Goal: Task Accomplishment & Management: Complete application form

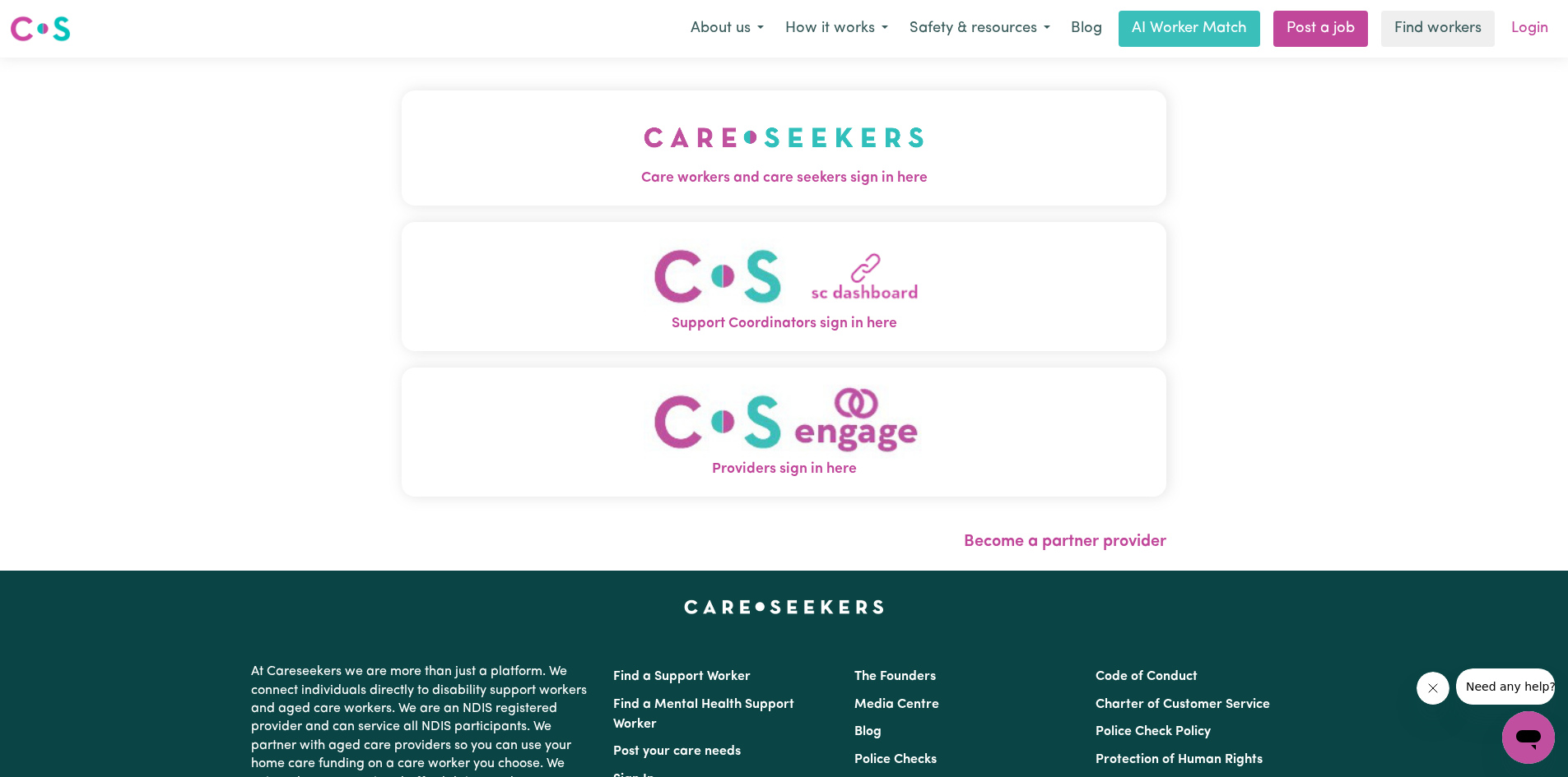
click at [1526, 37] on link "Login" at bounding box center [1530, 29] width 57 height 37
click at [1537, 29] on link "Login" at bounding box center [1530, 29] width 57 height 37
click at [913, 145] on img "Care workers and care seekers sign in here" at bounding box center [784, 138] width 281 height 61
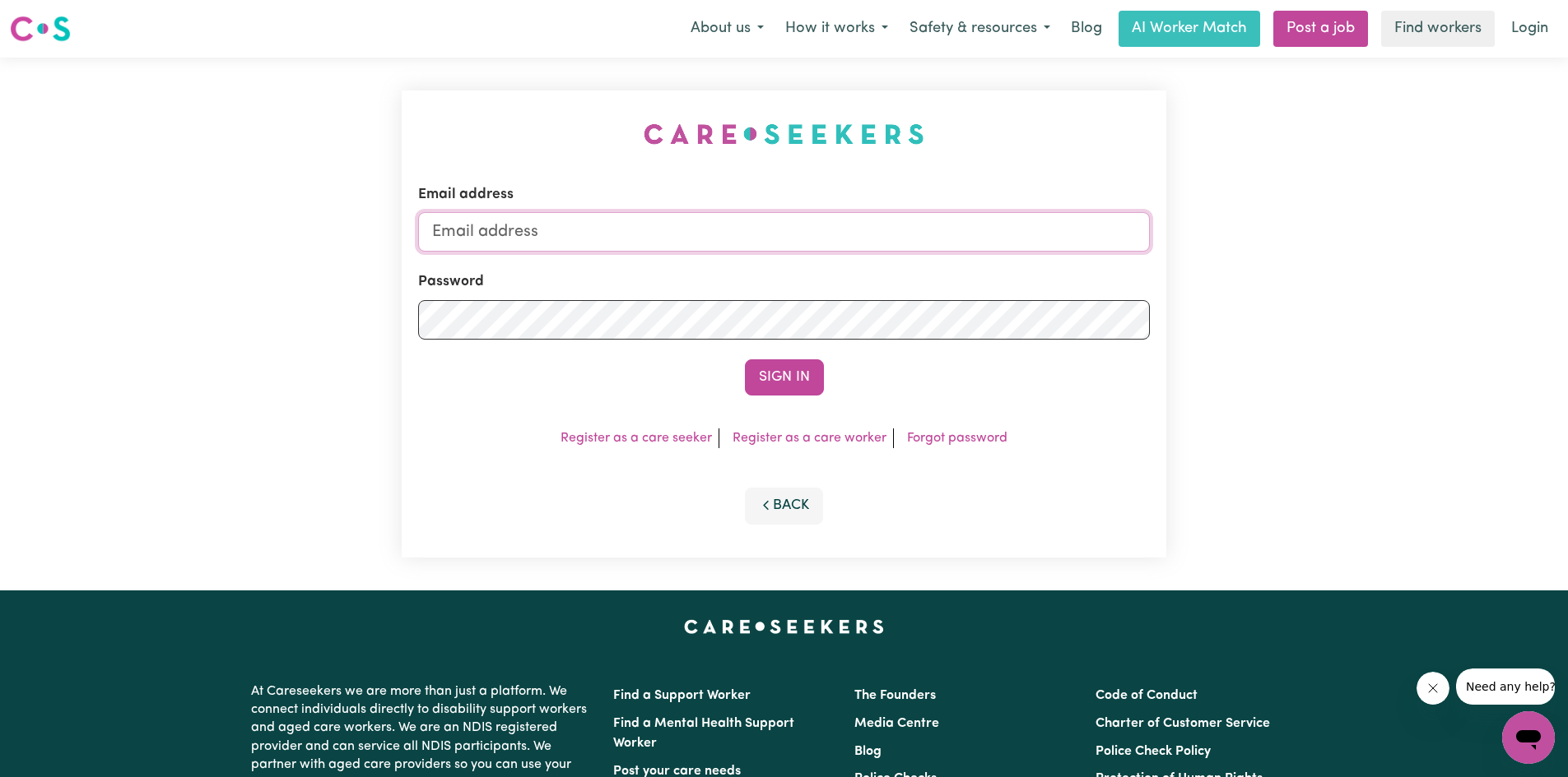
click at [560, 226] on input "Email address" at bounding box center [784, 232] width 732 height 39
type input "[PERSON_NAME][EMAIL_ADDRESS][DOMAIN_NAME]"
click at [775, 386] on button "Sign In" at bounding box center [784, 378] width 79 height 37
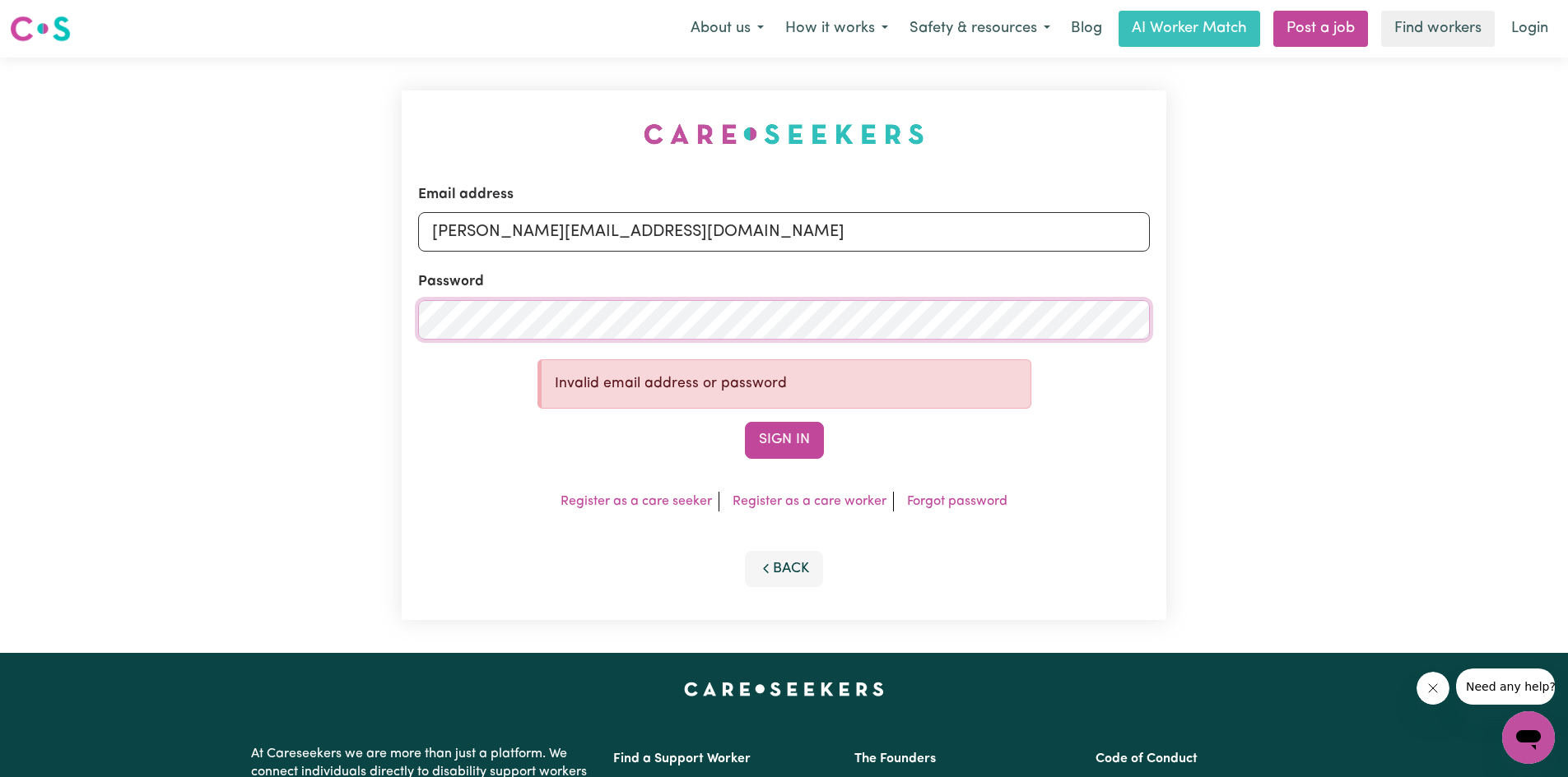
click at [401, 355] on div "Email address [PERSON_NAME][EMAIL_ADDRESS][DOMAIN_NAME] Password Invalid email …" at bounding box center [784, 355] width 784 height 596
click at [758, 432] on button "Sign In" at bounding box center [784, 440] width 79 height 37
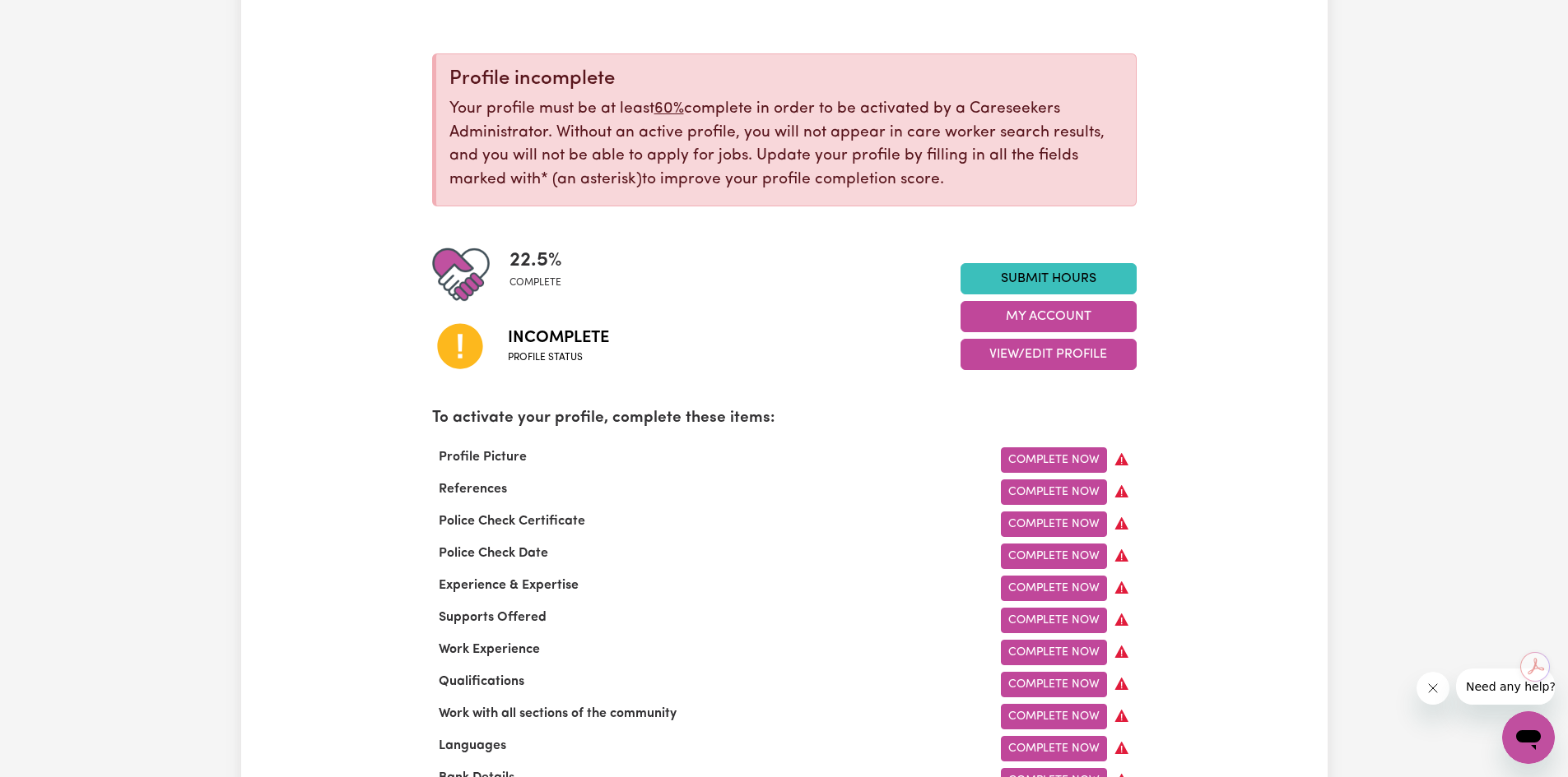
scroll to position [165, 0]
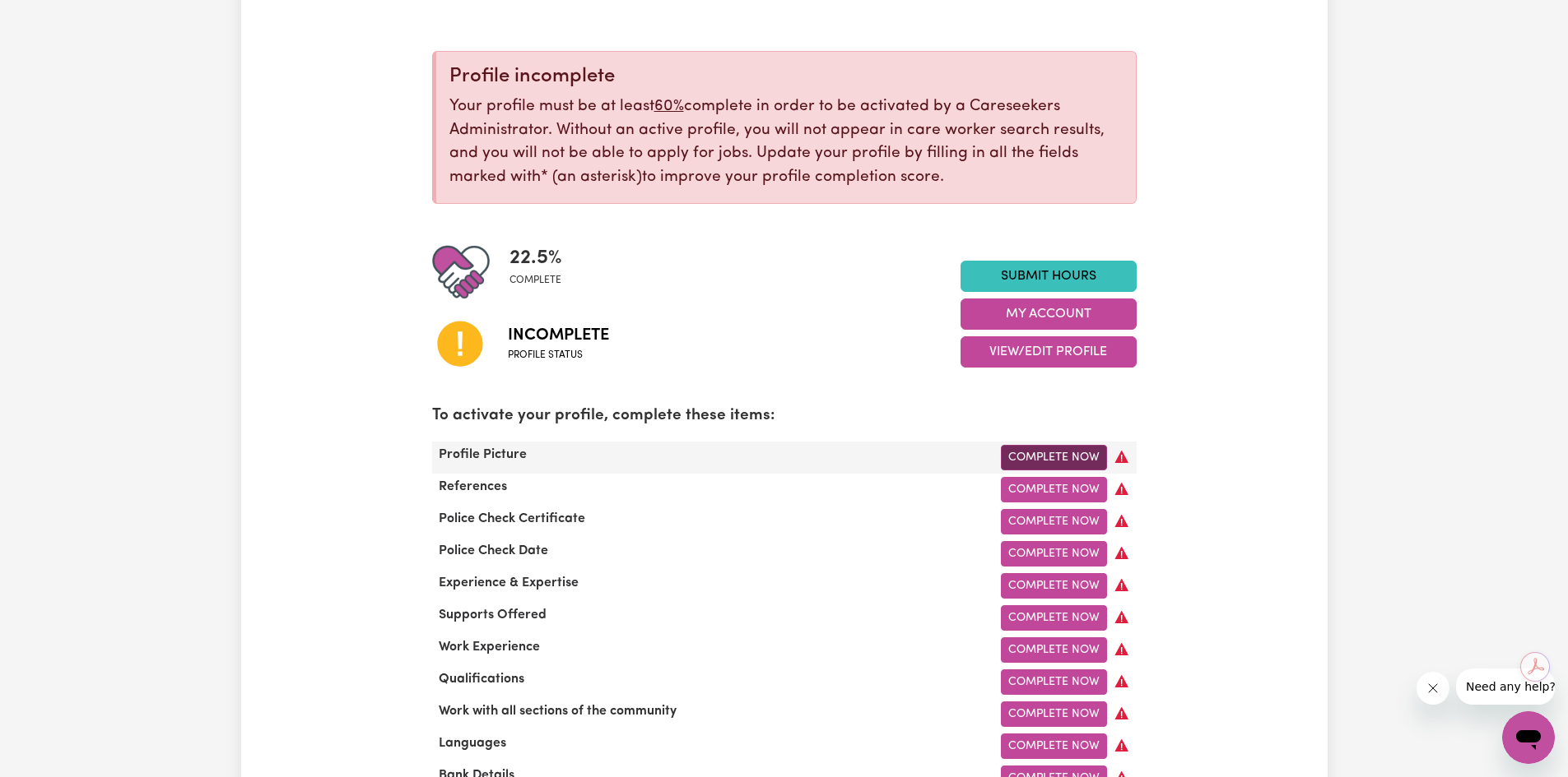
click at [1076, 461] on link "Complete Now" at bounding box center [1054, 457] width 106 height 25
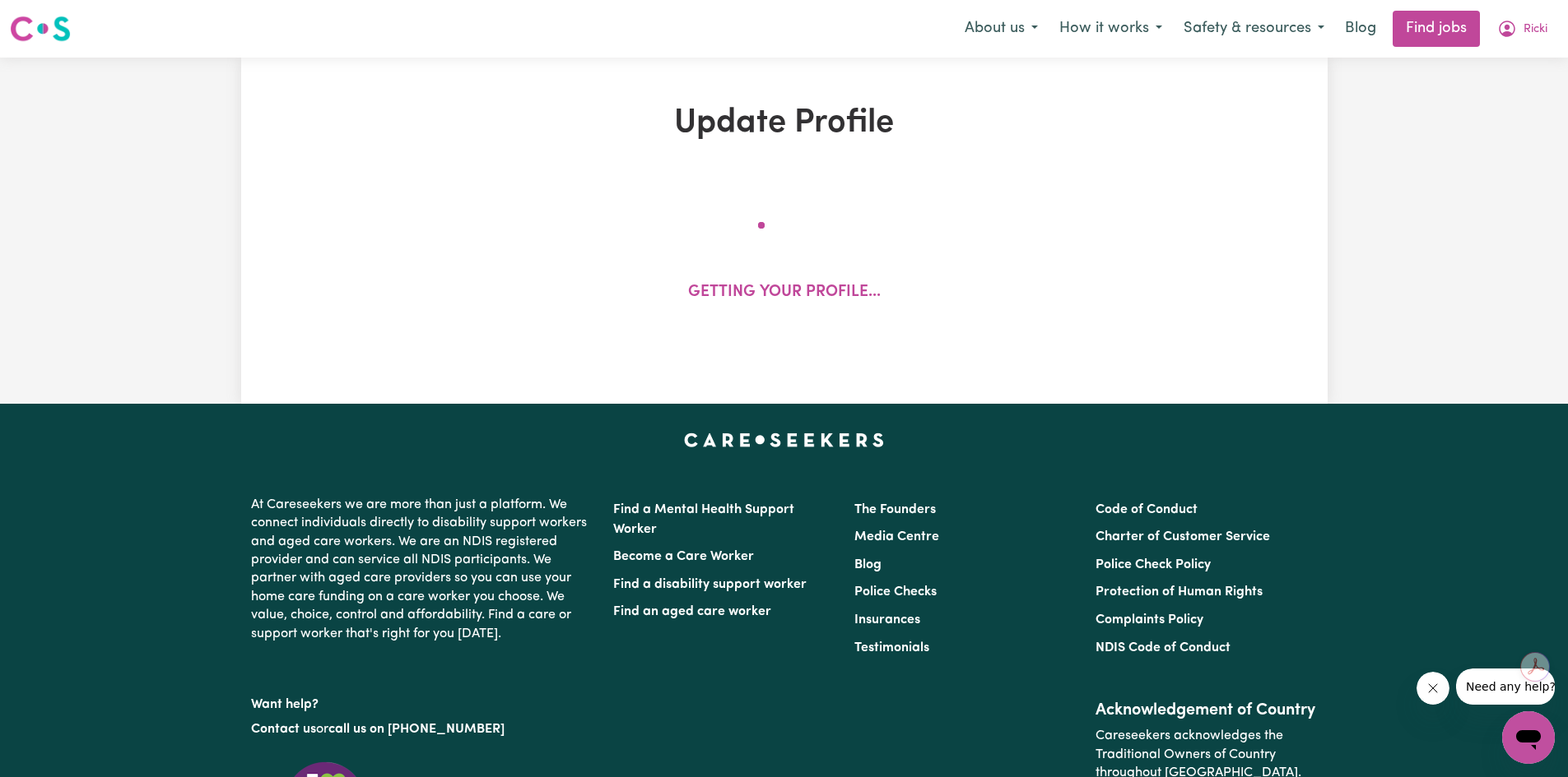
select select "[DEMOGRAPHIC_DATA]"
select select "[DEMOGRAPHIC_DATA] Citizen"
select select "Studying a healthcare related degree or qualification"
select select "45"
select select "55"
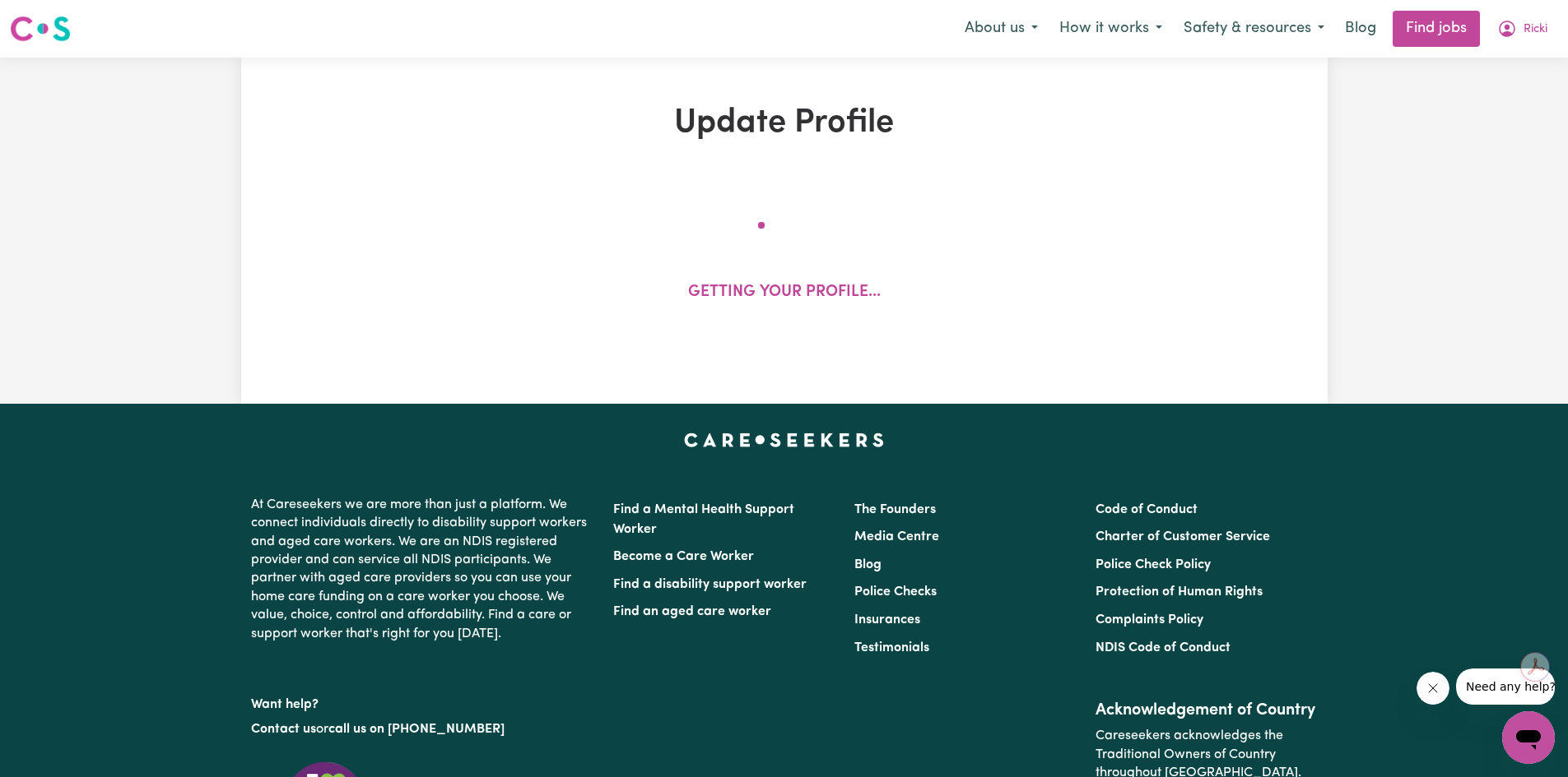
select select "65"
select select "70"
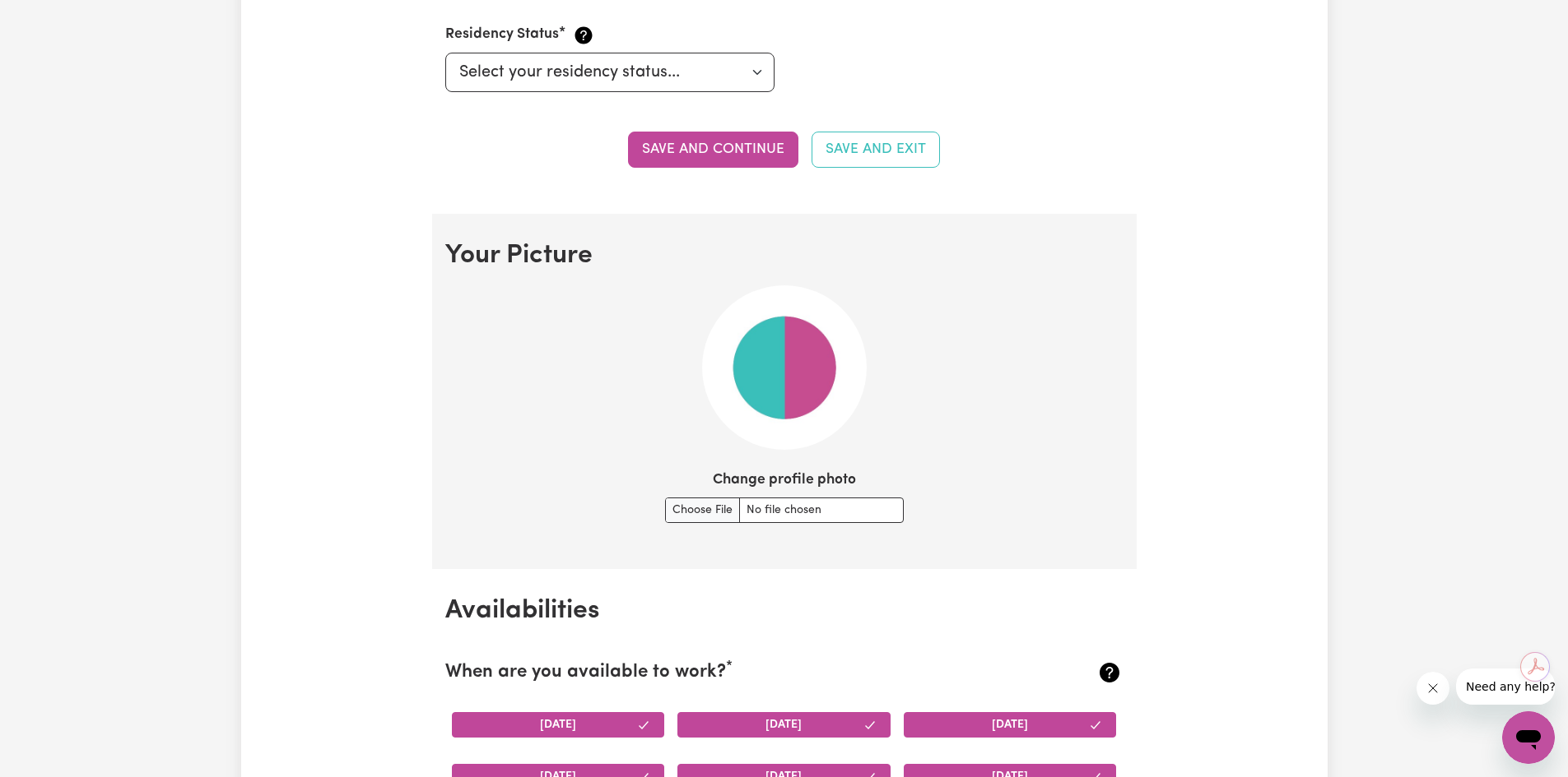
scroll to position [987, 0]
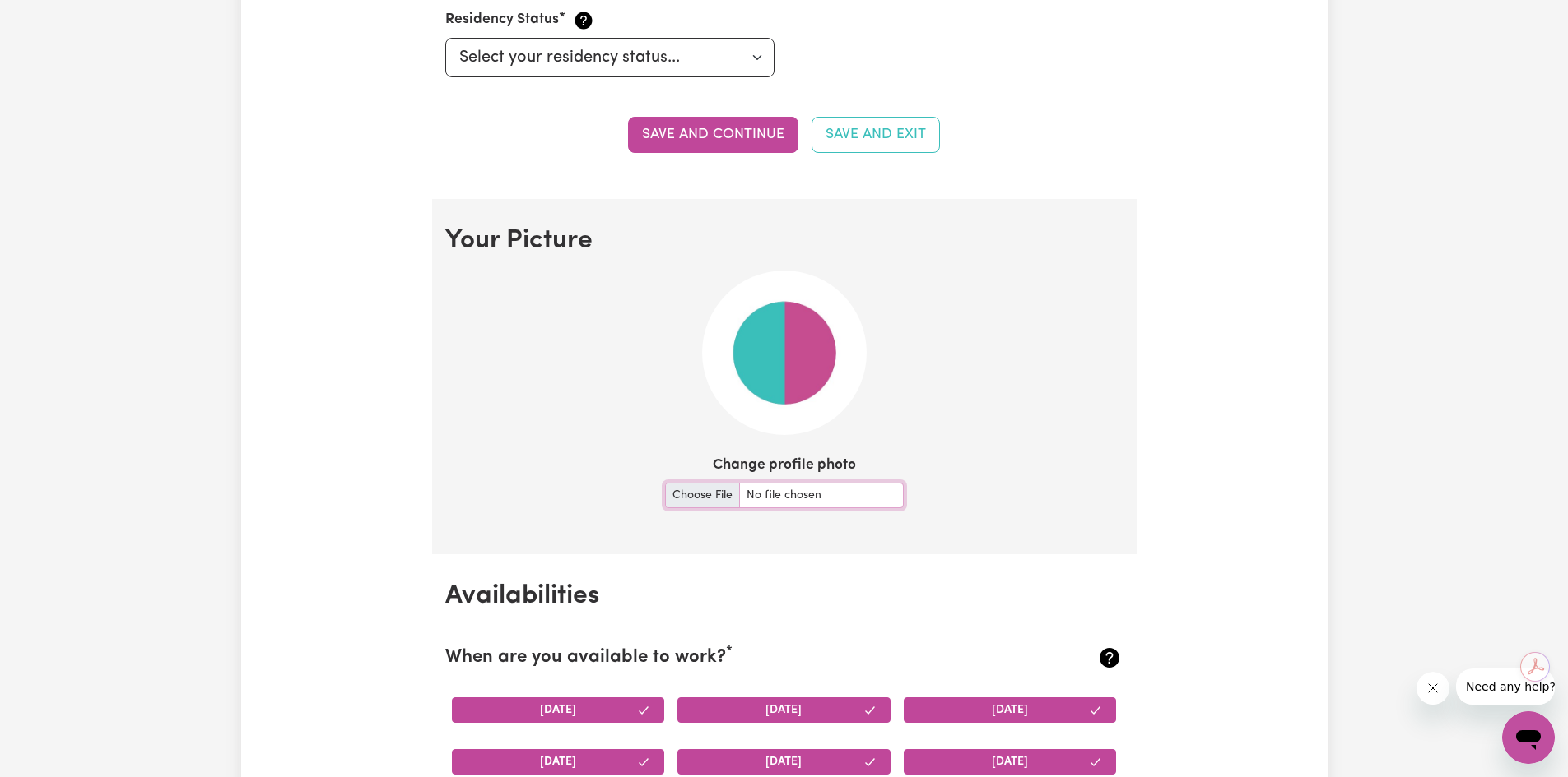
click at [700, 489] on input "Change profile photo" at bounding box center [784, 495] width 239 height 25
click at [696, 497] on input "Change profile photo" at bounding box center [784, 495] width 239 height 25
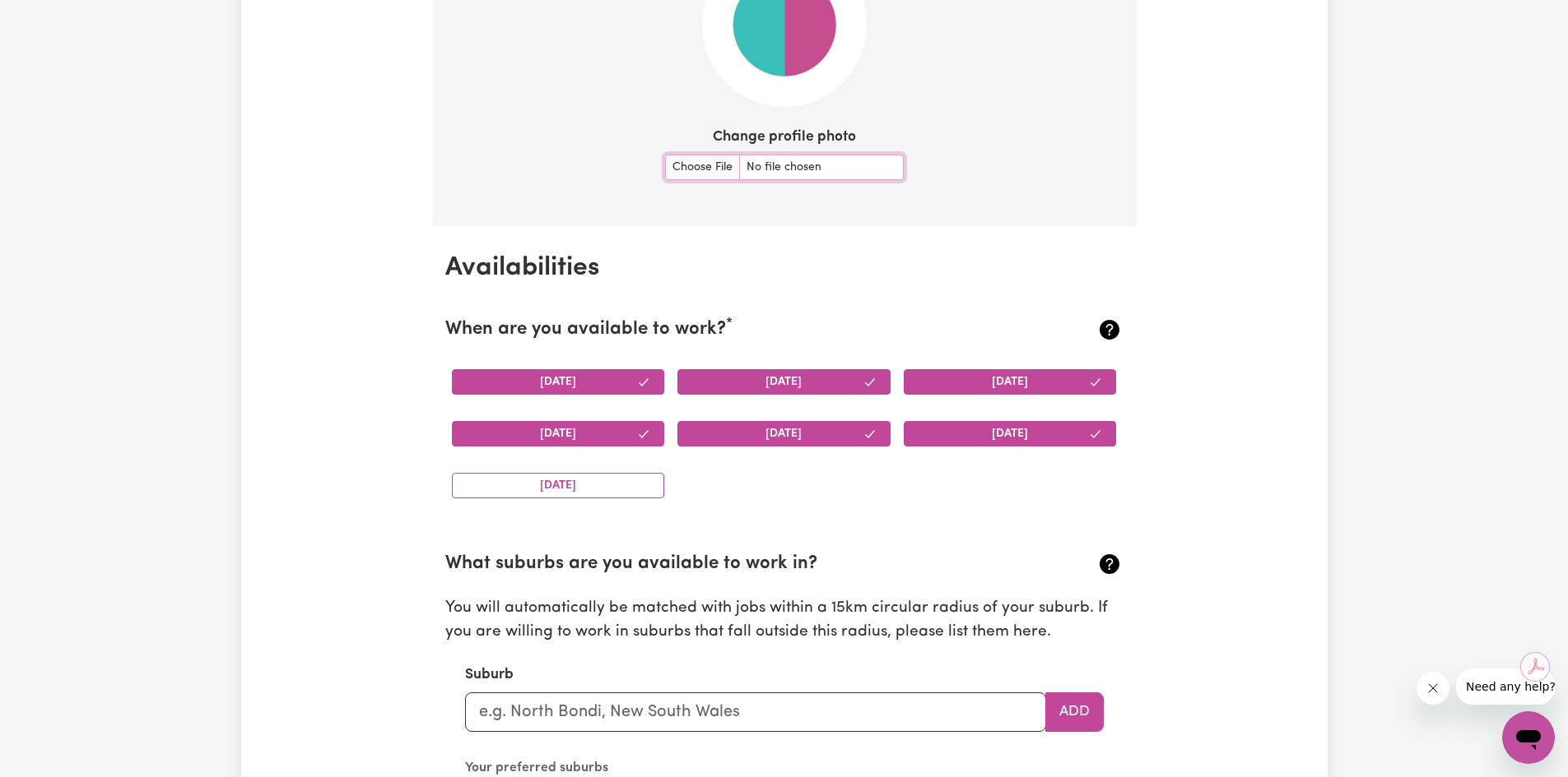
scroll to position [1234, 0]
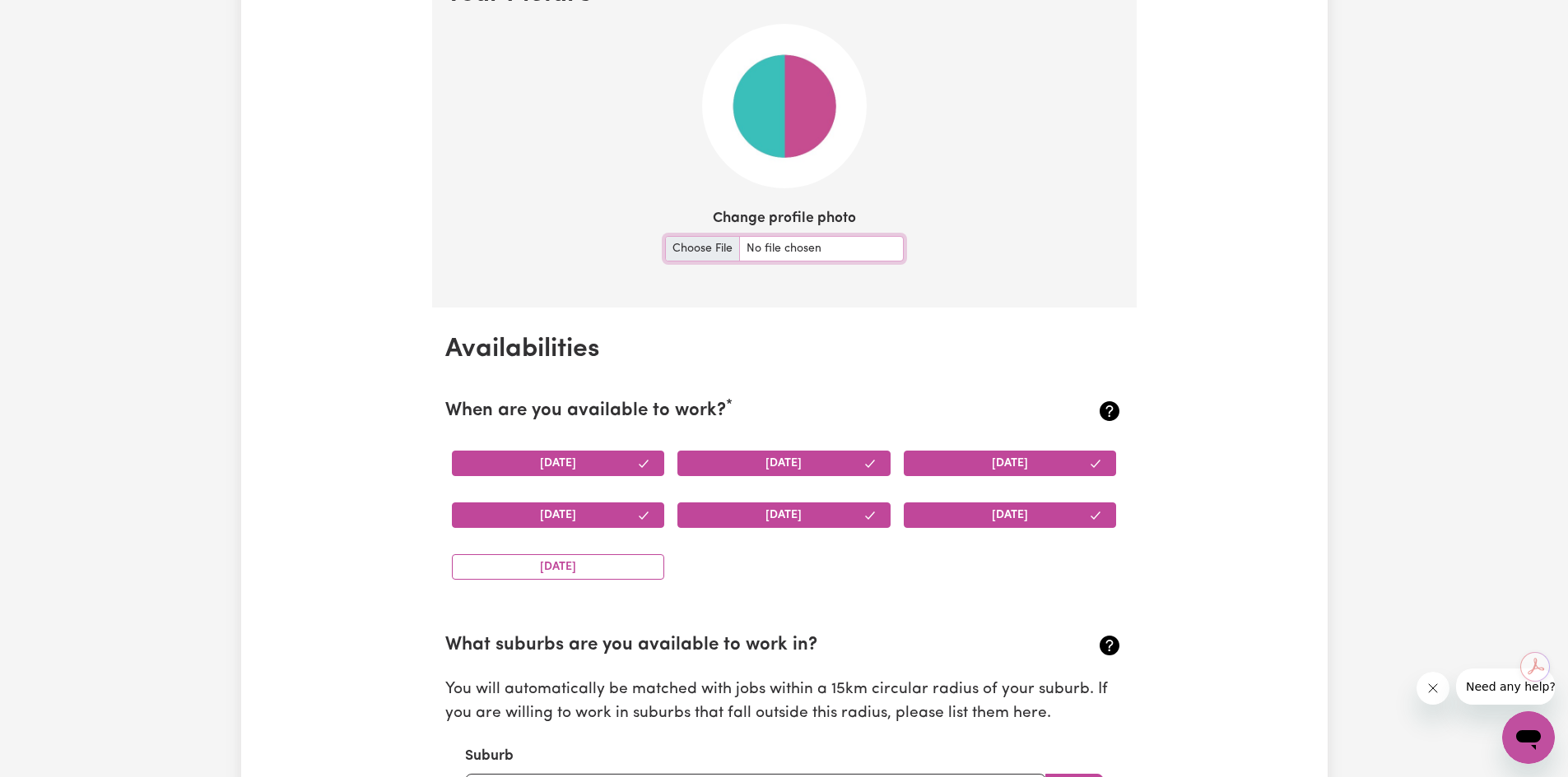
click at [697, 239] on input "Change profile photo" at bounding box center [784, 248] width 239 height 25
type input "C:\fakepath\Profile Pic.jpg"
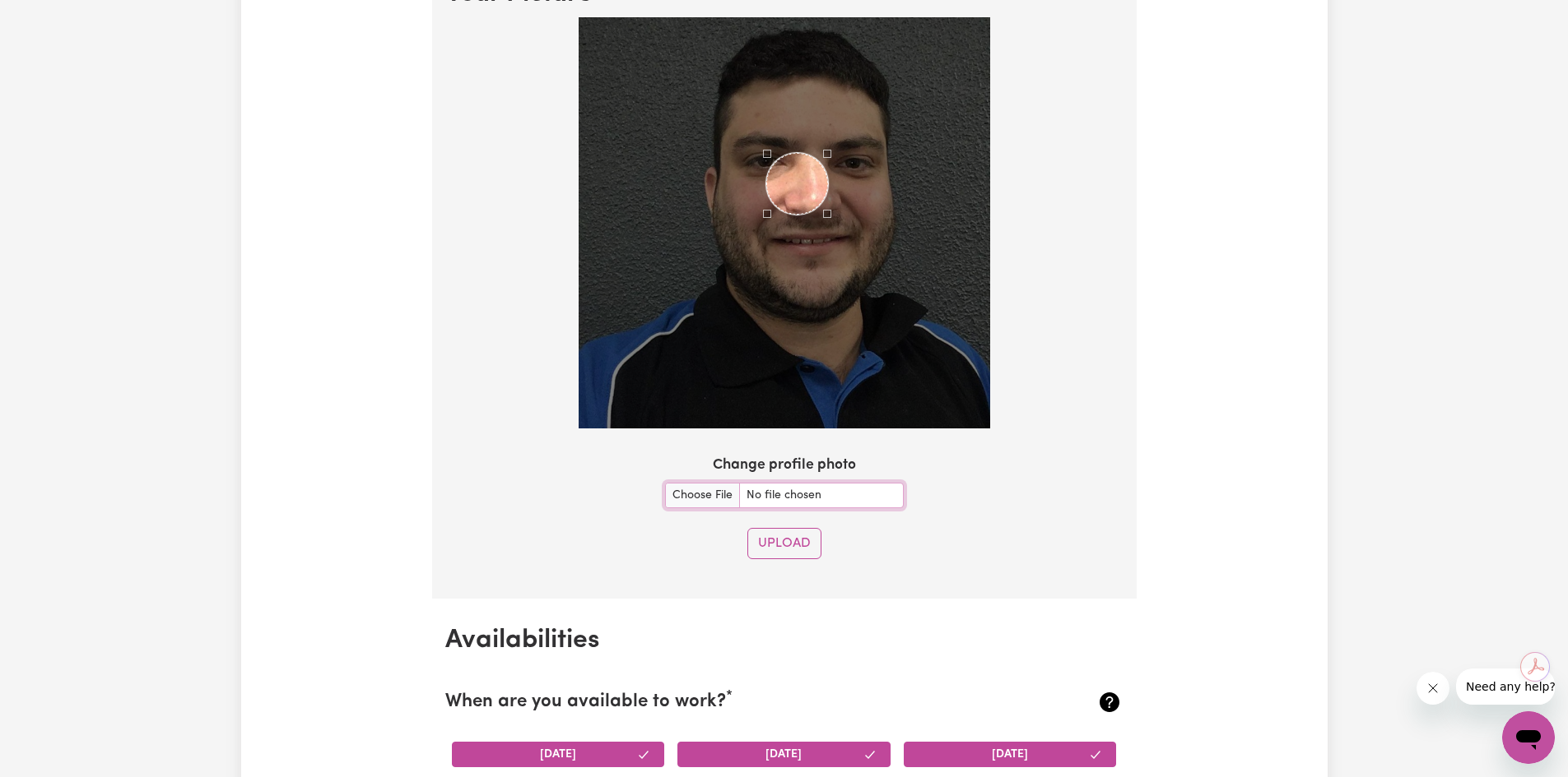
click at [805, 180] on div "Use the arrow keys to move the crop selection area" at bounding box center [797, 184] width 62 height 62
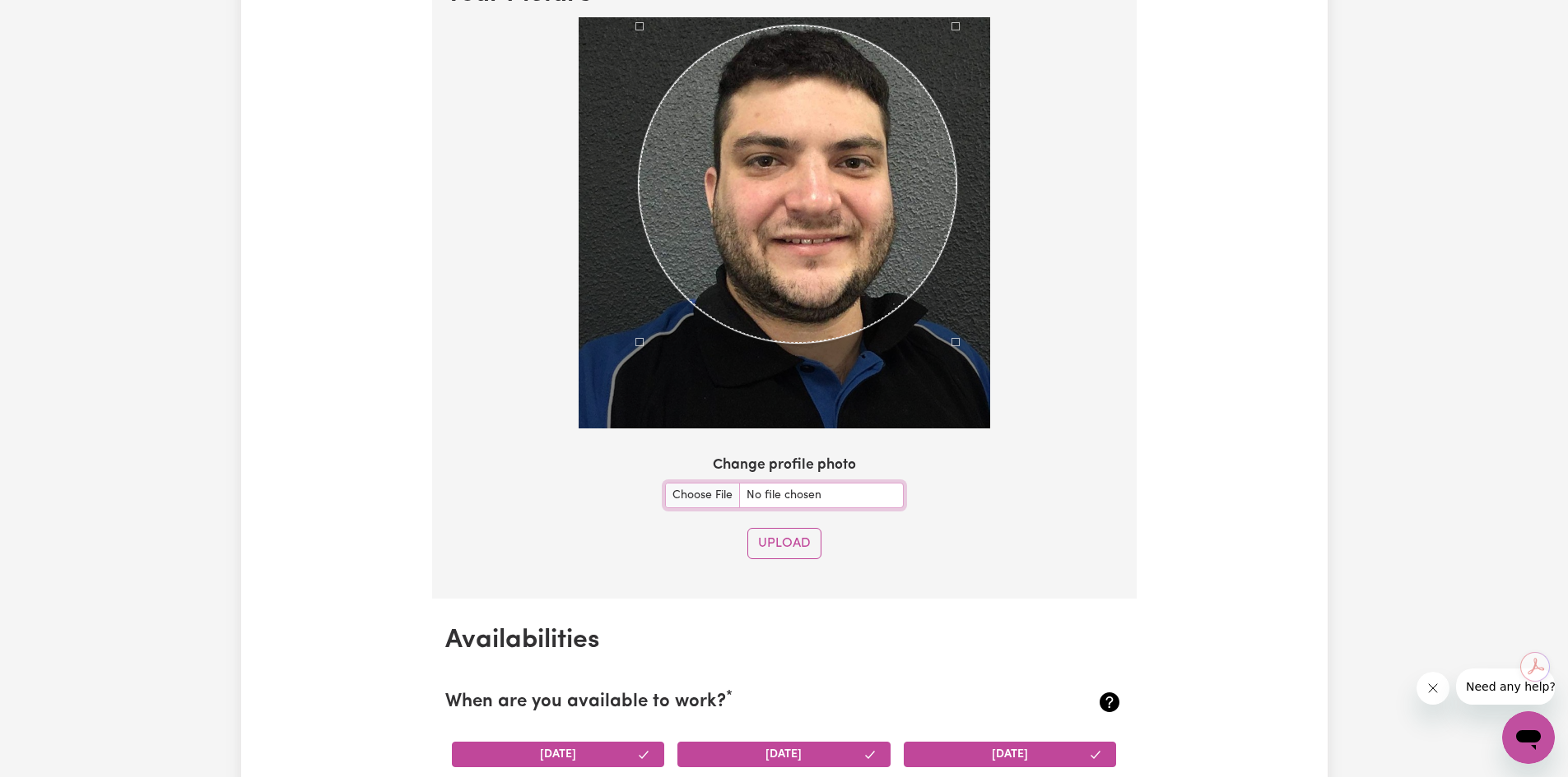
click at [956, 418] on div at bounding box center [784, 223] width 411 height 411
click at [809, 171] on div "Use the arrow keys to move the crop selection area" at bounding box center [806, 179] width 318 height 318
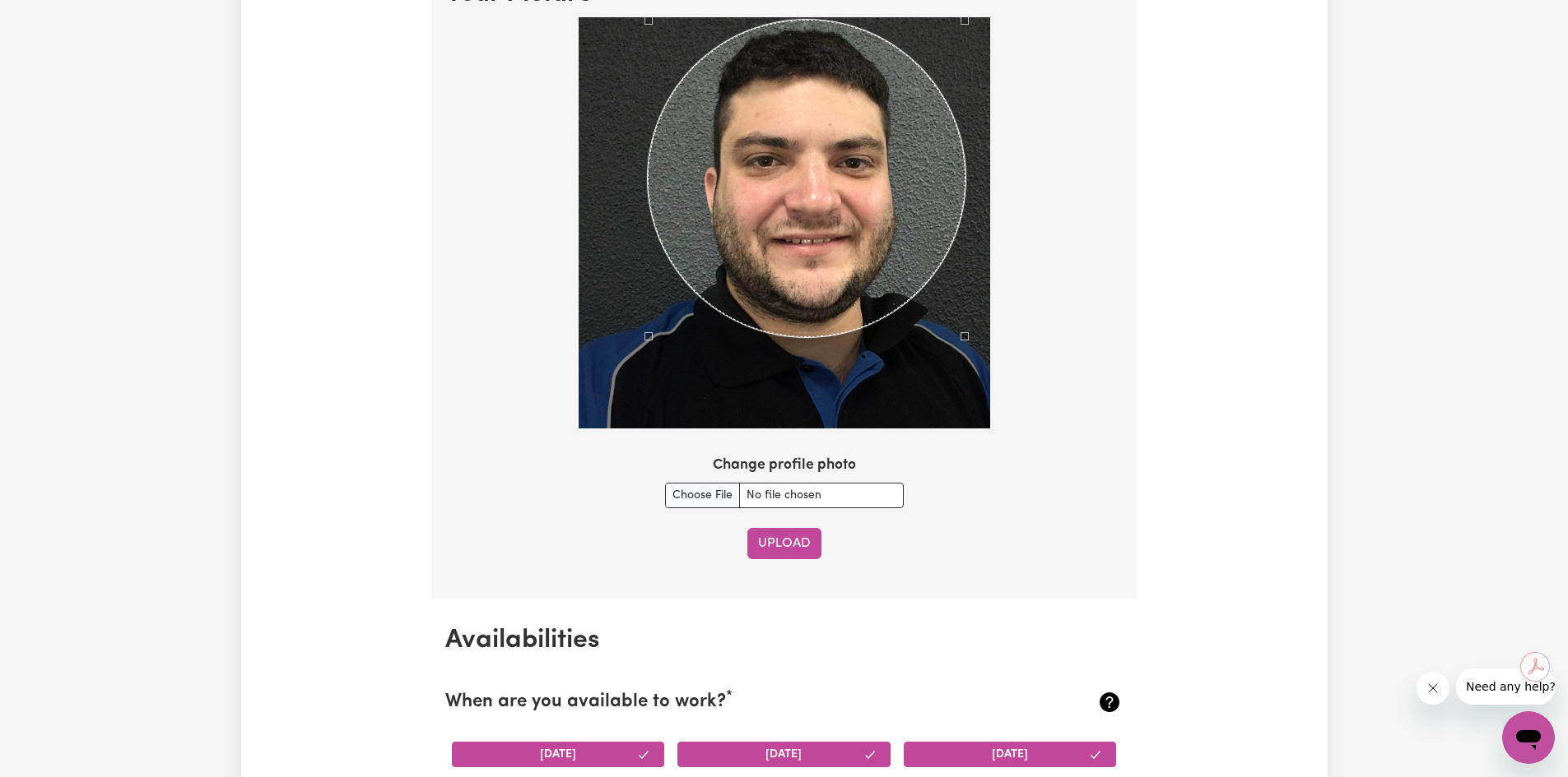
click at [802, 537] on button "Upload" at bounding box center [784, 544] width 74 height 31
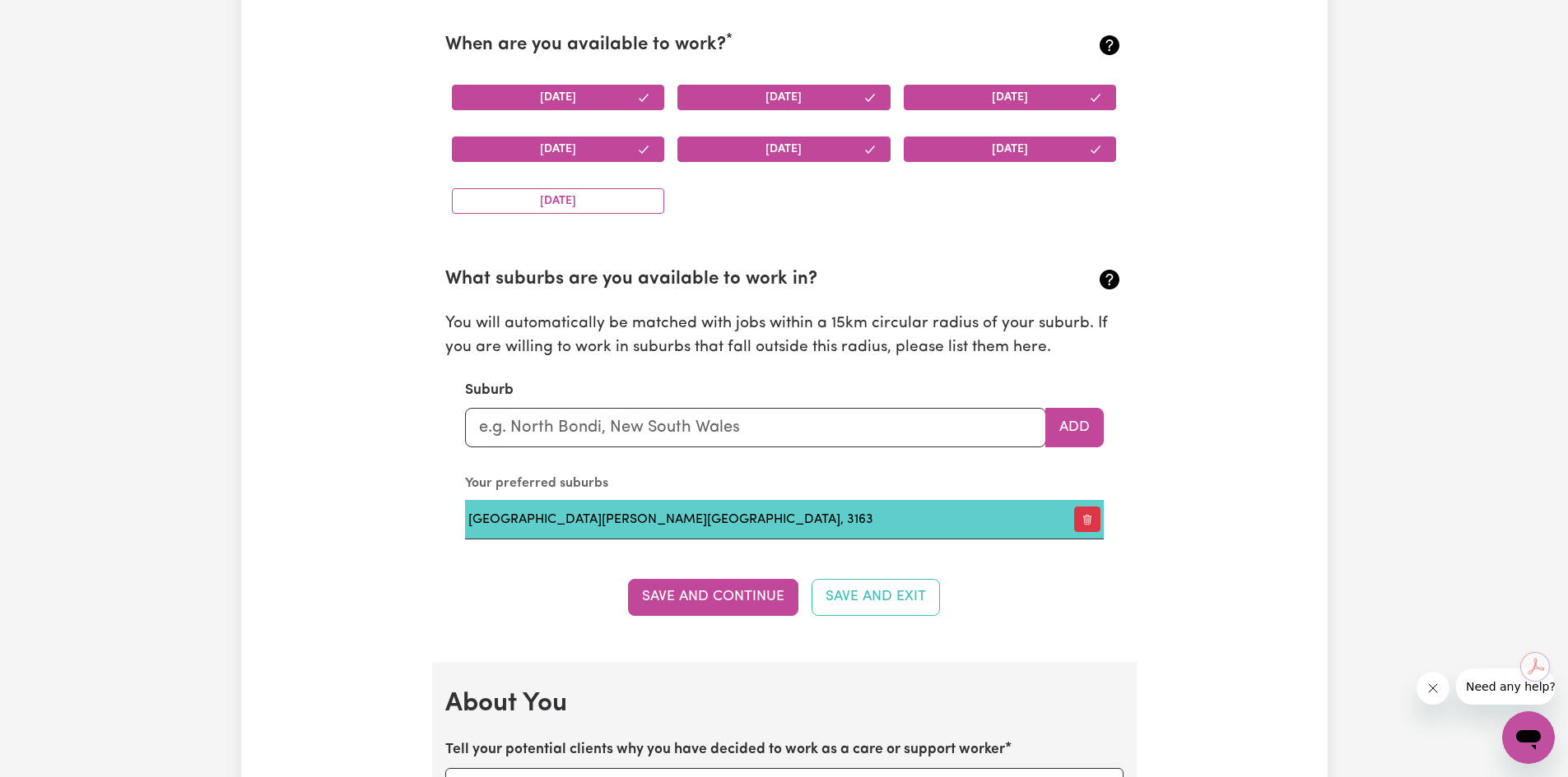
scroll to position [1623, 0]
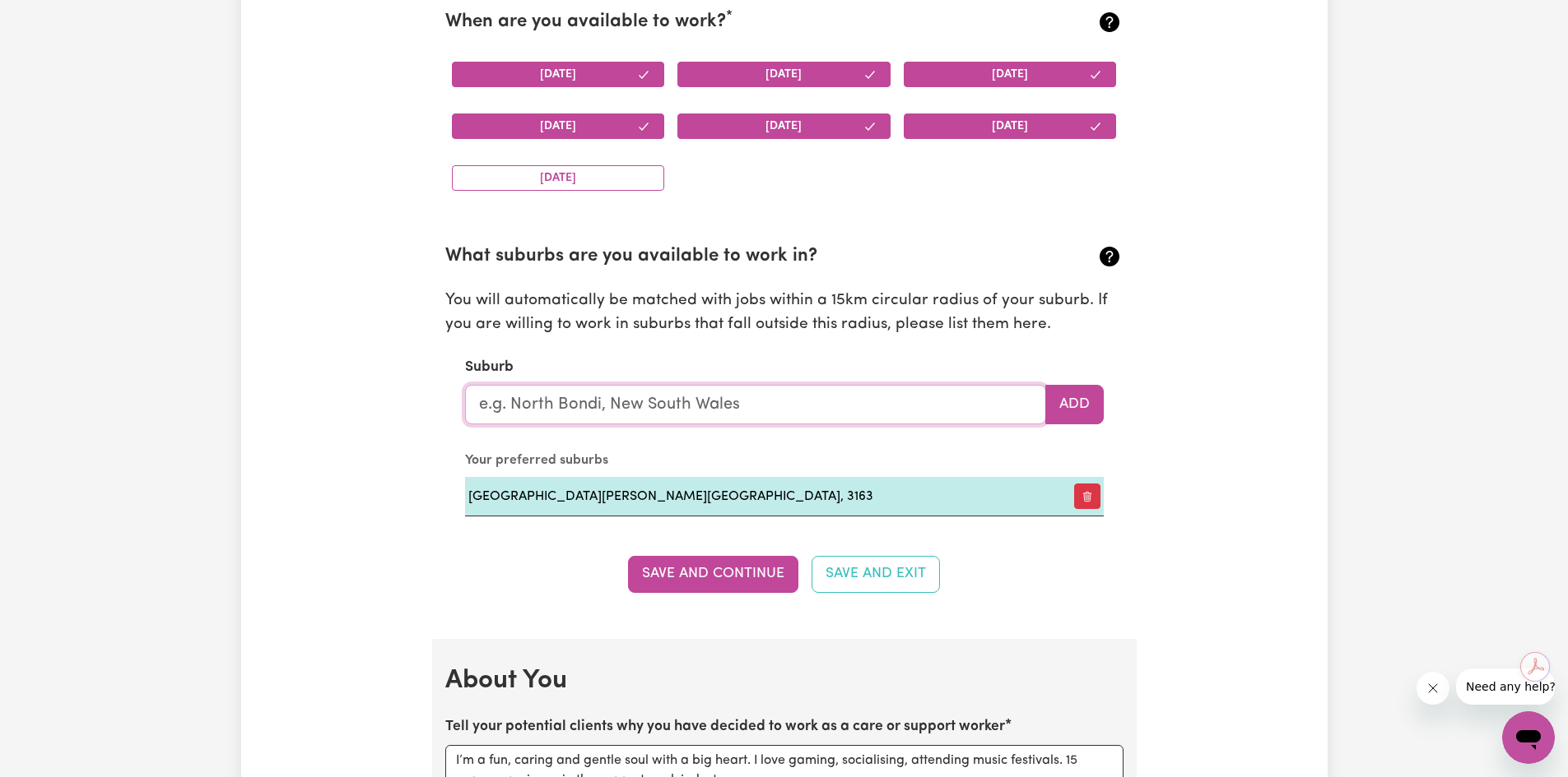
click at [602, 400] on input "text" at bounding box center [756, 404] width 581 height 39
type input "[GEOGRAPHIC_DATA]"
type input "[GEOGRAPHIC_DATA], 3187"
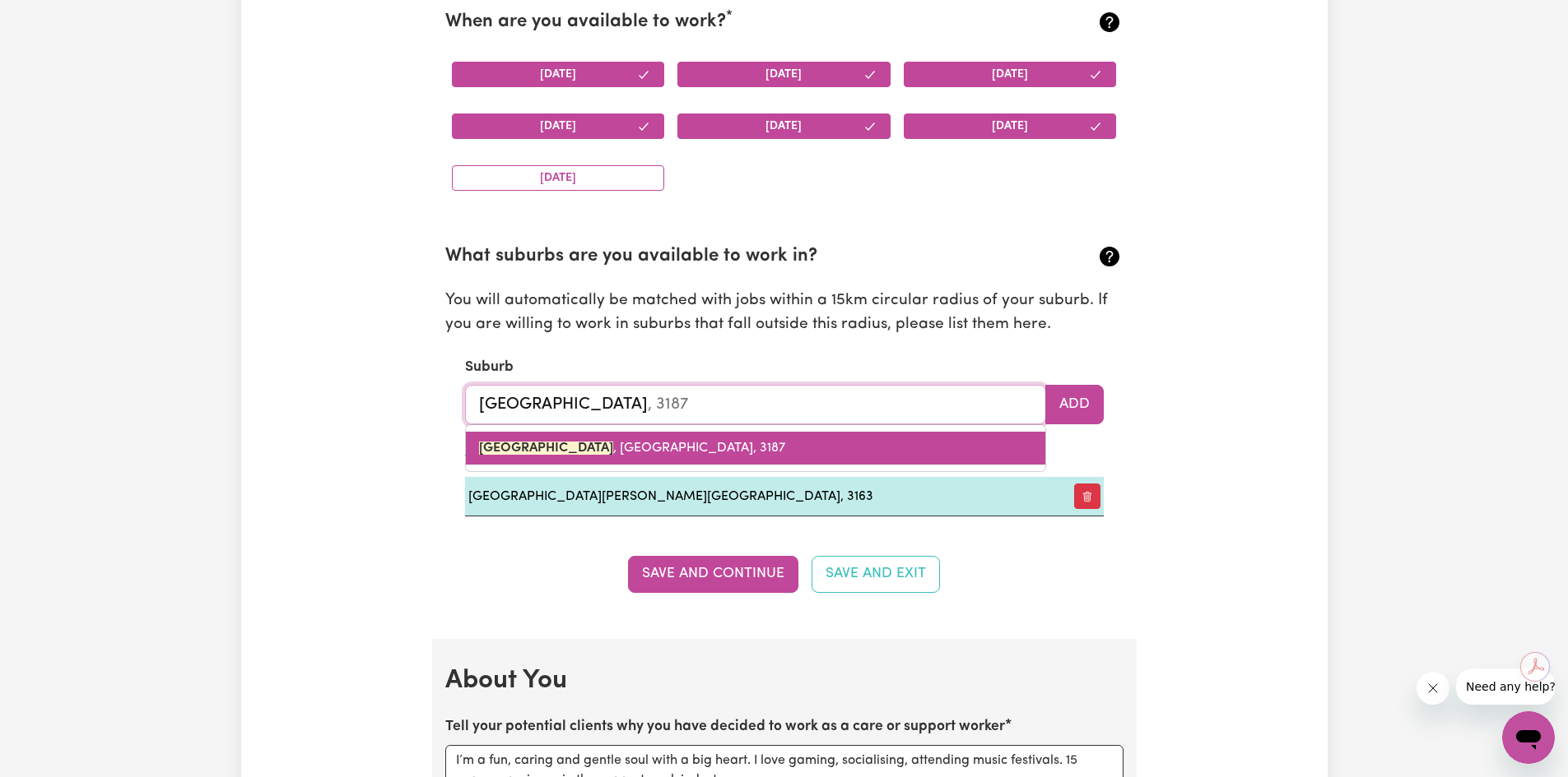
click at [535, 445] on mark "[GEOGRAPHIC_DATA]" at bounding box center [546, 448] width 134 height 13
type input "[GEOGRAPHIC_DATA], 3187"
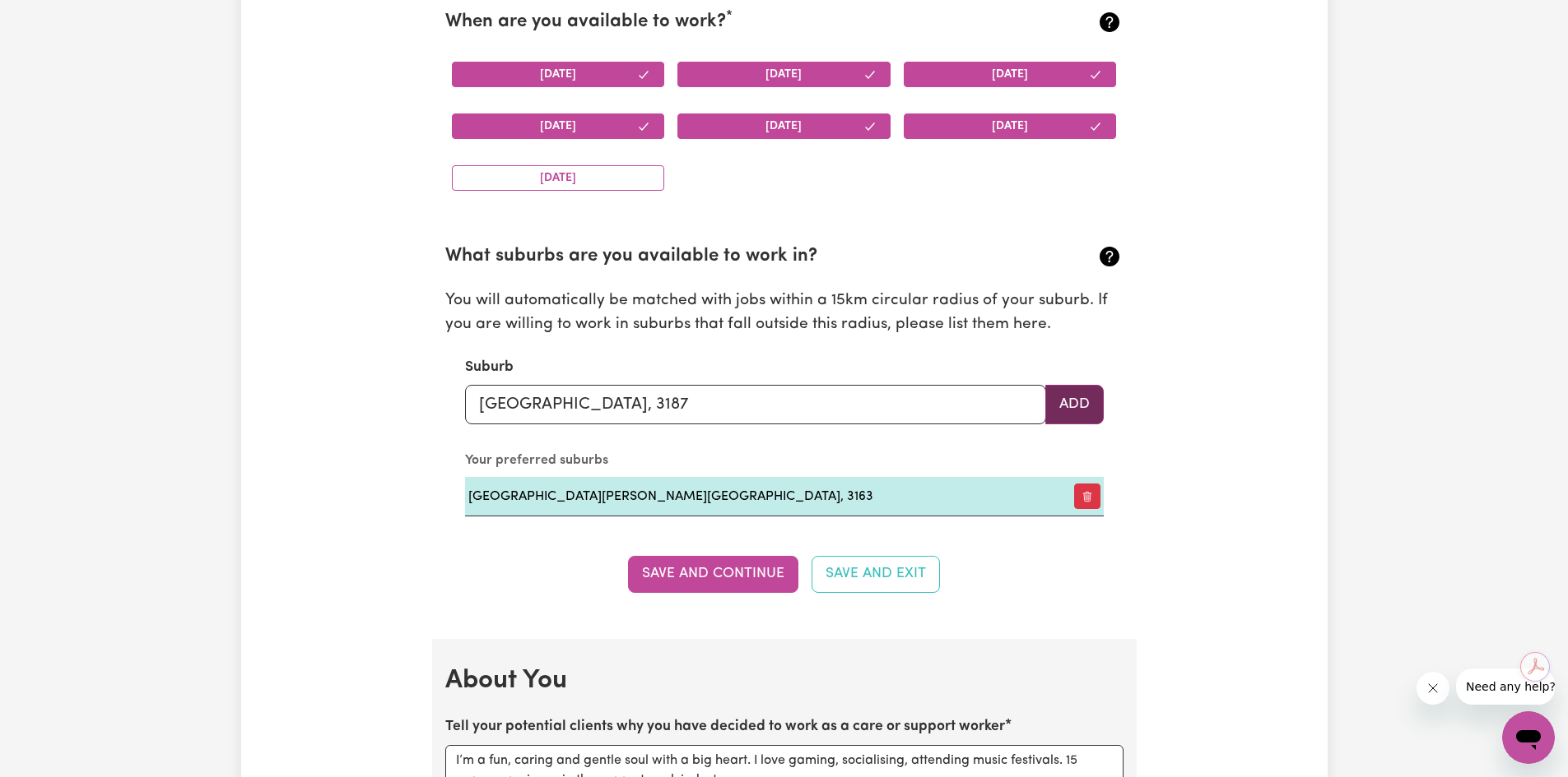
click at [1059, 392] on button "Add" at bounding box center [1074, 404] width 58 height 39
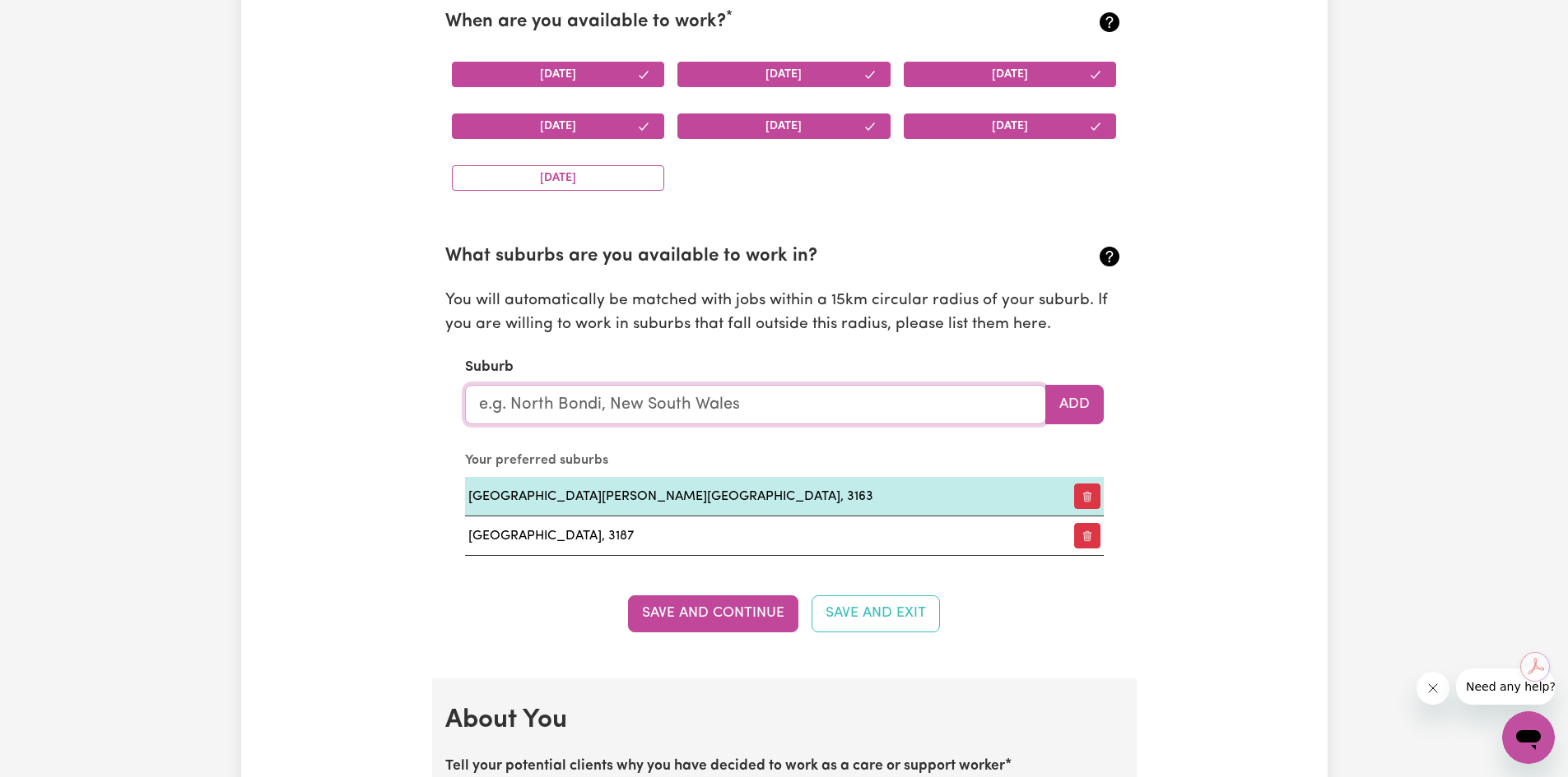
click at [542, 407] on input "text" at bounding box center [756, 404] width 581 height 39
type input "orm"
type input "ormEAU, [GEOGRAPHIC_DATA], 4208"
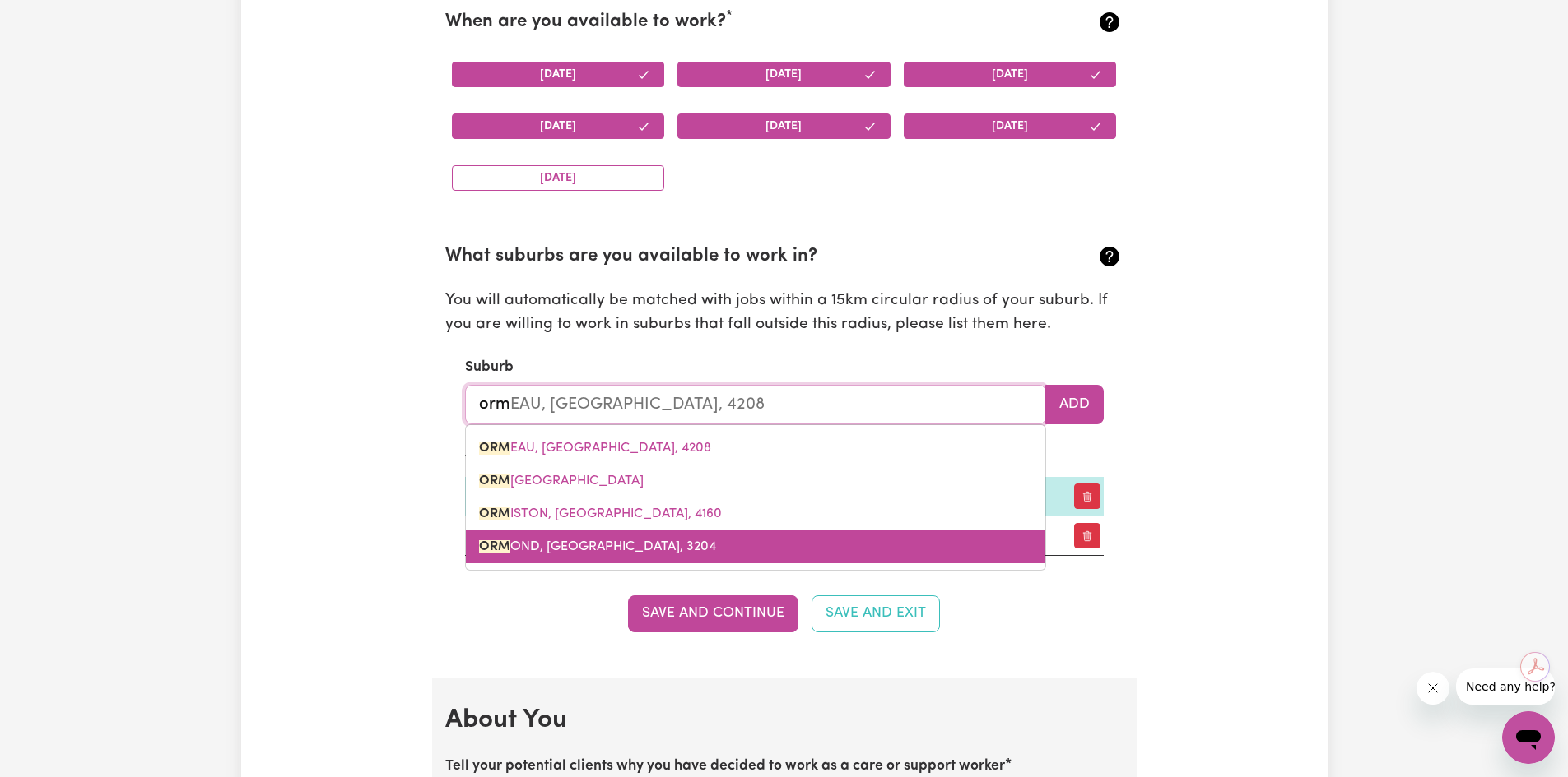
click at [559, 552] on span "ORM OND, Victoria, 3204" at bounding box center [598, 546] width 237 height 13
type input "[PERSON_NAME], 3204"
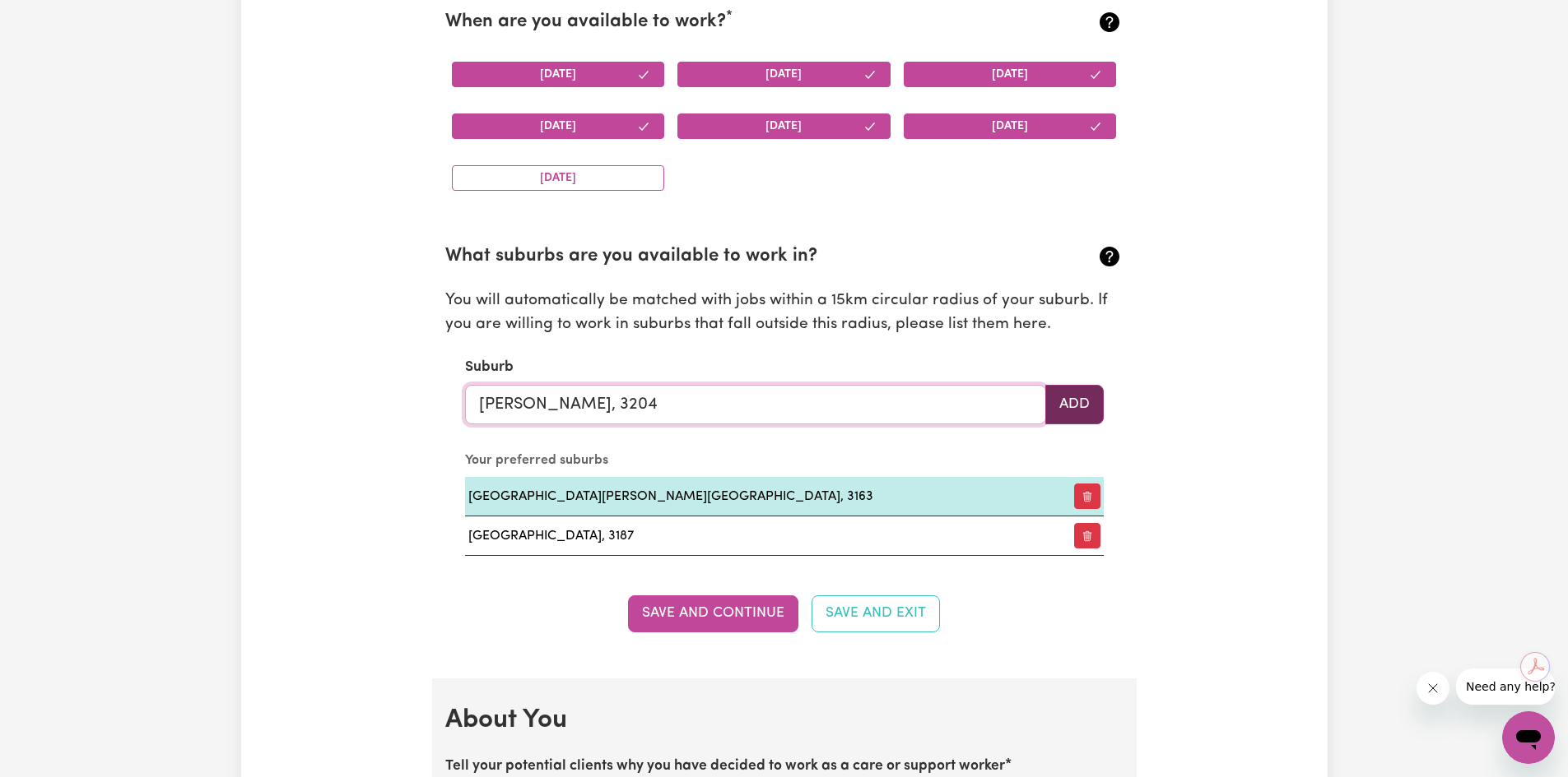
type input "[PERSON_NAME], 3204"
click at [1080, 402] on button "Add" at bounding box center [1074, 404] width 58 height 39
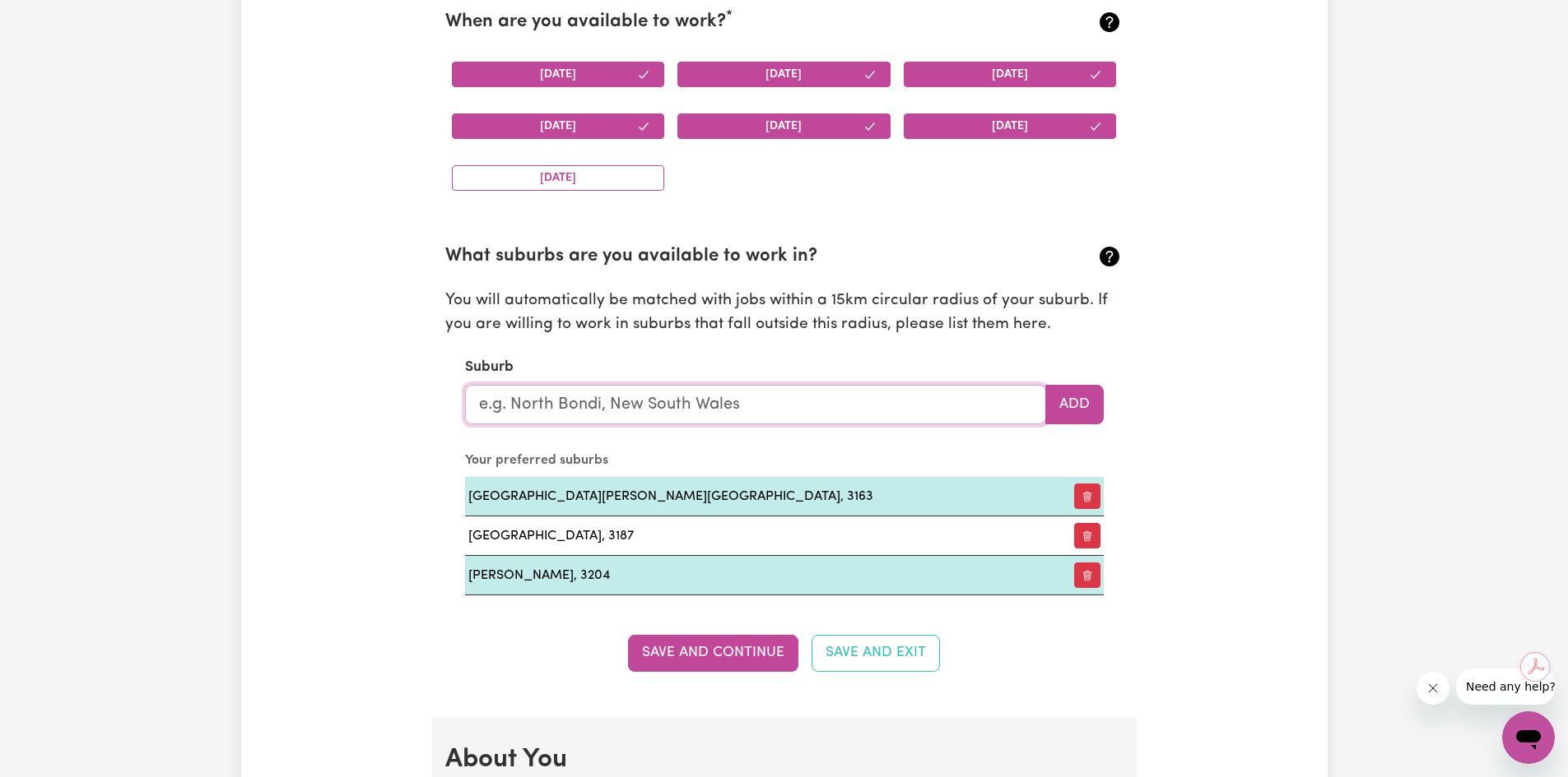
click at [629, 405] on input "text" at bounding box center [756, 404] width 581 height 39
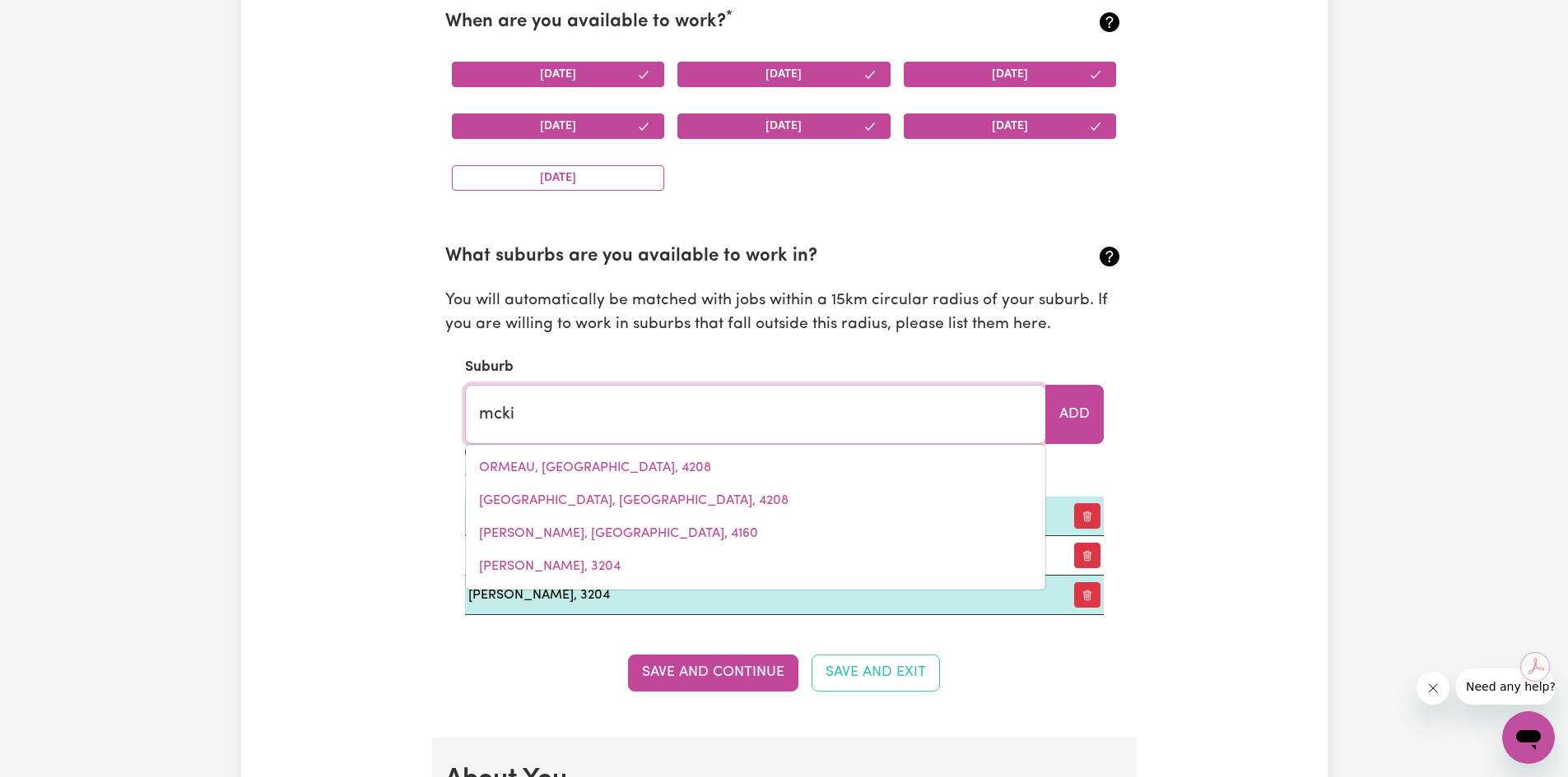
type input "[PERSON_NAME]"
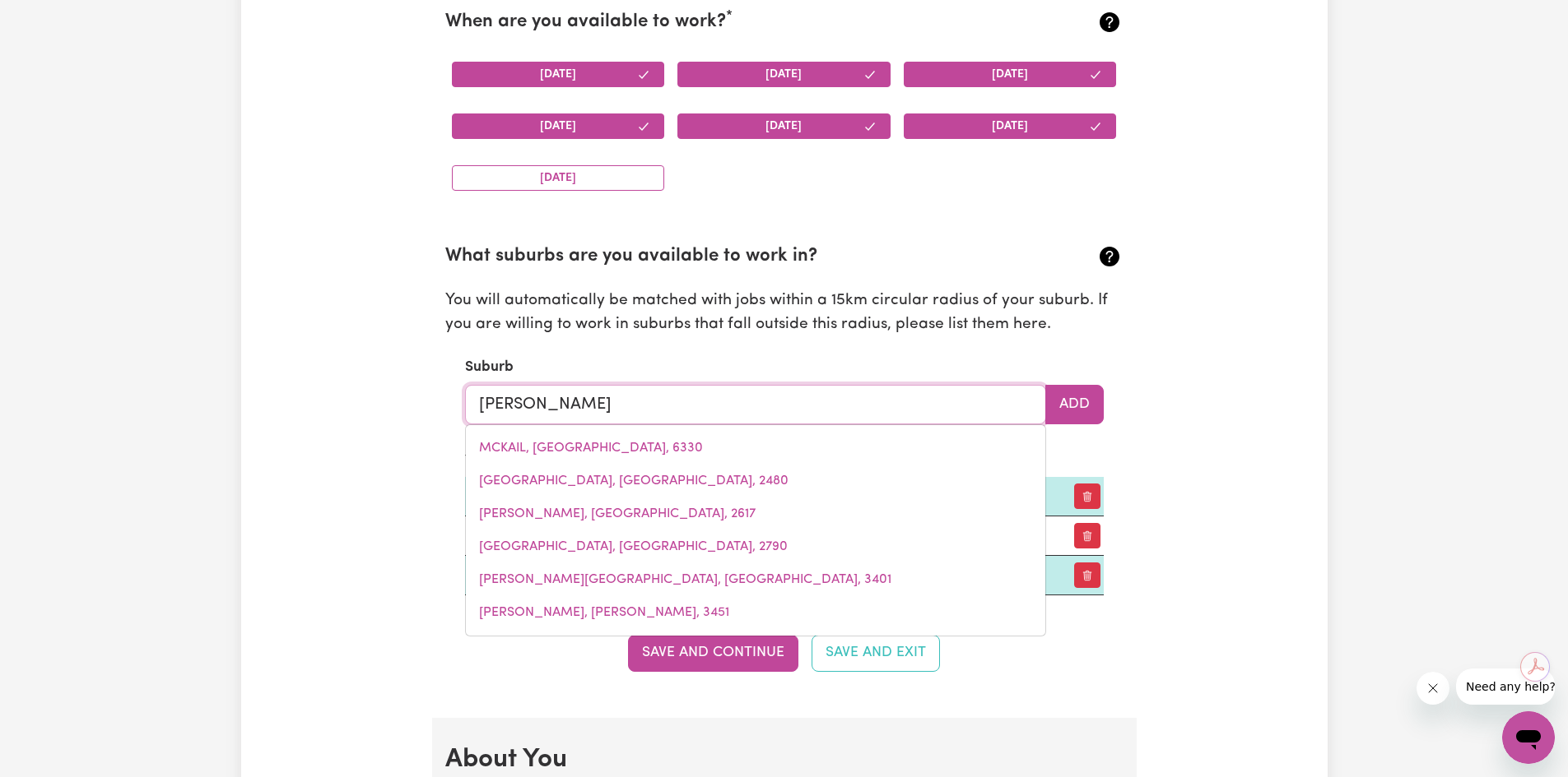
type input "[PERSON_NAME], [GEOGRAPHIC_DATA], 4823"
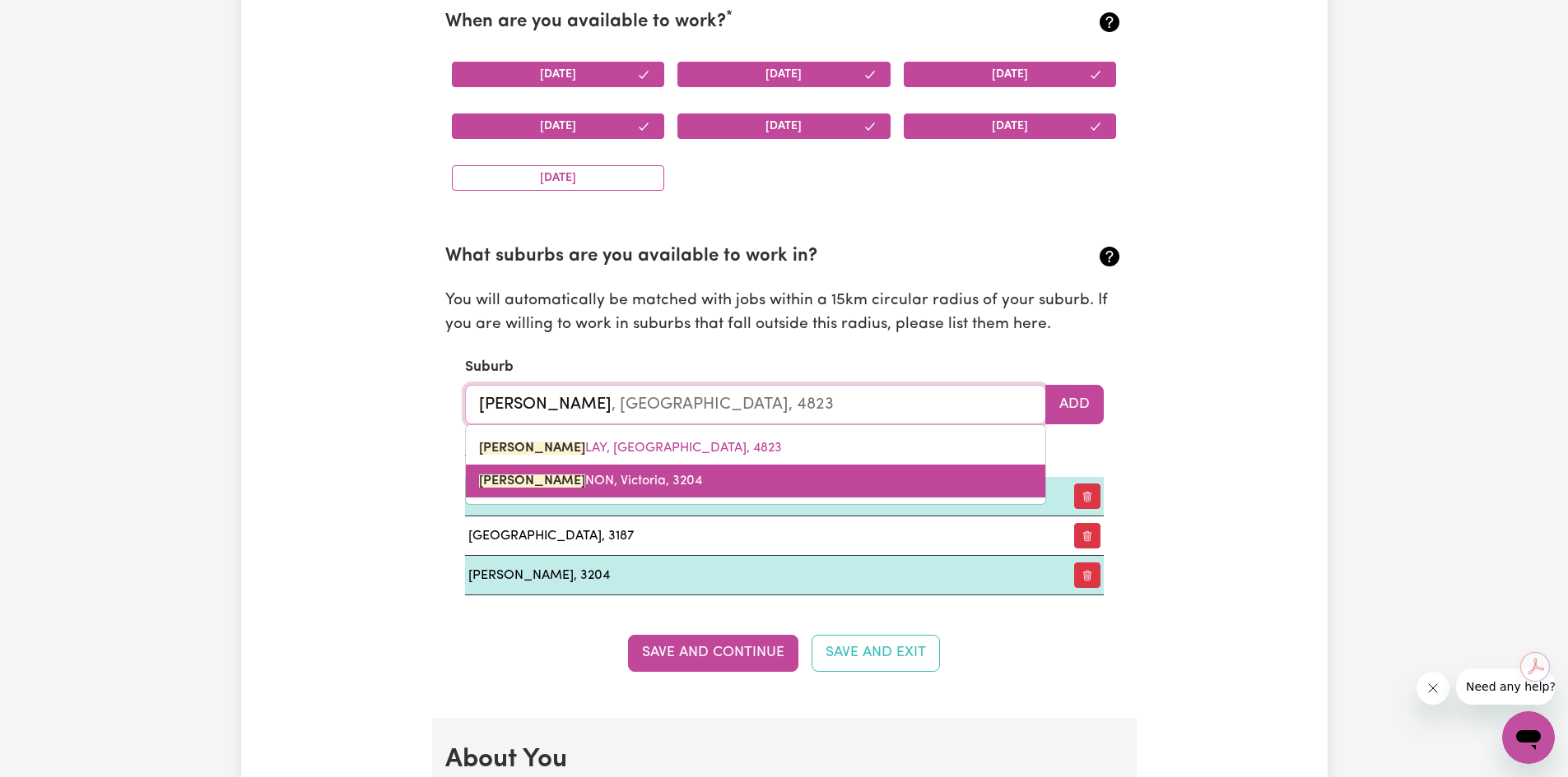
click at [556, 480] on span "[PERSON_NAME] NON, [PERSON_NAME], 3204" at bounding box center [591, 481] width 223 height 13
type input "[PERSON_NAME], 3204"
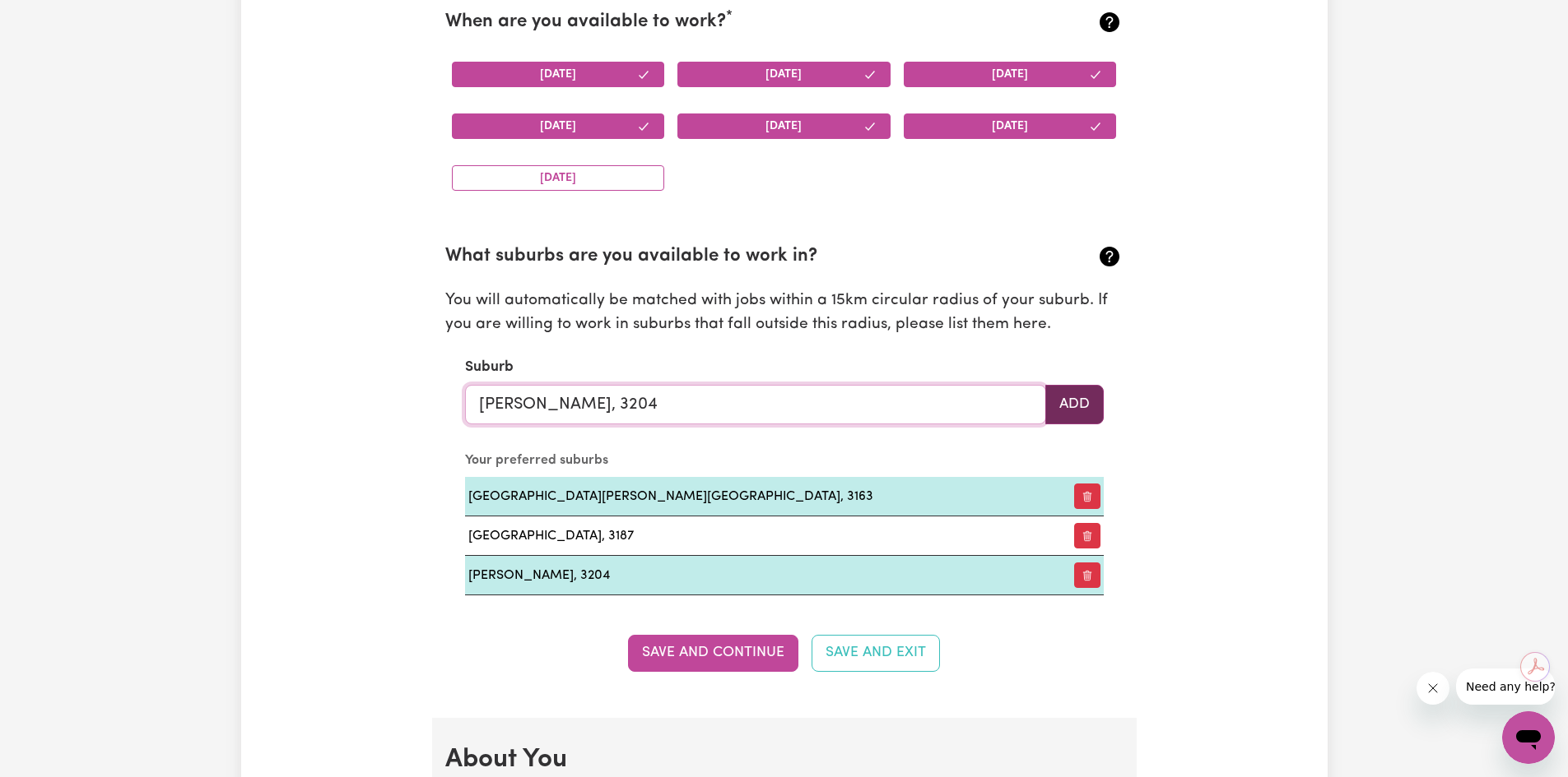
type input "[PERSON_NAME], 3204"
click at [1087, 409] on button "Add" at bounding box center [1074, 404] width 58 height 39
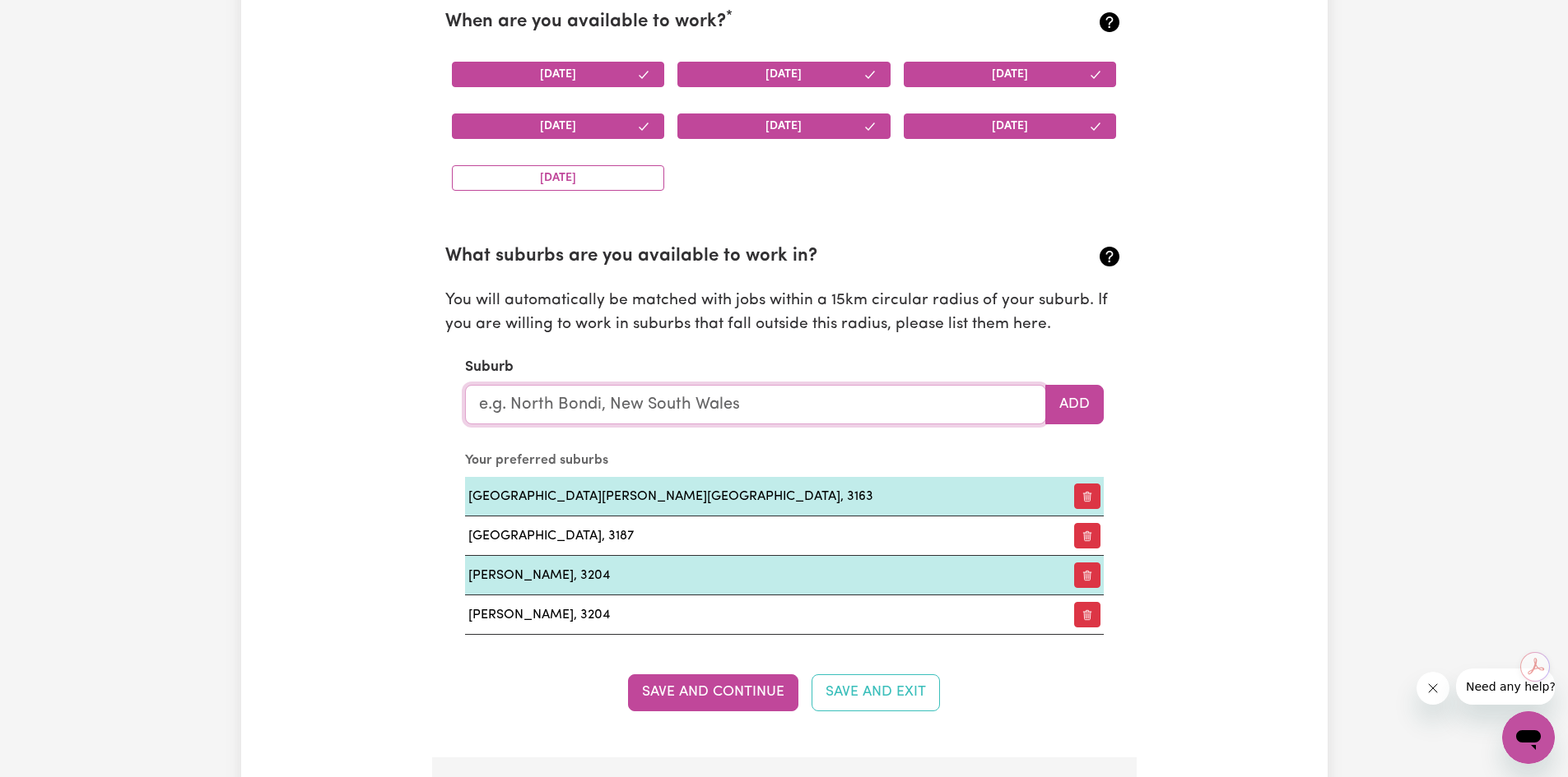
click at [709, 397] on input "text" at bounding box center [756, 404] width 581 height 39
type input "cau"
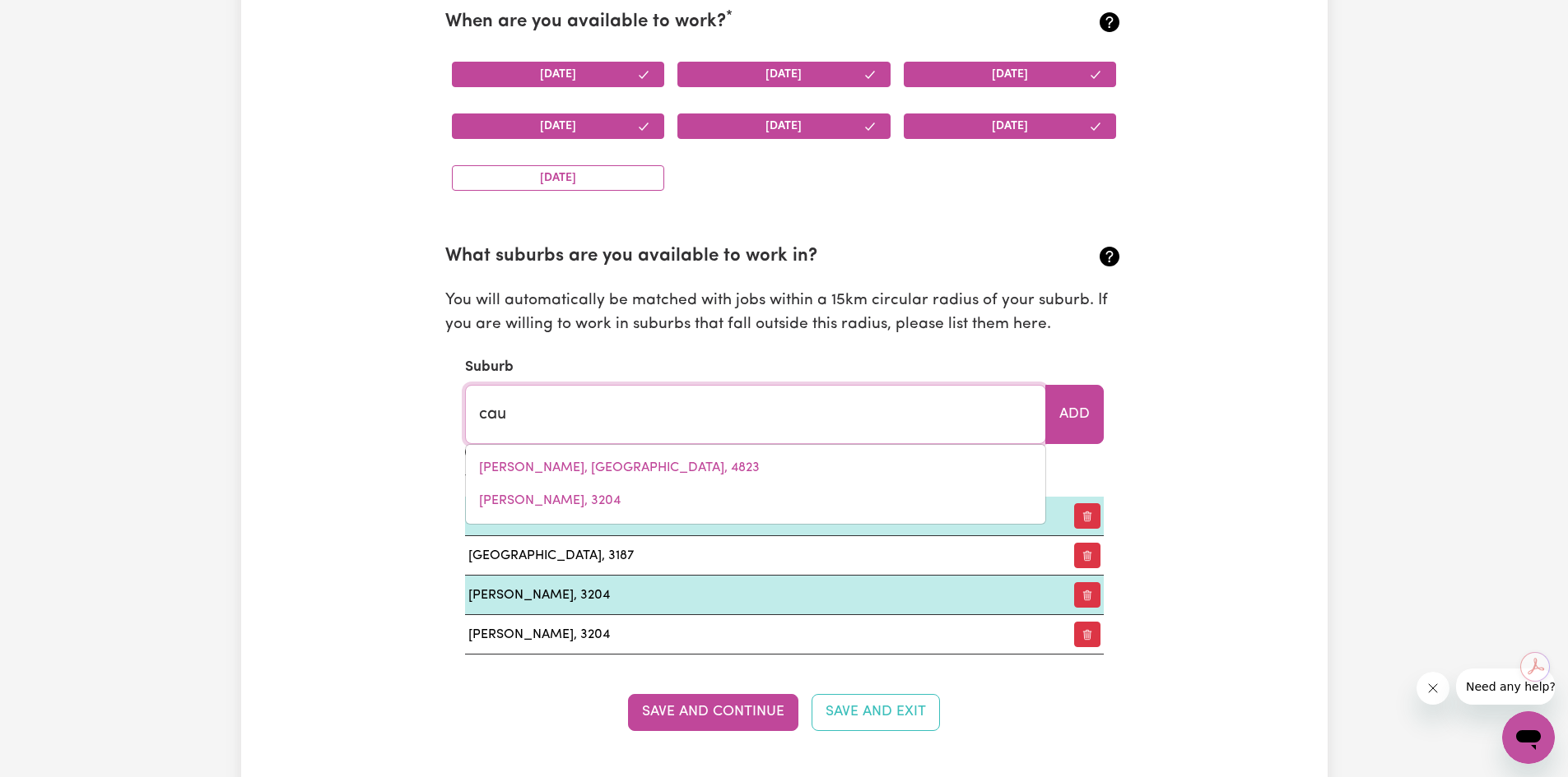
type input "[PERSON_NAME][GEOGRAPHIC_DATA], 3162"
type input "[MEDICAL_DATA]"
type input "[PERSON_NAME][GEOGRAPHIC_DATA], 3162"
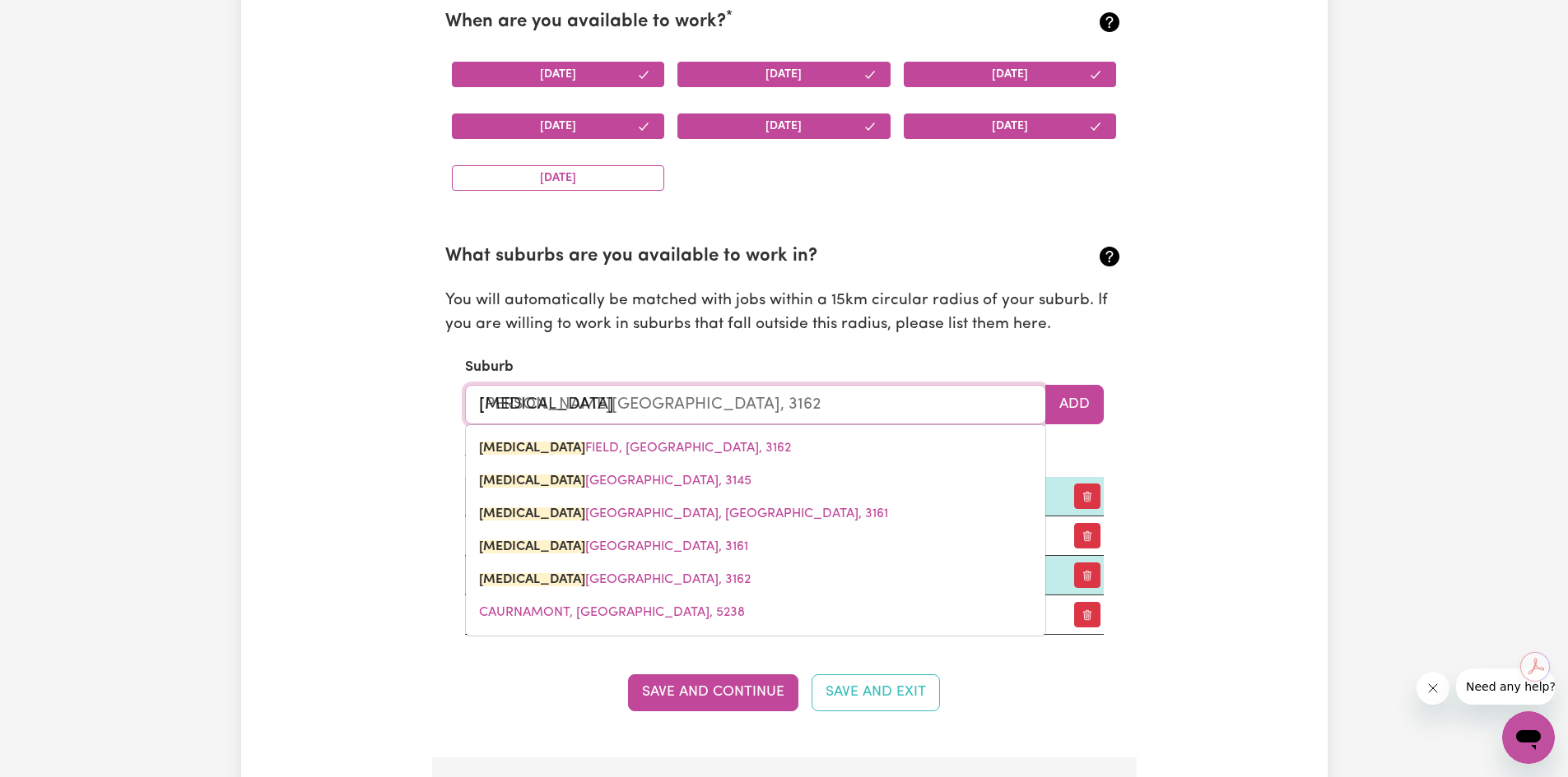
type input "caulf"
type input "[PERSON_NAME][GEOGRAPHIC_DATA], 3162"
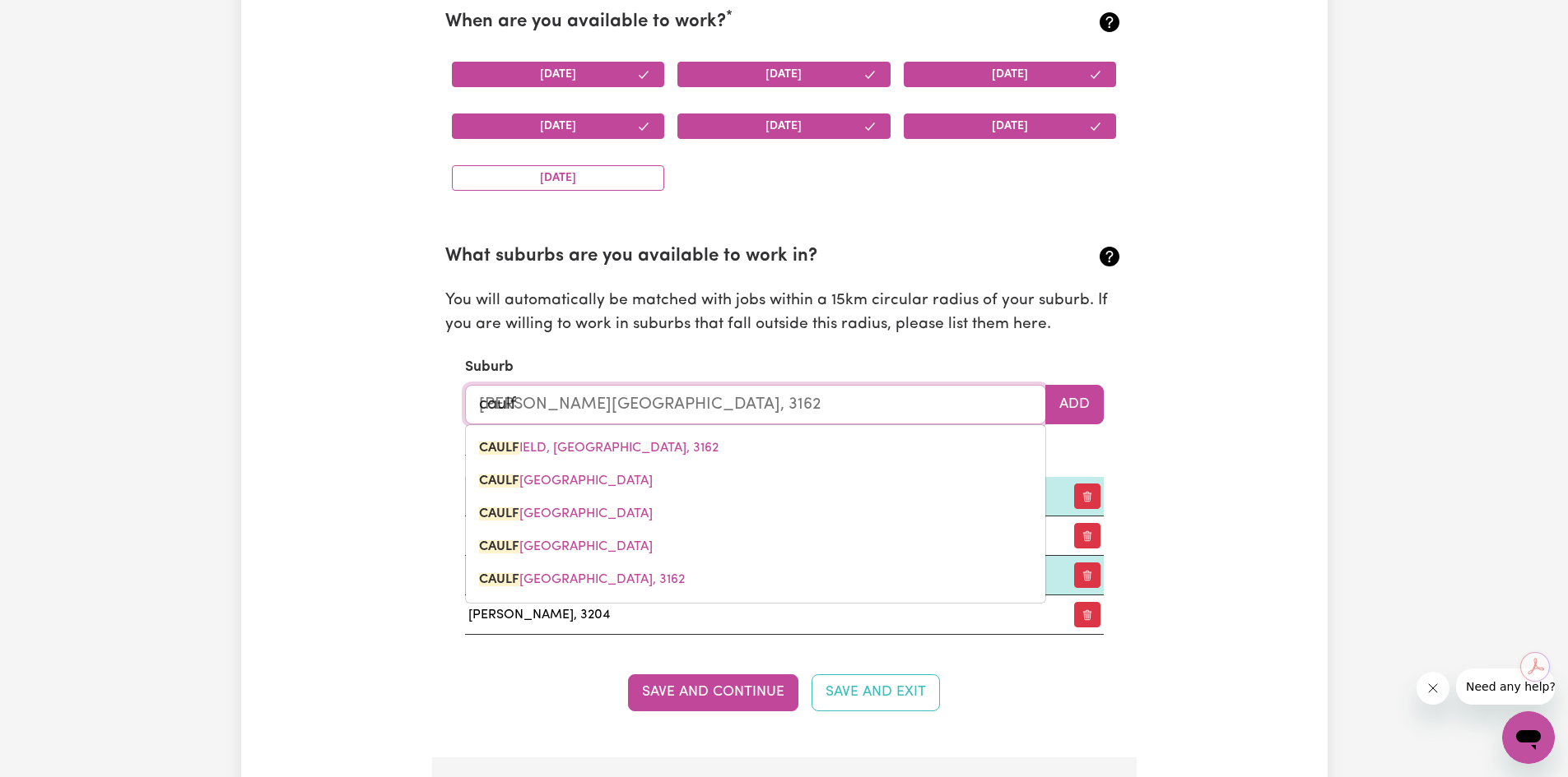
type input "caulfi"
type input "[PERSON_NAME][GEOGRAPHIC_DATA], 3162"
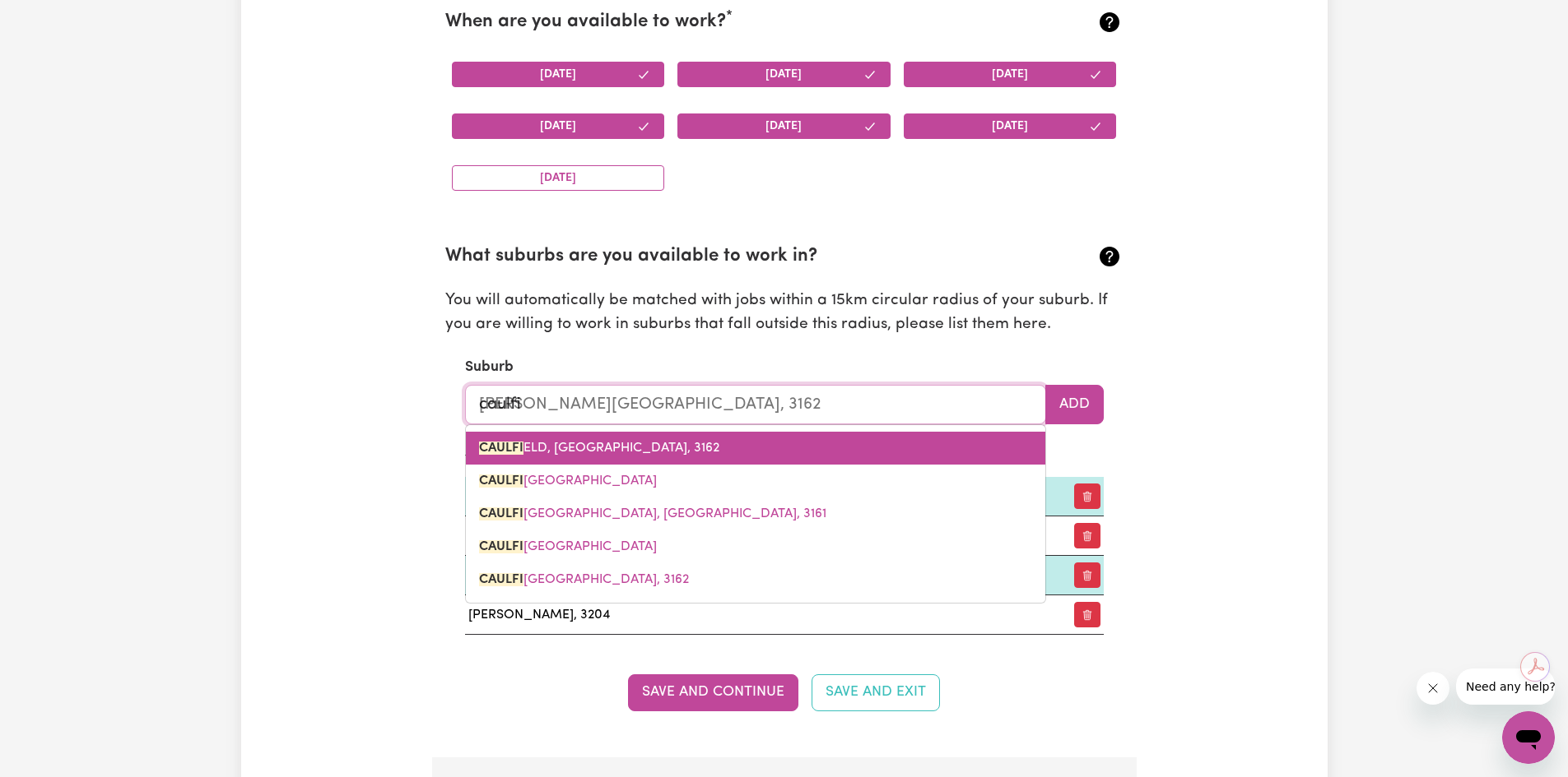
click at [587, 447] on span "CAULFI ELD, [GEOGRAPHIC_DATA], 3162" at bounding box center [600, 448] width 241 height 13
type input "[PERSON_NAME][GEOGRAPHIC_DATA], 3162"
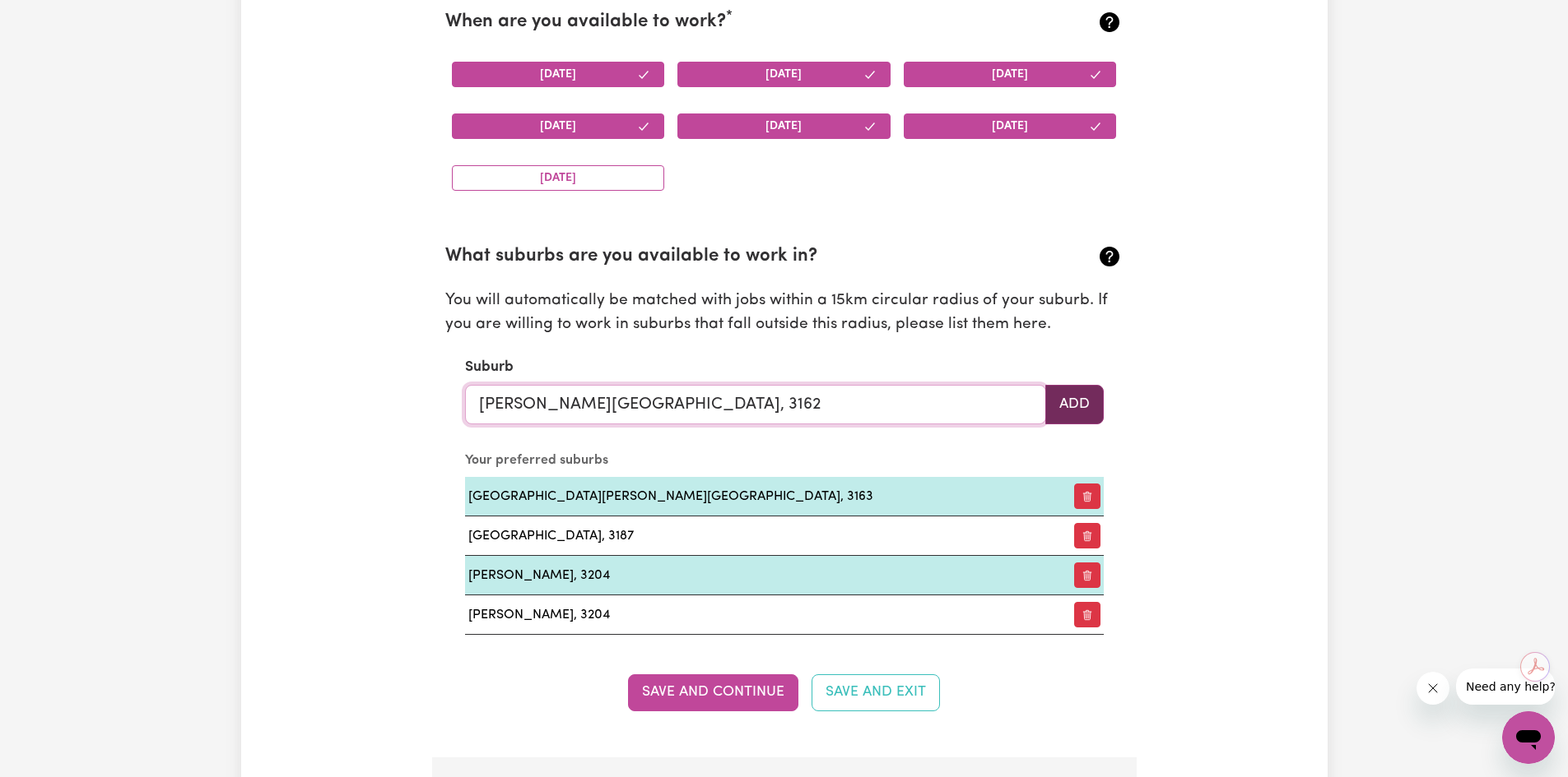
type input "[PERSON_NAME][GEOGRAPHIC_DATA], 3162"
click at [1087, 405] on button "Add" at bounding box center [1074, 404] width 58 height 39
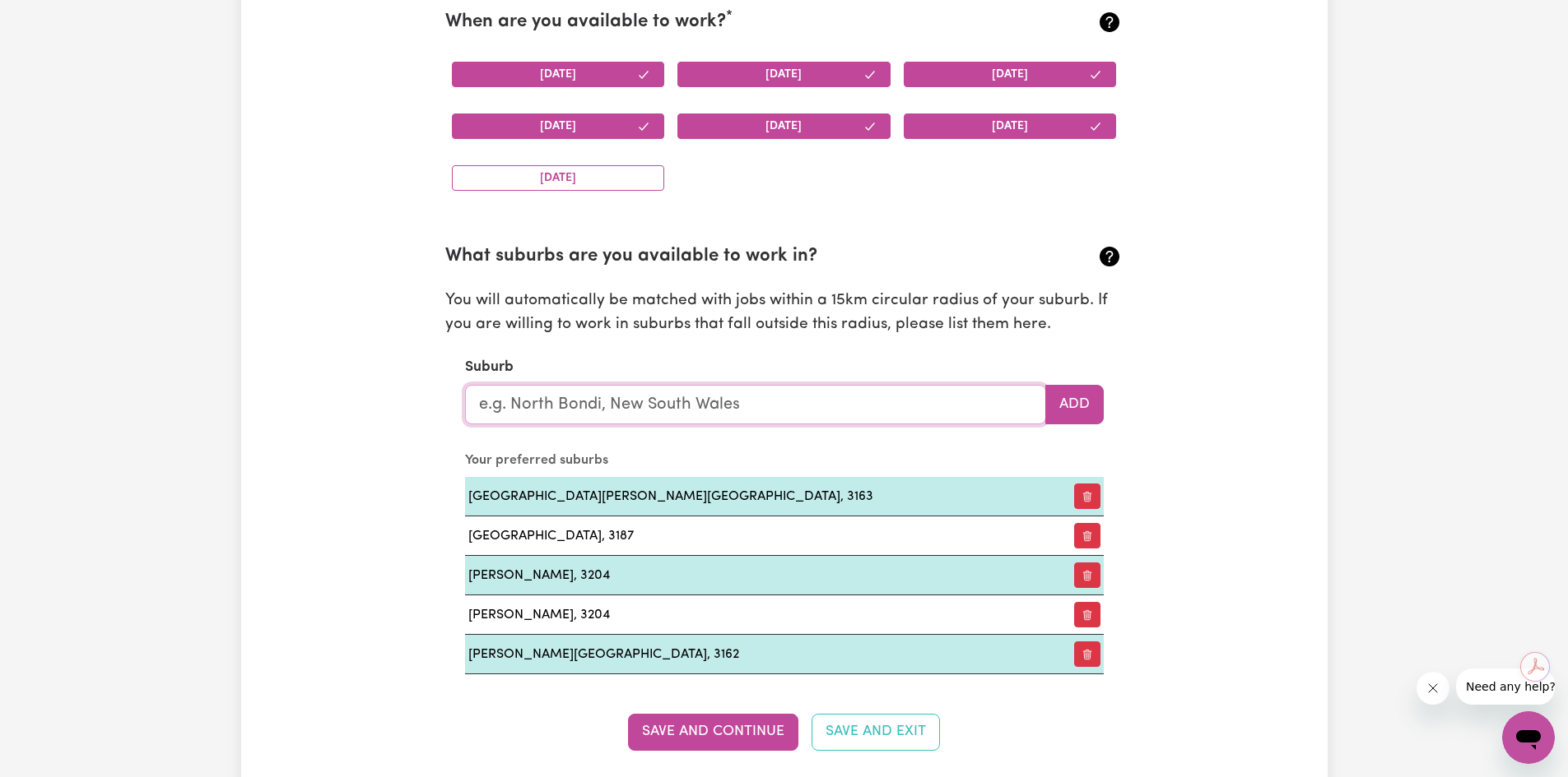
click at [706, 392] on input "text" at bounding box center [756, 404] width 581 height 39
type input "cau"
type input "[PERSON_NAME][GEOGRAPHIC_DATA], 3162"
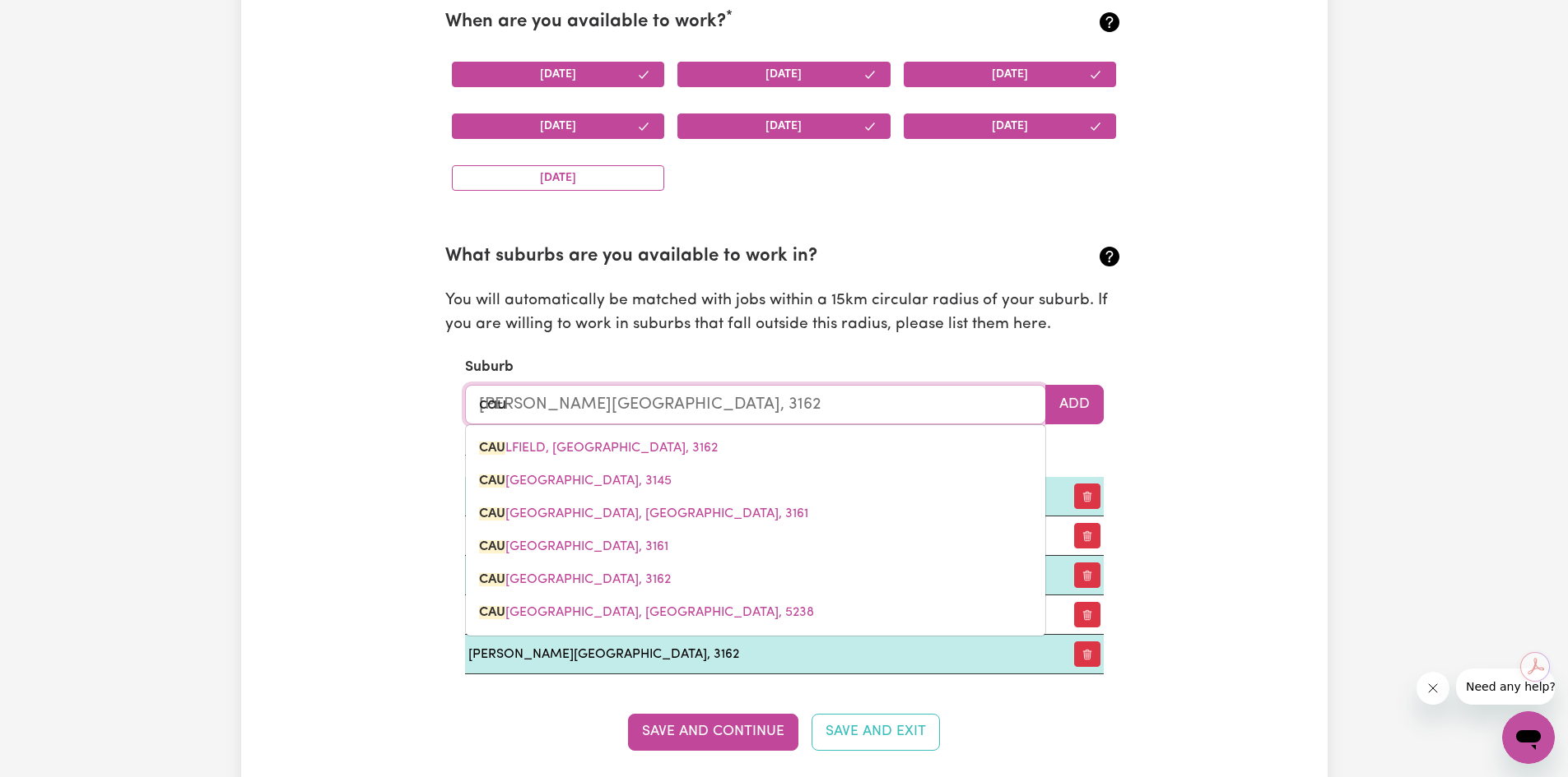
type input "[MEDICAL_DATA]"
type input "[PERSON_NAME][GEOGRAPHIC_DATA], 3162"
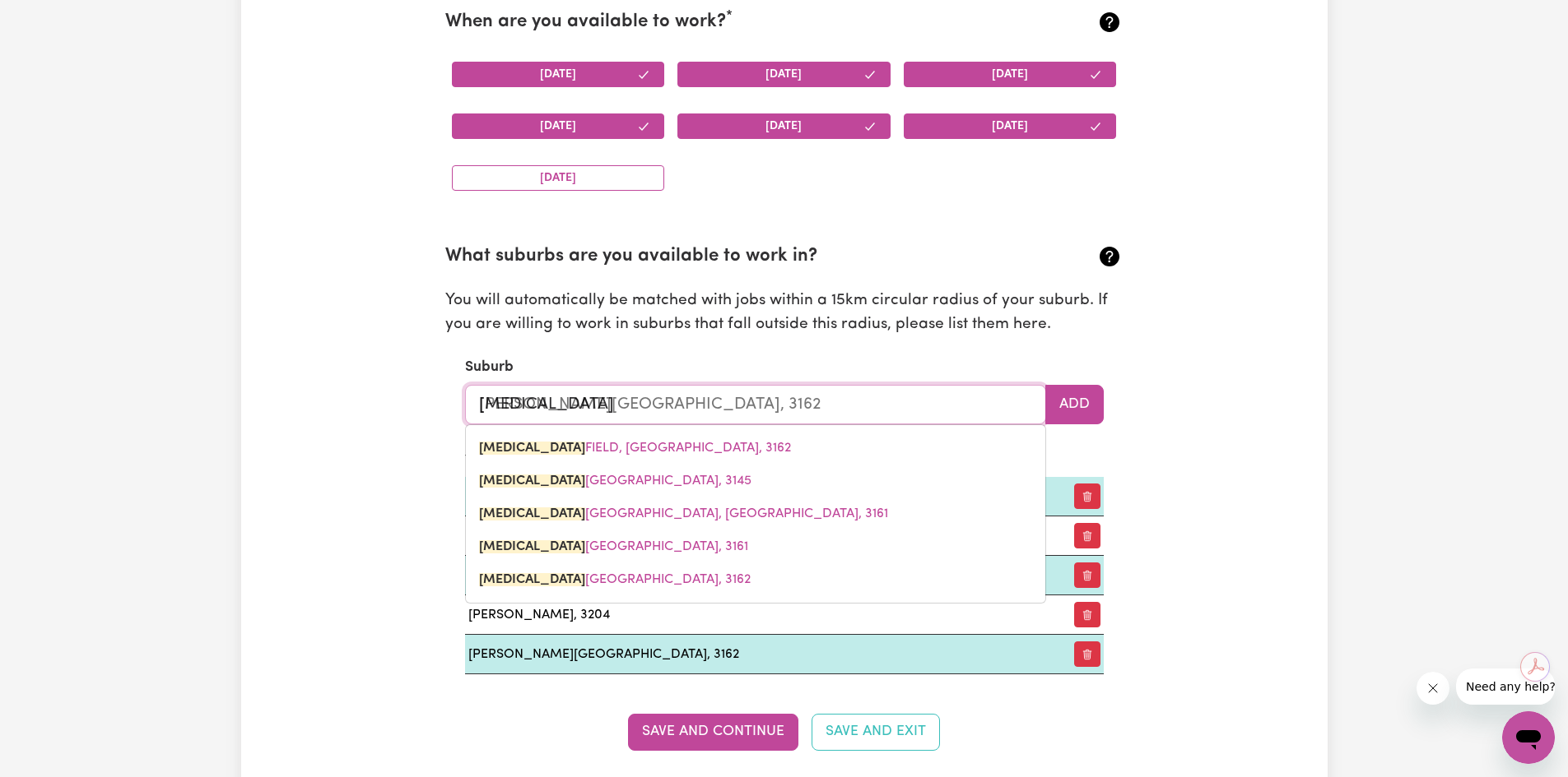
type input "caulf"
type input "[PERSON_NAME][GEOGRAPHIC_DATA], 3162"
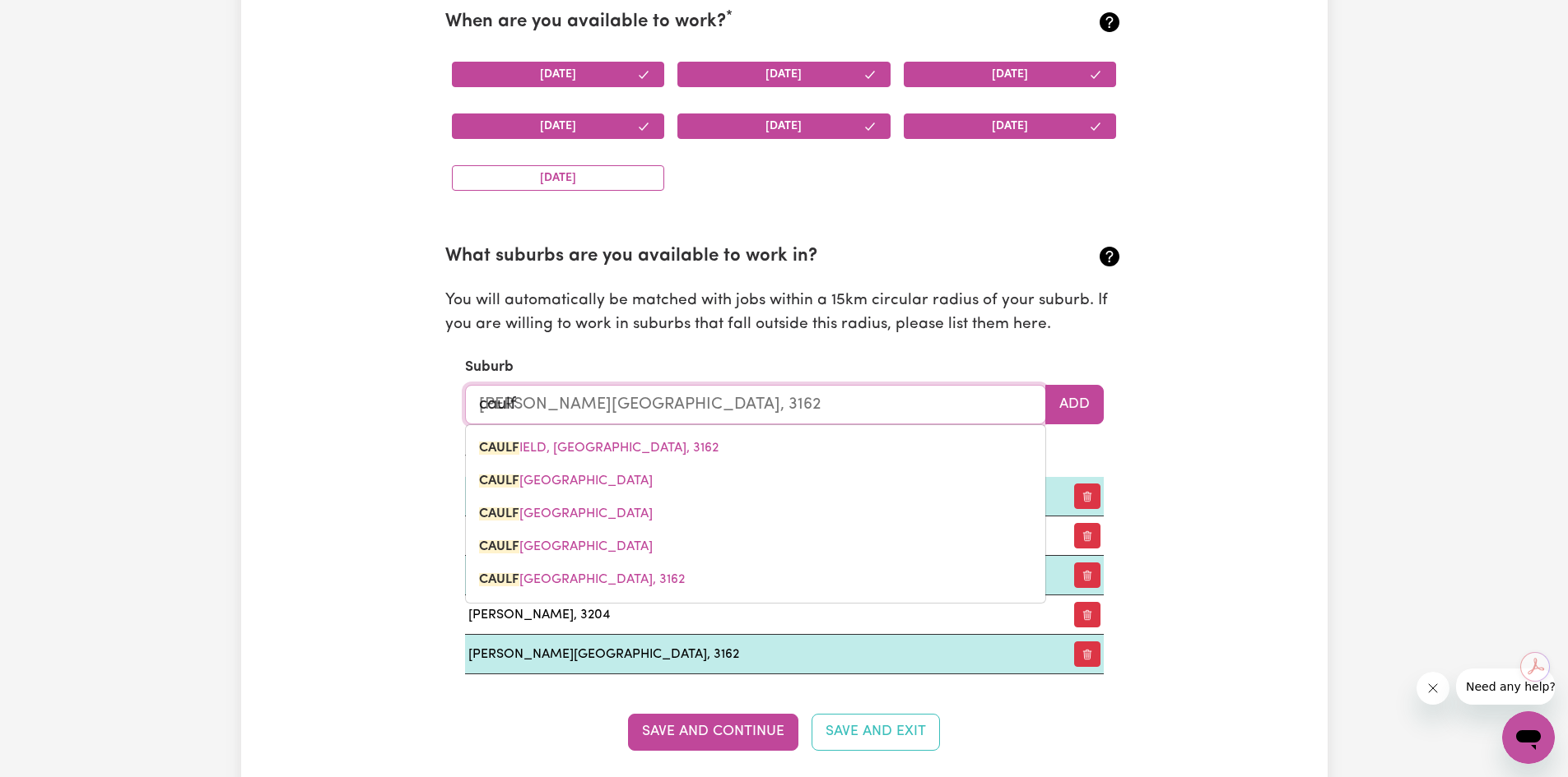
type input "caulfi"
type input "[PERSON_NAME][GEOGRAPHIC_DATA], 3162"
type input "caulfie"
type input "[PERSON_NAME][GEOGRAPHIC_DATA], 3162"
type input "caulfiel"
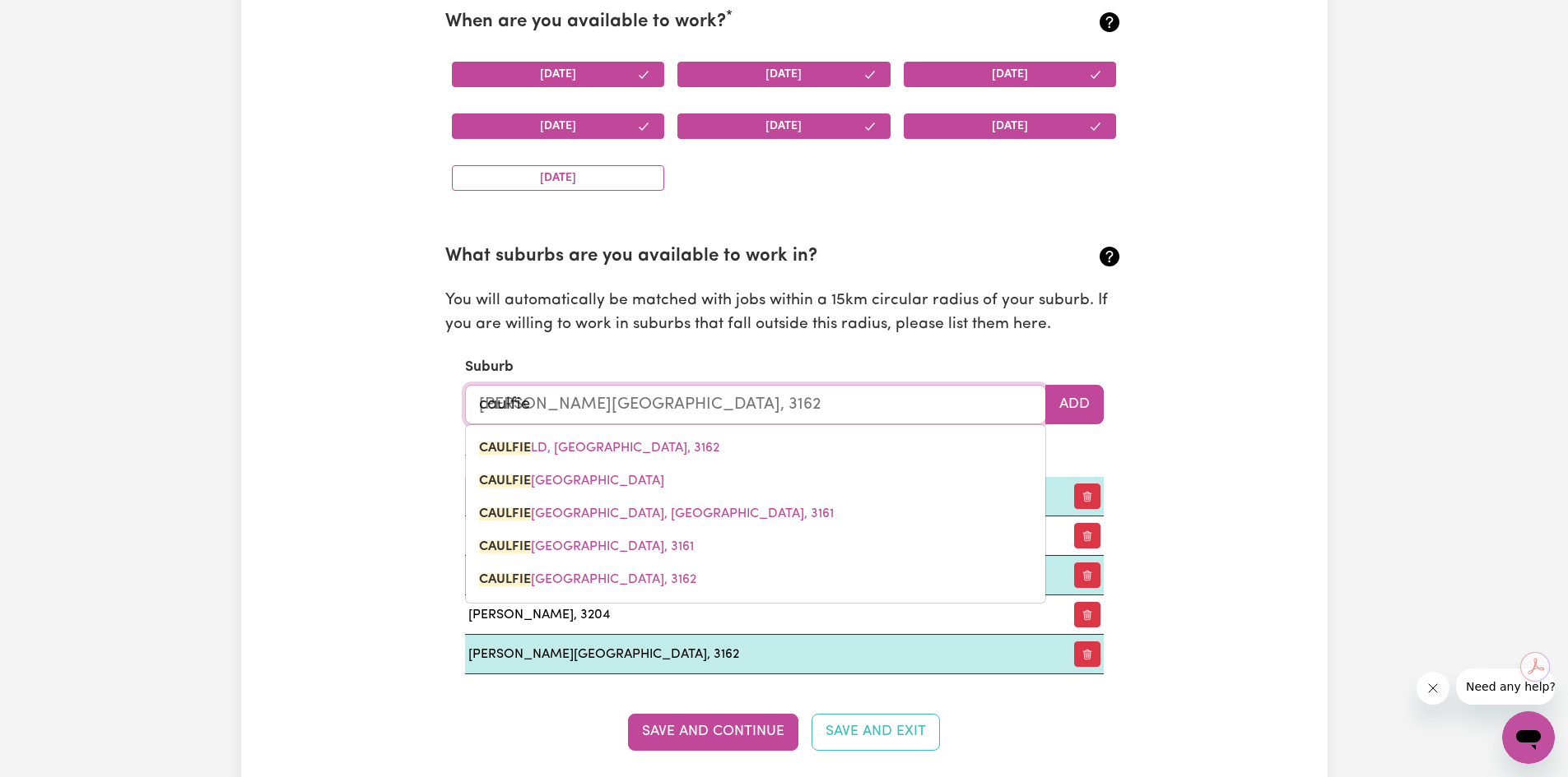
type input "[PERSON_NAME][GEOGRAPHIC_DATA], 3162"
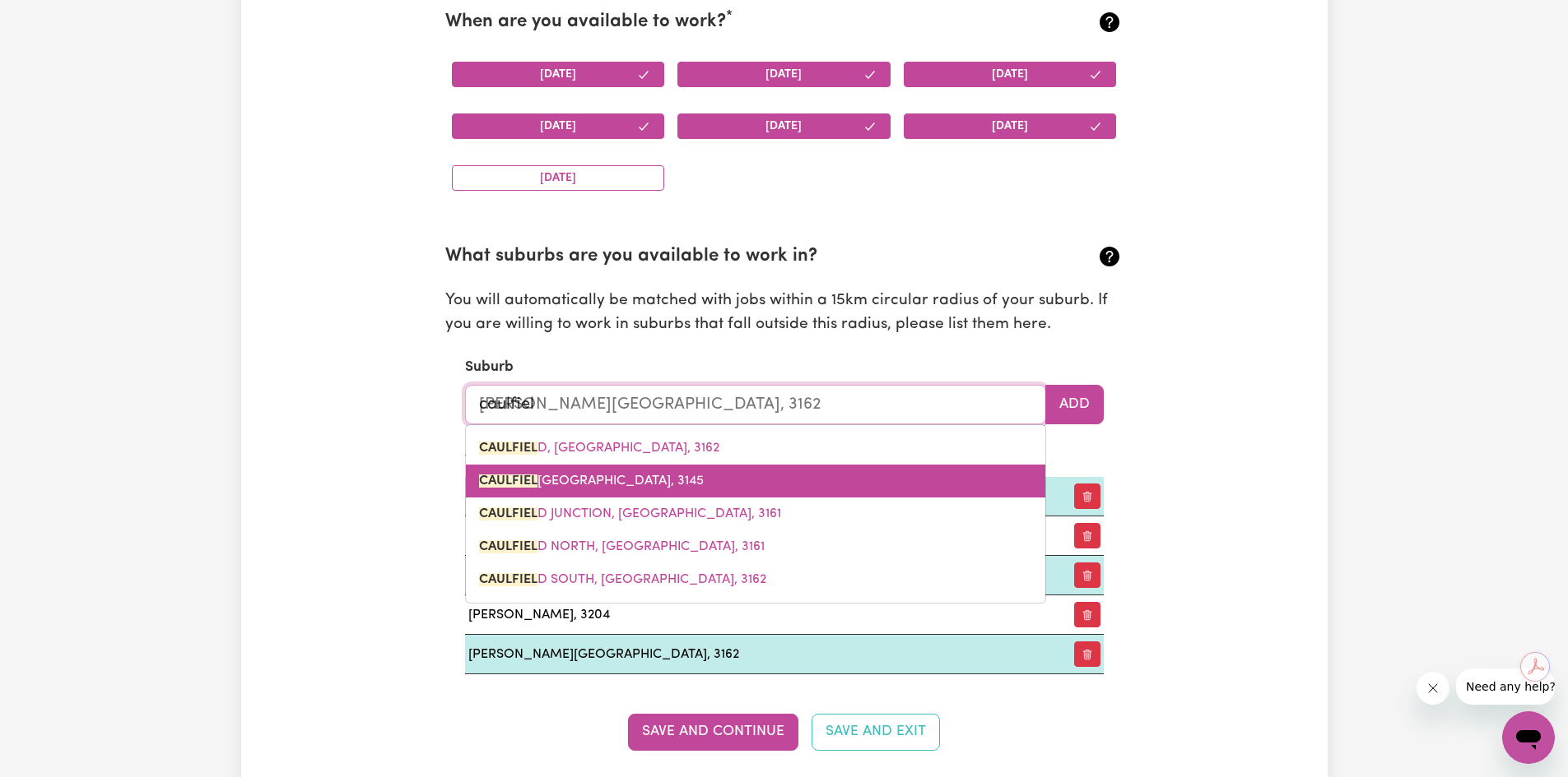
click at [608, 483] on span "CAULFIEL D EAST, [GEOGRAPHIC_DATA], 3145" at bounding box center [592, 481] width 225 height 13
type input "CAULFIELD EAST, [GEOGRAPHIC_DATA], 3145"
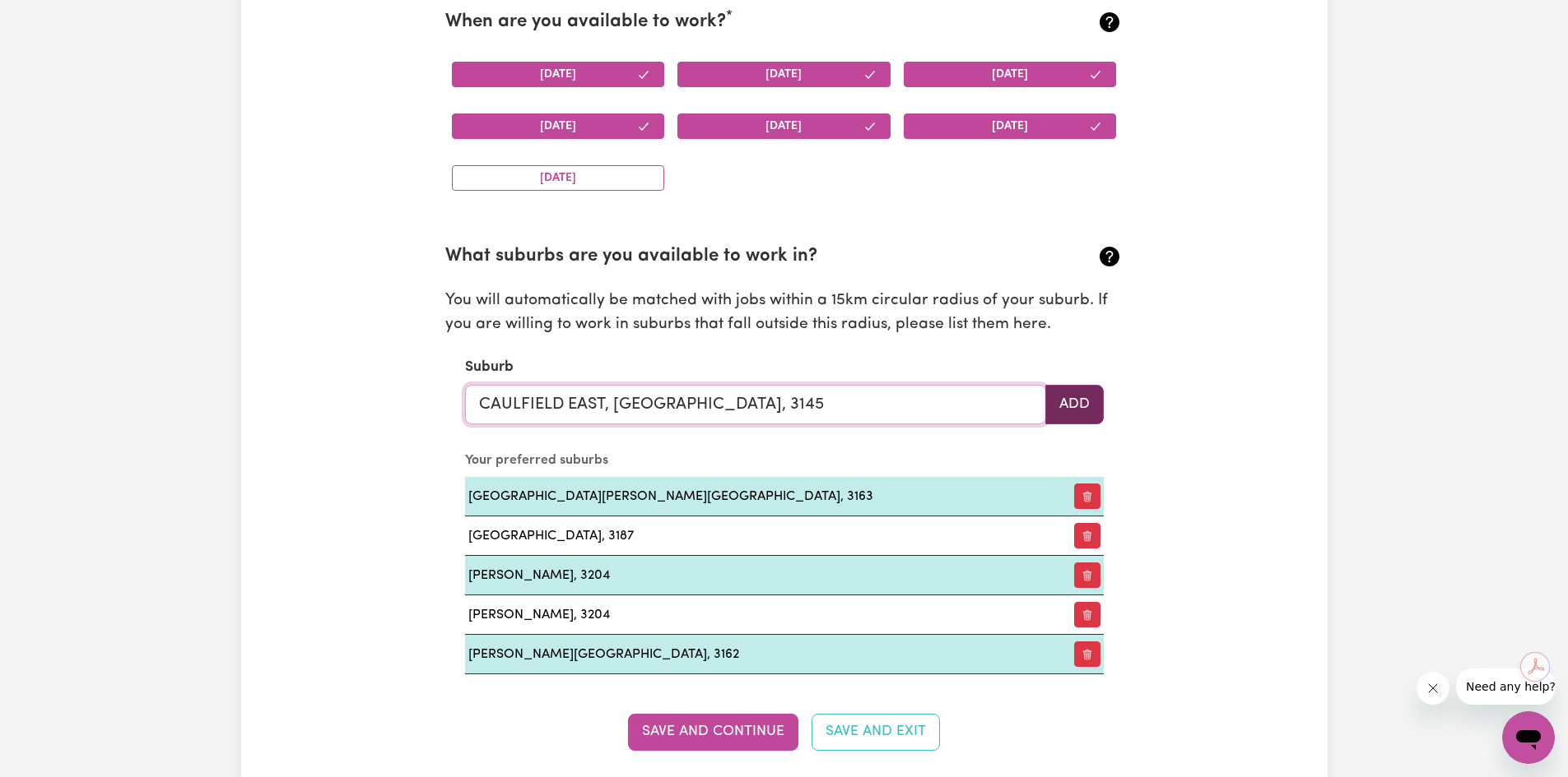
type input "CAULFIELD EAST, [GEOGRAPHIC_DATA], 3145"
click at [1049, 407] on button "Add" at bounding box center [1074, 404] width 58 height 39
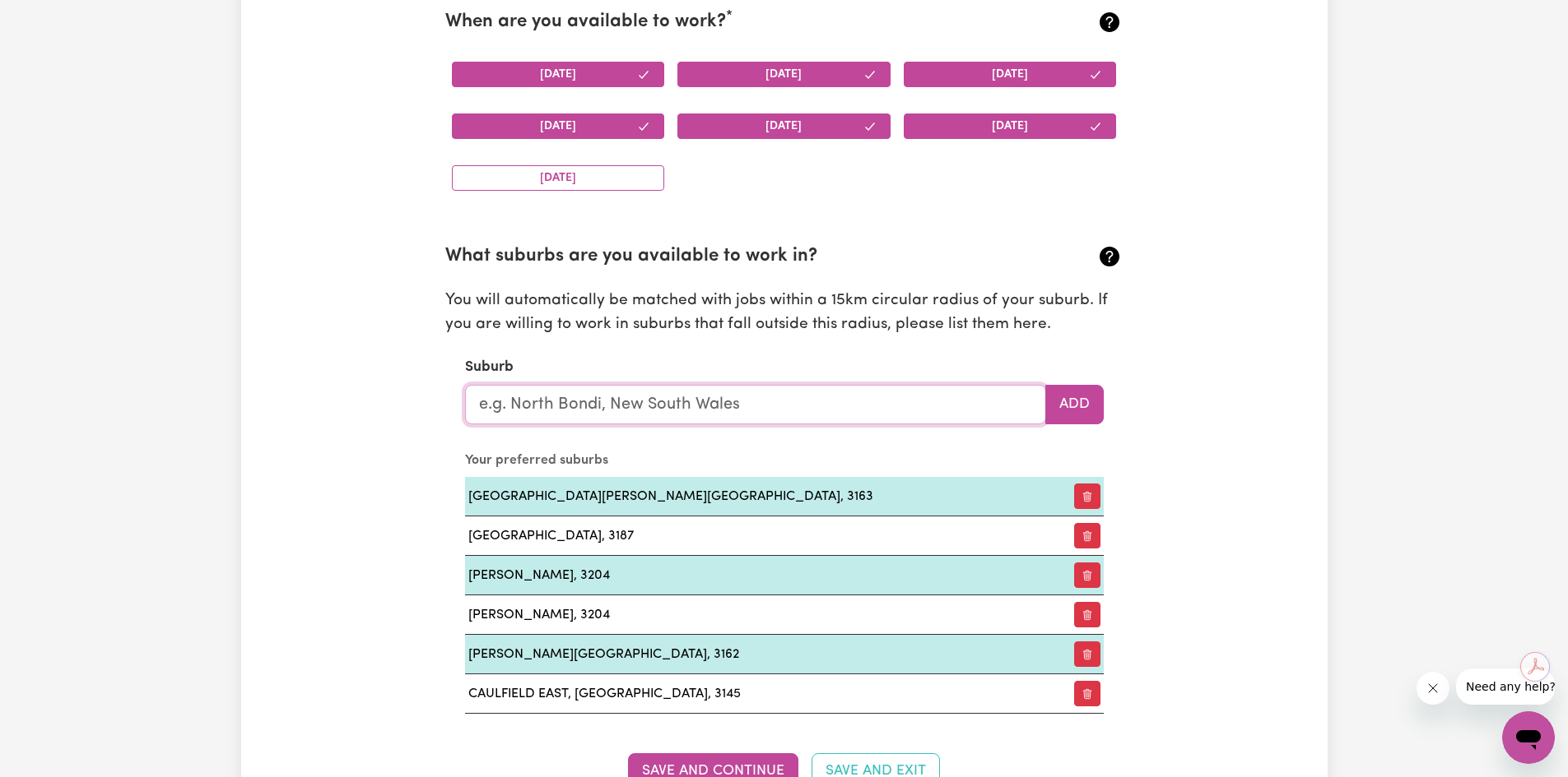
click at [671, 395] on input "text" at bounding box center [756, 404] width 581 height 39
type input "cau"
type input "[PERSON_NAME][GEOGRAPHIC_DATA], 3162"
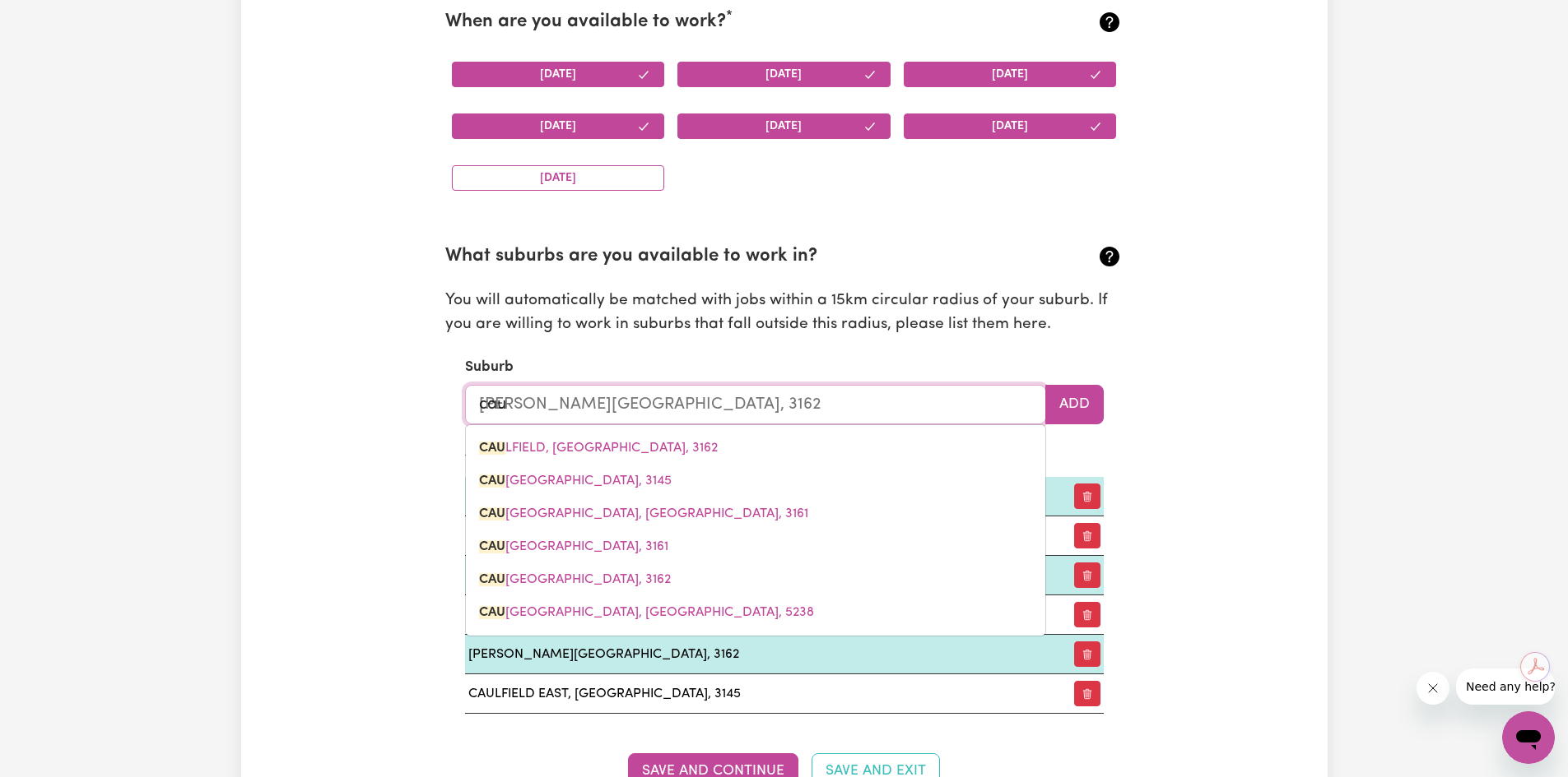
type input "[MEDICAL_DATA]"
type input "[PERSON_NAME][GEOGRAPHIC_DATA], 3162"
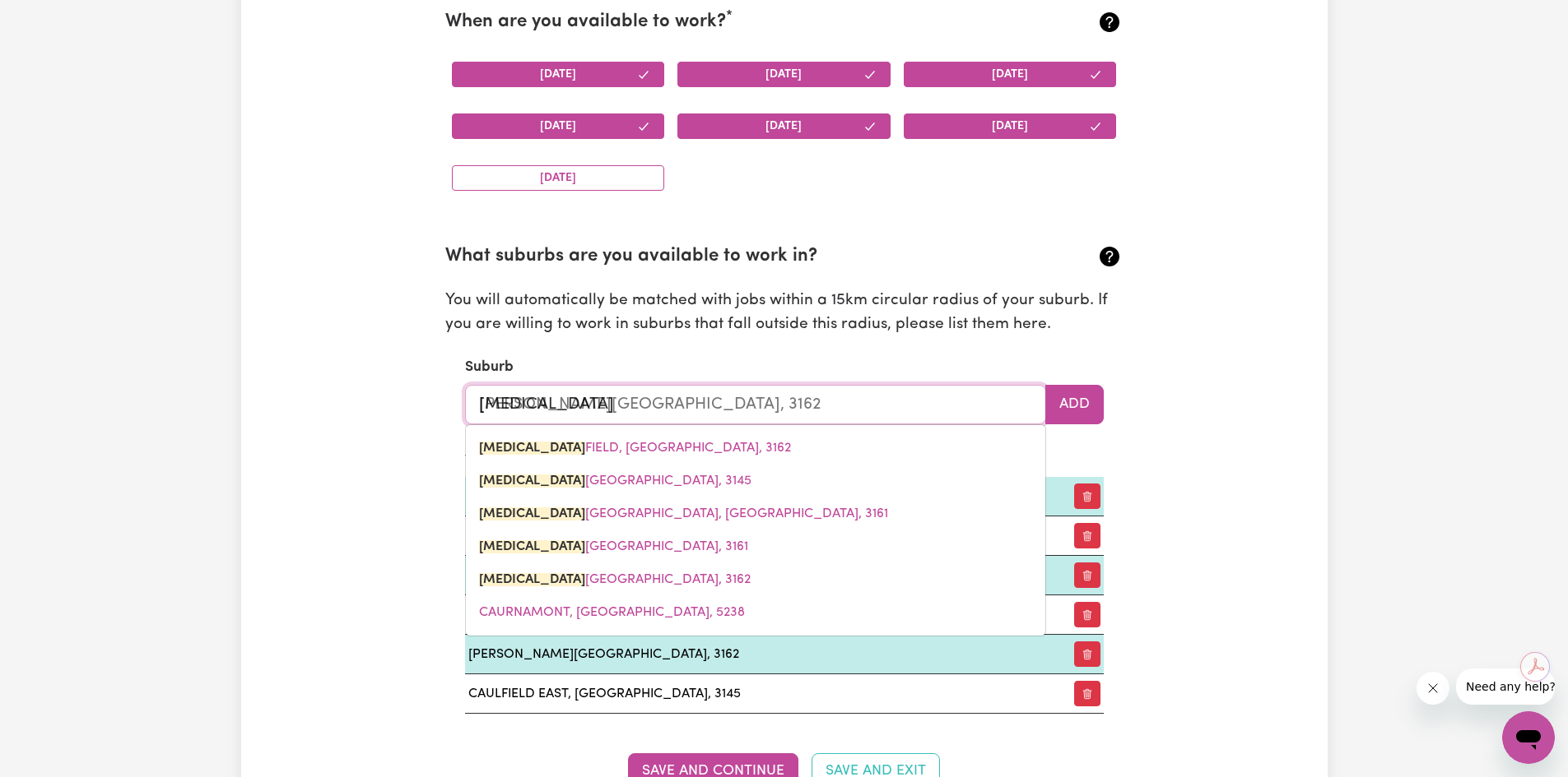
type input "caulf"
type input "[PERSON_NAME][GEOGRAPHIC_DATA], 3162"
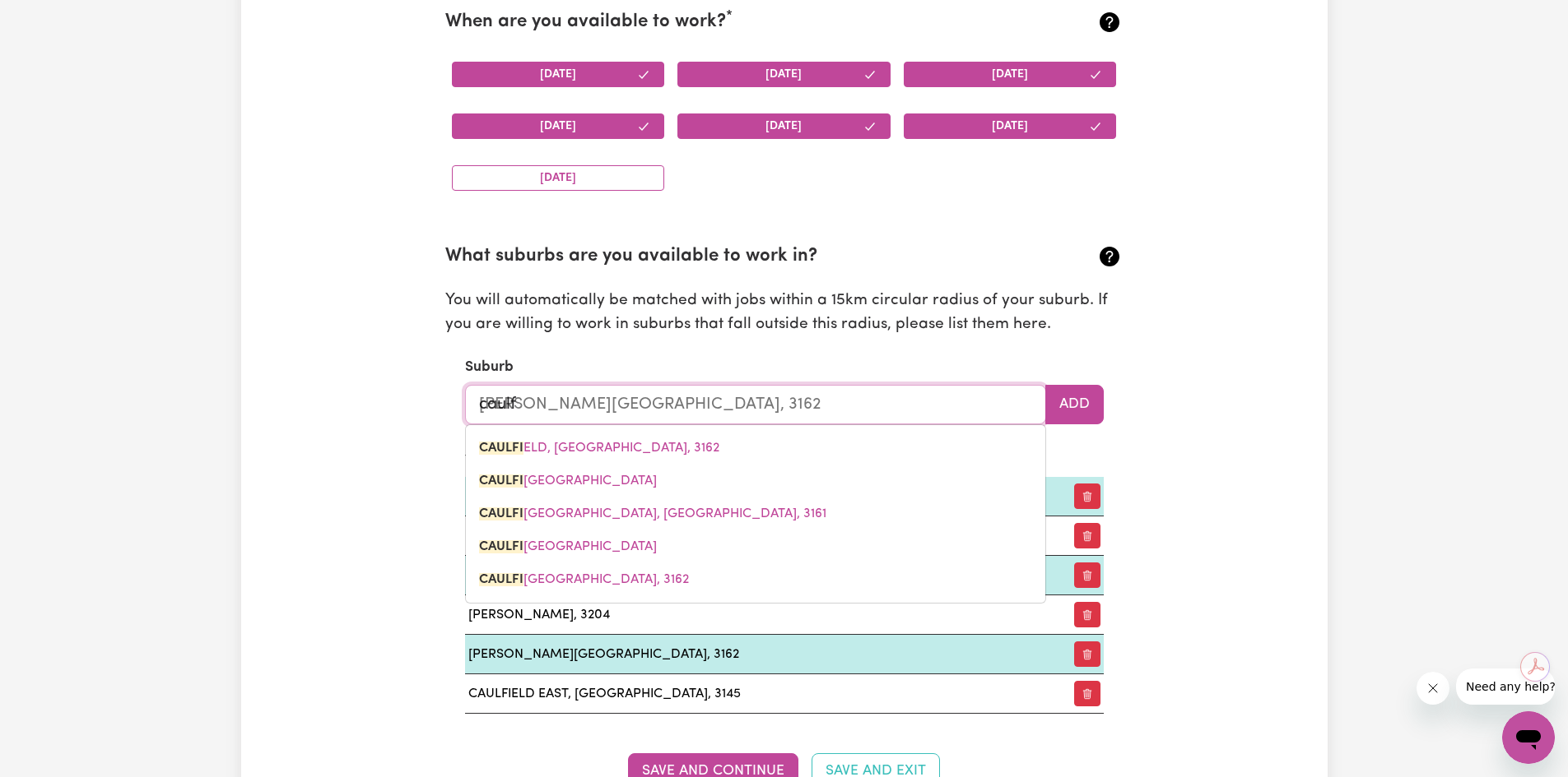
type input "caulfi"
type input "[PERSON_NAME][GEOGRAPHIC_DATA], 3162"
type input "caulfie"
type input "[PERSON_NAME][GEOGRAPHIC_DATA], 3162"
type input "caulfiel"
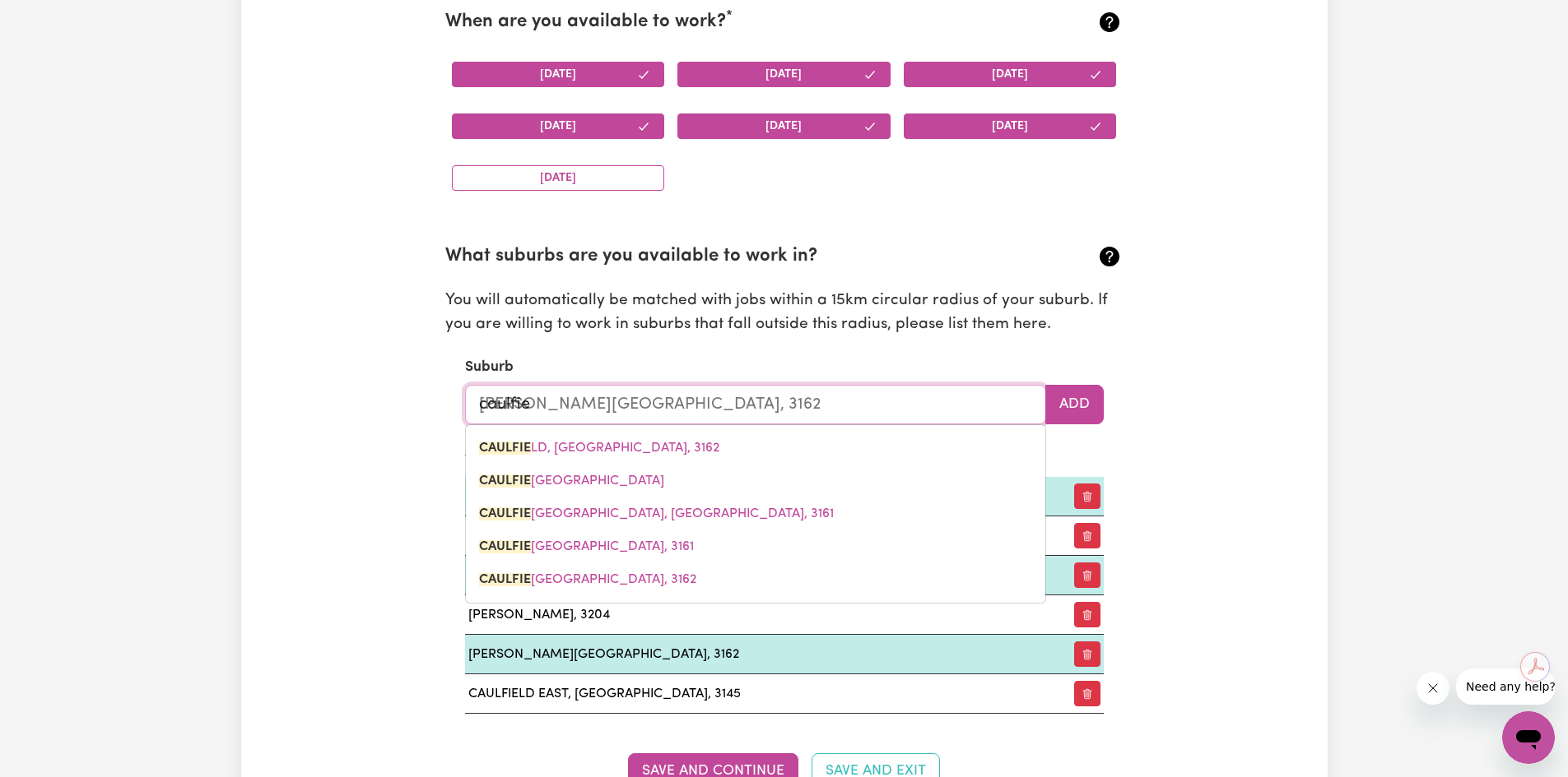
type input "[PERSON_NAME][GEOGRAPHIC_DATA], 3162"
type input "caulfield"
type input "[PERSON_NAME][GEOGRAPHIC_DATA], 3162"
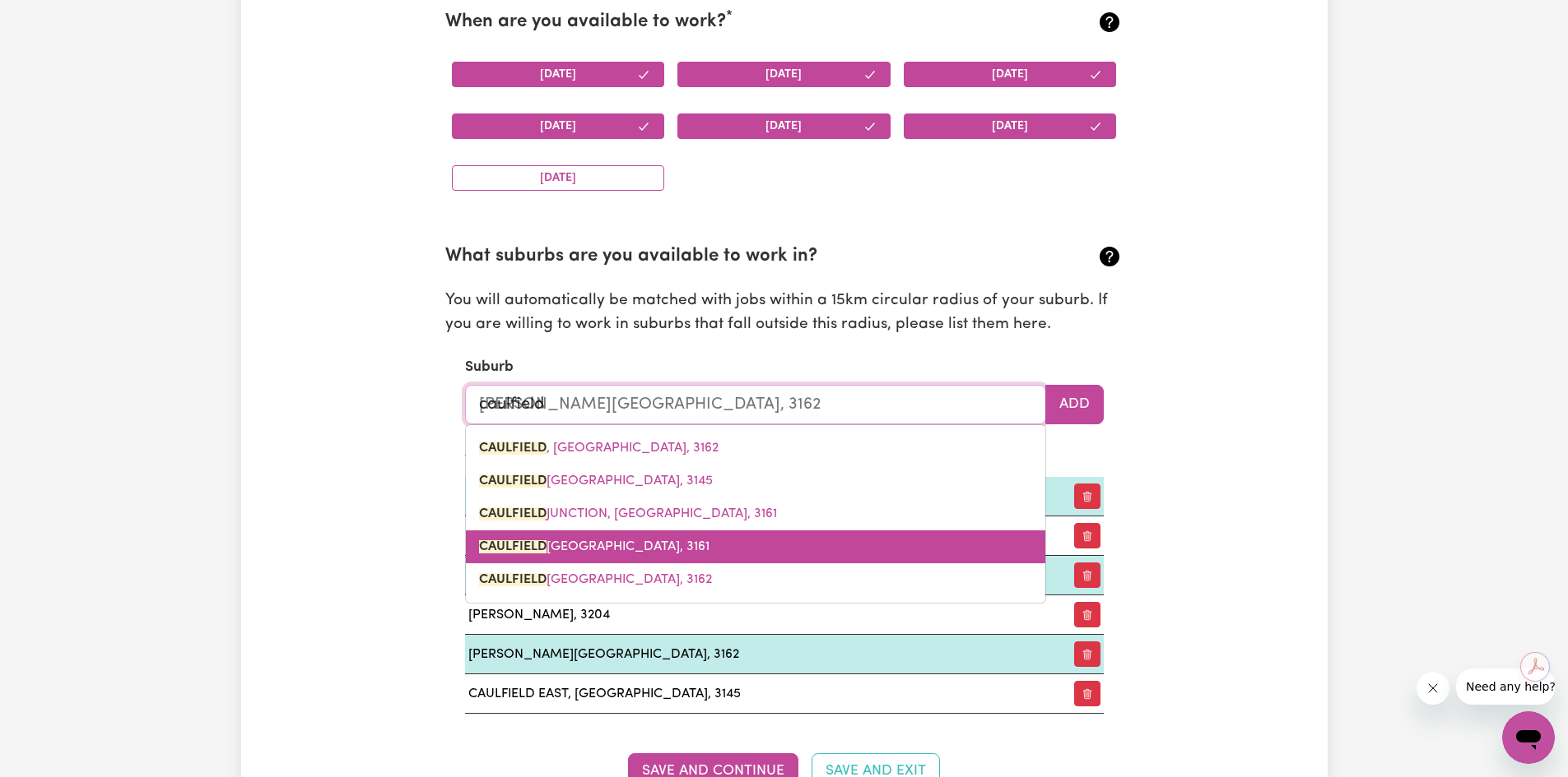
click at [594, 551] on span "CAULFIELD NORTH, [GEOGRAPHIC_DATA], 3161" at bounding box center [594, 546] width 230 height 13
type input "CAULFIELD NORTH, [GEOGRAPHIC_DATA], 3161"
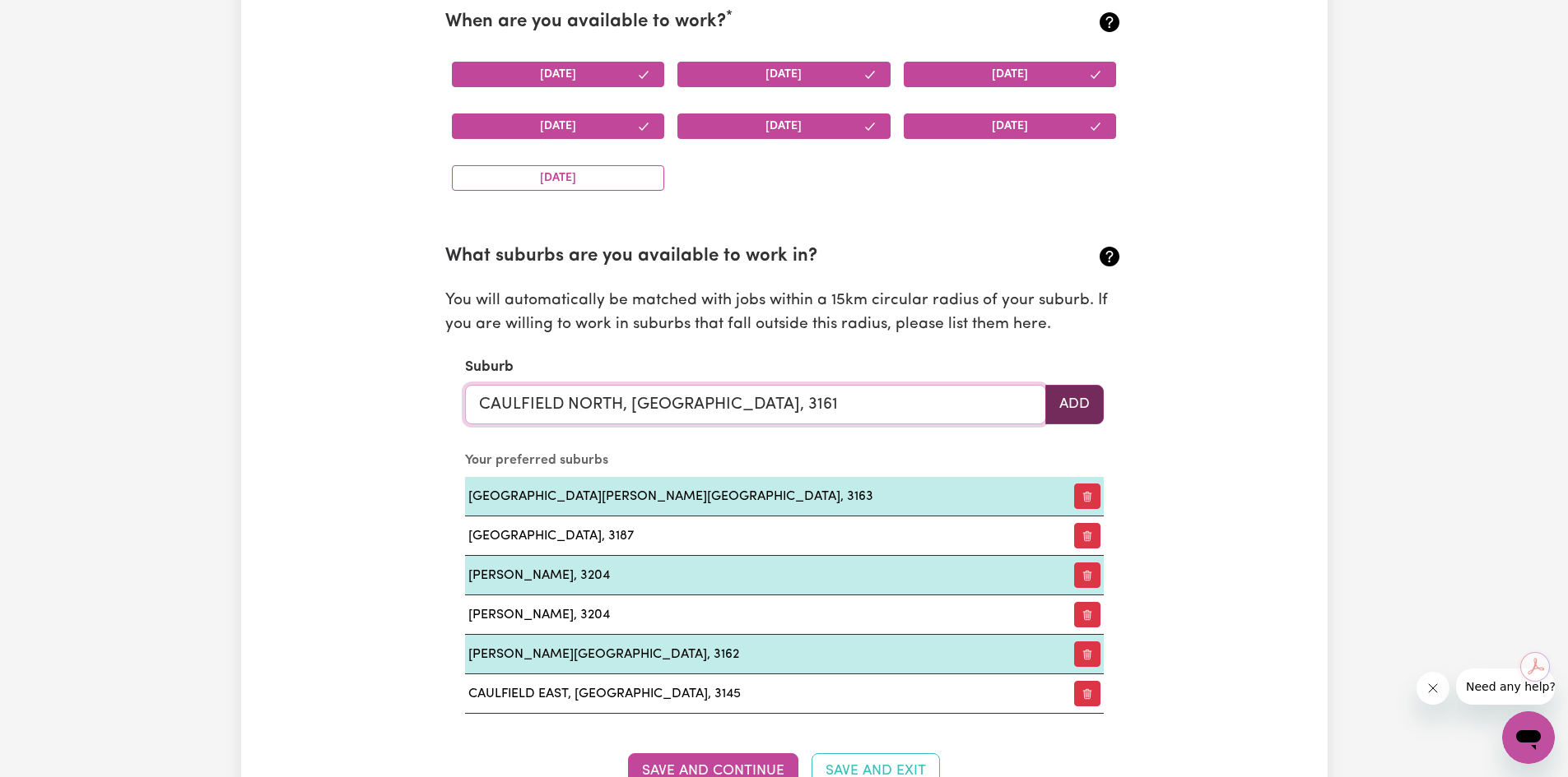
type input "CAULFIELD NORTH, [GEOGRAPHIC_DATA], 3161"
click at [1087, 404] on button "Add" at bounding box center [1074, 404] width 58 height 39
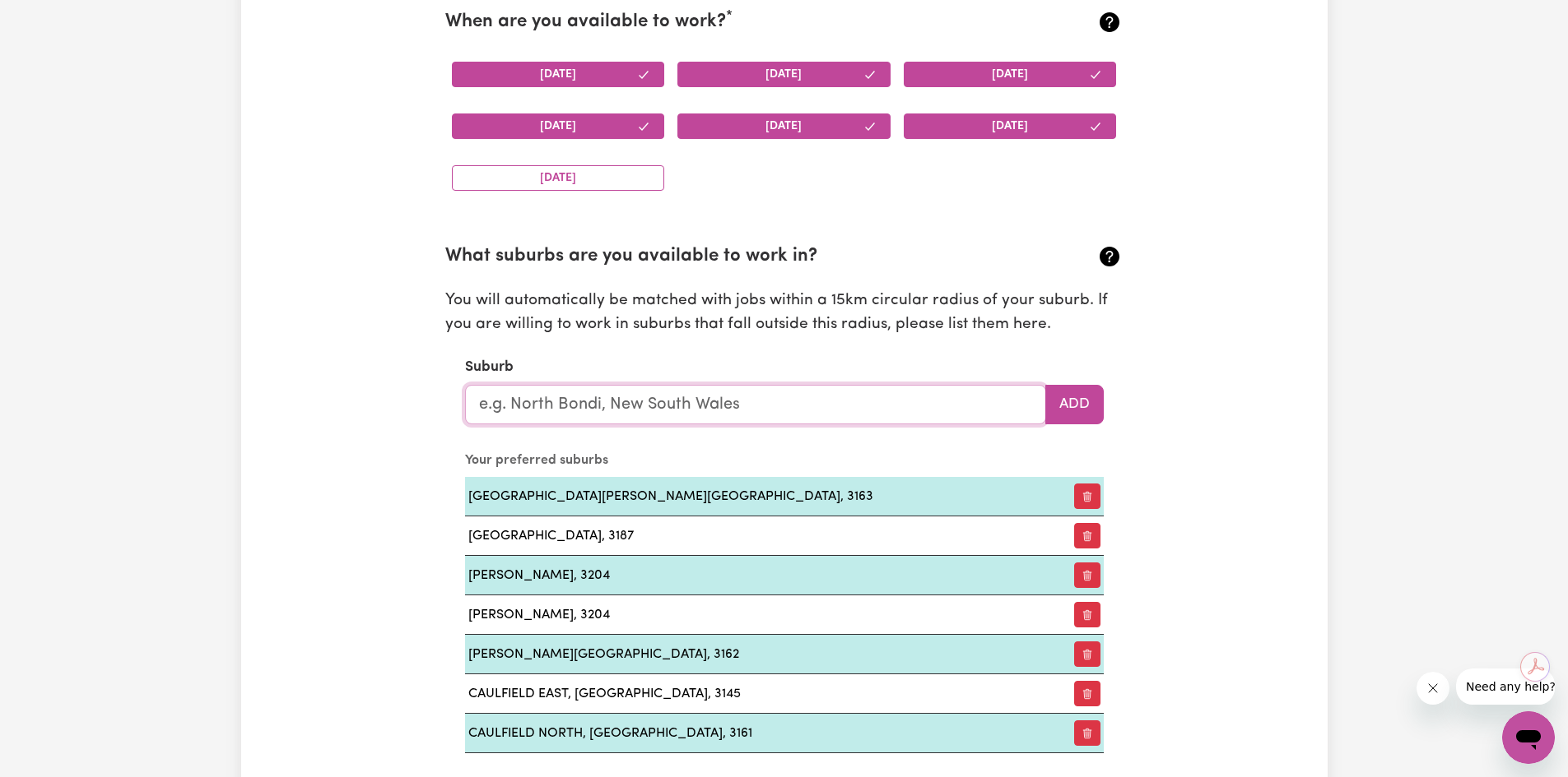
click at [655, 398] on input "text" at bounding box center [756, 404] width 581 height 39
type input "cau"
type input "[PERSON_NAME][GEOGRAPHIC_DATA], 3162"
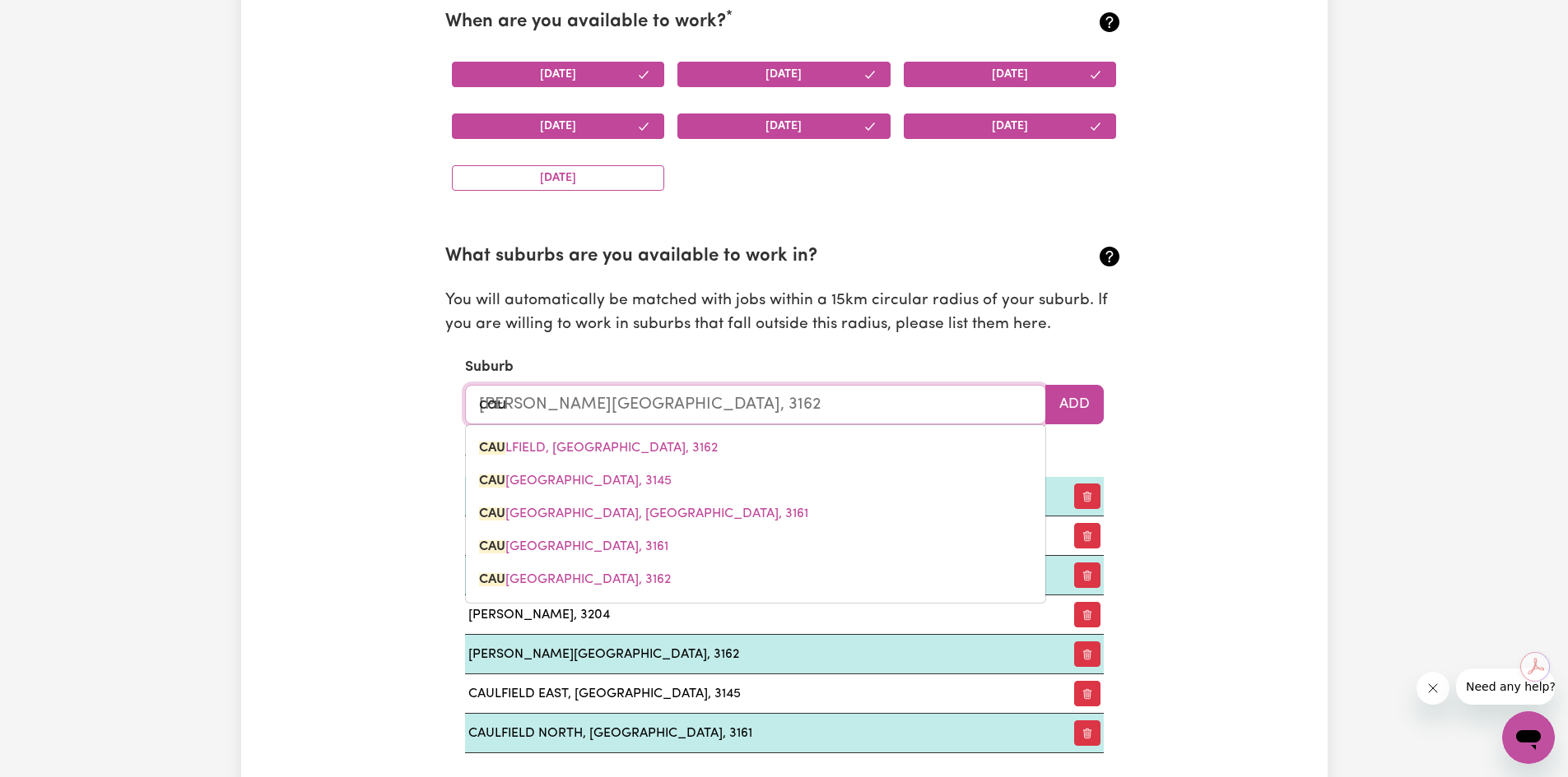
type input "[MEDICAL_DATA]"
type input "[PERSON_NAME][GEOGRAPHIC_DATA], 3162"
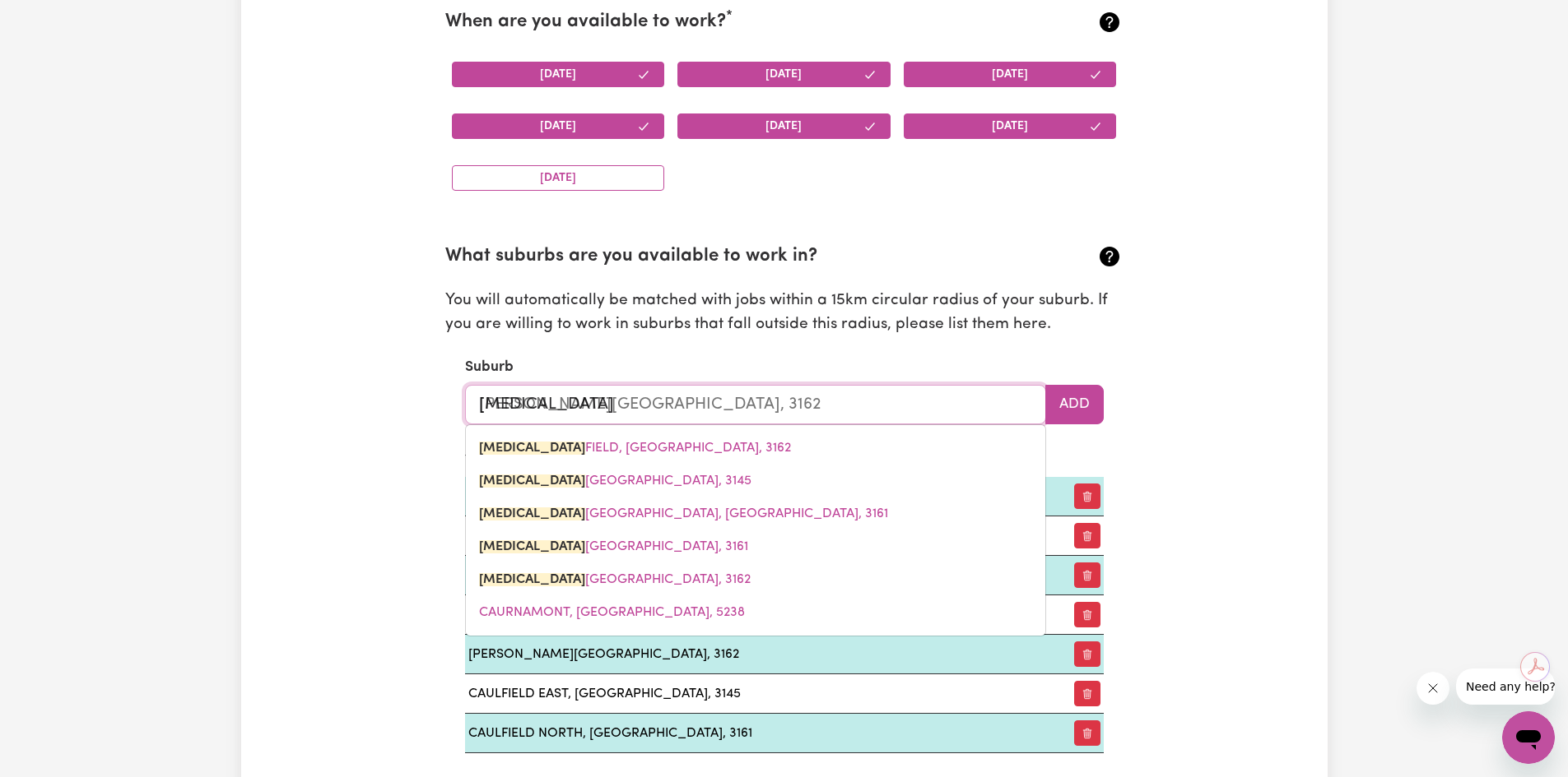
type input "caulf"
type input "[PERSON_NAME][GEOGRAPHIC_DATA], 3162"
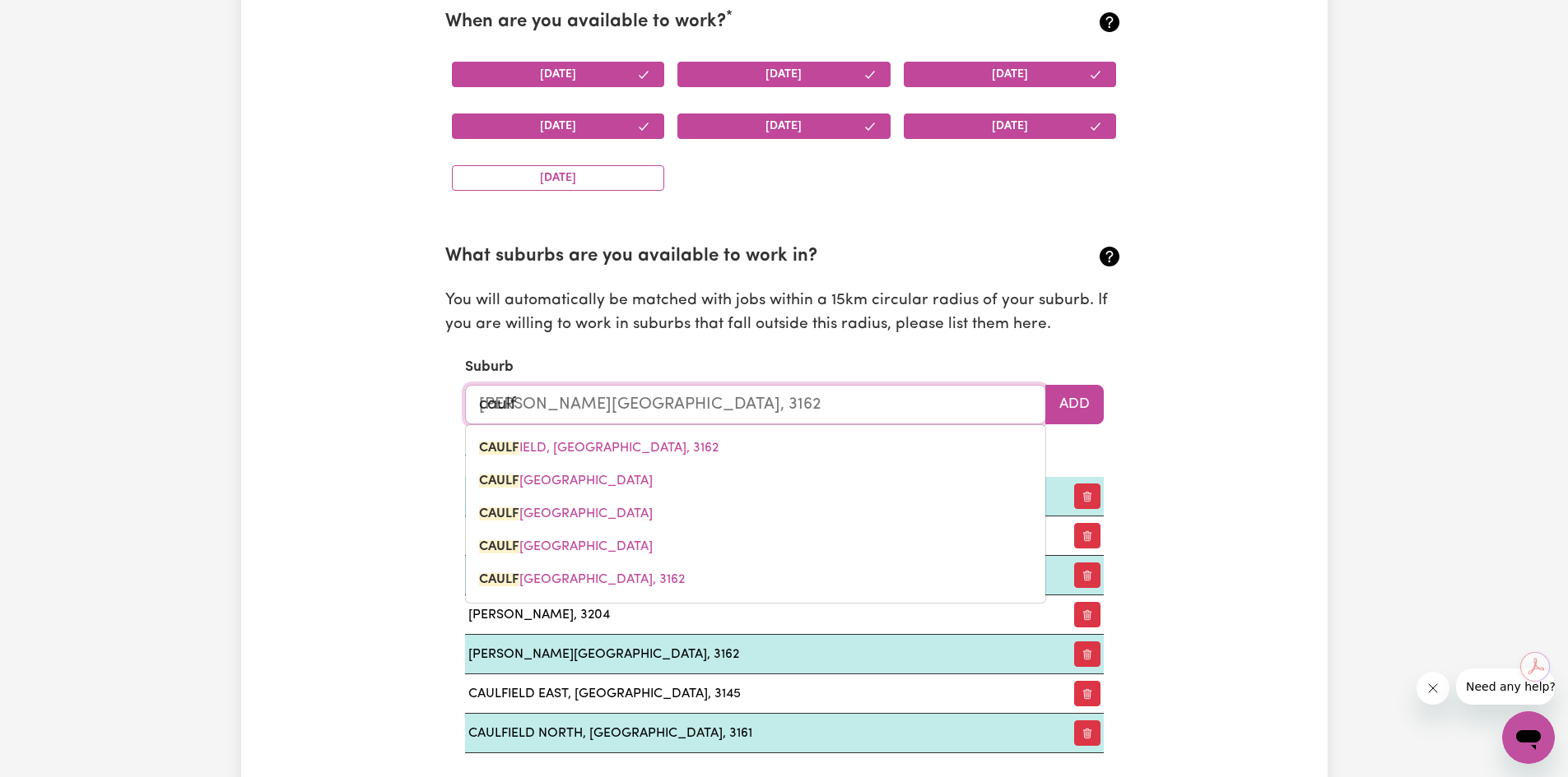
type input "caulfi"
type input "[PERSON_NAME][GEOGRAPHIC_DATA], 3162"
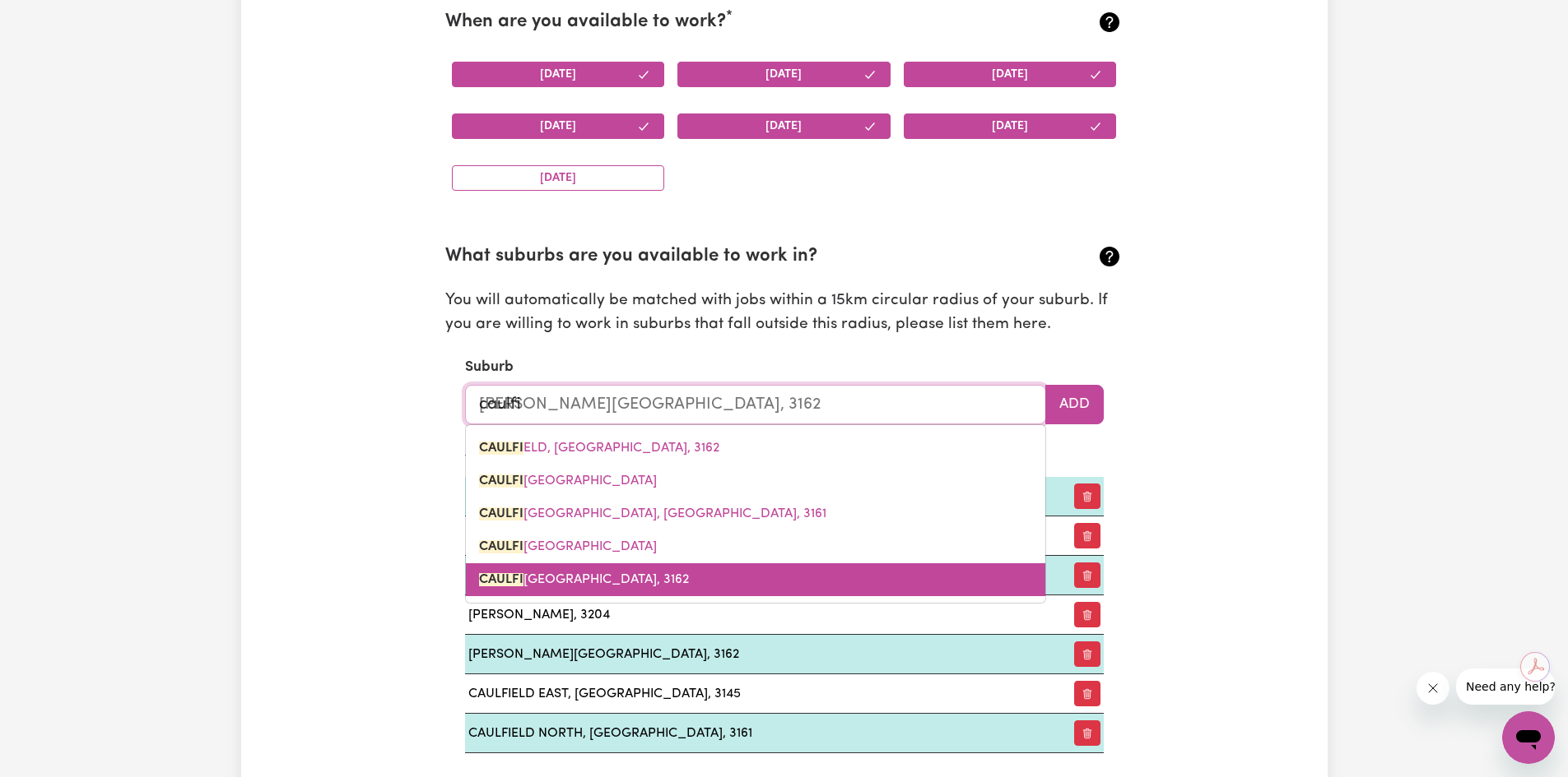
click at [601, 570] on link "CAULFI ELD SOUTH, [GEOGRAPHIC_DATA], 3162" at bounding box center [756, 580] width 580 height 33
type input "CAULFIELD SOUTH, [GEOGRAPHIC_DATA], 3162"
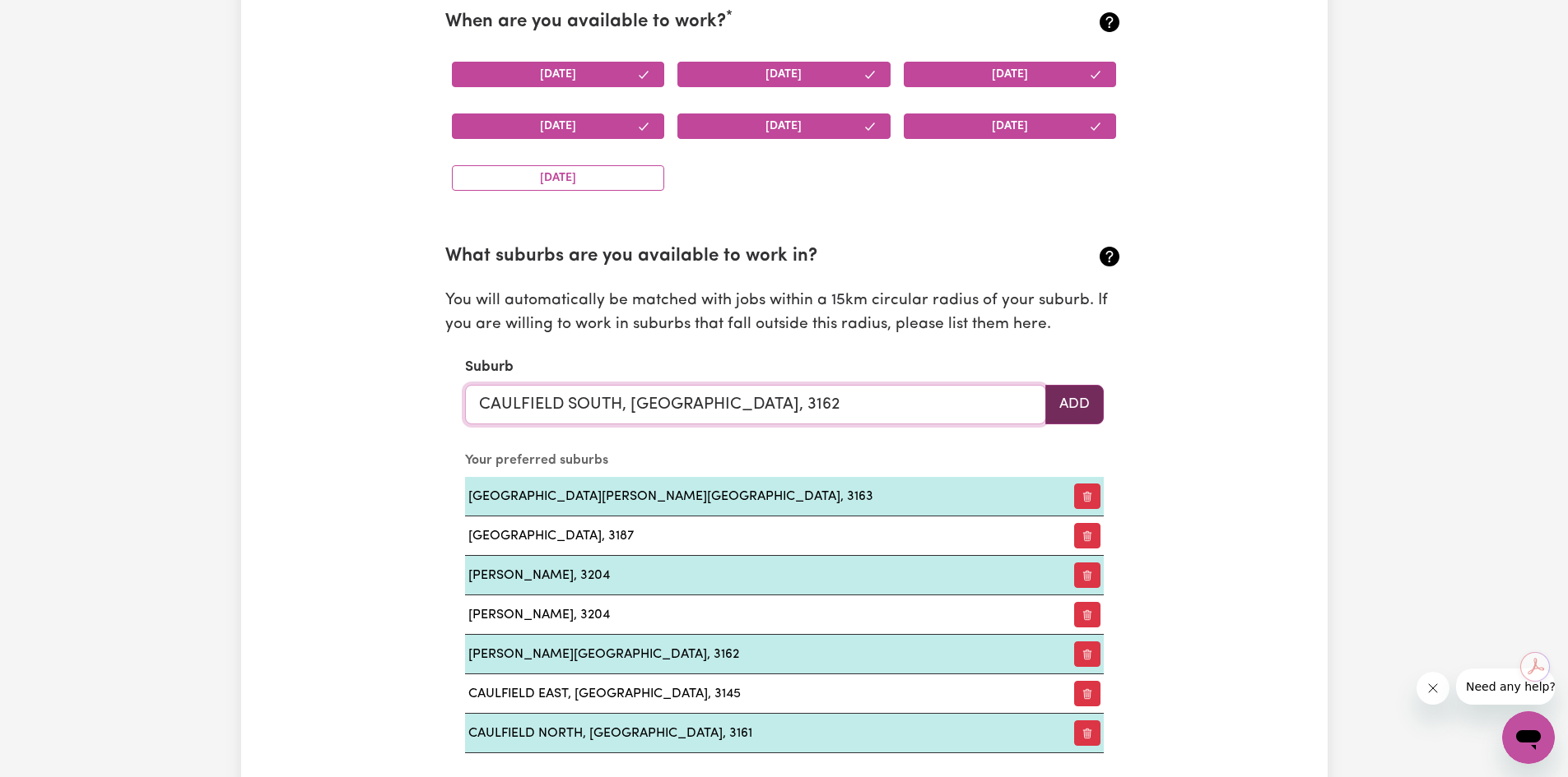
type input "CAULFIELD SOUTH, [GEOGRAPHIC_DATA], 3162"
click at [1086, 412] on button "Add" at bounding box center [1074, 404] width 58 height 39
click at [656, 422] on input "text" at bounding box center [756, 404] width 581 height 39
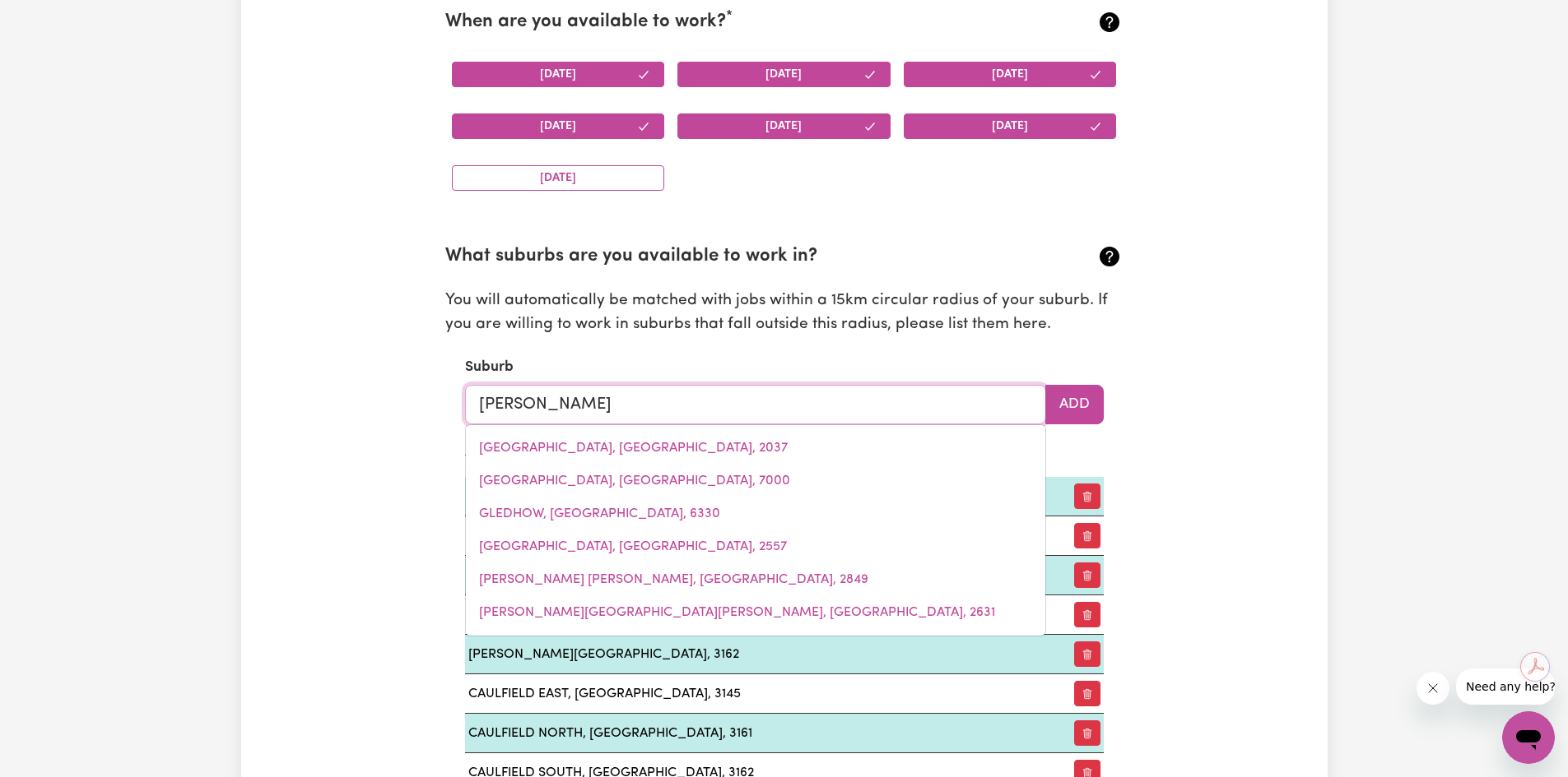
type input "[PERSON_NAME] hun"
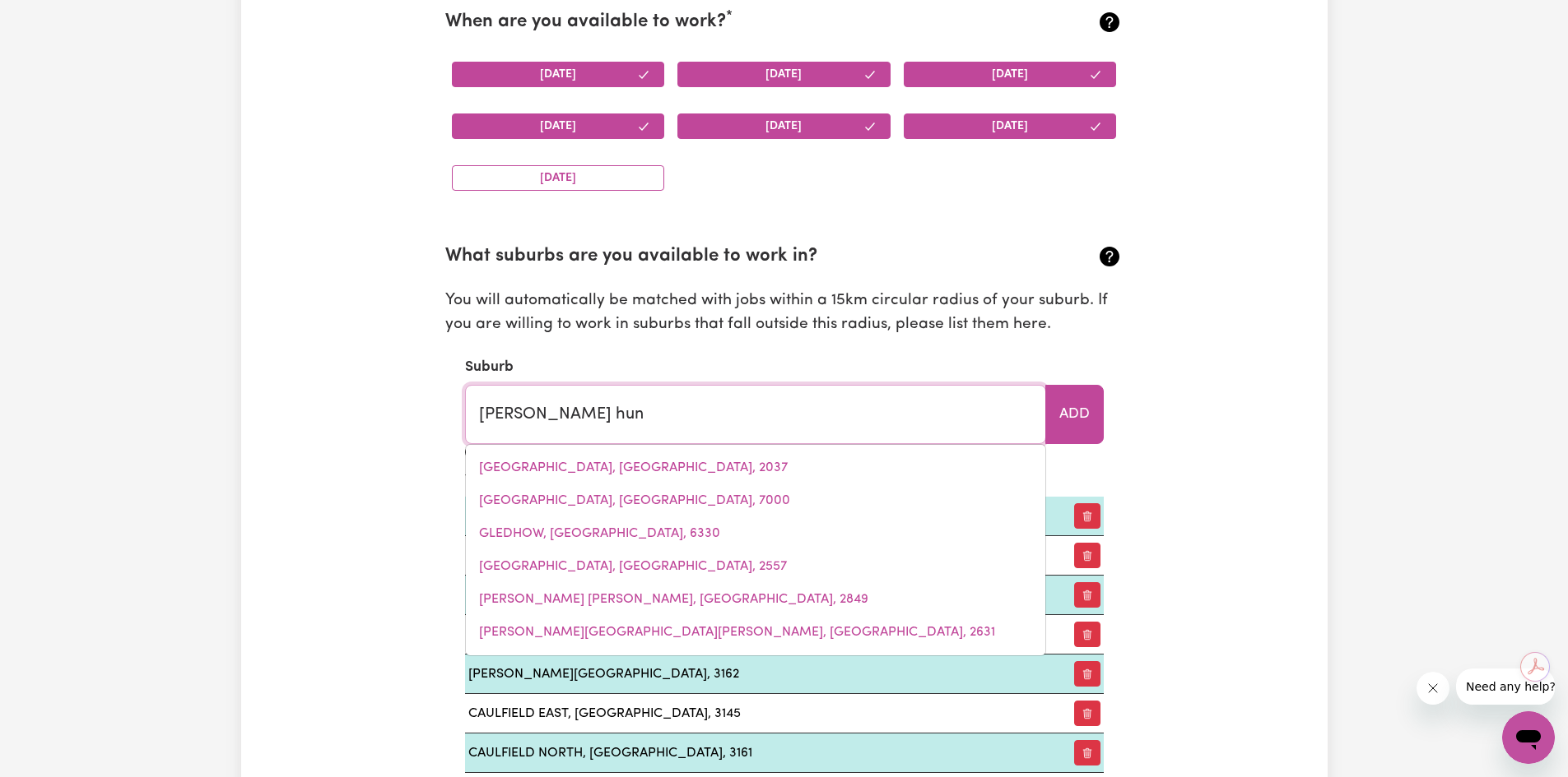
type input "[PERSON_NAME], [PERSON_NAME], 3163"
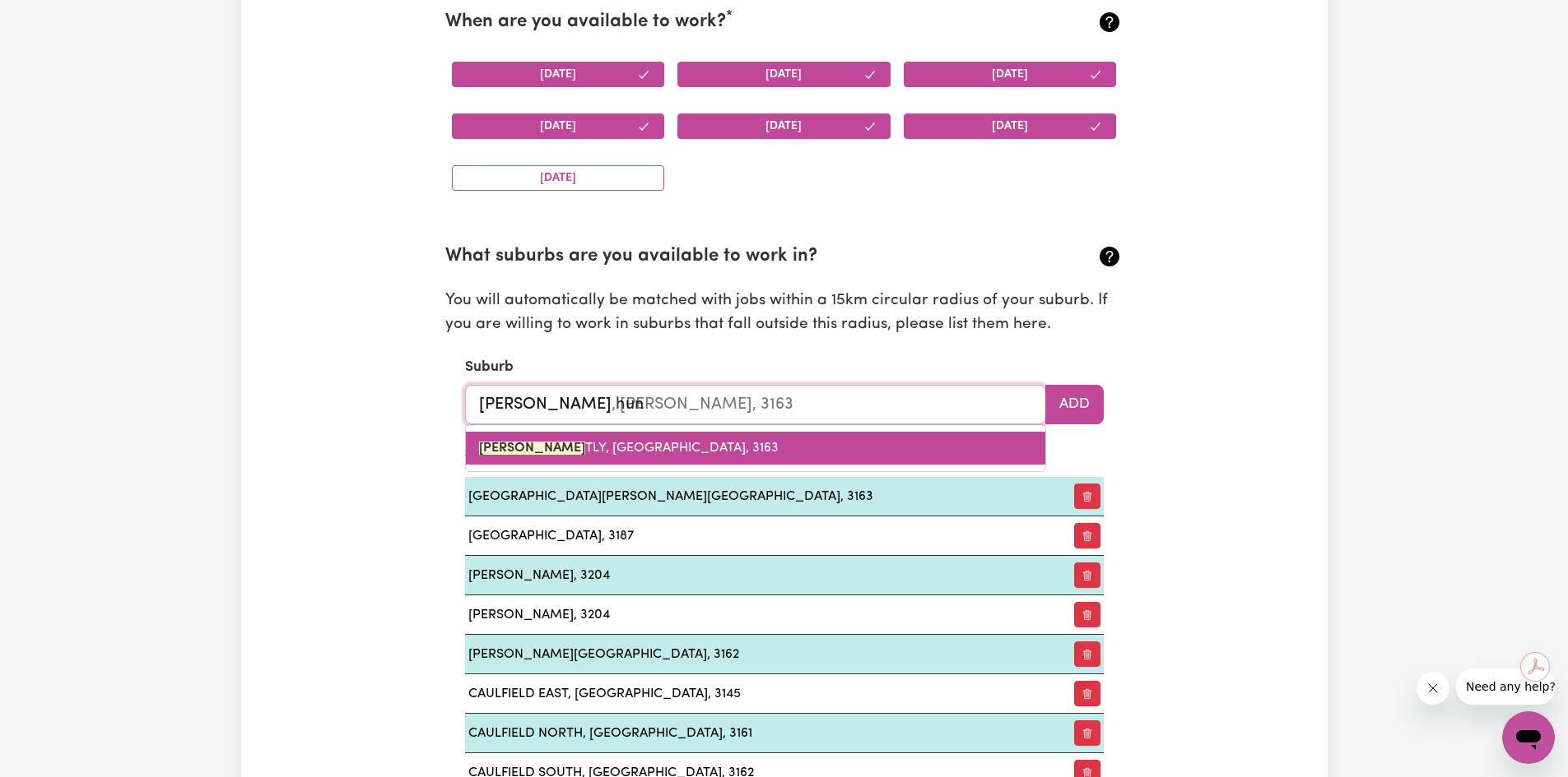
click at [622, 443] on span "[PERSON_NAME] HUN TLY, [GEOGRAPHIC_DATA], 3163" at bounding box center [629, 448] width 300 height 13
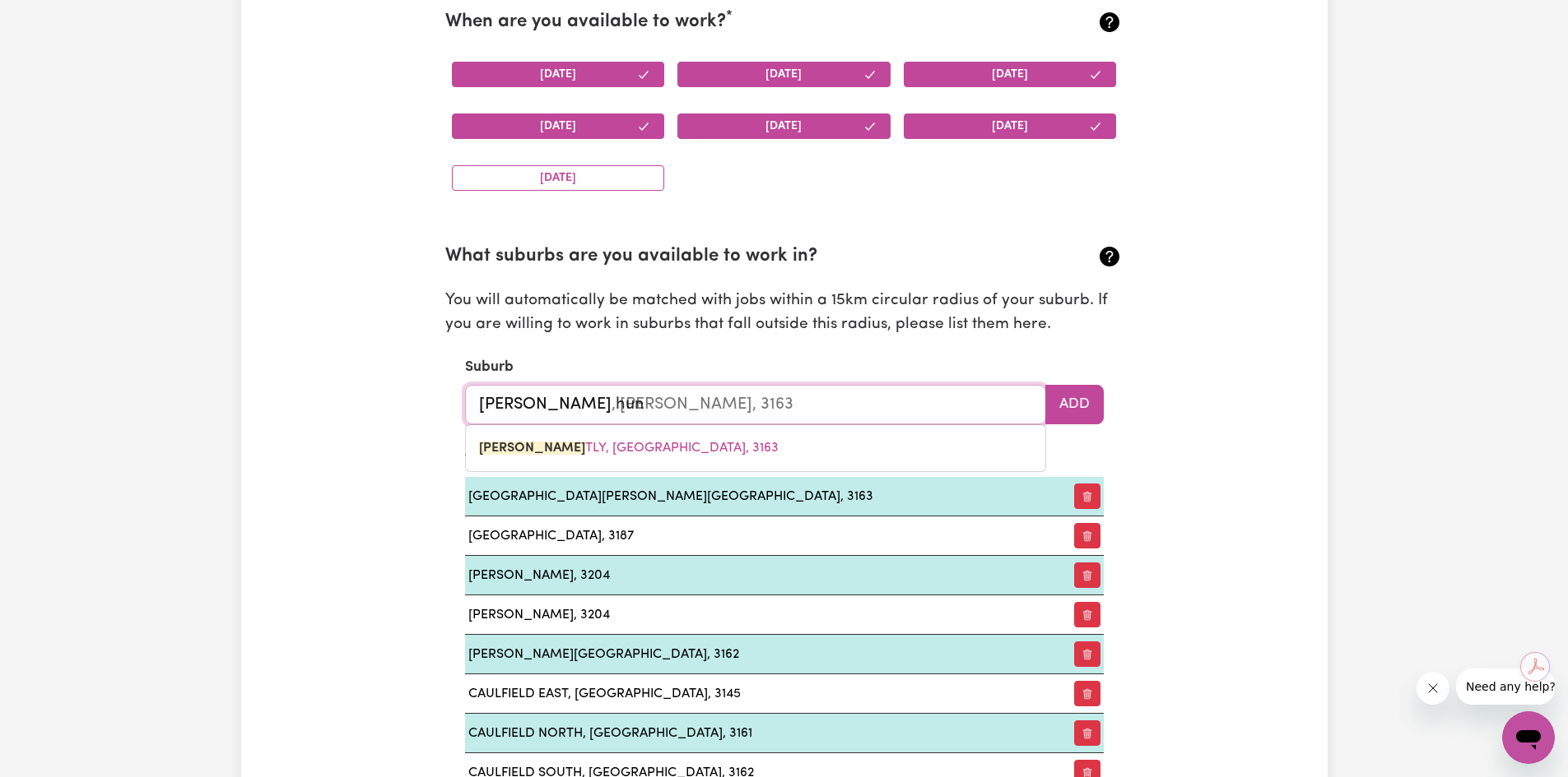
type input "[PERSON_NAME], [PERSON_NAME], 3163"
click at [1060, 402] on button "Add" at bounding box center [1074, 404] width 58 height 39
click at [614, 402] on input "text" at bounding box center [756, 404] width 581 height 39
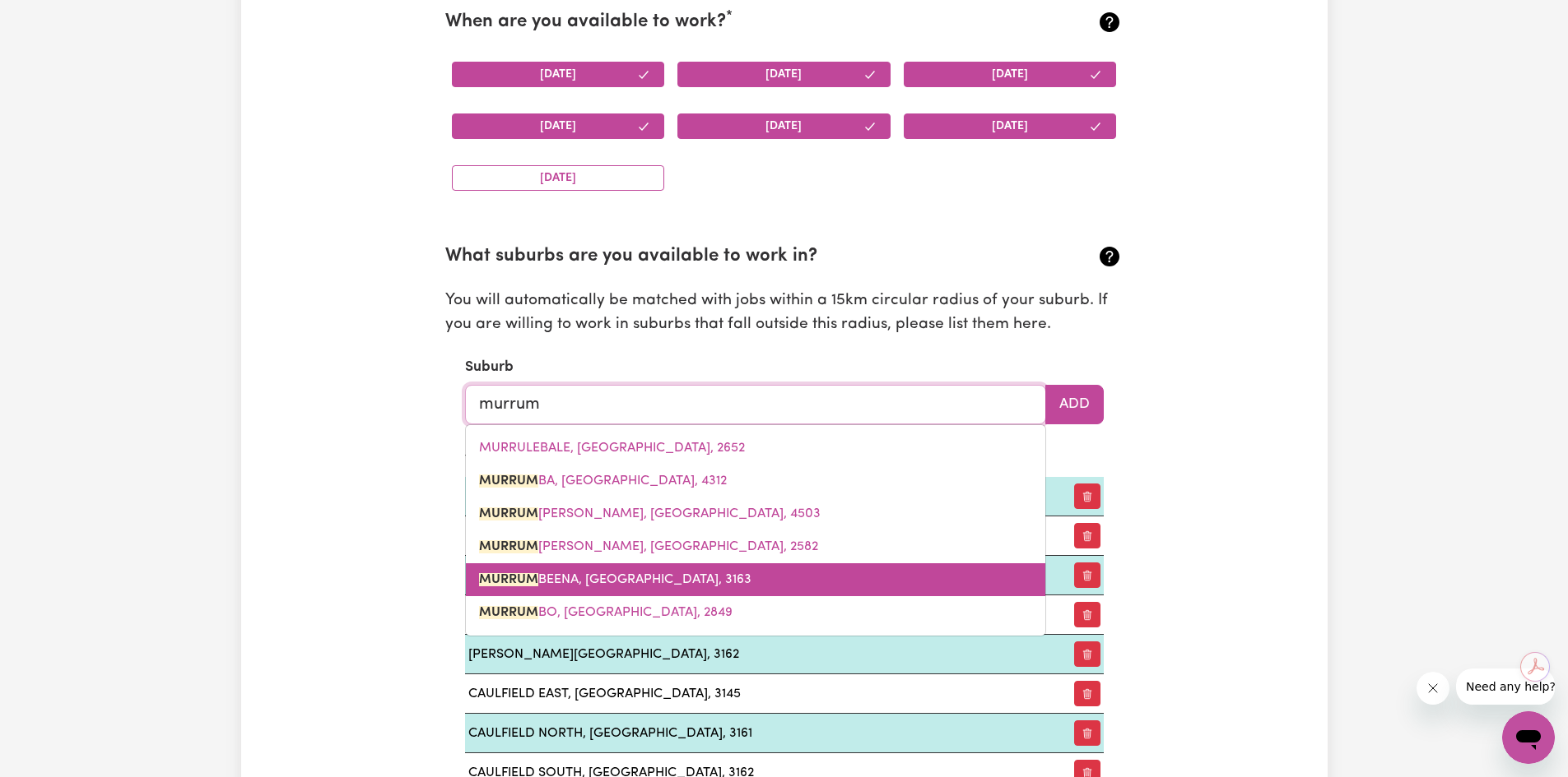
click at [596, 583] on span "MURRUM BEENA, [GEOGRAPHIC_DATA], 3163" at bounding box center [615, 579] width 273 height 13
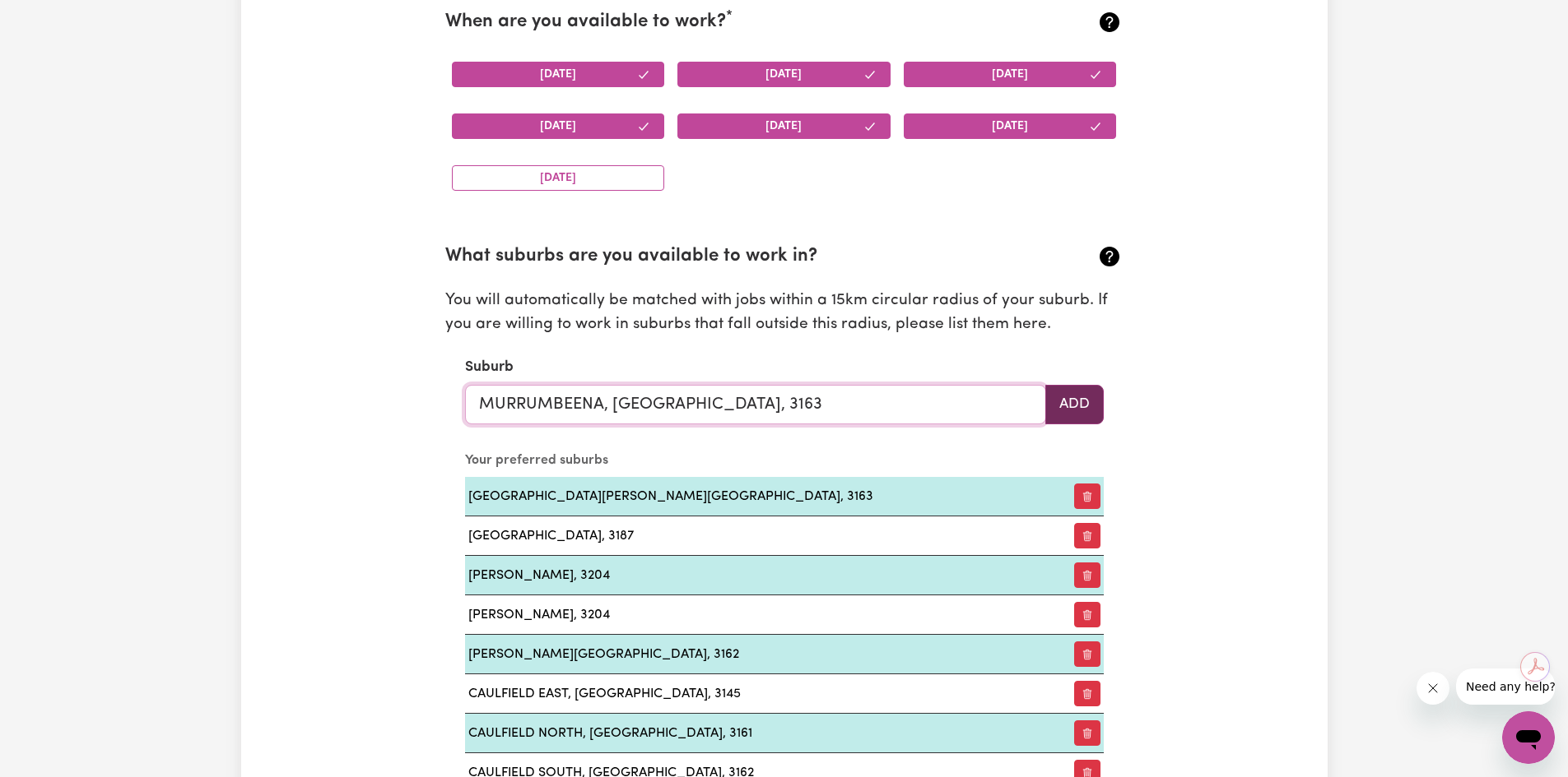
type input "MURRUMBEENA, [GEOGRAPHIC_DATA], 3163"
click at [1084, 403] on button "Add" at bounding box center [1074, 404] width 58 height 39
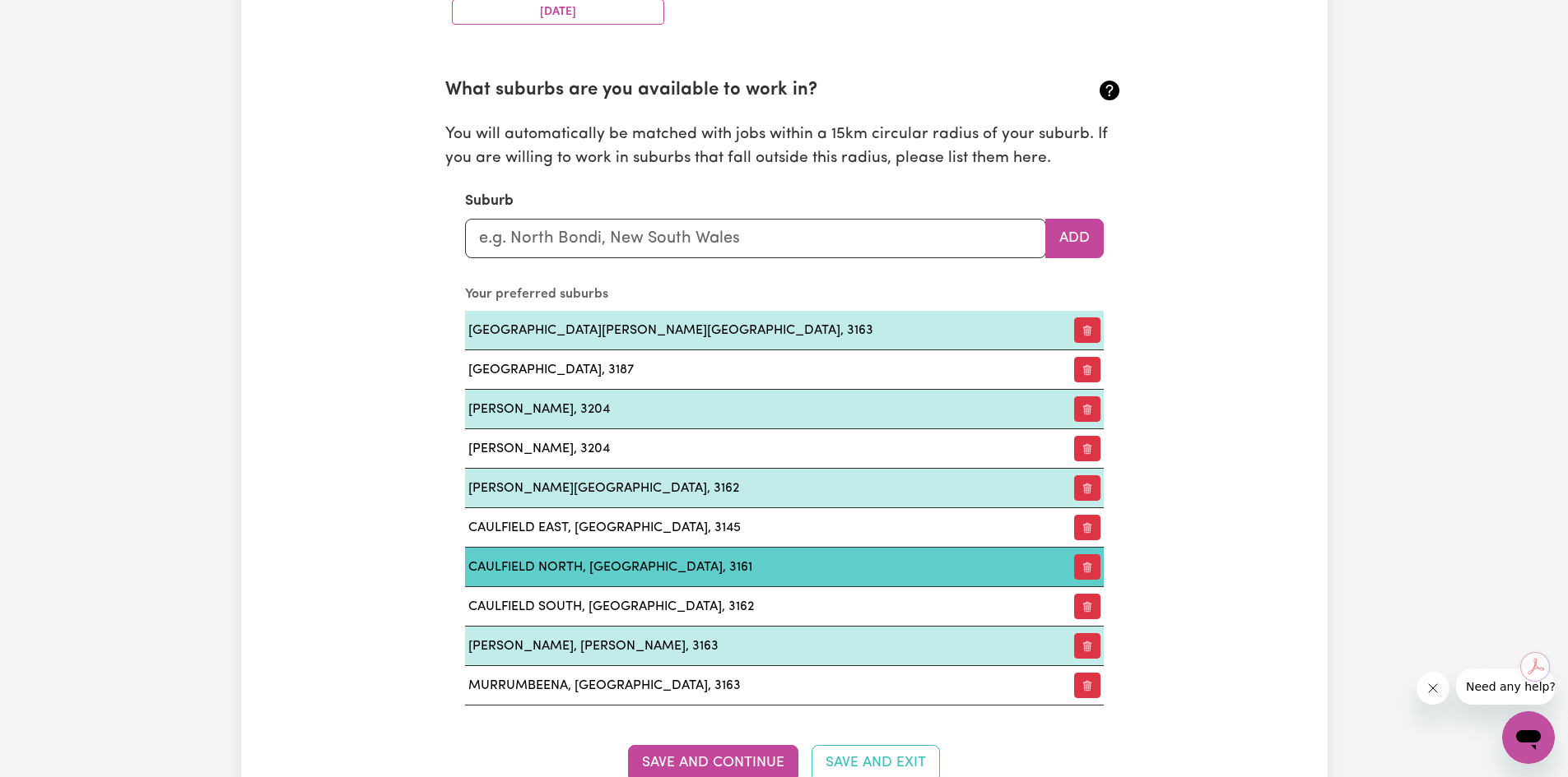
scroll to position [1787, 0]
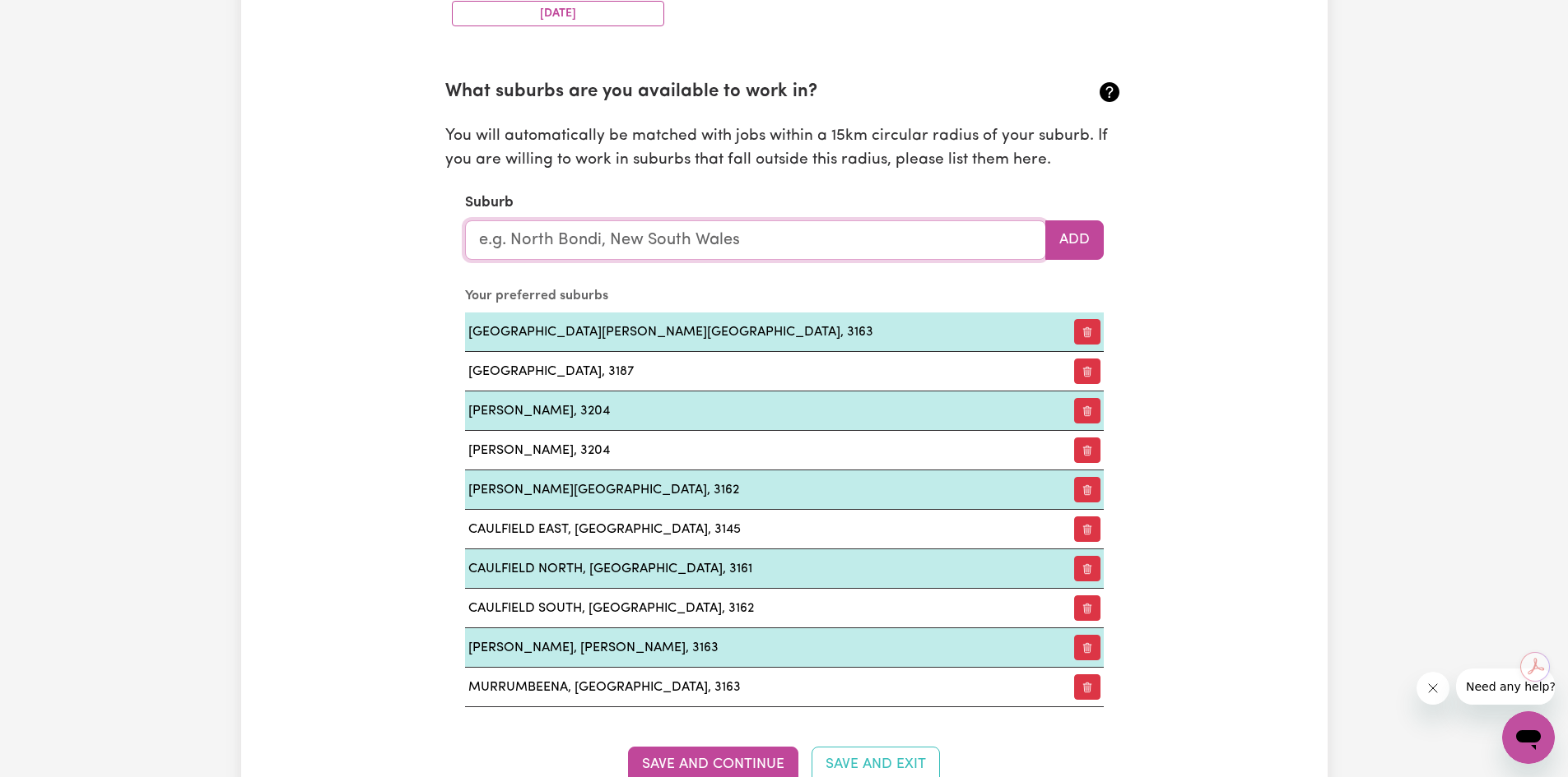
click at [588, 240] on input "text" at bounding box center [756, 240] width 581 height 39
type input "mal"
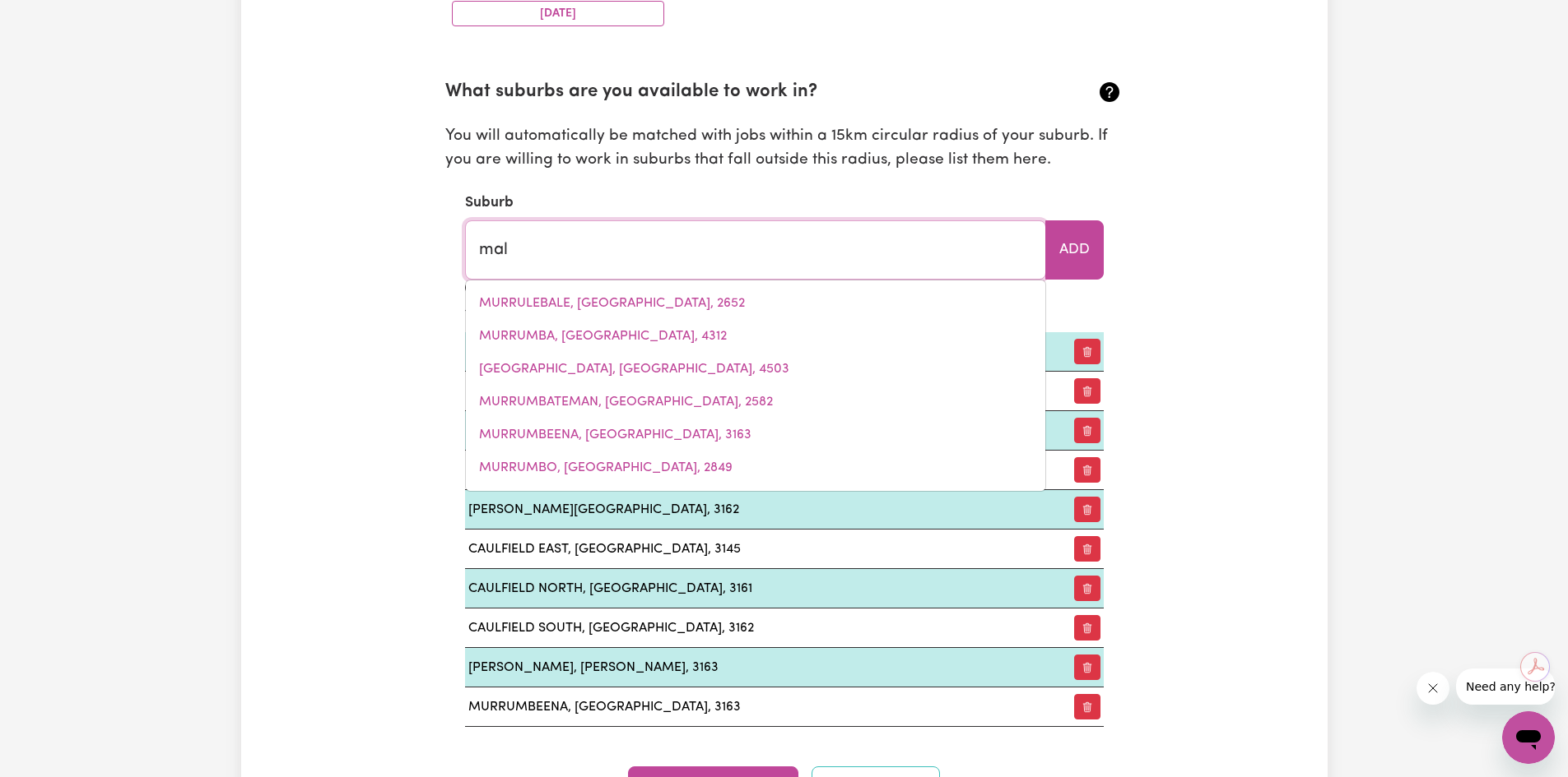
type input "malABAINE, [GEOGRAPHIC_DATA], 6401"
type input "malv"
type input "[PERSON_NAME]"
type input "malveRN, [GEOGRAPHIC_DATA]"
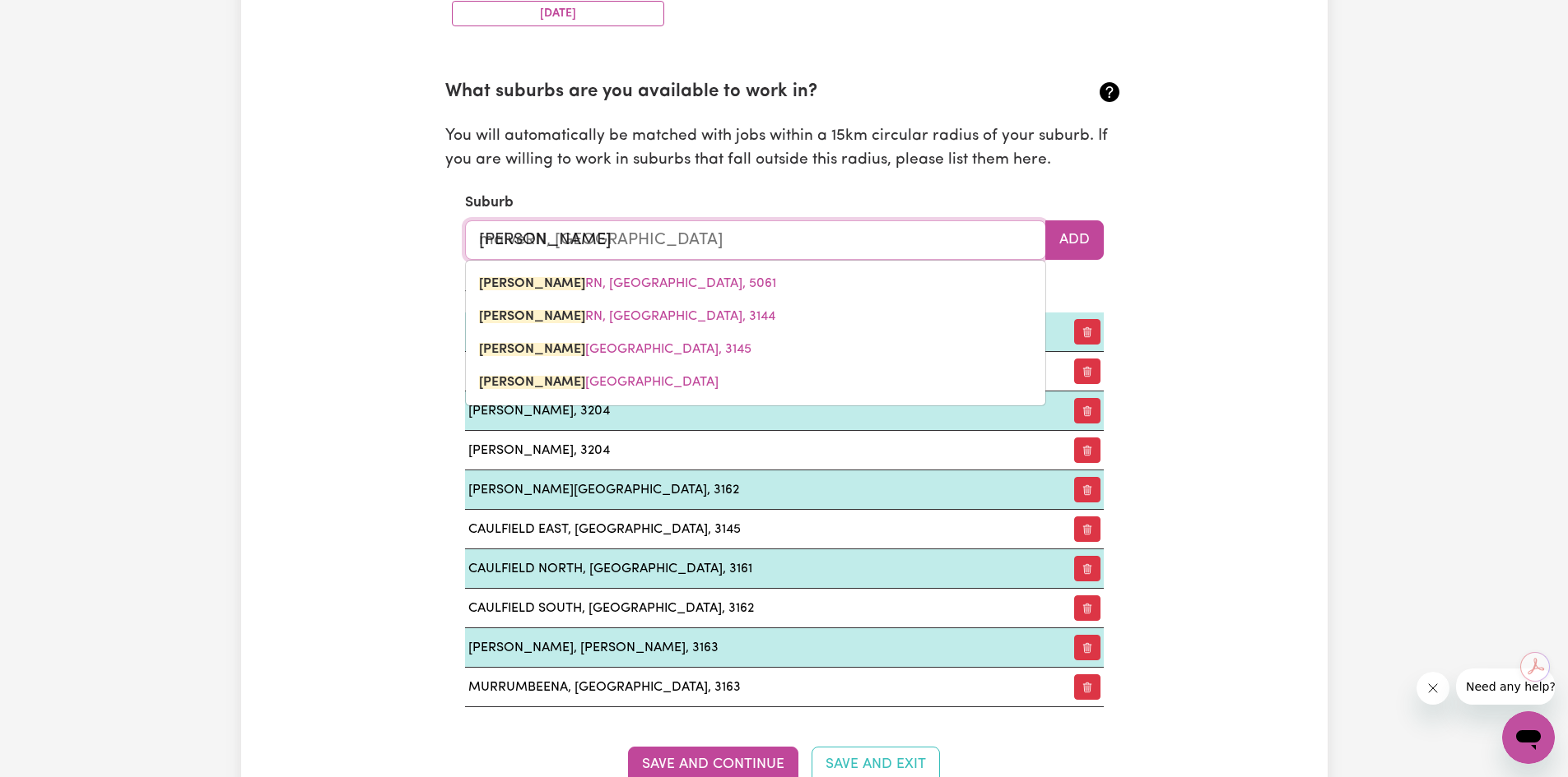
type input "malver"
type input "malverN, [GEOGRAPHIC_DATA], 5061"
type input "malvern"
type input "[GEOGRAPHIC_DATA], [GEOGRAPHIC_DATA]"
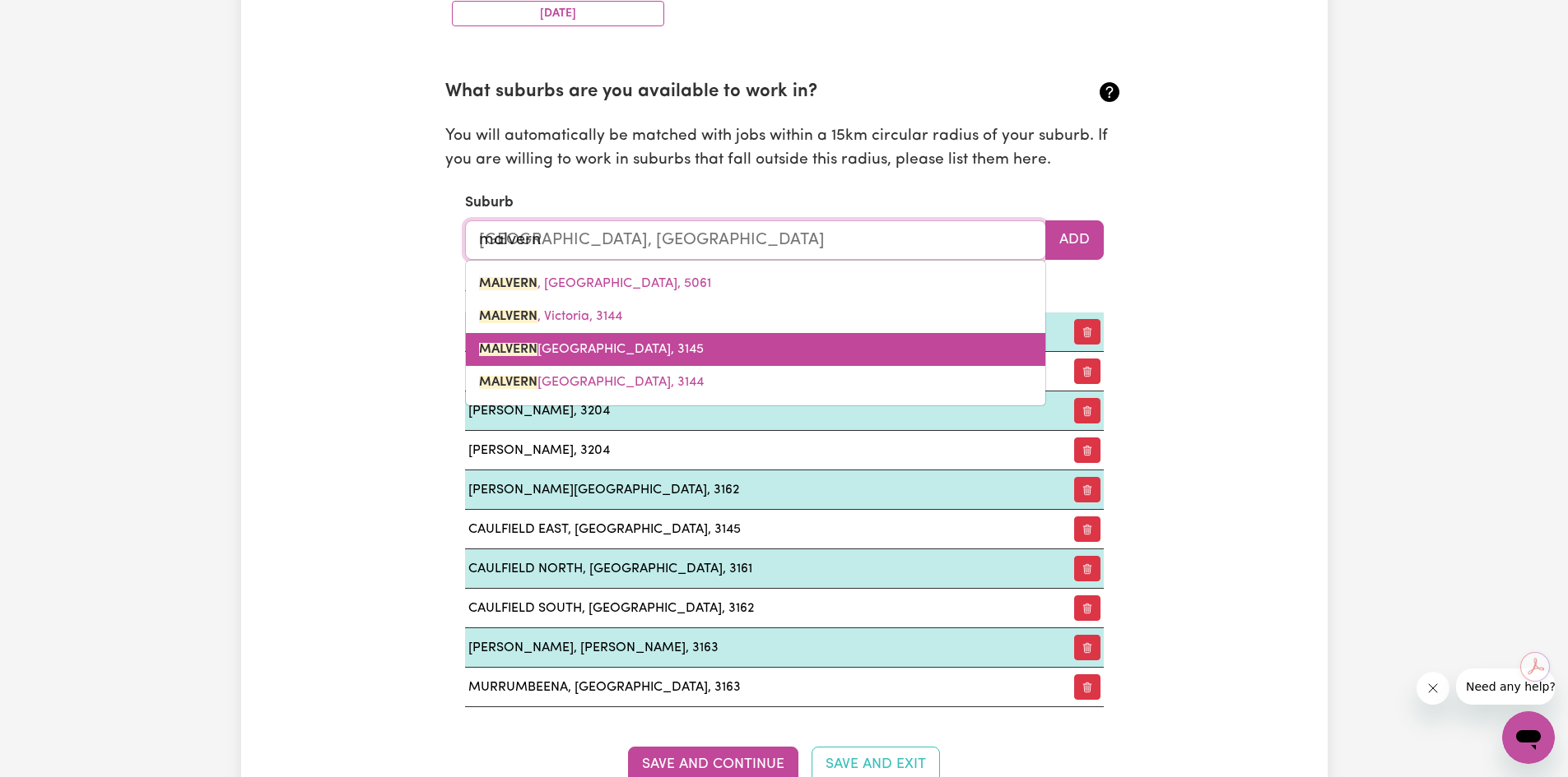
click at [603, 355] on span "[GEOGRAPHIC_DATA]" at bounding box center [592, 349] width 225 height 13
type input "[GEOGRAPHIC_DATA]"
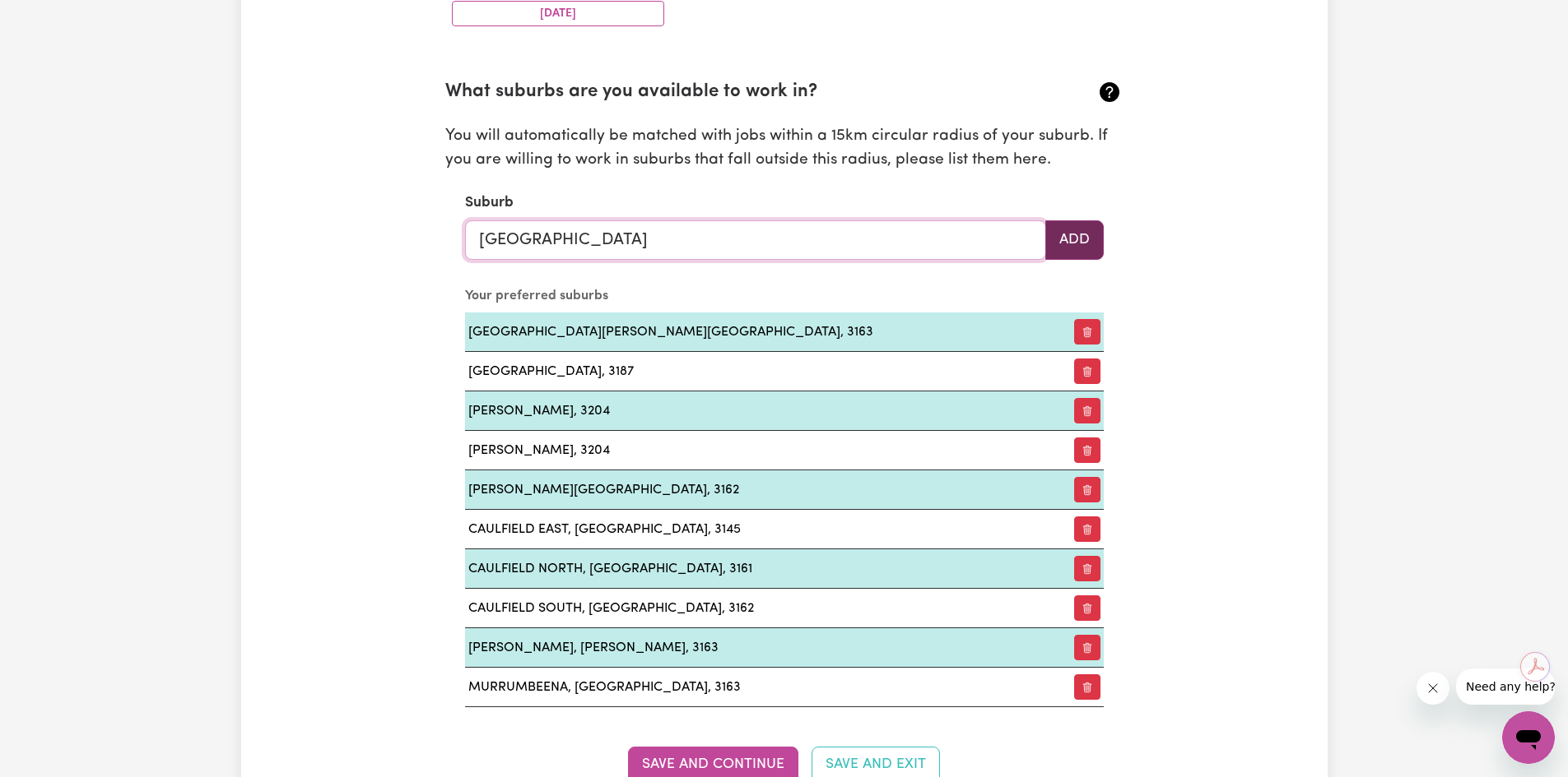
type input "[GEOGRAPHIC_DATA]"
click at [1073, 235] on button "Add" at bounding box center [1074, 240] width 58 height 39
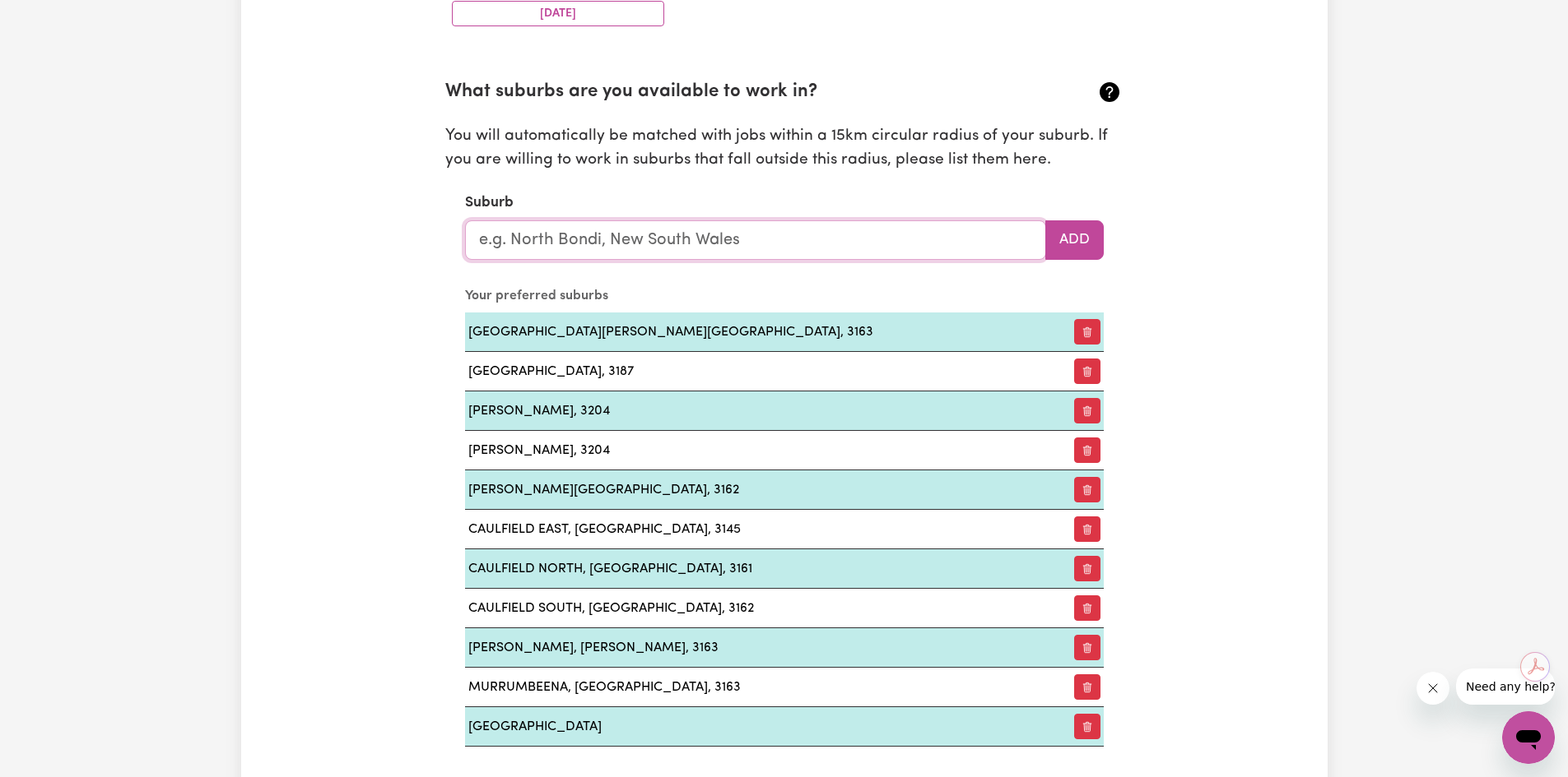
click at [626, 238] on input "text" at bounding box center [756, 240] width 581 height 39
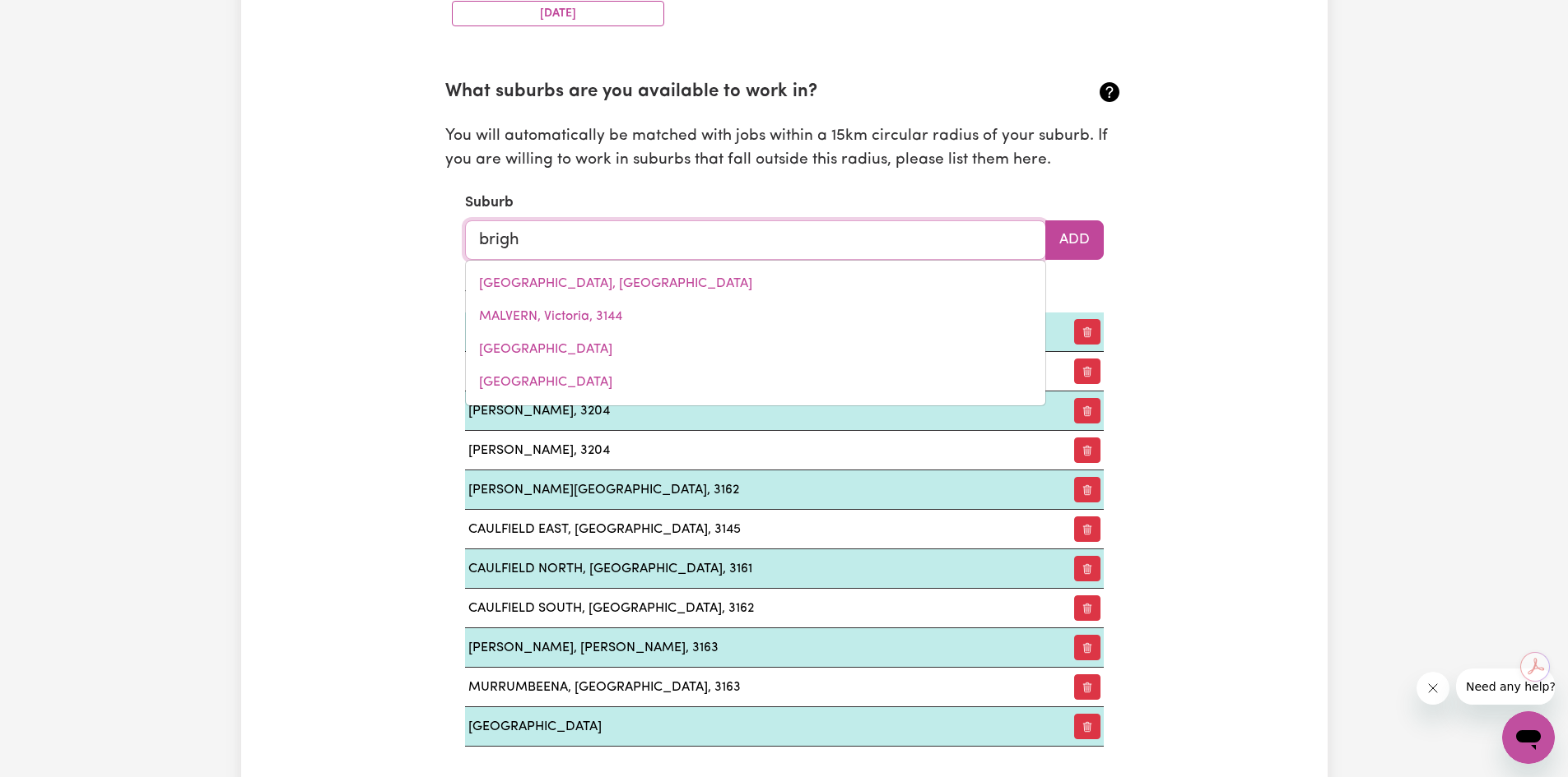
type input "bright"
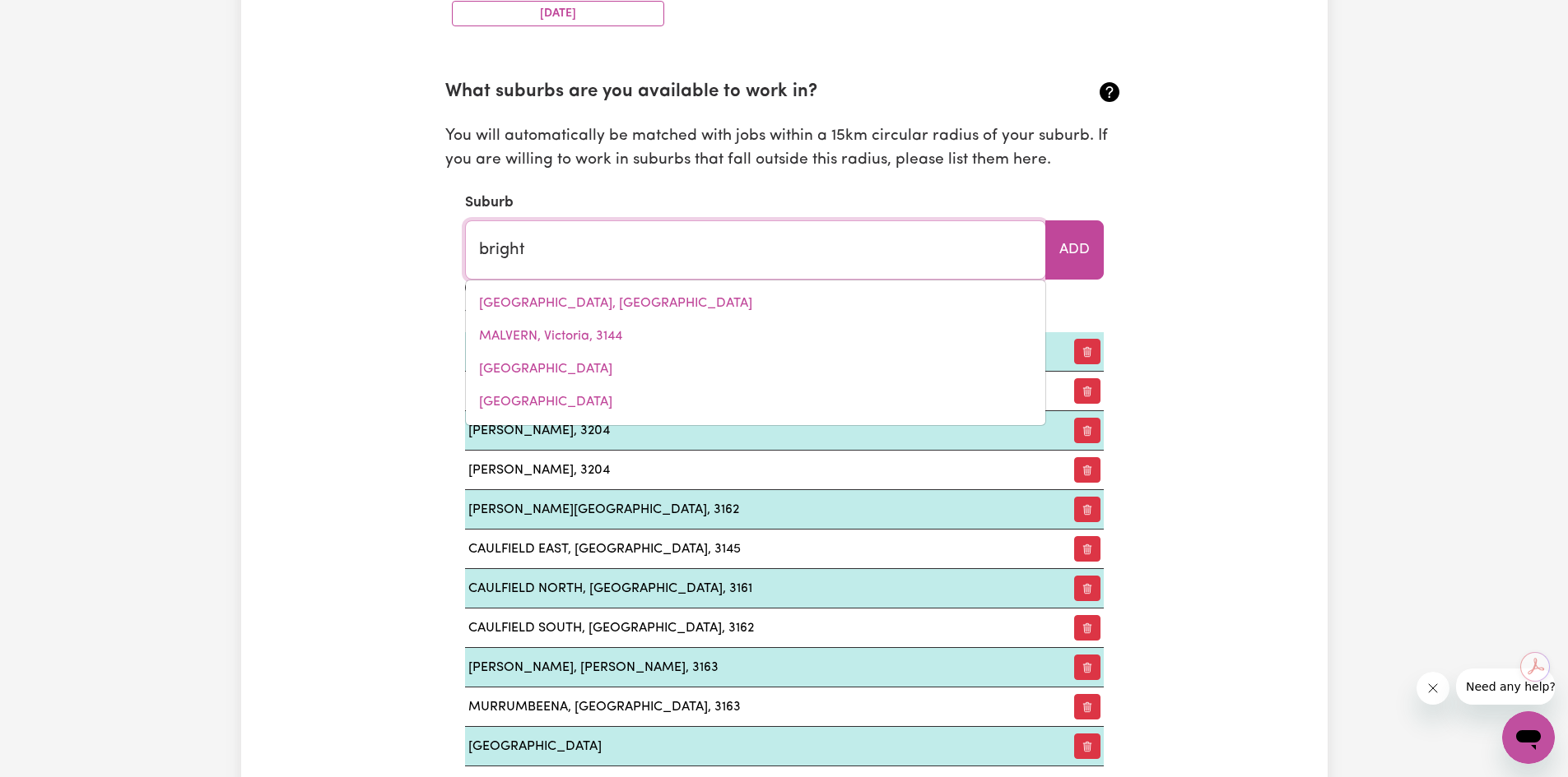
type input "bright, [GEOGRAPHIC_DATA], 5381"
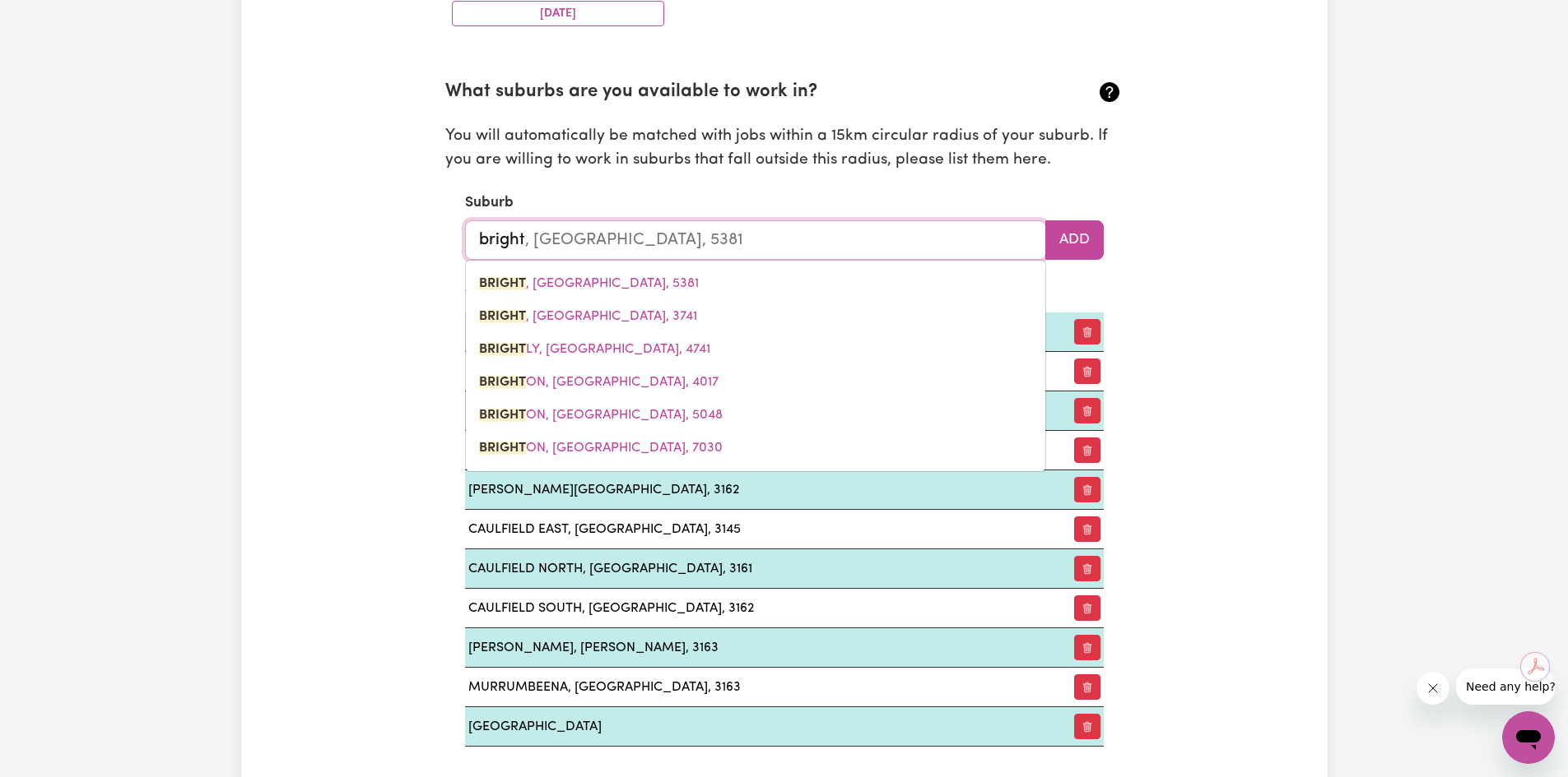
type input "brighto"
type input "[GEOGRAPHIC_DATA]"
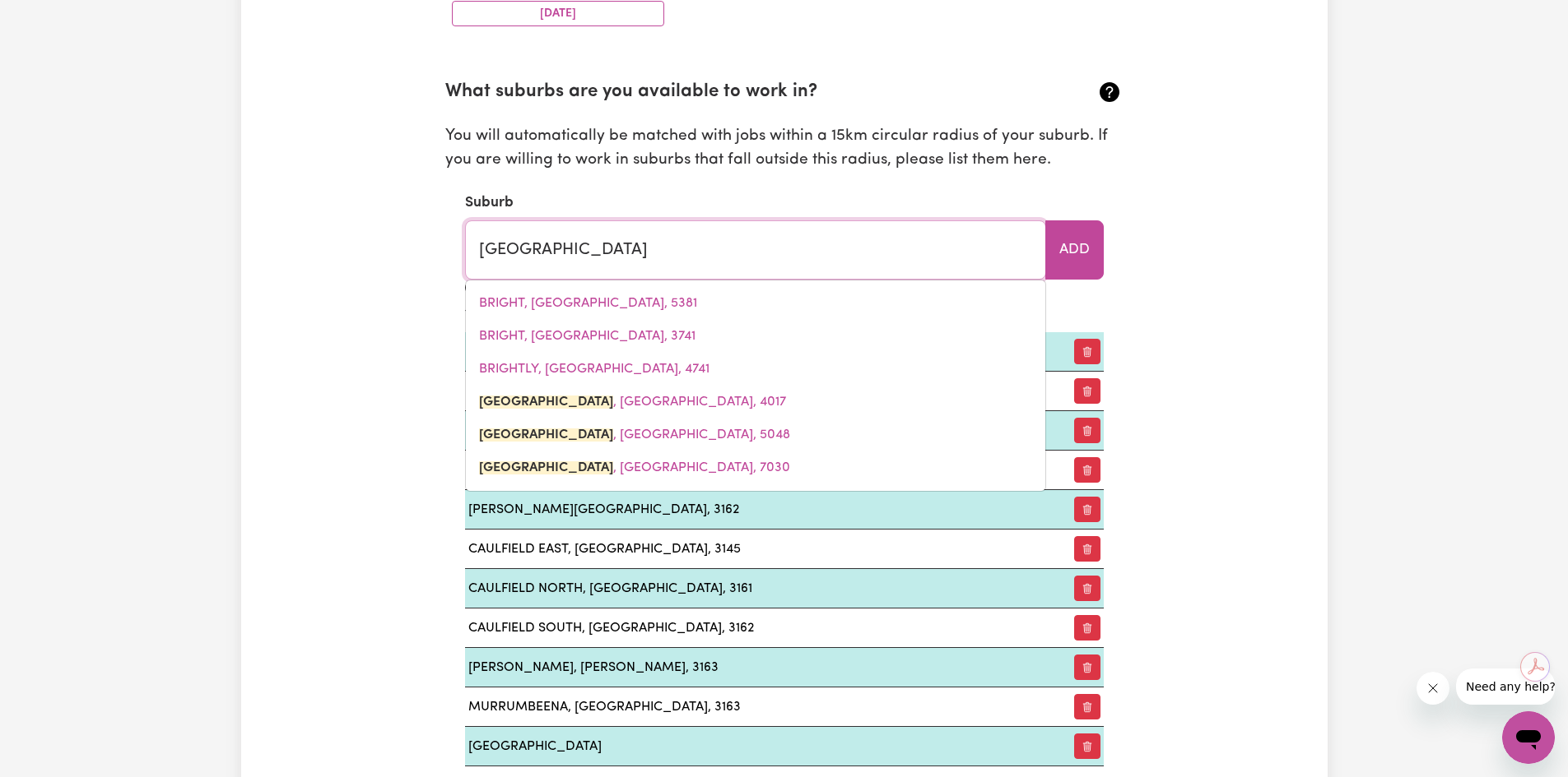
type input "[GEOGRAPHIC_DATA], [GEOGRAPHIC_DATA], 4017"
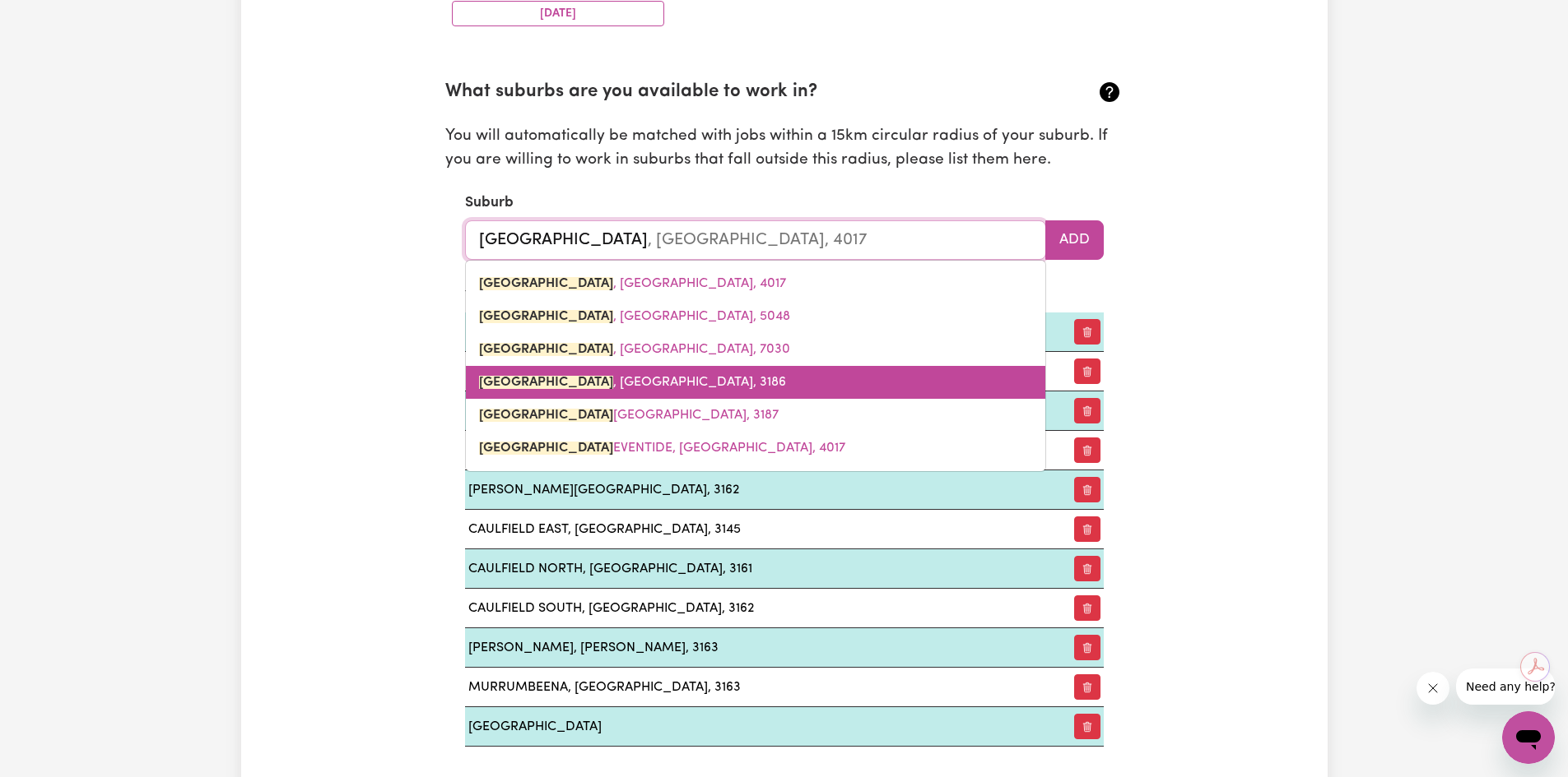
click at [551, 388] on span "[GEOGRAPHIC_DATA] , [GEOGRAPHIC_DATA], 3186" at bounding box center [633, 382] width 307 height 13
type input "[GEOGRAPHIC_DATA], [GEOGRAPHIC_DATA], 3186"
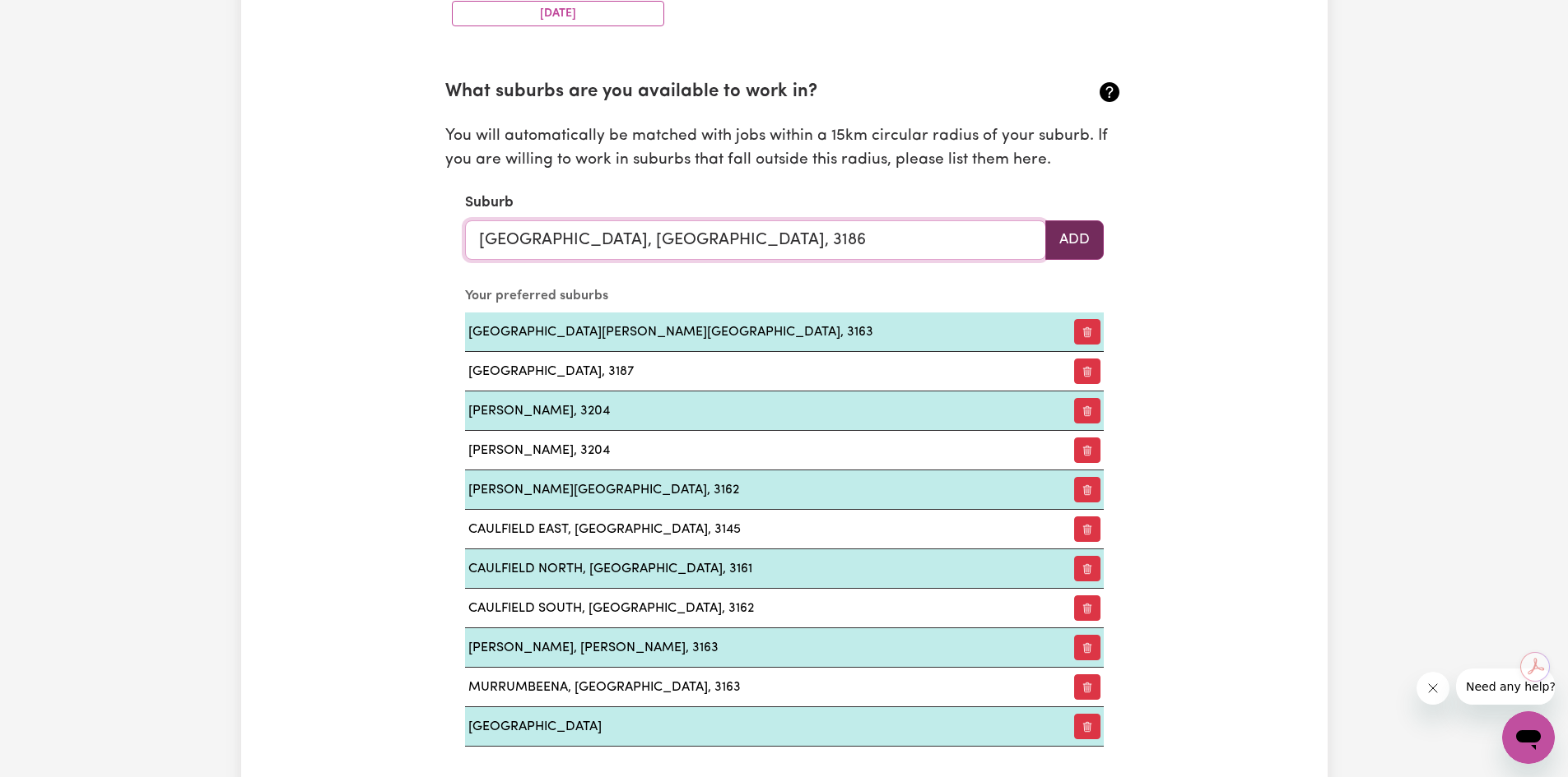
type input "[GEOGRAPHIC_DATA], [GEOGRAPHIC_DATA], 3186"
click at [1054, 228] on button "Add" at bounding box center [1074, 240] width 58 height 39
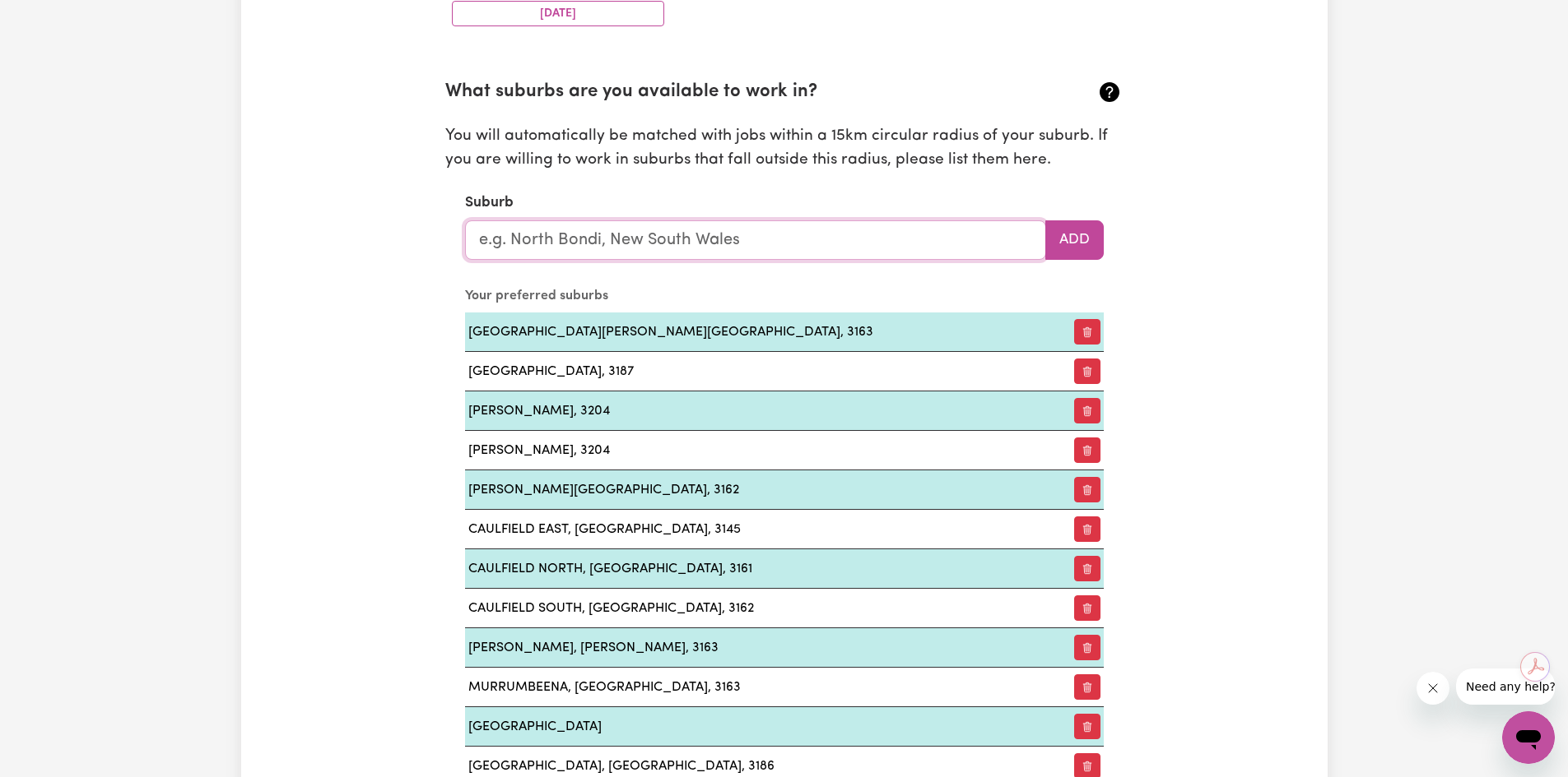
click at [642, 245] on input "text" at bounding box center [756, 240] width 581 height 39
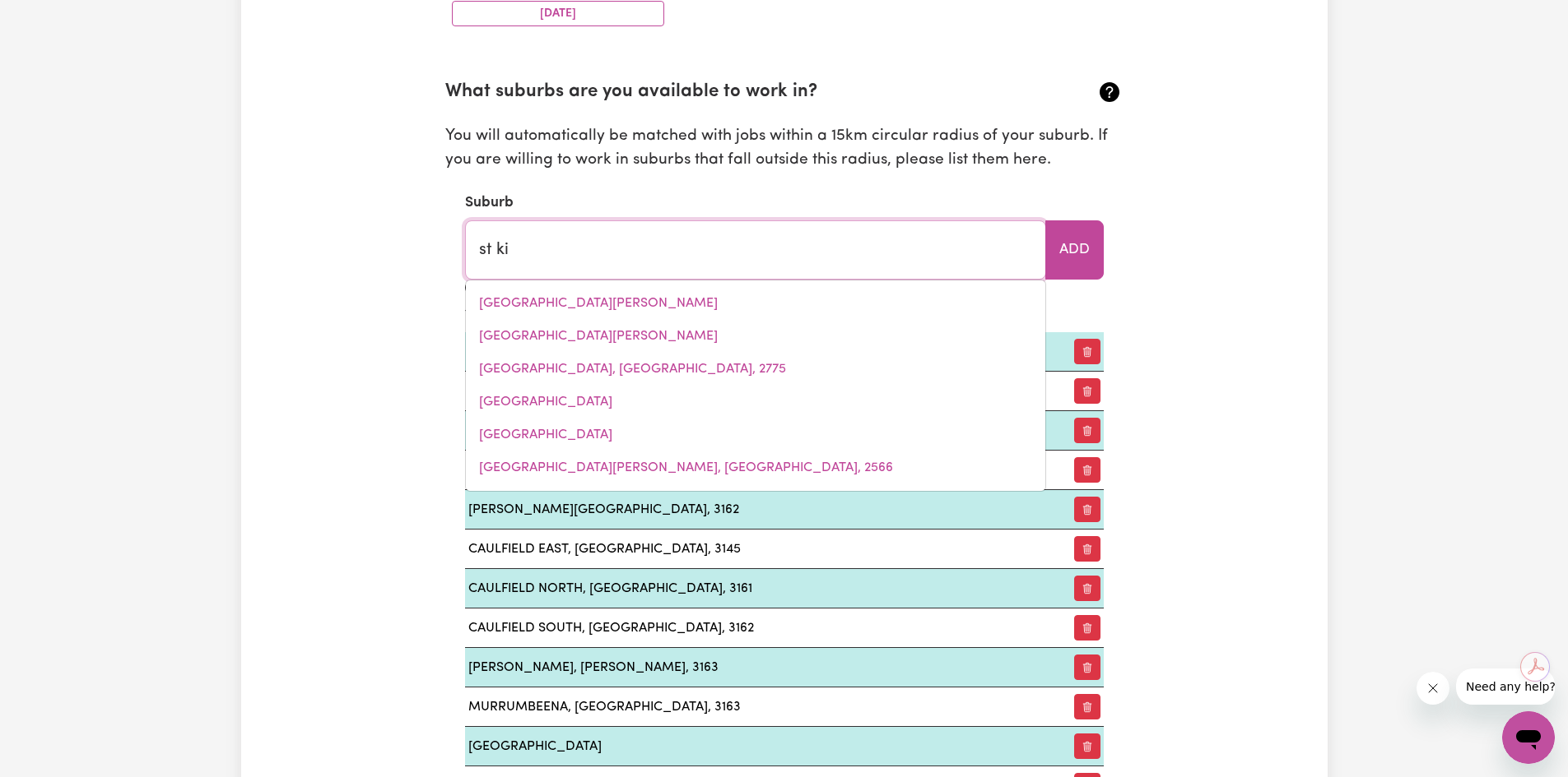
type input "st kil"
type input "[GEOGRAPHIC_DATA], [GEOGRAPHIC_DATA], 4671"
type input "st kild"
type input "[GEOGRAPHIC_DATA], [GEOGRAPHIC_DATA], 4671"
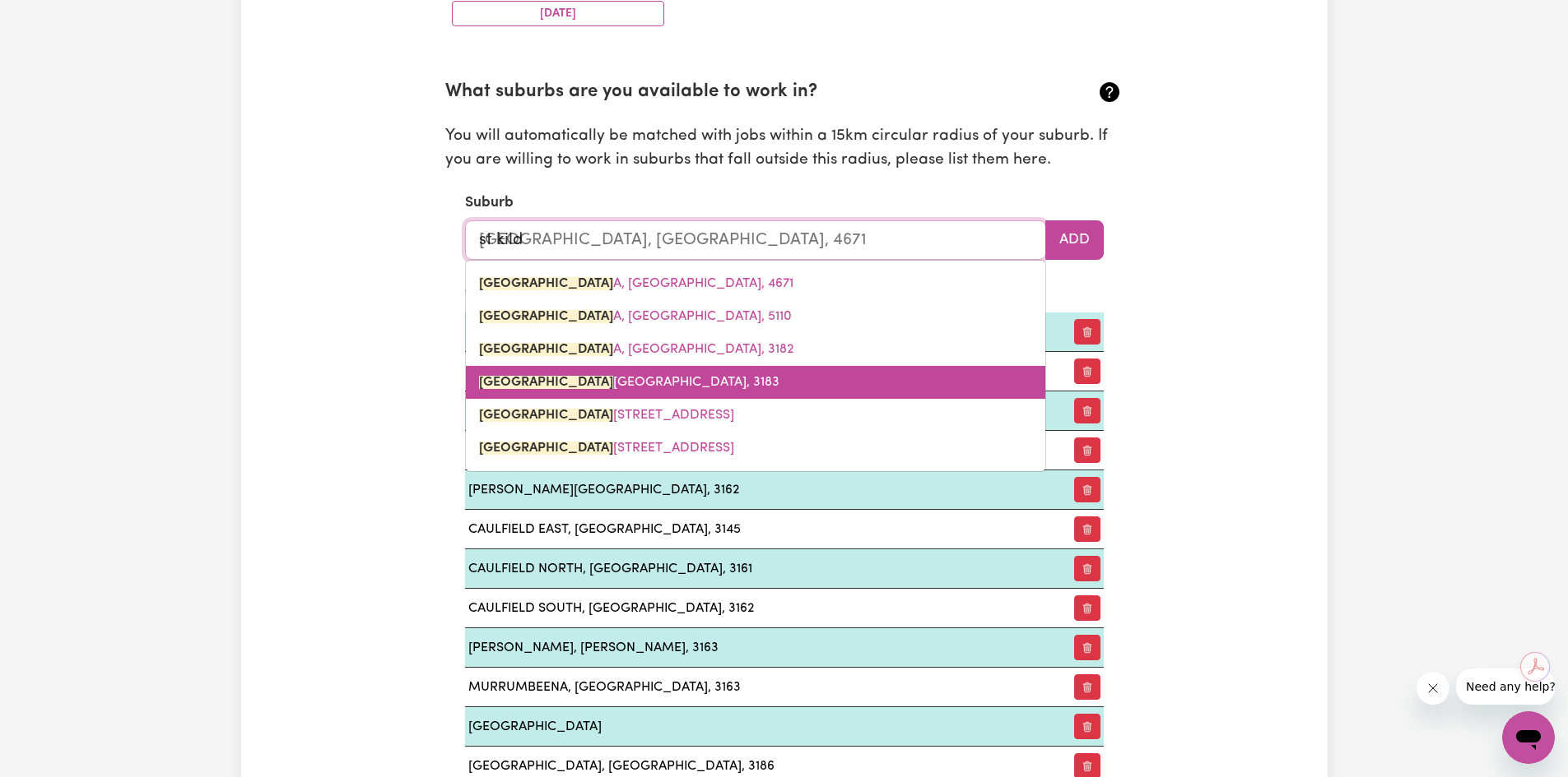
click at [580, 376] on span "[GEOGRAPHIC_DATA]" at bounding box center [629, 382] width 301 height 13
type input "[GEOGRAPHIC_DATA]"
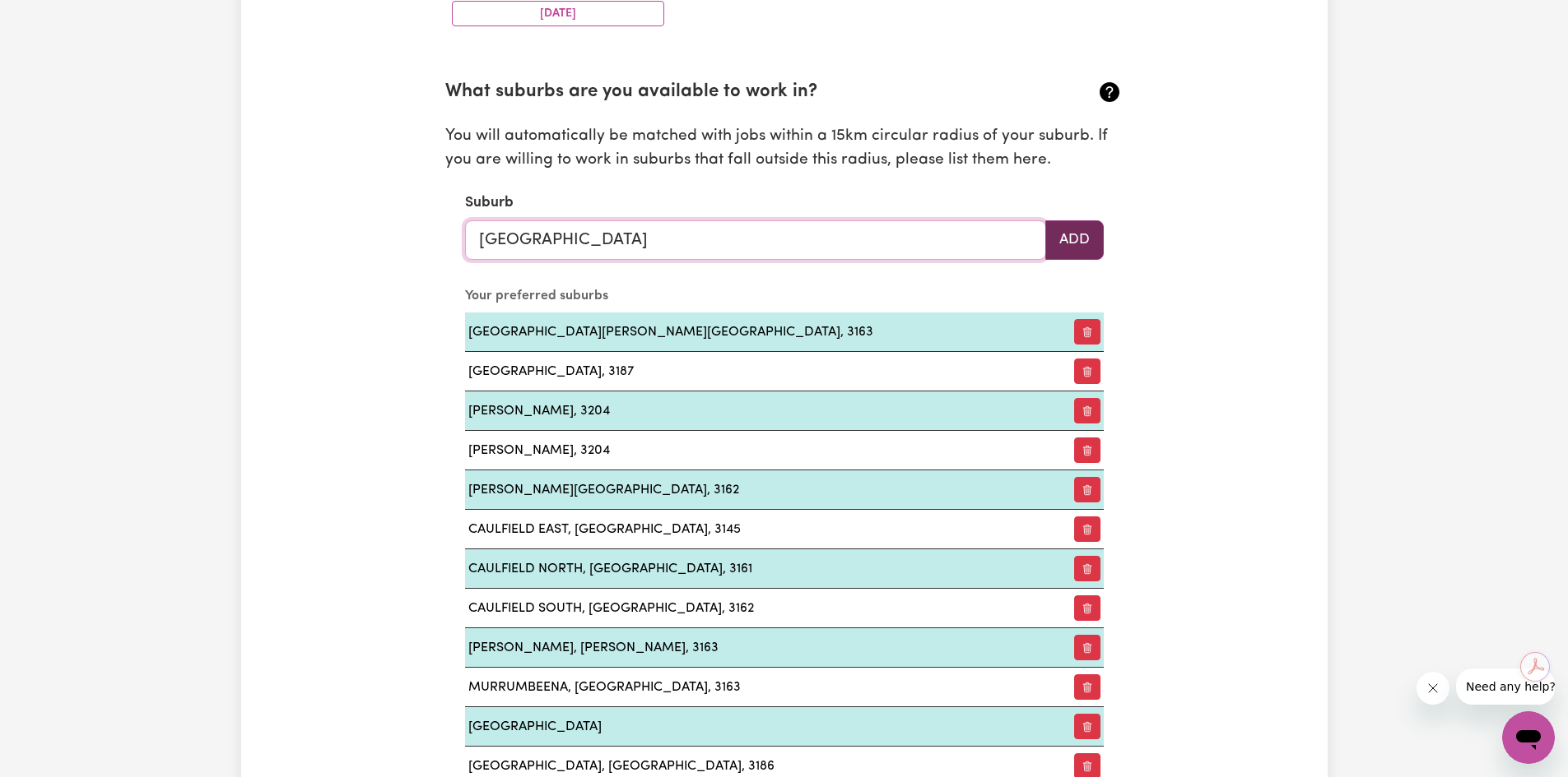
type input "[GEOGRAPHIC_DATA]"
click at [1074, 246] on button "Add" at bounding box center [1074, 240] width 58 height 39
click at [680, 240] on input "text" at bounding box center [756, 240] width 581 height 39
type input "st"
type input "[GEOGRAPHIC_DATA]"
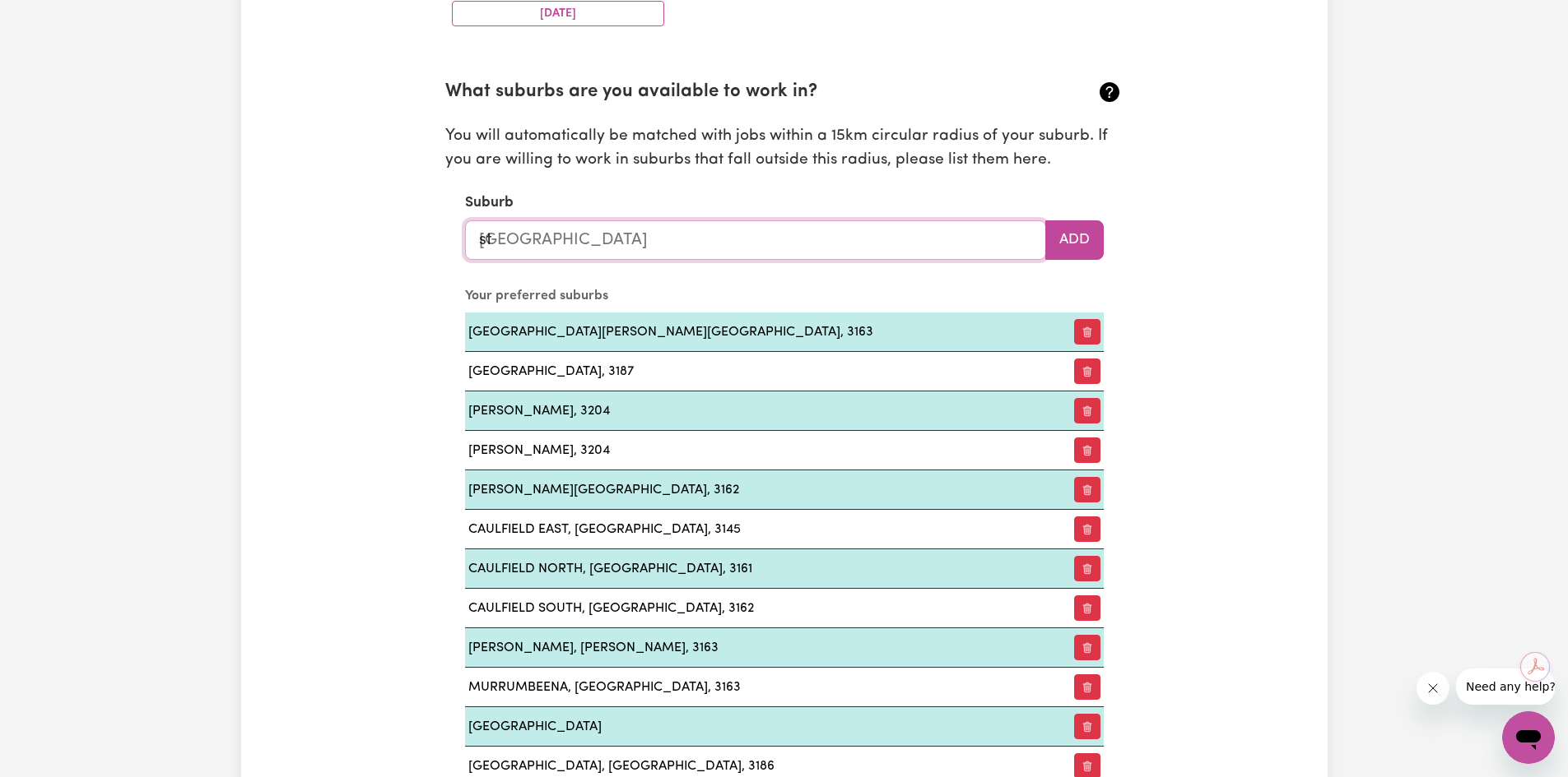
type input "st k"
type input "st kILDA, [GEOGRAPHIC_DATA], 4671"
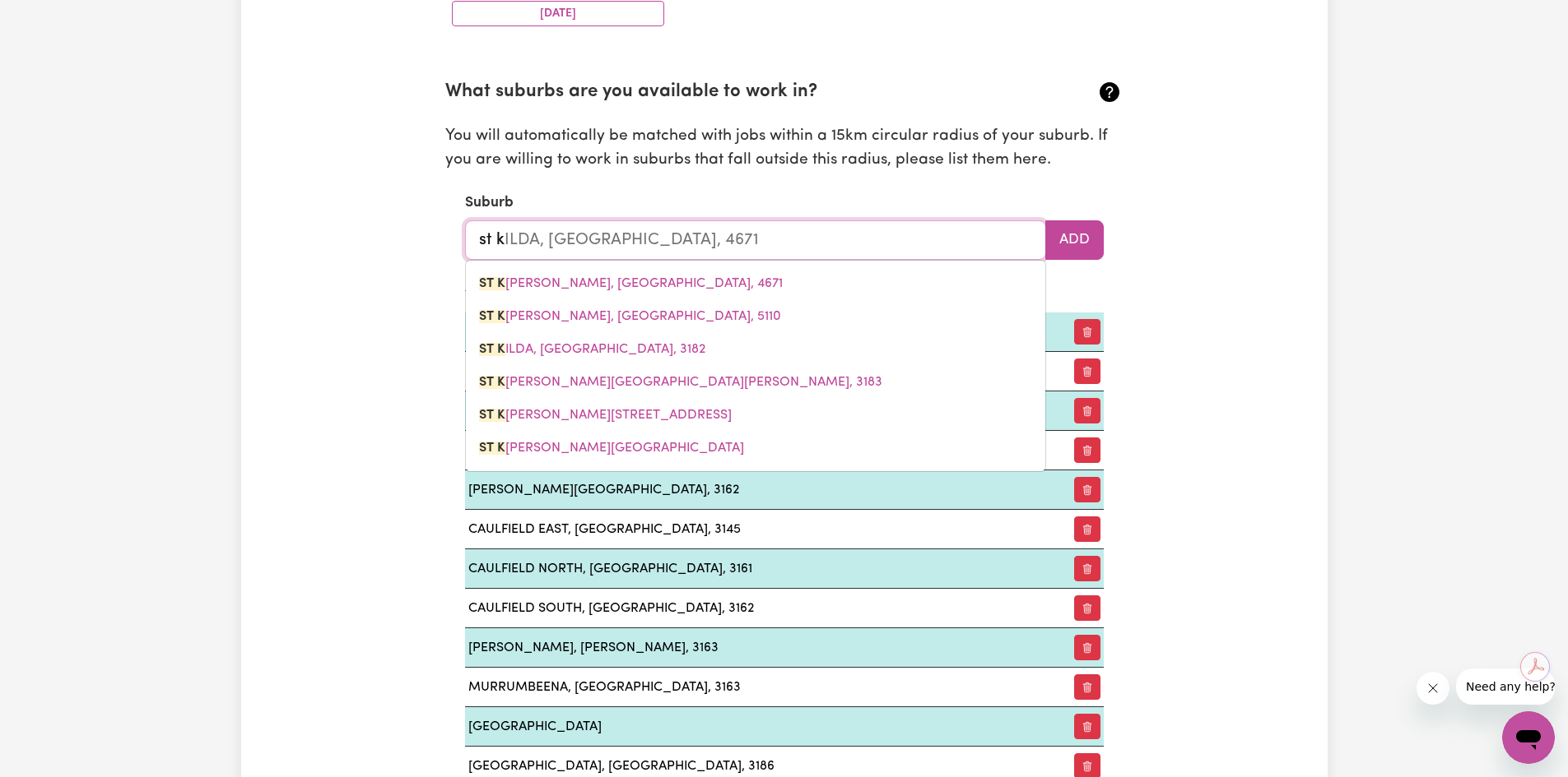
type input "st ki"
type input "[GEOGRAPHIC_DATA]"
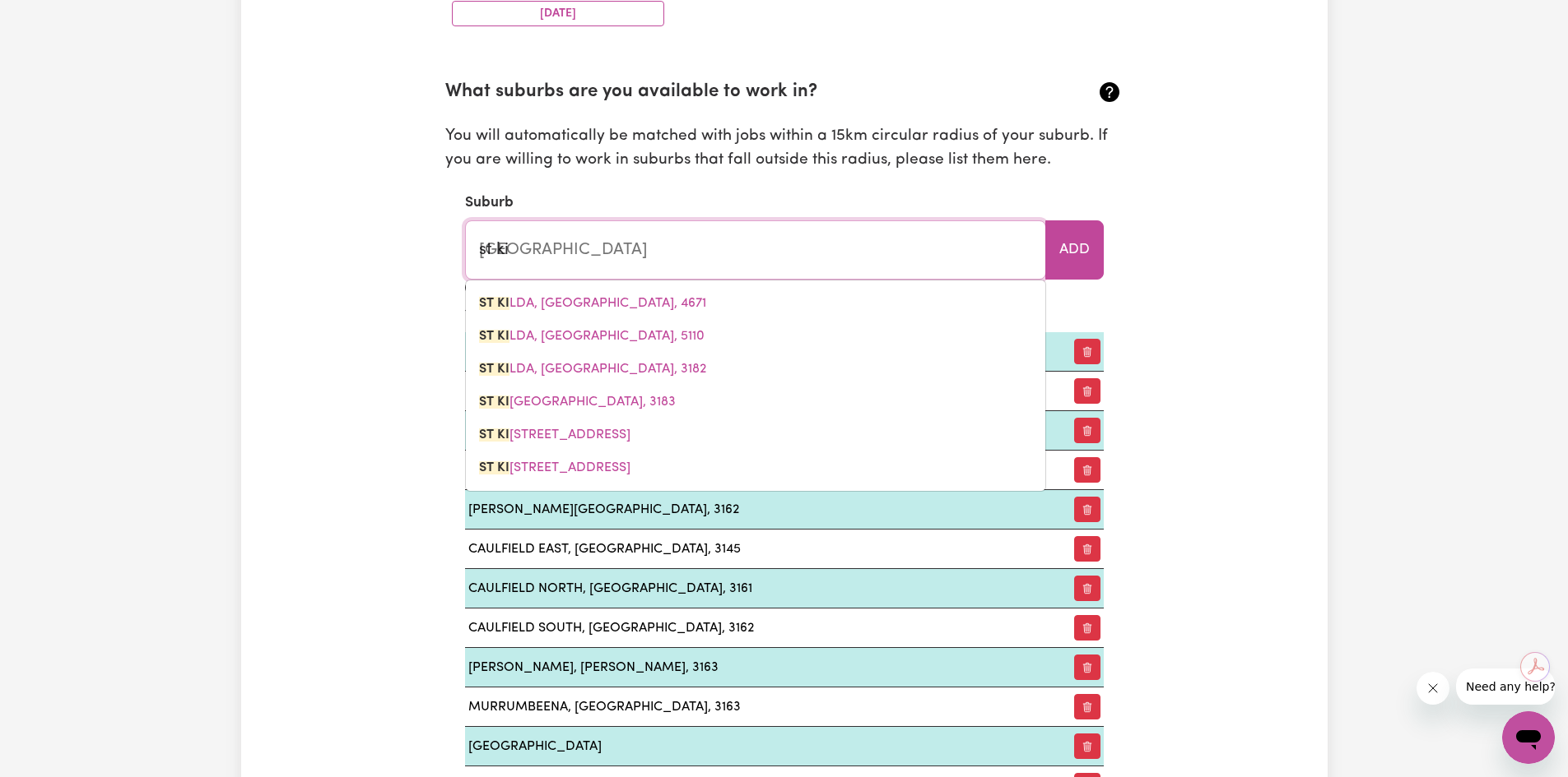
type input "st kil"
type input "[GEOGRAPHIC_DATA], [GEOGRAPHIC_DATA], 4671"
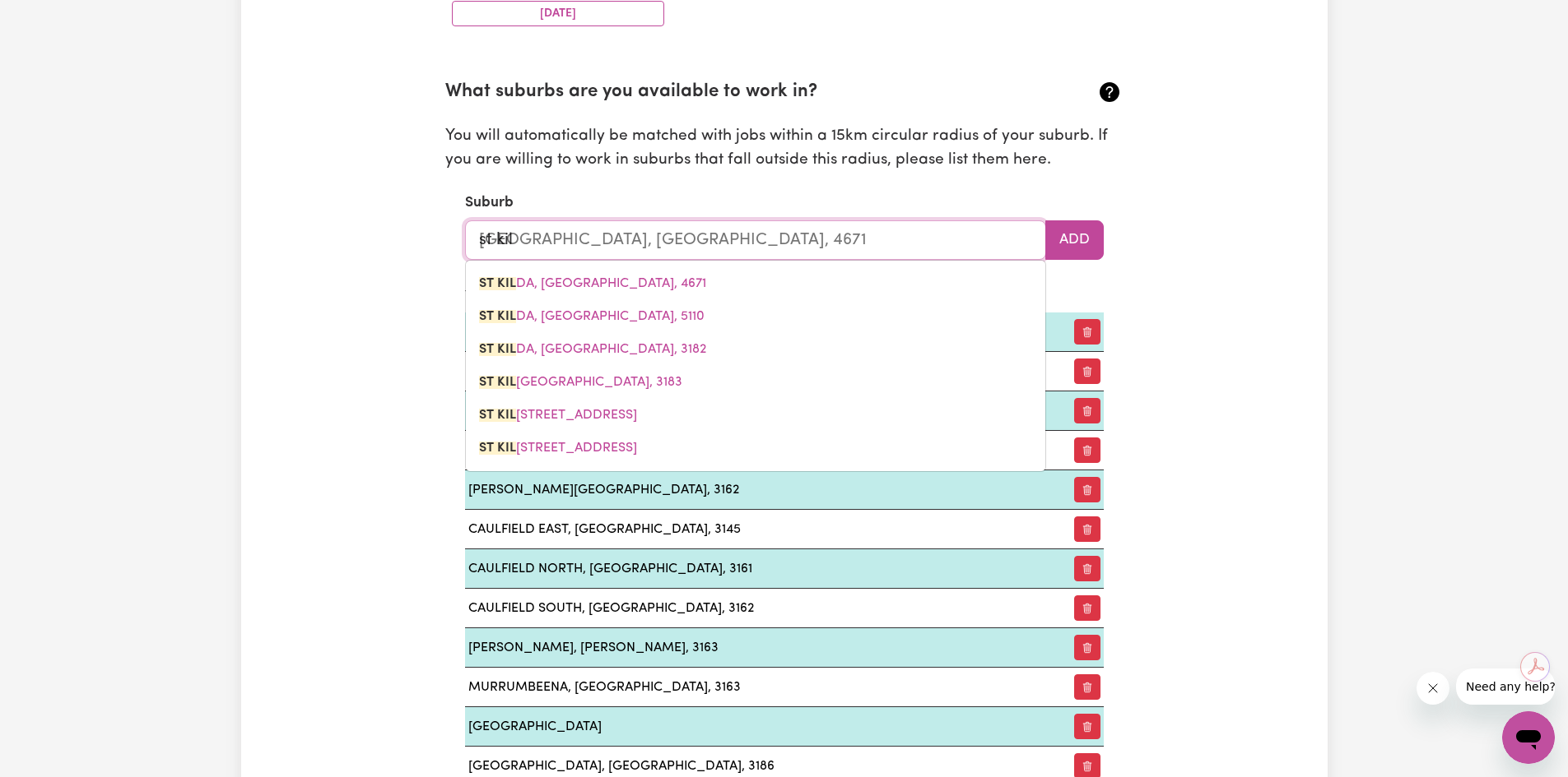
type input "st kild"
type input "[GEOGRAPHIC_DATA], [GEOGRAPHIC_DATA], 4671"
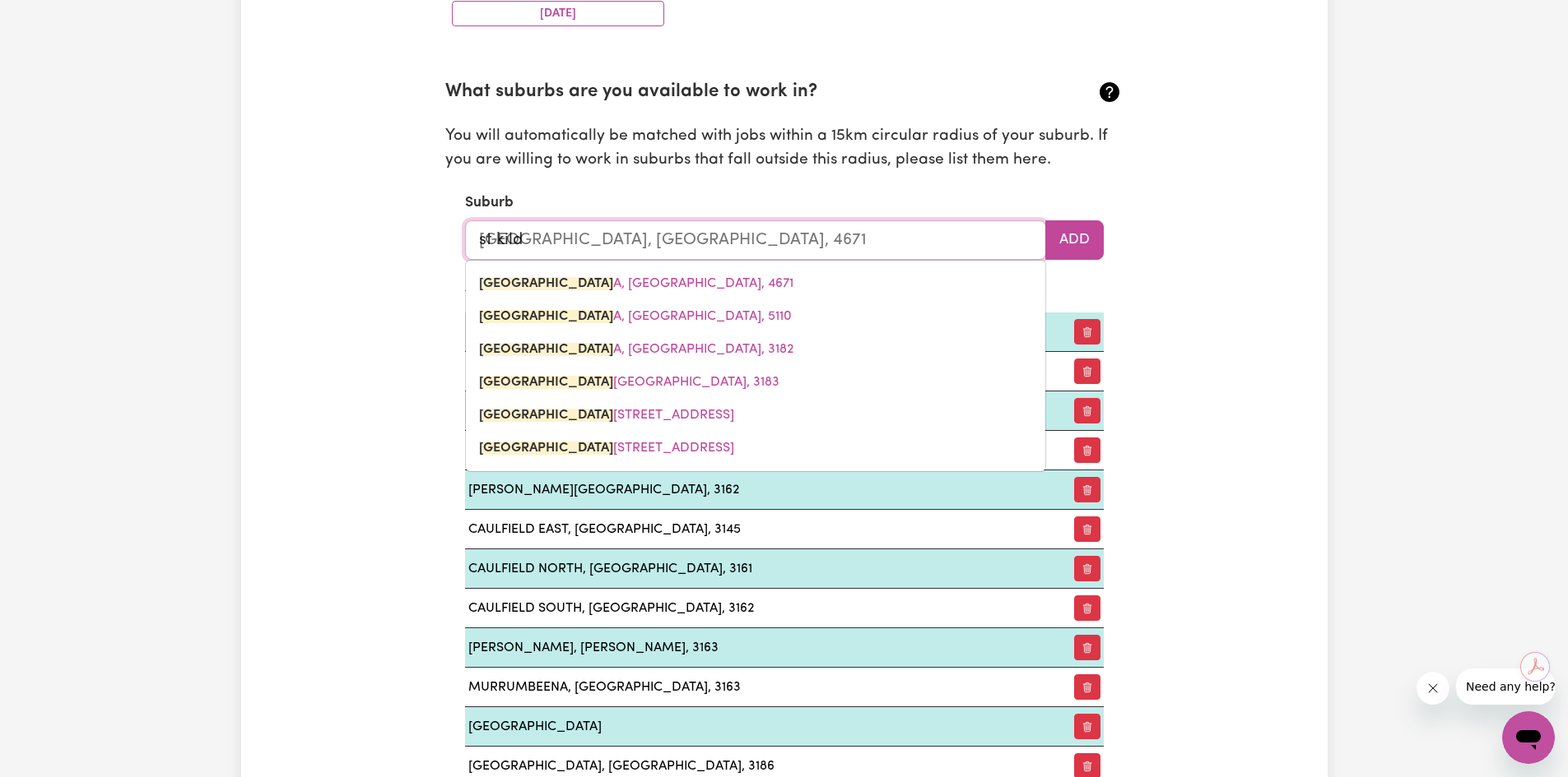
type input "st kilda"
type input "[GEOGRAPHIC_DATA]"
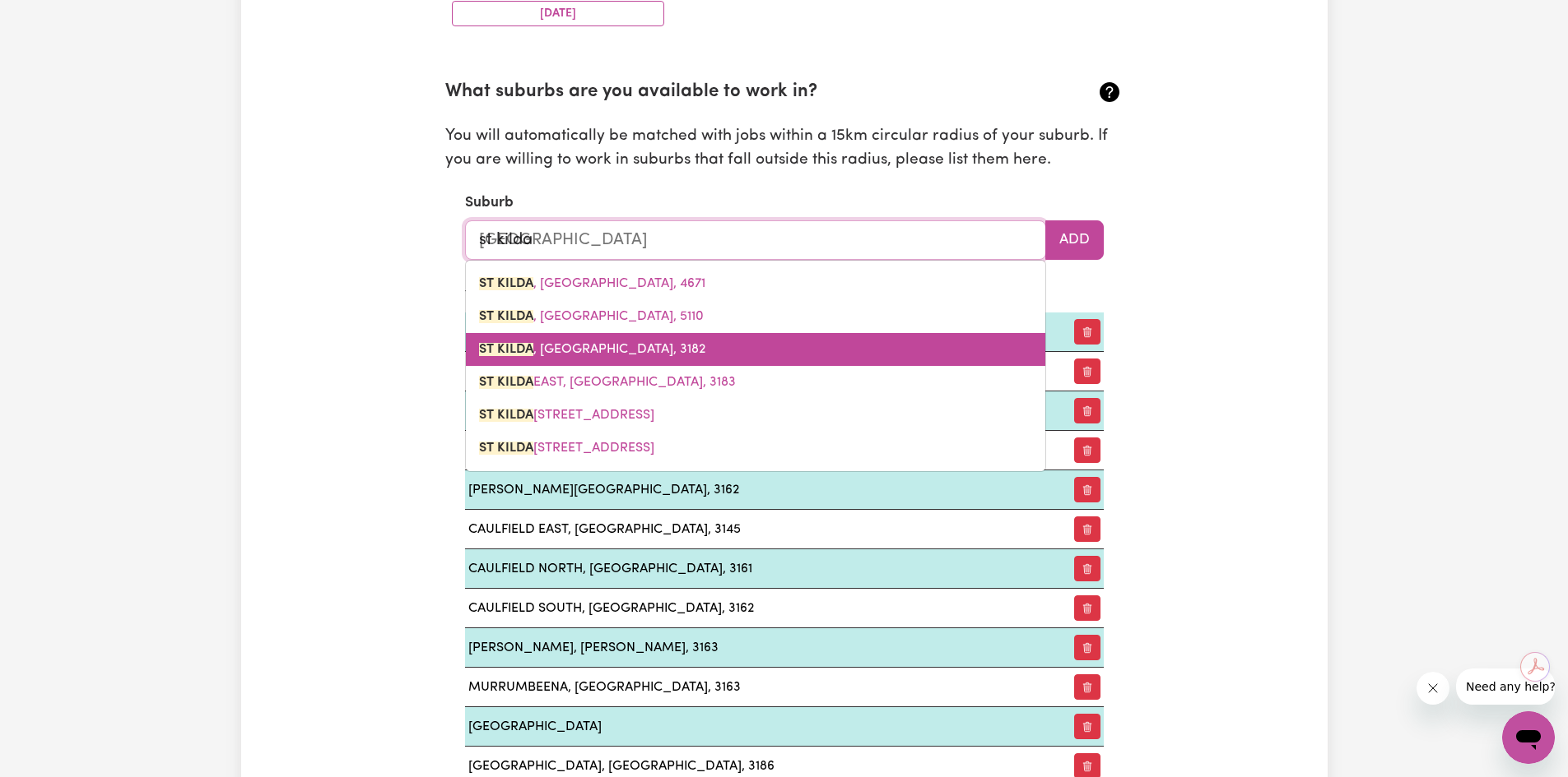
click at [581, 352] on span "[GEOGRAPHIC_DATA] , [GEOGRAPHIC_DATA], 3182" at bounding box center [593, 349] width 227 height 13
type input "[GEOGRAPHIC_DATA], [GEOGRAPHIC_DATA], 3182"
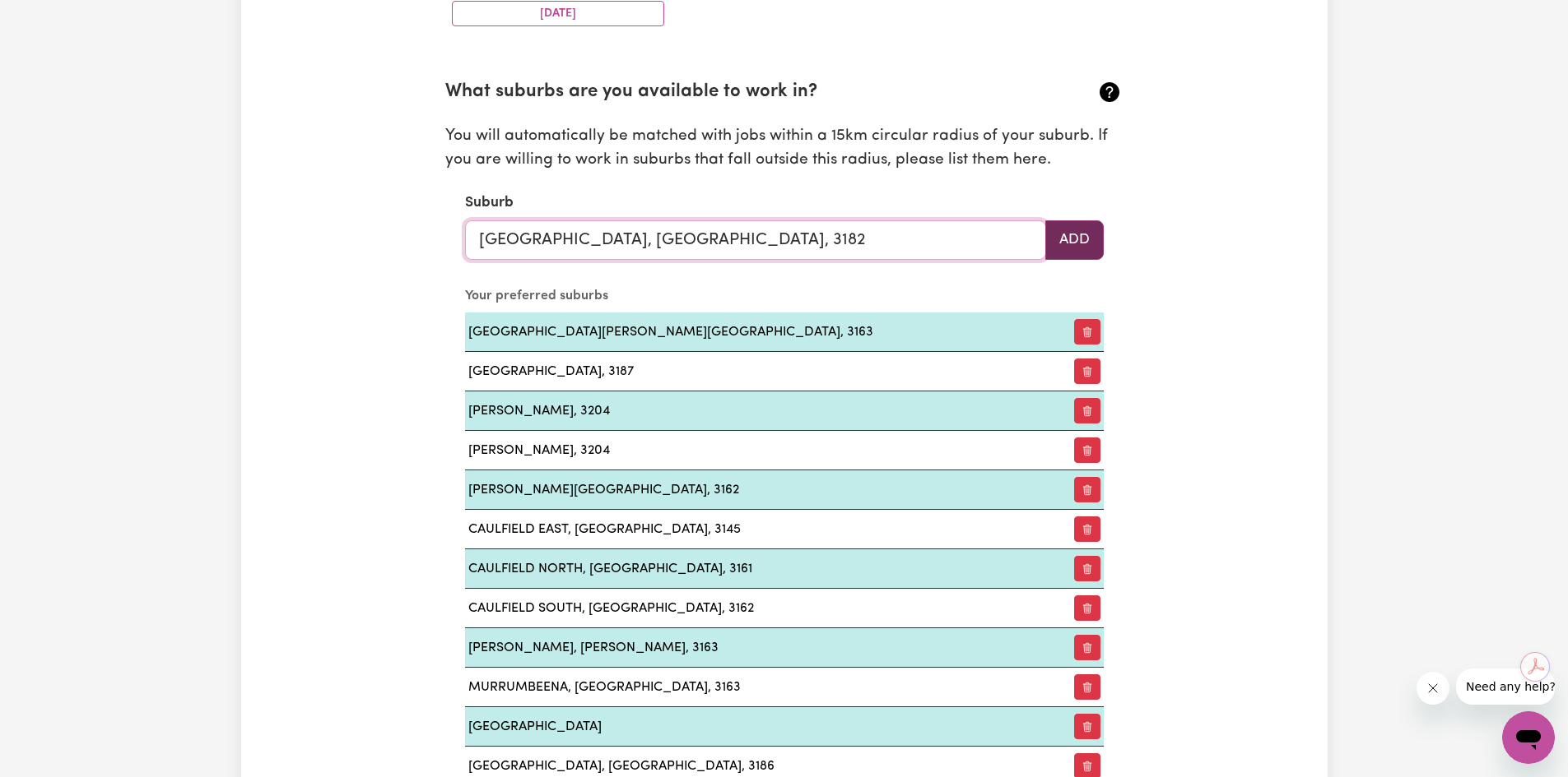
type input "[GEOGRAPHIC_DATA], [GEOGRAPHIC_DATA], 3182"
click at [1079, 240] on button "Add" at bounding box center [1074, 240] width 58 height 39
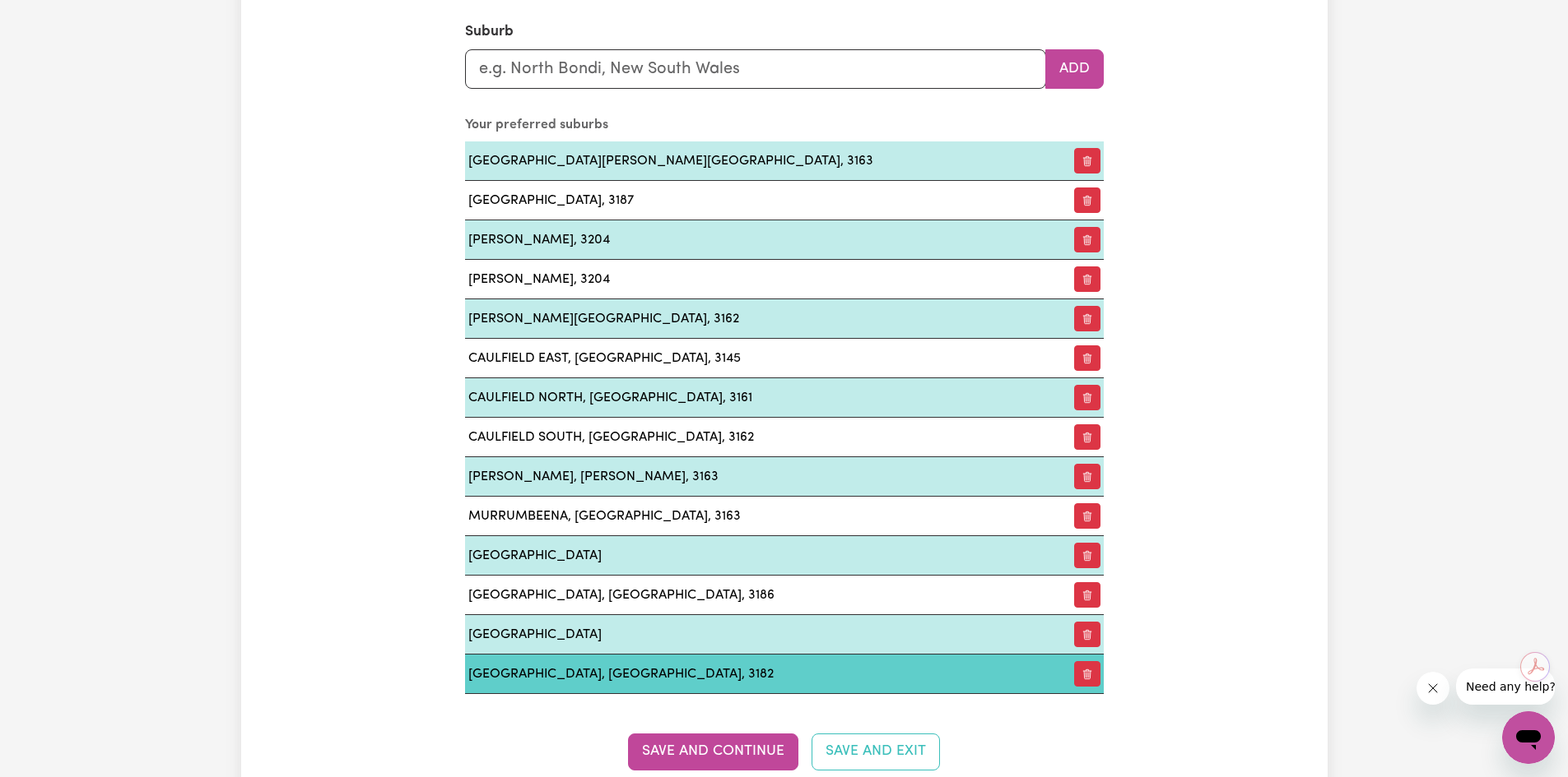
scroll to position [1952, 0]
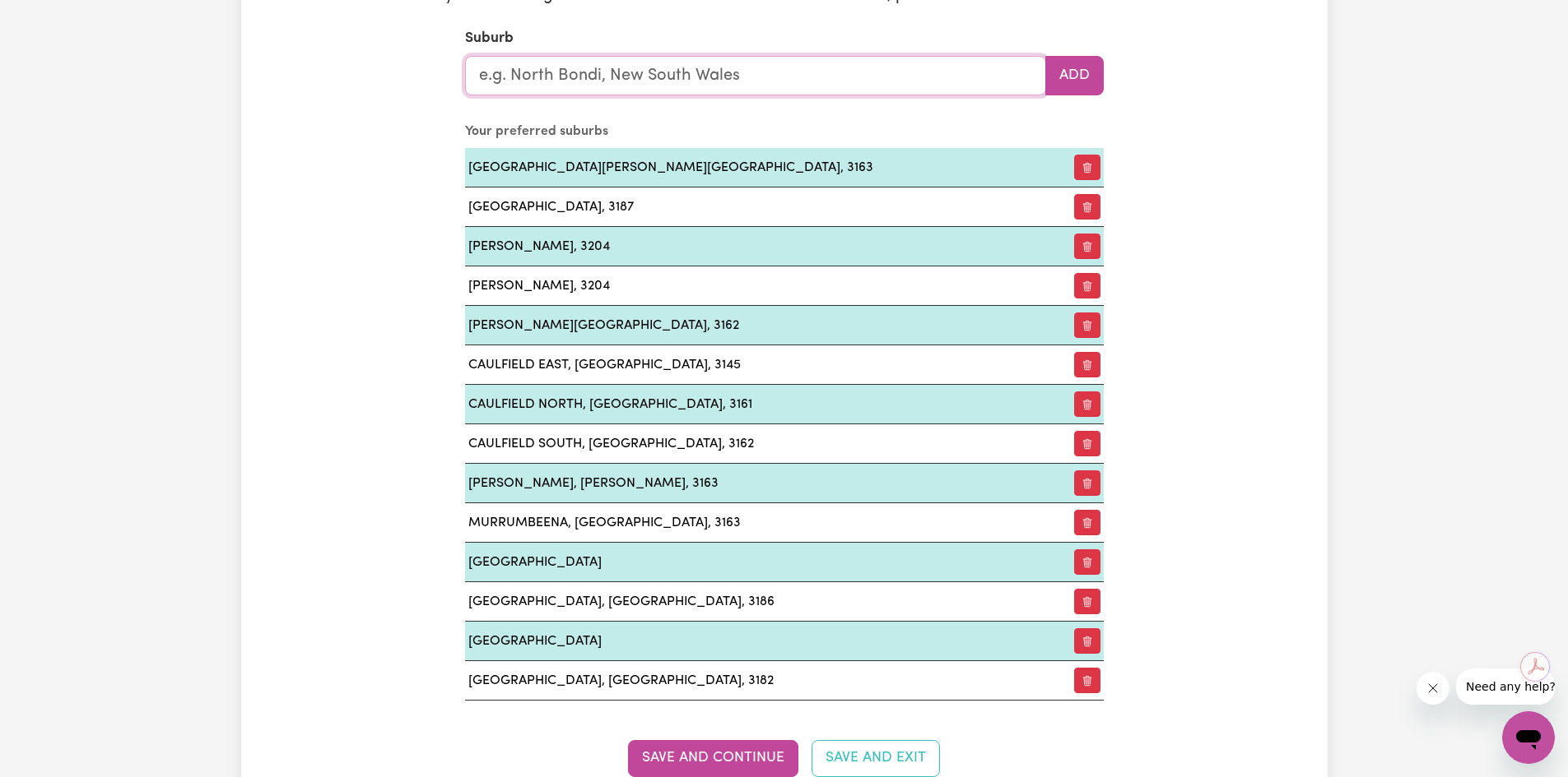
click at [556, 72] on input "text" at bounding box center [756, 75] width 581 height 39
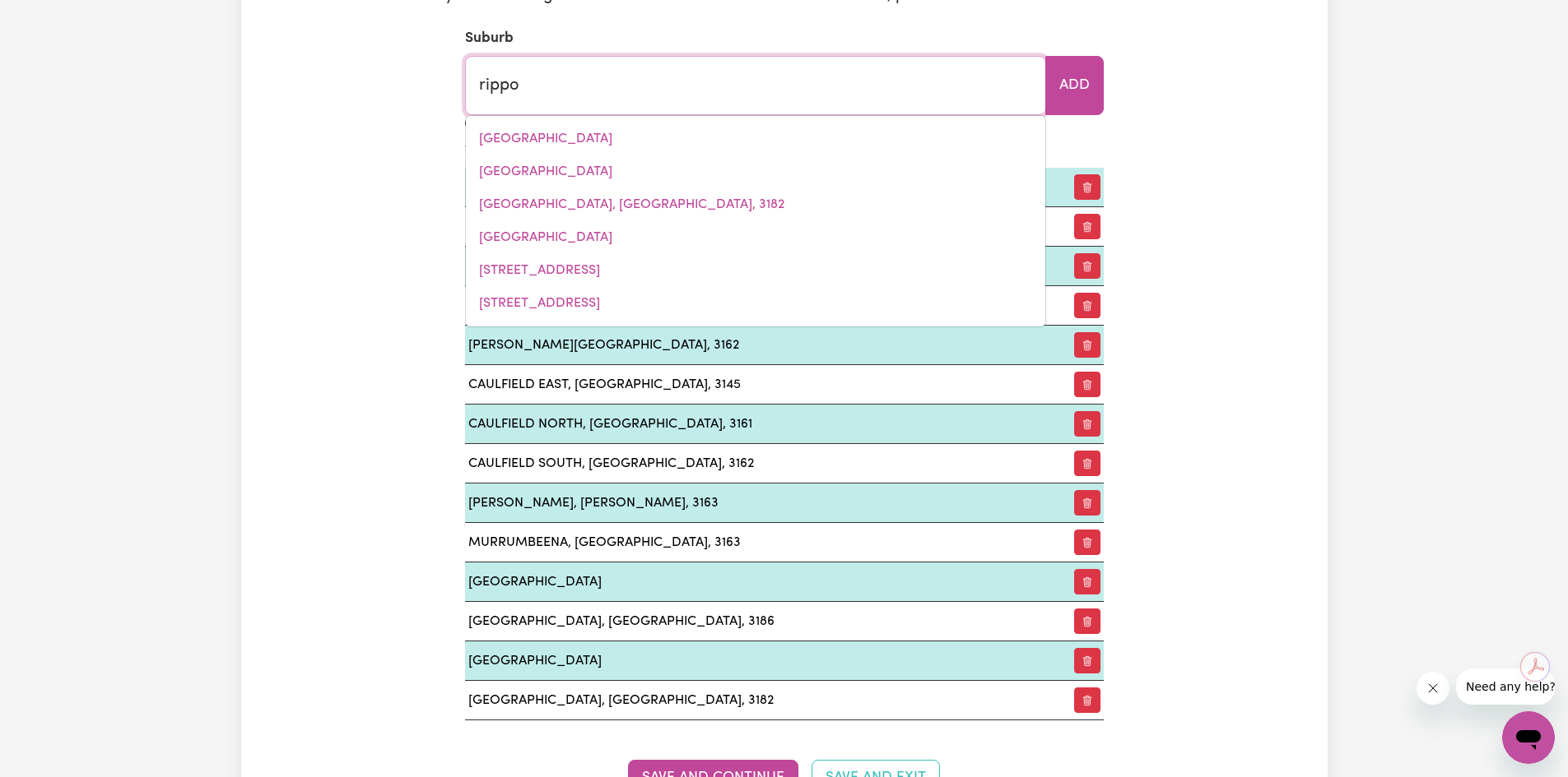
type input "rippon"
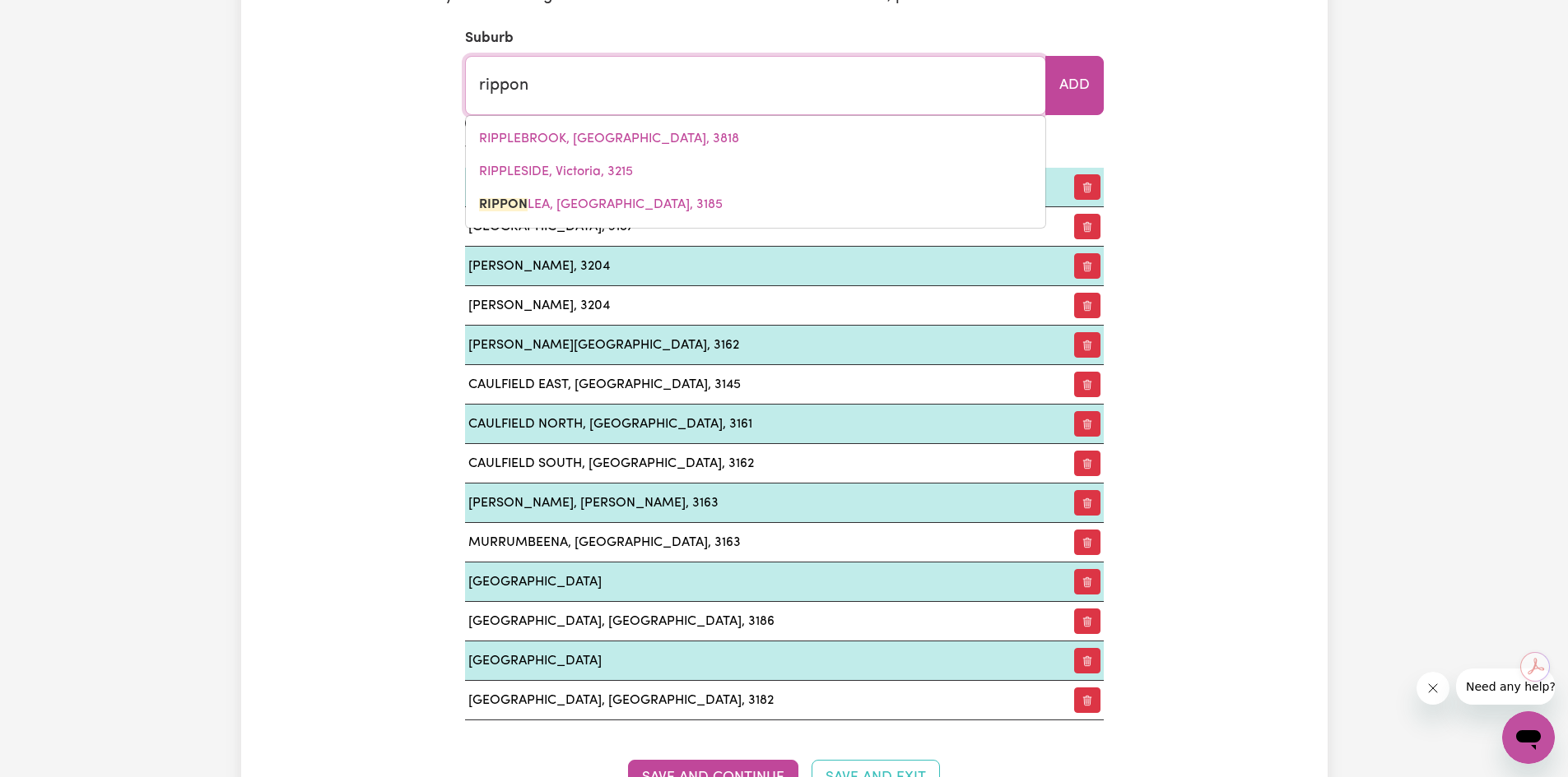
type input "ripponLEA, [GEOGRAPHIC_DATA], 3185"
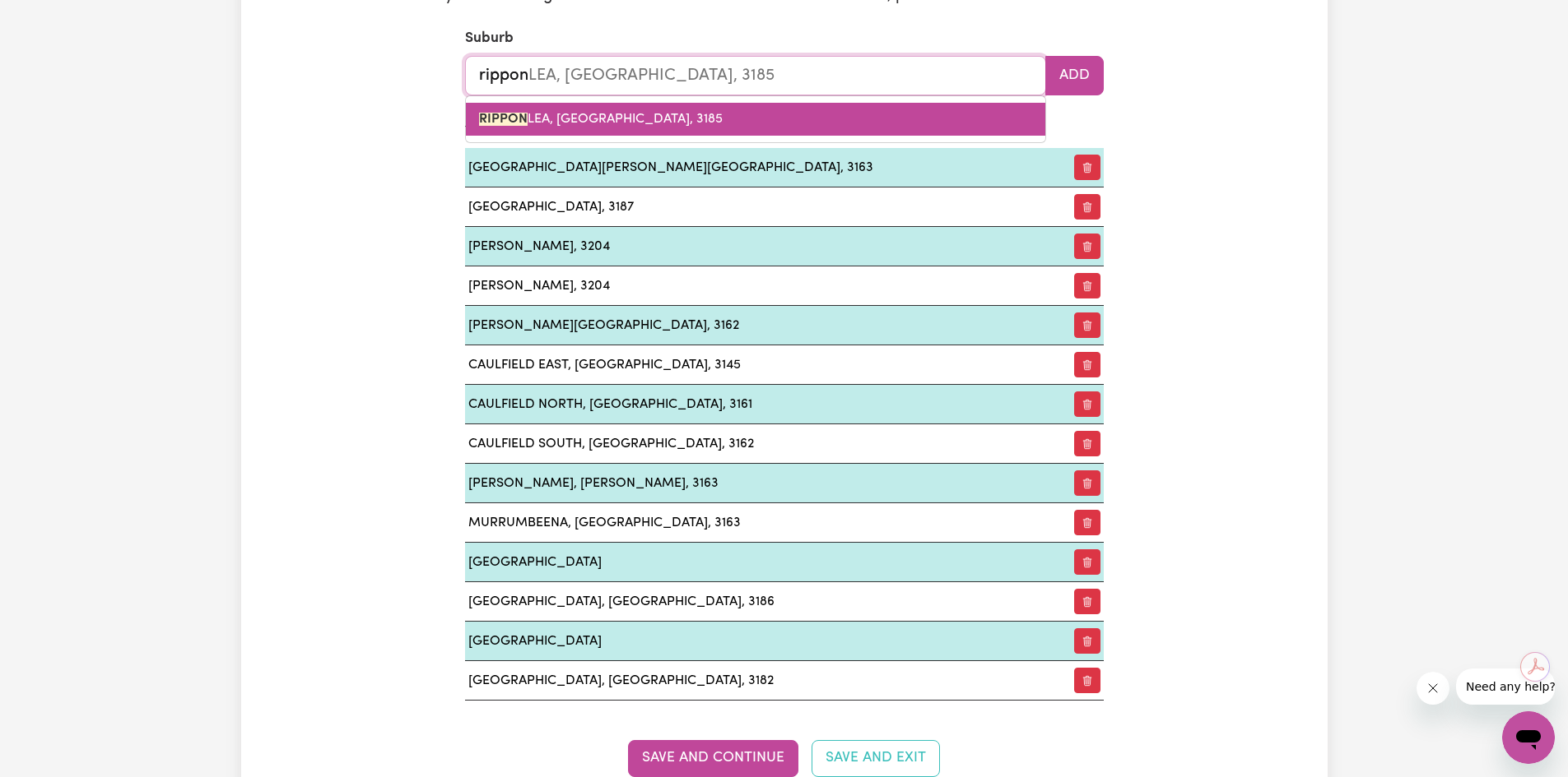
click at [567, 113] on span "[PERSON_NAME], [PERSON_NAME], 3185" at bounding box center [601, 118] width 244 height 13
type input "RIPPONLEA, [GEOGRAPHIC_DATA], 3185"
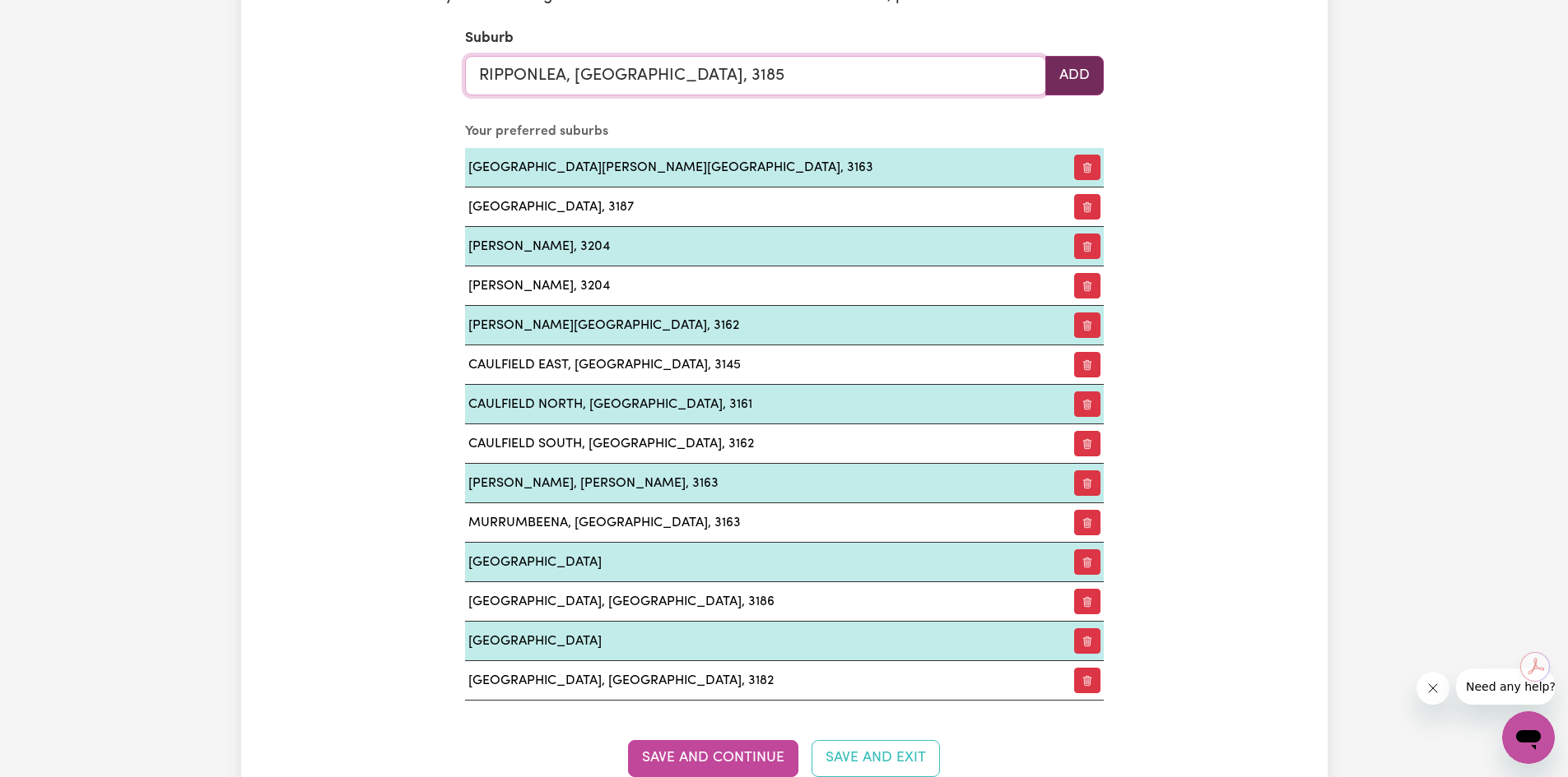
type input "RIPPONLEA, [GEOGRAPHIC_DATA], 3185"
click at [1069, 78] on button "Add" at bounding box center [1074, 75] width 58 height 39
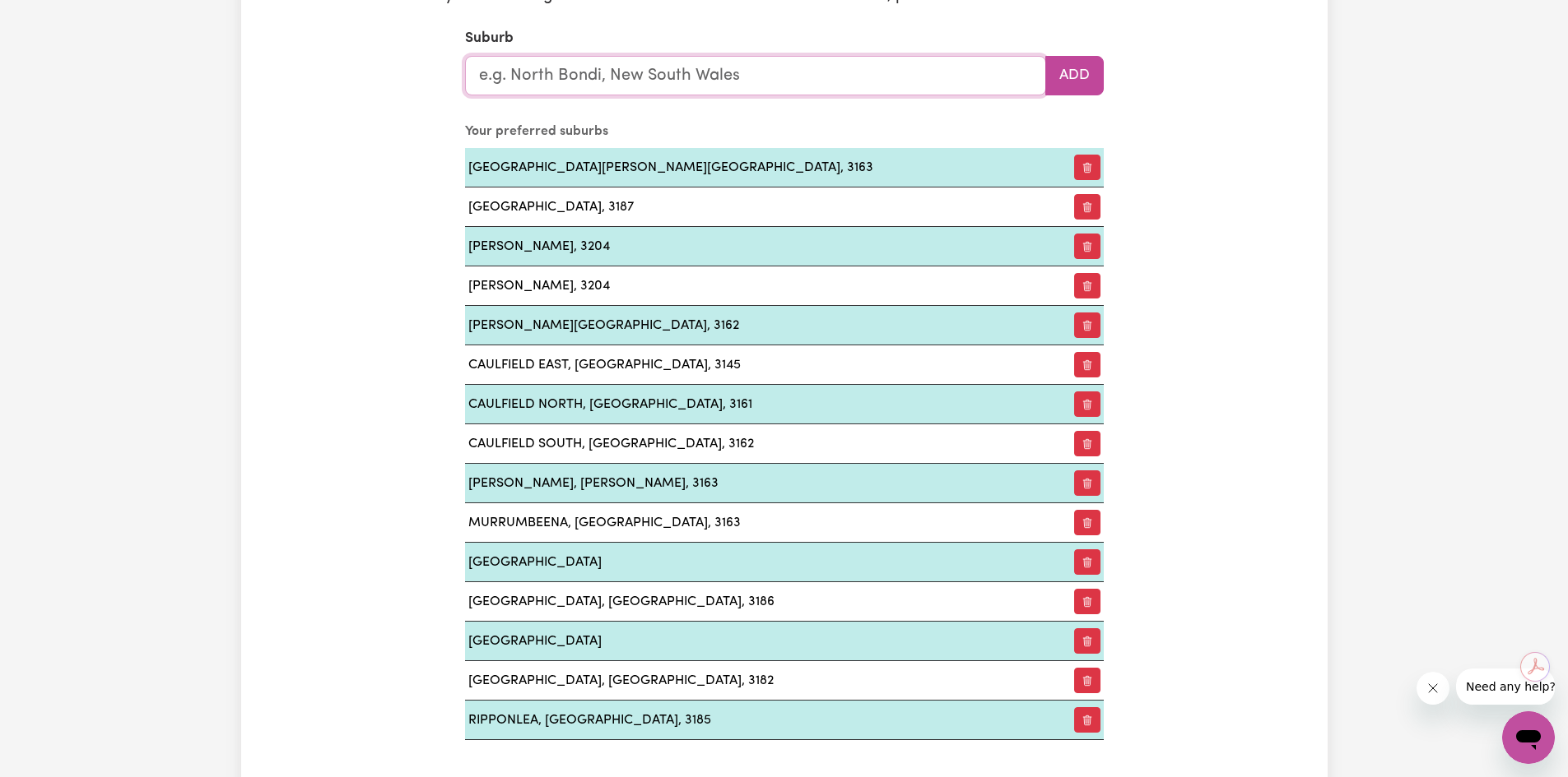
click at [545, 81] on input "text" at bounding box center [756, 75] width 581 height 39
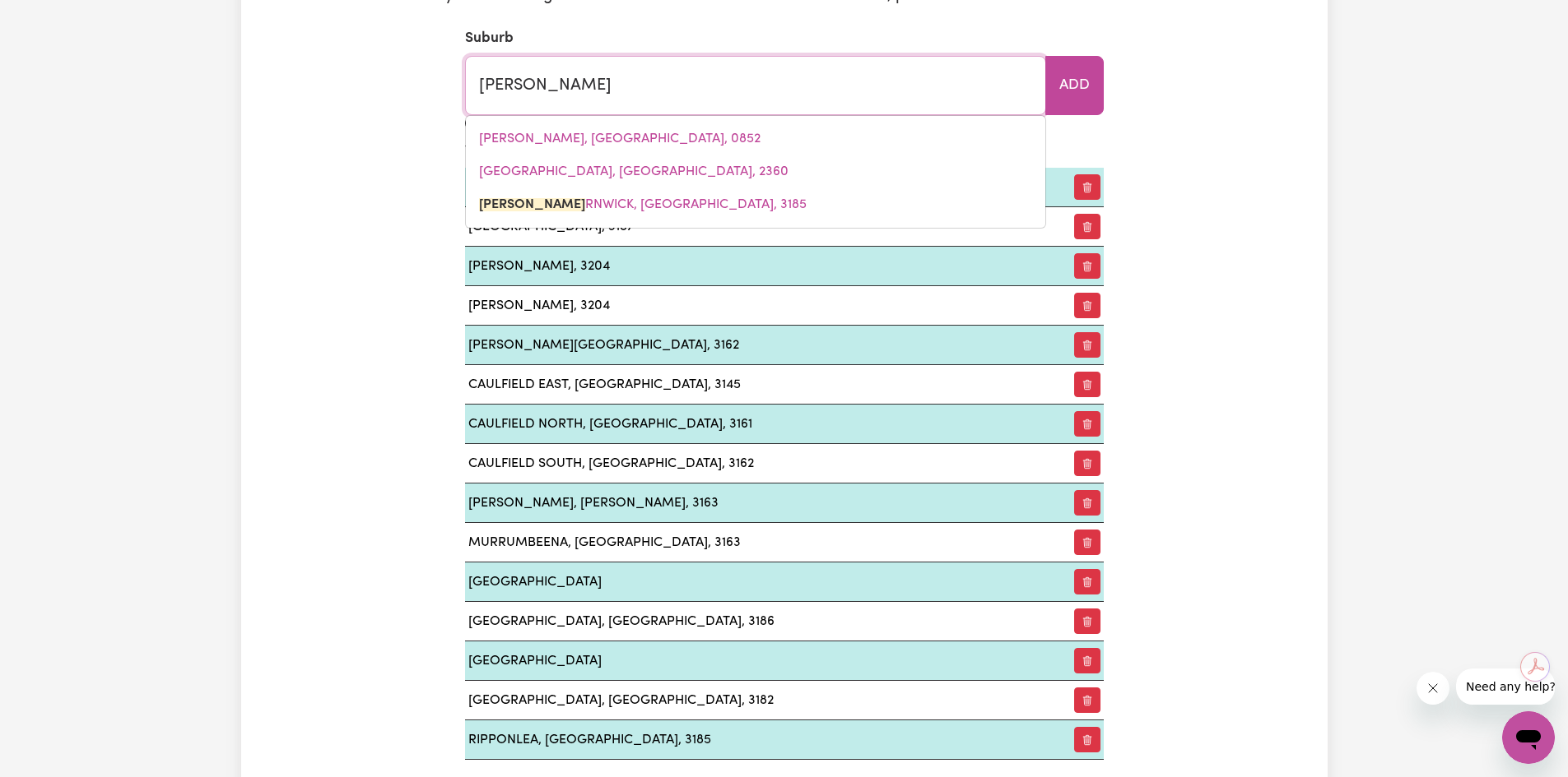
type input "elster"
type input "elsterNWICK, [GEOGRAPHIC_DATA], 3185"
type input "elstern"
type input "elsternWICK, [GEOGRAPHIC_DATA], 3185"
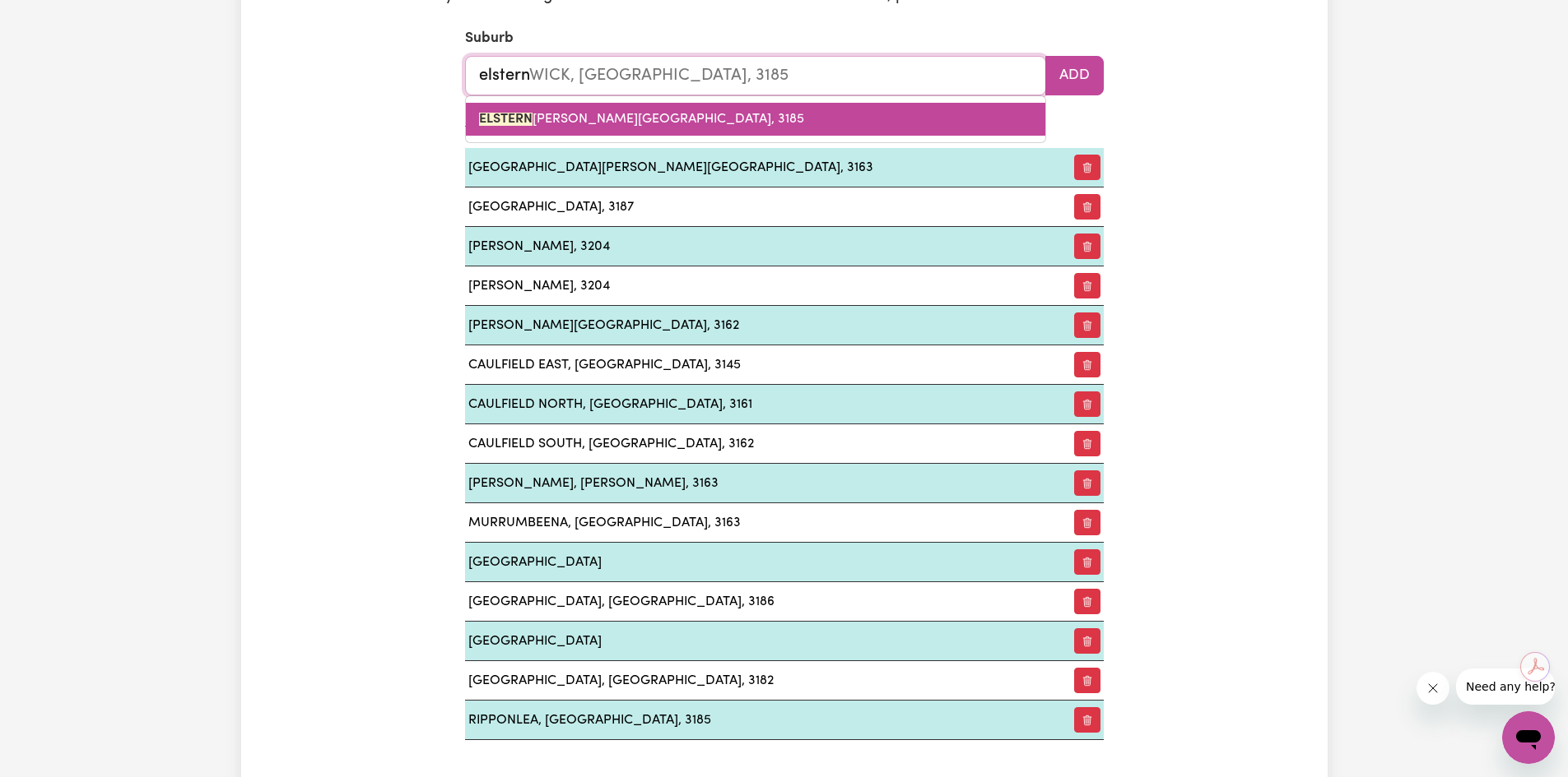
click at [540, 118] on span "ELSTERN [PERSON_NAME][GEOGRAPHIC_DATA], 3185" at bounding box center [641, 118] width 325 height 13
type input "ELSTERNWICK, [GEOGRAPHIC_DATA], 3185"
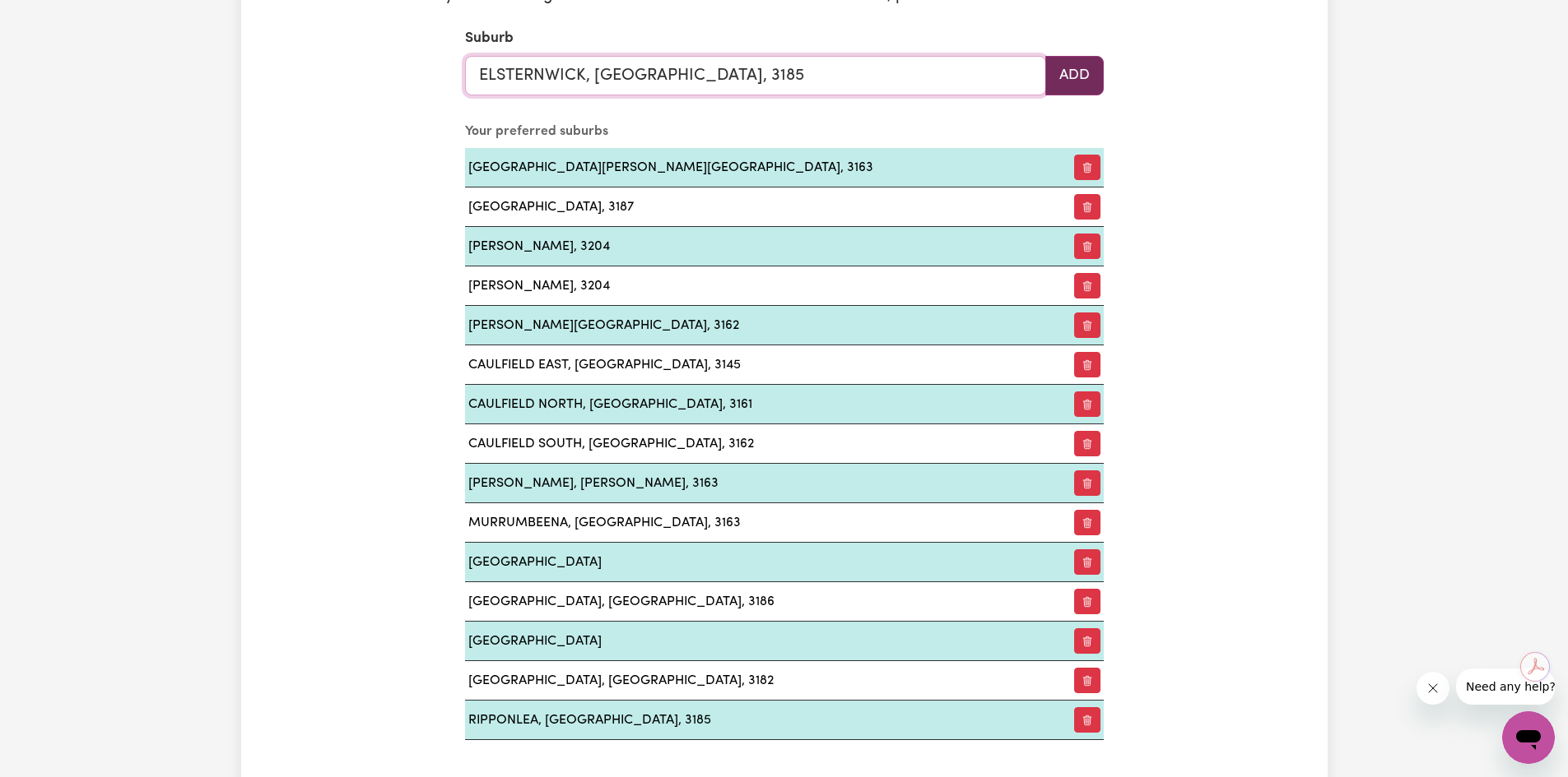
type input "ELSTERNWICK, [GEOGRAPHIC_DATA], 3185"
click at [1072, 79] on button "Add" at bounding box center [1074, 75] width 58 height 39
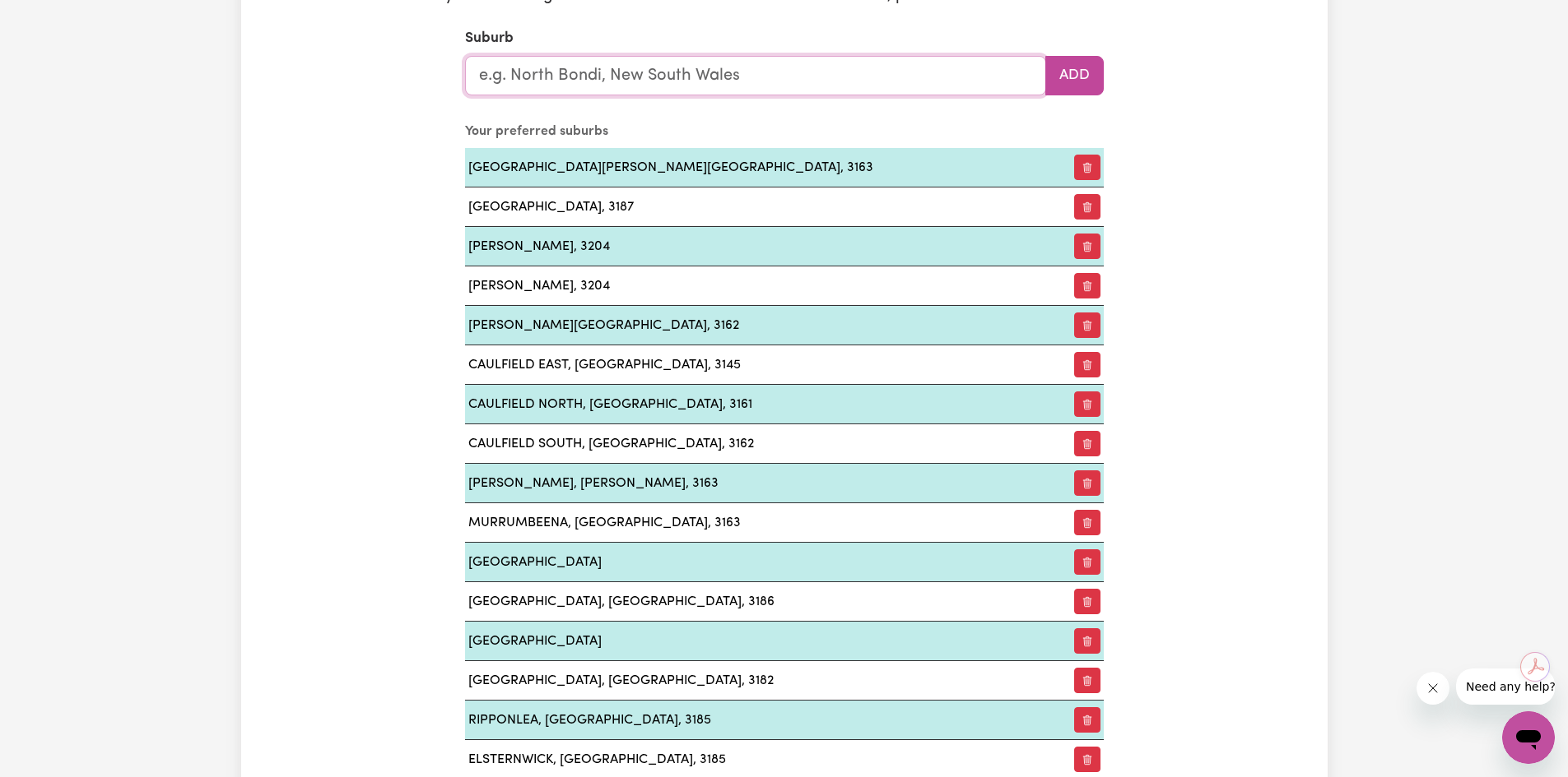
click at [599, 83] on input "text" at bounding box center [756, 75] width 581 height 39
type input "elwo"
type input "elwoMPLE, [GEOGRAPHIC_DATA], 5260"
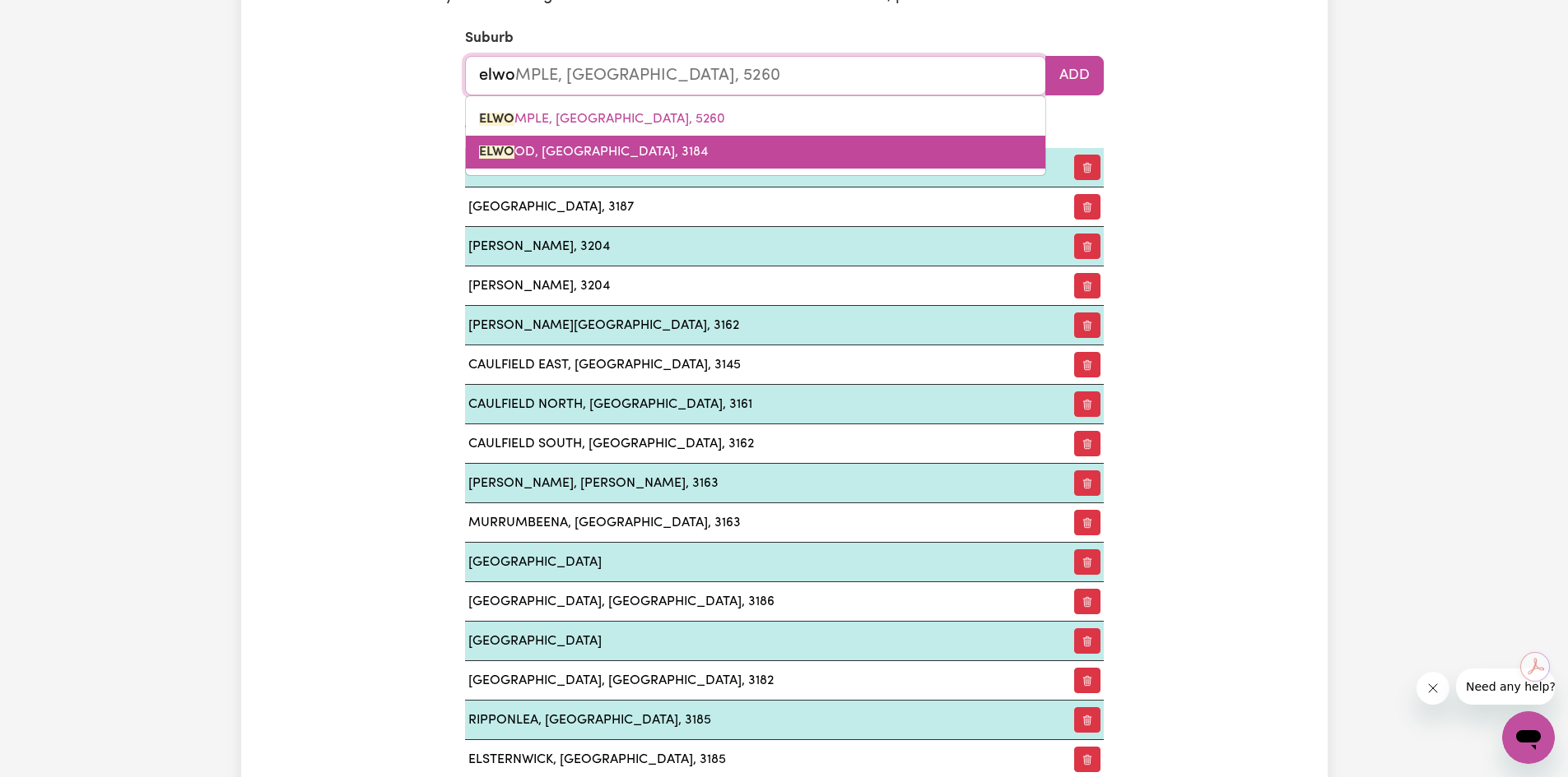
click at [534, 158] on span "ELWO OD, [GEOGRAPHIC_DATA], 3184" at bounding box center [594, 152] width 229 height 13
type input "[GEOGRAPHIC_DATA], [GEOGRAPHIC_DATA], 3184"
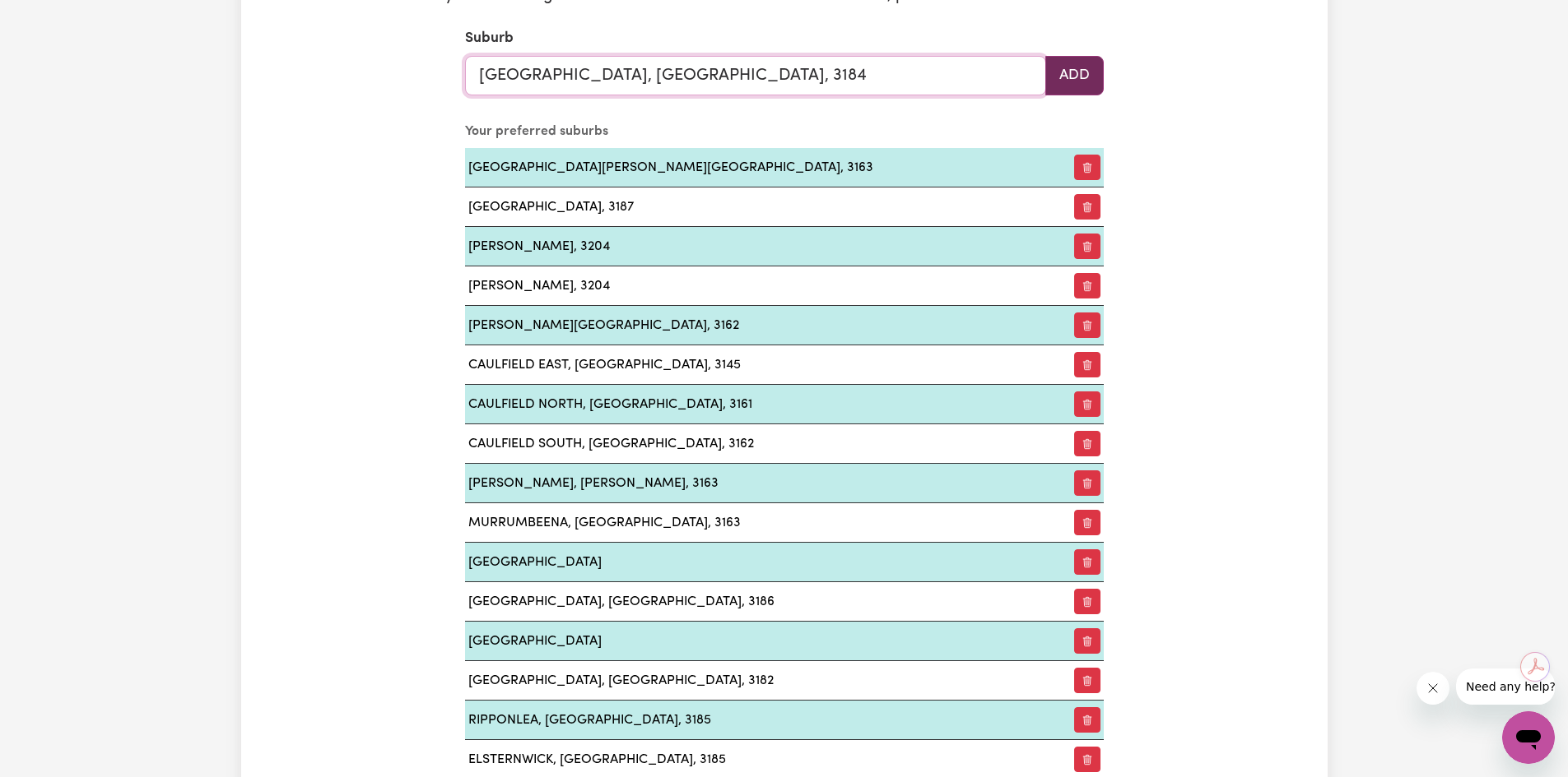
type input "[GEOGRAPHIC_DATA], [GEOGRAPHIC_DATA], 3184"
click at [1056, 80] on button "Add" at bounding box center [1074, 75] width 58 height 39
click at [519, 72] on input "text" at bounding box center [756, 75] width 581 height 39
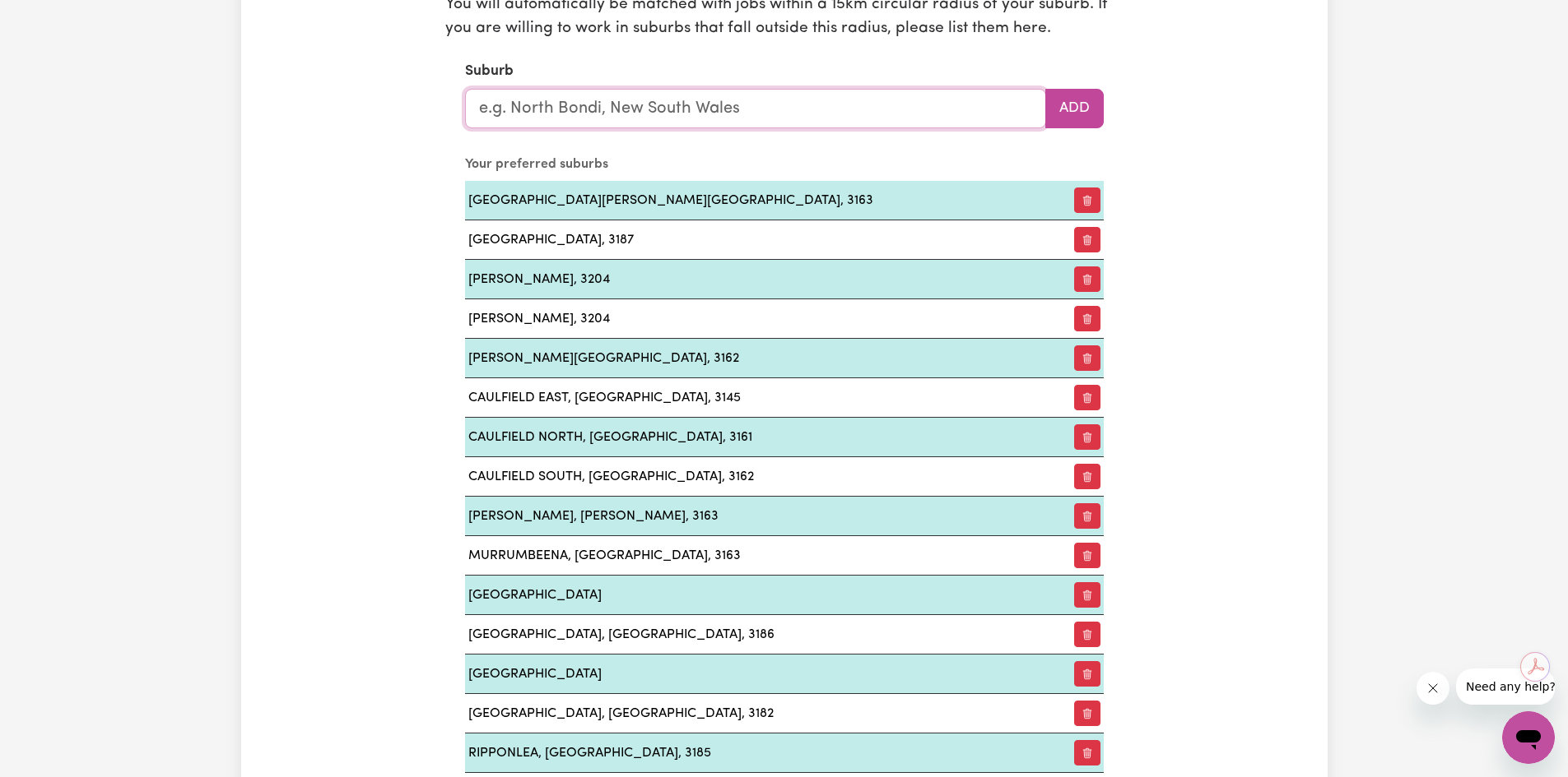
scroll to position [2199, 0]
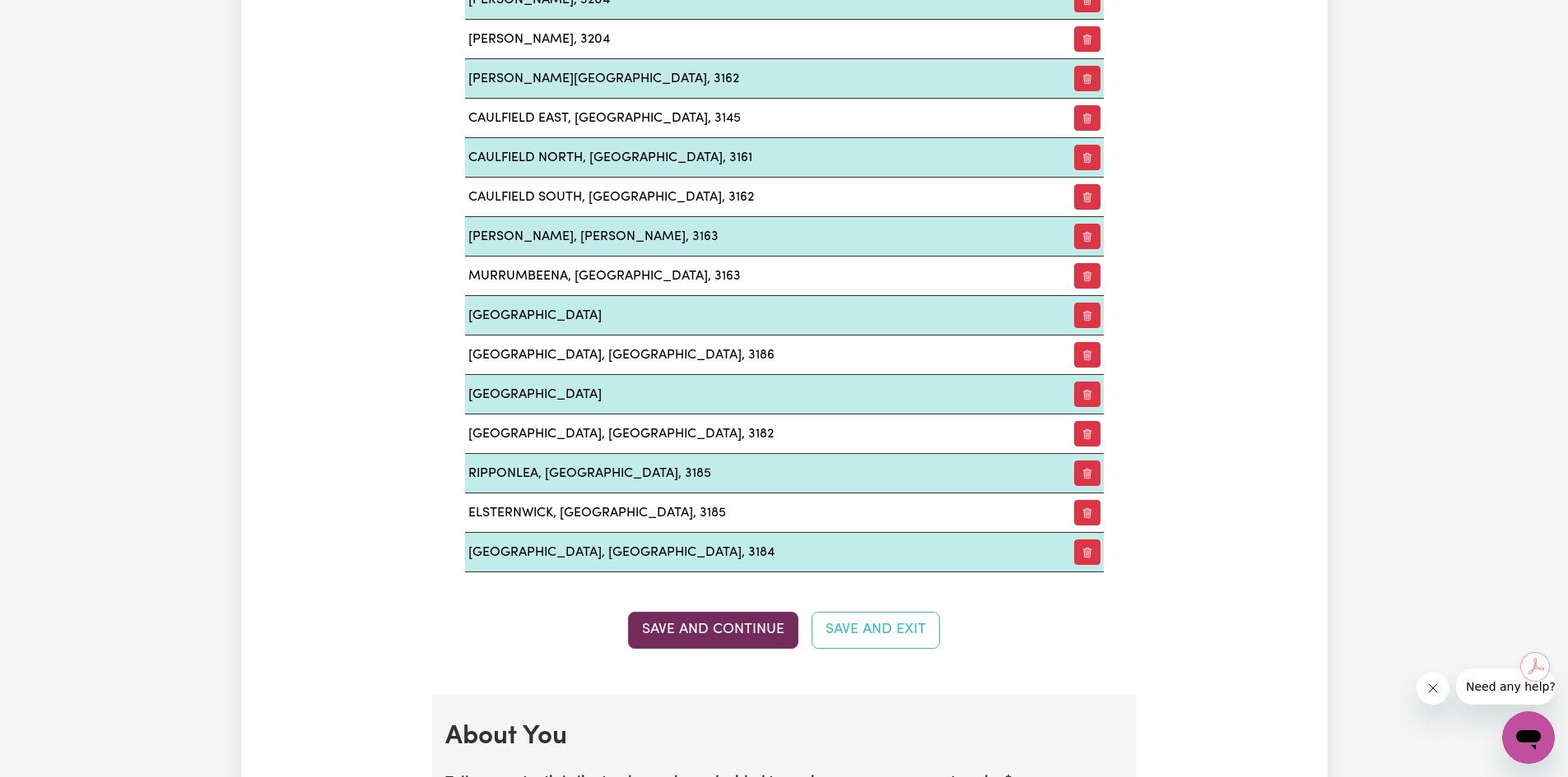
click at [764, 637] on button "Save and Continue" at bounding box center [713, 631] width 170 height 37
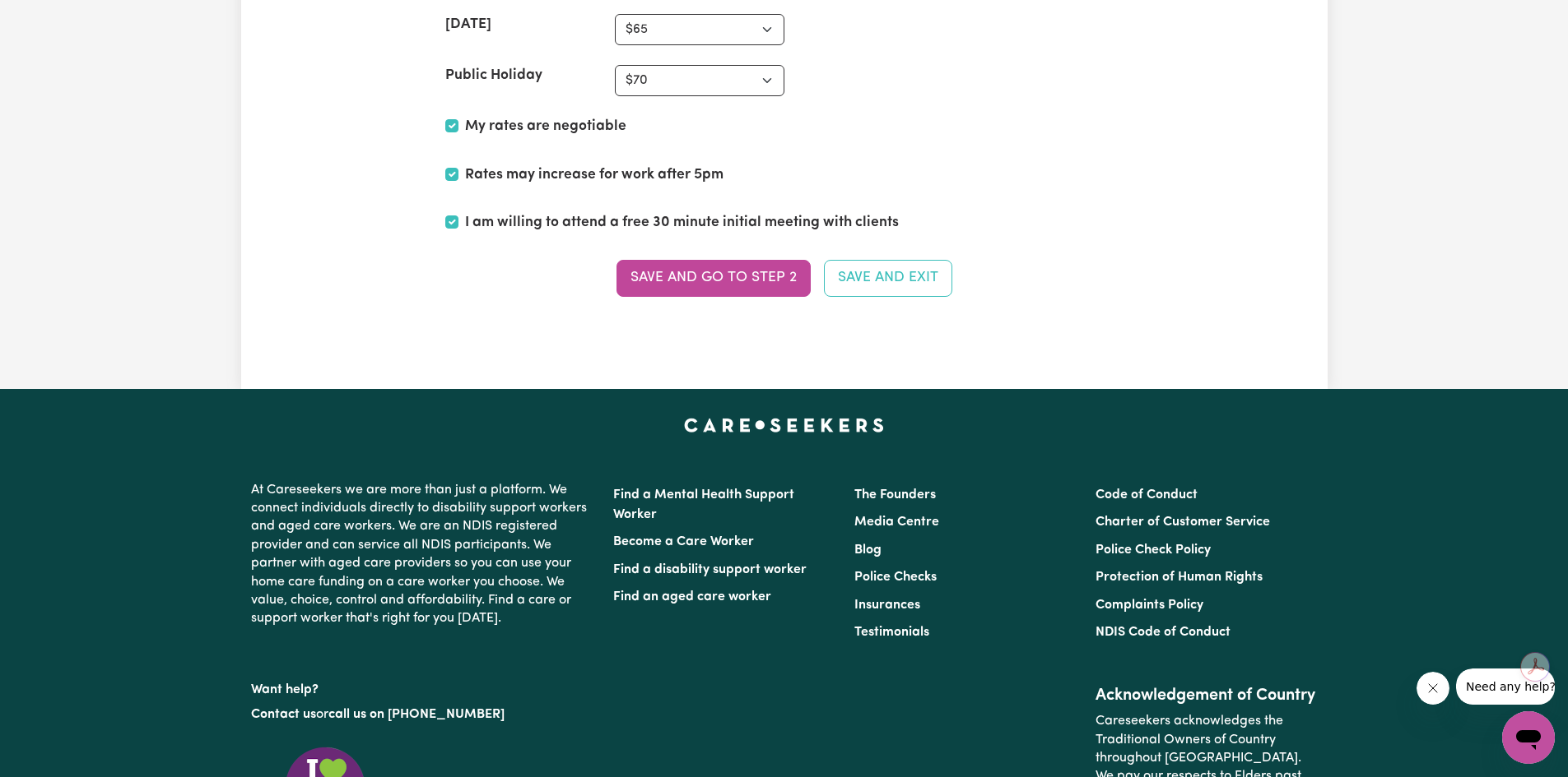
scroll to position [4703, 0]
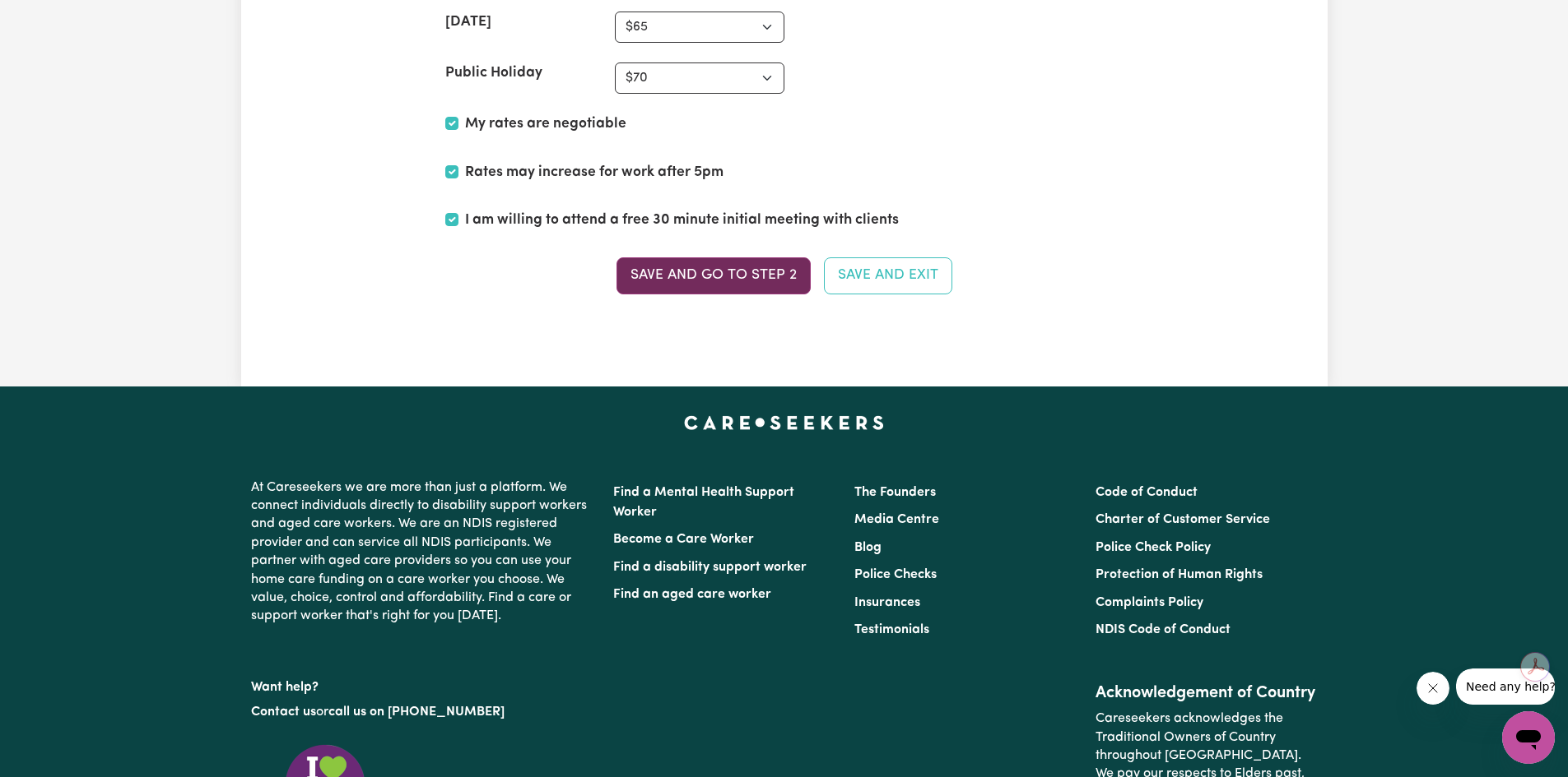
click at [742, 279] on button "Save and go to Step 2" at bounding box center [713, 276] width 194 height 37
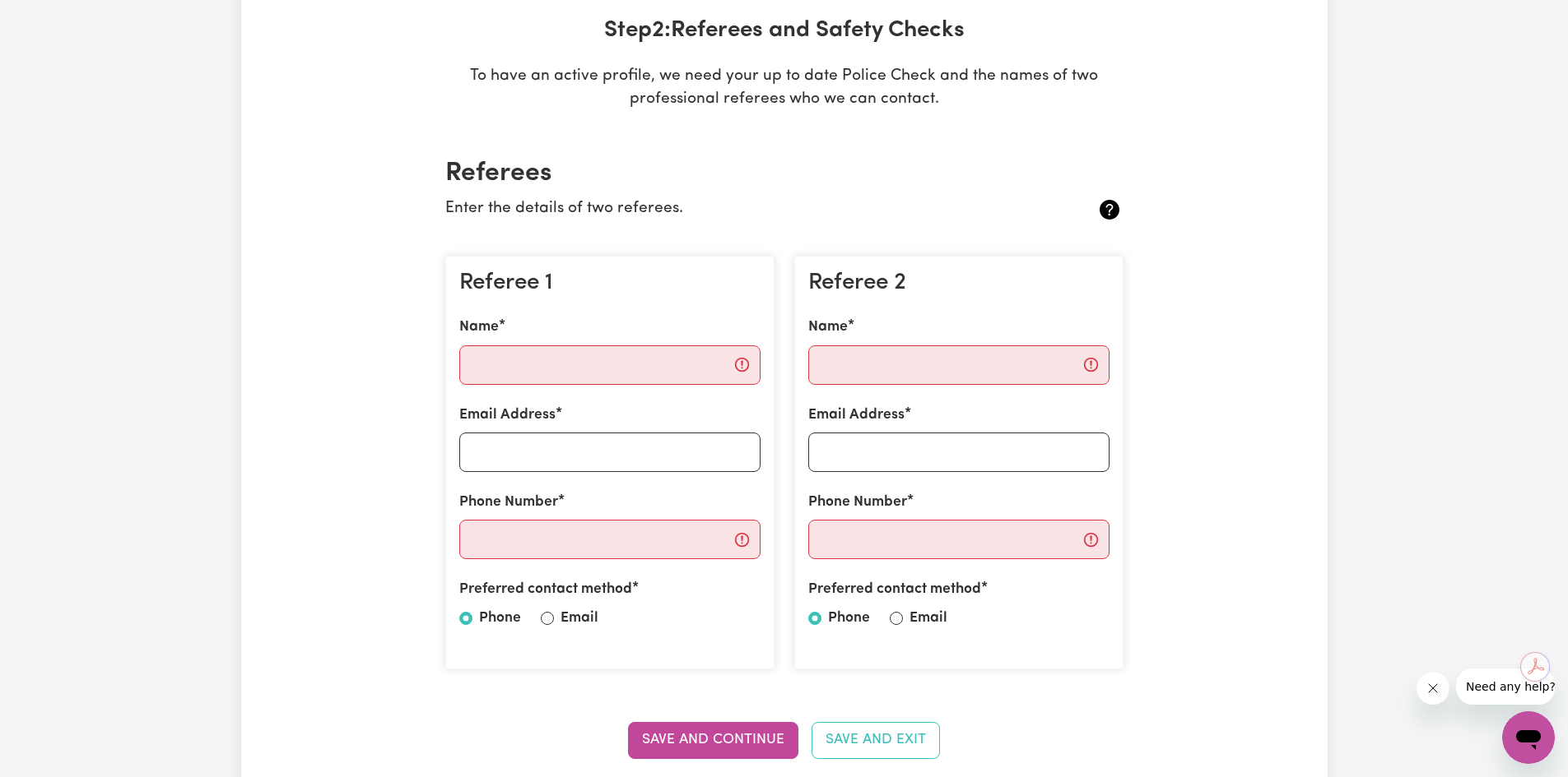
scroll to position [247, 0]
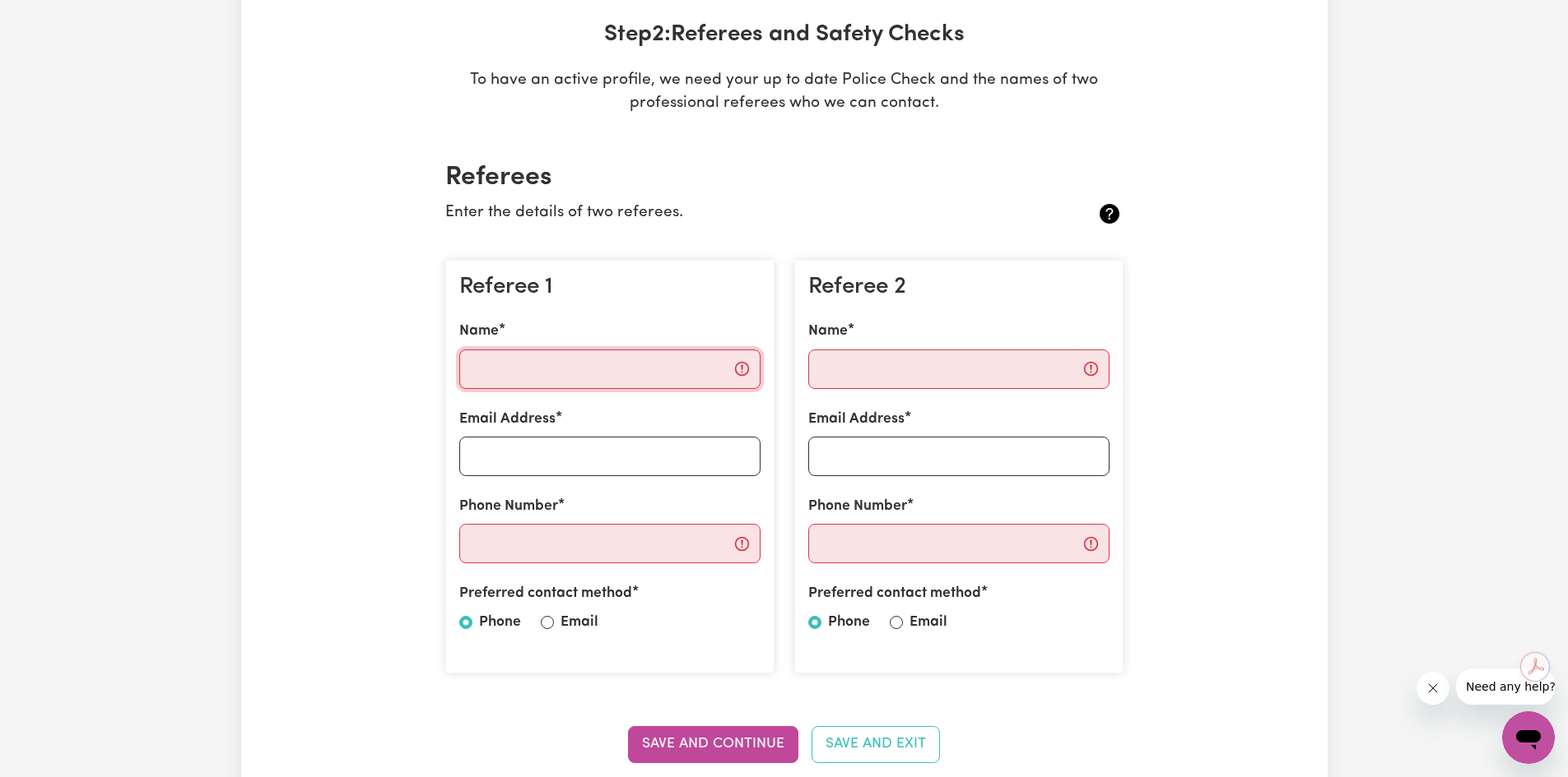
click at [544, 366] on input "Name" at bounding box center [610, 368] width 302 height 39
type input "[PERSON_NAME]"
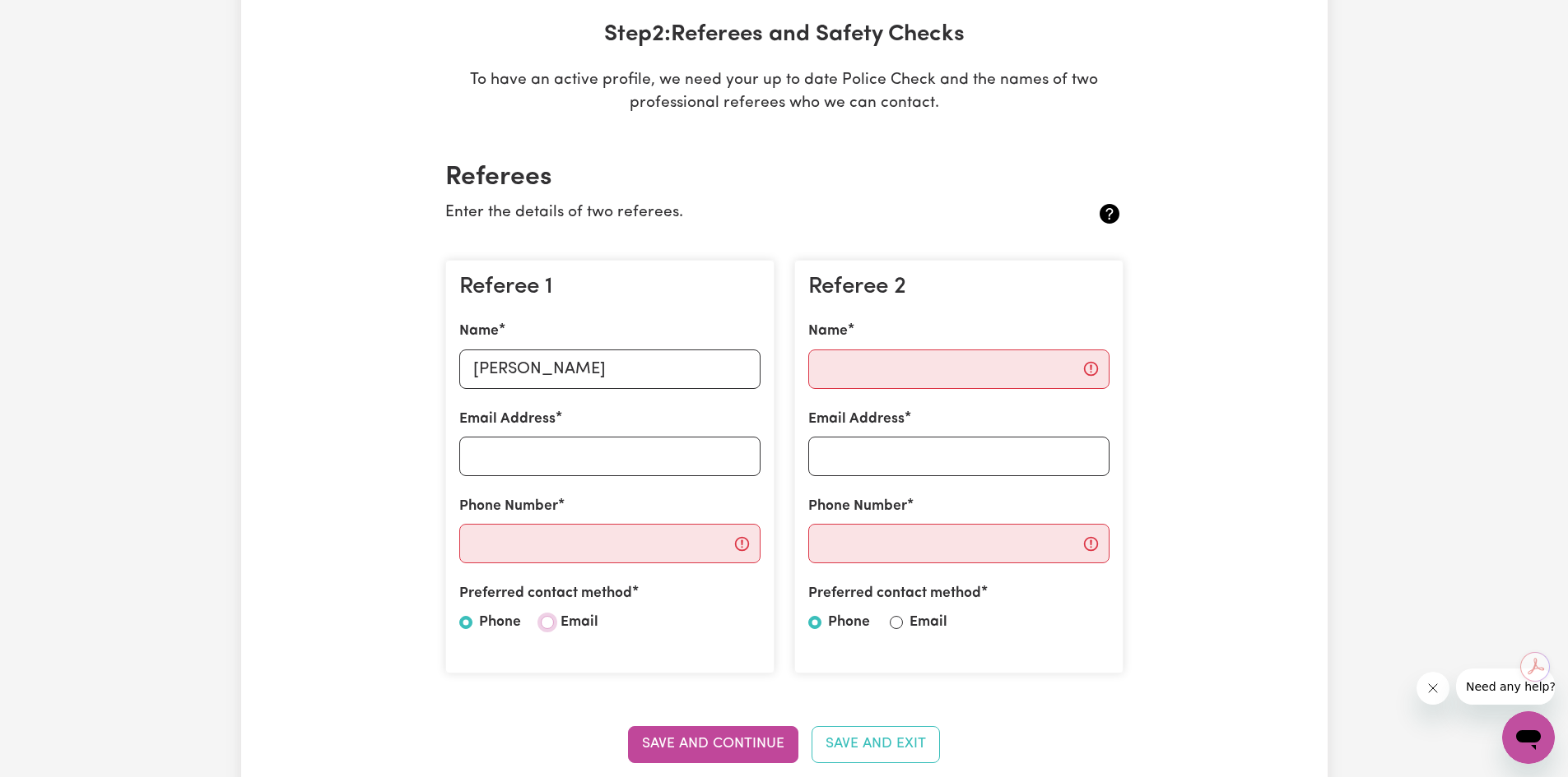
click at [548, 620] on input "Email" at bounding box center [546, 622] width 13 height 13
radio input "true"
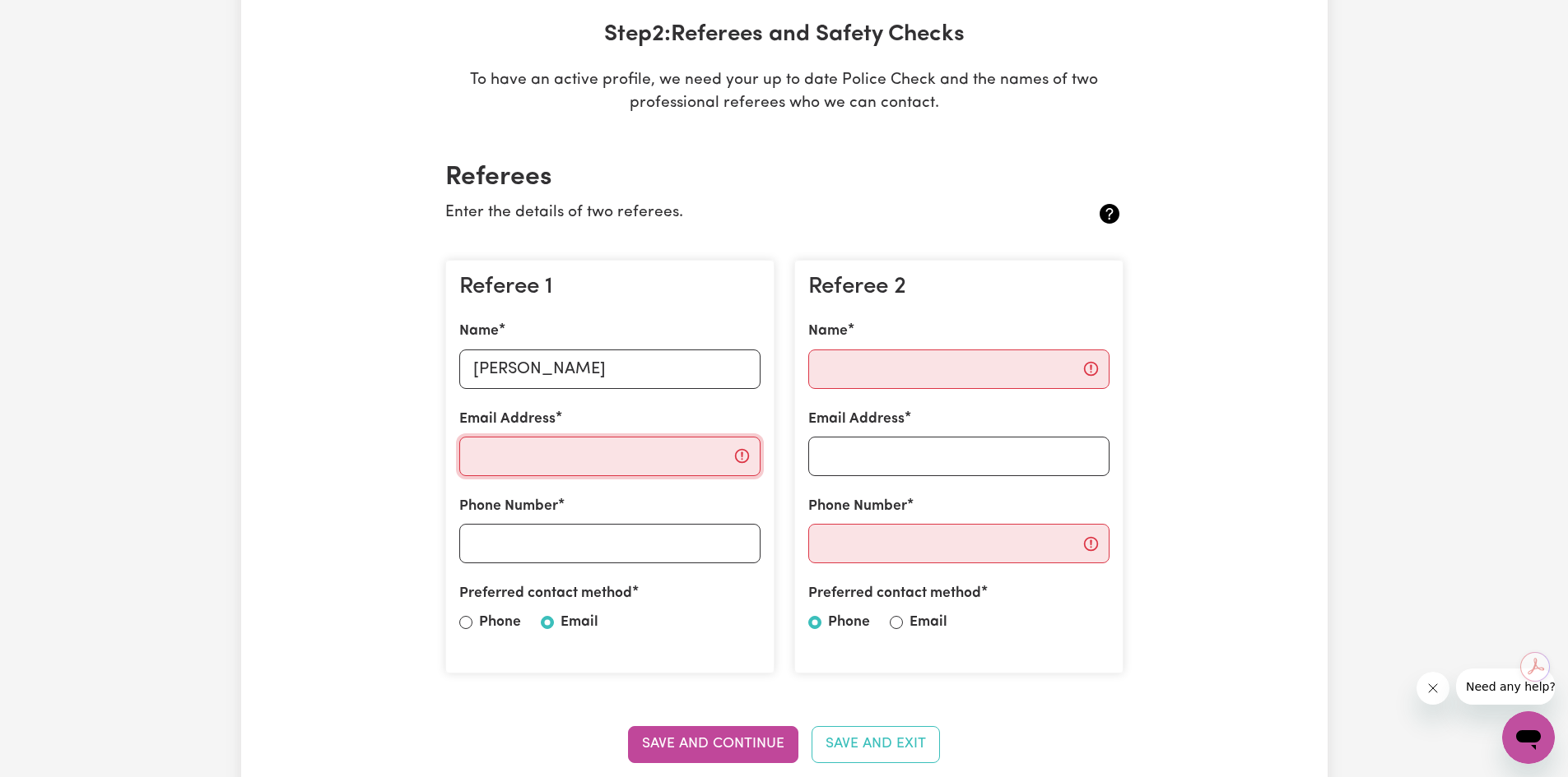
click at [550, 447] on input "Email Address" at bounding box center [610, 456] width 302 height 39
click at [501, 455] on input "Email Address" at bounding box center [610, 456] width 302 height 39
paste input "[EMAIL_ADDRESS][DOMAIN_NAME]"
type input "[EMAIL_ADDRESS][DOMAIN_NAME]"
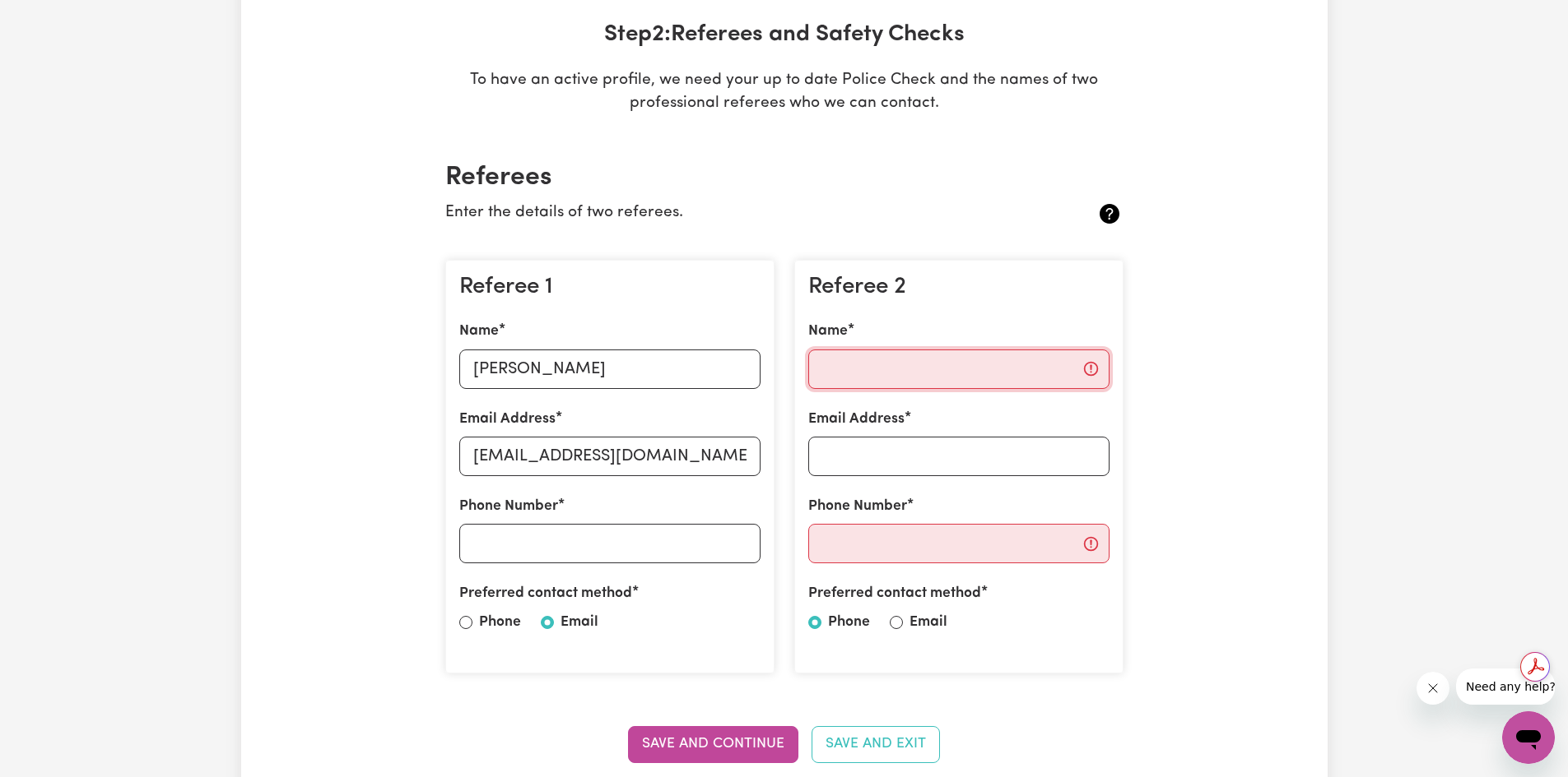
click at [907, 383] on input "Name" at bounding box center [959, 368] width 302 height 39
click at [960, 292] on h3 "Referee 2" at bounding box center [959, 287] width 302 height 28
click at [879, 375] on input "Name" at bounding box center [959, 368] width 302 height 39
type input "[PERSON_NAME]"
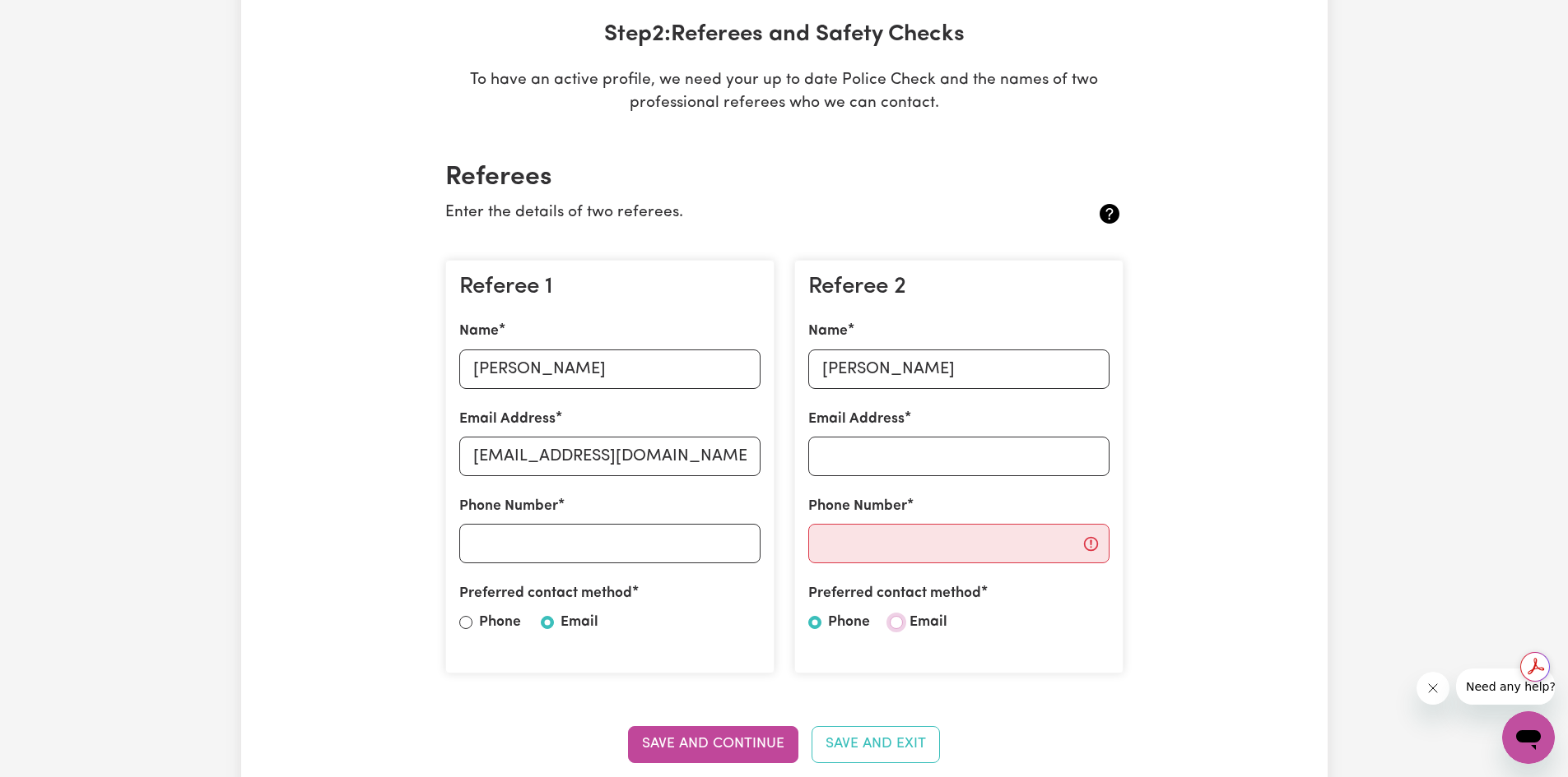
click at [893, 628] on input "Email" at bounding box center [896, 622] width 13 height 13
radio input "true"
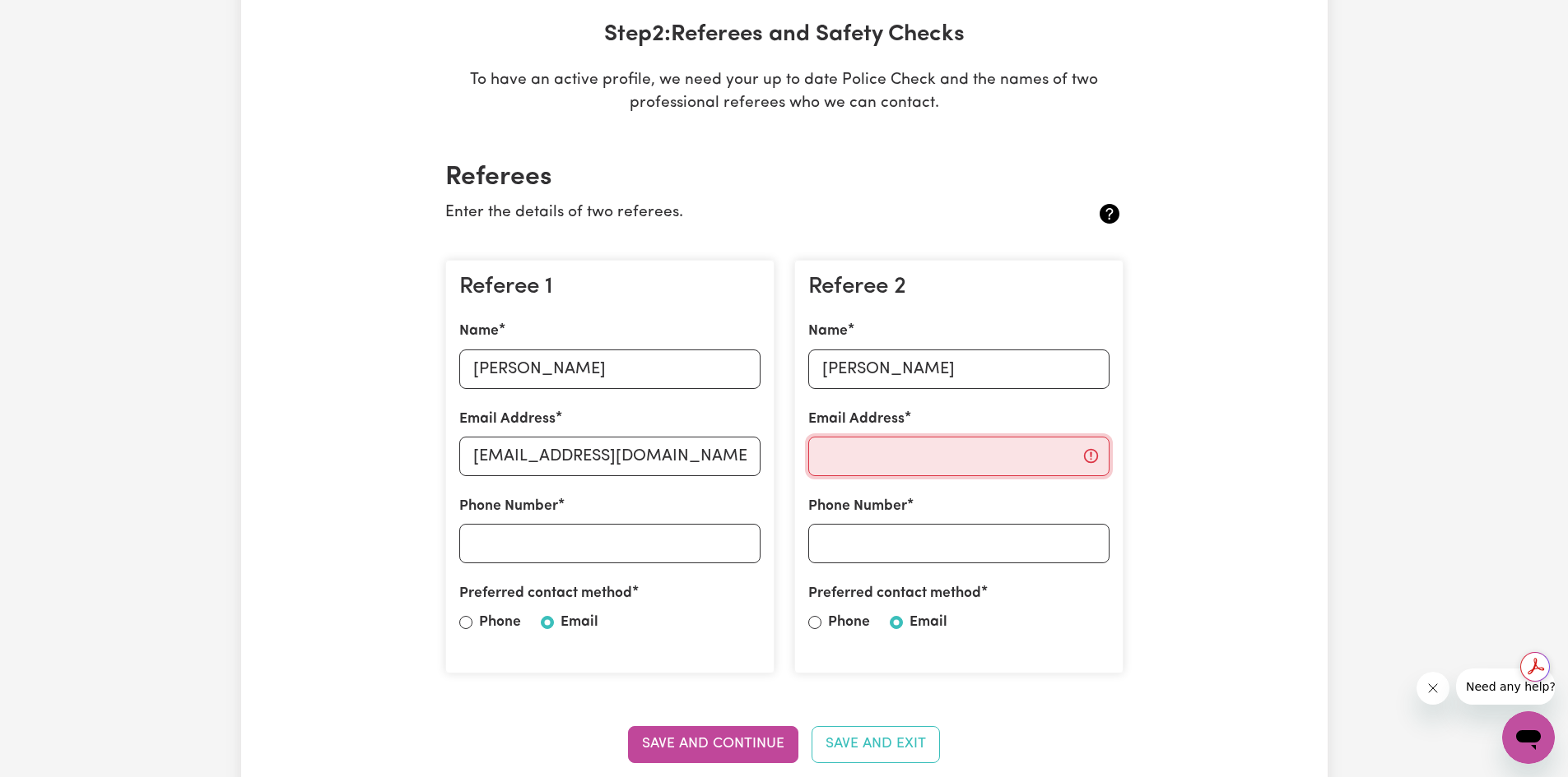
click at [877, 464] on input "Email Address" at bounding box center [959, 456] width 302 height 39
click at [879, 543] on input "Phone Number" at bounding box center [959, 544] width 302 height 39
click at [838, 456] on input "Email Address" at bounding box center [959, 456] width 302 height 39
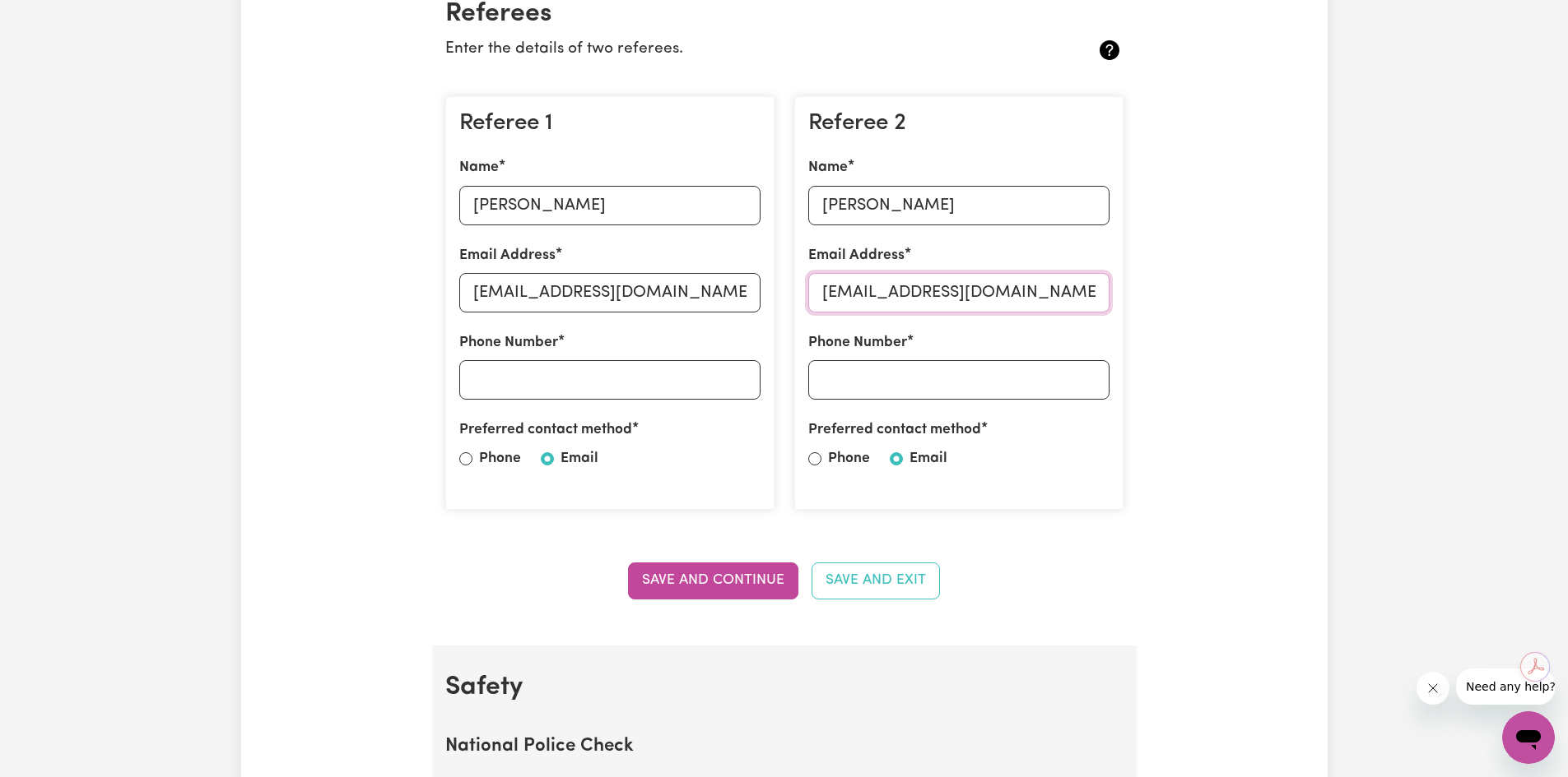
scroll to position [411, 0]
type input "[EMAIL_ADDRESS][DOMAIN_NAME]"
click at [740, 585] on button "Save and Continue" at bounding box center [713, 580] width 170 height 37
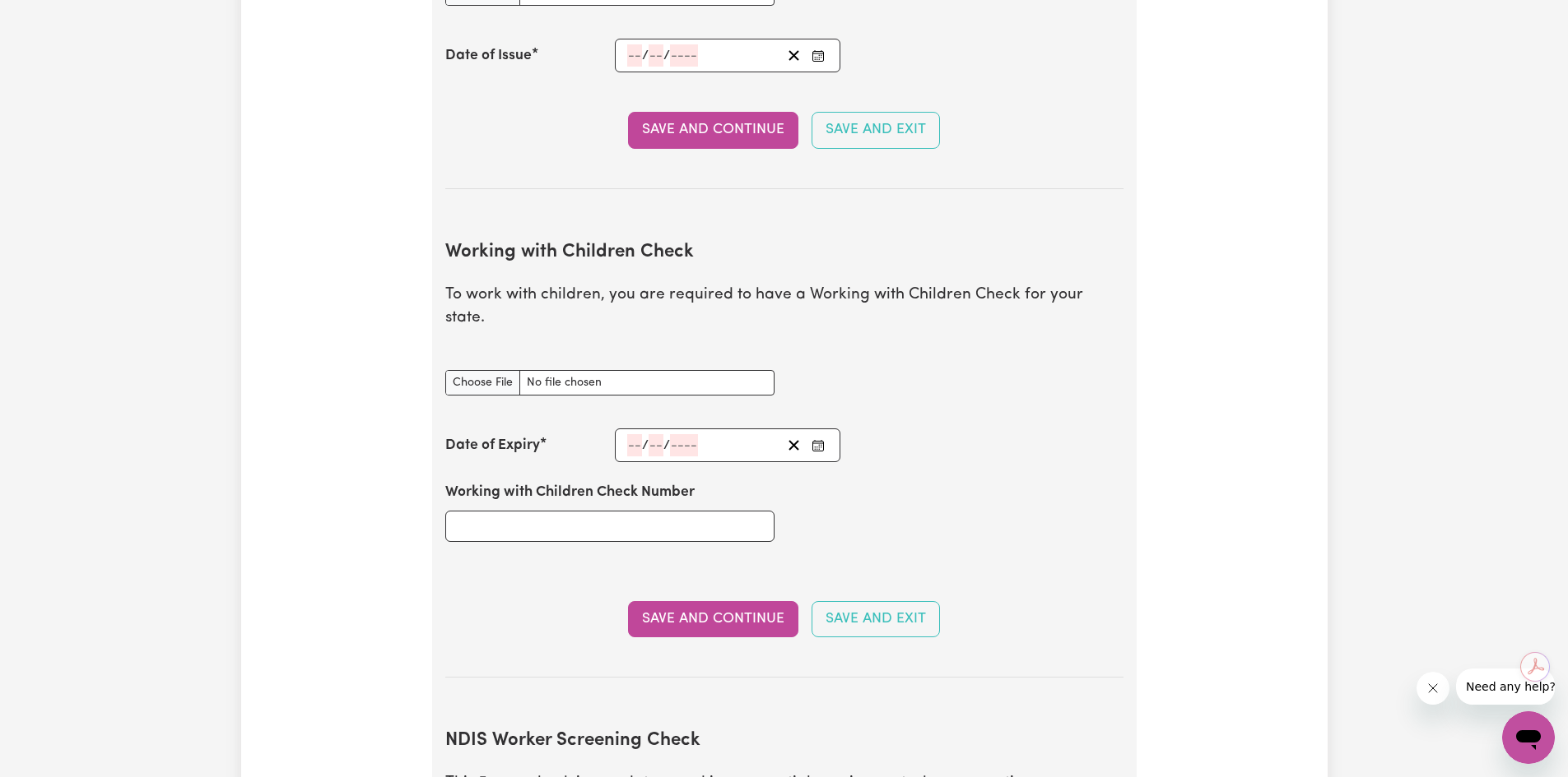
scroll to position [1303, 0]
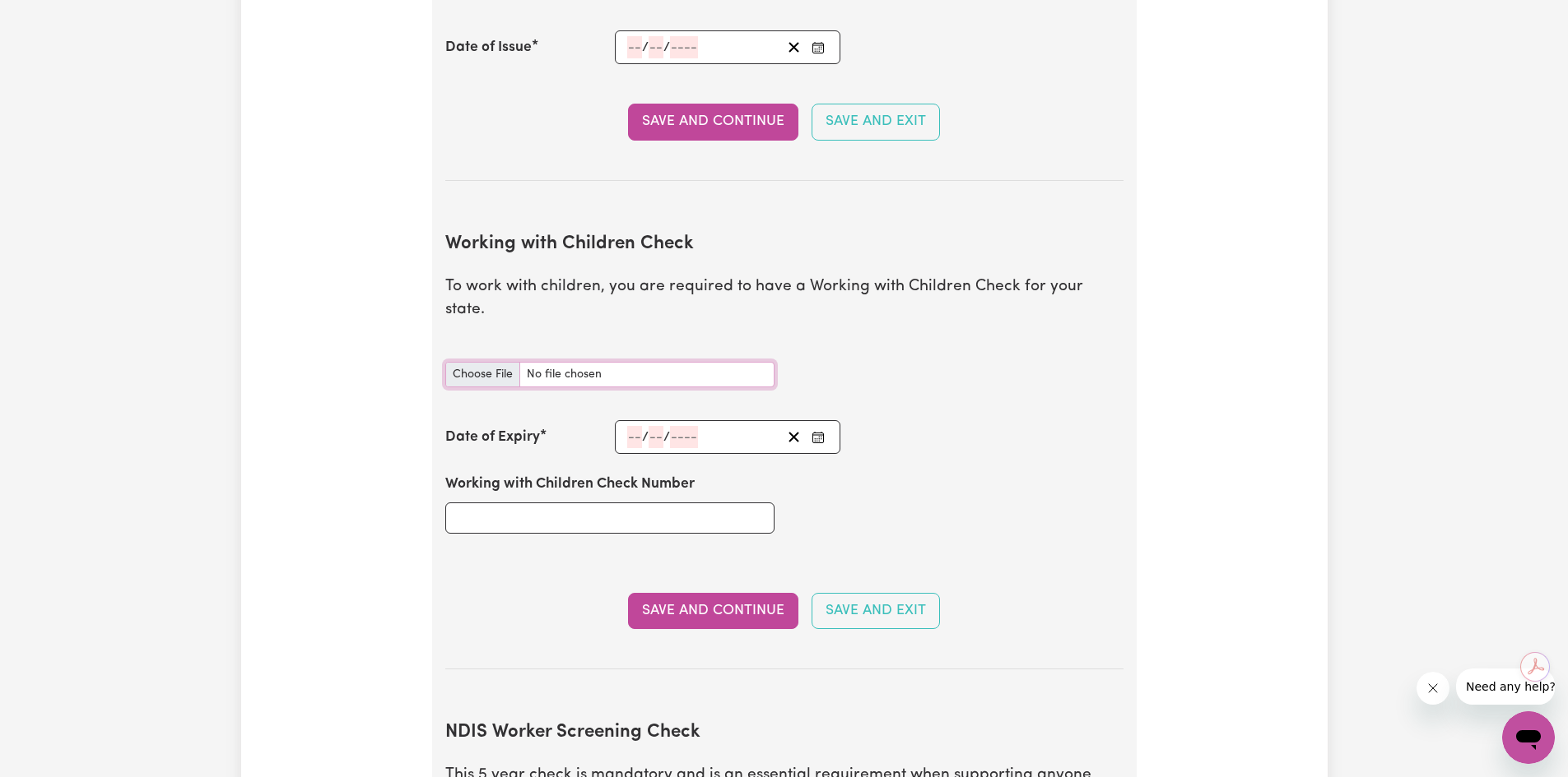
click at [506, 362] on input "Working with Children Check document" at bounding box center [610, 375] width 329 height 25
type input "C:\fakepath\WWCC.jpg"
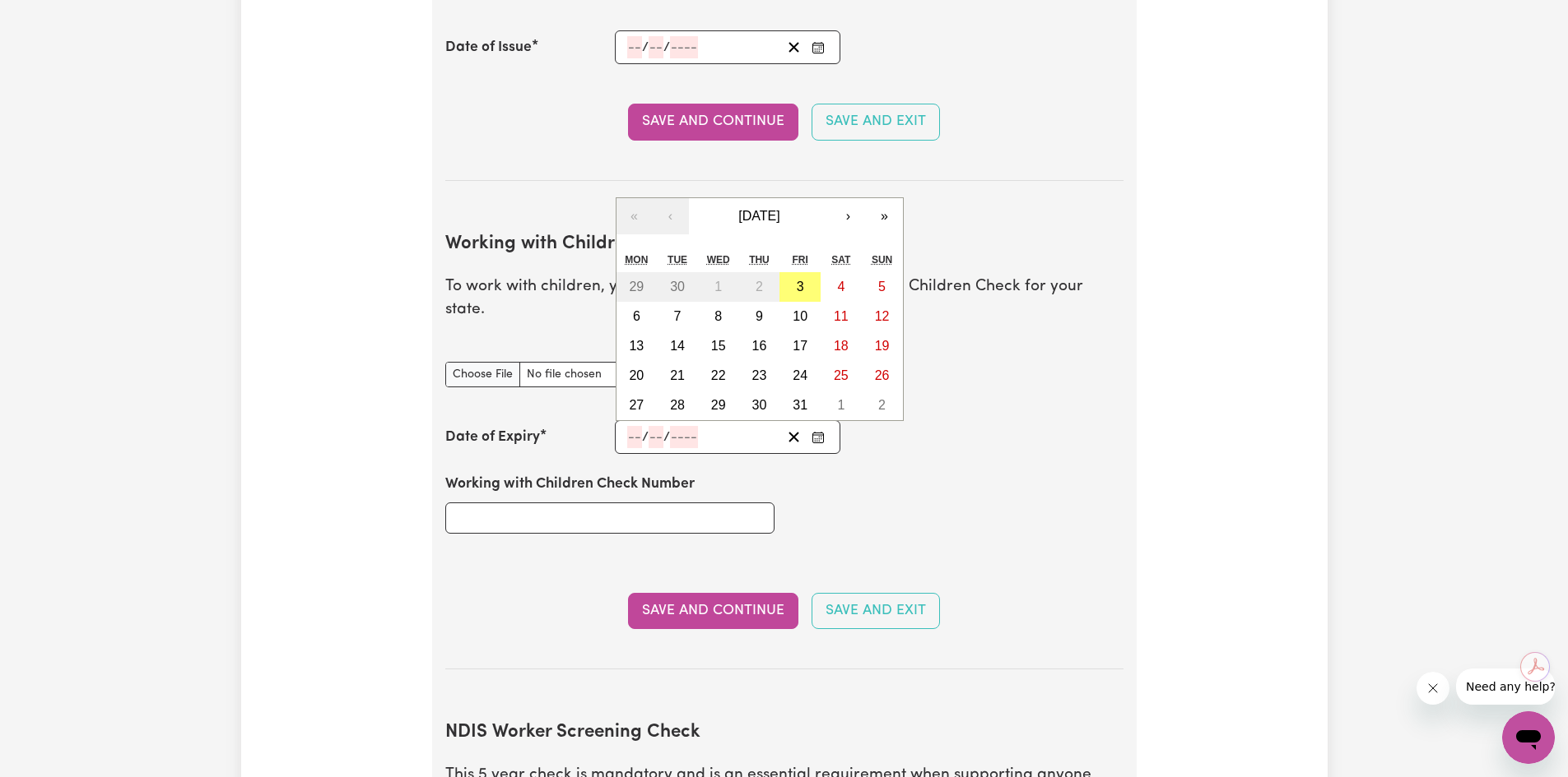
click at [629, 426] on input "number" at bounding box center [635, 436] width 15 height 22
type input "21"
type input "08"
type input "203"
type input "[DATE]"
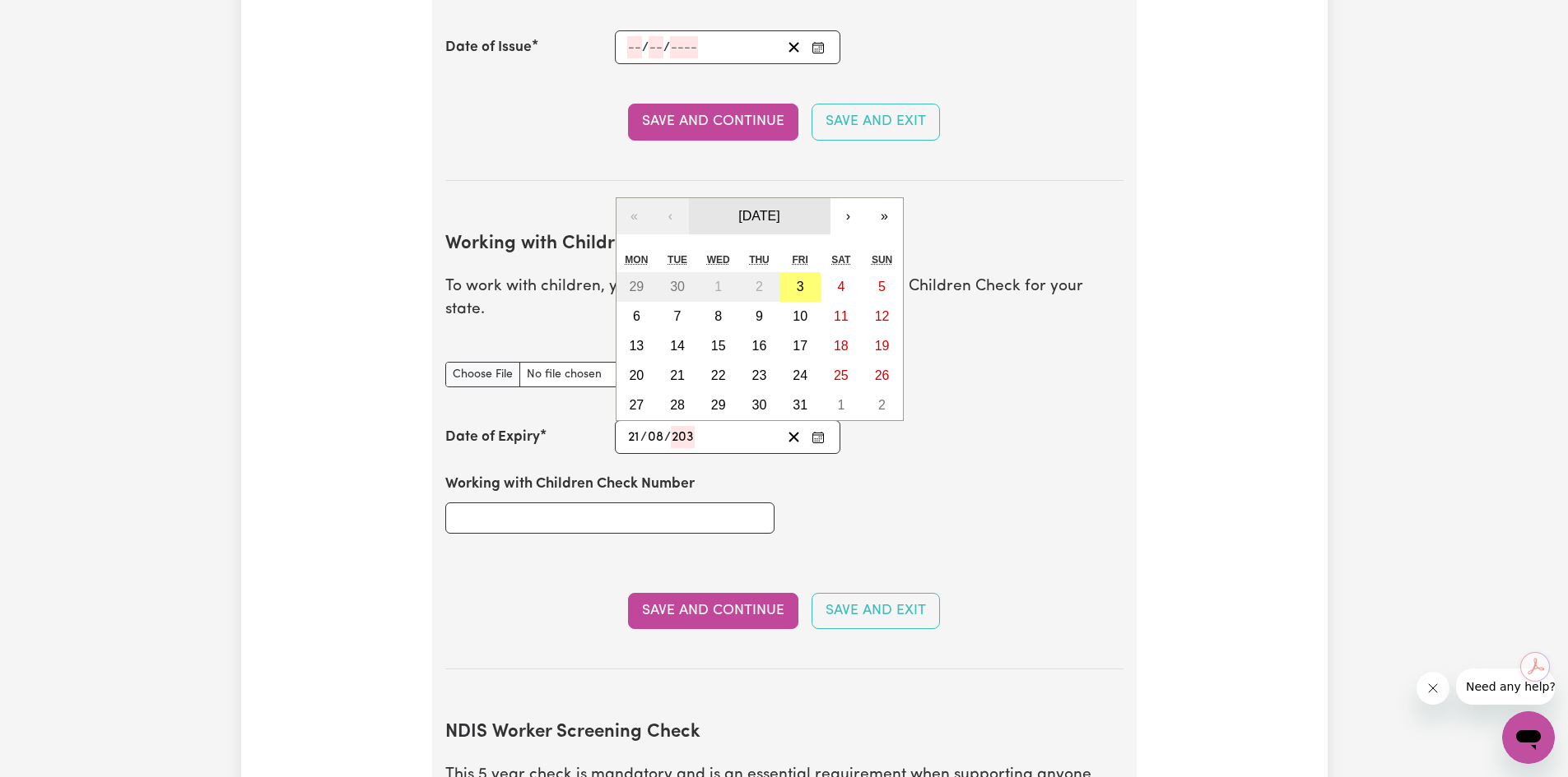
type input "8"
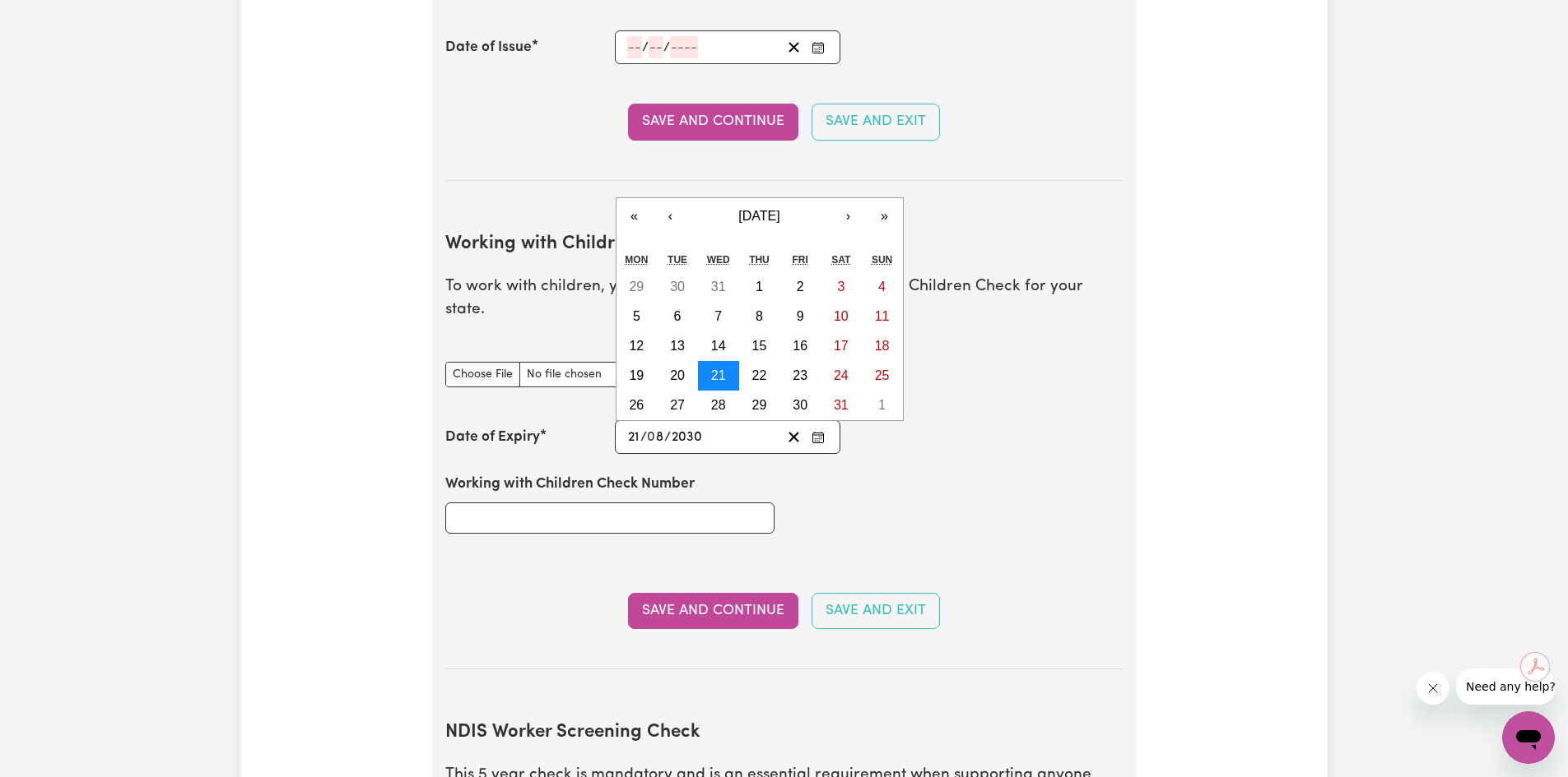
type input "2030"
click at [709, 361] on button "21" at bounding box center [718, 376] width 41 height 30
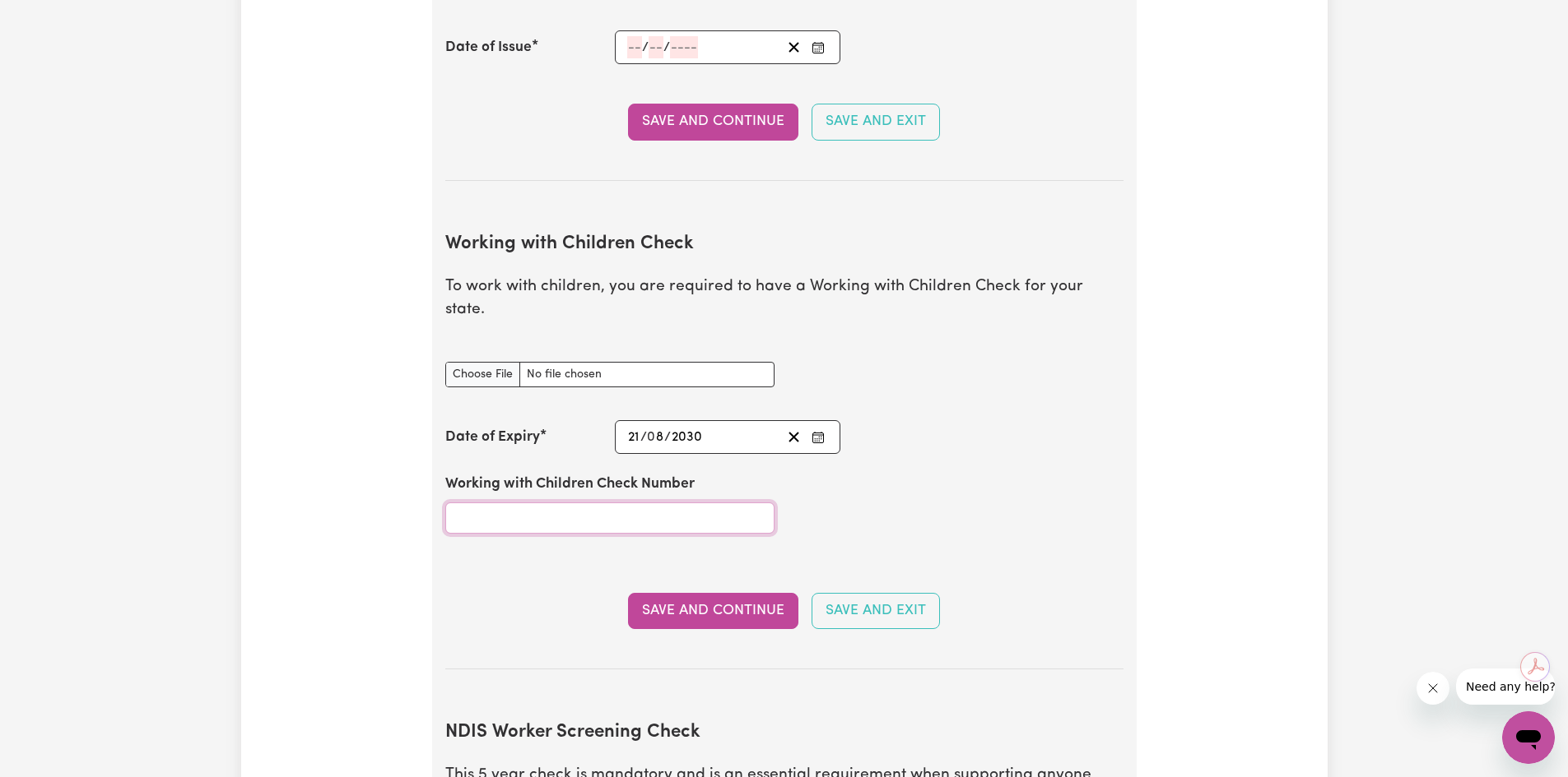
click at [474, 504] on input "Working with Children Check Number" at bounding box center [610, 518] width 329 height 31
type input "3569109A-01"
click at [751, 593] on button "Save and Continue" at bounding box center [713, 611] width 170 height 37
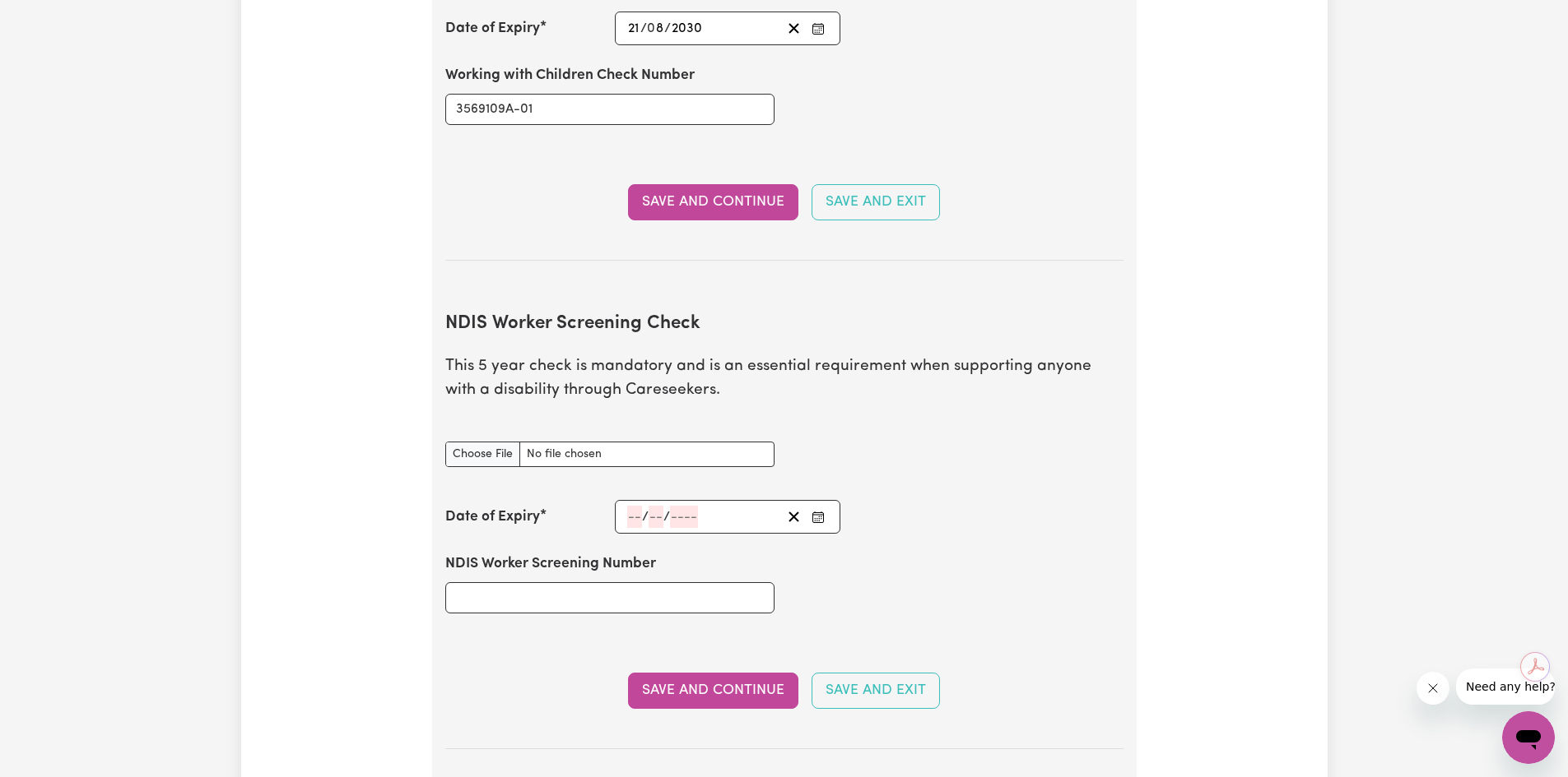
scroll to position [1811, 0]
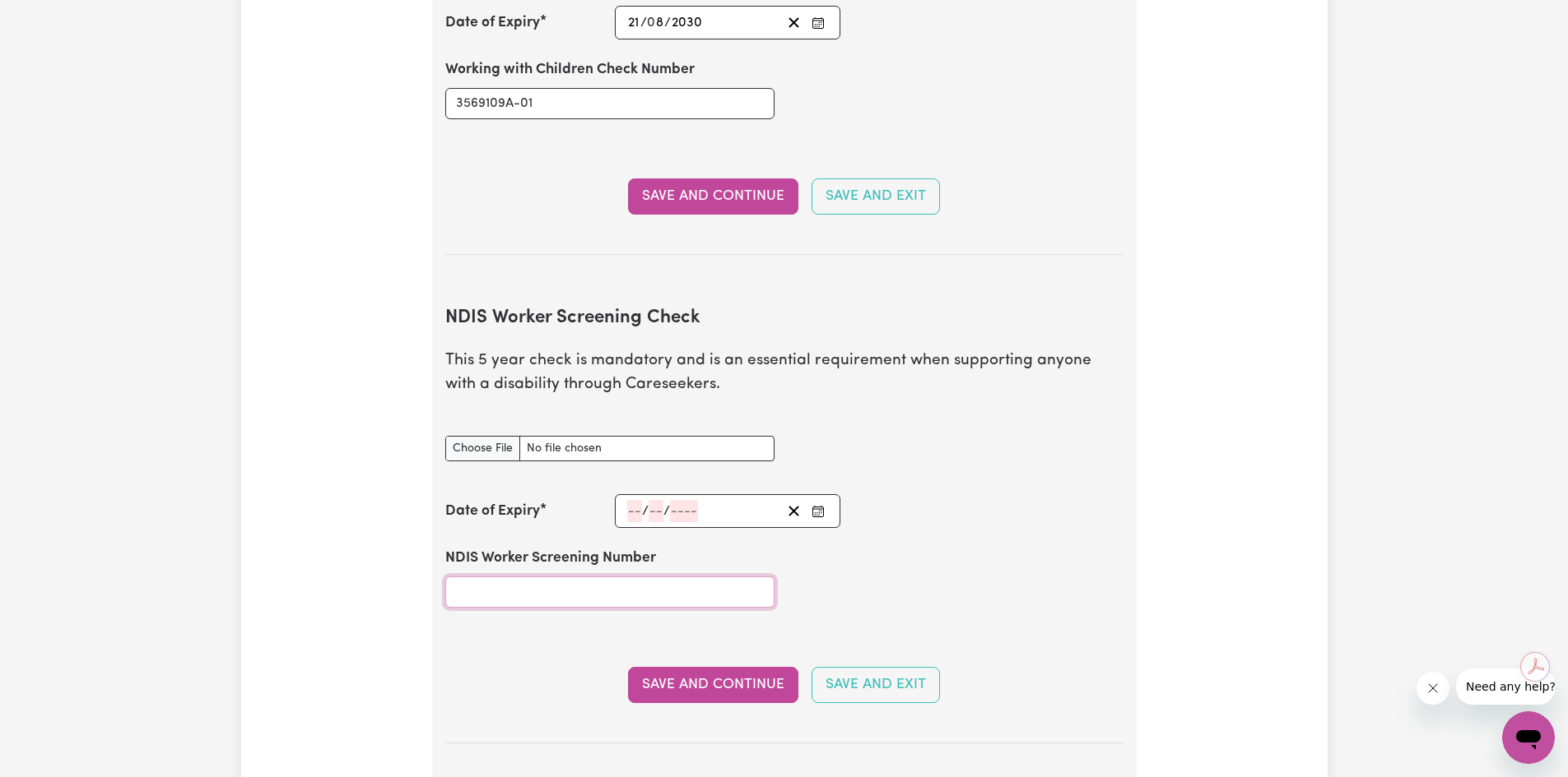
click at [625, 577] on input "NDIS Worker Screening Number" at bounding box center [610, 592] width 329 height 31
click at [667, 577] on input "NDIS Worker Screening Number" at bounding box center [610, 592] width 329 height 31
type input "59274071"
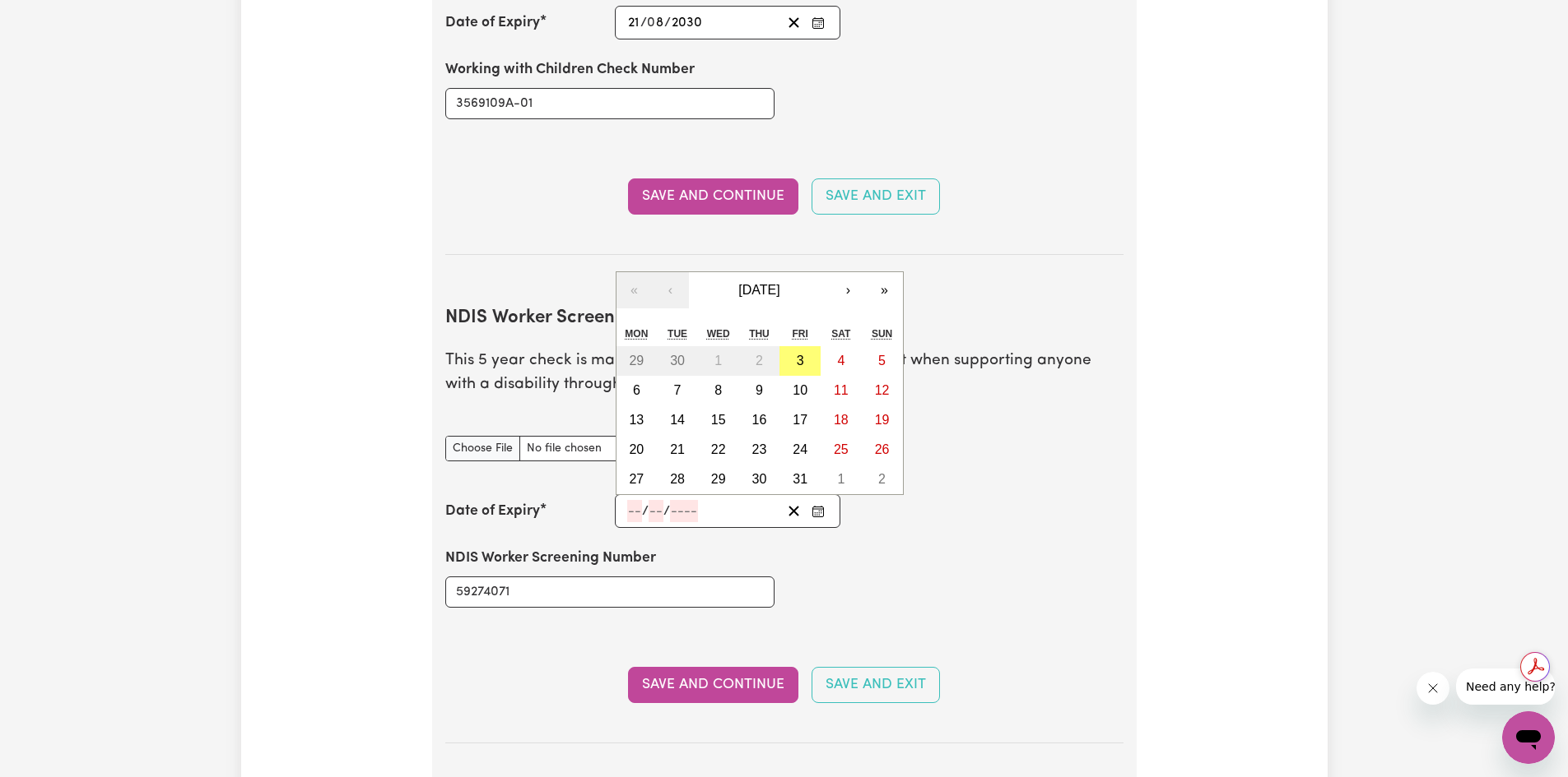
click at [635, 500] on input "number" at bounding box center [635, 510] width 15 height 22
type input "25"
type input "0"
type input "08"
type input "203"
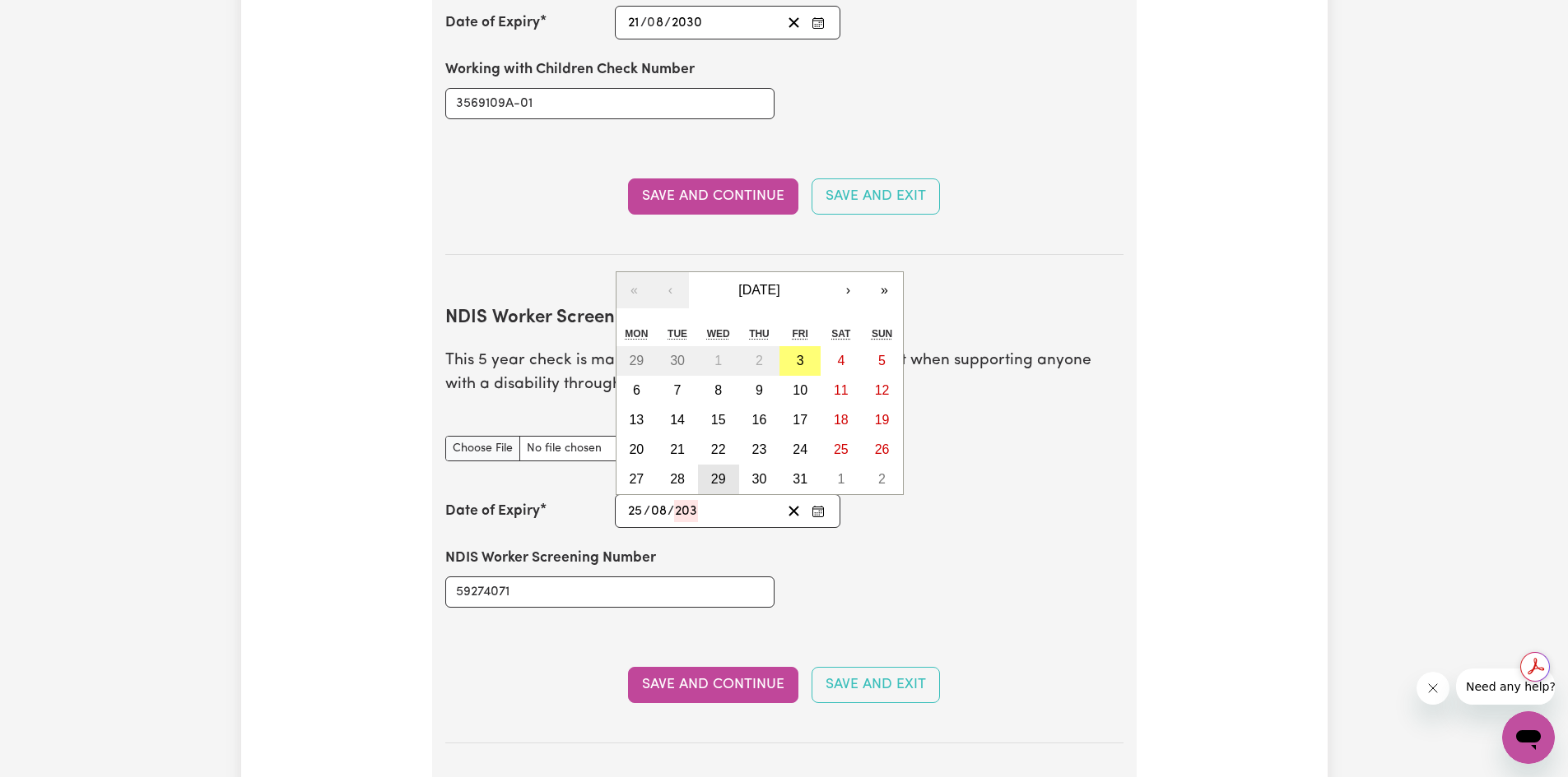
type input "[DATE]"
type input "8"
type input "2030"
click at [878, 443] on abbr "25" at bounding box center [882, 449] width 15 height 14
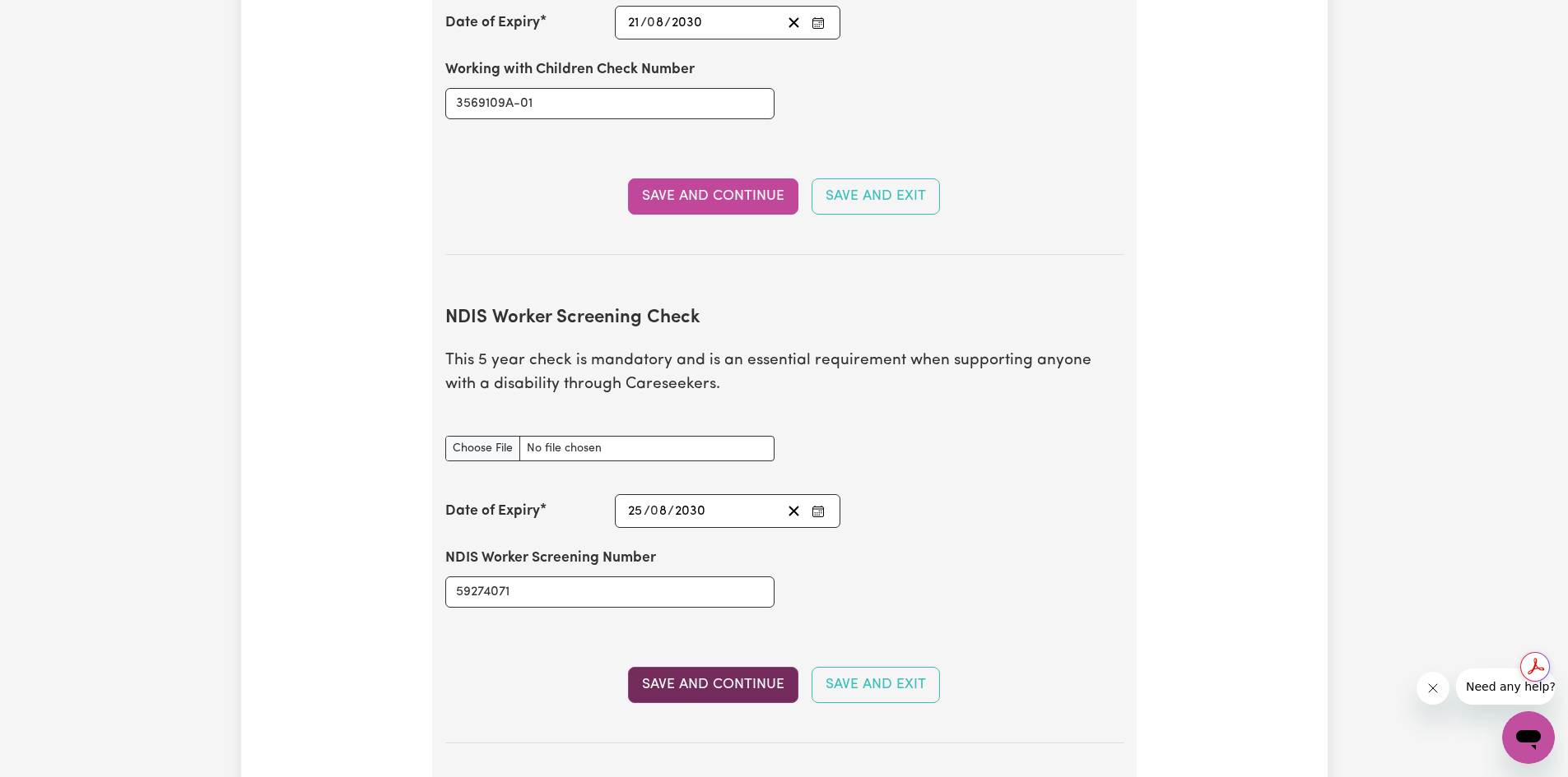
click at [703, 667] on button "Save and Continue" at bounding box center [713, 686] width 170 height 37
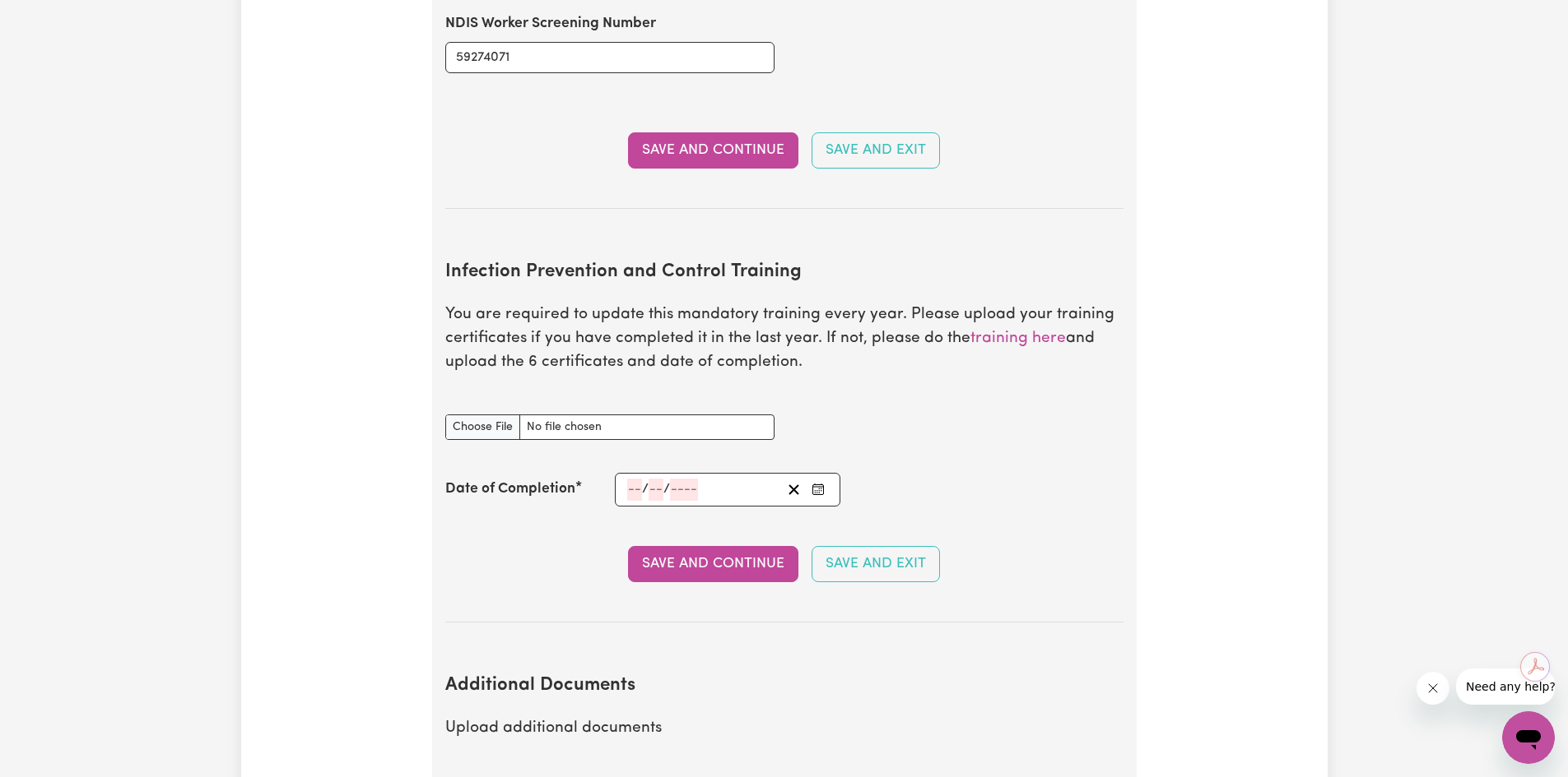
scroll to position [2392, 0]
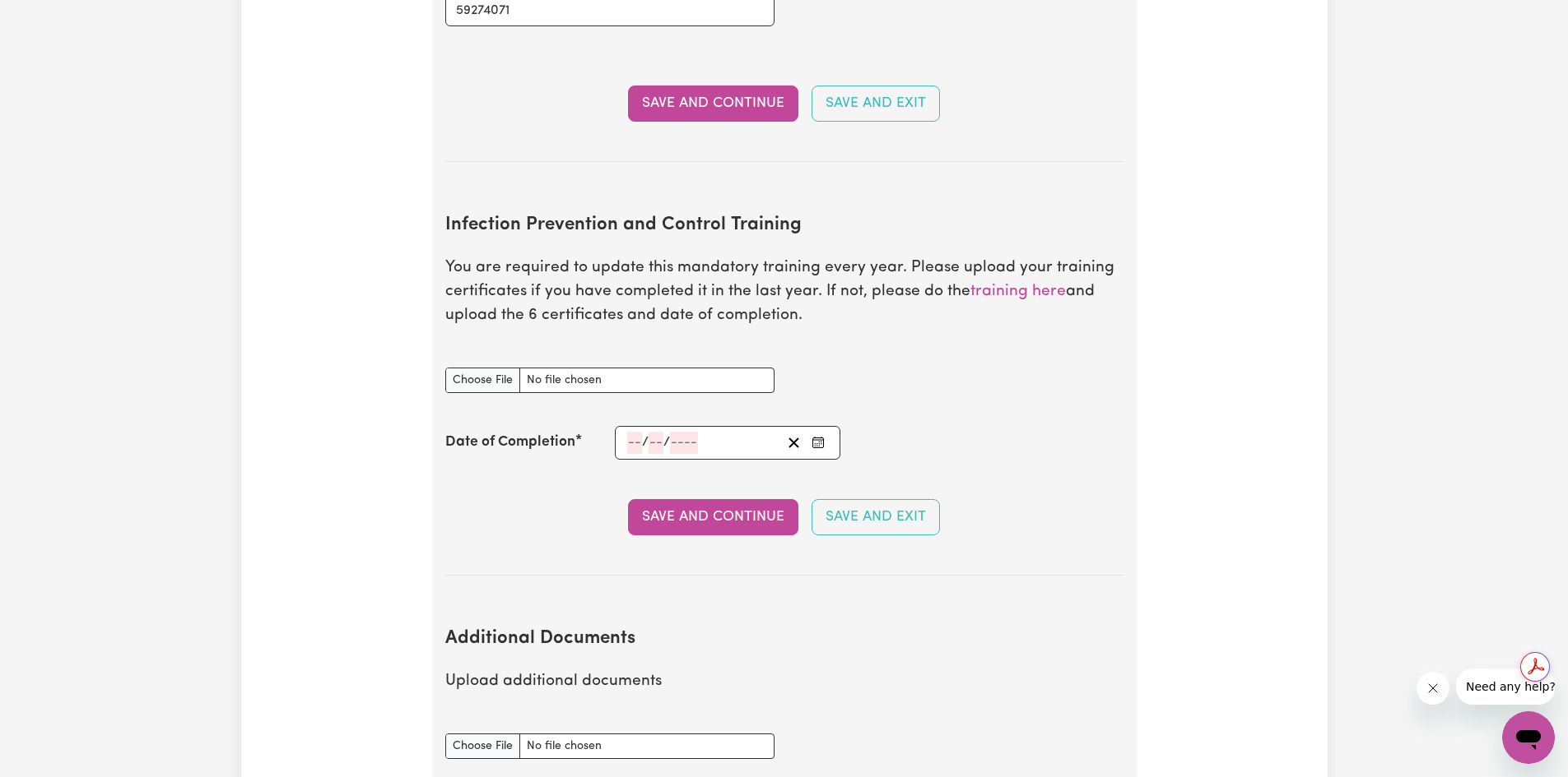
type input "C:\fakepath\Infection Prevention & Control Certificate.pdf"
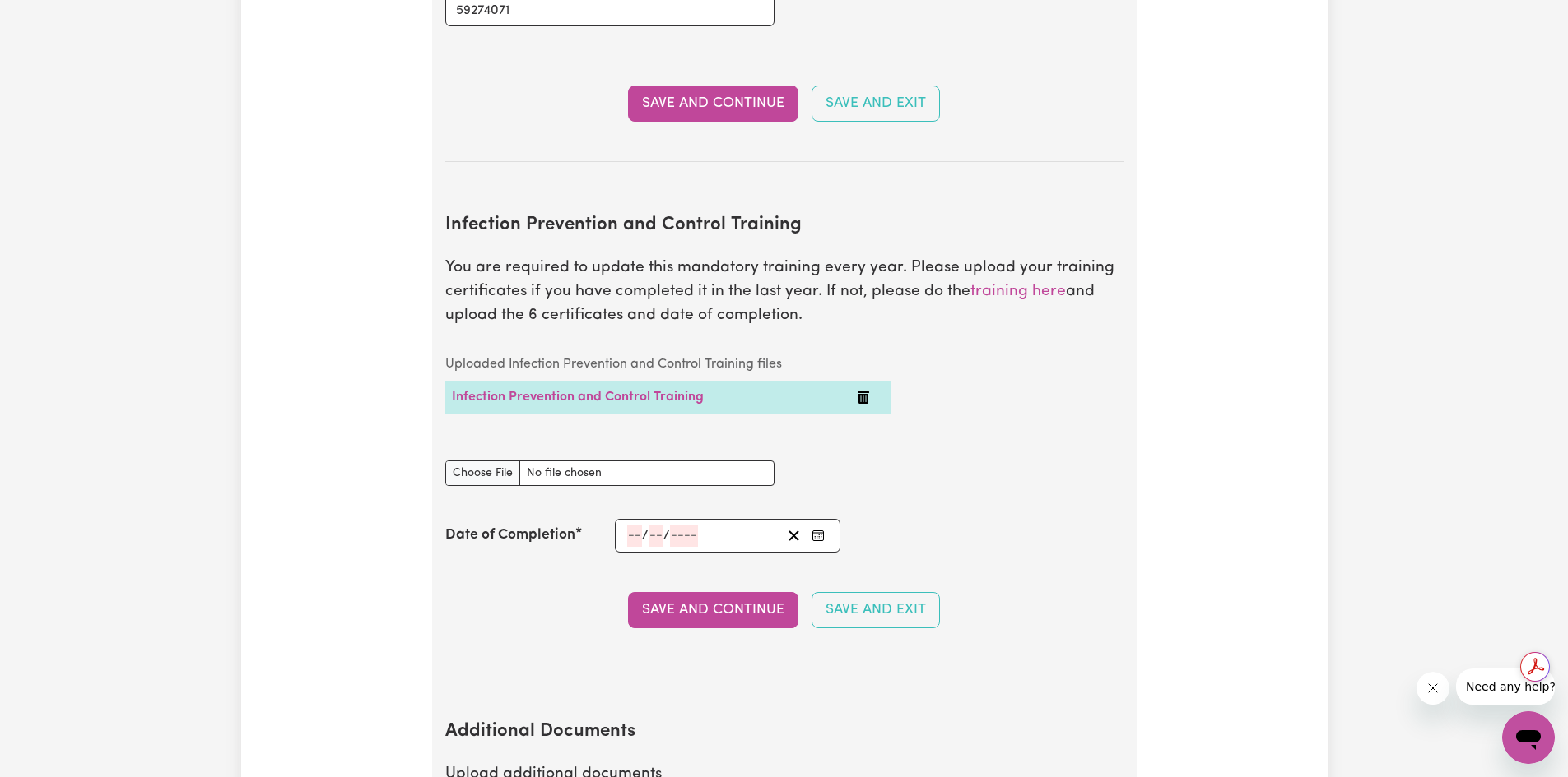
click at [636, 525] on input "number" at bounding box center [635, 536] width 15 height 22
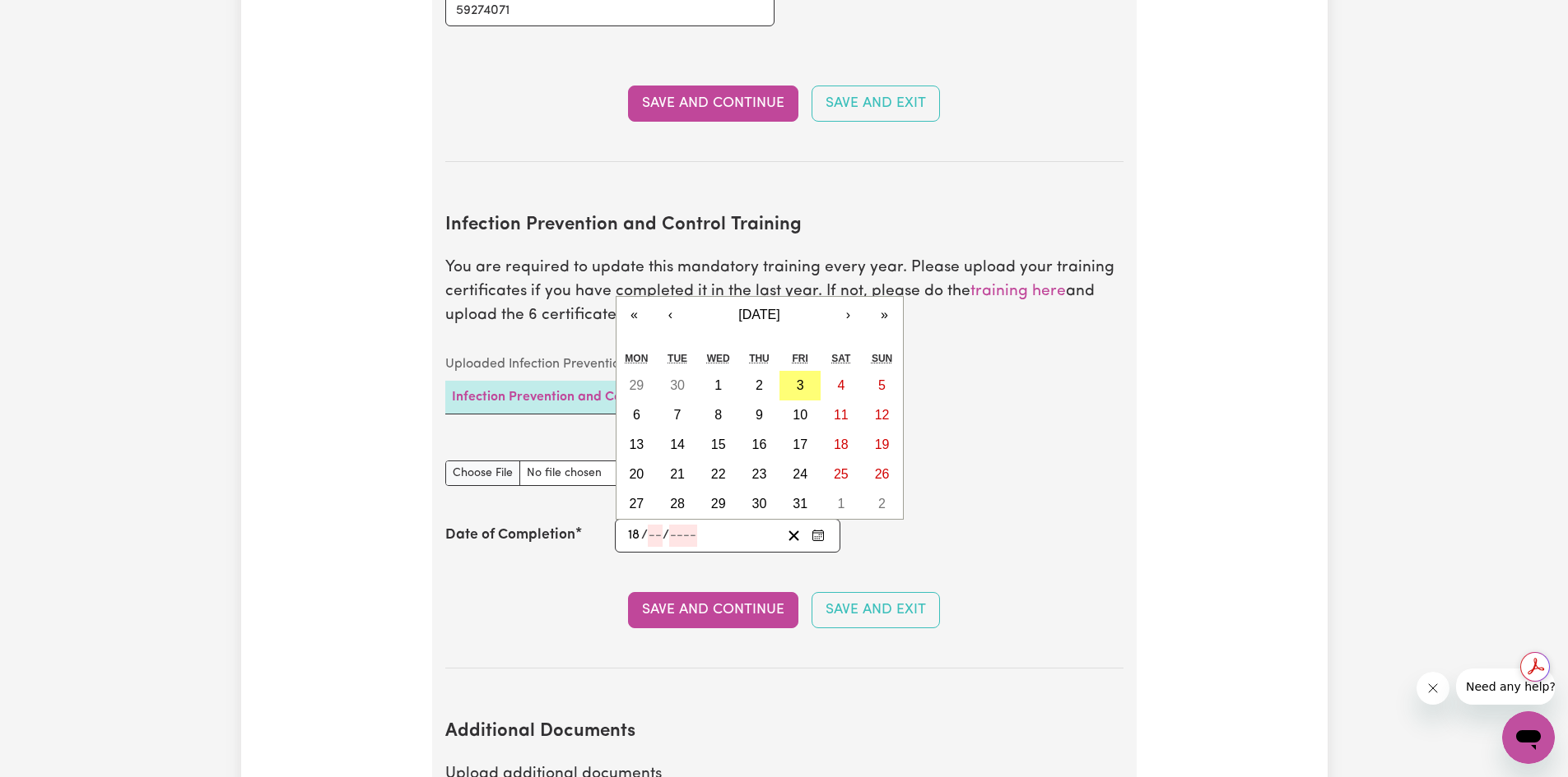
type input "18"
click at [683, 525] on input "082025" at bounding box center [693, 536] width 47 height 22
type input "2025"
type input "0"
type input "[DATE]"
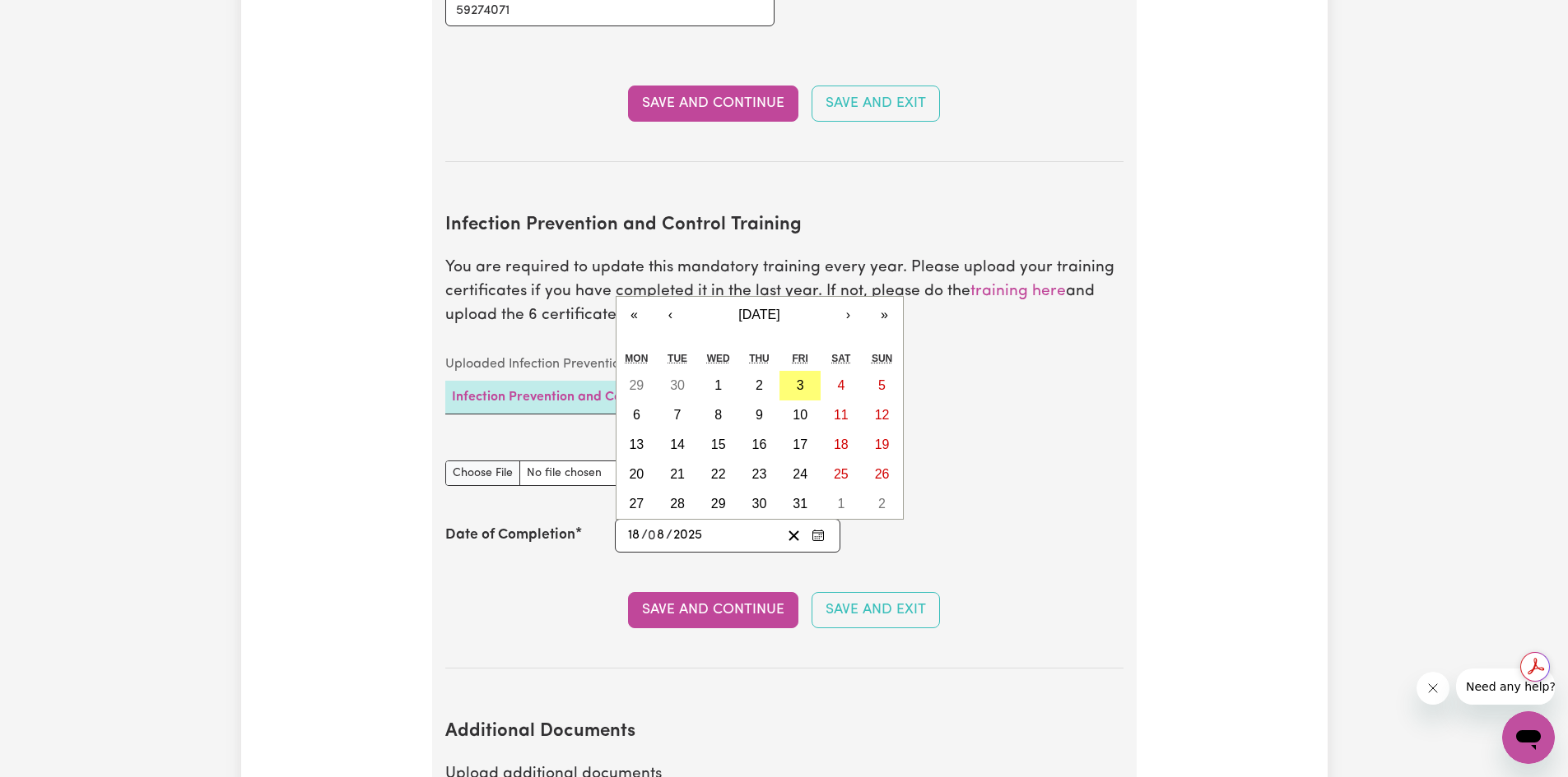
type input "8"
click at [960, 519] on div "Date of Completion [DATE] 18 / 0 8 / 2025 « ‹ [DATE] › » Mon Tue Wed Thu Fri Sa…" at bounding box center [784, 536] width 678 height 34
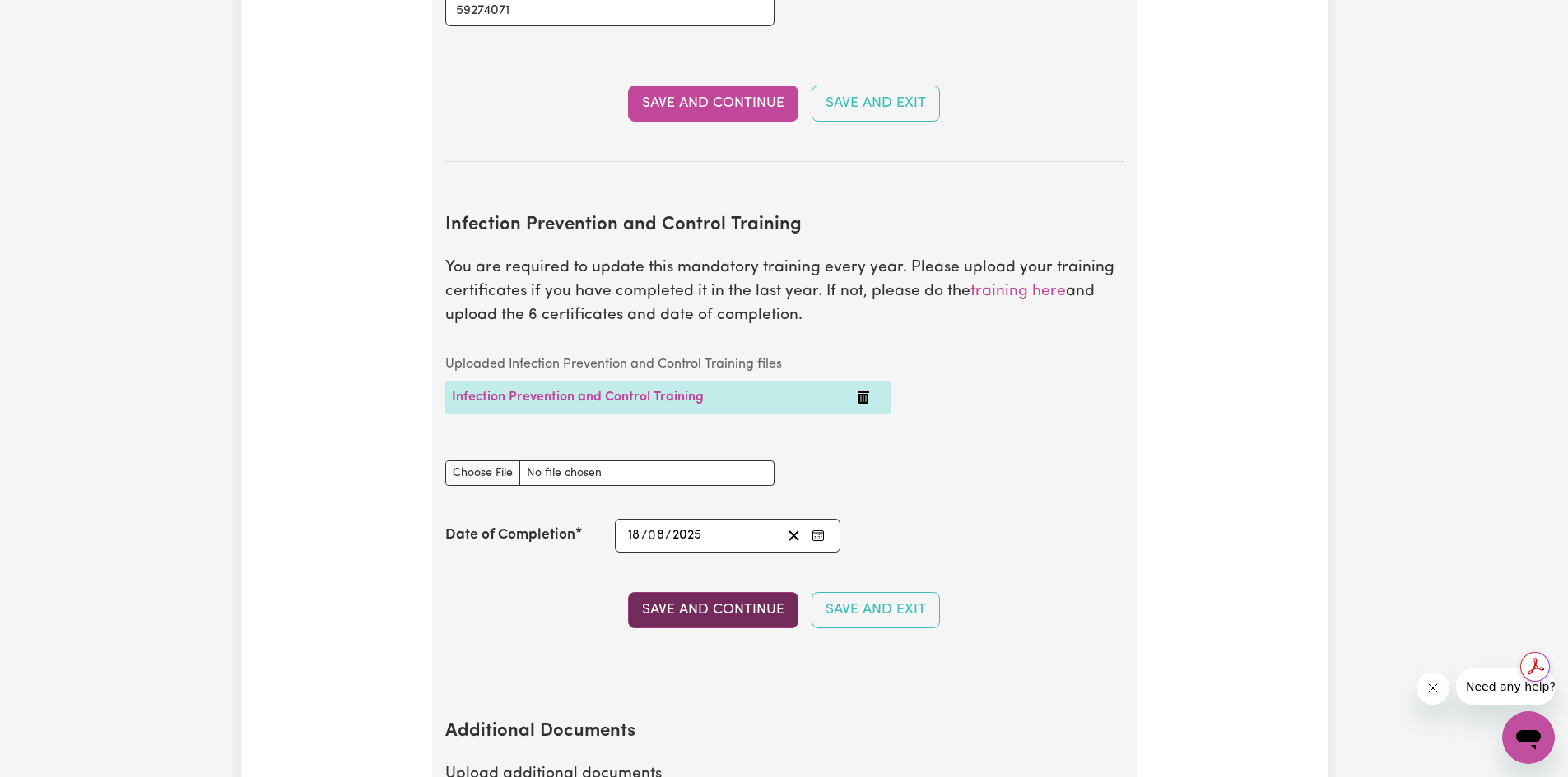
click at [717, 592] on button "Save and Continue" at bounding box center [713, 611] width 170 height 37
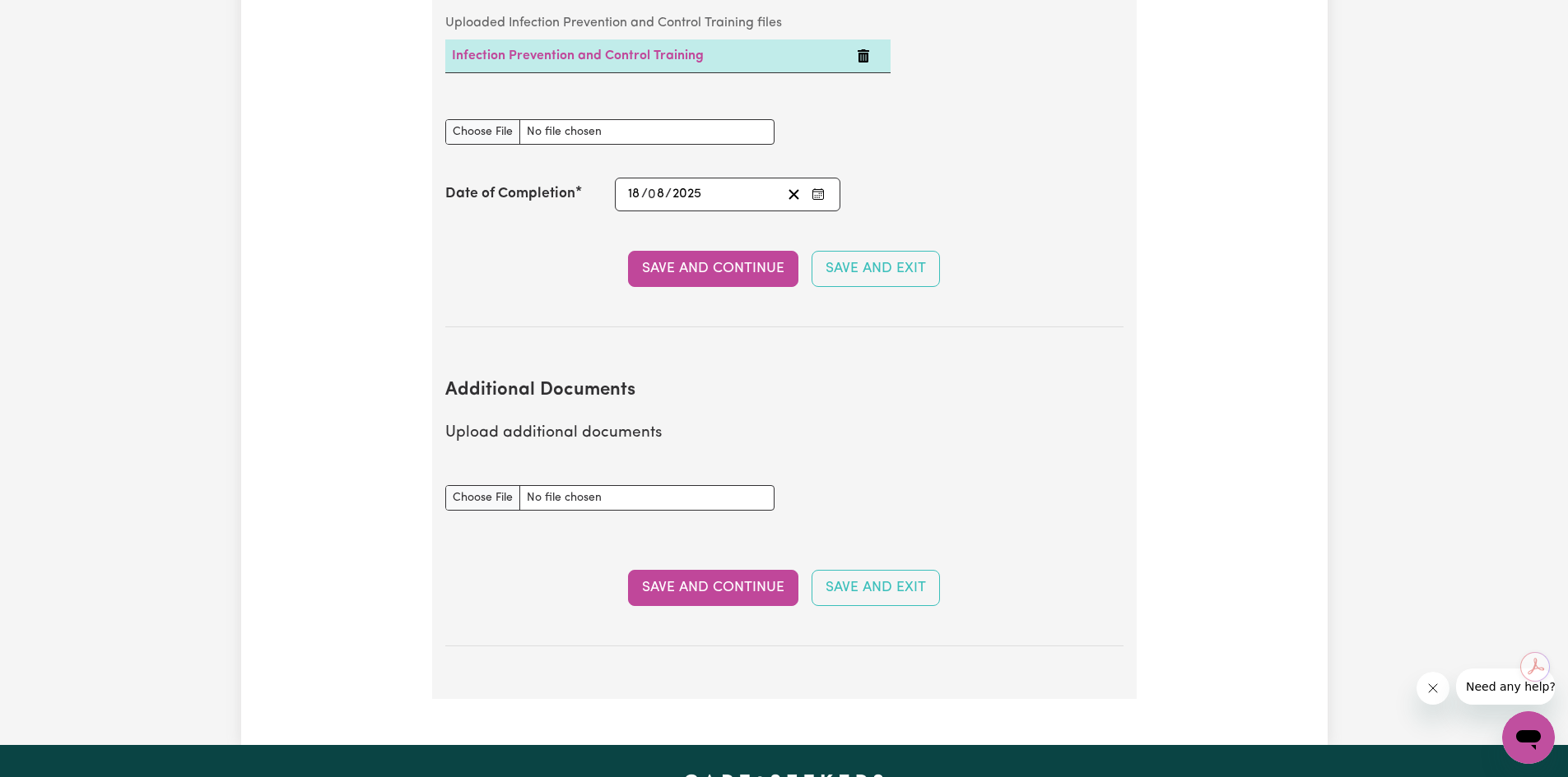
scroll to position [2734, 0]
click at [723, 569] on button "Save and Continue" at bounding box center [713, 587] width 170 height 37
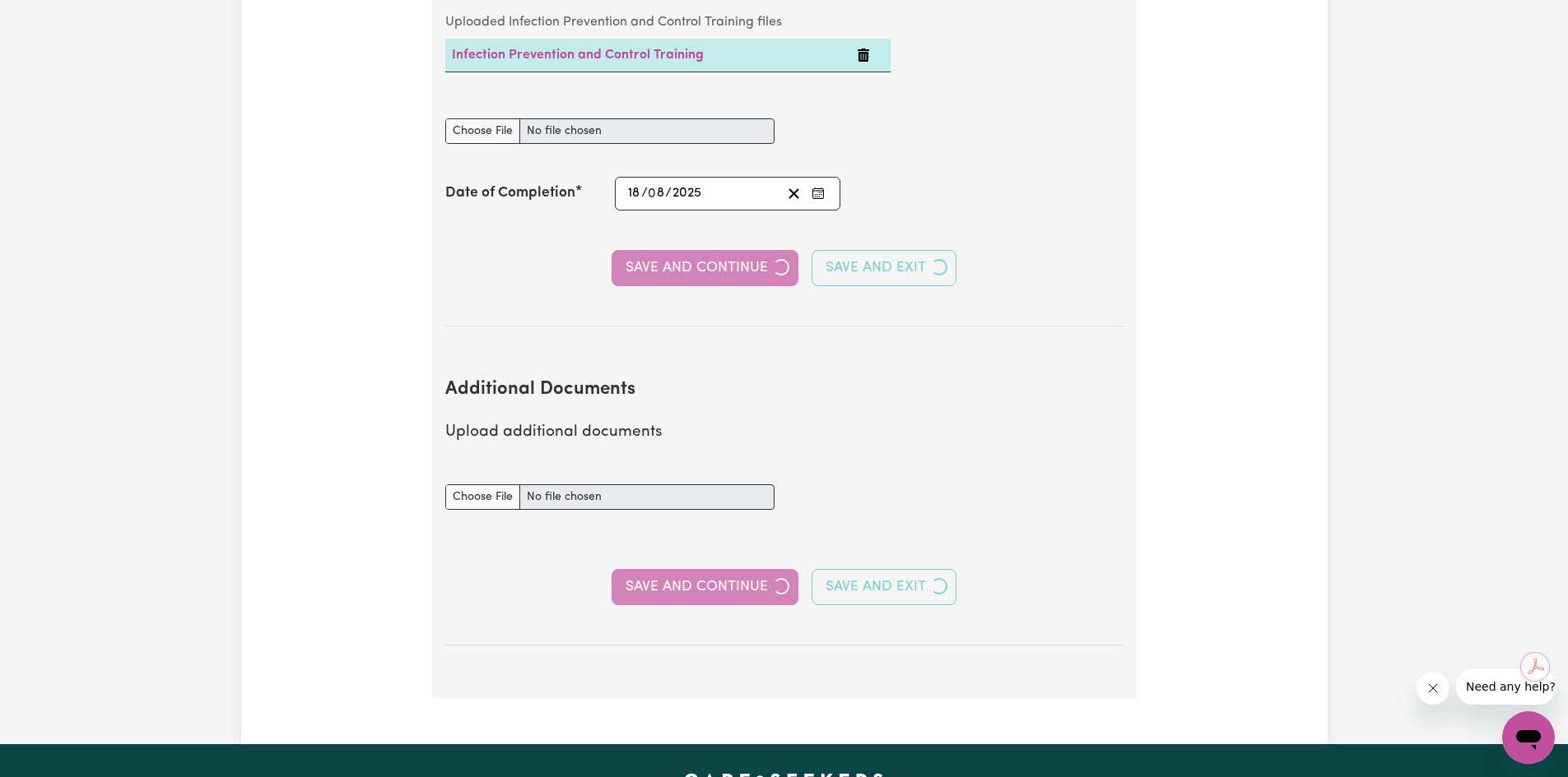
select select "Certificate III (Individual Support)"
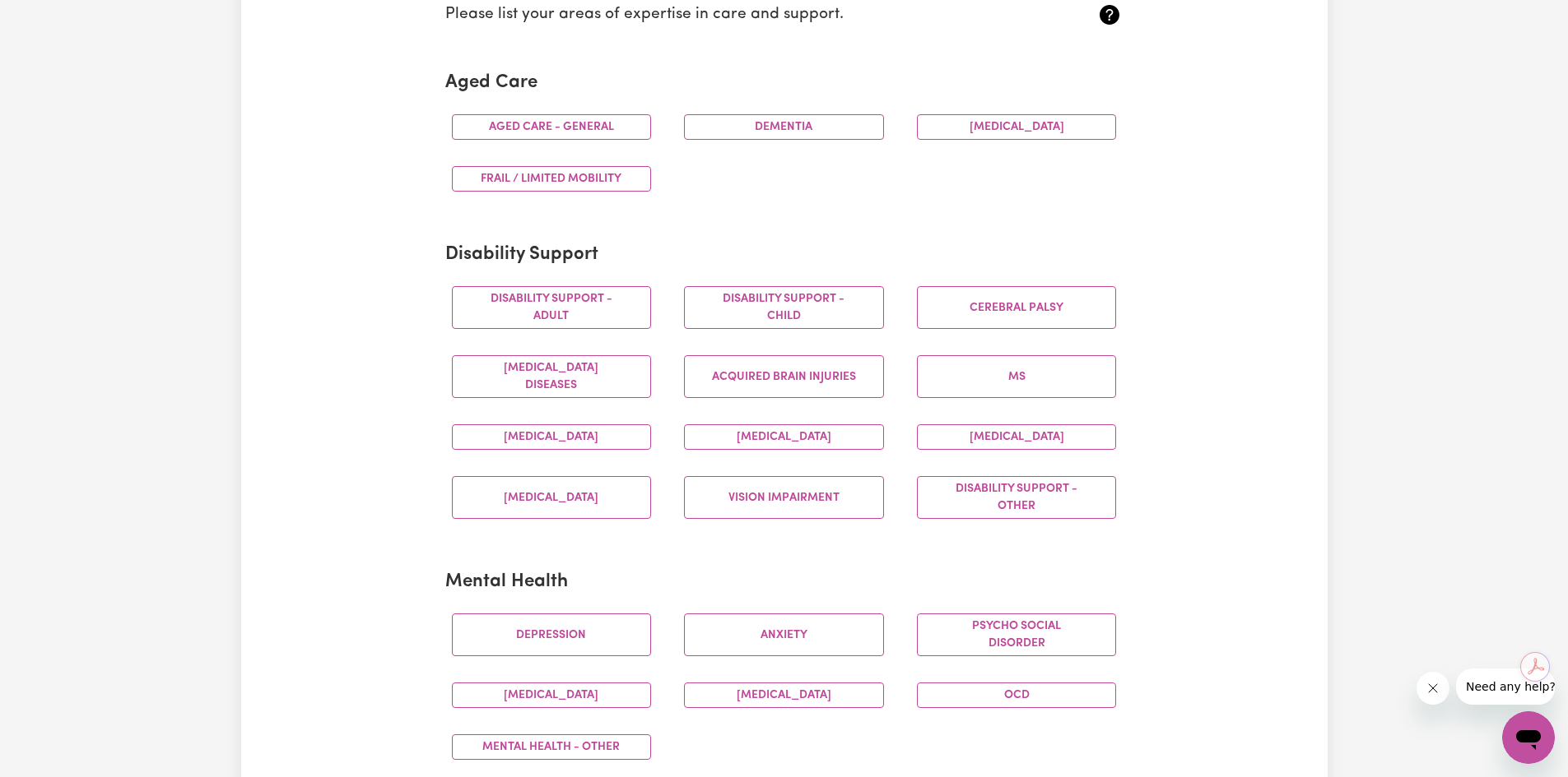
scroll to position [494, 0]
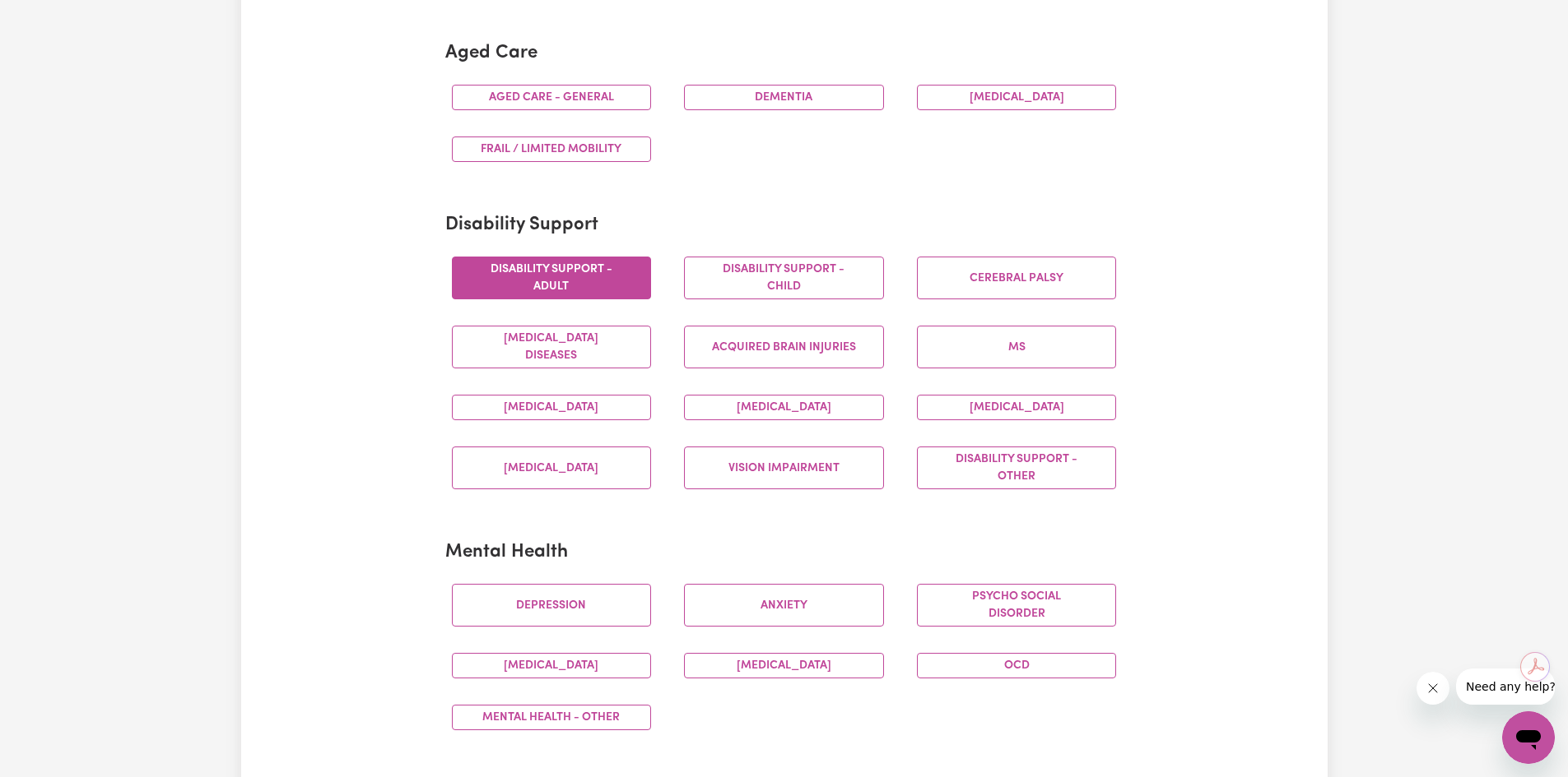
click at [545, 281] on button "Disability support - Adult" at bounding box center [551, 278] width 200 height 43
click at [801, 279] on button "Disability support - Child" at bounding box center [784, 278] width 200 height 43
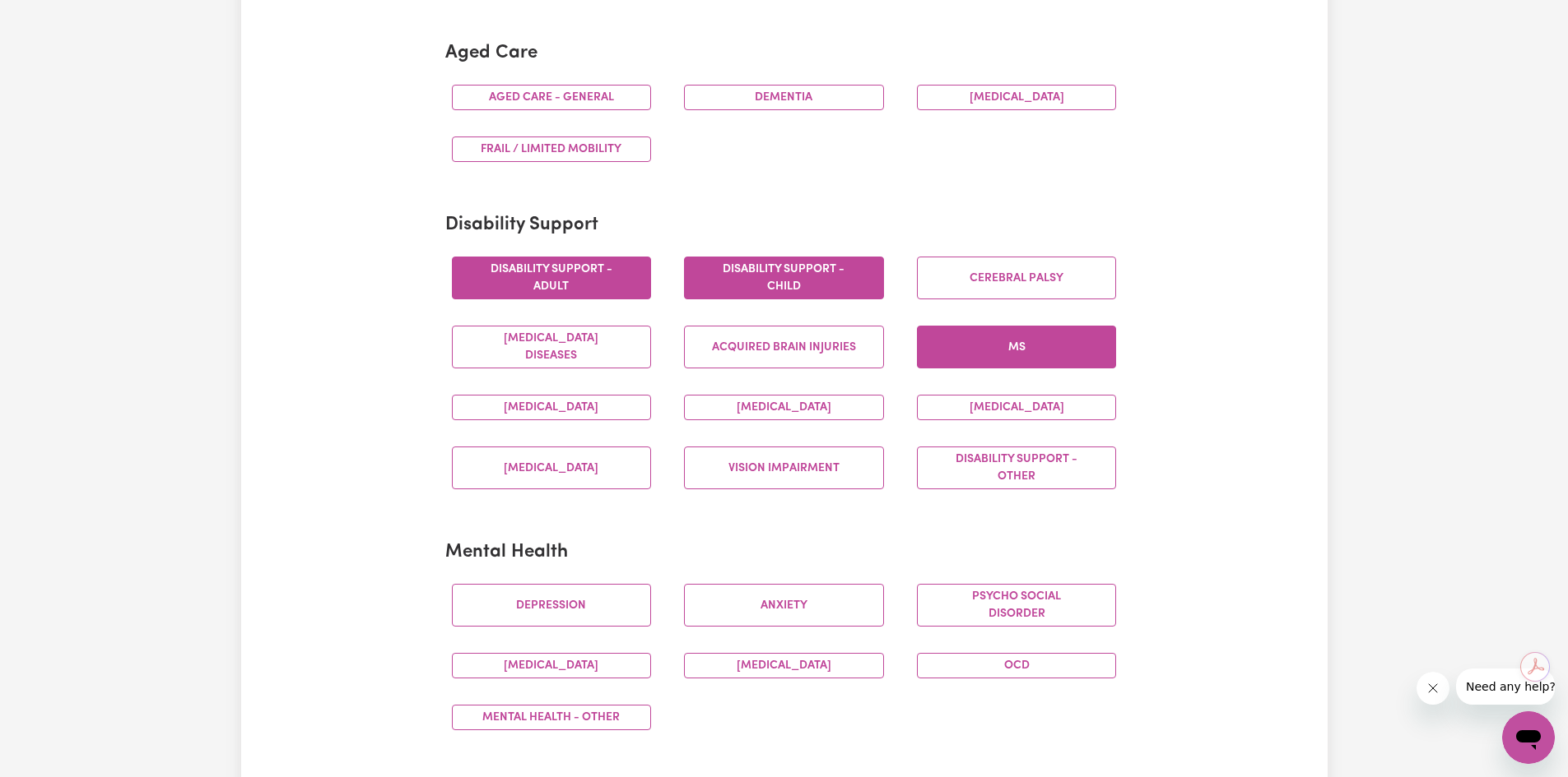
click at [996, 346] on button "MS" at bounding box center [1016, 347] width 200 height 43
click at [964, 406] on button "[MEDICAL_DATA]" at bounding box center [1016, 407] width 200 height 25
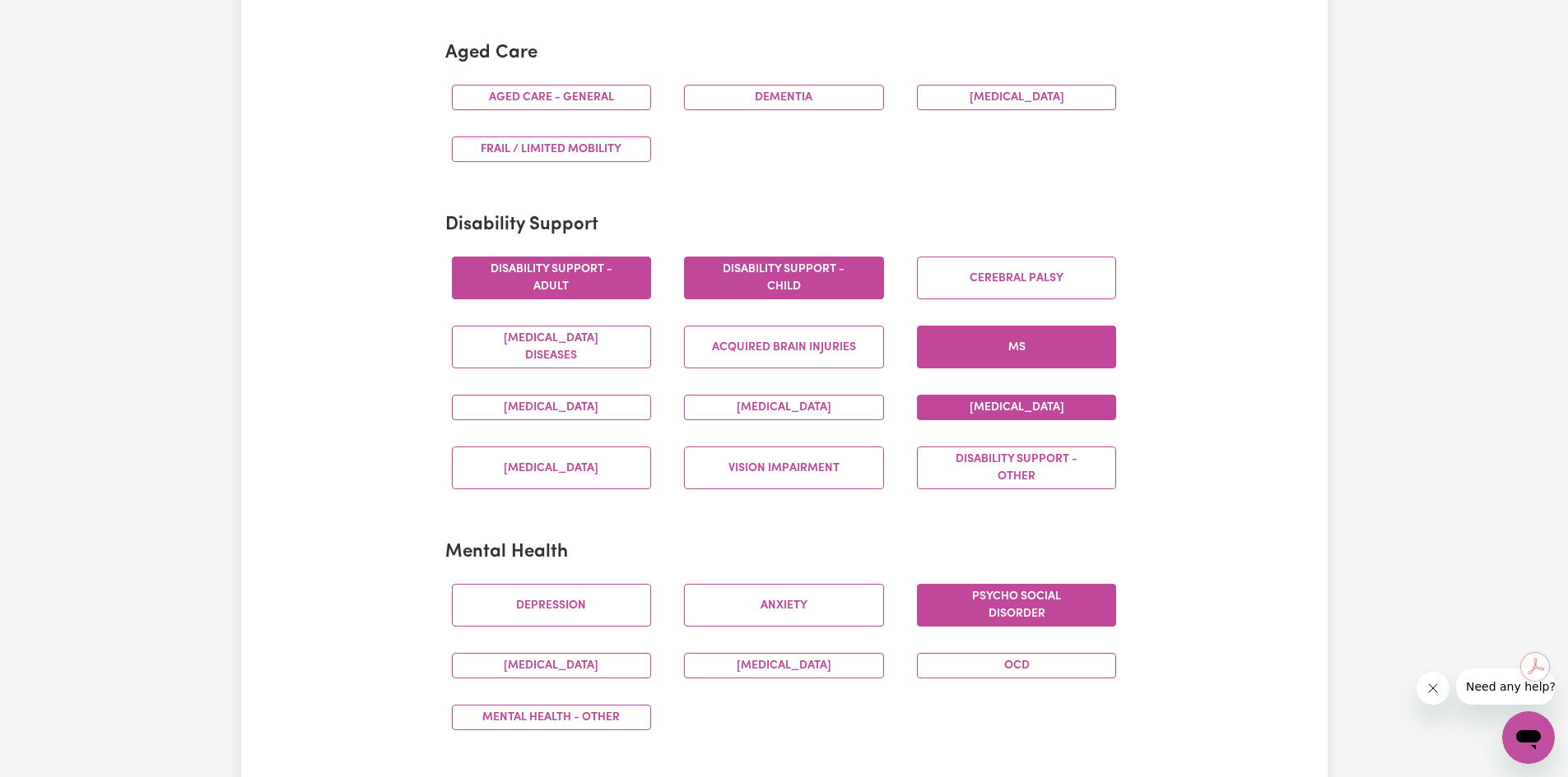
click at [1047, 599] on button "Psycho social disorder" at bounding box center [1016, 605] width 200 height 43
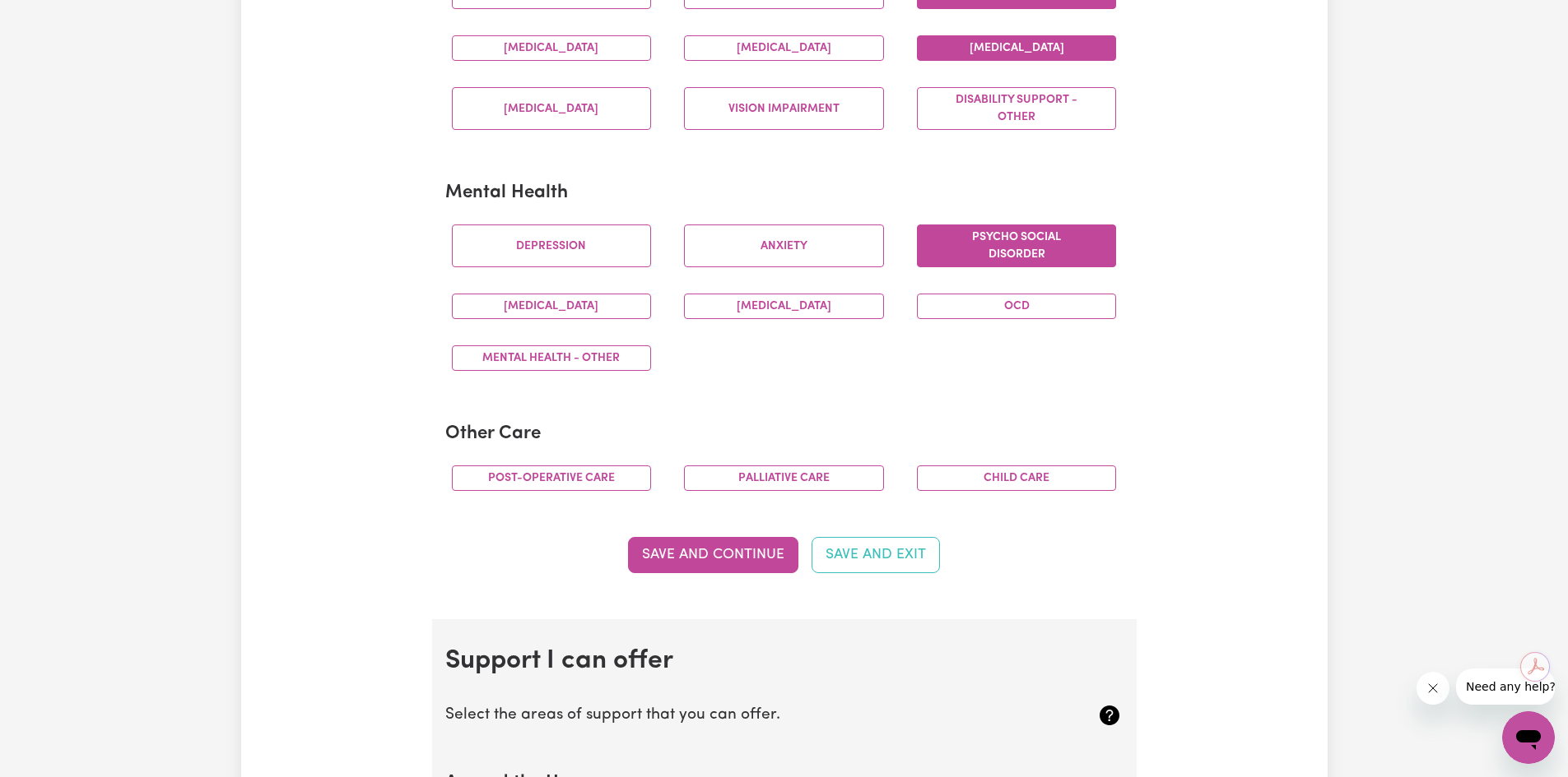
scroll to position [905, 0]
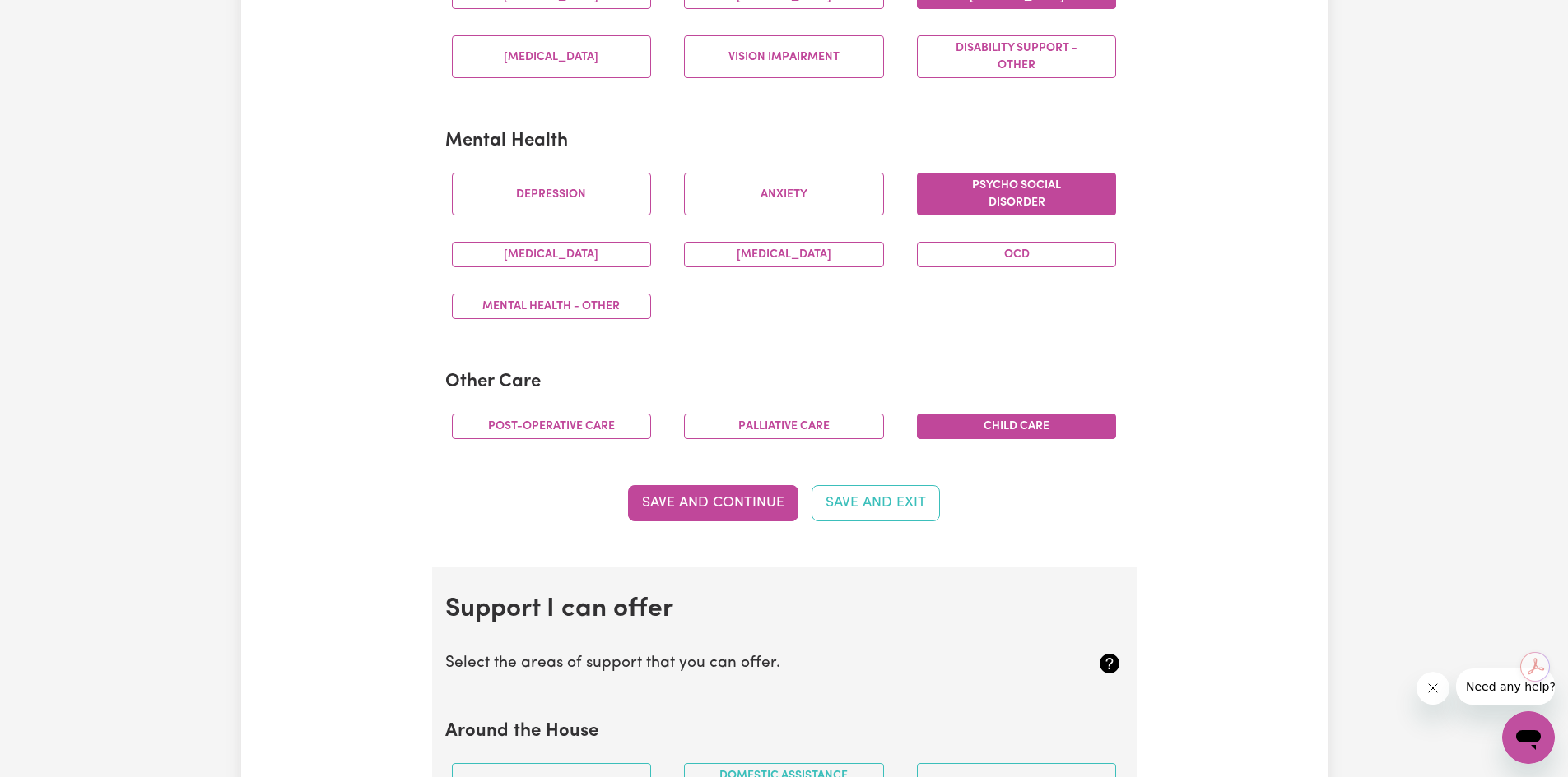
click at [1024, 436] on button "Child care" at bounding box center [1016, 426] width 200 height 25
click at [1043, 418] on button "Child care" at bounding box center [1016, 426] width 200 height 25
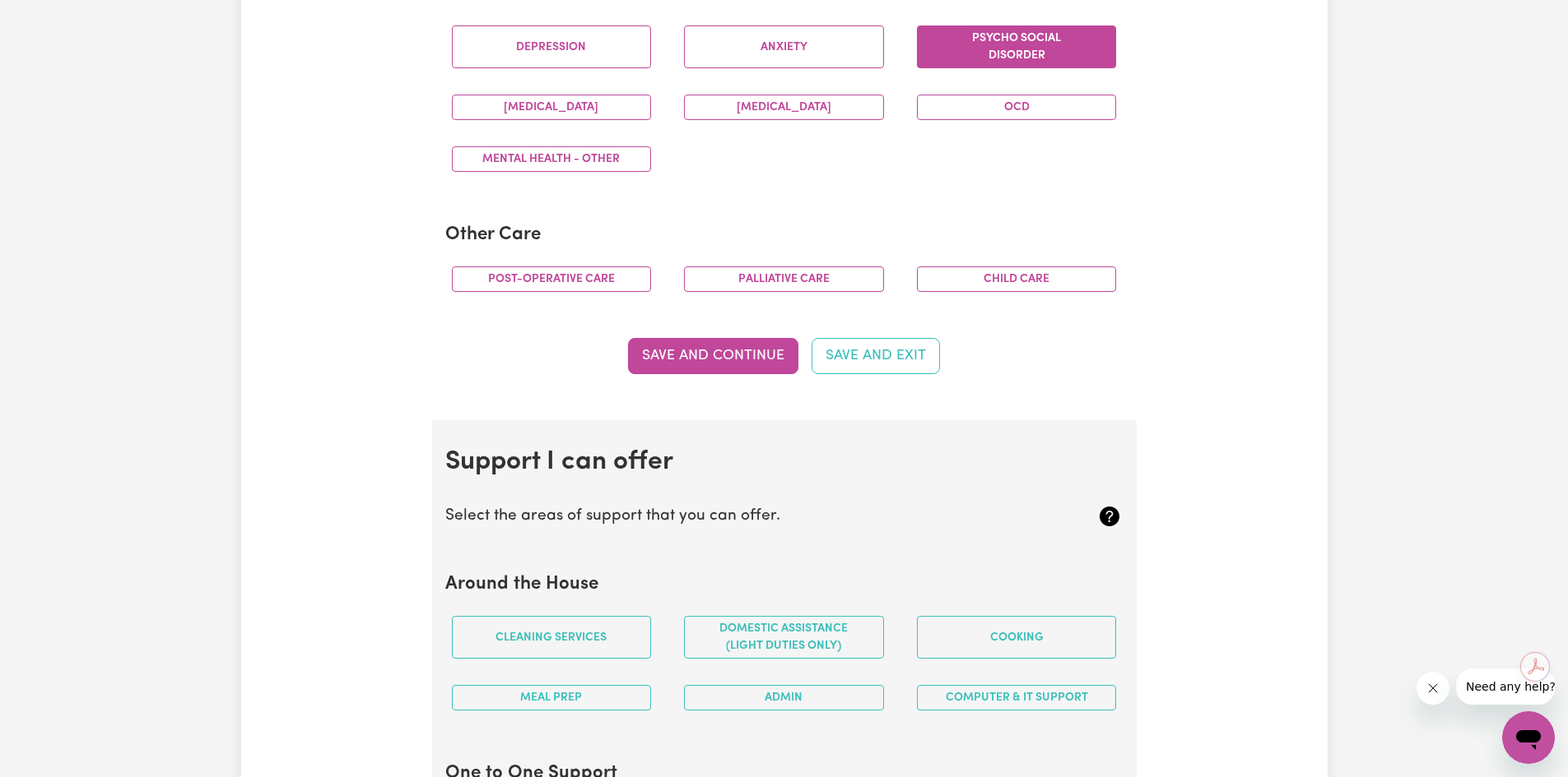
scroll to position [1070, 0]
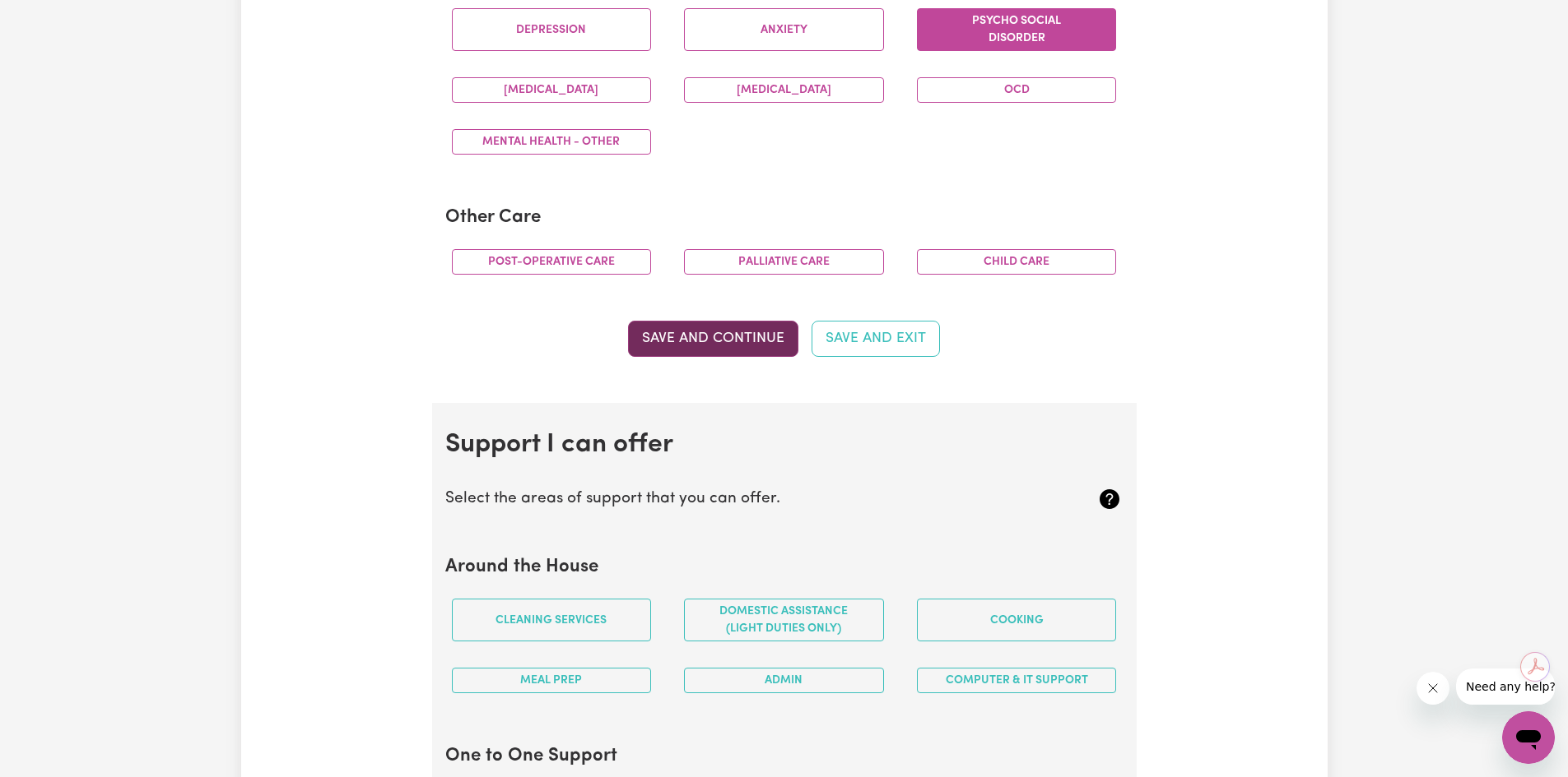
click at [701, 349] on button "Save and Continue" at bounding box center [713, 339] width 170 height 37
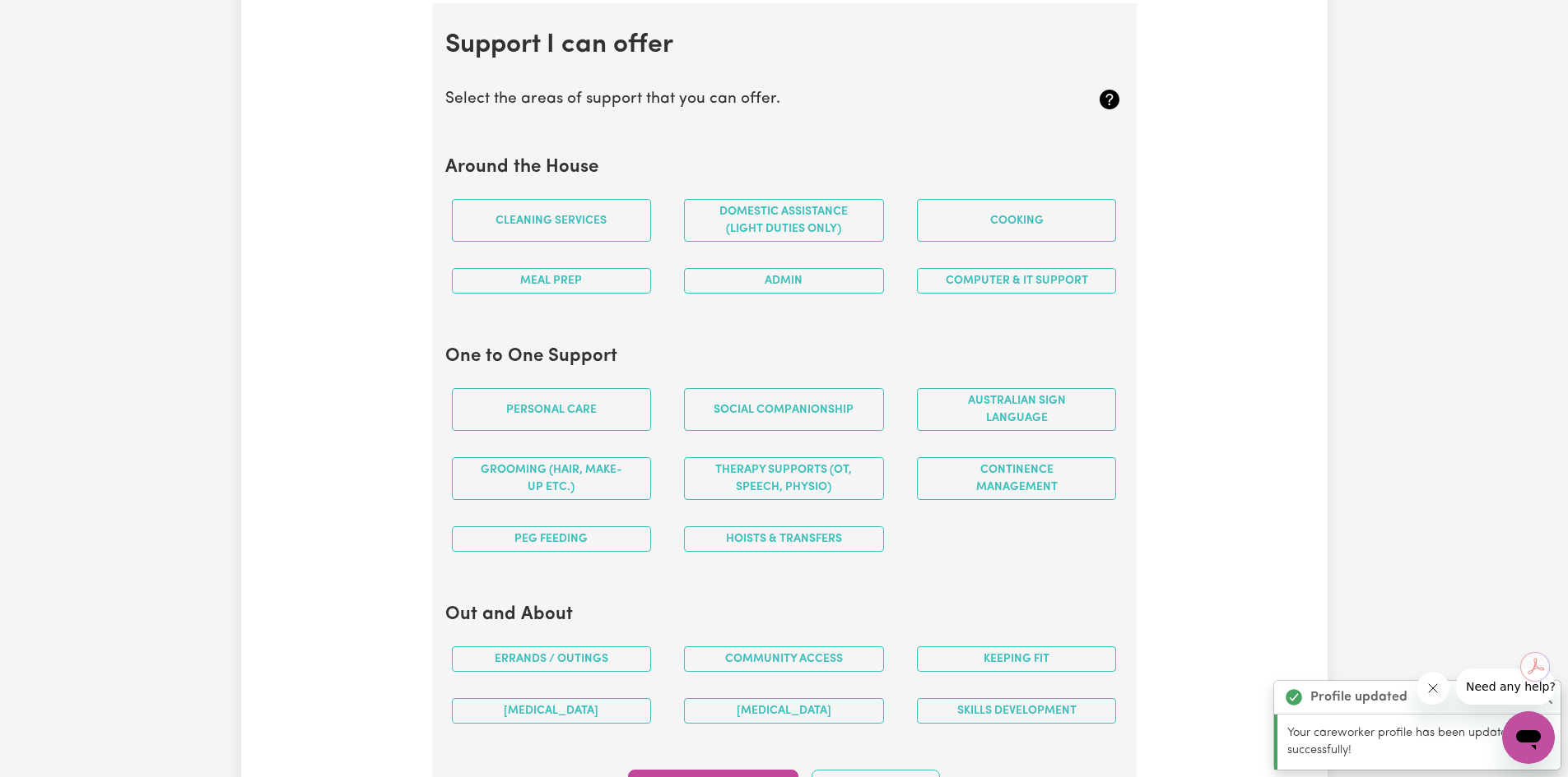
scroll to position [1472, 0]
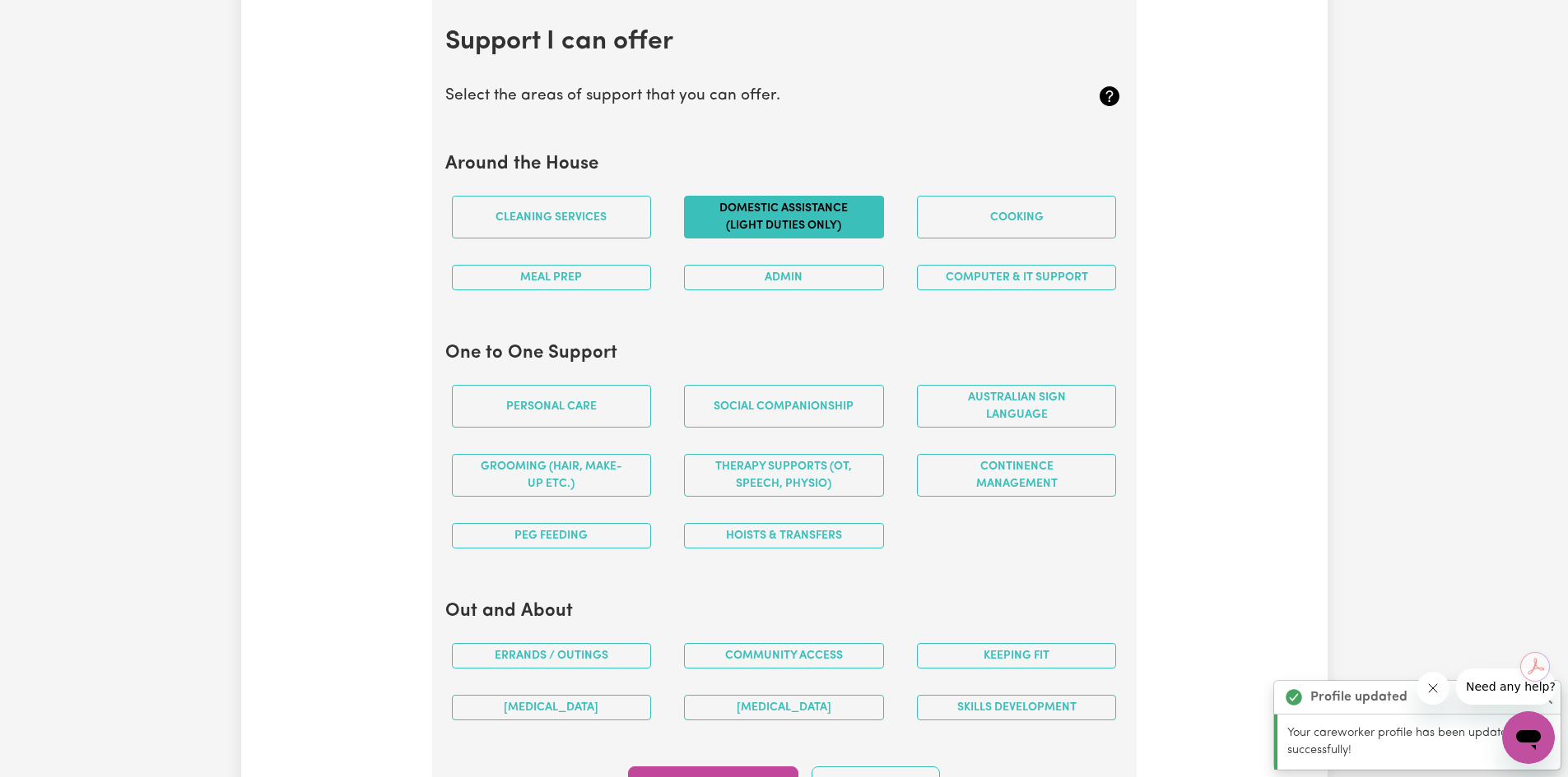
click at [770, 209] on button "Domestic assistance (light duties only)" at bounding box center [784, 217] width 200 height 43
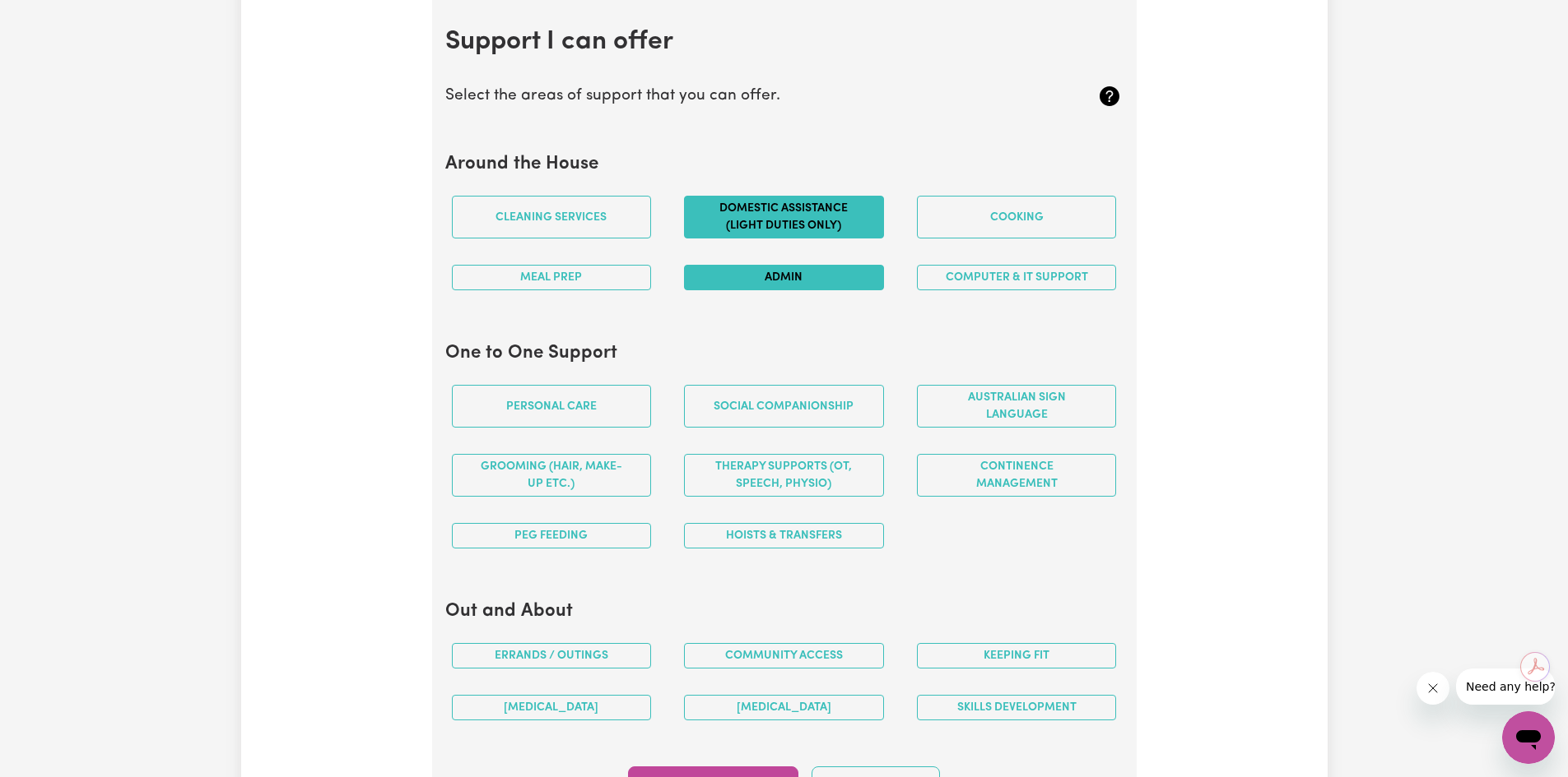
click at [811, 283] on button "Admin" at bounding box center [784, 277] width 200 height 25
click at [954, 277] on button "Computer & IT Support" at bounding box center [1016, 277] width 200 height 25
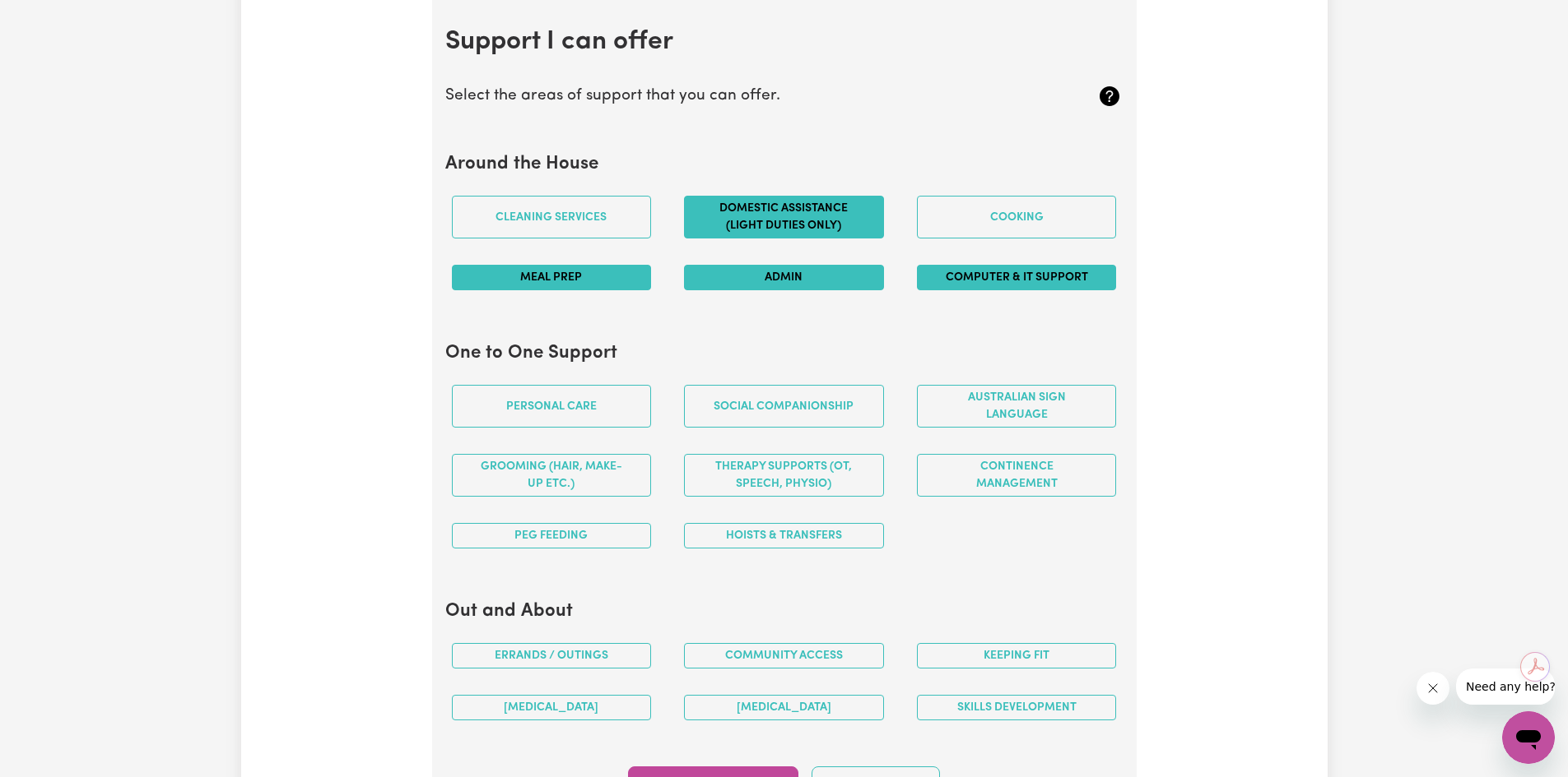
click at [506, 290] on button "Meal prep" at bounding box center [551, 277] width 200 height 25
click at [590, 272] on button "Meal prep" at bounding box center [551, 277] width 200 height 25
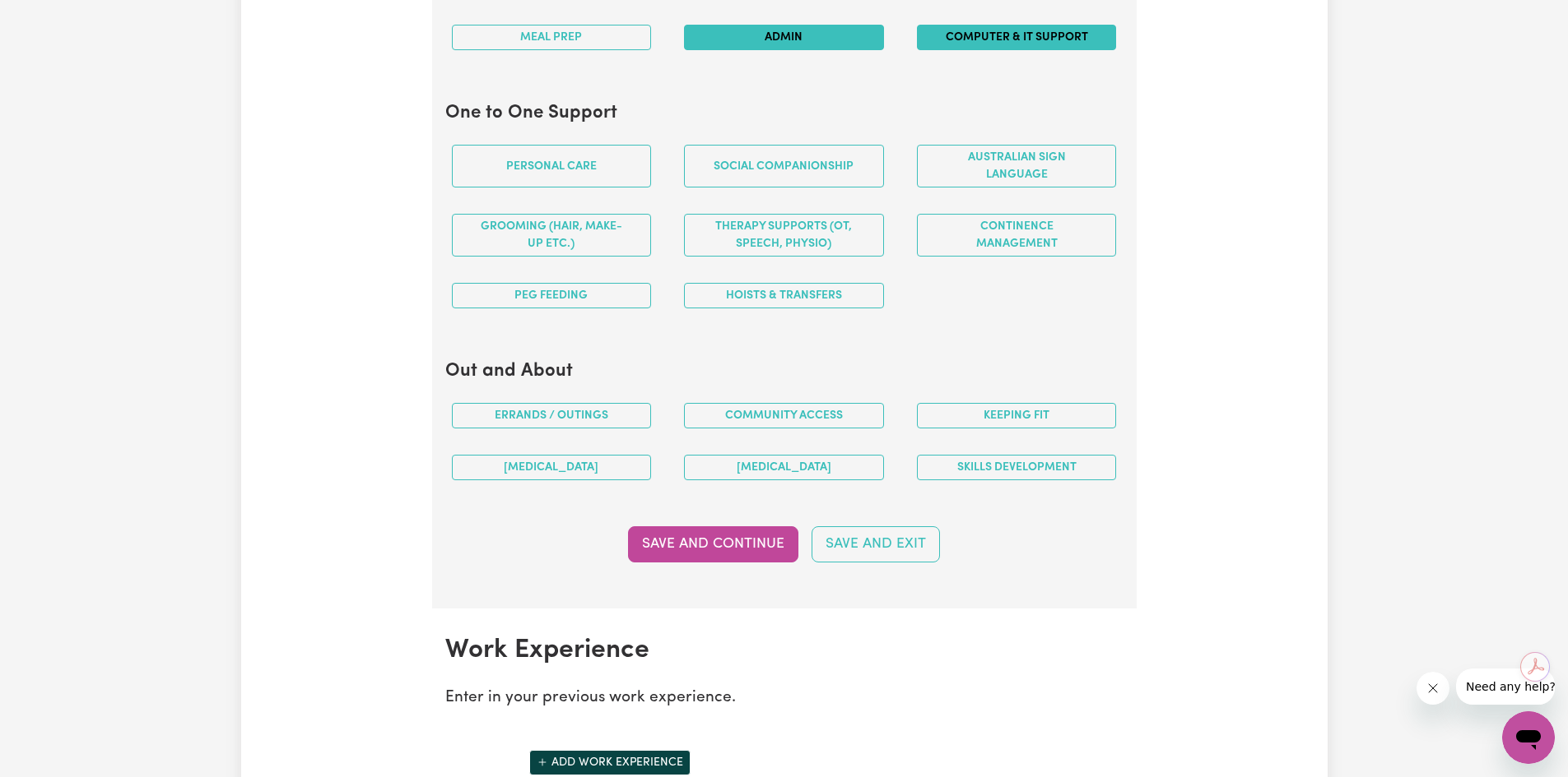
scroll to position [1720, 0]
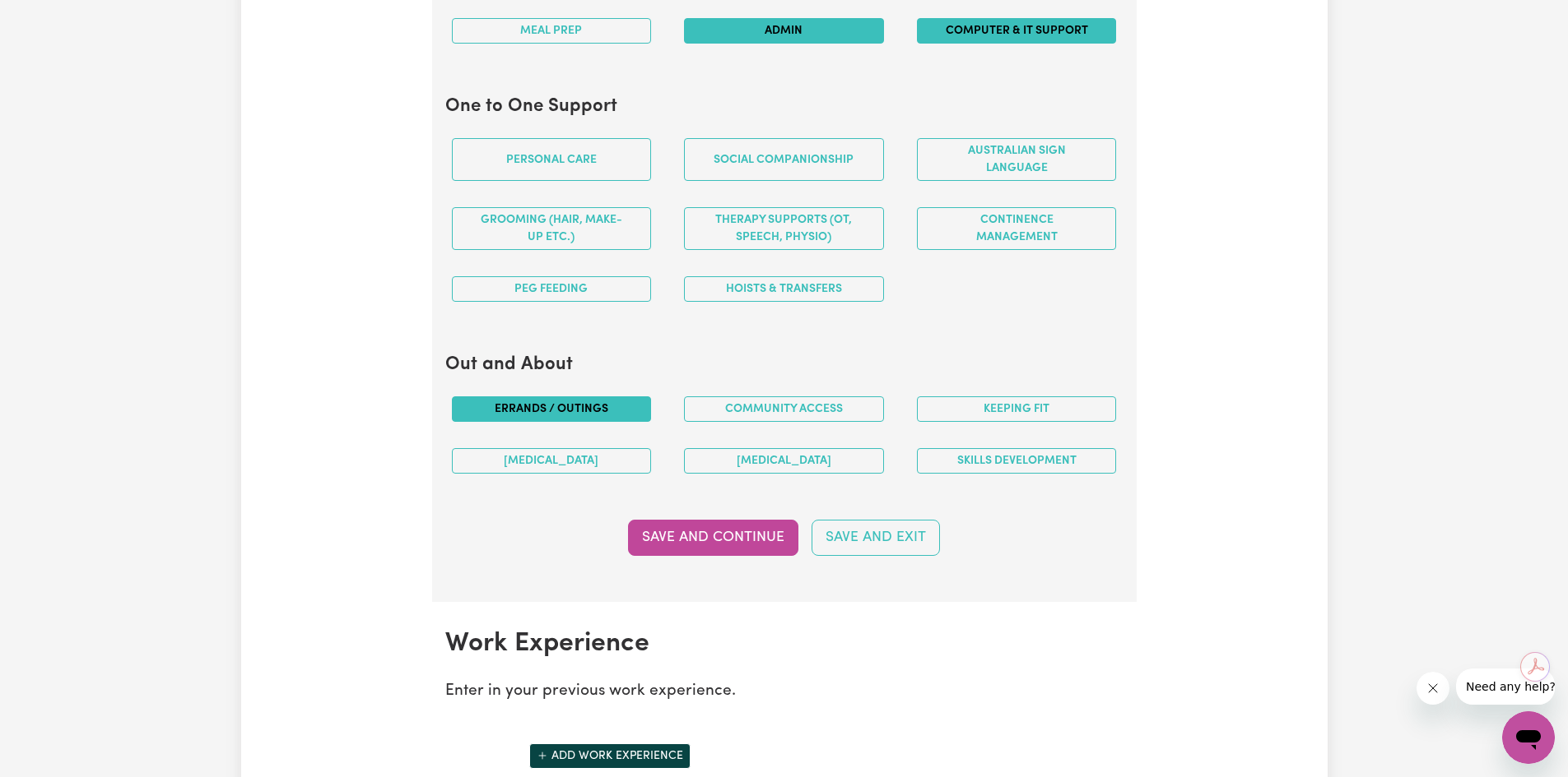
click at [569, 413] on button "Errands / Outings" at bounding box center [551, 409] width 200 height 25
click at [825, 407] on button "Community access" at bounding box center [784, 409] width 200 height 25
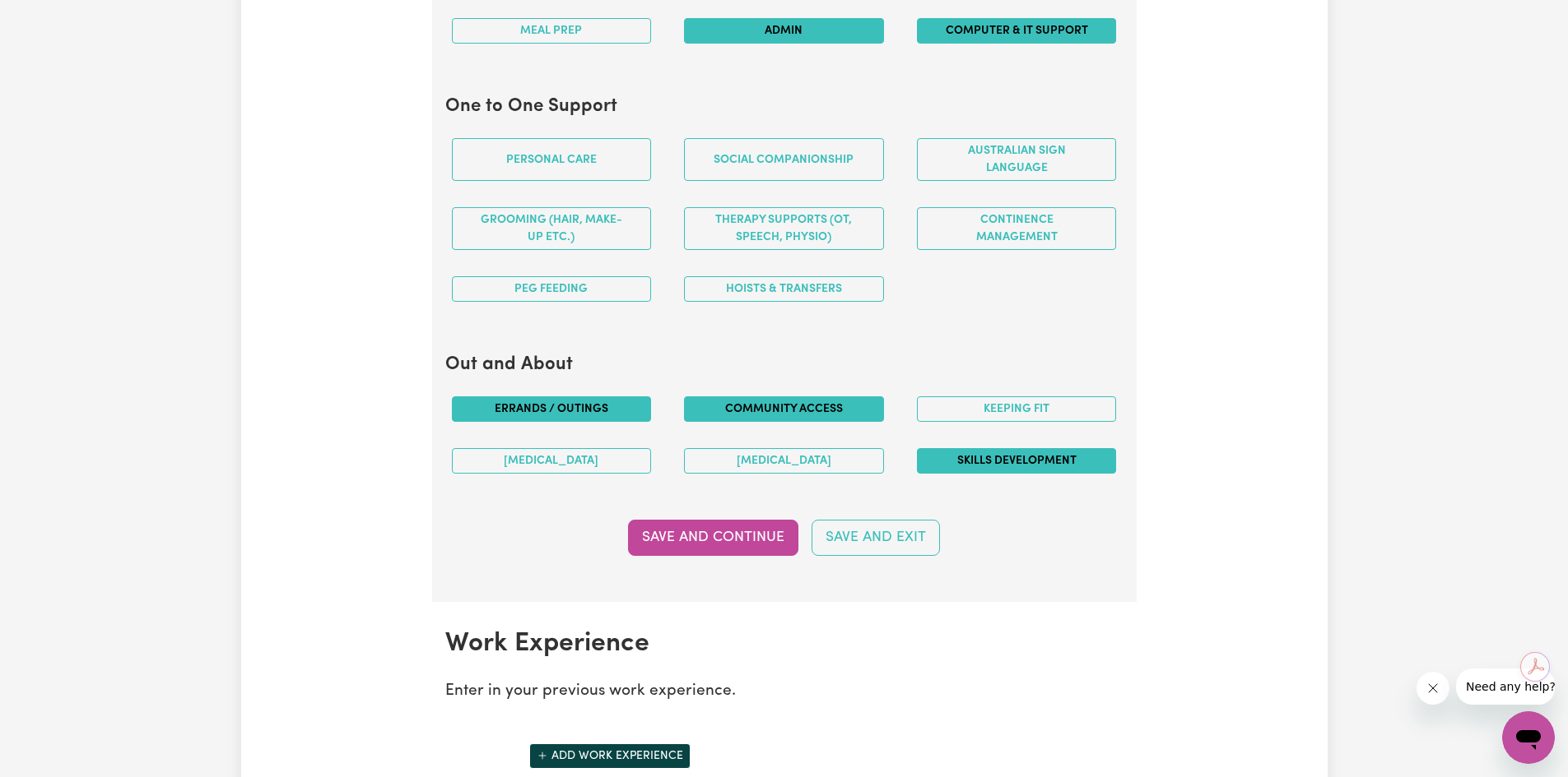
click at [1034, 454] on button "Skills Development" at bounding box center [1016, 461] width 200 height 25
click at [839, 463] on button "[MEDICAL_DATA]" at bounding box center [784, 461] width 200 height 25
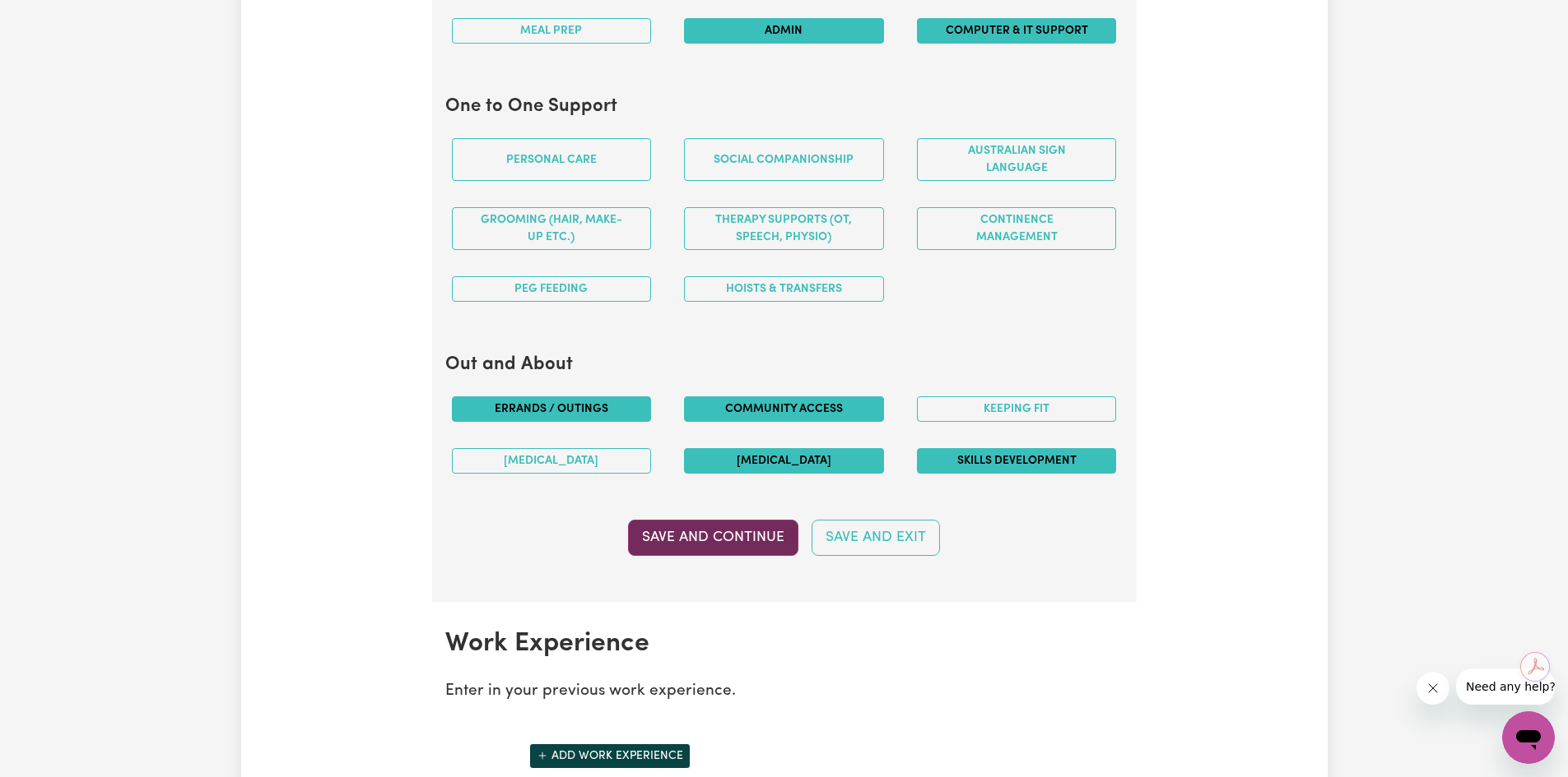
click at [734, 531] on button "Save and Continue" at bounding box center [713, 538] width 170 height 37
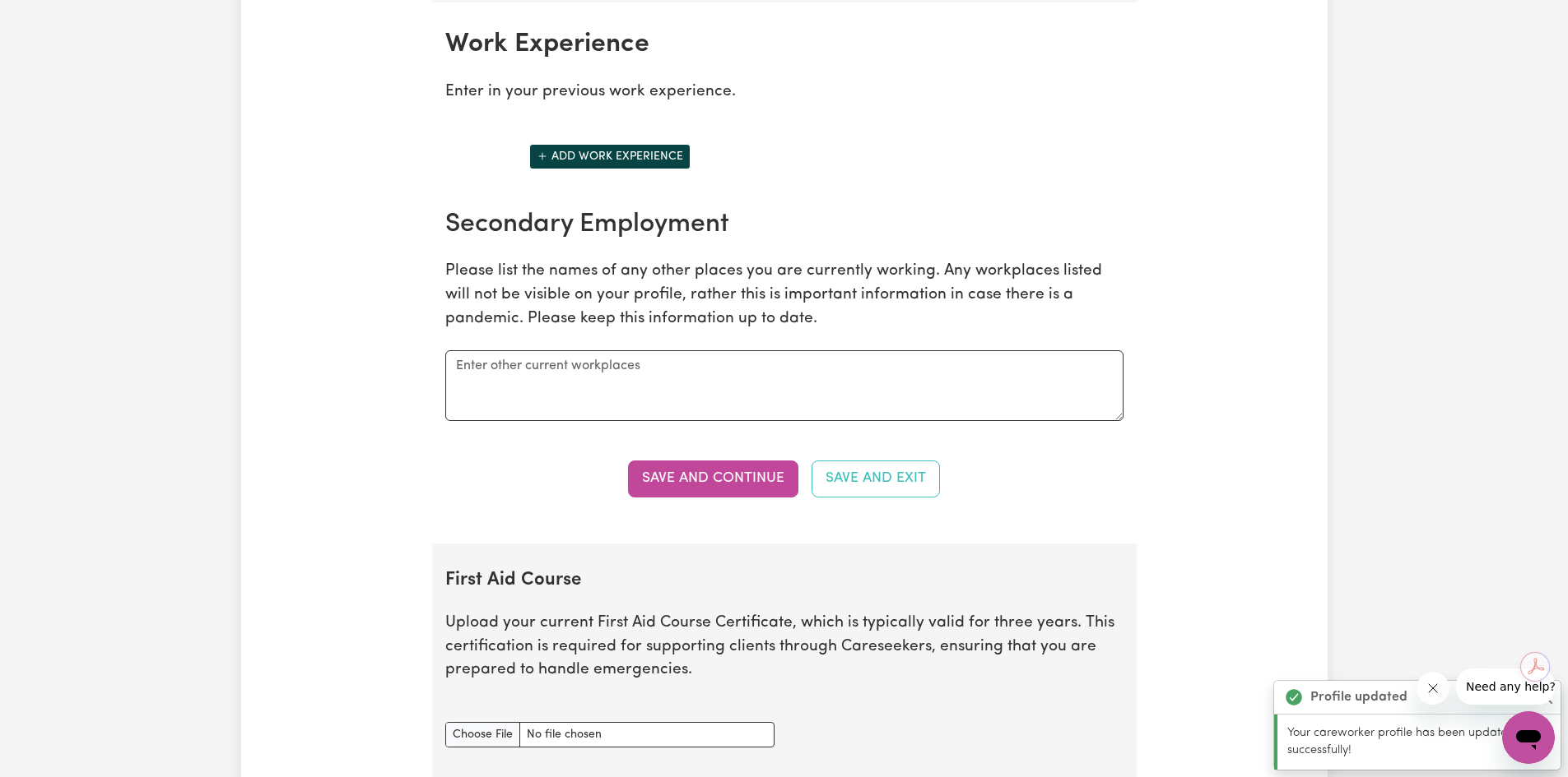
scroll to position [2321, 0]
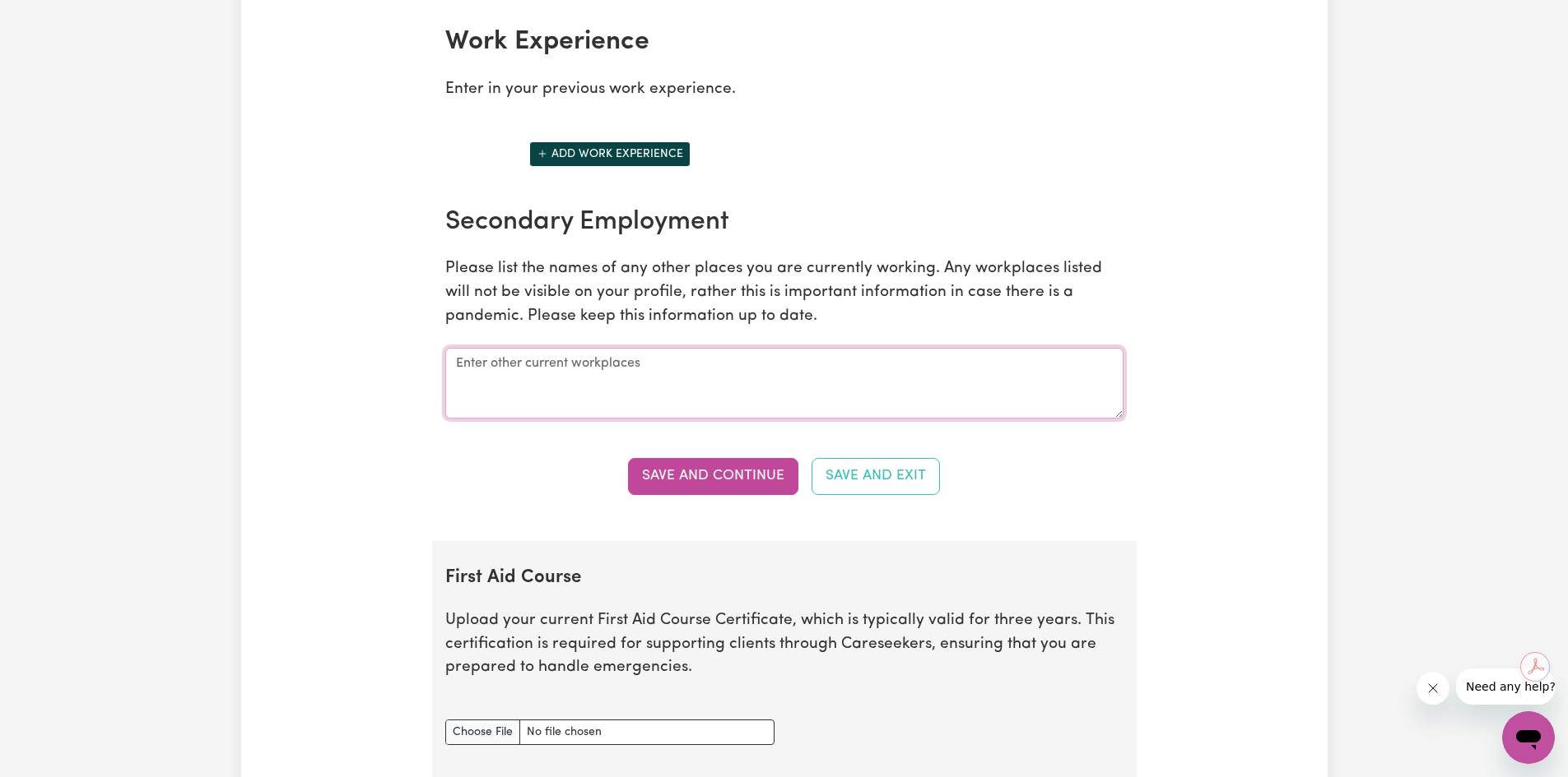
click at [627, 368] on textarea at bounding box center [784, 382] width 678 height 71
type textarea "NDHS"
click at [640, 159] on button "Add work experience" at bounding box center [609, 153] width 161 height 25
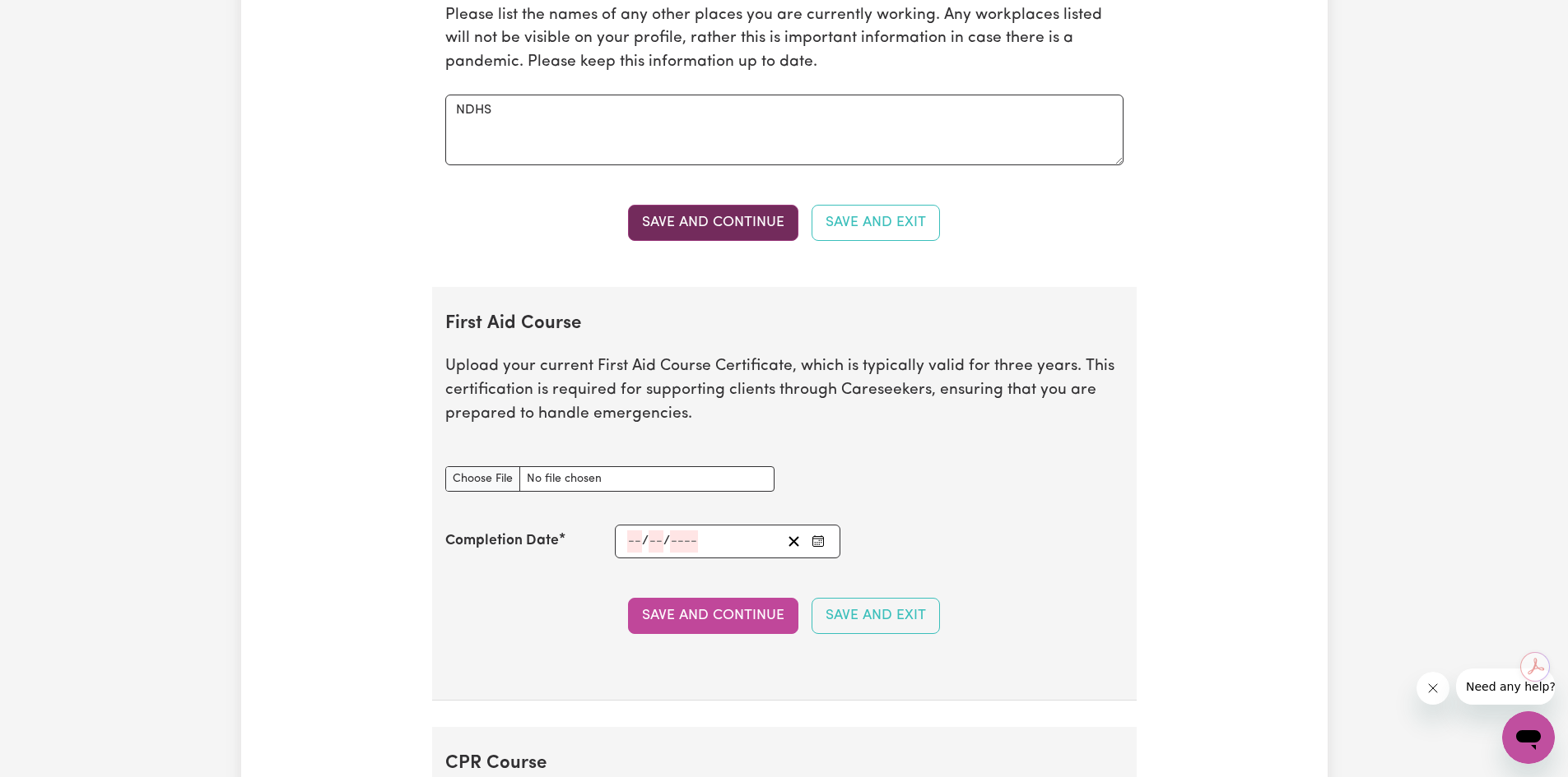
scroll to position [2897, 0]
type input "C:\fakepath\First Aid & CPR Certificate (2024).pdf"
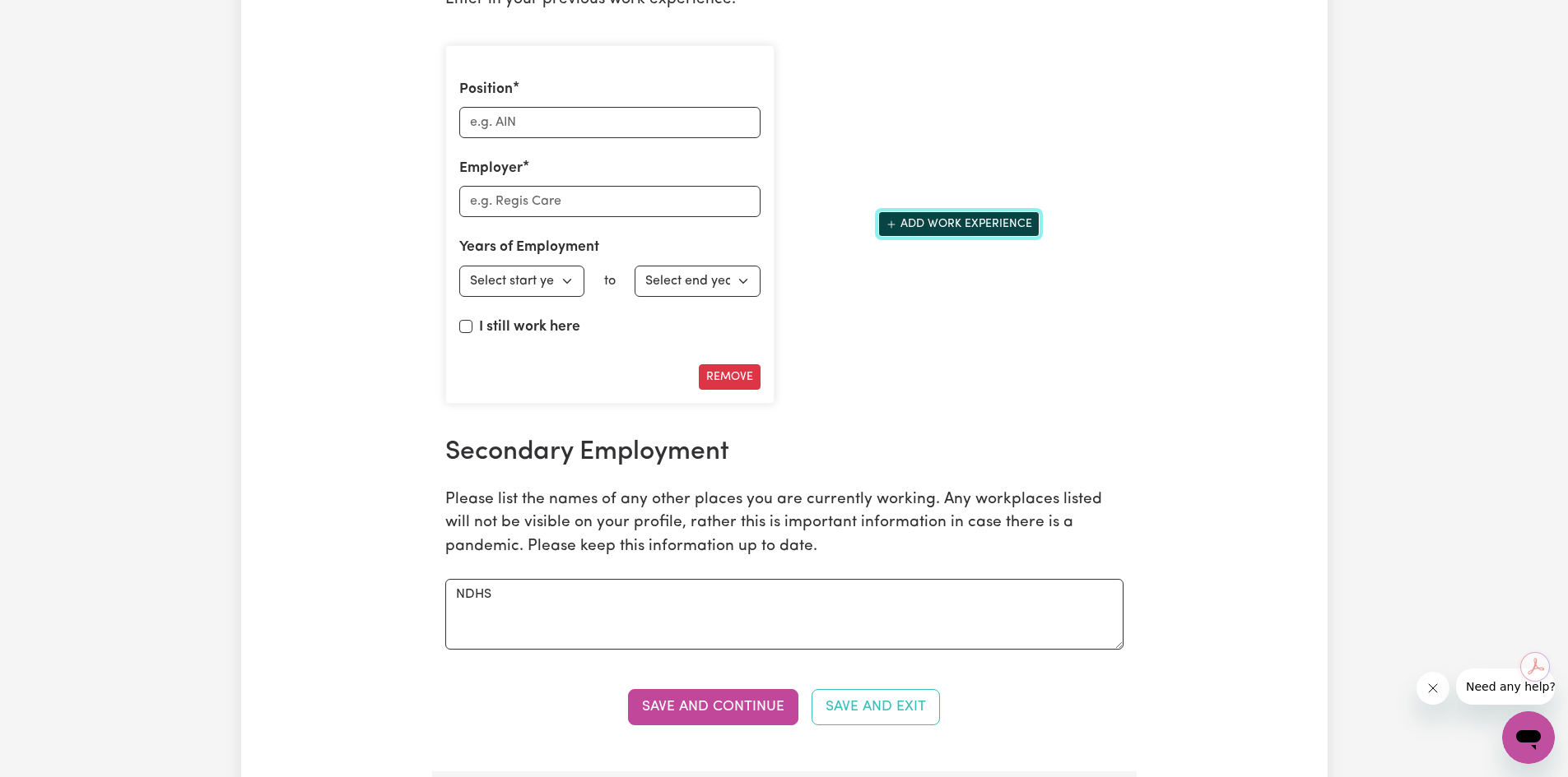
scroll to position [2403, 0]
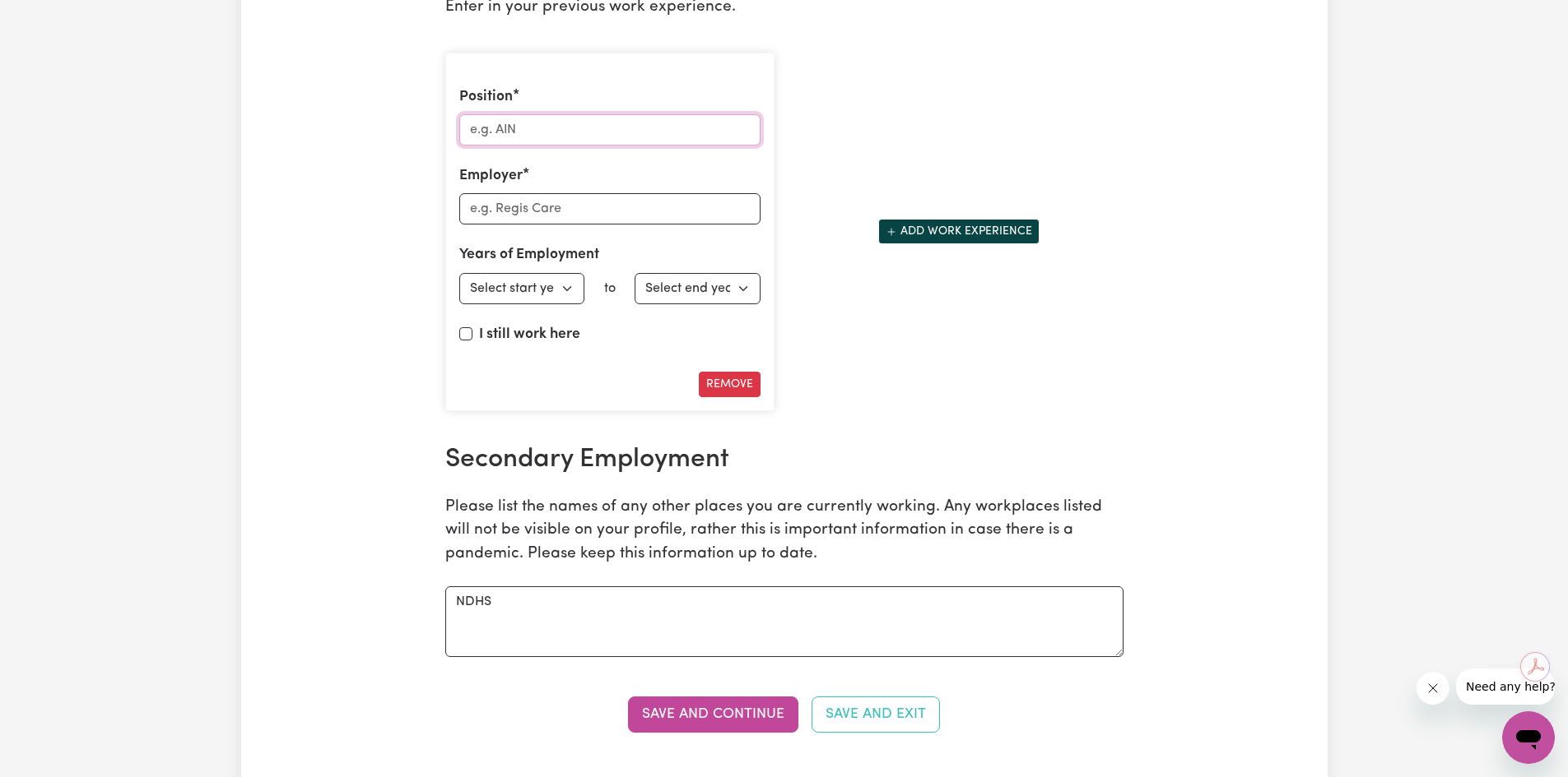
click at [536, 137] on input "Position" at bounding box center [610, 130] width 302 height 31
type input "Support Worker"
click at [499, 213] on input "Employer" at bounding box center [610, 209] width 302 height 31
type input "Self Employed"
click at [576, 287] on select "Select start year [DATE] 1952 1953 1954 1955 1956 1957 1958 1959 1960 1961 1962…" at bounding box center [522, 289] width 126 height 31
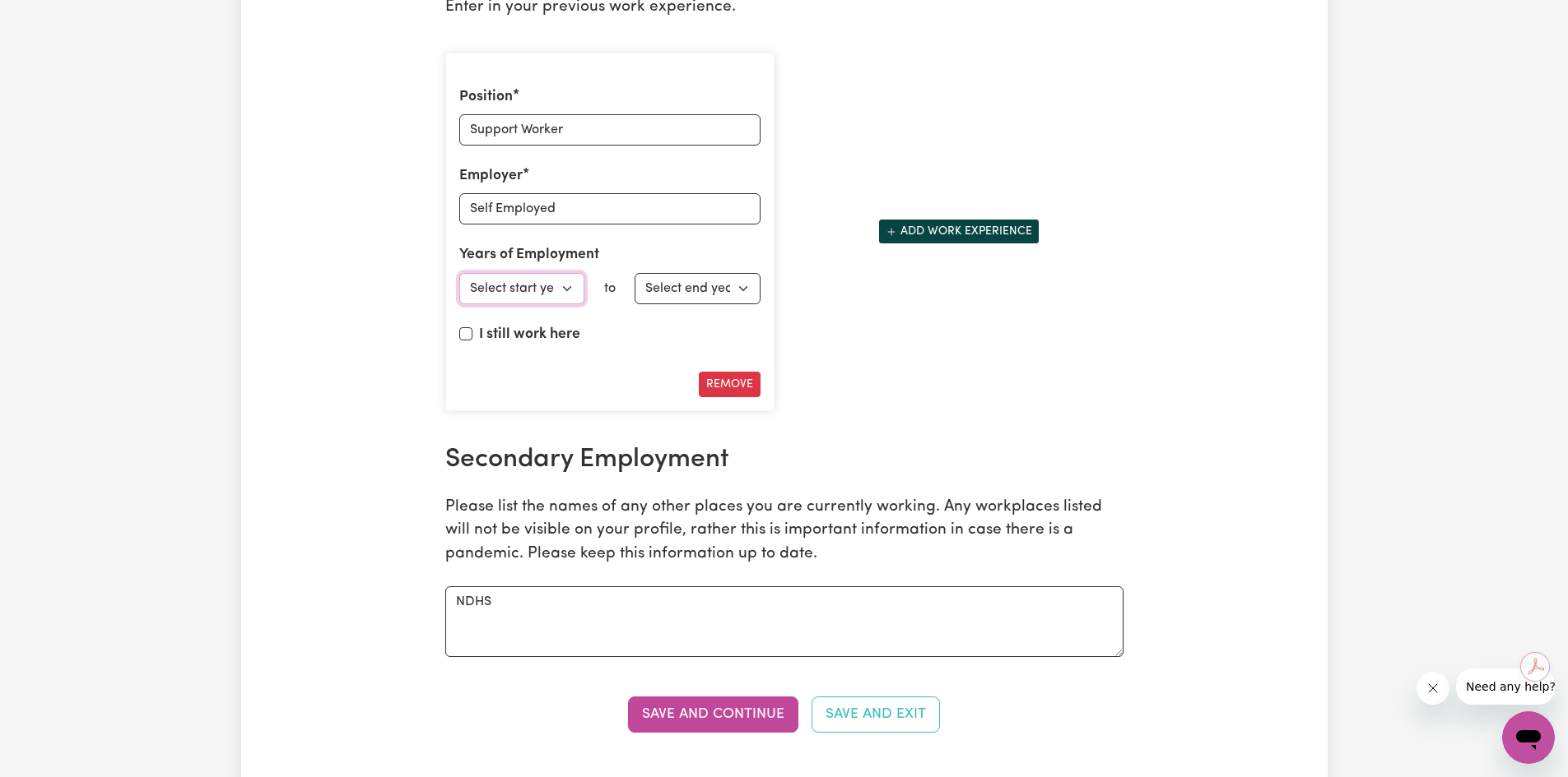
select select "2019"
click at [459, 274] on select "Select start year [DATE] 1952 1953 1954 1955 1956 1957 1958 1959 1960 1961 1962…" at bounding box center [522, 289] width 126 height 31
click at [463, 331] on input "I still work here" at bounding box center [465, 334] width 13 height 13
checkbox input "true"
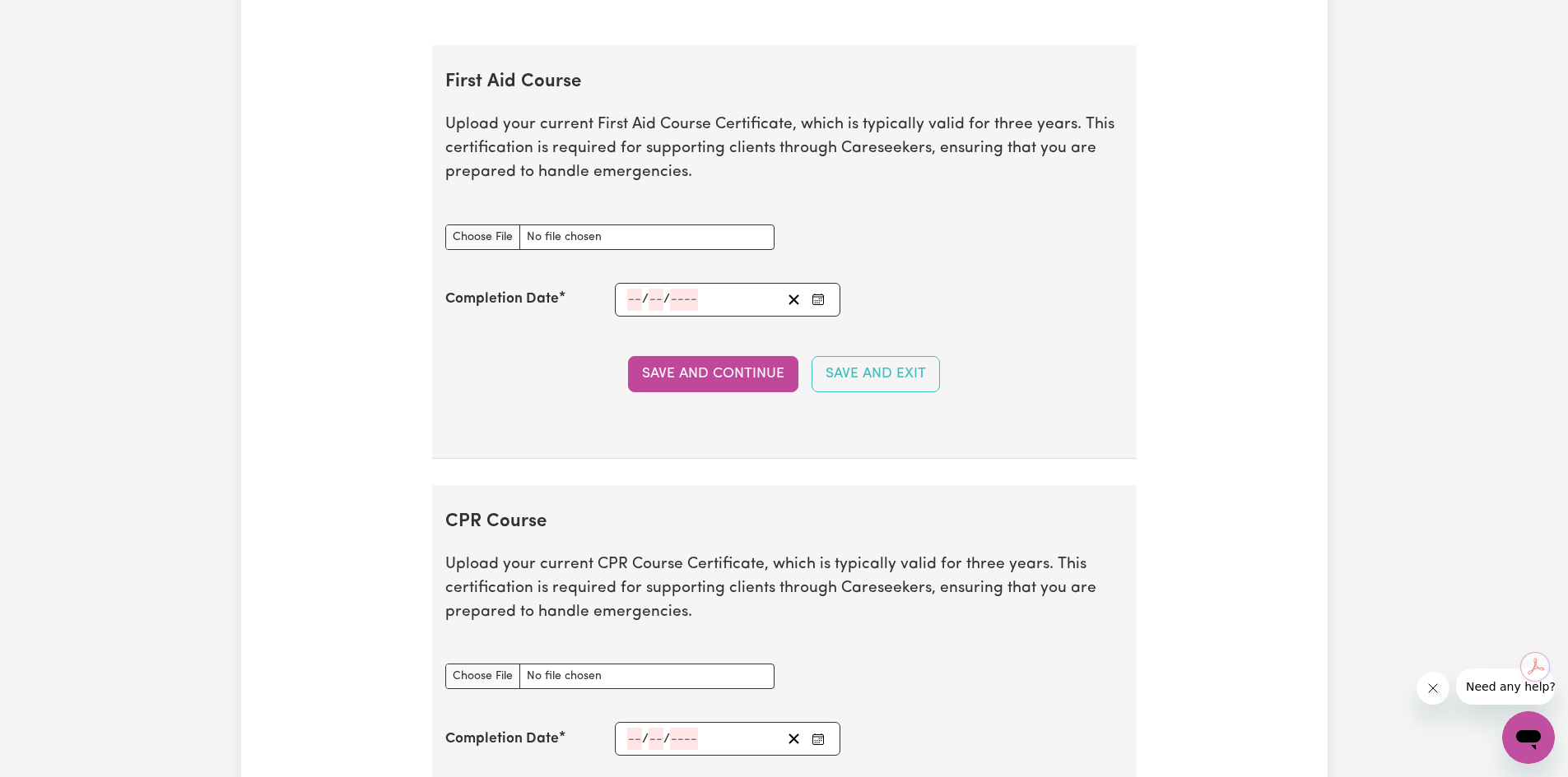
scroll to position [3144, 0]
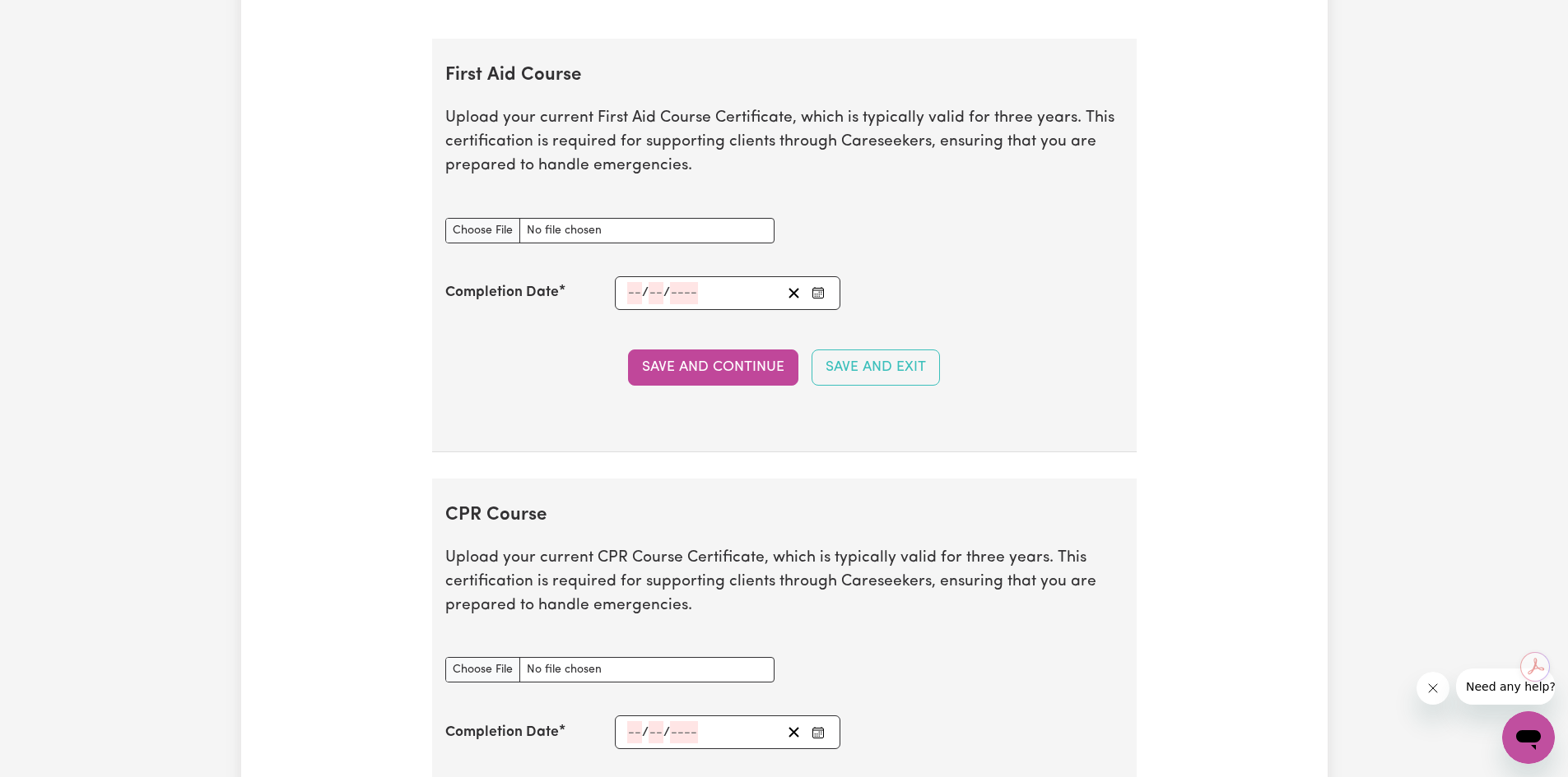
click at [628, 296] on input "number" at bounding box center [635, 293] width 15 height 22
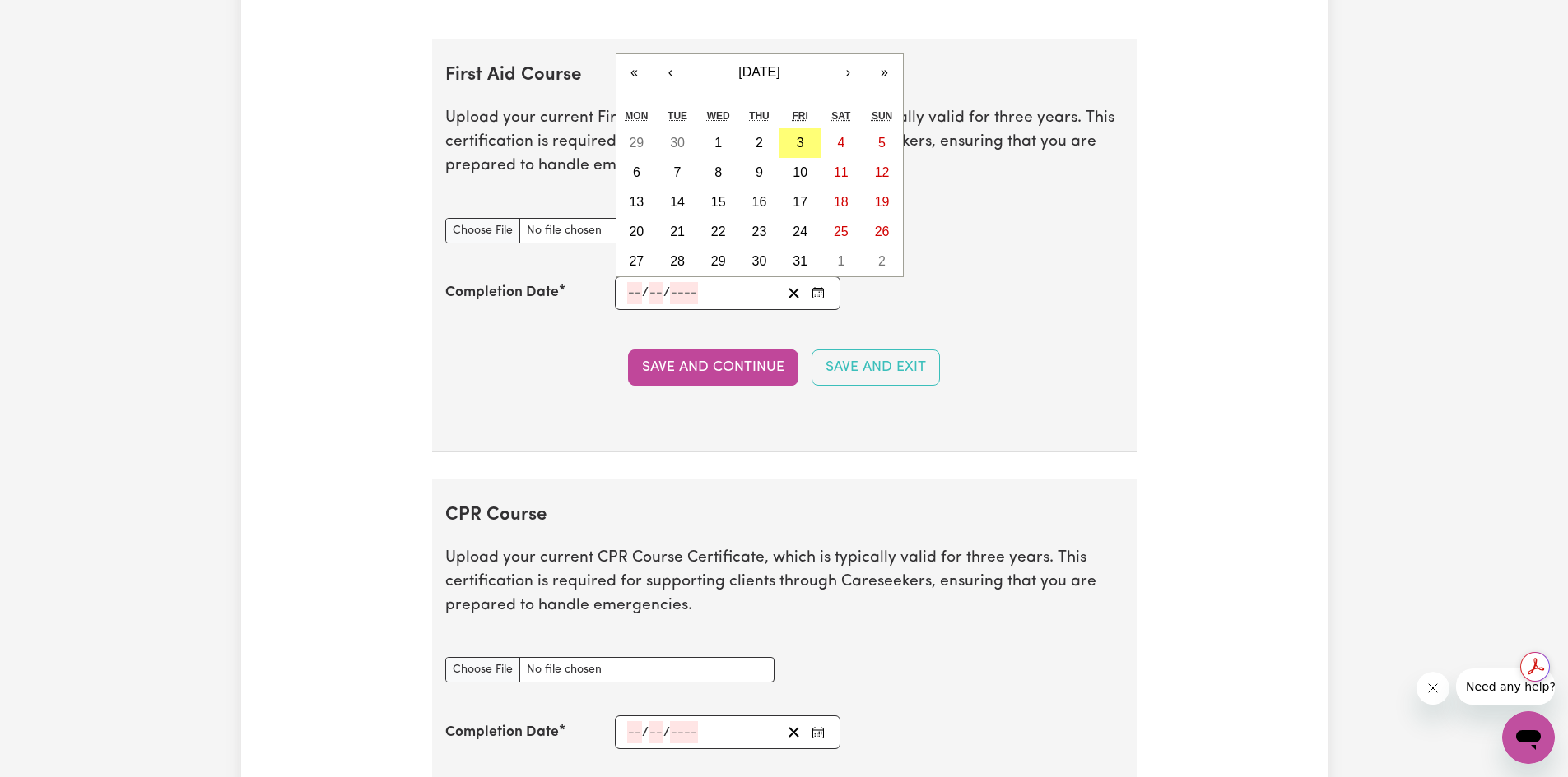
click at [628, 287] on input "number" at bounding box center [635, 293] width 15 height 22
type input "19"
type input "03"
type input "202"
type input "[DATE]"
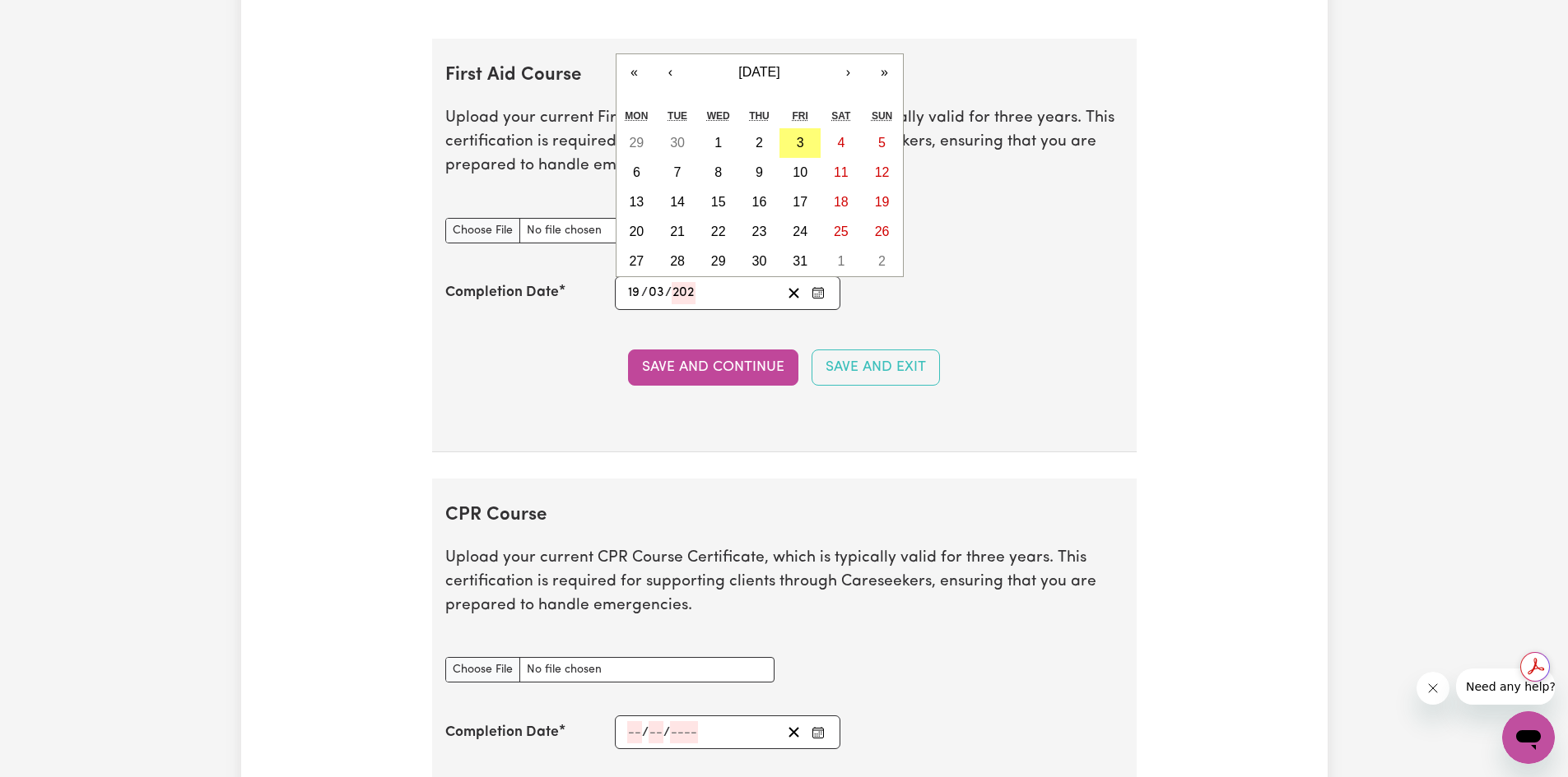
type input "3"
type input "2024"
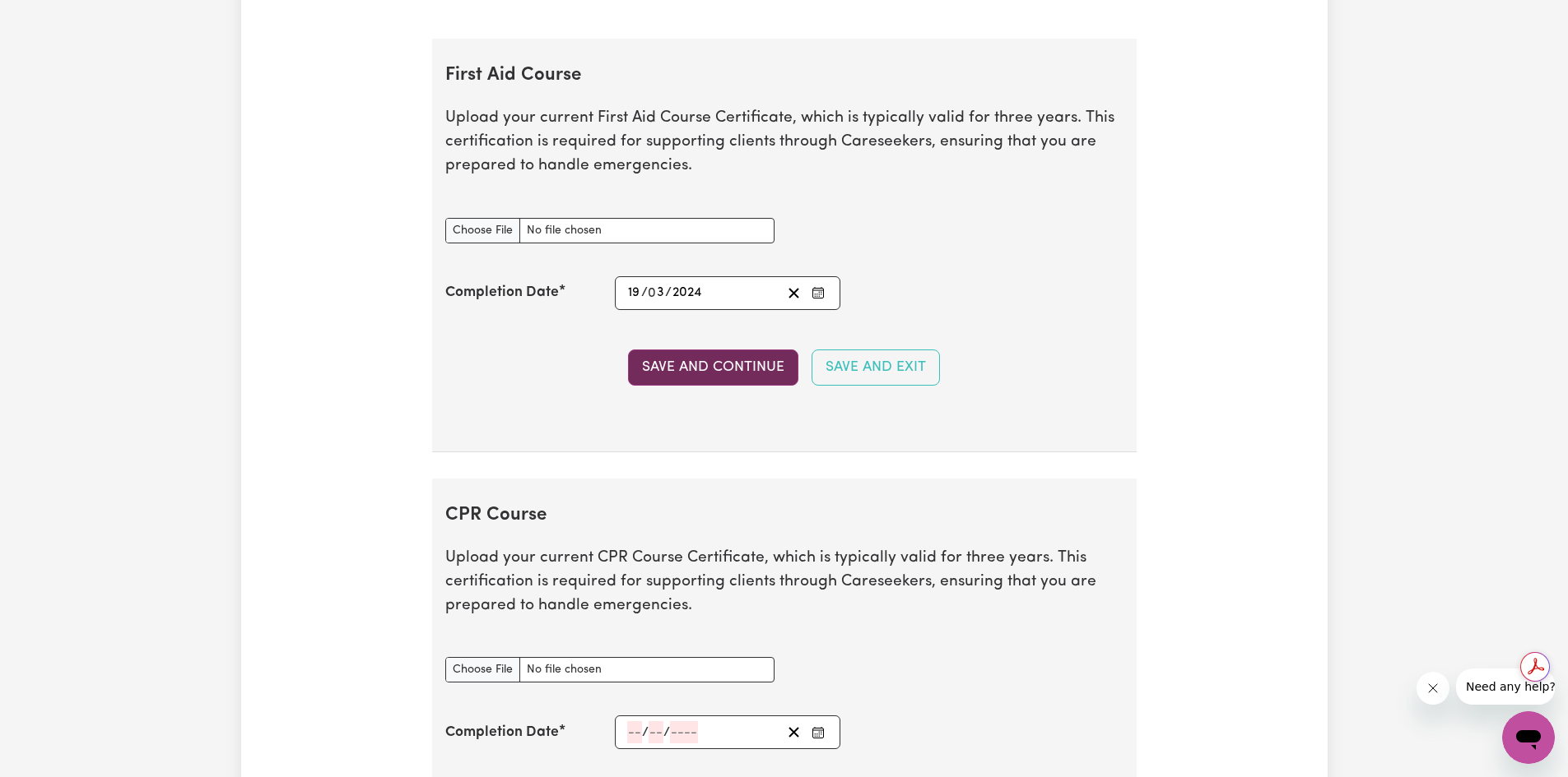
click at [702, 369] on button "Save and Continue" at bounding box center [713, 368] width 170 height 37
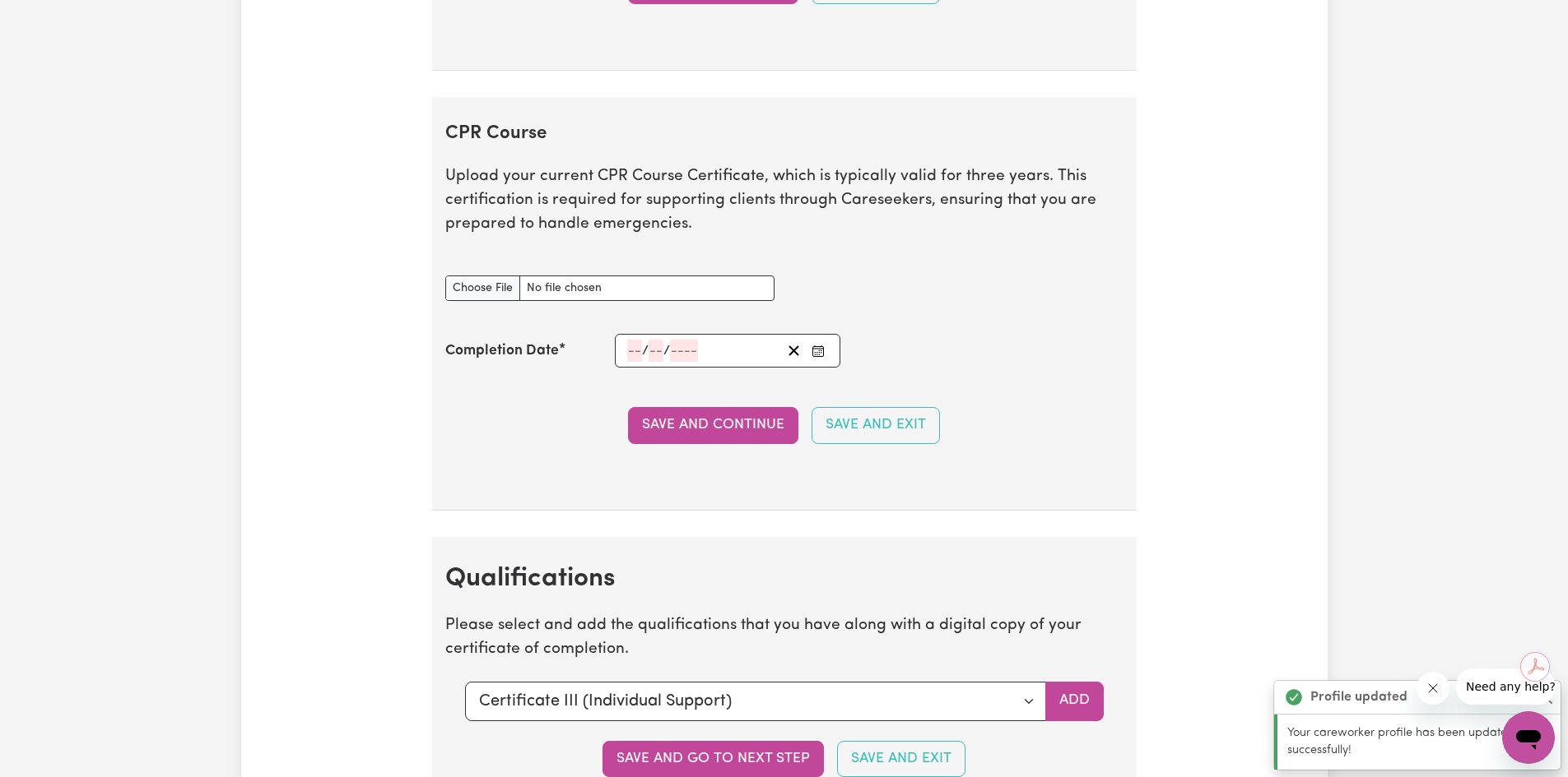
scroll to position [3623, 0]
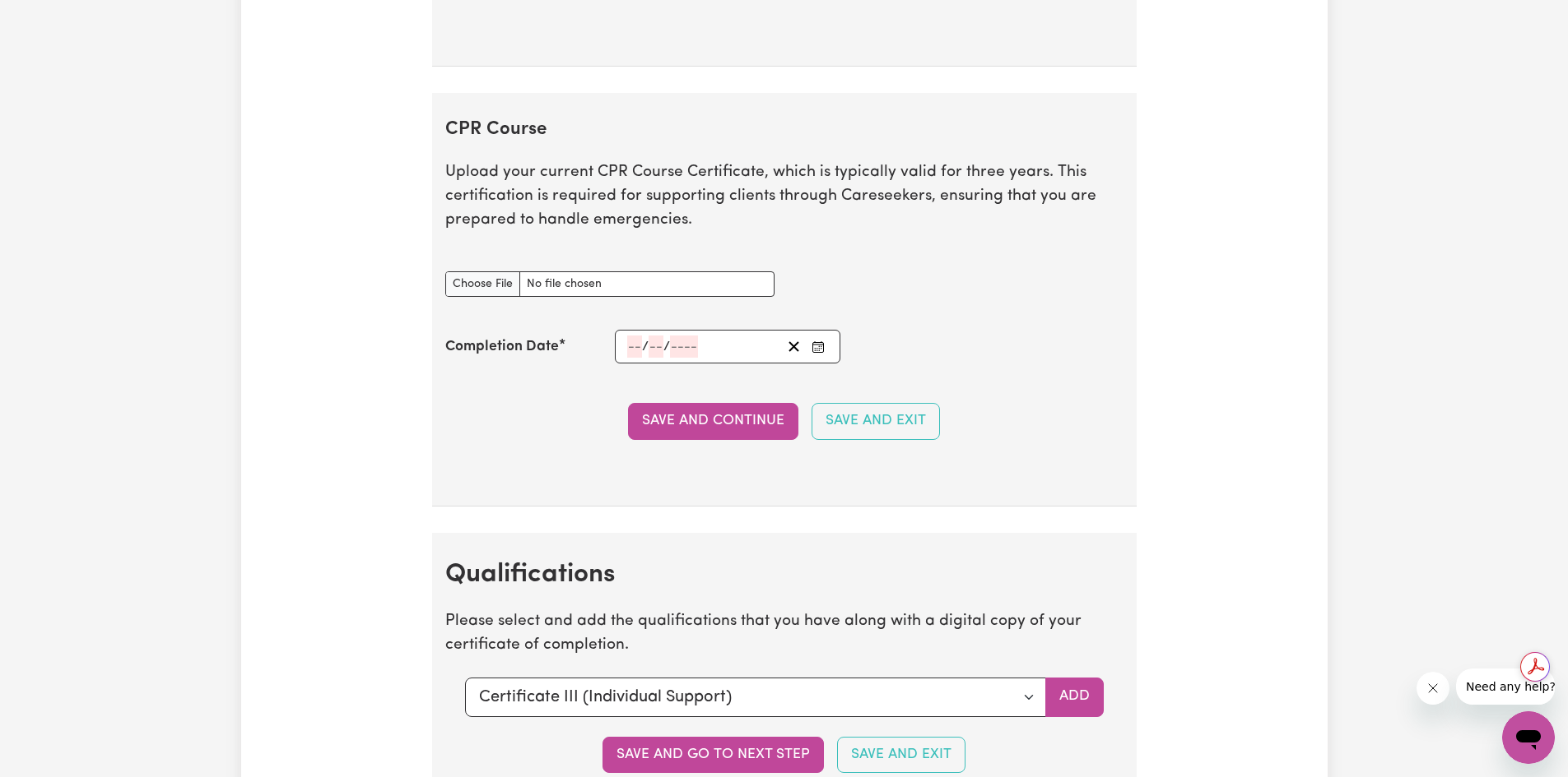
type input "C:\fakepath\CPR Certificate (2025).pdf"
click at [629, 345] on input "number" at bounding box center [635, 346] width 15 height 22
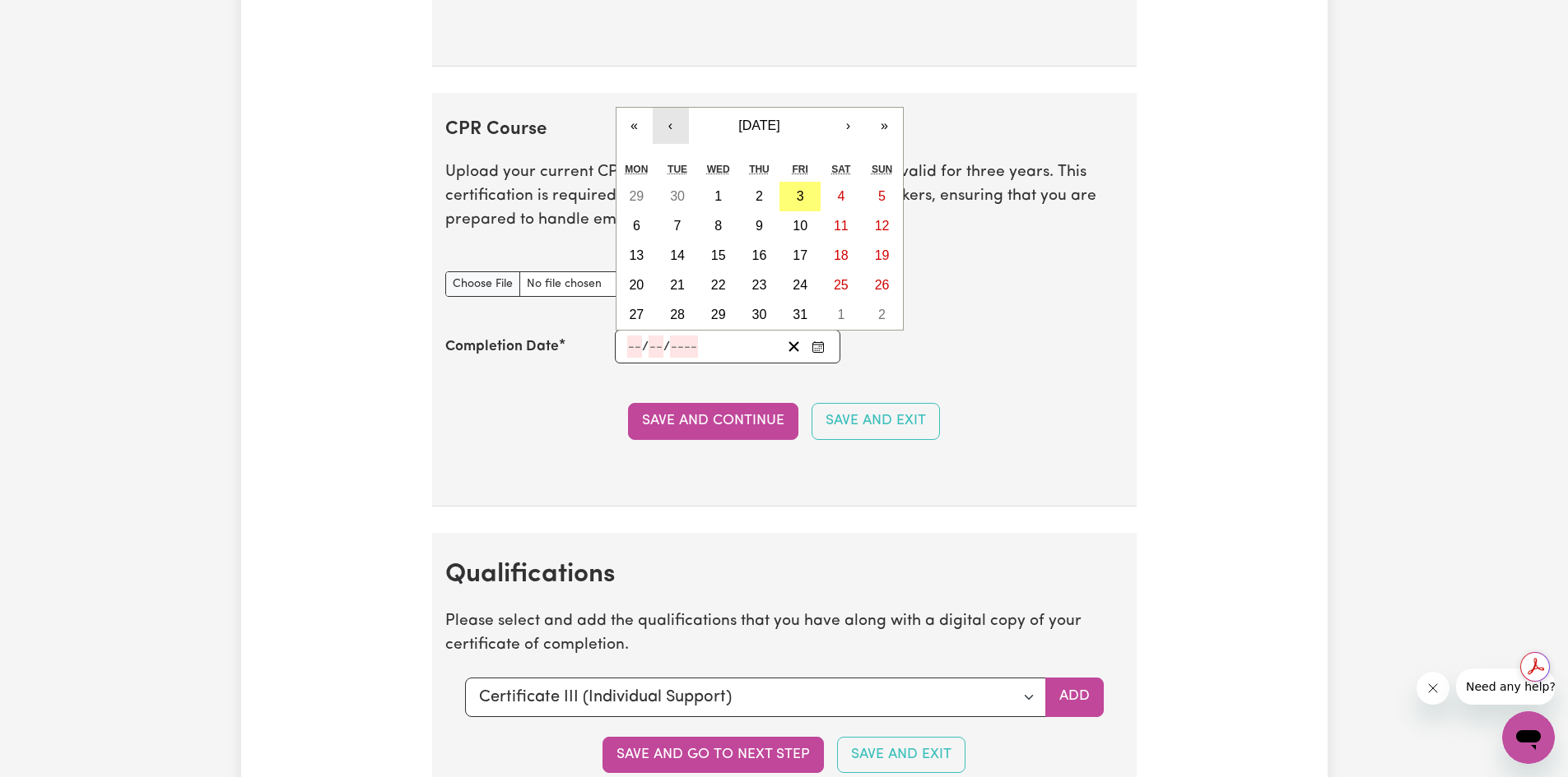
click at [677, 125] on button "‹" at bounding box center [671, 126] width 37 height 37
click at [767, 226] on button "11" at bounding box center [759, 226] width 41 height 30
type input "[DATE]"
type input "11"
type input "9"
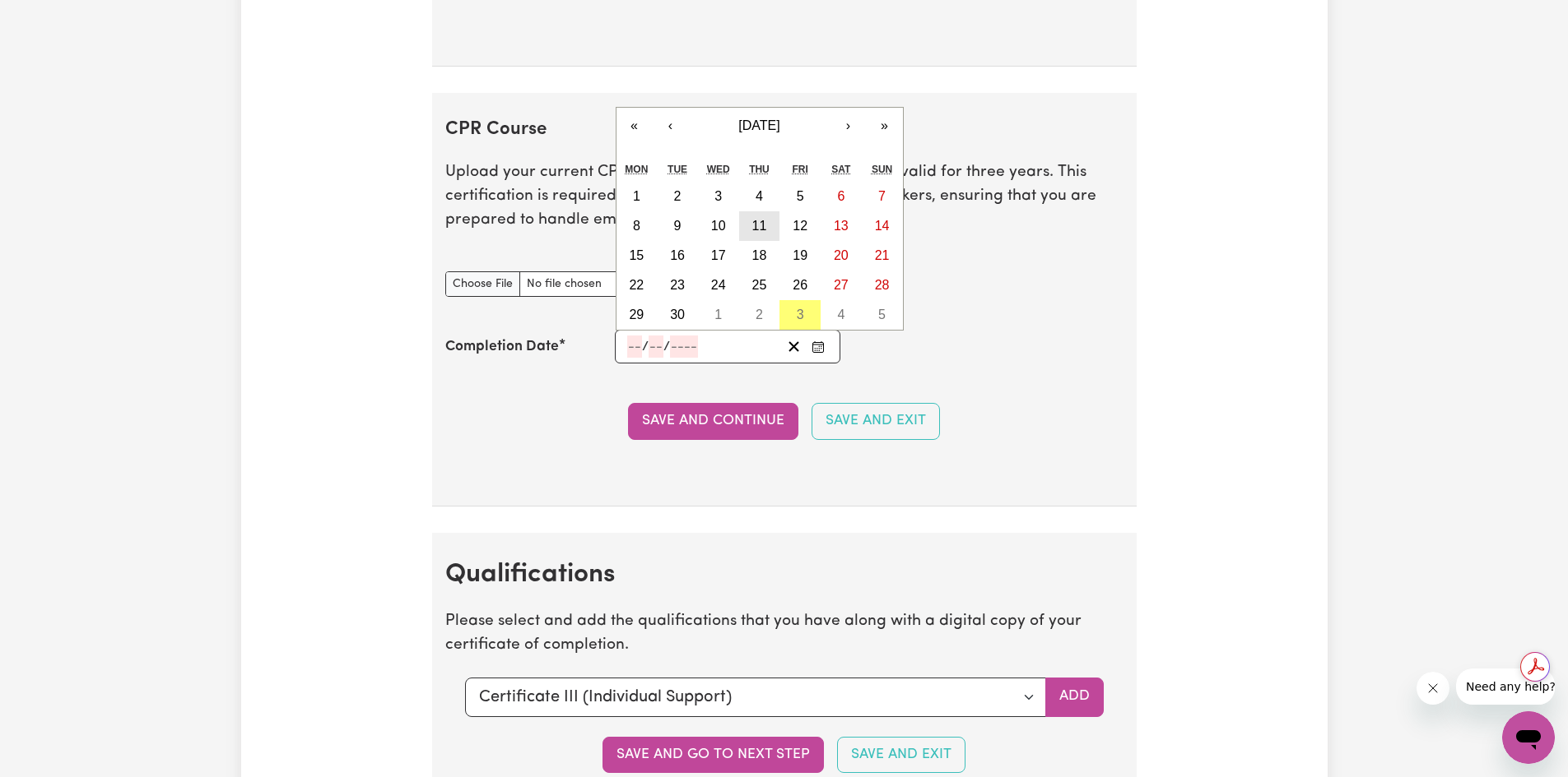
type input "2025"
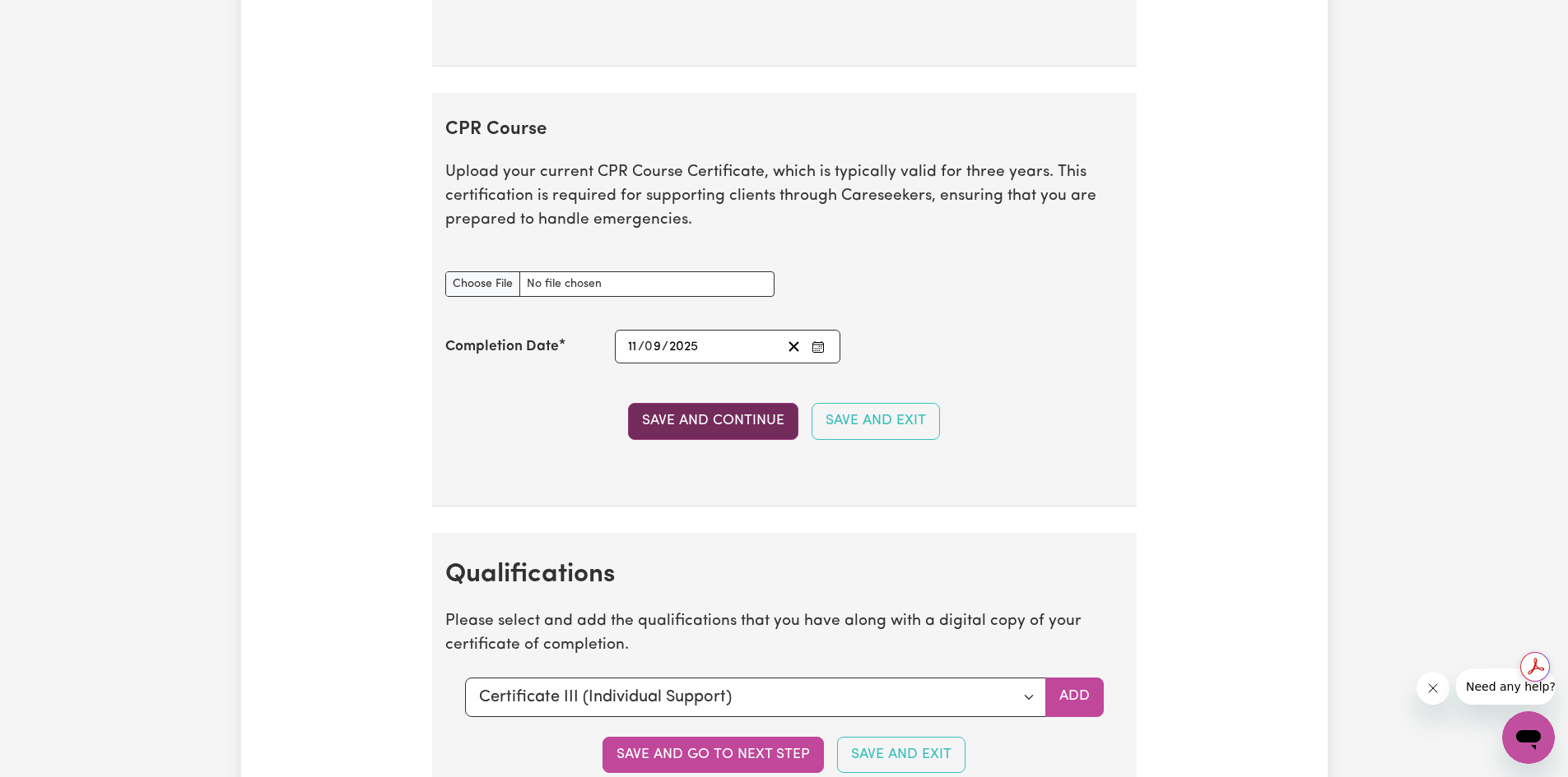
click at [738, 422] on button "Save and Continue" at bounding box center [713, 422] width 170 height 37
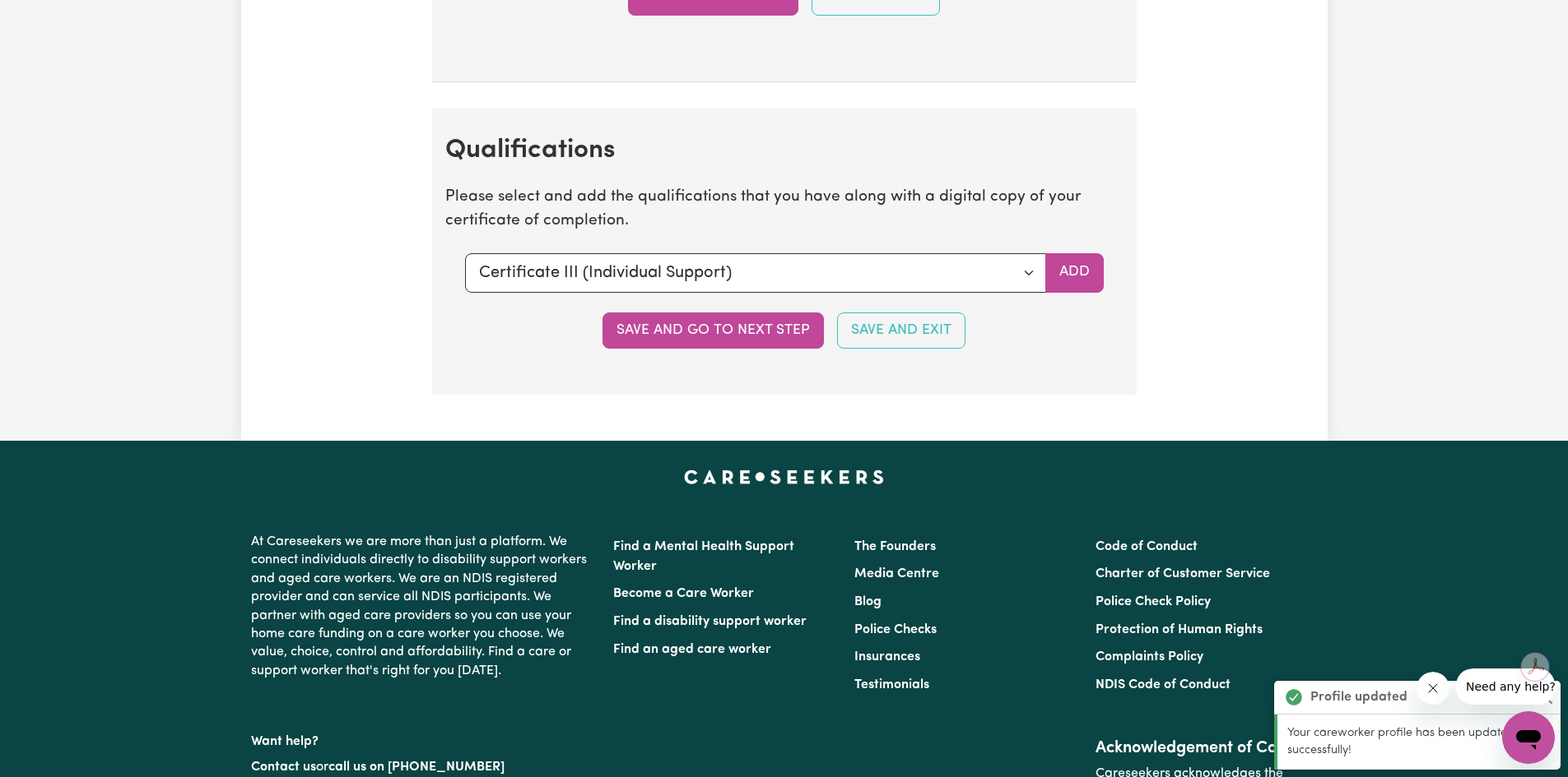
scroll to position [4156, 0]
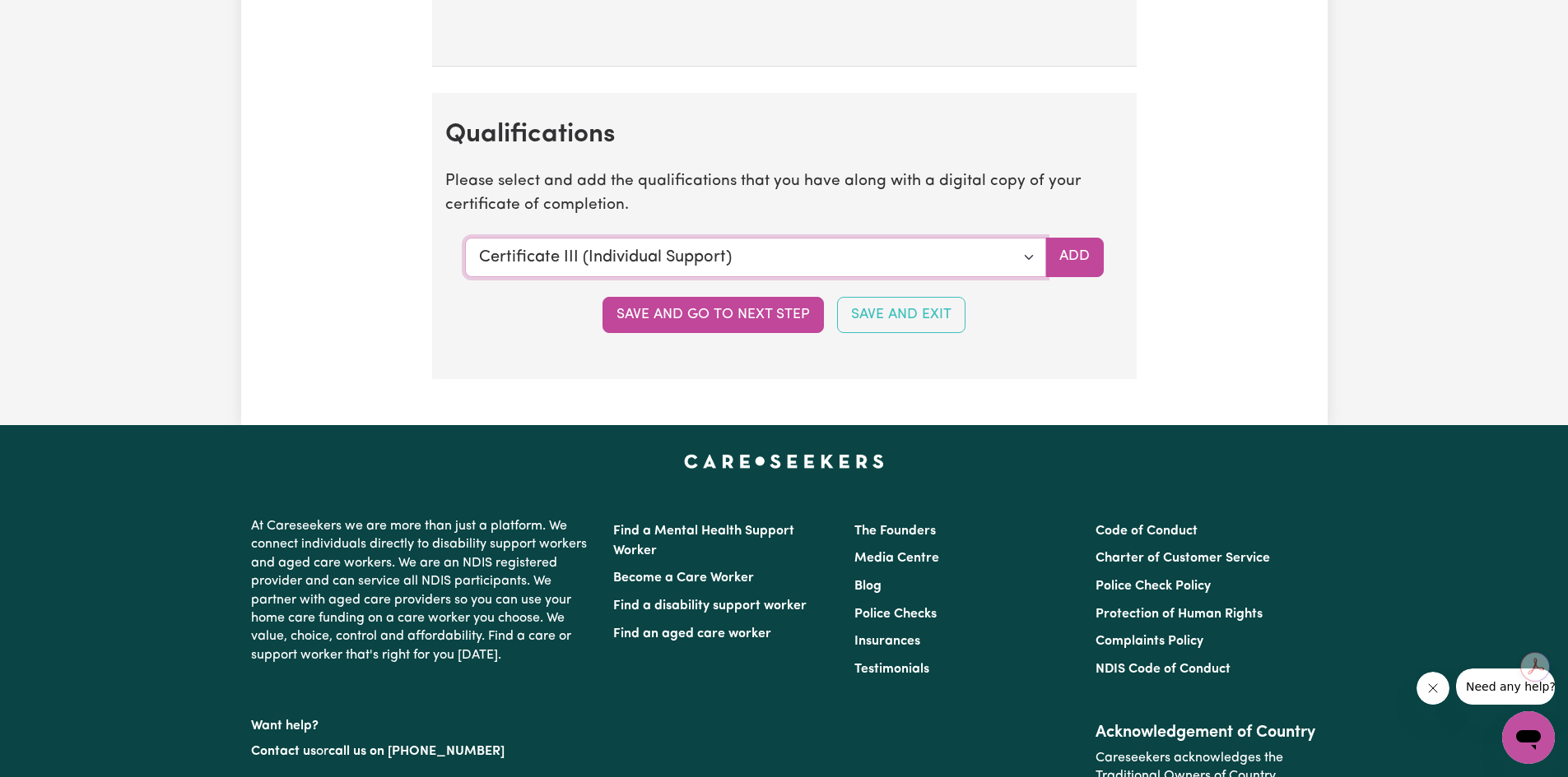
click at [1015, 262] on select "Select a qualification to add... Certificate III (Individual Support) Certifica…" at bounding box center [756, 257] width 581 height 39
click at [682, 311] on button "Save and go to next step" at bounding box center [713, 315] width 221 height 37
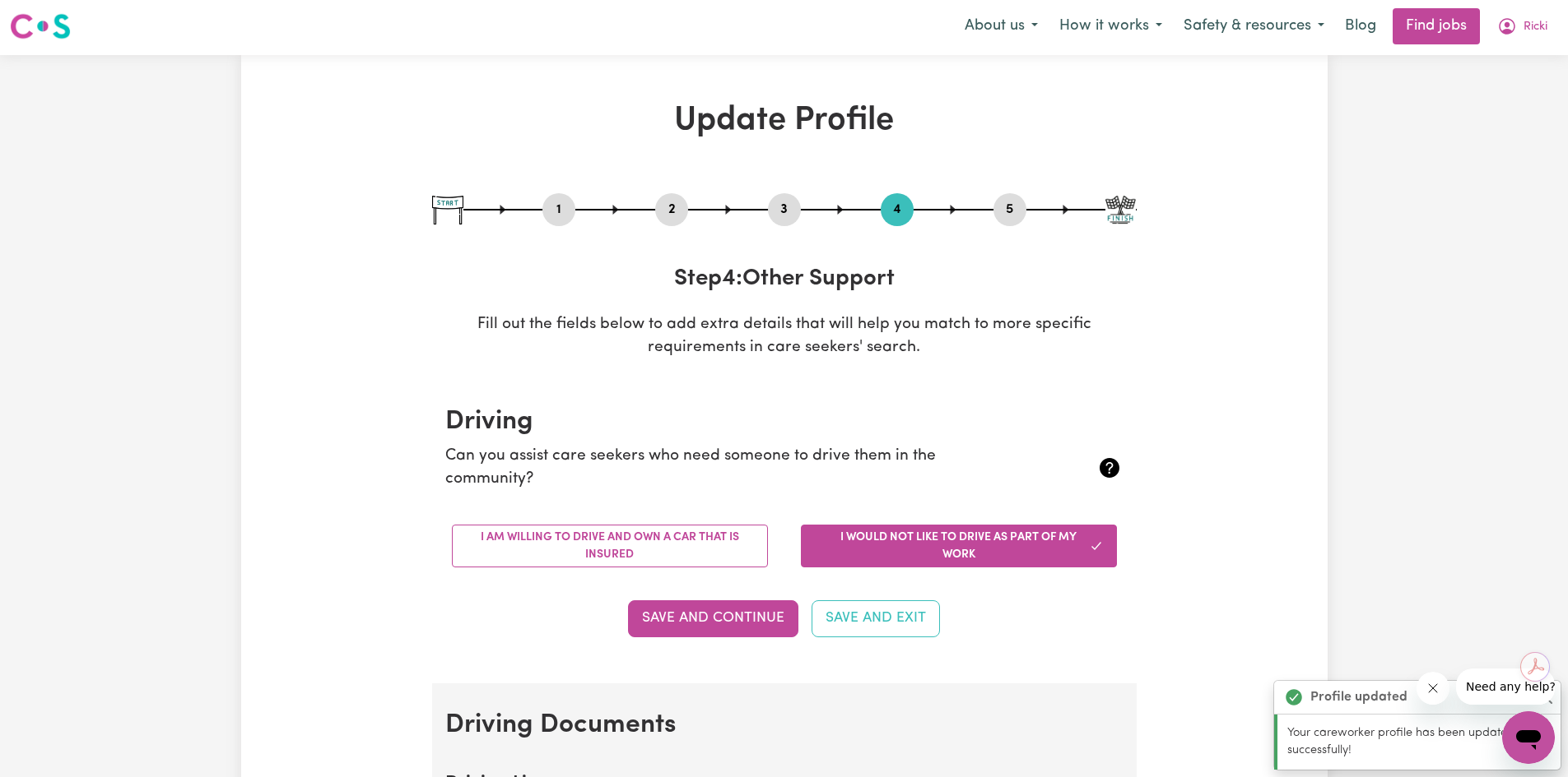
scroll to position [0, 0]
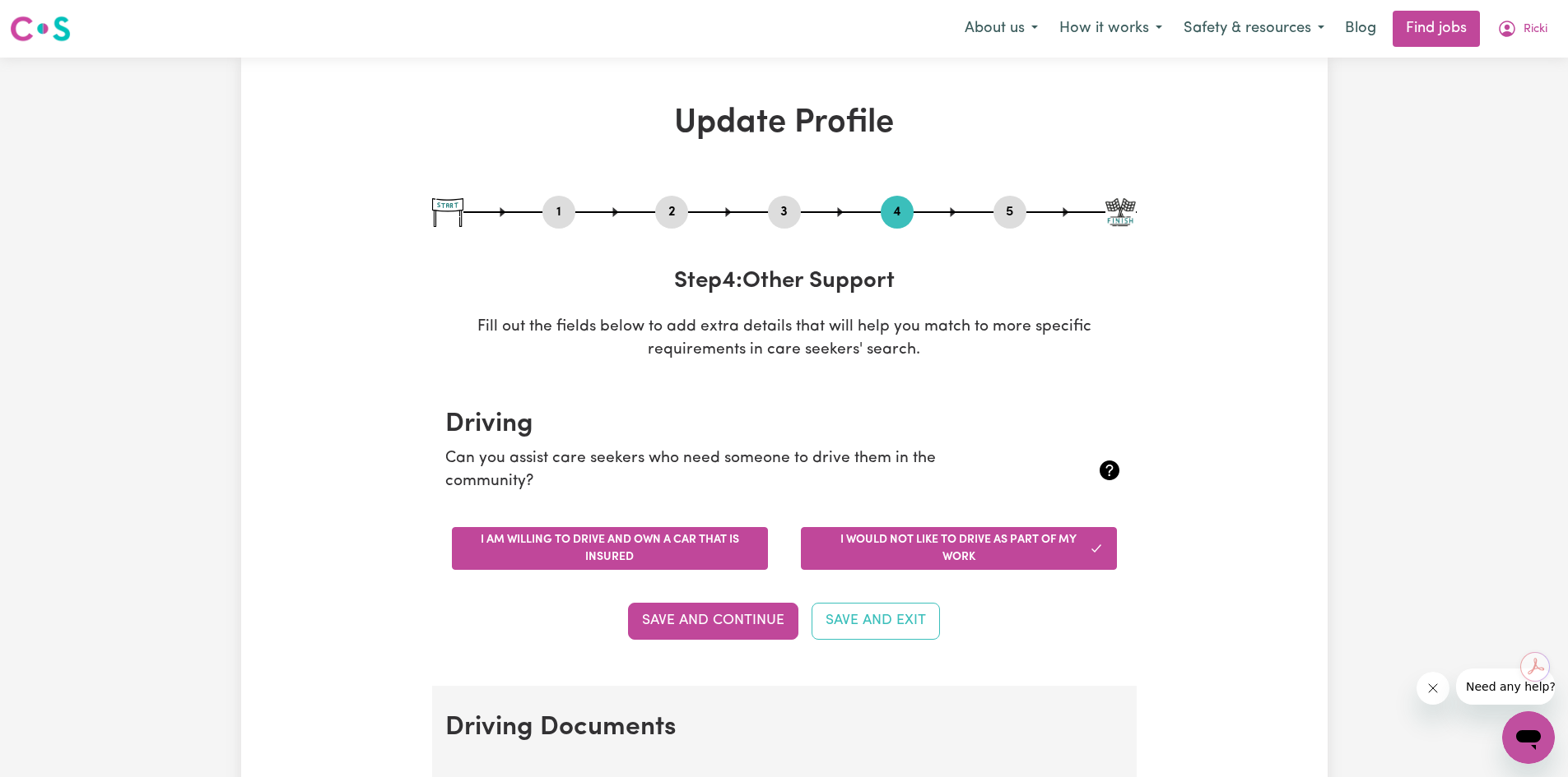
click at [714, 548] on button "I am willing to drive and own a car that is insured" at bounding box center [609, 548] width 316 height 43
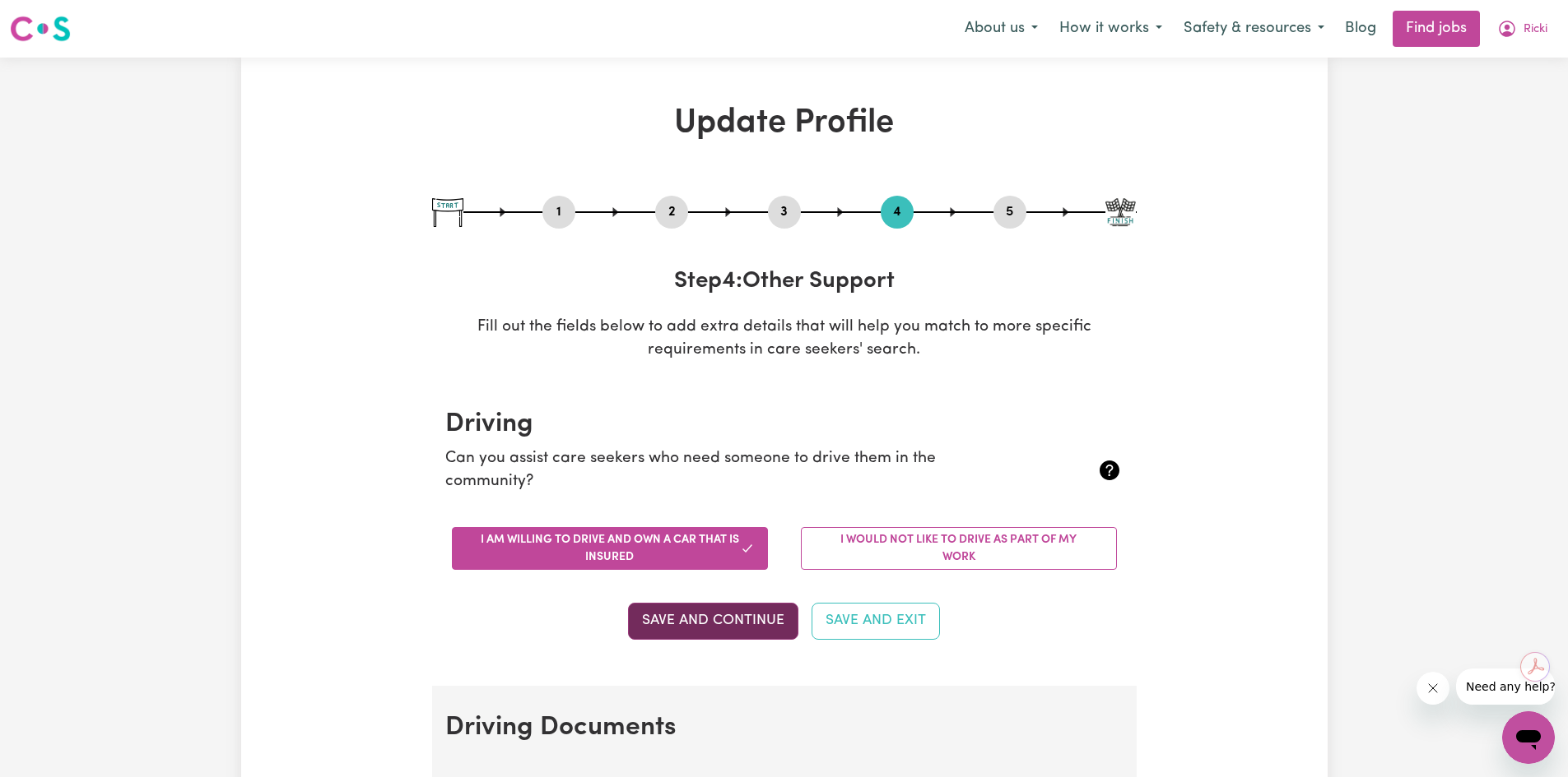
click at [732, 627] on button "Save and Continue" at bounding box center [713, 621] width 170 height 37
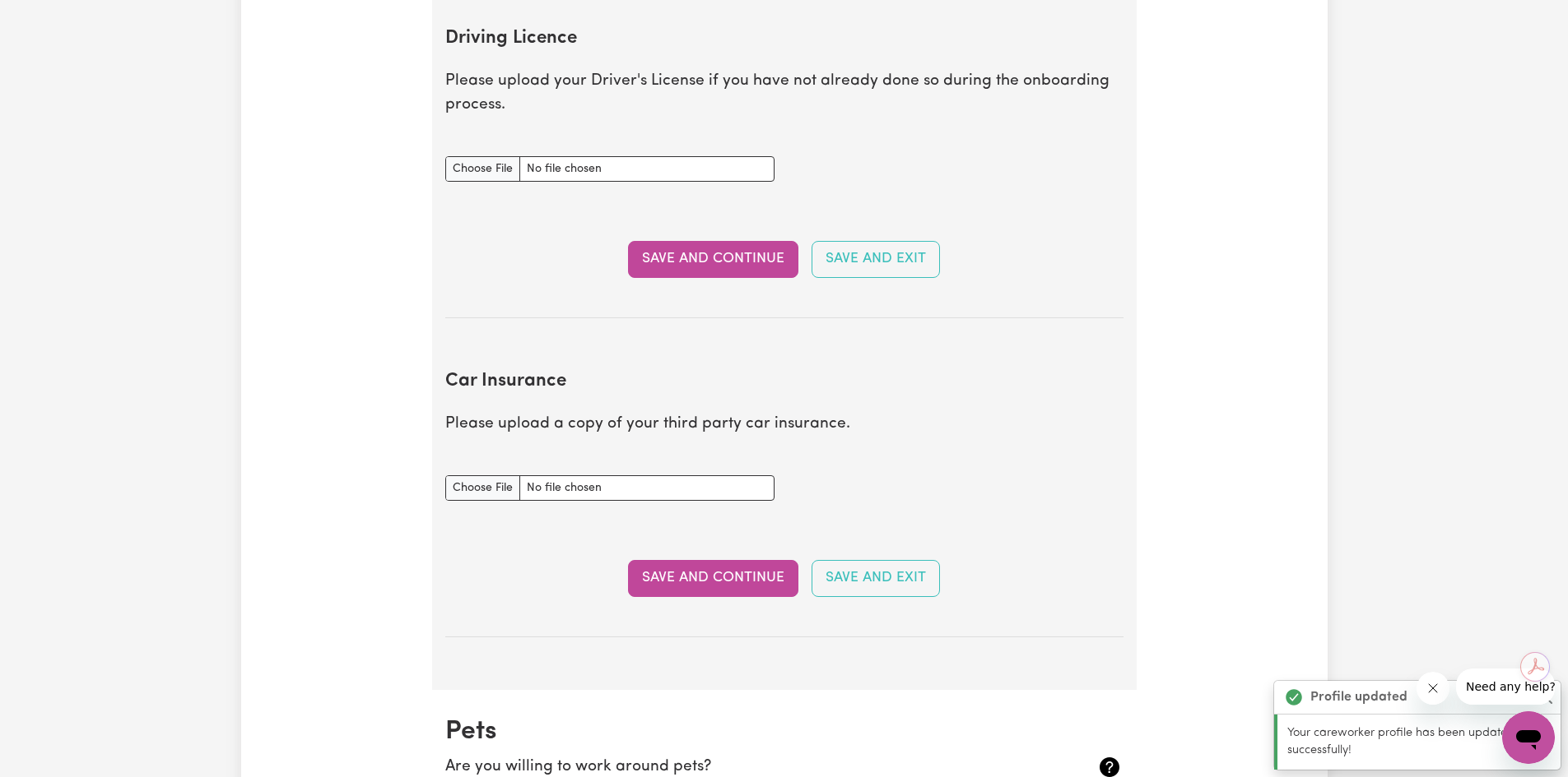
scroll to position [750, 0]
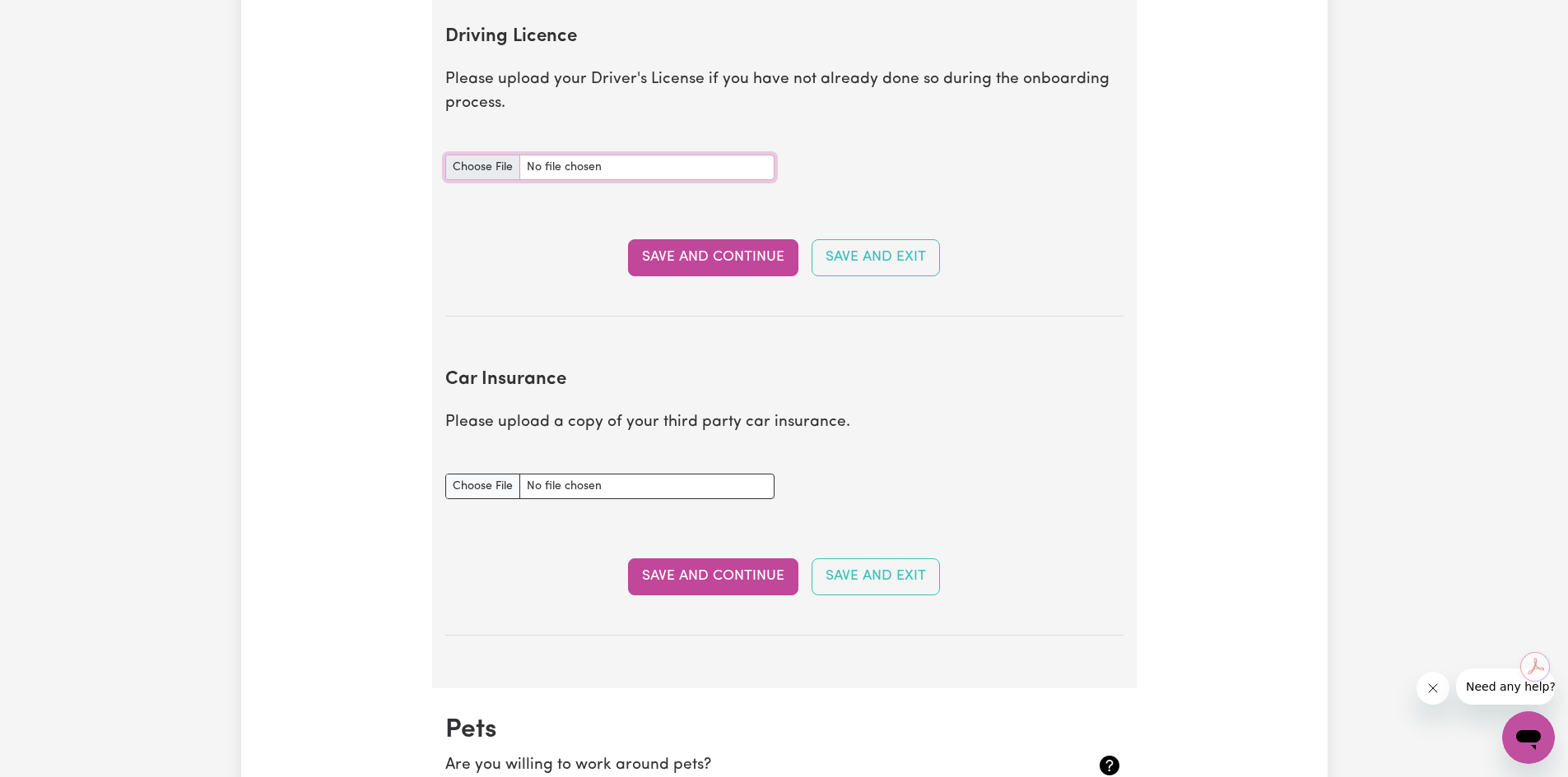
click at [498, 175] on input "Driving Licence document" at bounding box center [610, 167] width 329 height 25
type input "C:\fakepath\License Front.jpg"
click at [734, 255] on button "Save and Continue" at bounding box center [713, 258] width 170 height 37
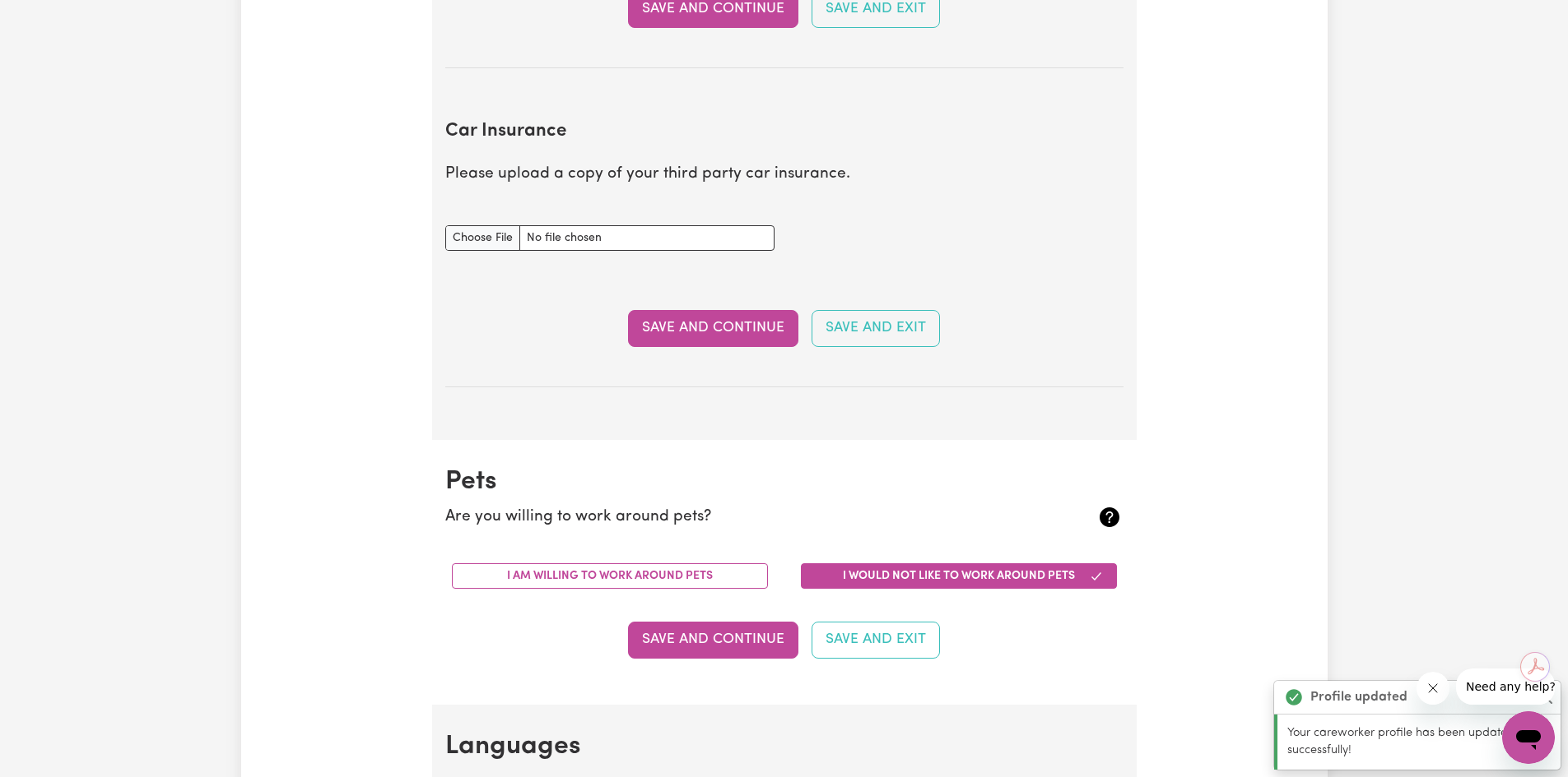
scroll to position [1093, 0]
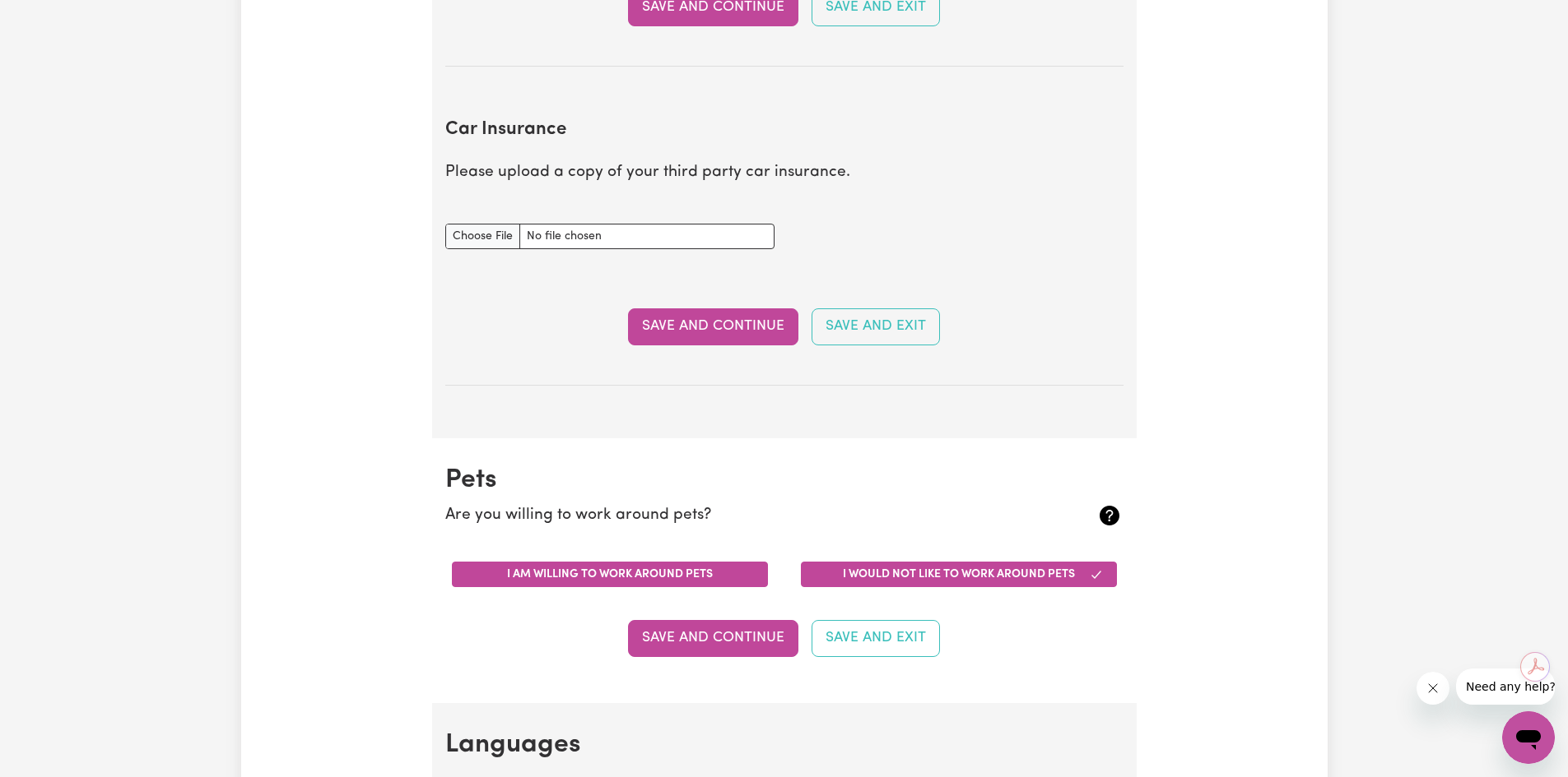
click at [609, 582] on button "I am willing to work around pets" at bounding box center [609, 574] width 316 height 25
click at [502, 229] on input "Car Insurance document" at bounding box center [610, 236] width 329 height 25
type input "C:\fakepath\Certificate of Currency Car Insurance.pdf"
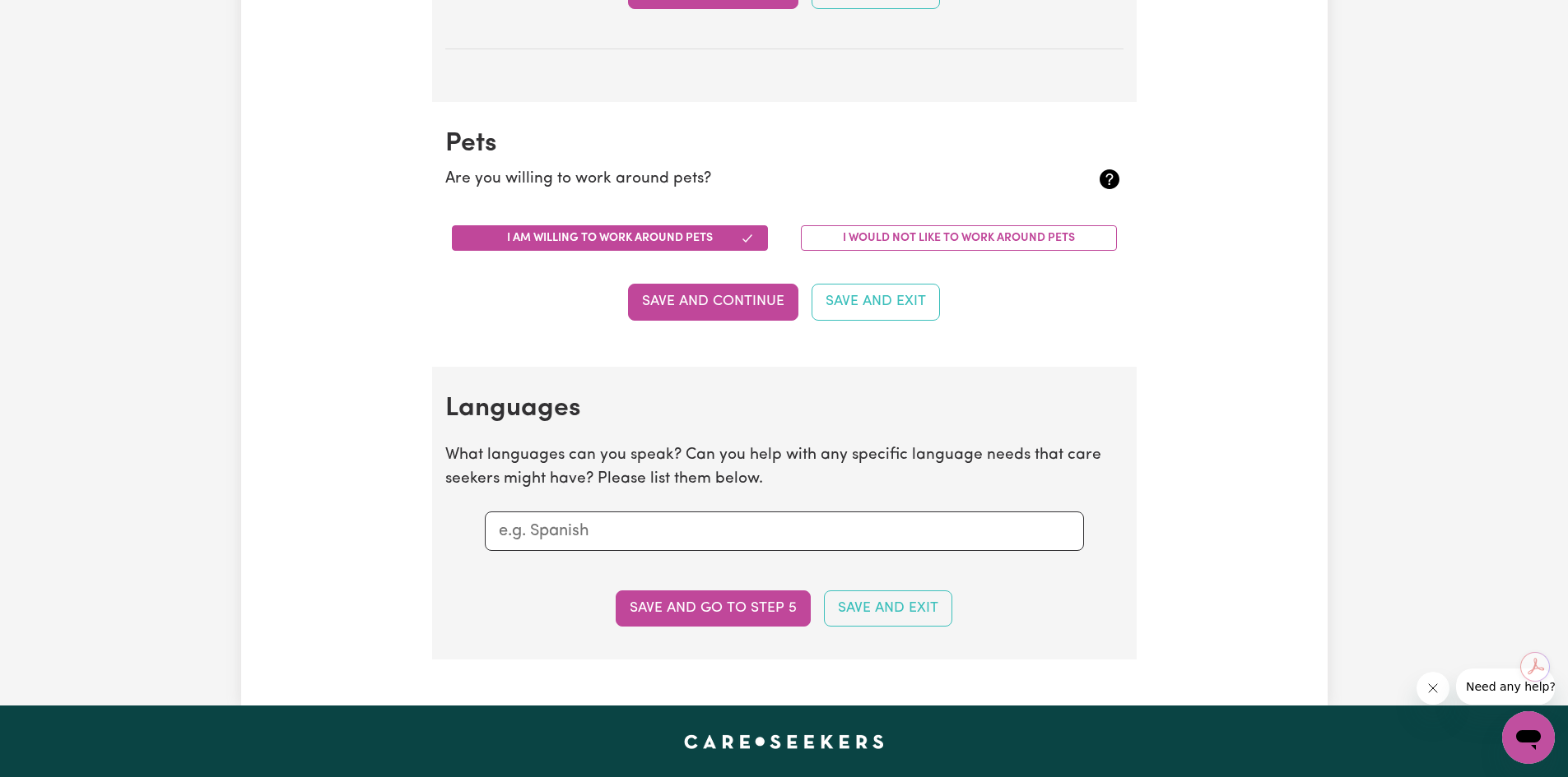
scroll to position [1504, 0]
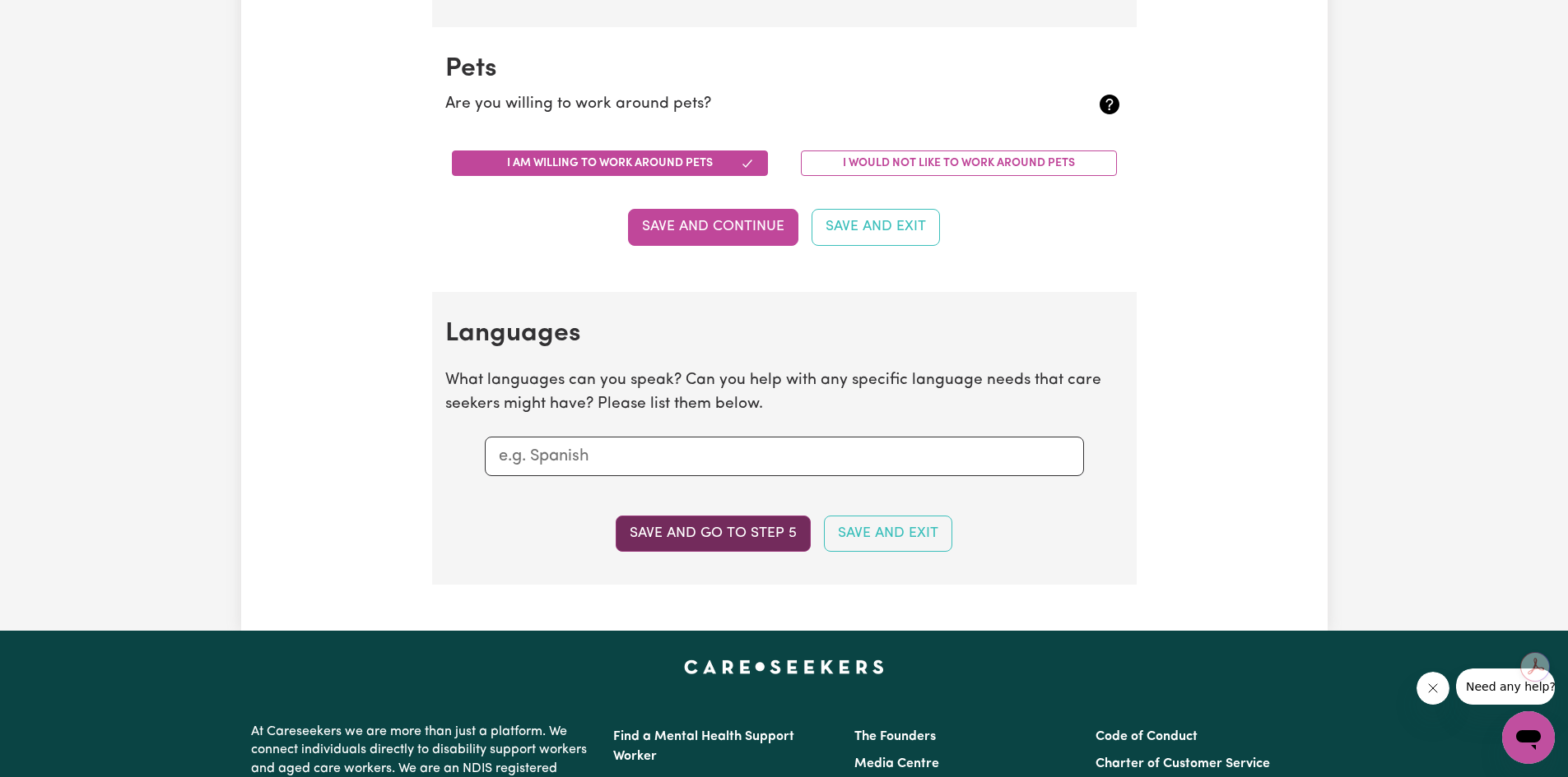
click at [769, 534] on button "Save and go to step 5" at bounding box center [713, 534] width 195 height 37
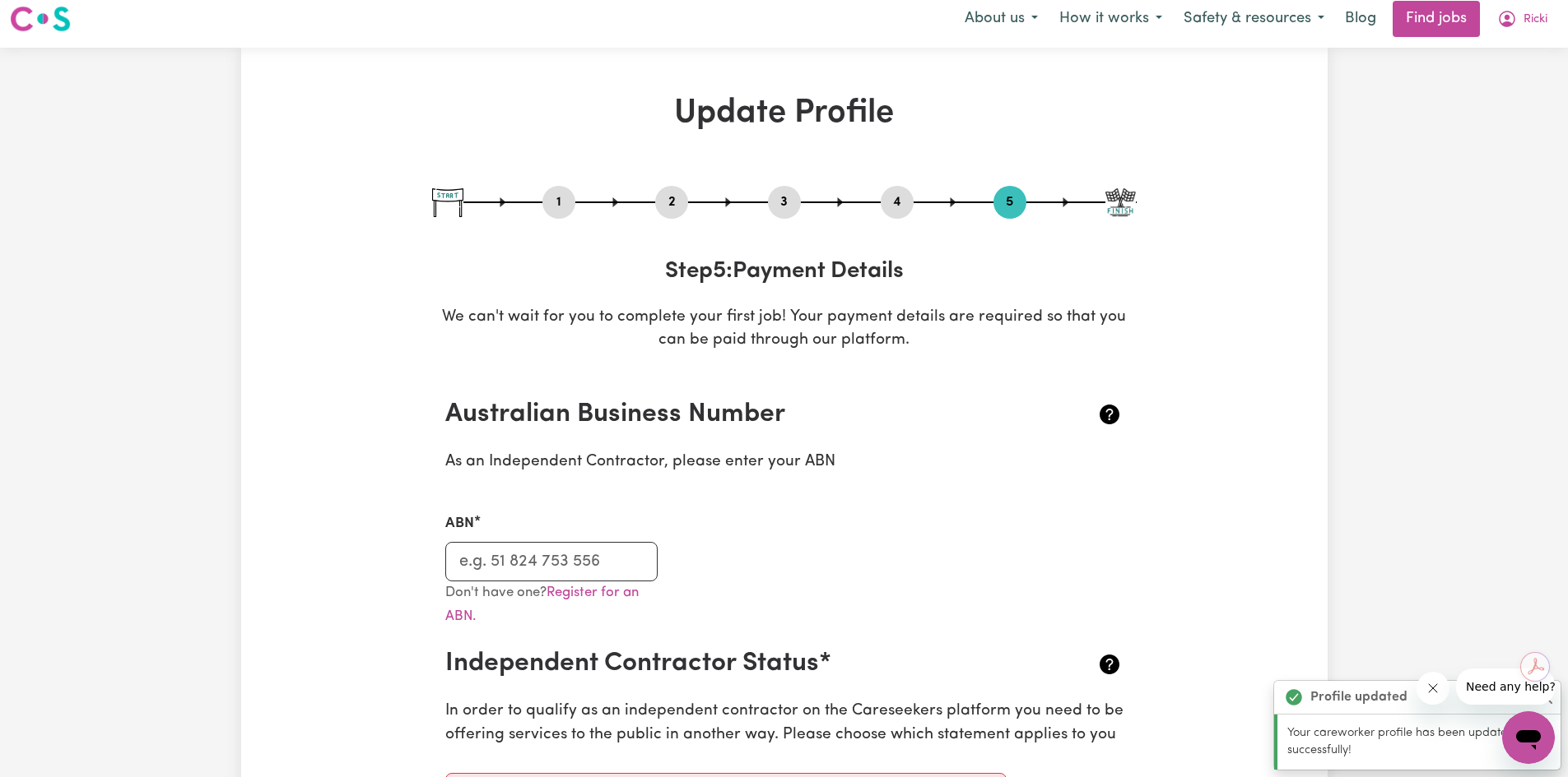
scroll to position [0, 0]
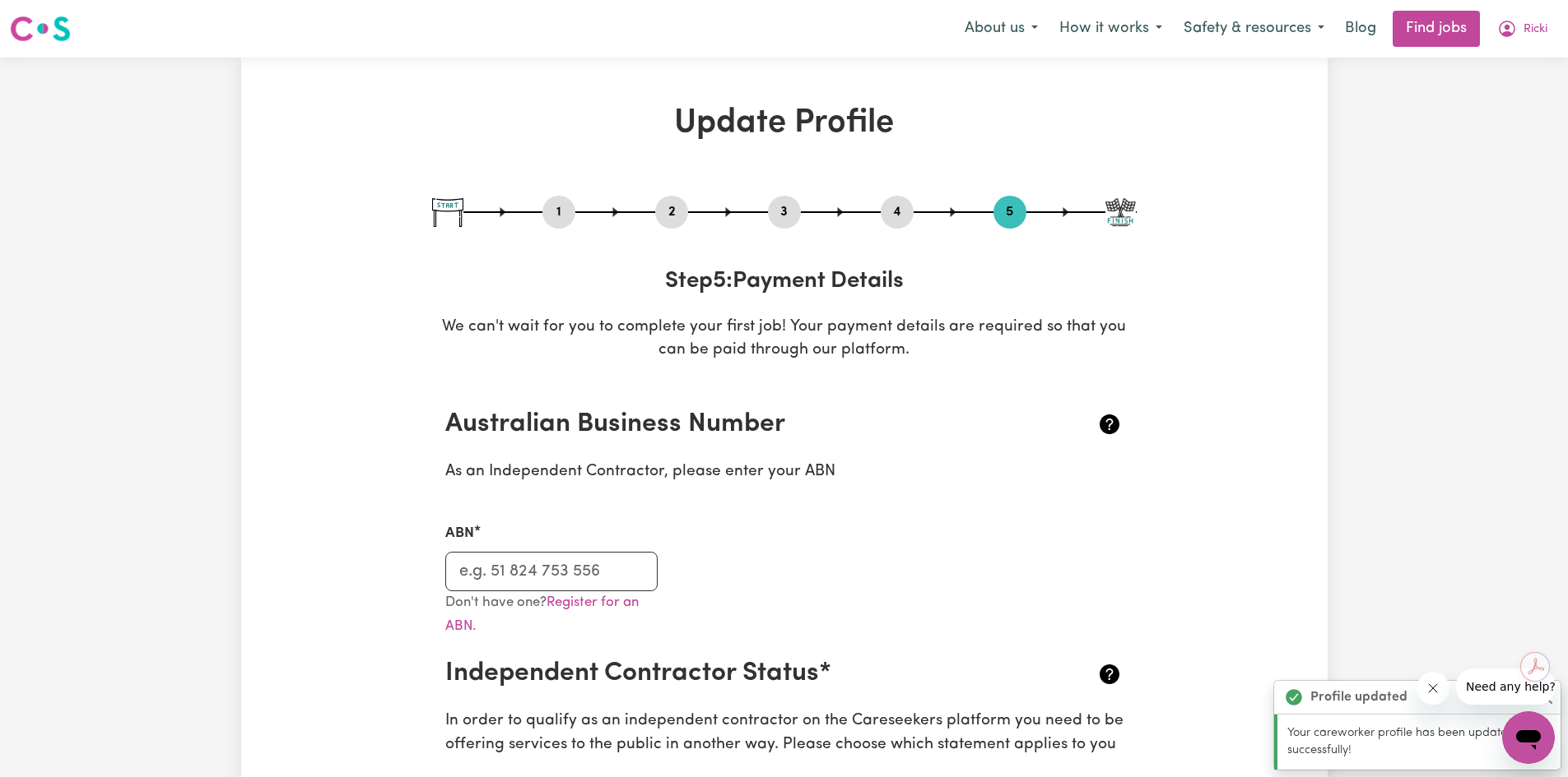
click at [899, 222] on div "4" at bounding box center [897, 213] width 33 height 33
click at [899, 222] on button "4" at bounding box center [897, 212] width 33 height 22
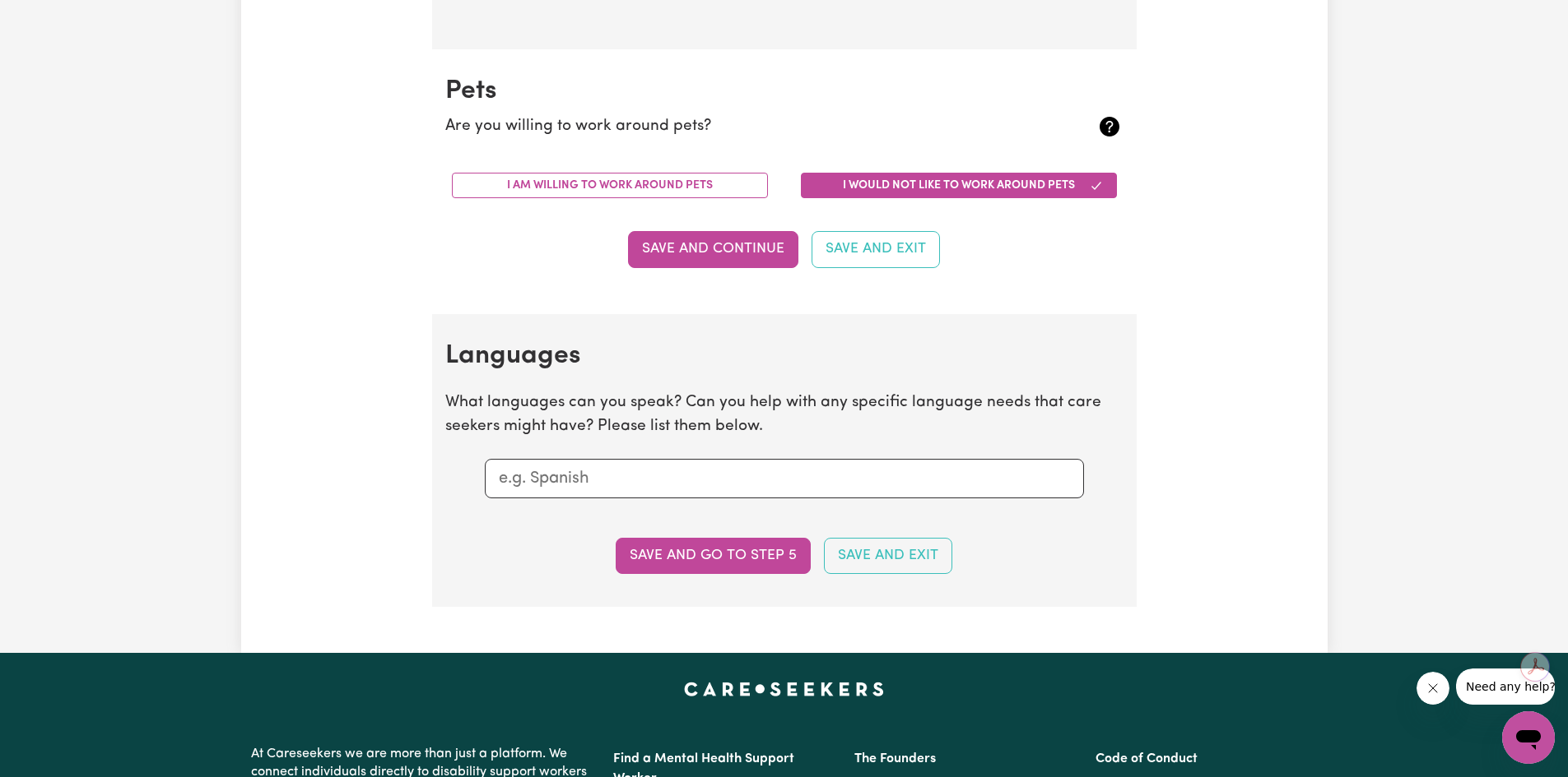
scroll to position [1481, 0]
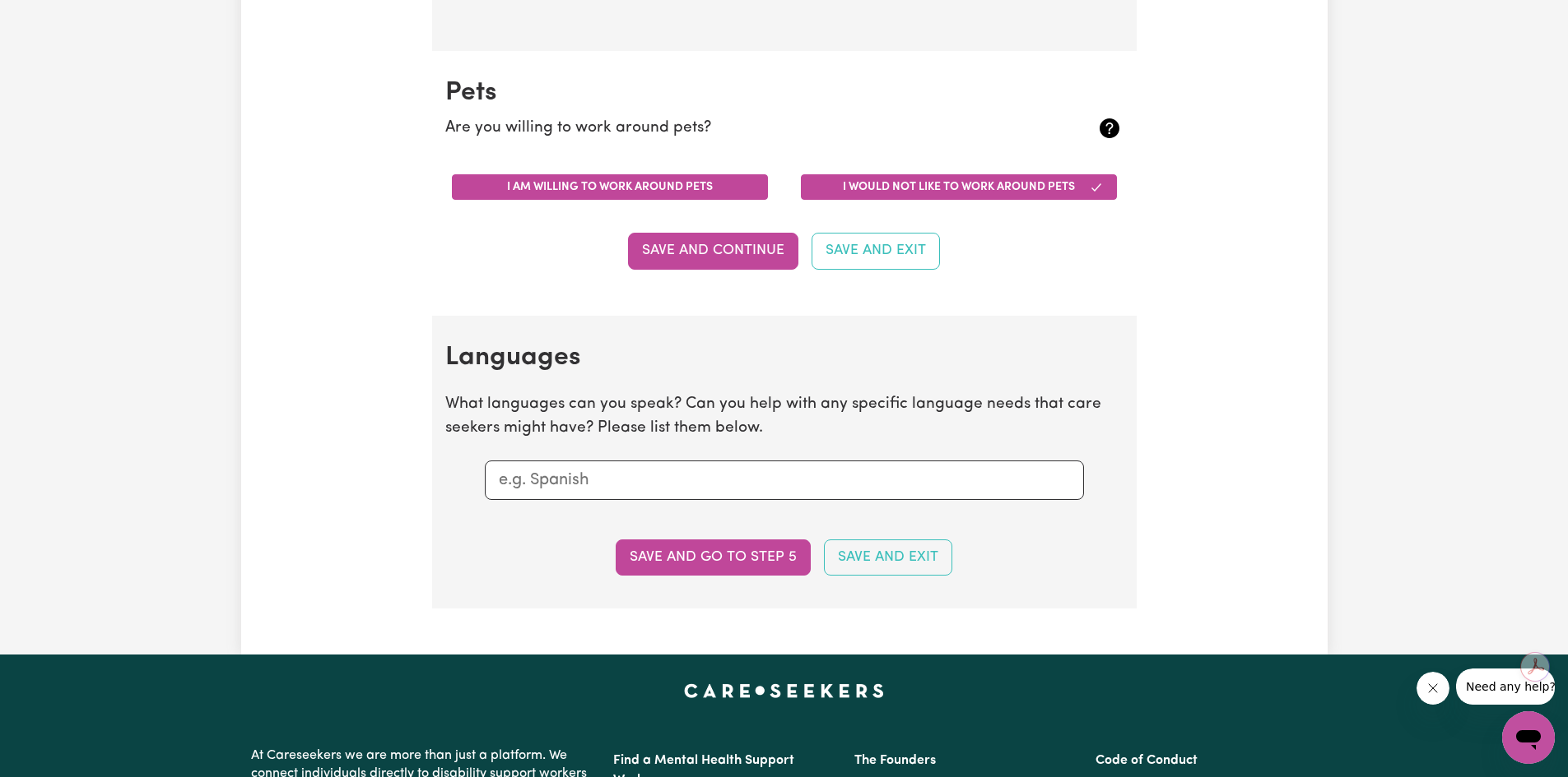
click at [708, 188] on button "I am willing to work around pets" at bounding box center [609, 186] width 316 height 25
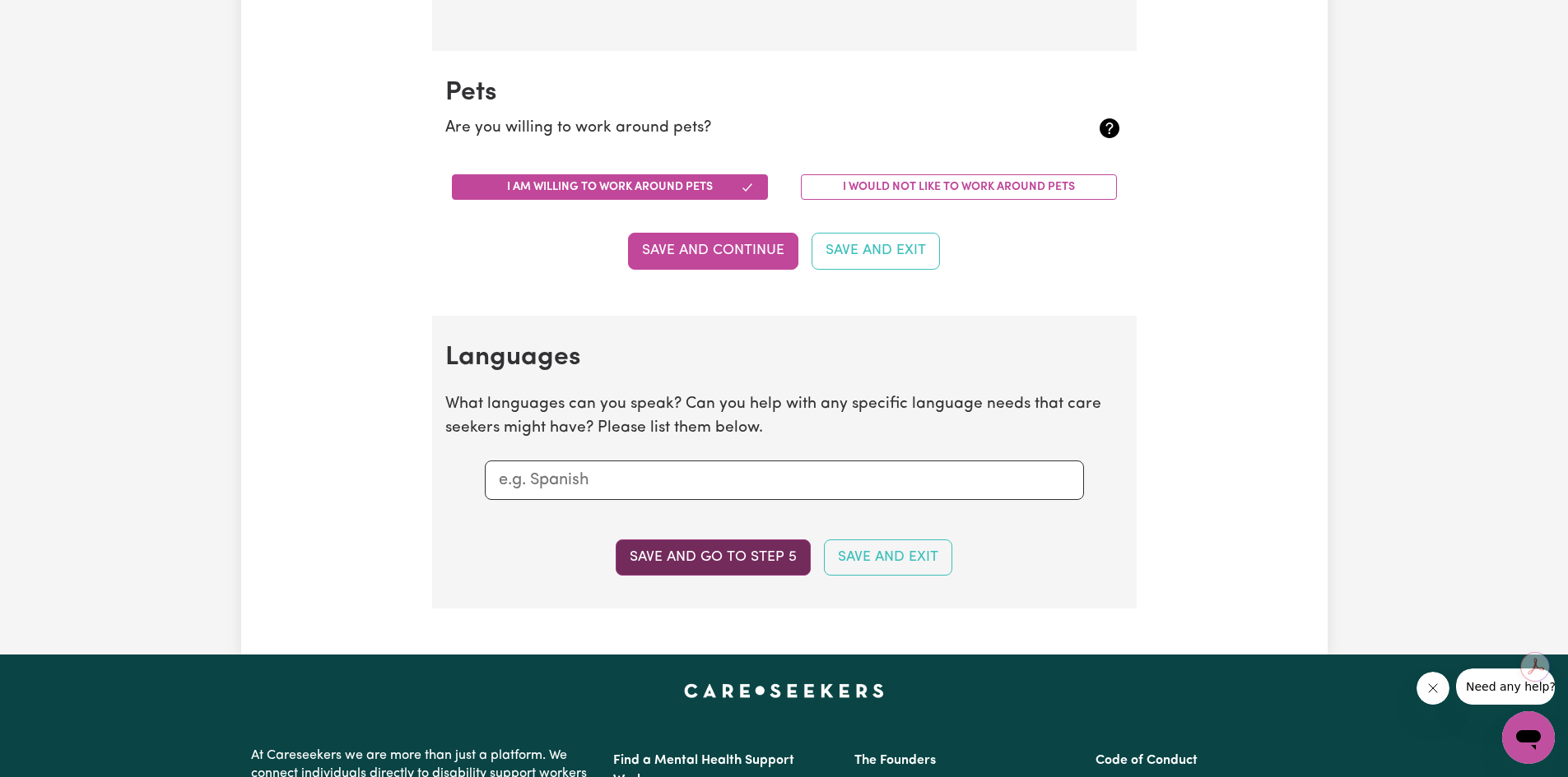
click at [692, 554] on button "Save and go to step 5" at bounding box center [713, 557] width 195 height 37
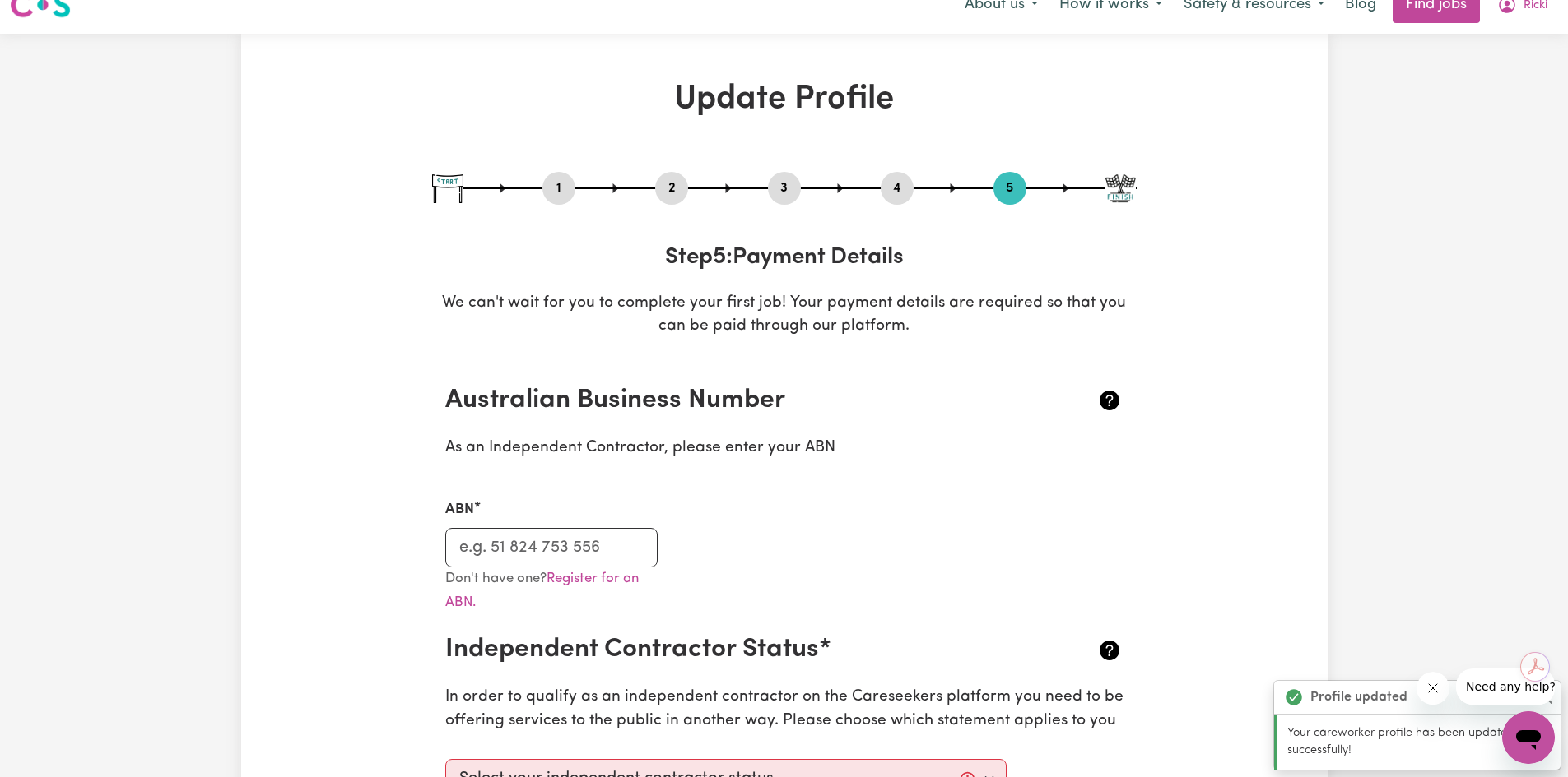
scroll to position [0, 0]
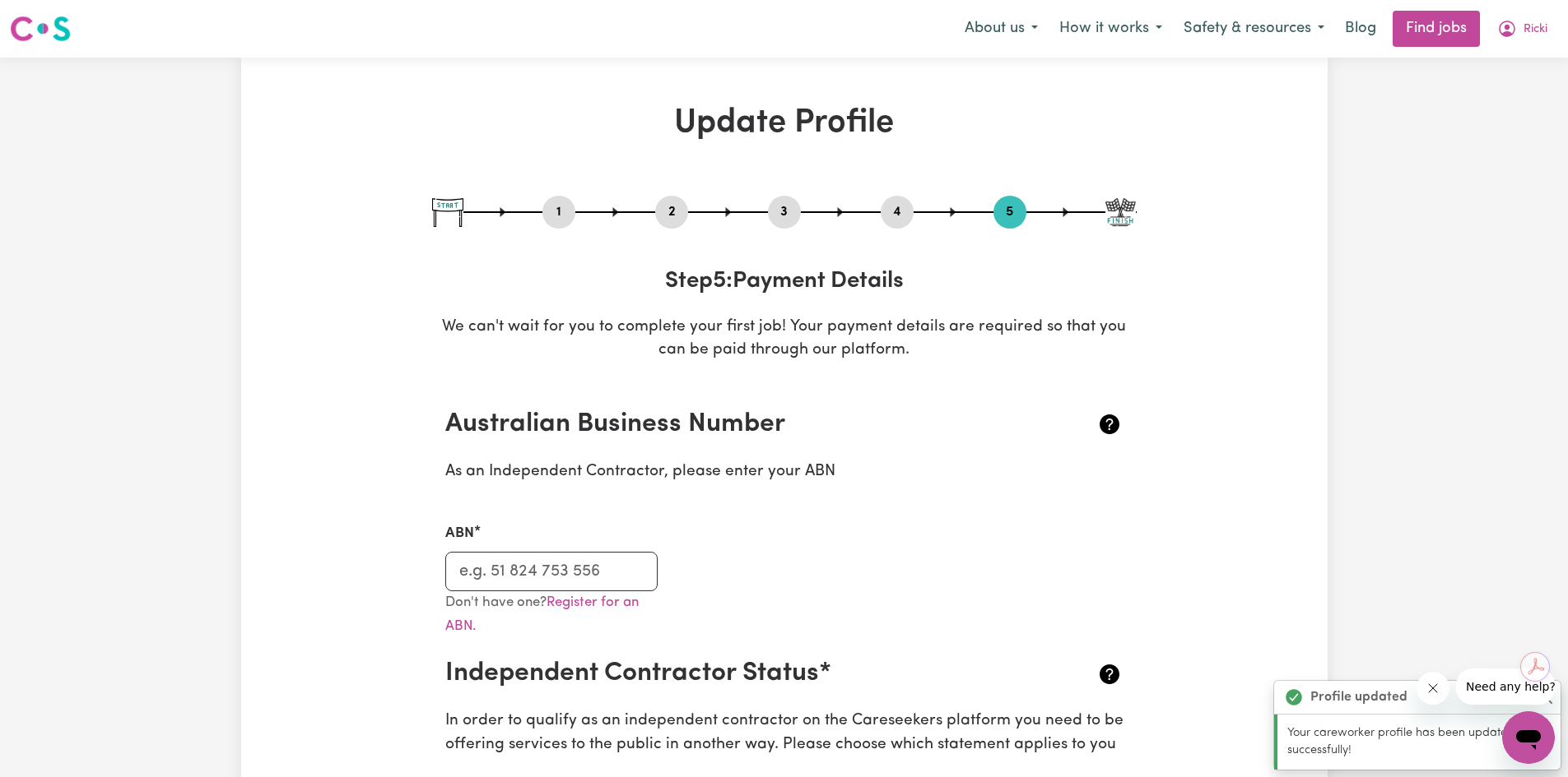
click at [913, 215] on button "4" at bounding box center [897, 212] width 33 height 22
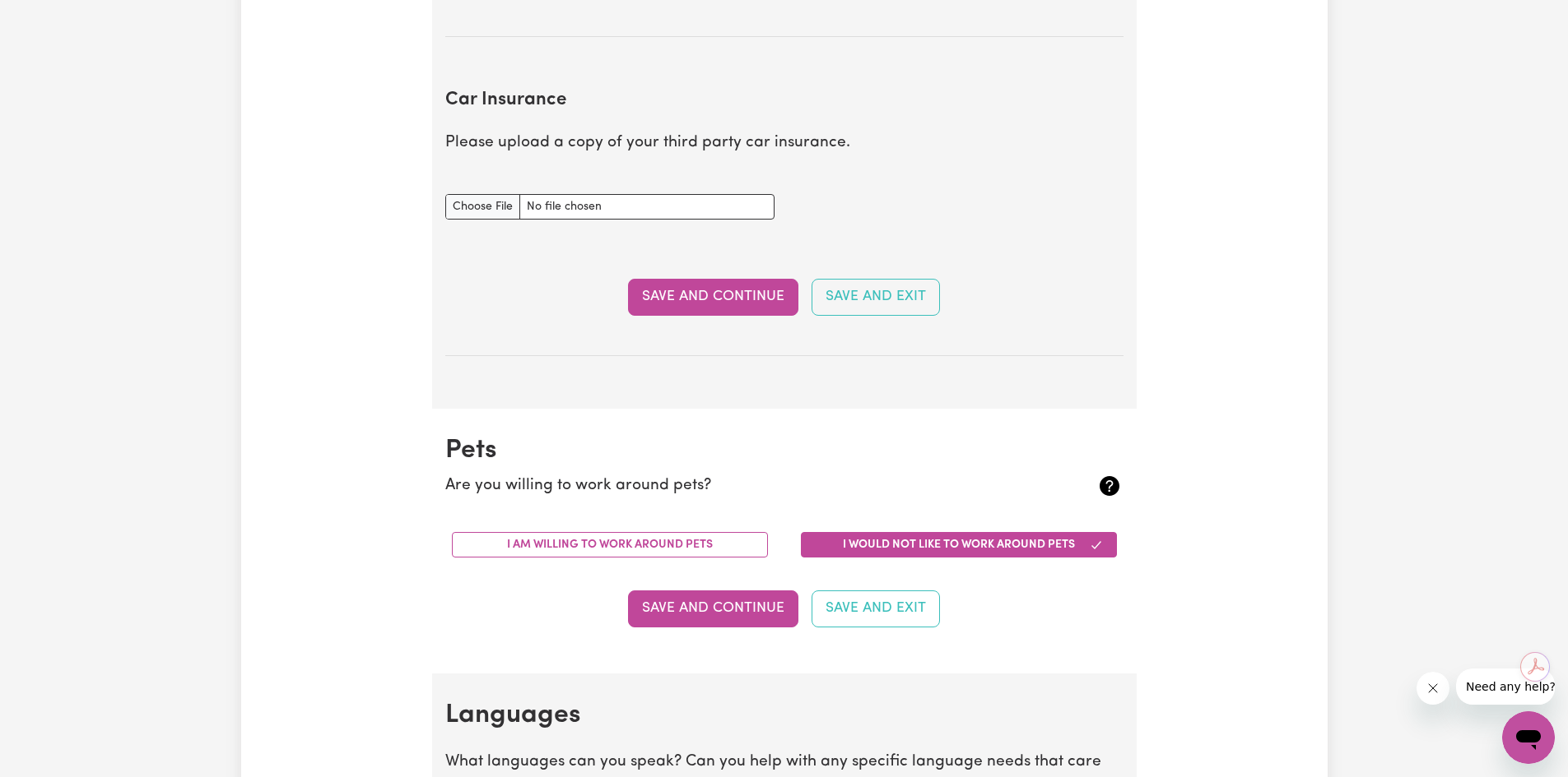
scroll to position [1234, 0]
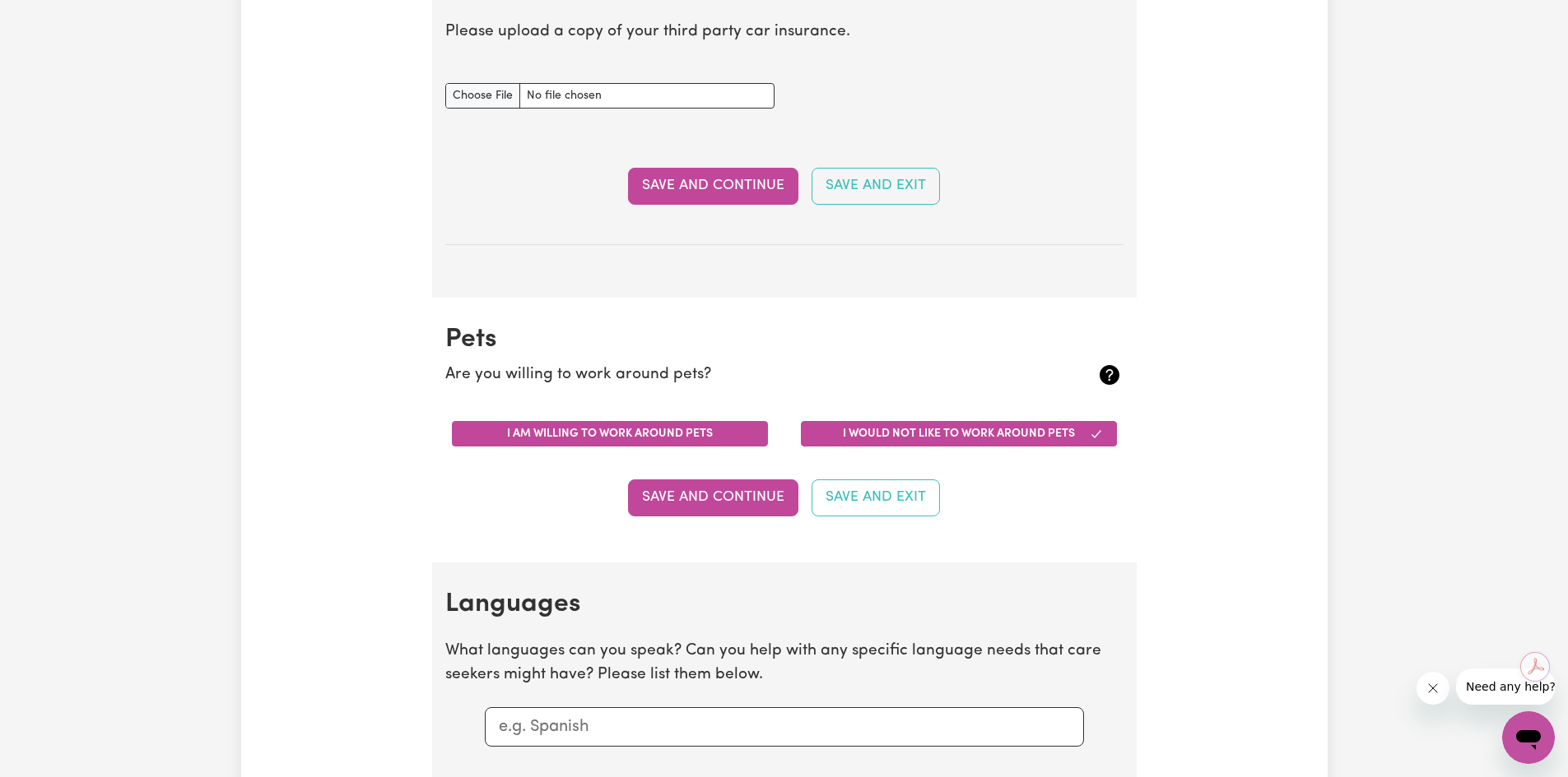
click at [696, 430] on button "I am willing to work around pets" at bounding box center [609, 434] width 316 height 25
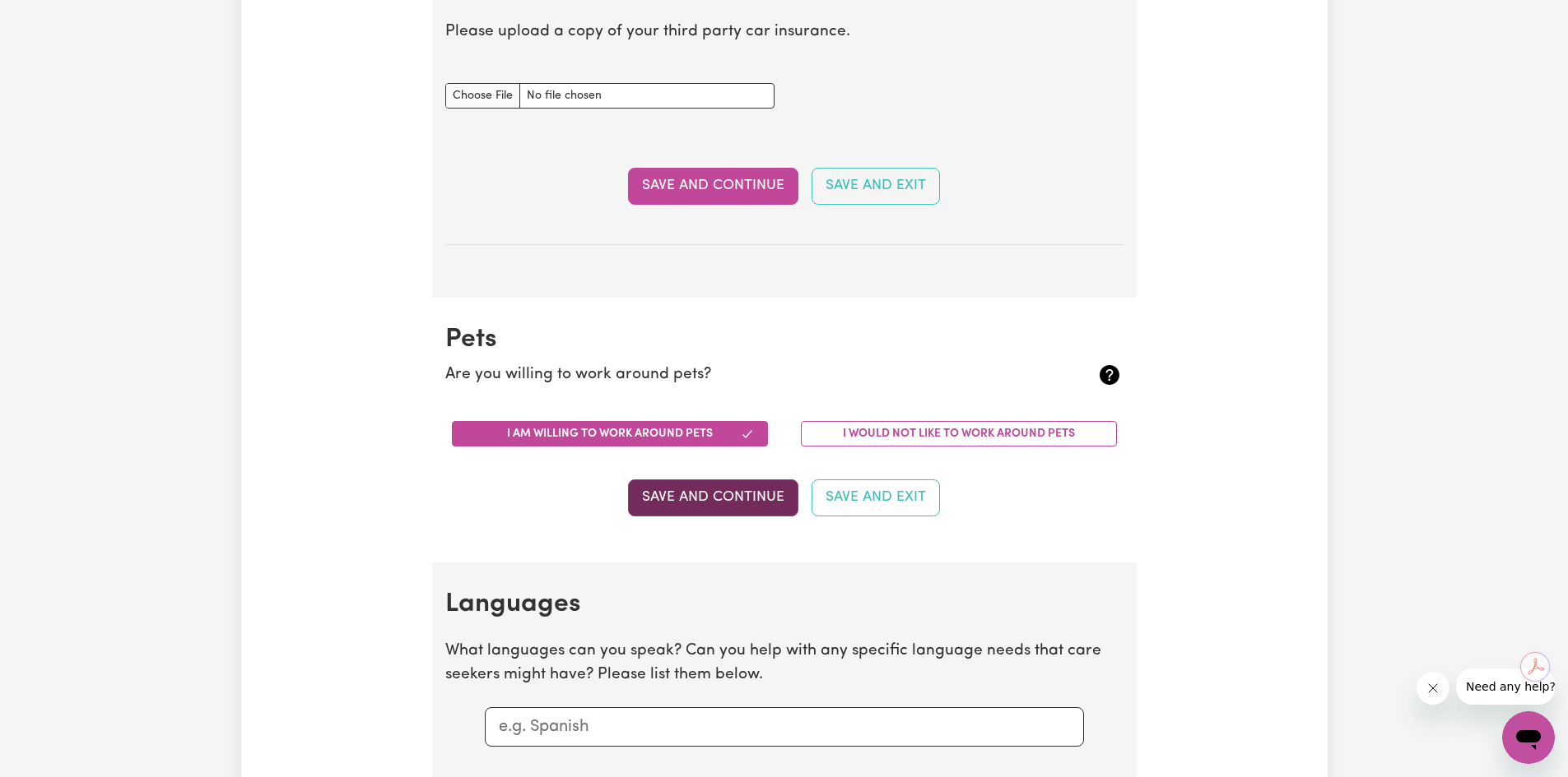
click at [709, 501] on button "Save and Continue" at bounding box center [713, 498] width 170 height 37
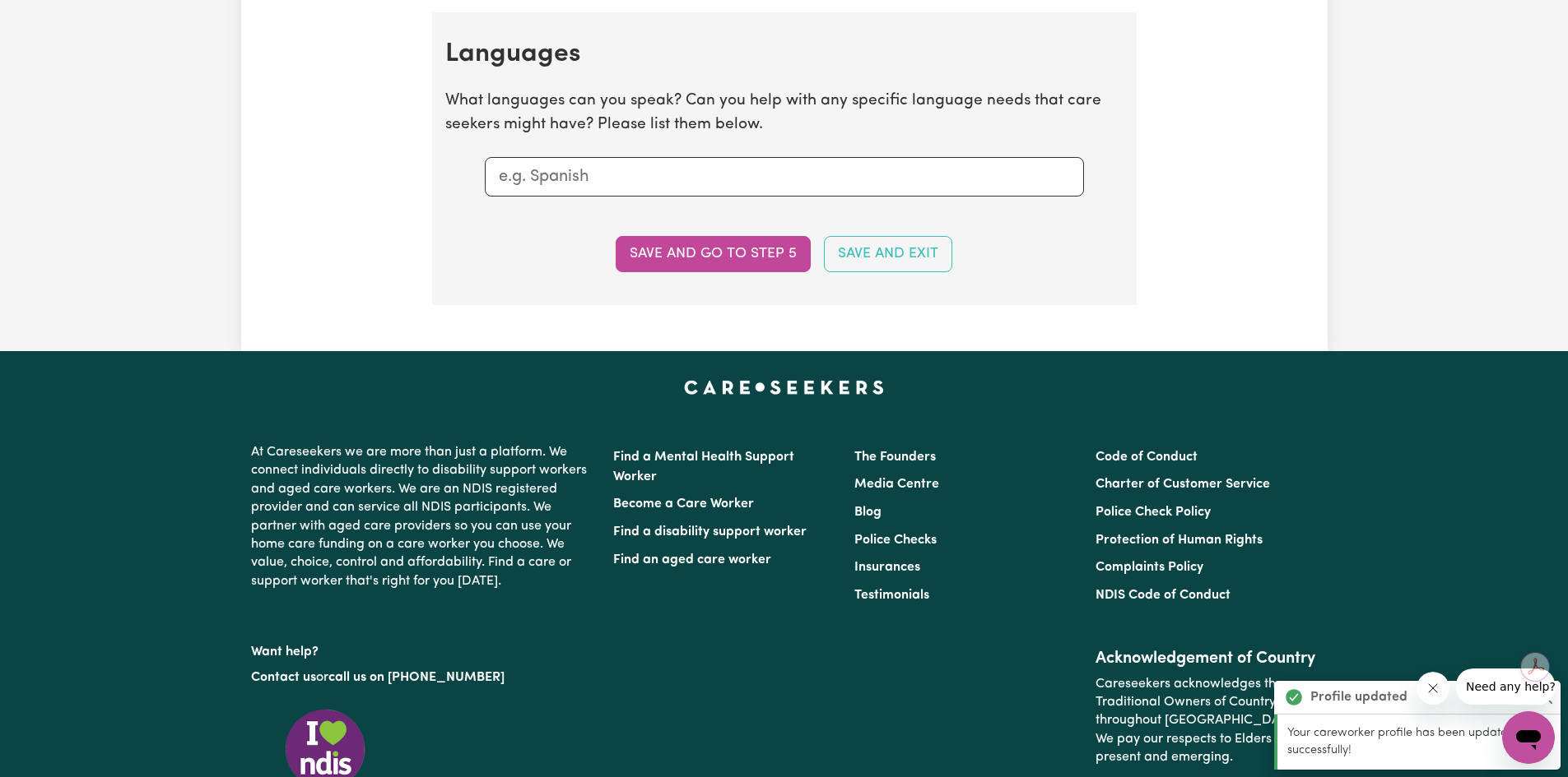
scroll to position [1796, 0]
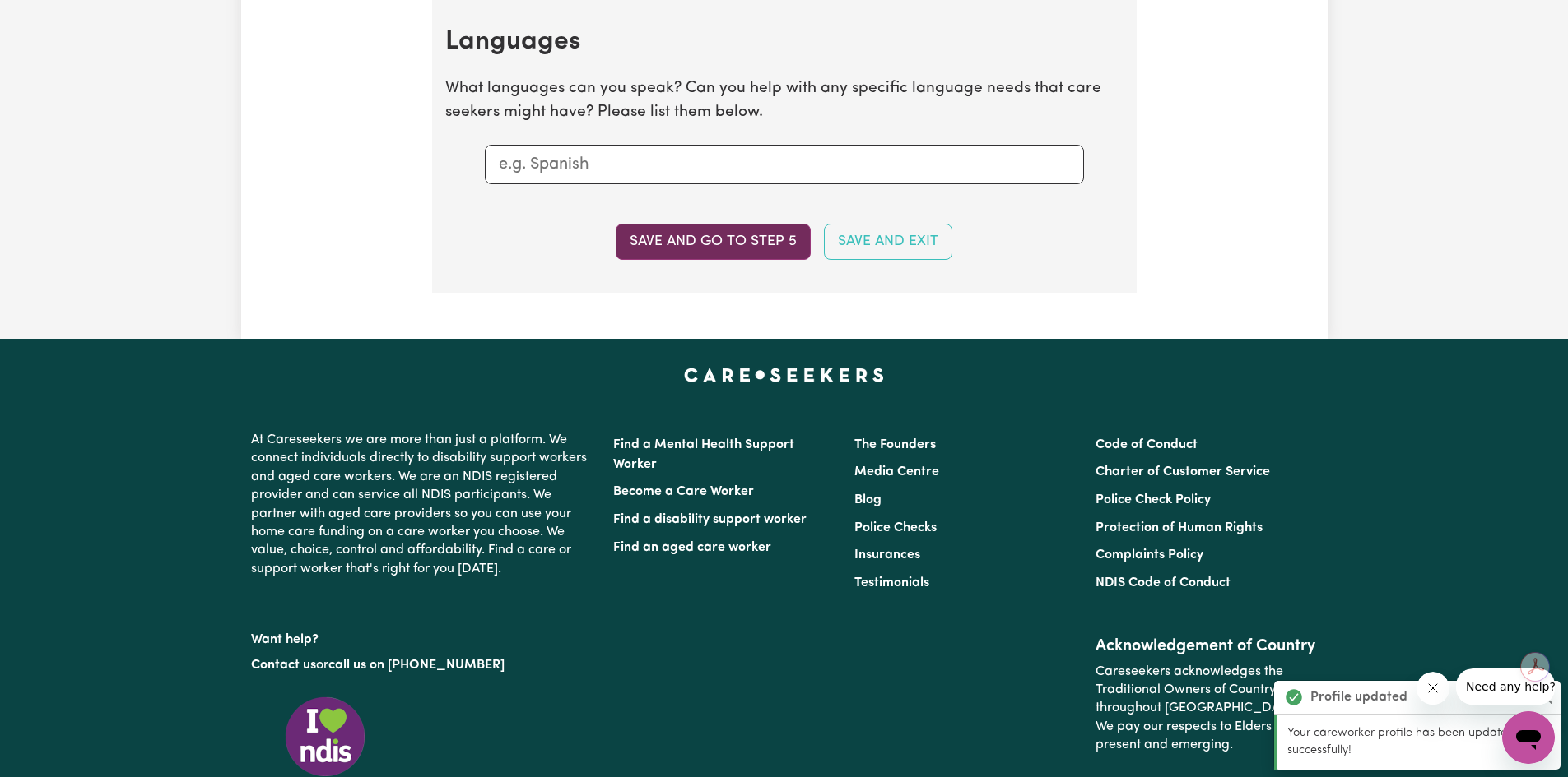
click at [715, 244] on button "Save and go to step 5" at bounding box center [713, 242] width 195 height 37
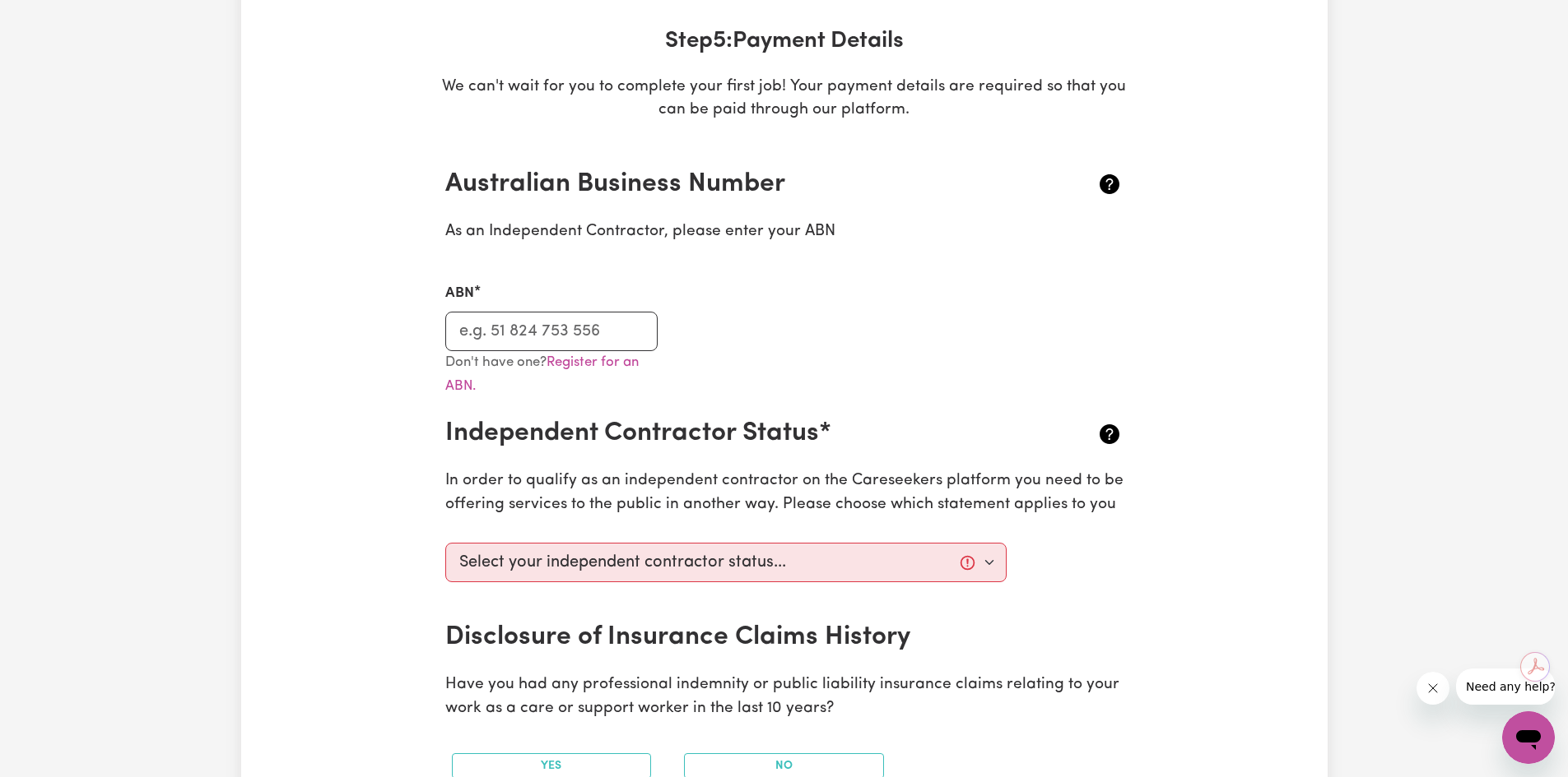
scroll to position [247, 0]
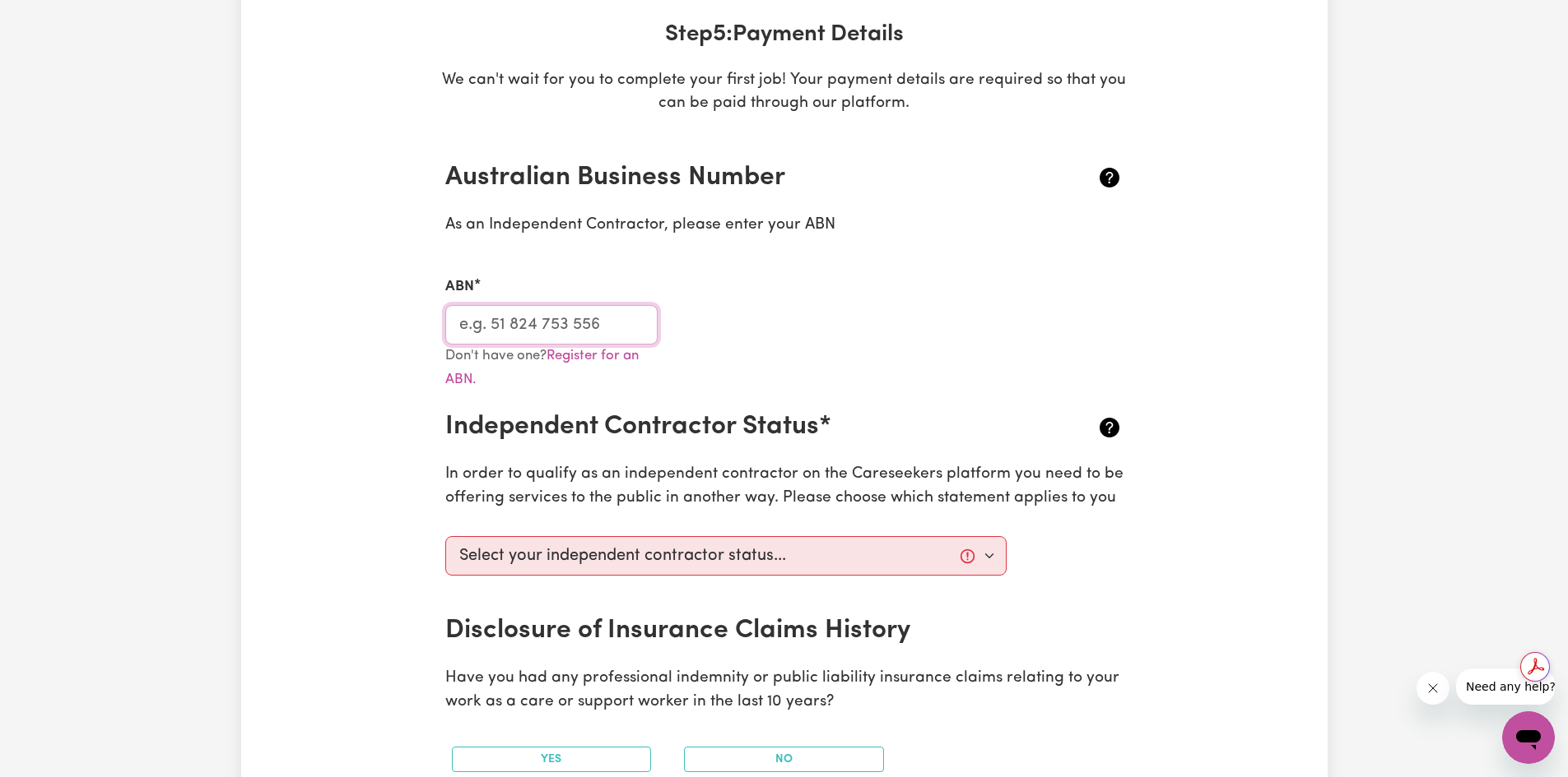
click at [509, 309] on input "ABN" at bounding box center [552, 324] width 214 height 39
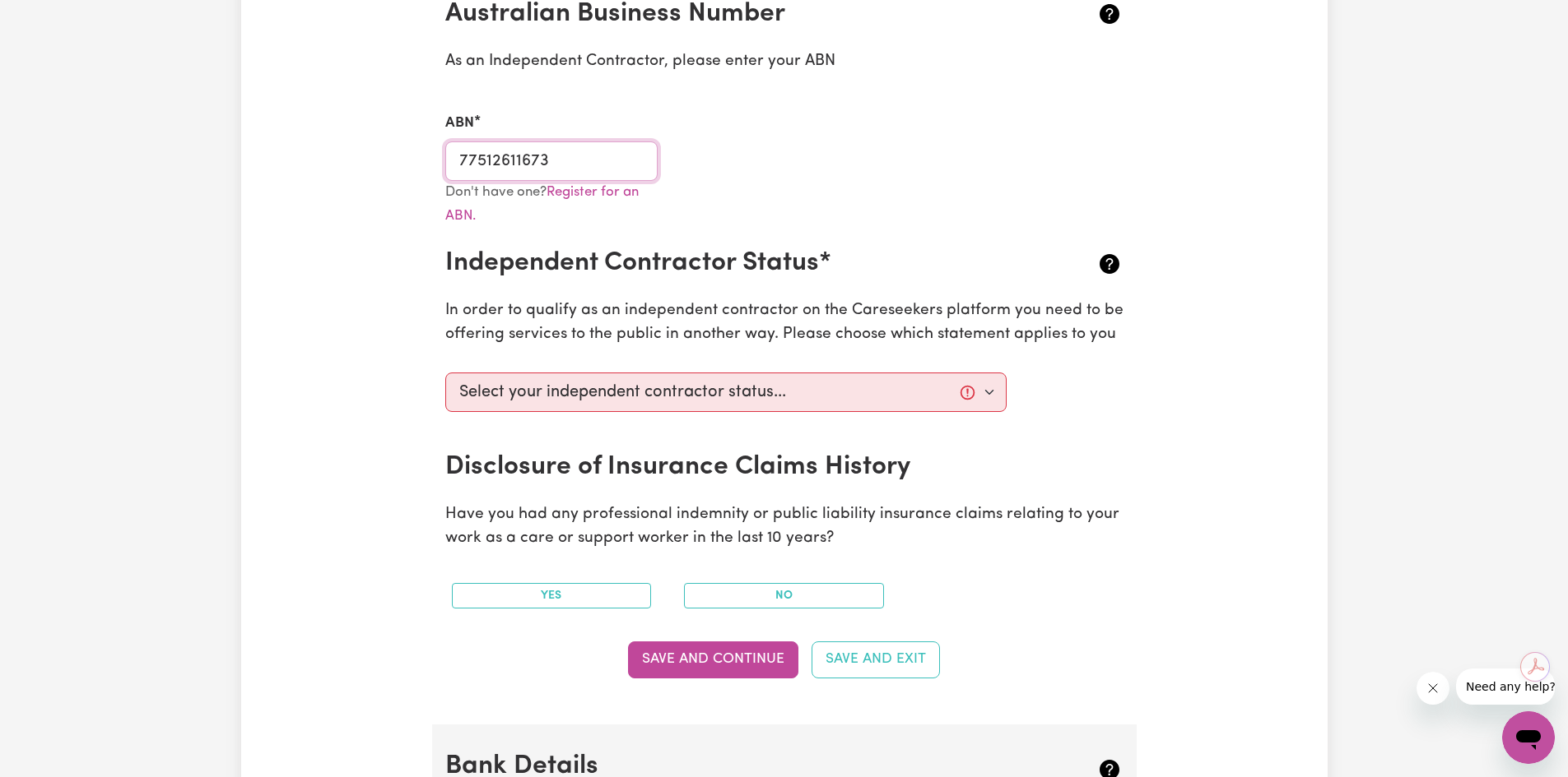
scroll to position [411, 0]
click at [811, 389] on select "Select your independent contractor status... I am providing services through an…" at bounding box center [726, 391] width 562 height 39
click at [445, 372] on select "Select your independent contractor status... I am providing services through an…" at bounding box center [726, 391] width 562 height 39
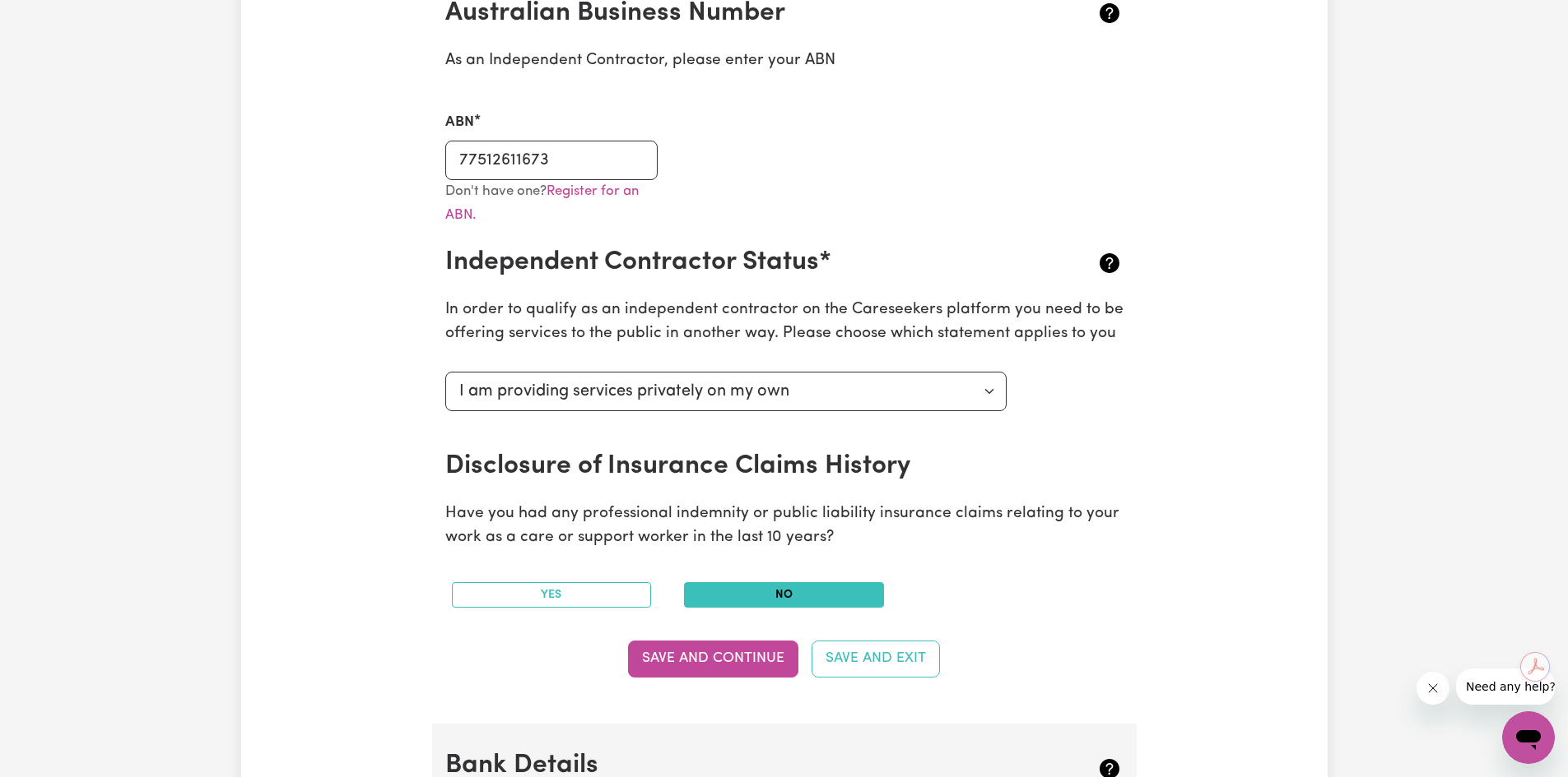
click at [782, 600] on button "No" at bounding box center [784, 595] width 200 height 25
click at [710, 657] on button "Save and Continue" at bounding box center [713, 659] width 170 height 37
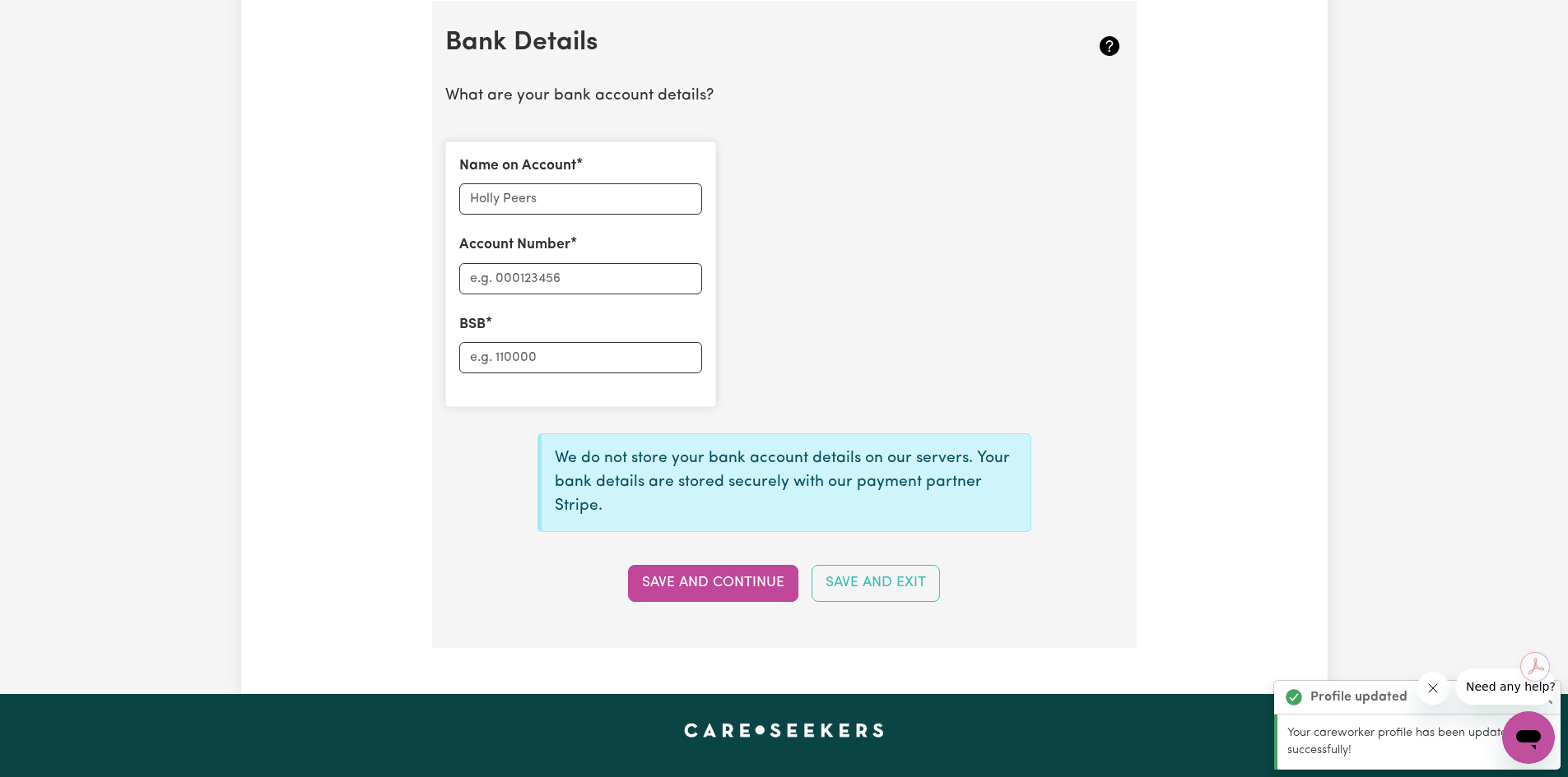
scroll to position [1135, 0]
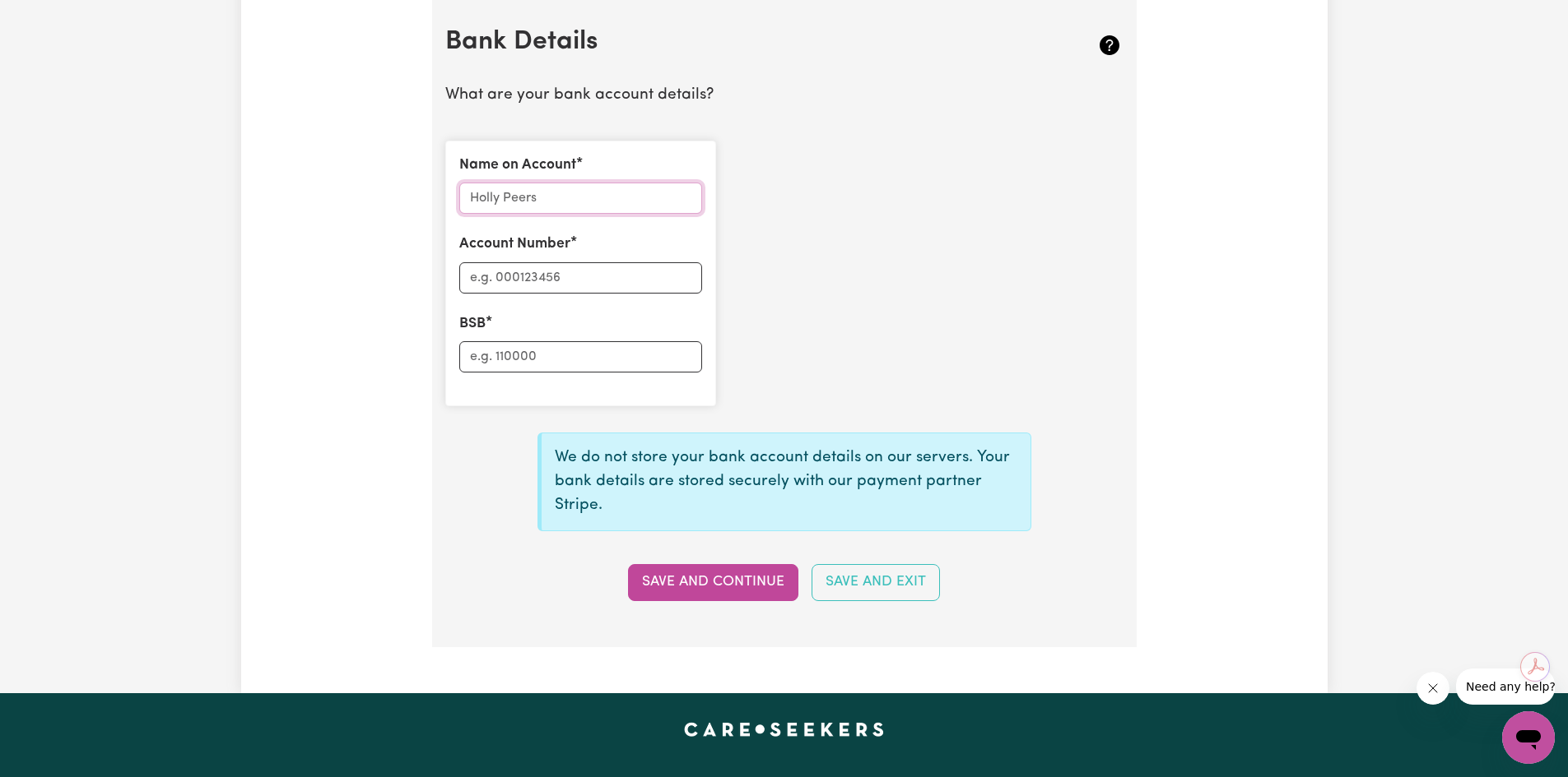
click at [537, 194] on input "Name on Account" at bounding box center [580, 199] width 243 height 31
drag, startPoint x: 540, startPoint y: 199, endPoint x: 515, endPoint y: 216, distance: 30.2
click at [515, 216] on div "Name on Account [PERSON_NAME] Account Number BSB" at bounding box center [580, 273] width 271 height 266
click at [519, 282] on input "Account Number" at bounding box center [580, 278] width 243 height 31
click at [517, 356] on input "BSB" at bounding box center [580, 357] width 243 height 31
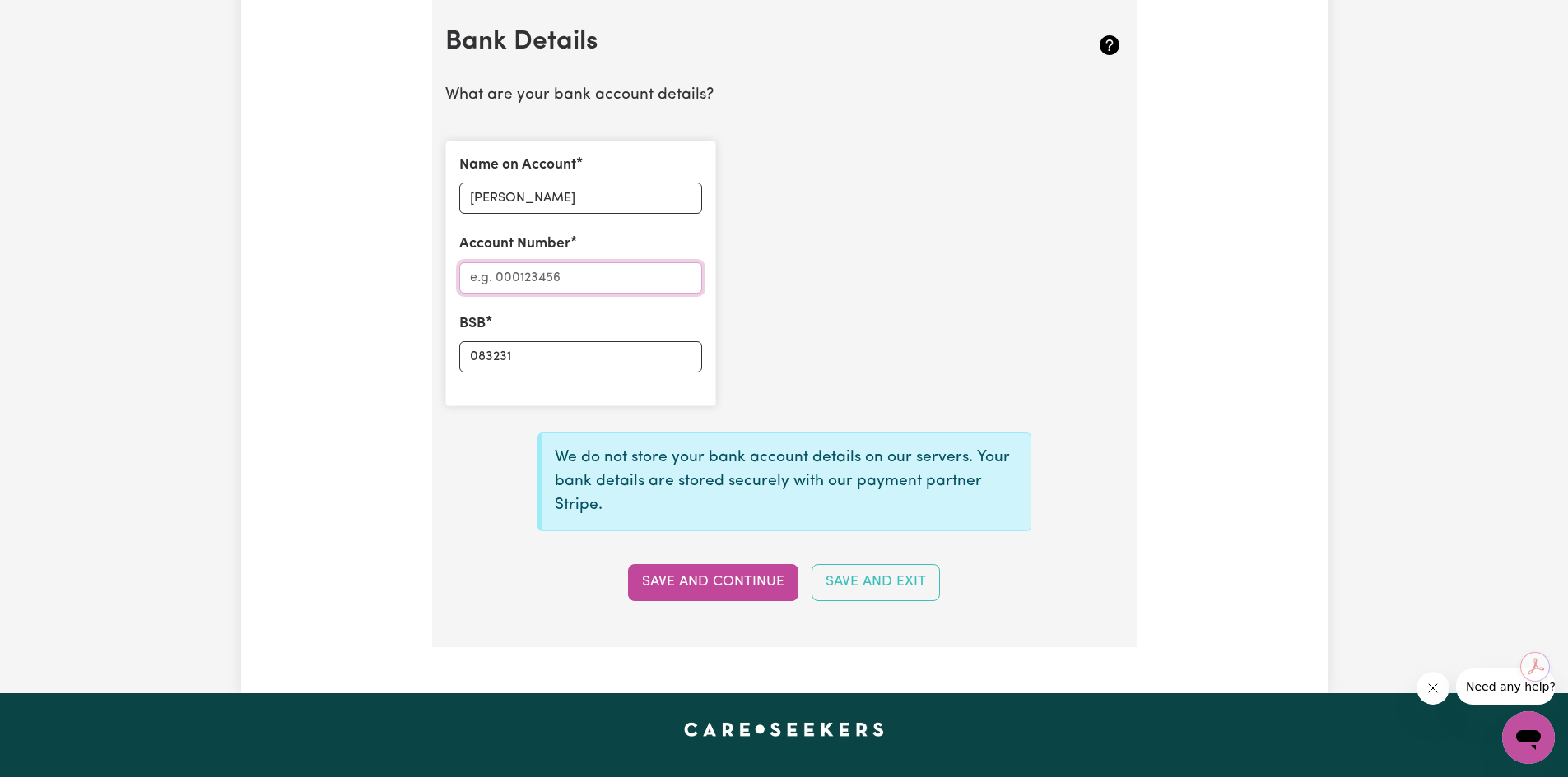
click at [533, 275] on input "Account Number" at bounding box center [580, 278] width 243 height 31
click at [699, 588] on button "Save and Continue" at bounding box center [713, 583] width 170 height 37
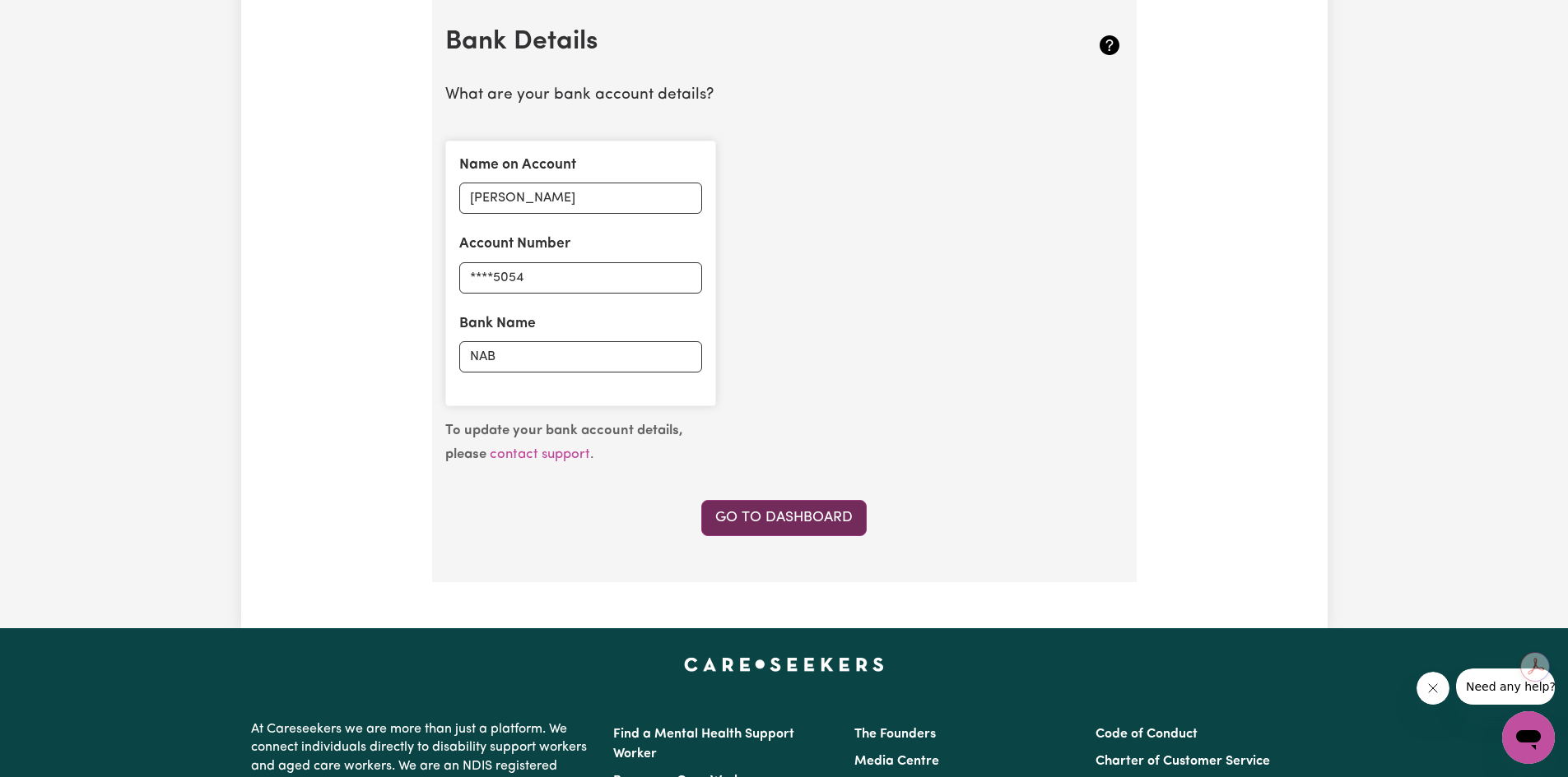
click at [829, 510] on link "Go to Dashboard" at bounding box center [784, 518] width 166 height 37
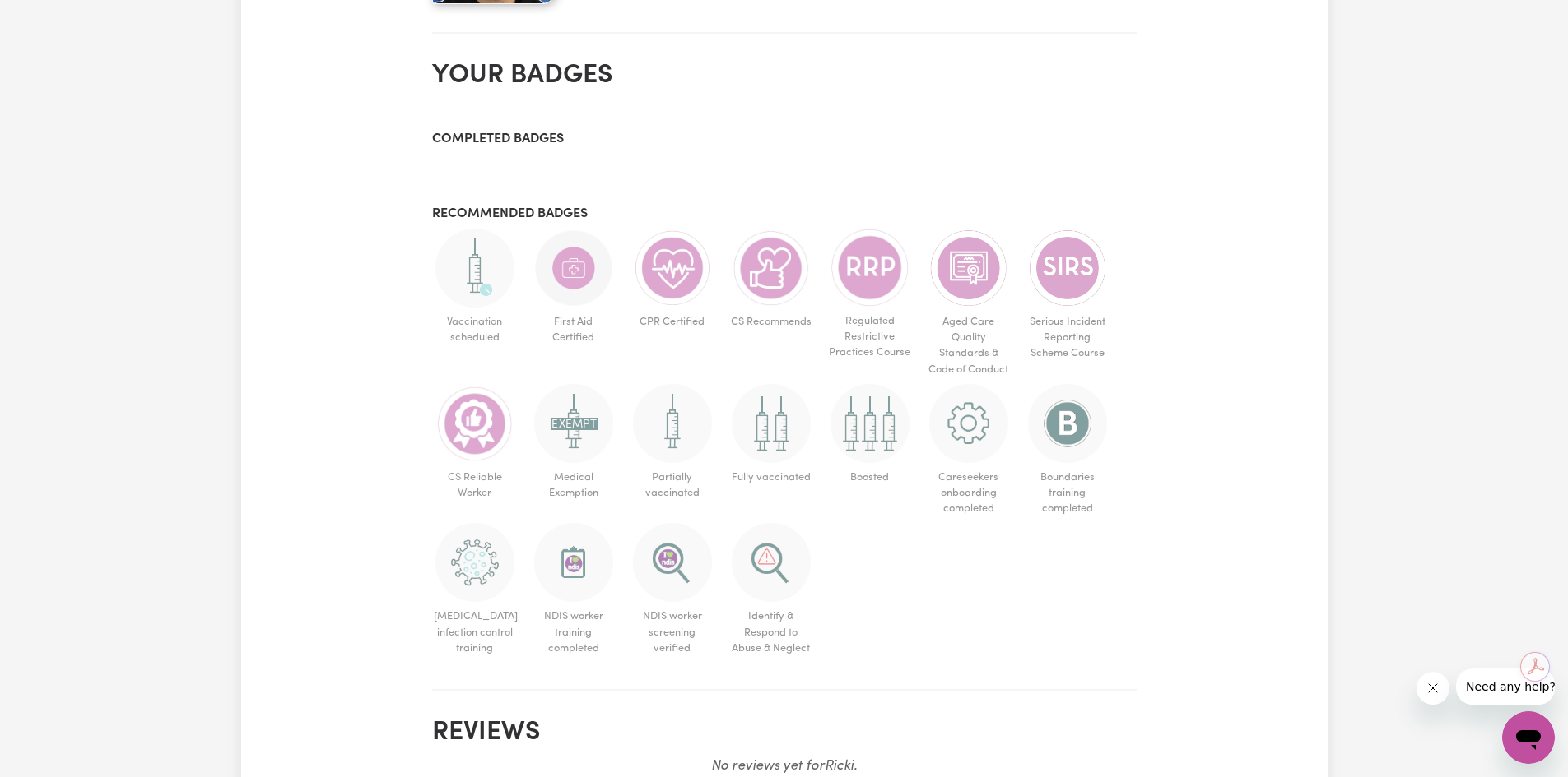
scroll to position [905, 0]
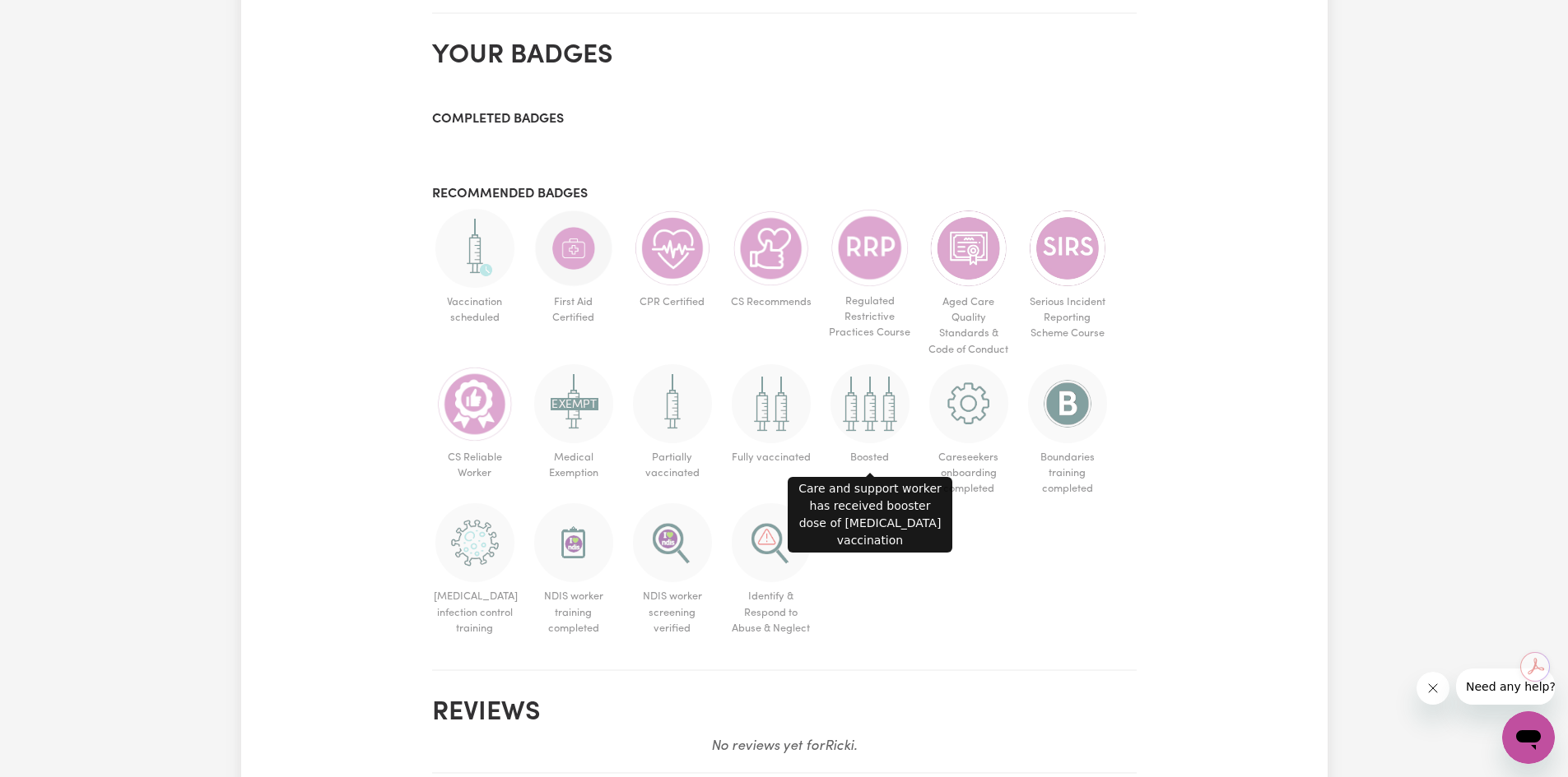
click at [884, 439] on img at bounding box center [870, 403] width 79 height 79
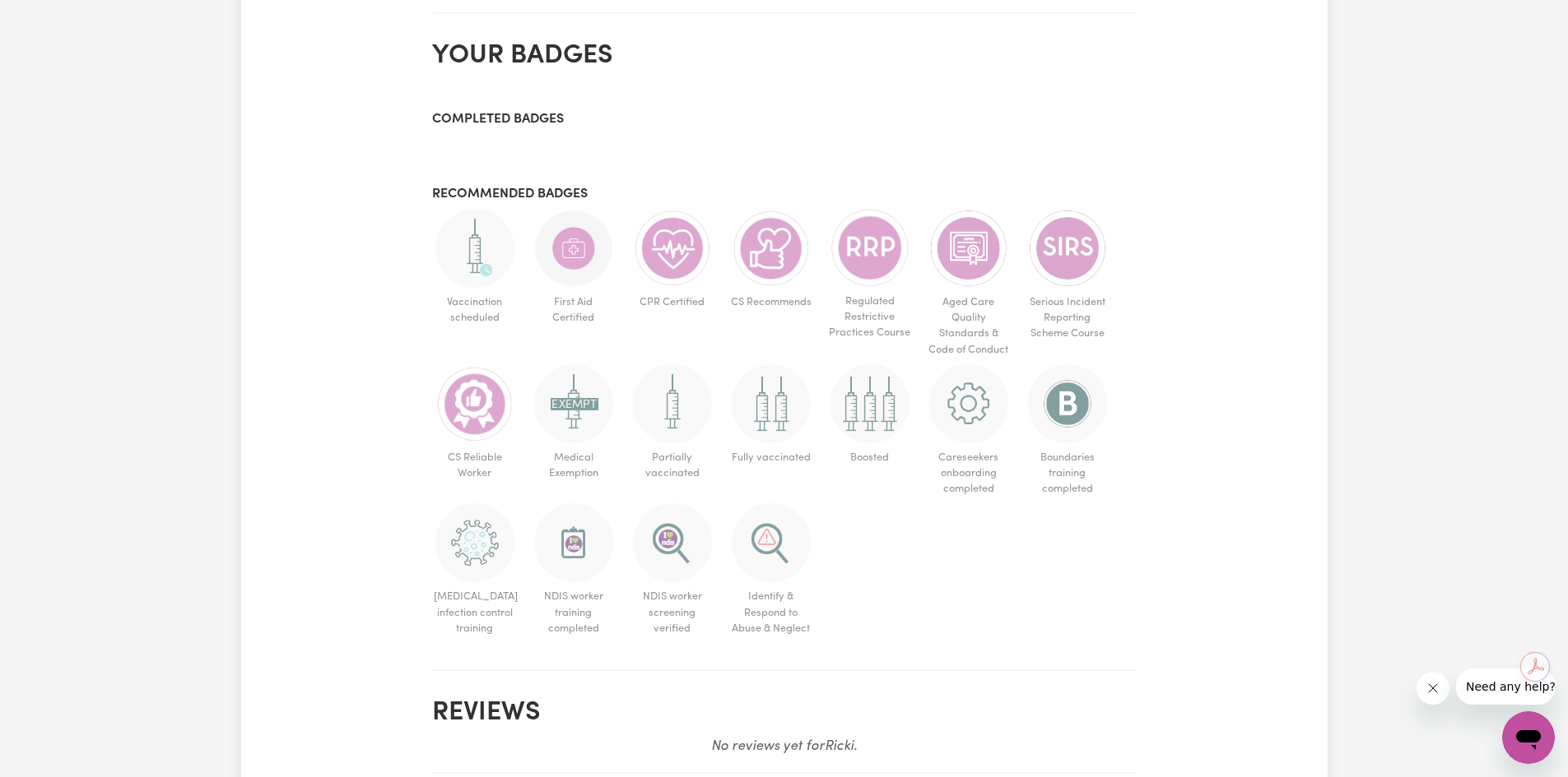
click at [861, 412] on img at bounding box center [870, 403] width 79 height 79
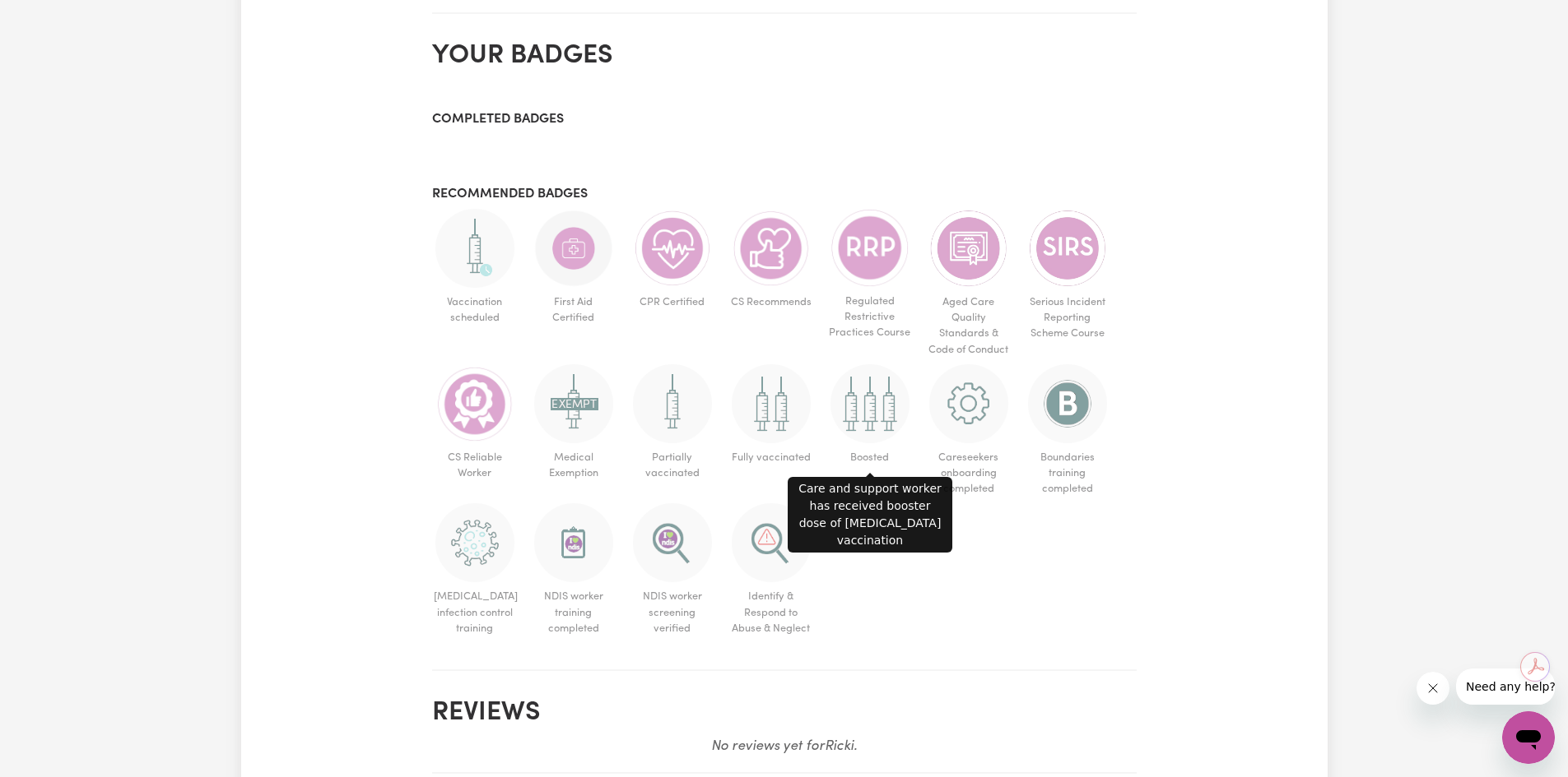
click at [863, 414] on img at bounding box center [870, 403] width 79 height 79
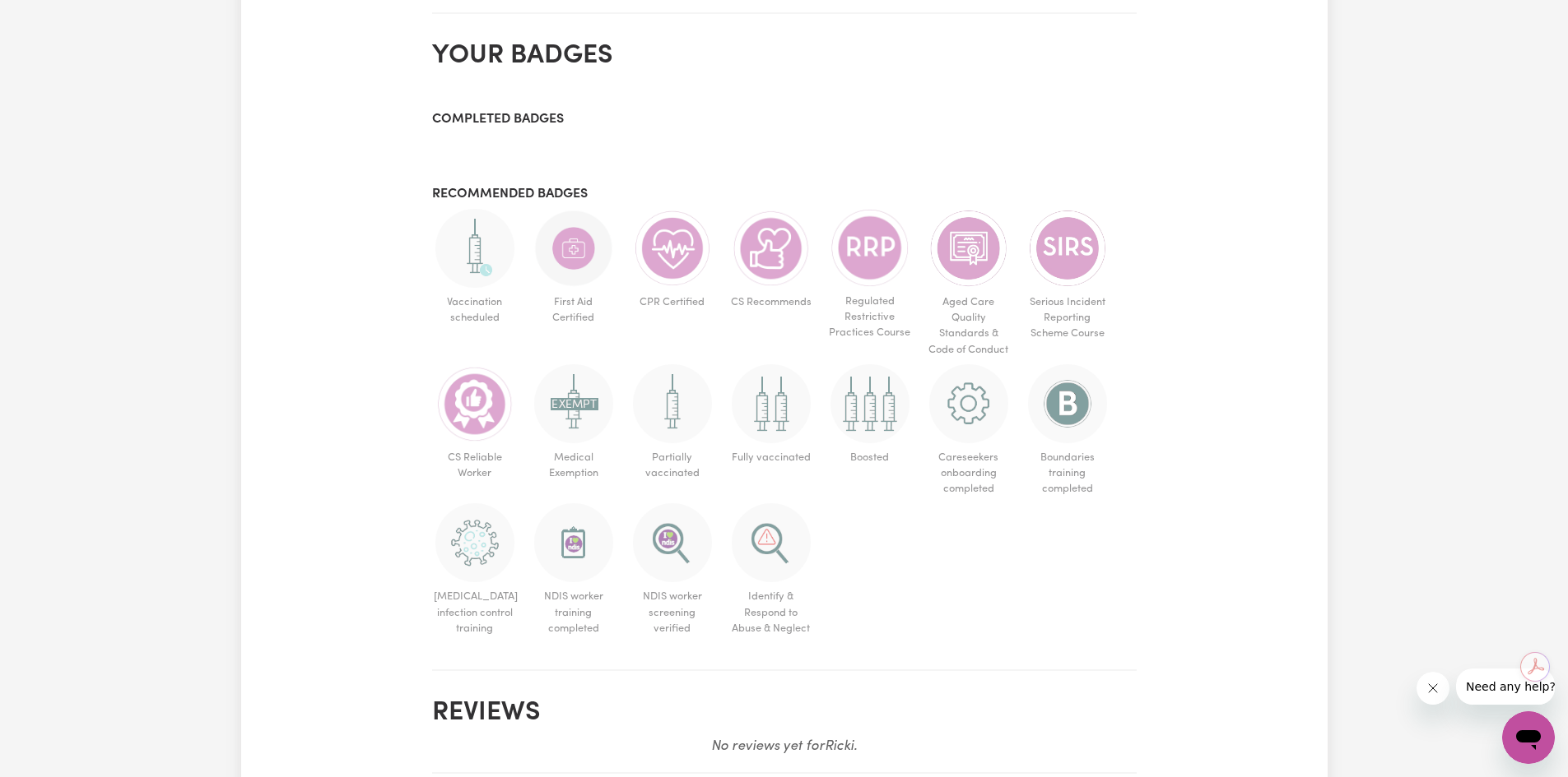
click at [863, 414] on img at bounding box center [870, 403] width 79 height 79
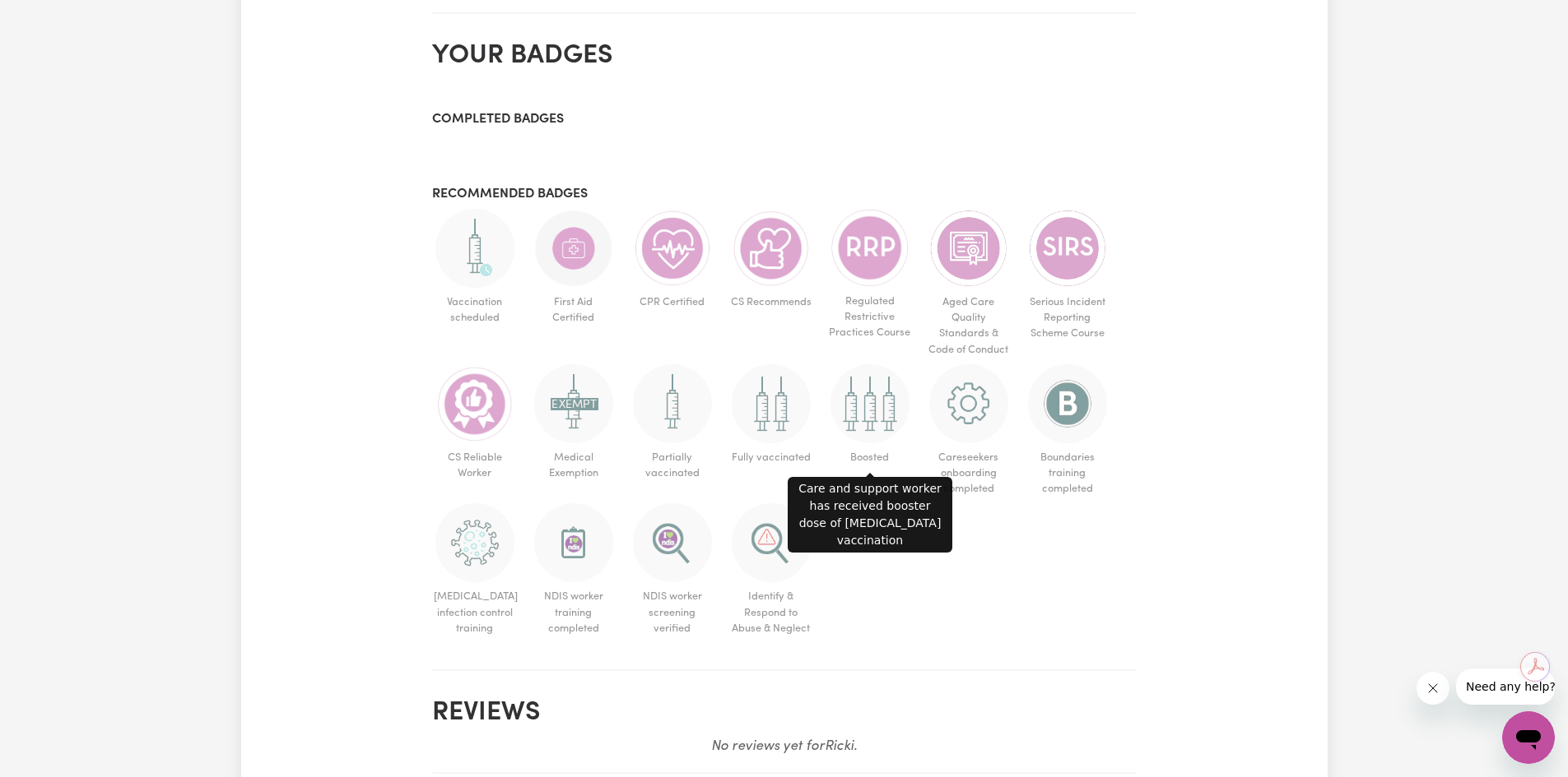
click at [863, 414] on img at bounding box center [870, 403] width 79 height 79
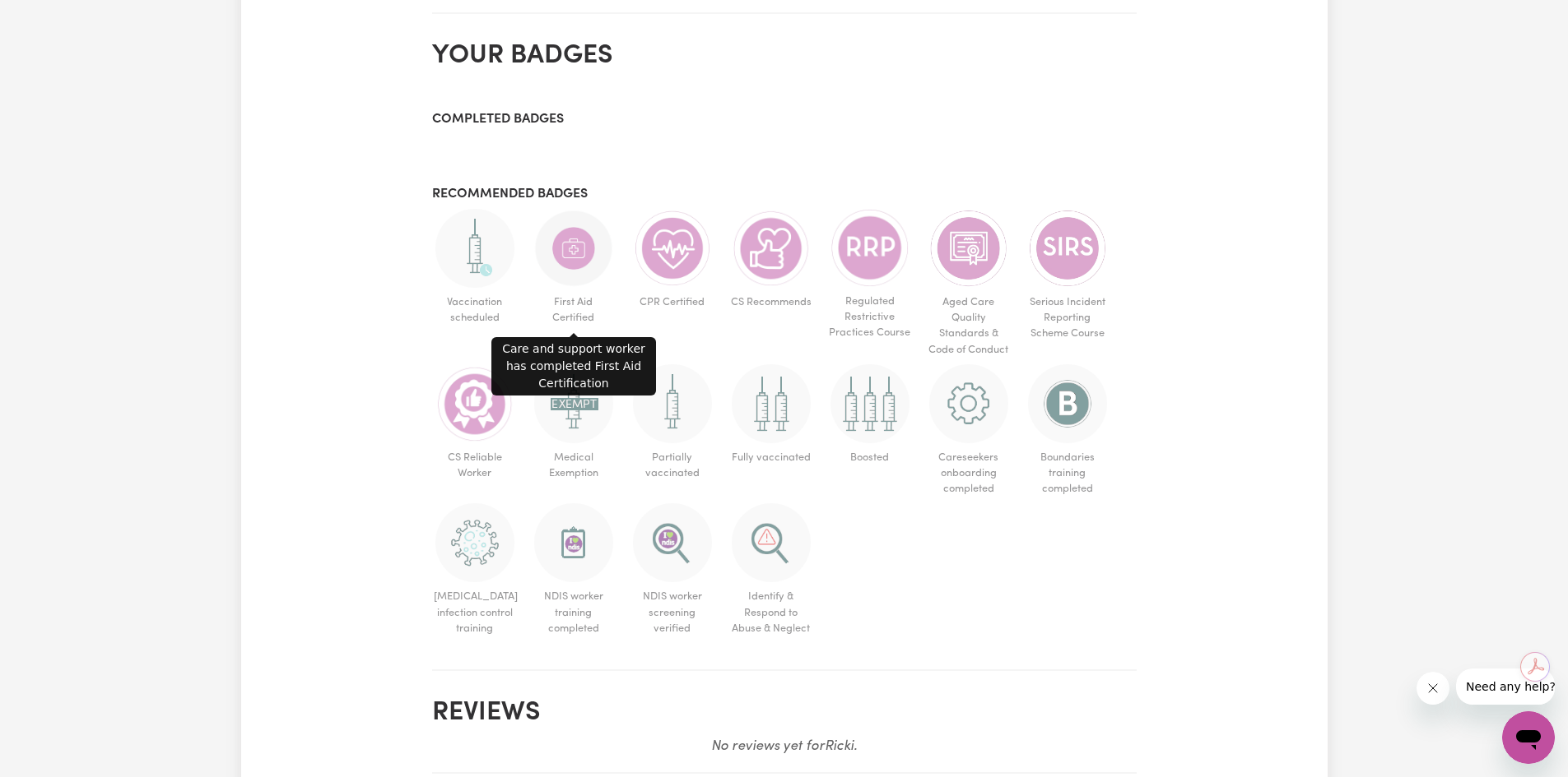
click at [567, 250] on img at bounding box center [574, 248] width 79 height 79
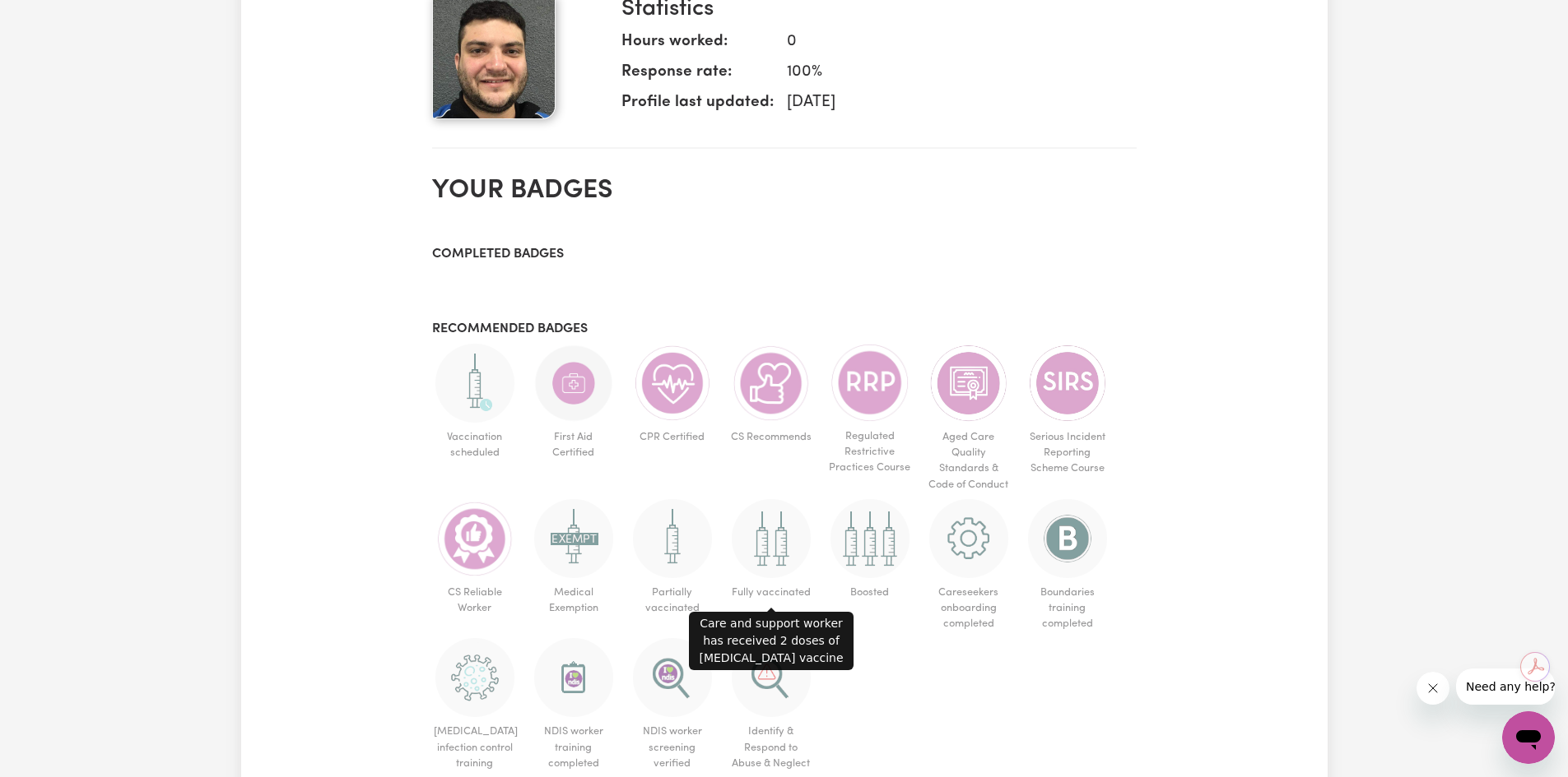
scroll to position [822, 0]
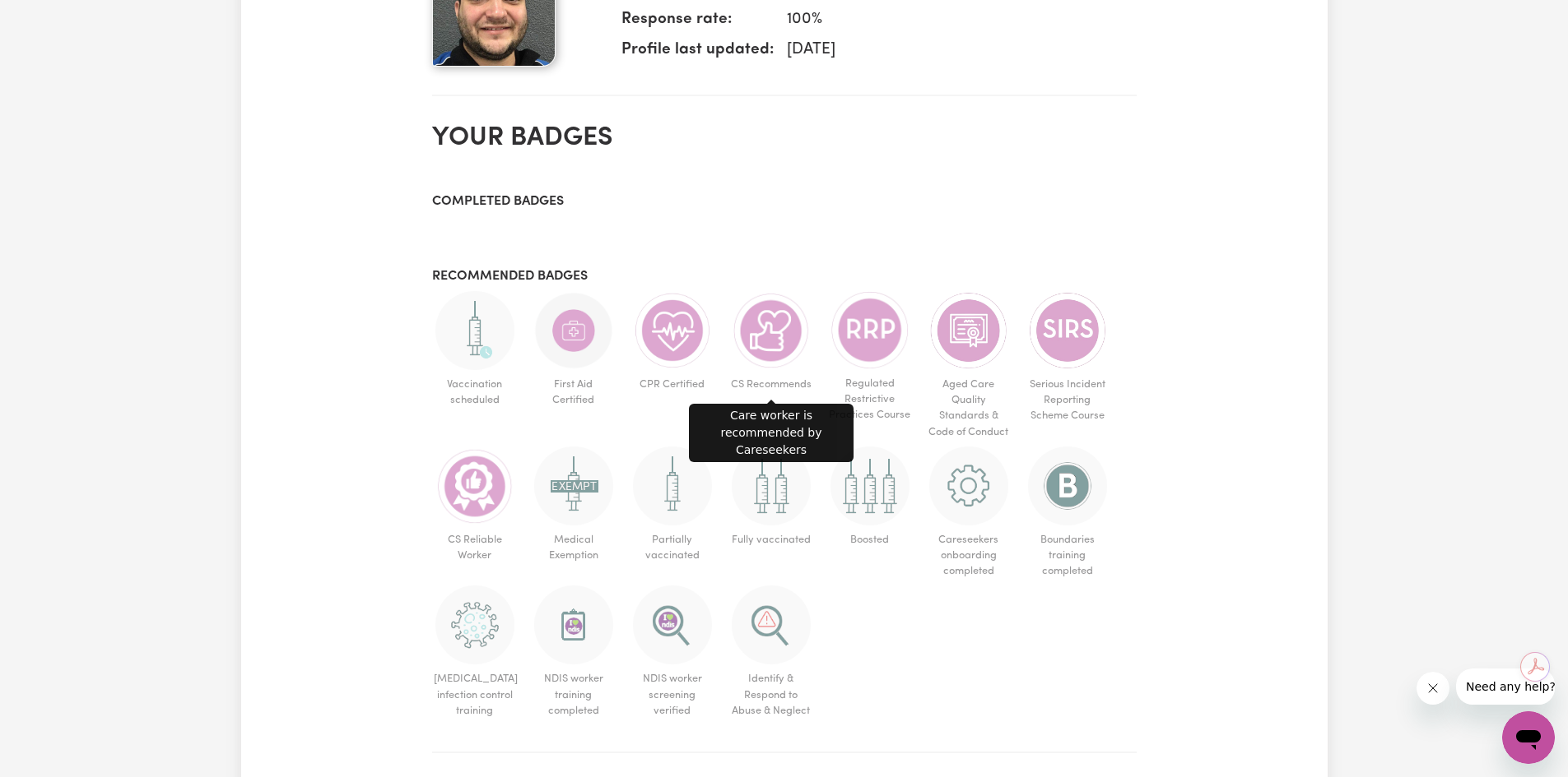
click at [770, 334] on img at bounding box center [771, 330] width 79 height 79
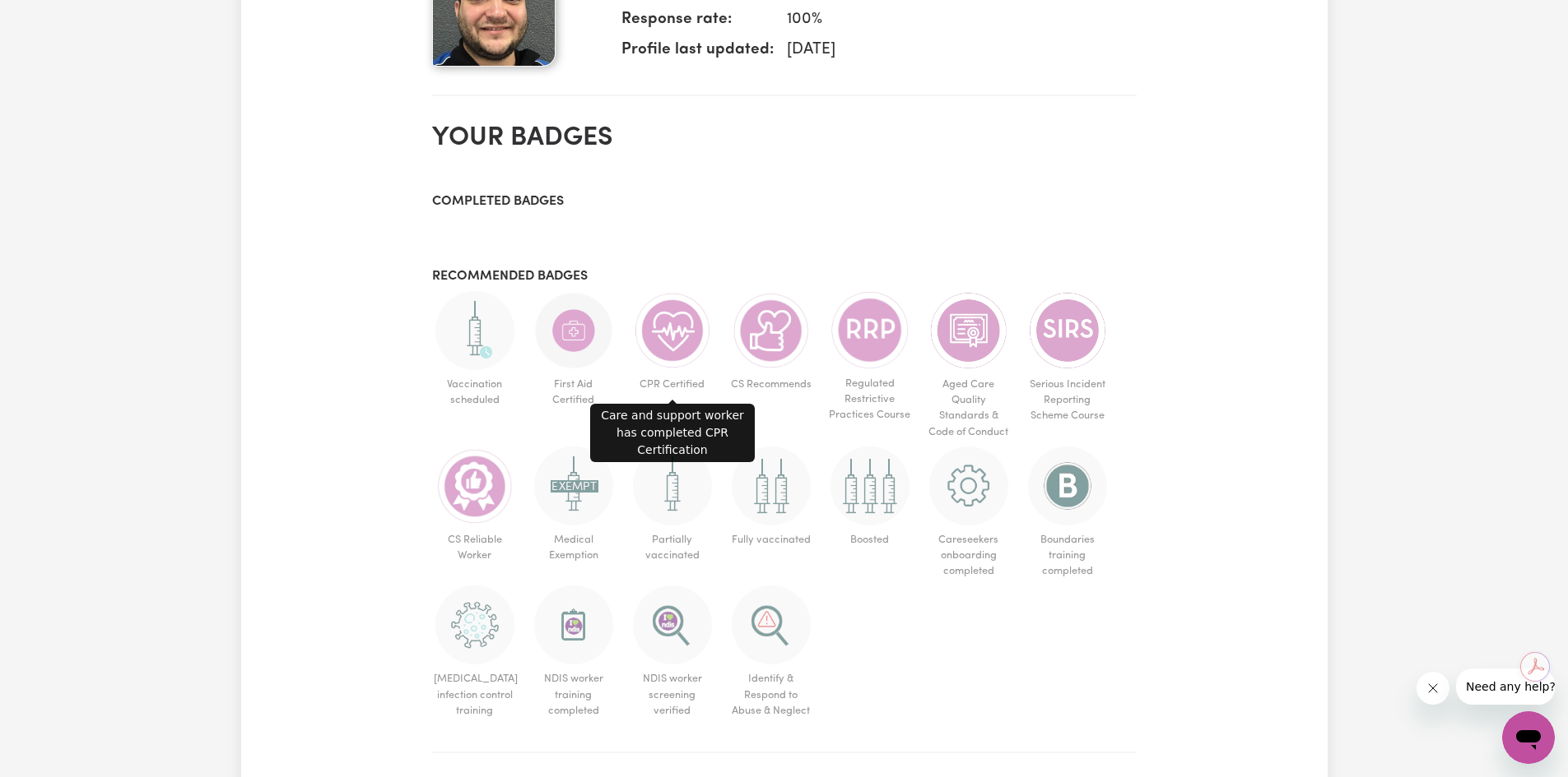
click at [681, 334] on img at bounding box center [672, 330] width 79 height 79
click at [559, 348] on img at bounding box center [574, 330] width 79 height 79
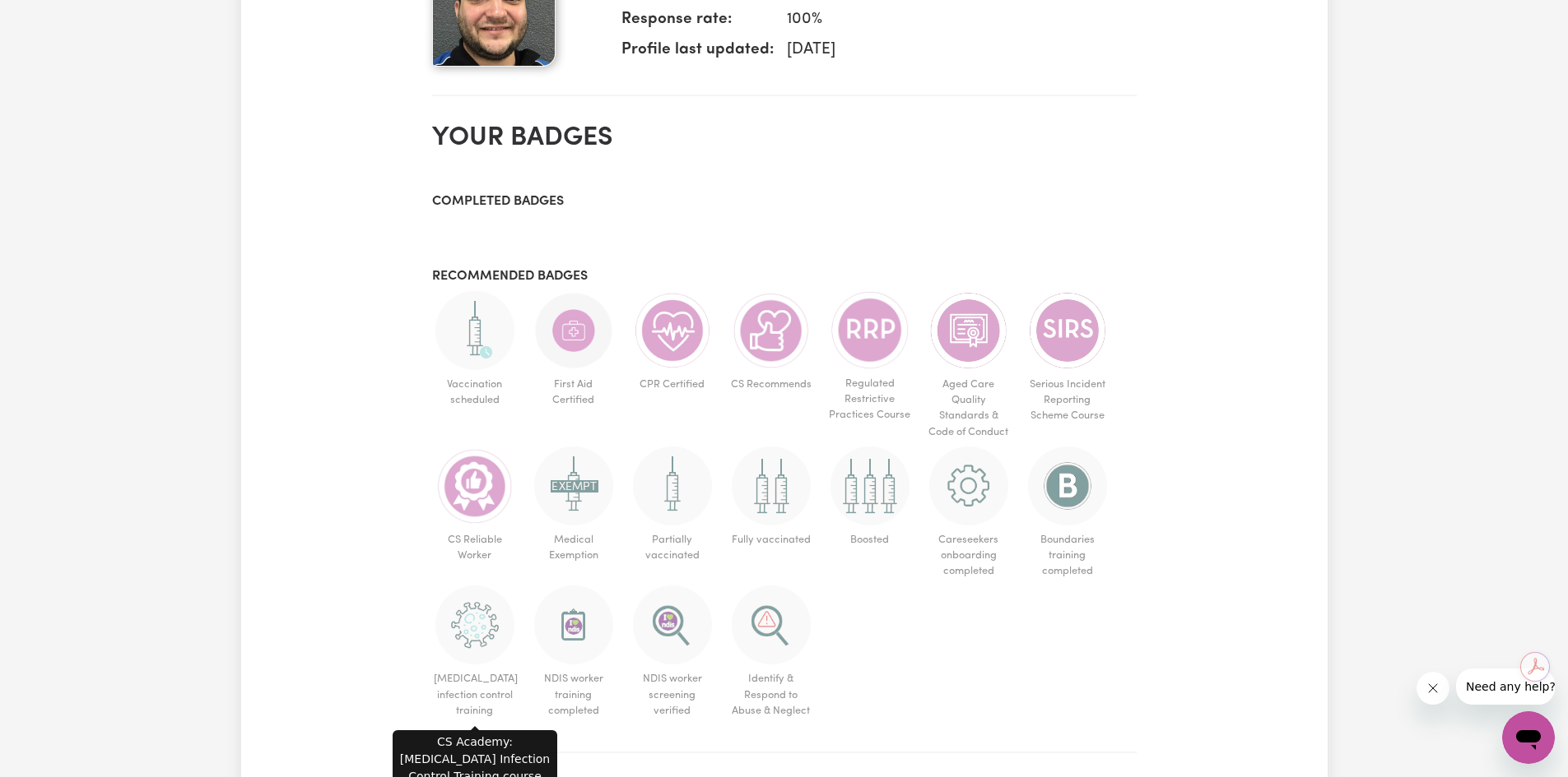
click at [485, 615] on img at bounding box center [475, 625] width 79 height 79
click at [570, 625] on img at bounding box center [574, 625] width 79 height 79
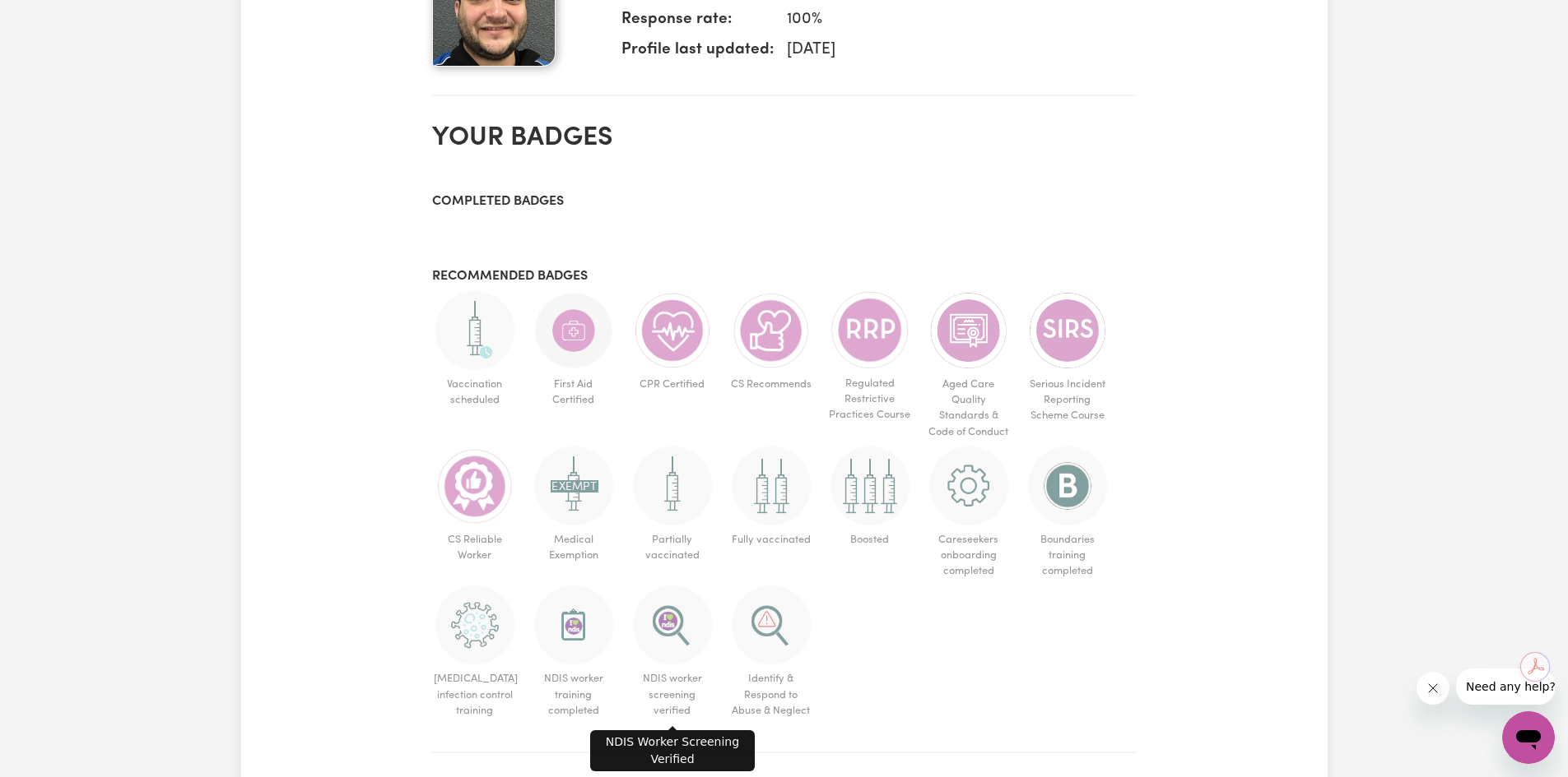
click at [664, 628] on img at bounding box center [672, 625] width 79 height 79
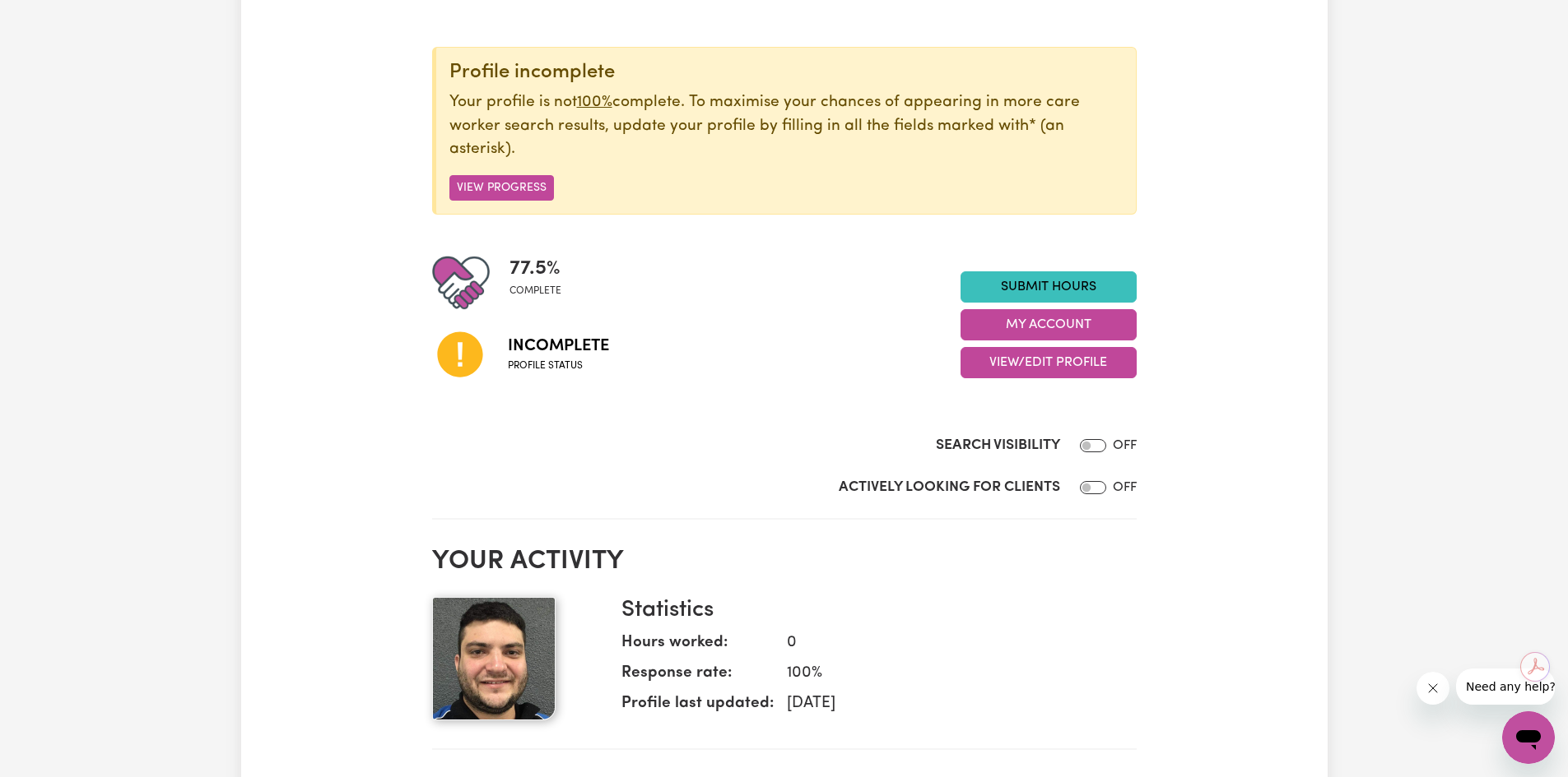
scroll to position [165, 0]
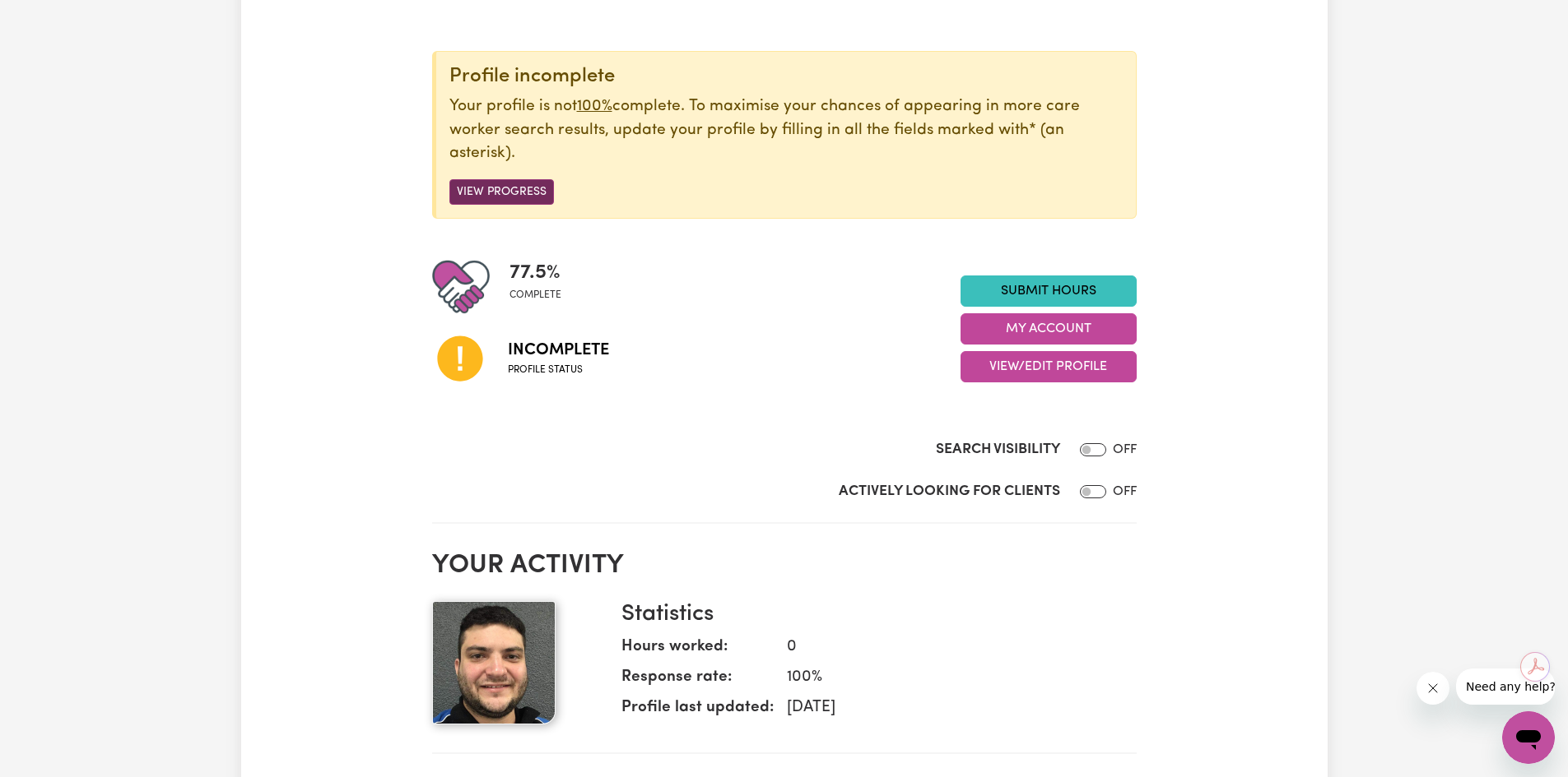
click at [516, 185] on button "View Progress" at bounding box center [502, 192] width 105 height 25
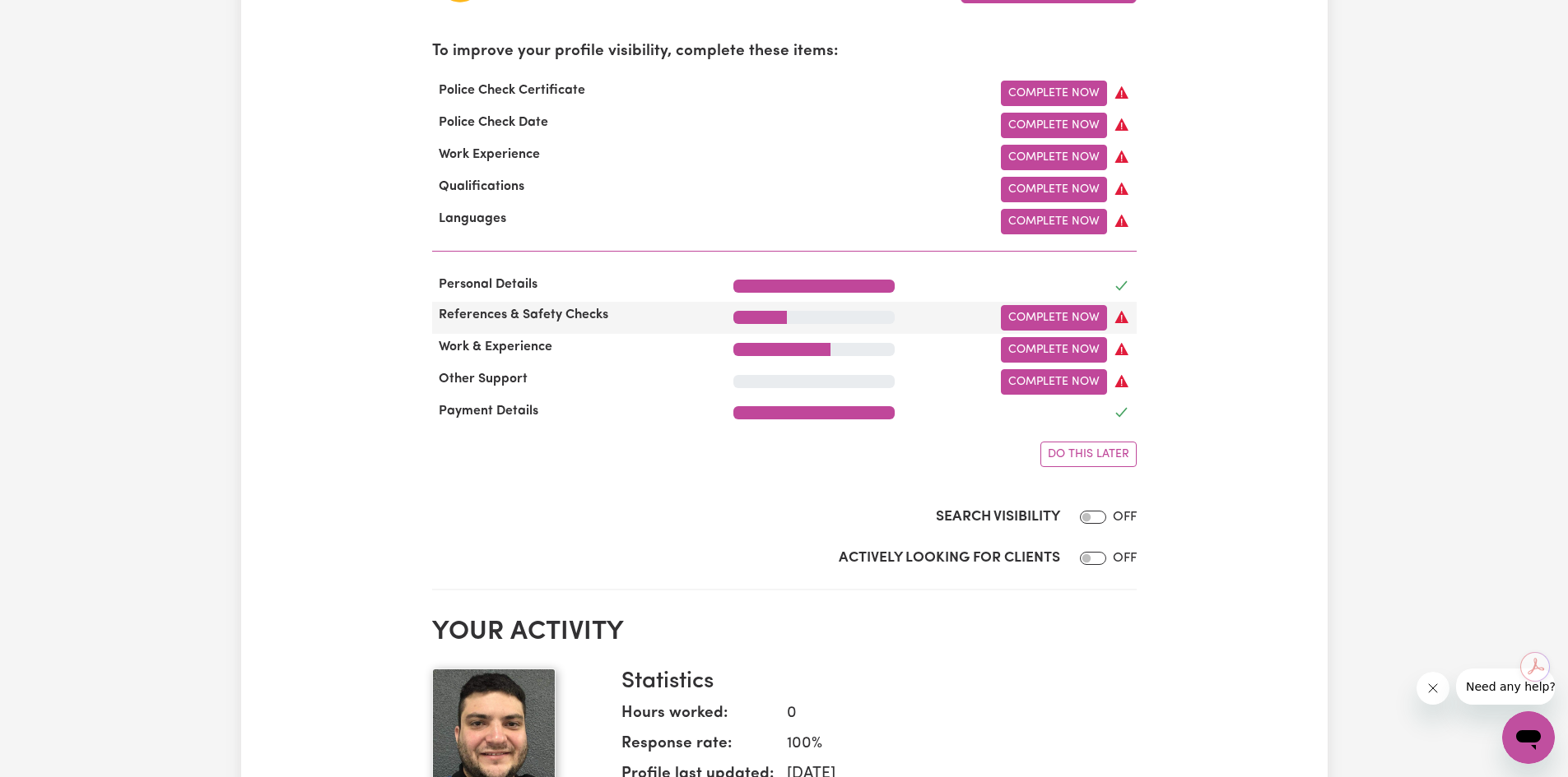
scroll to position [576, 0]
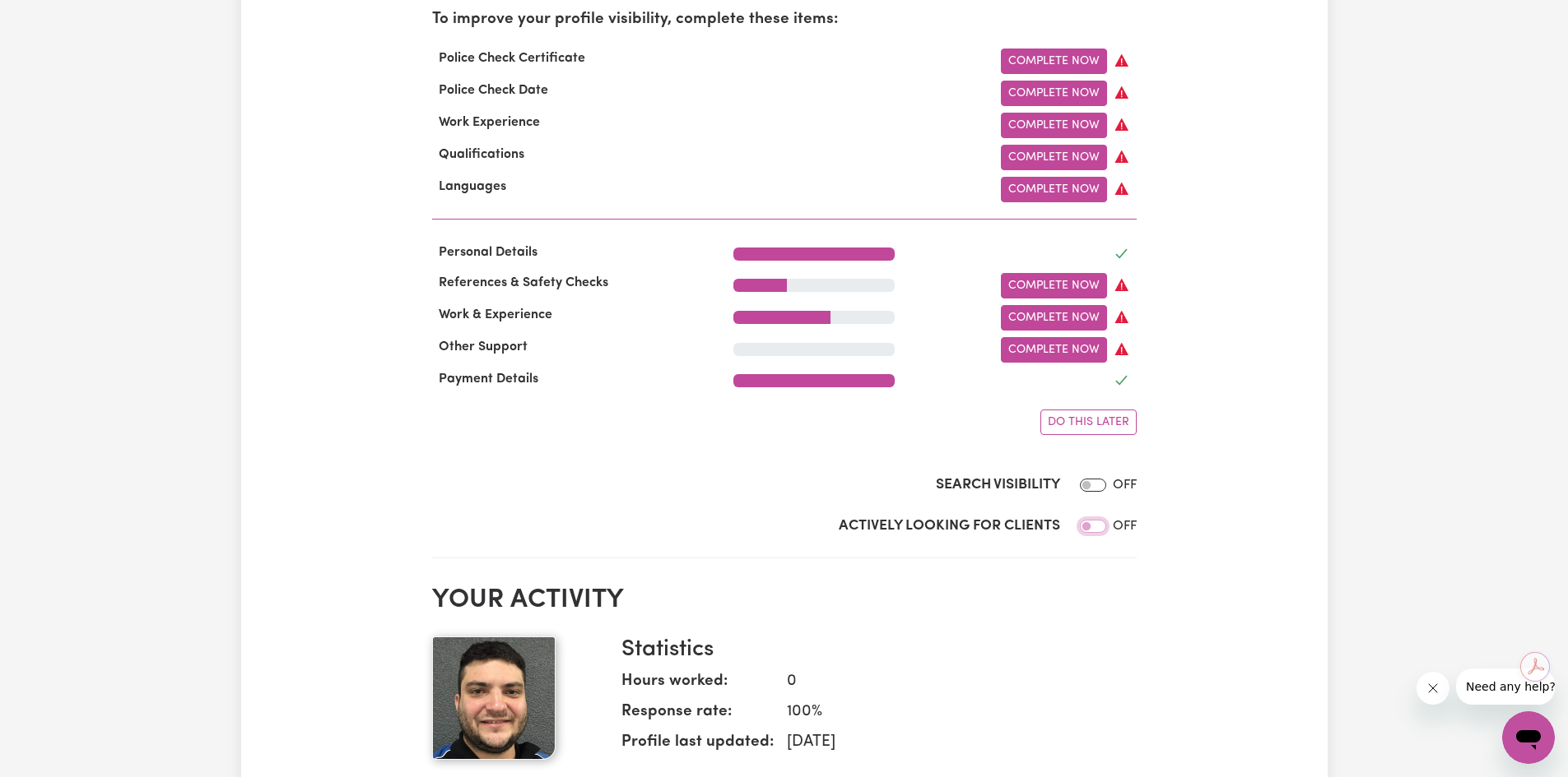
click at [1086, 533] on input "Actively Looking for Clients" at bounding box center [1093, 526] width 26 height 13
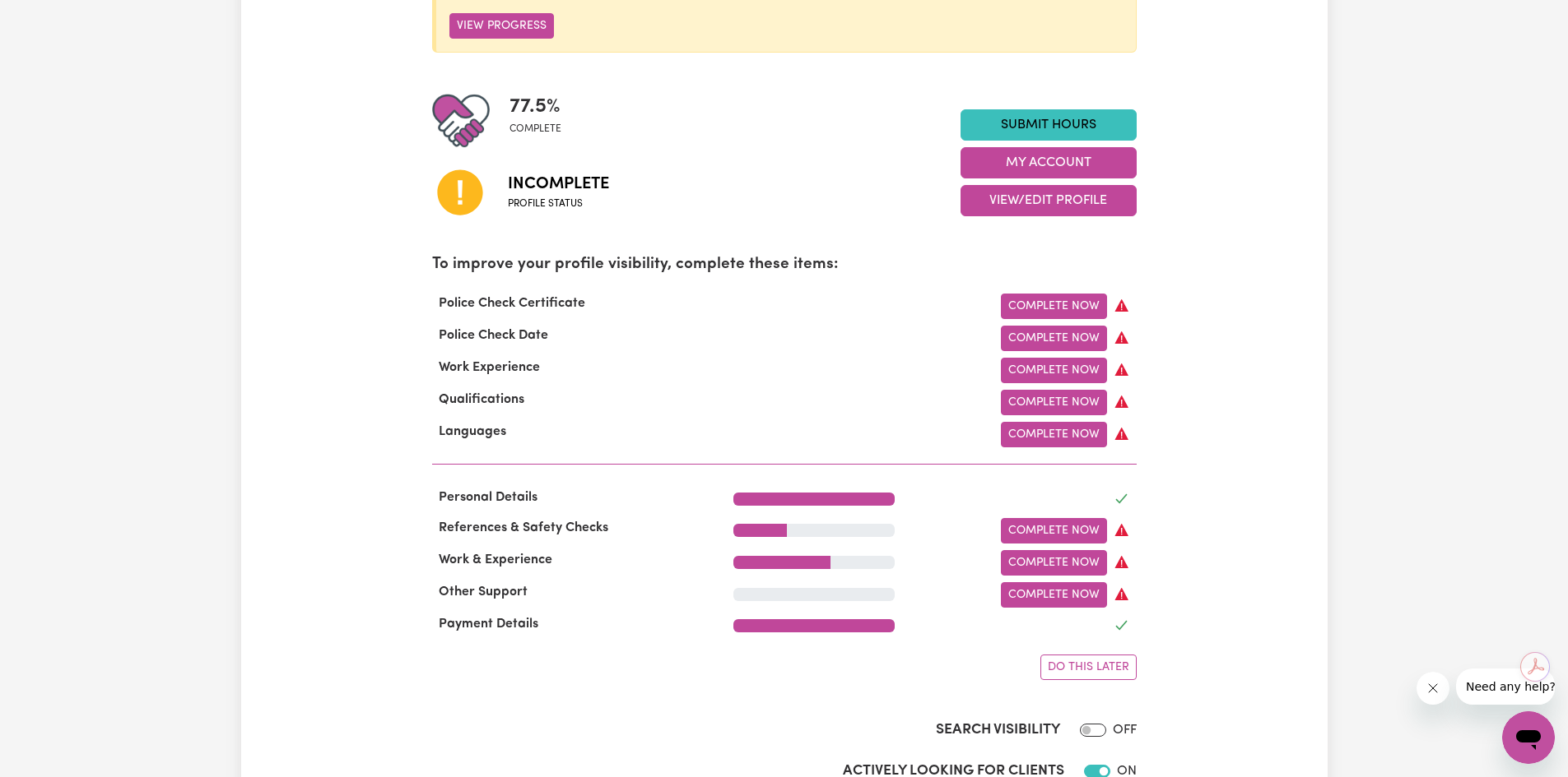
scroll to position [329, 0]
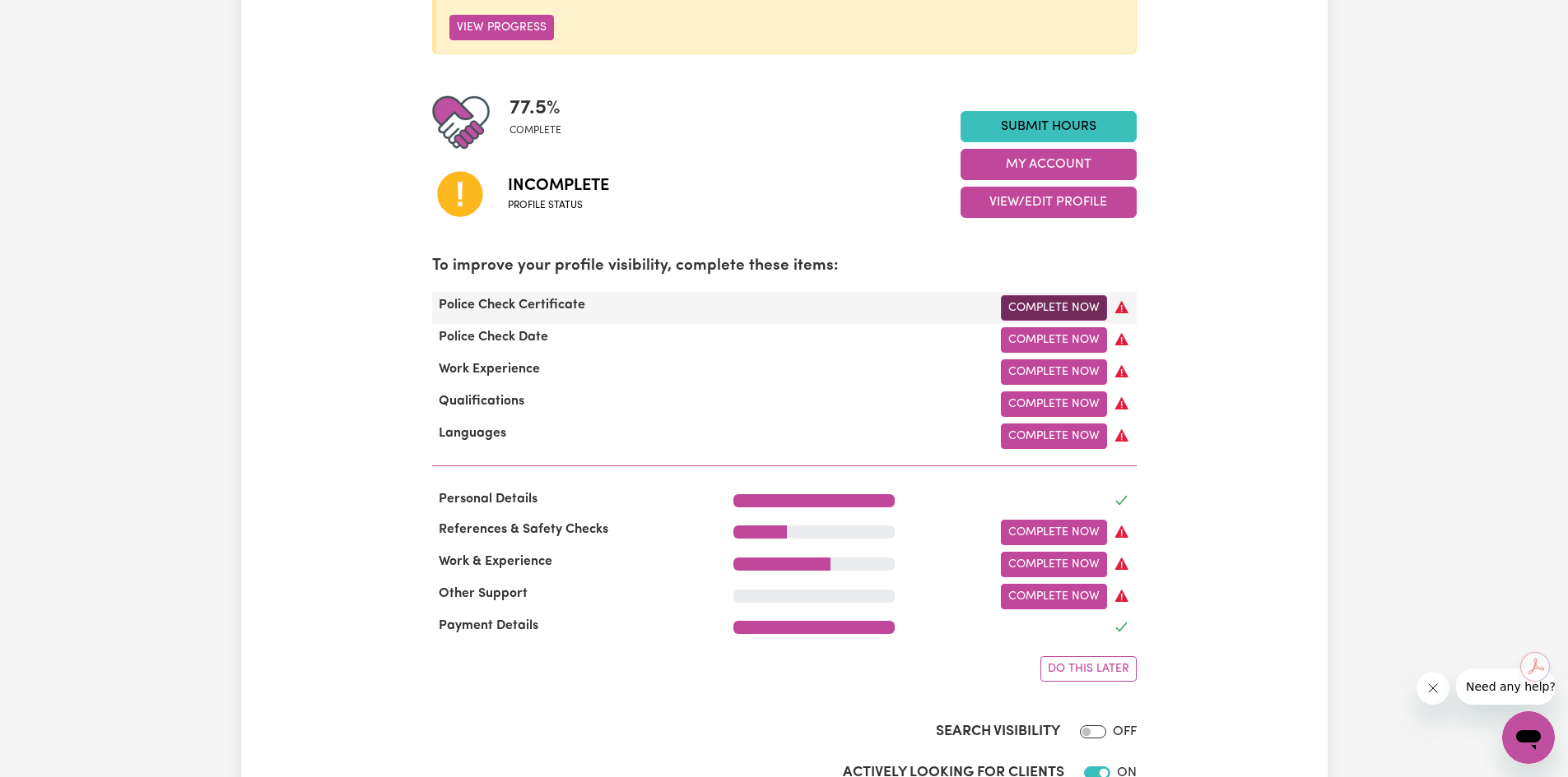
click at [1068, 310] on link "Complete Now" at bounding box center [1054, 307] width 106 height 25
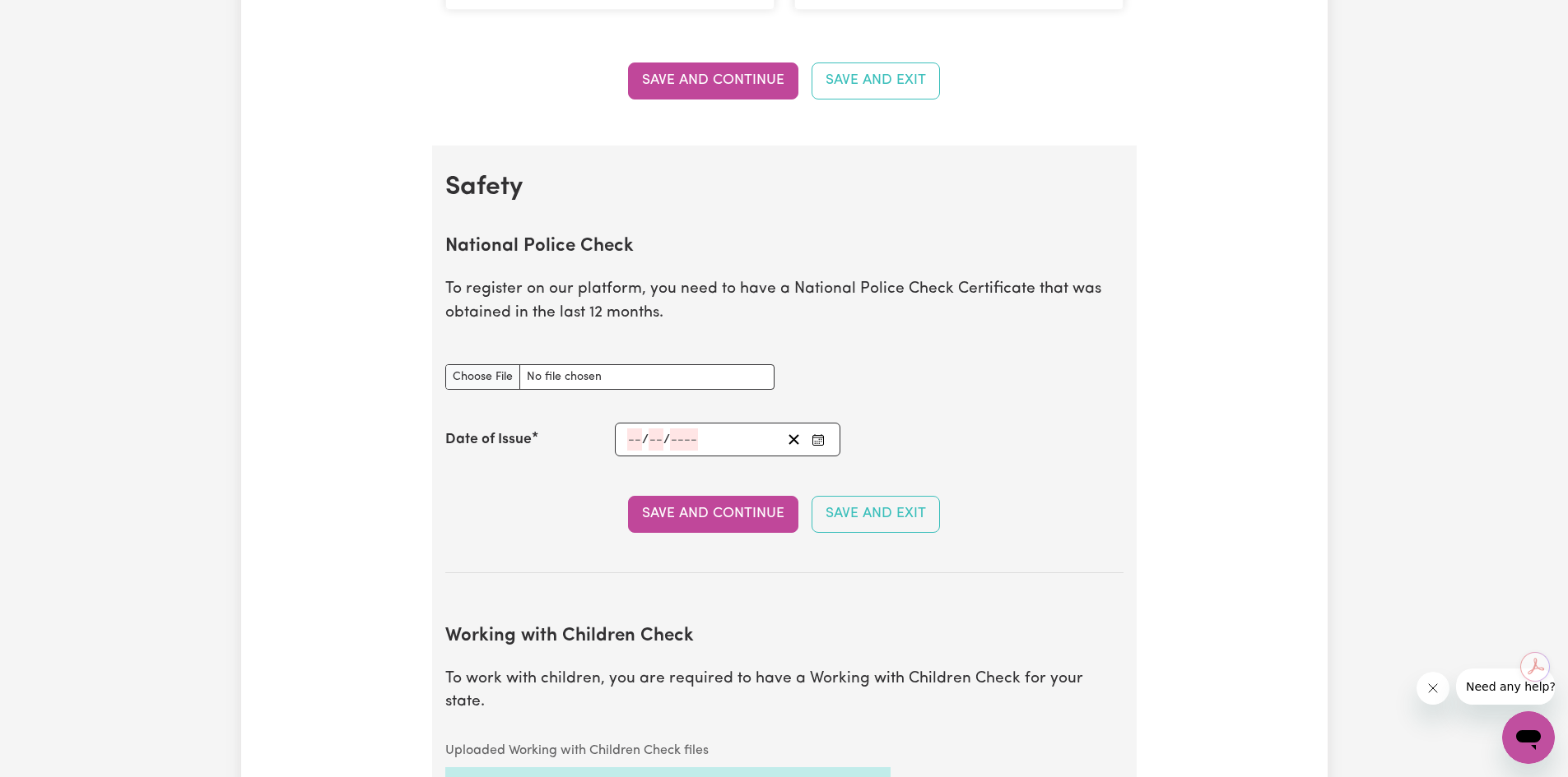
scroll to position [987, 0]
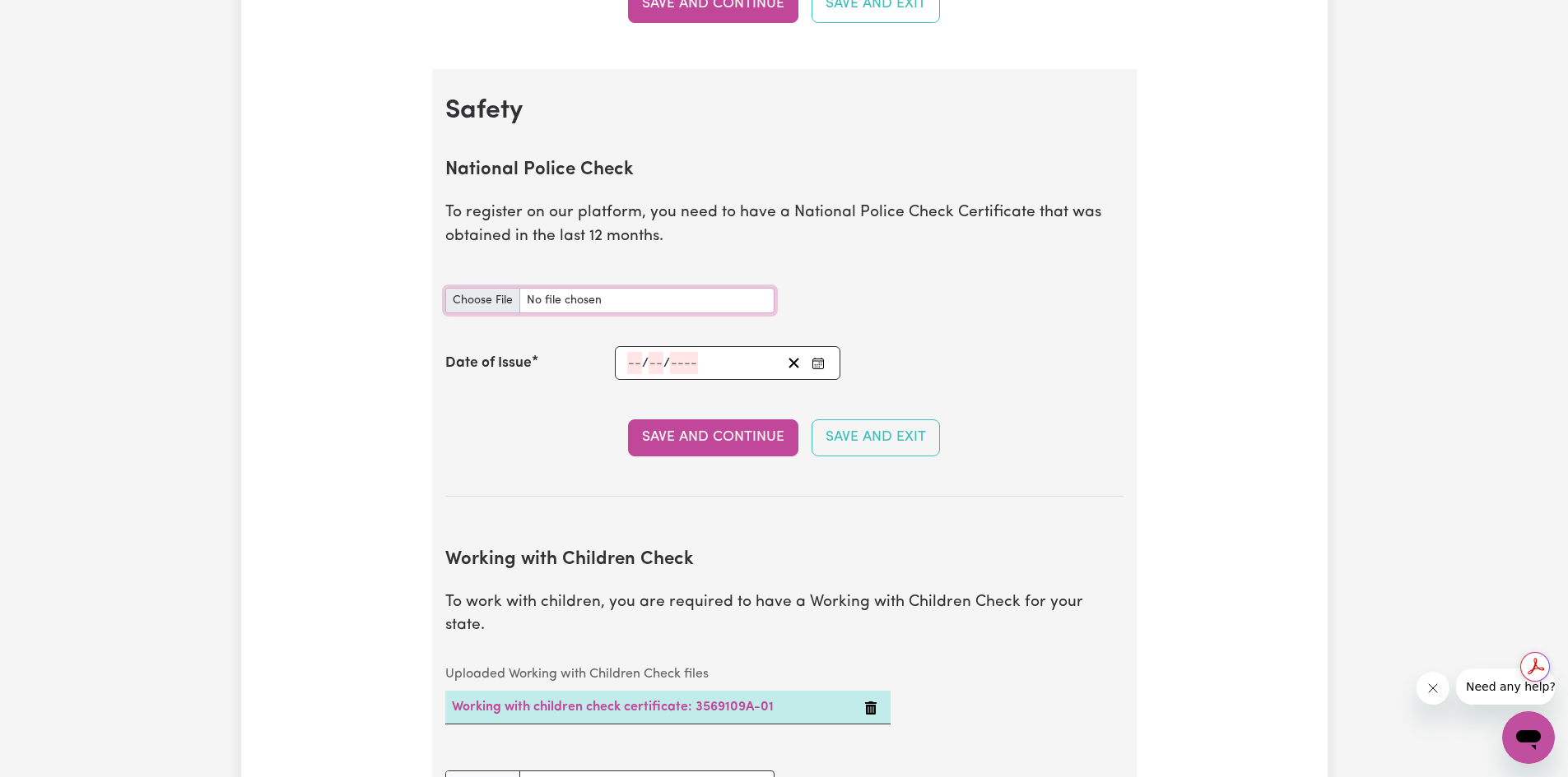
click at [472, 295] on input "National Police Check document" at bounding box center [610, 301] width 329 height 25
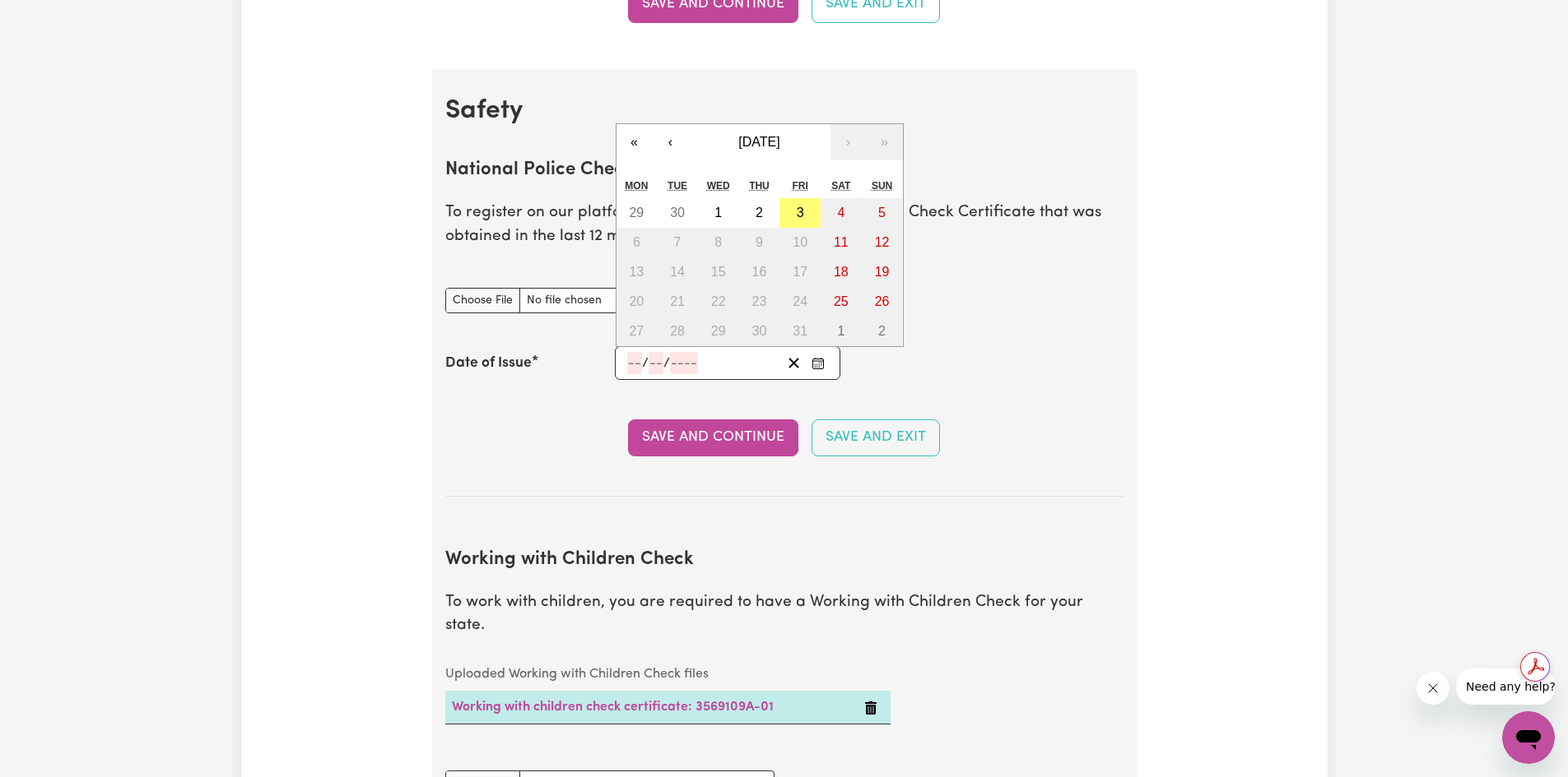
click at [633, 359] on input "number" at bounding box center [635, 362] width 15 height 22
click at [669, 152] on button "‹" at bounding box center [671, 143] width 37 height 37
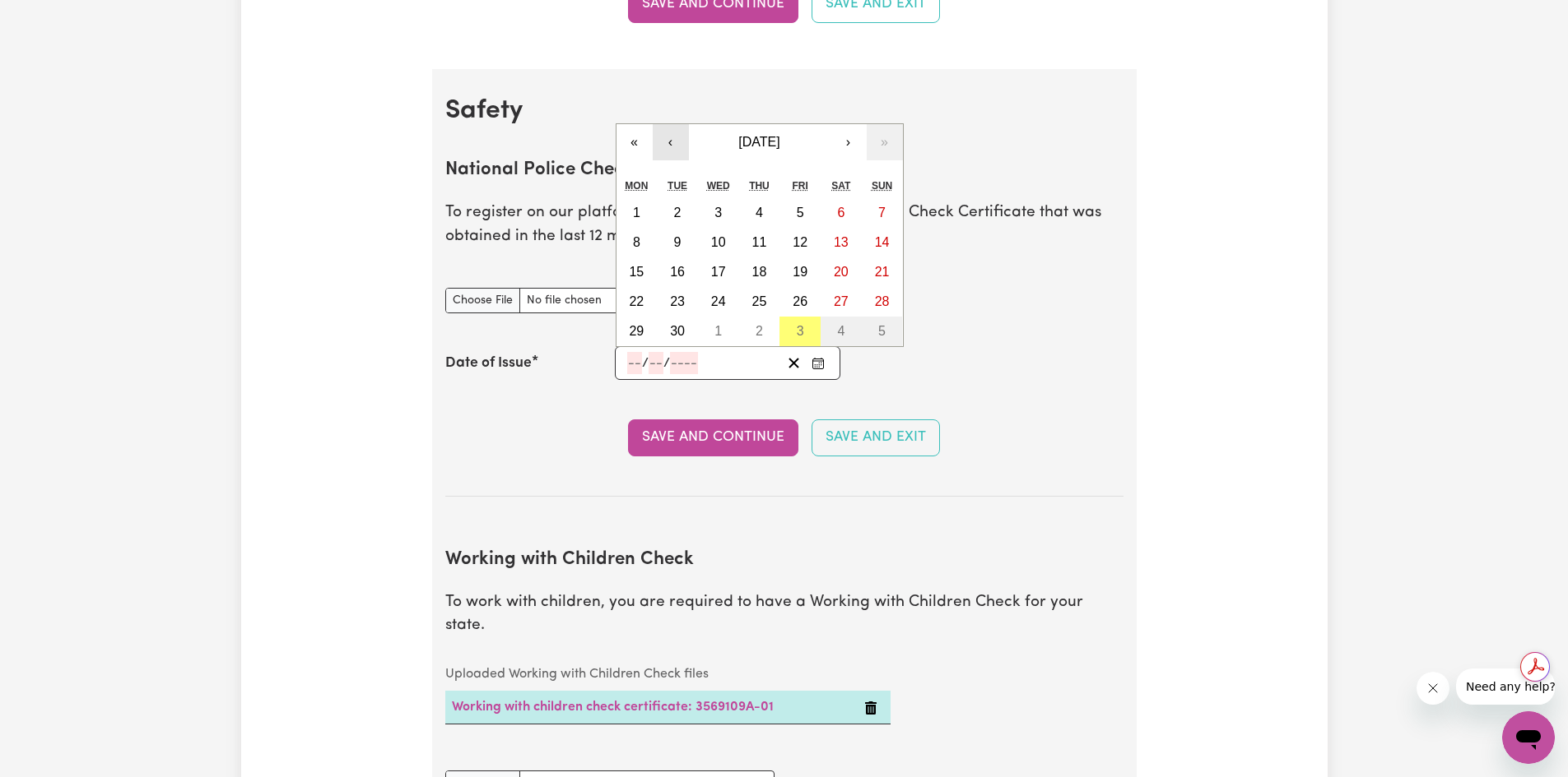
click at [669, 152] on button "‹" at bounding box center [671, 143] width 37 height 37
click at [638, 148] on button "«" at bounding box center [635, 143] width 37 height 37
click at [638, 307] on abbr "21" at bounding box center [635, 301] width 15 height 14
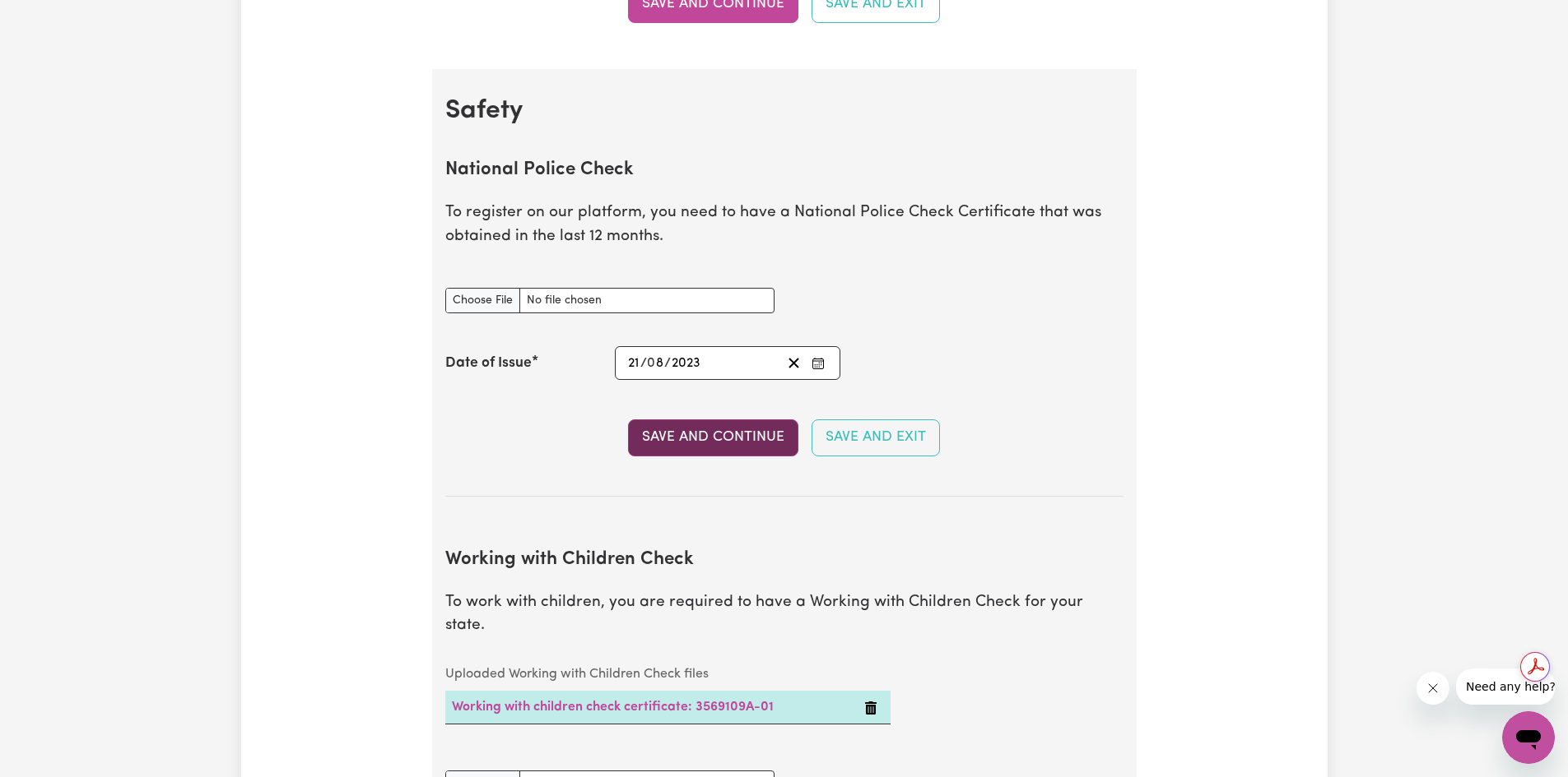
click at [747, 445] on button "Save and Continue" at bounding box center [713, 438] width 170 height 37
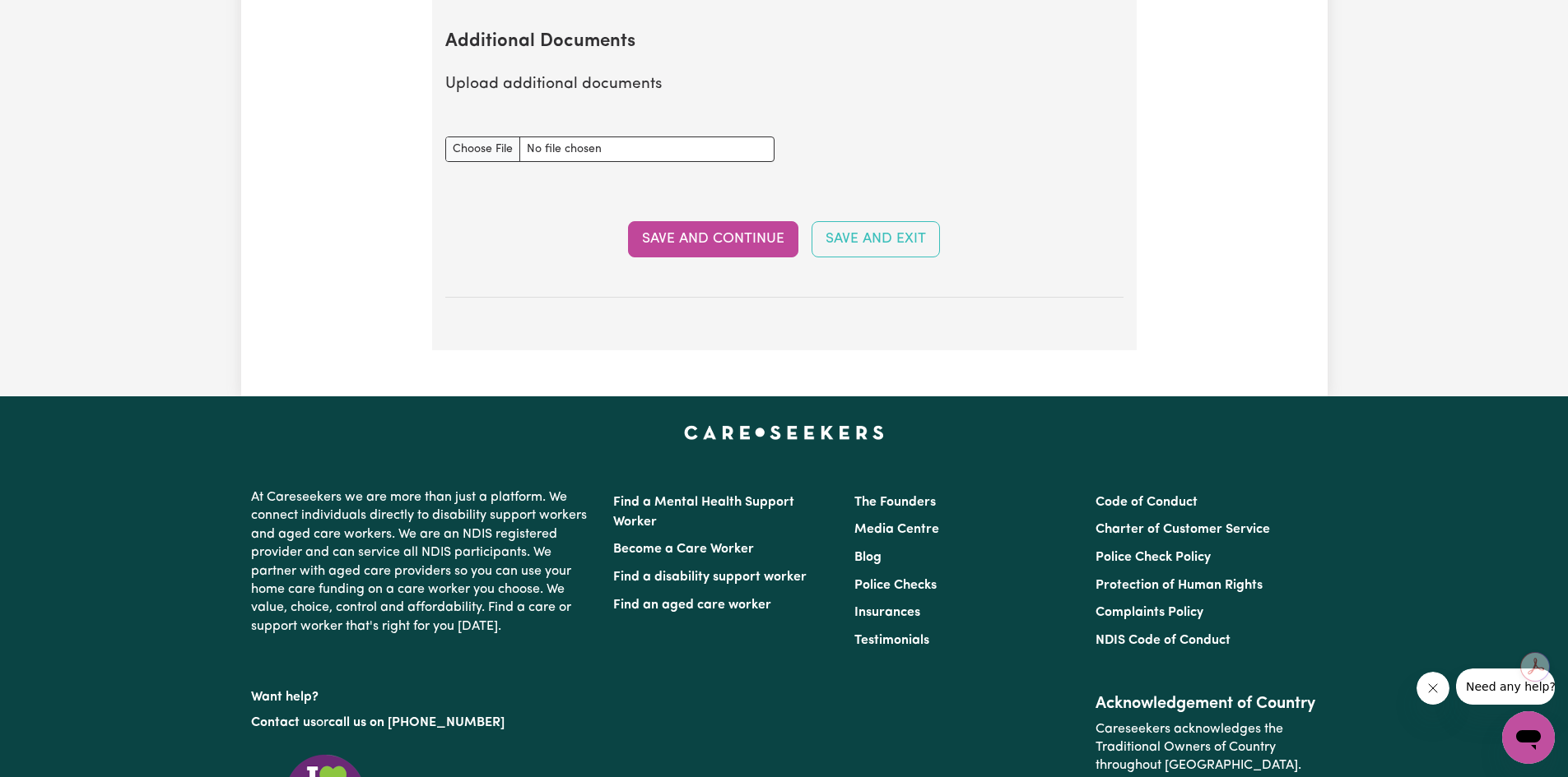
scroll to position [3238, 0]
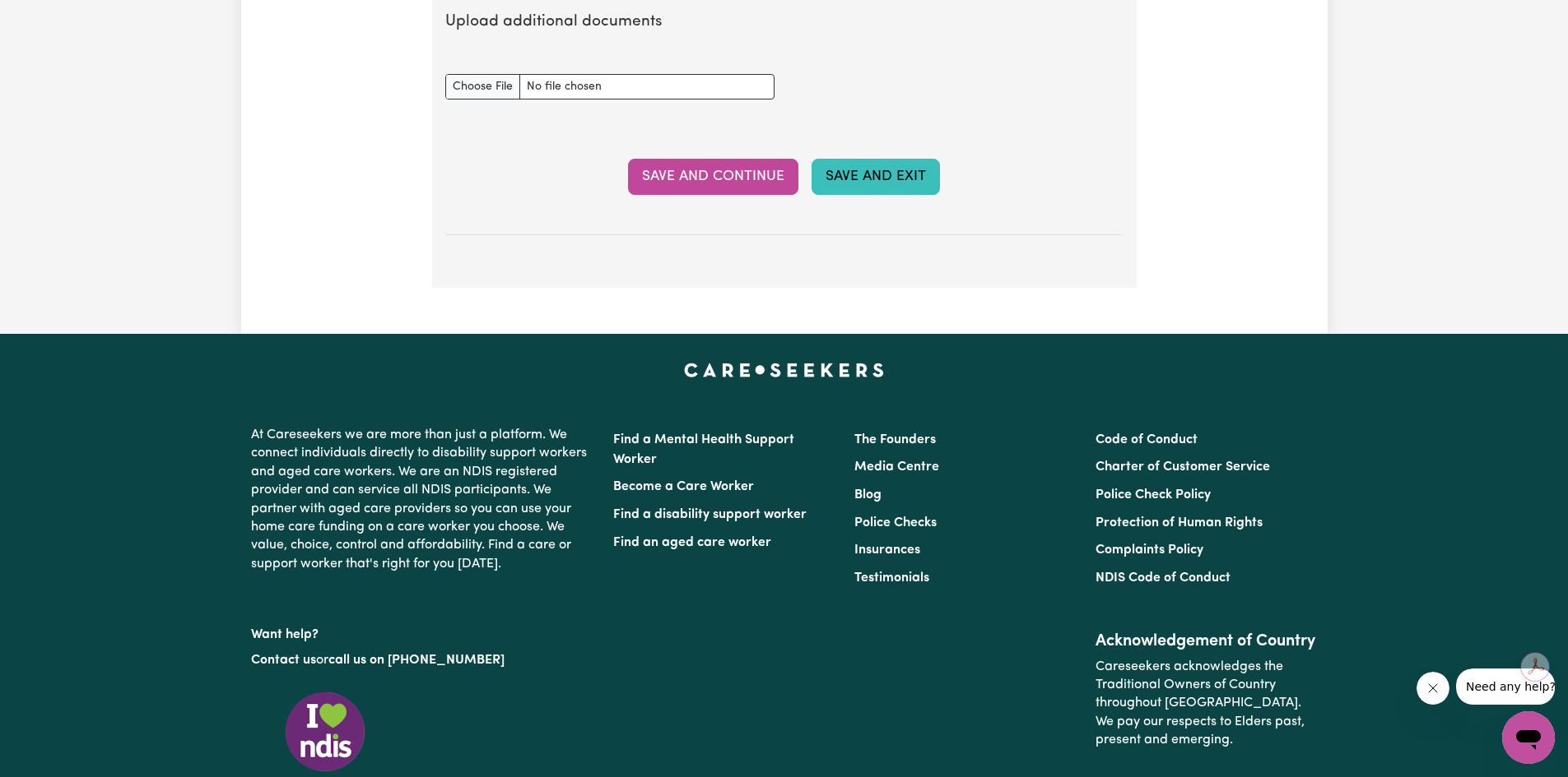
click at [884, 161] on button "Save and Exit" at bounding box center [875, 177] width 128 height 37
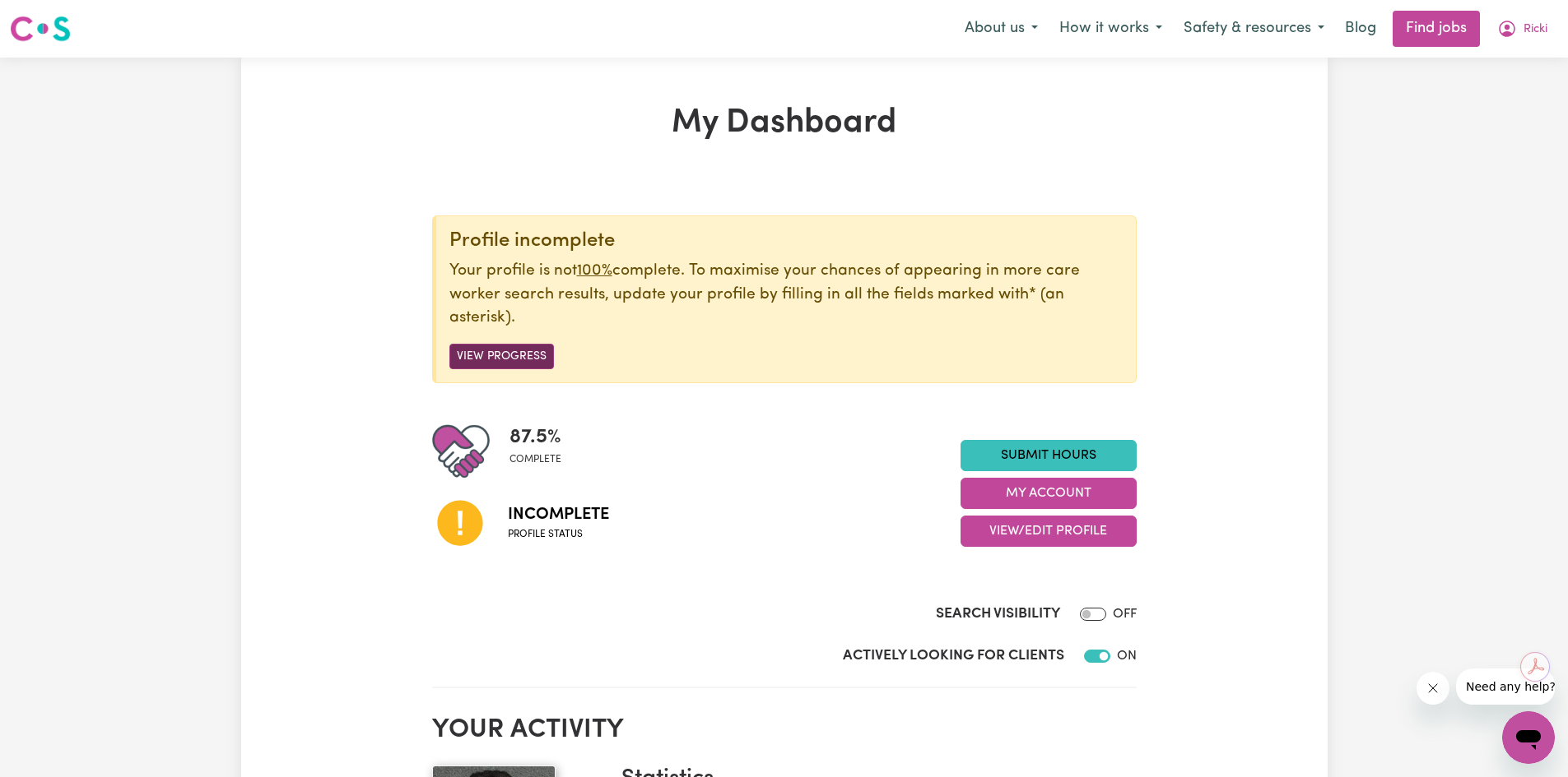
click at [512, 352] on button "View Progress" at bounding box center [502, 356] width 105 height 25
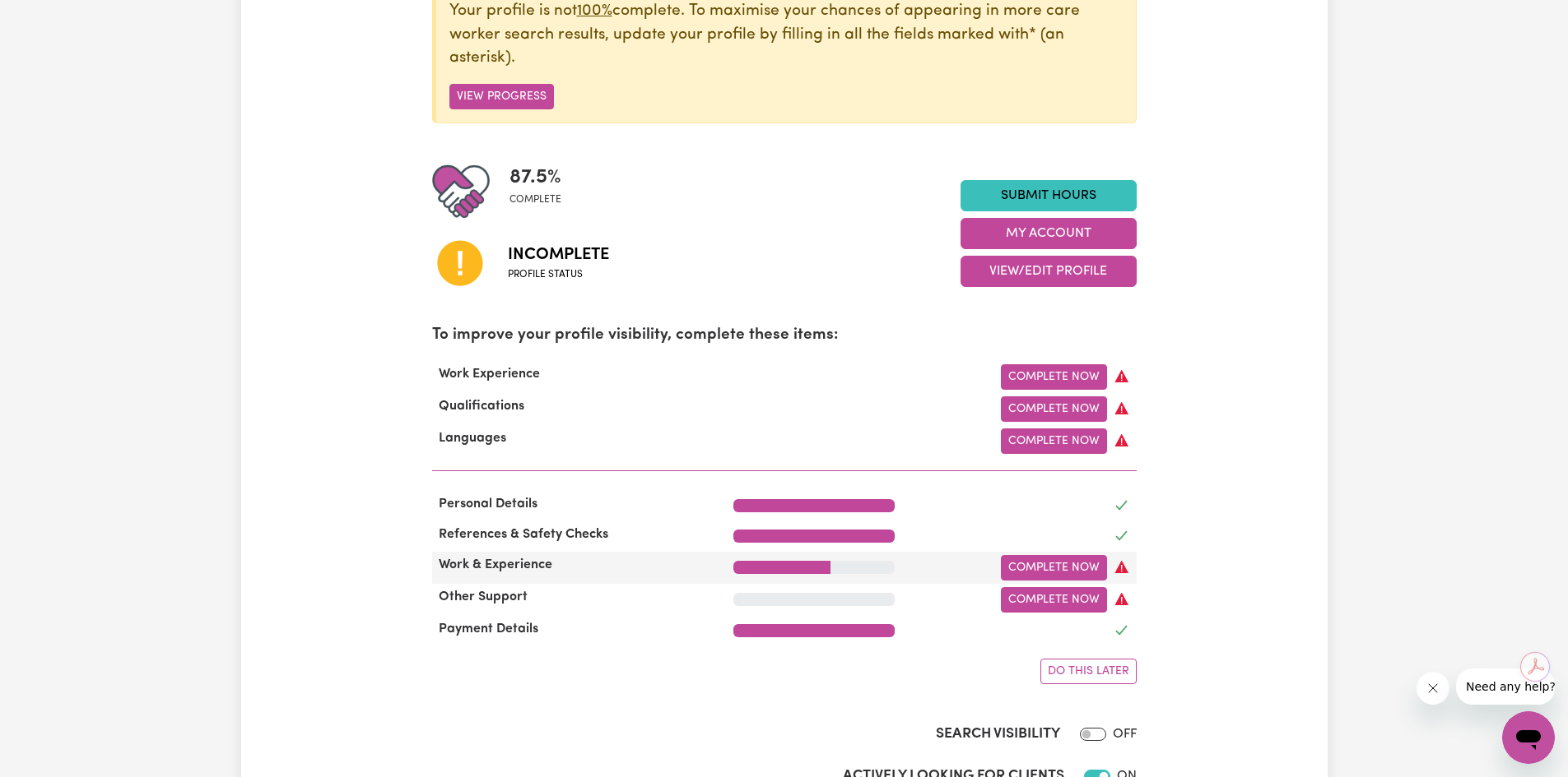
scroll to position [329, 0]
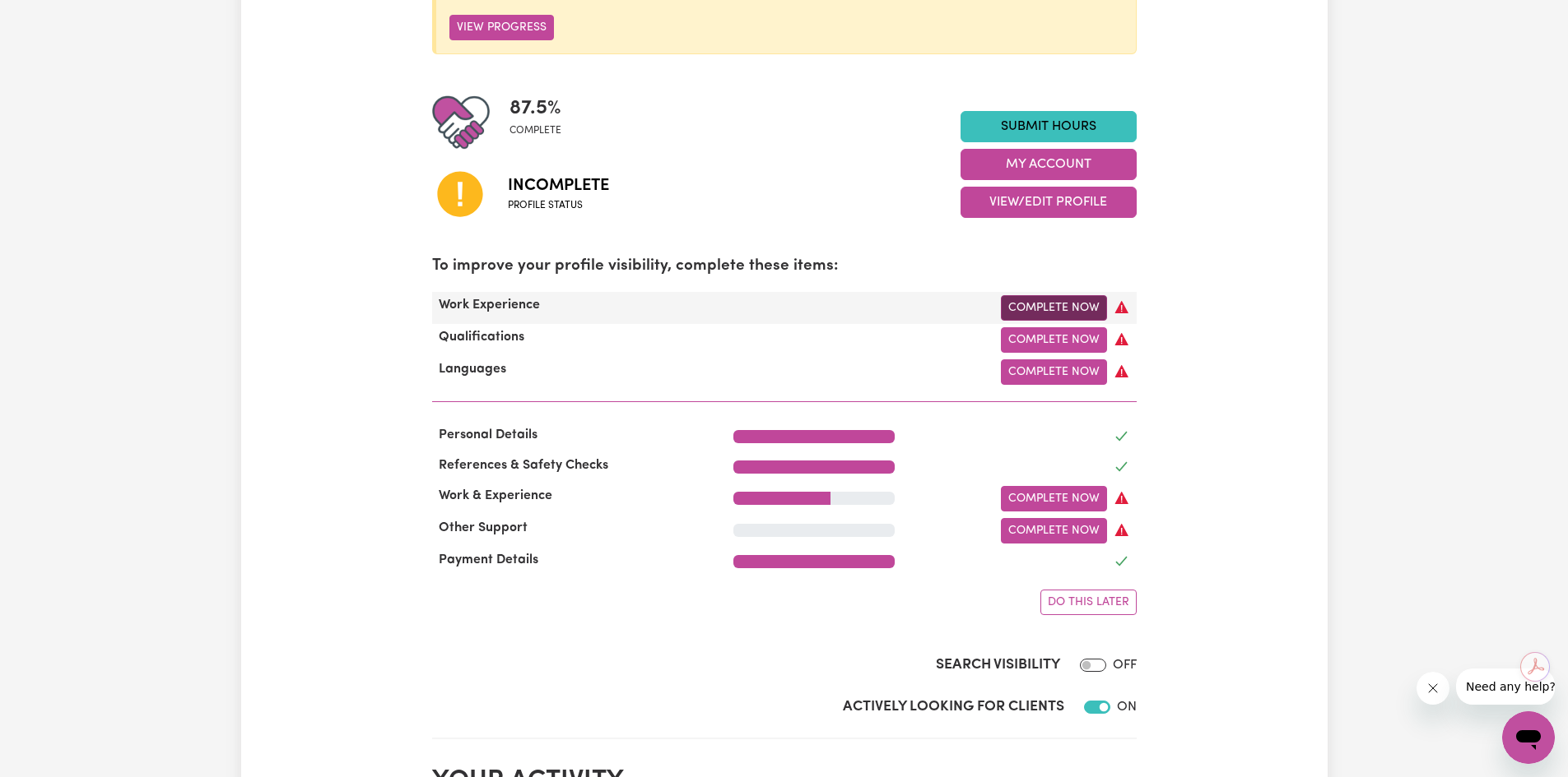
click at [1056, 310] on link "Complete Now" at bounding box center [1054, 307] width 106 height 25
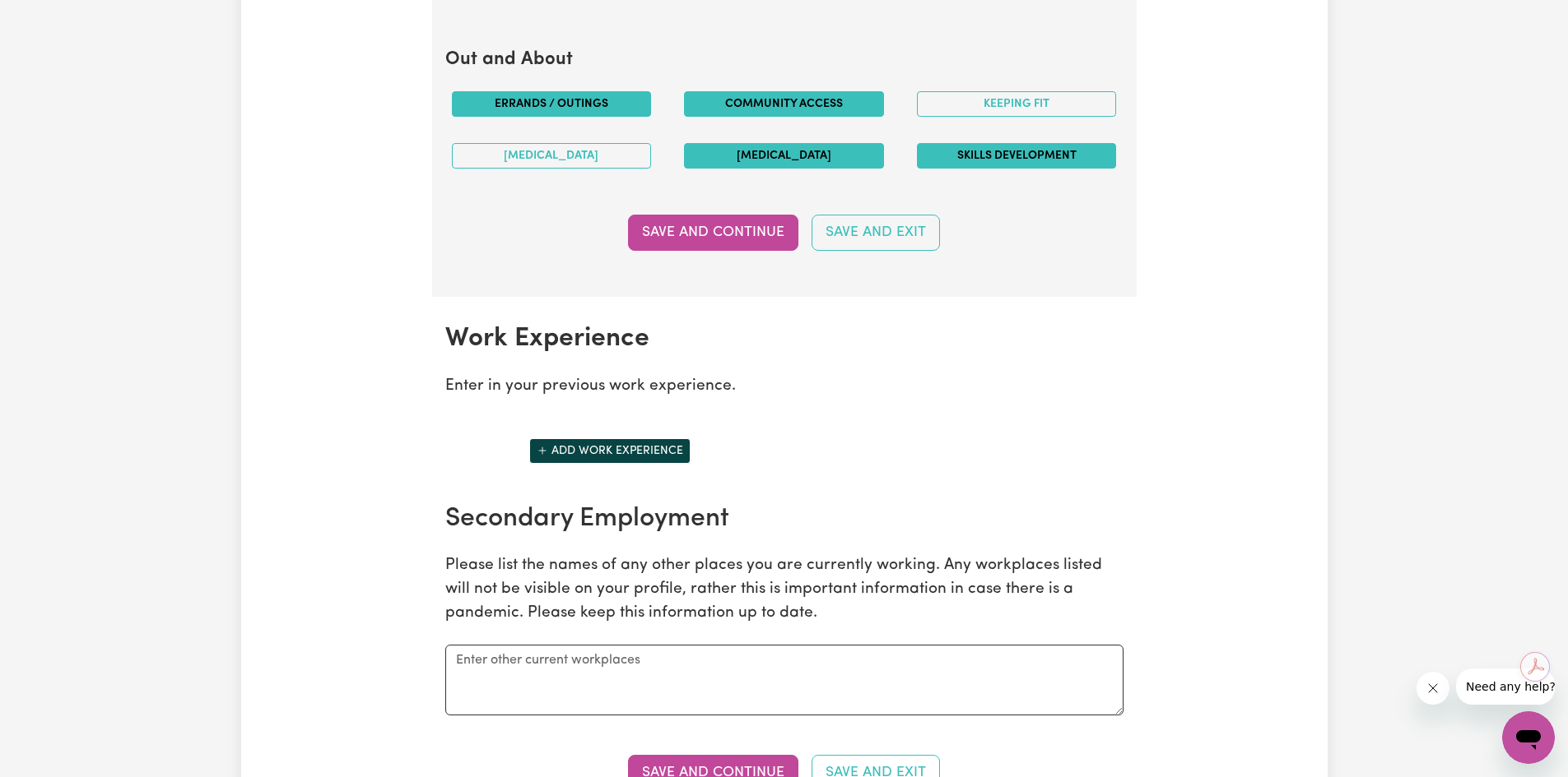
scroll to position [2138, 0]
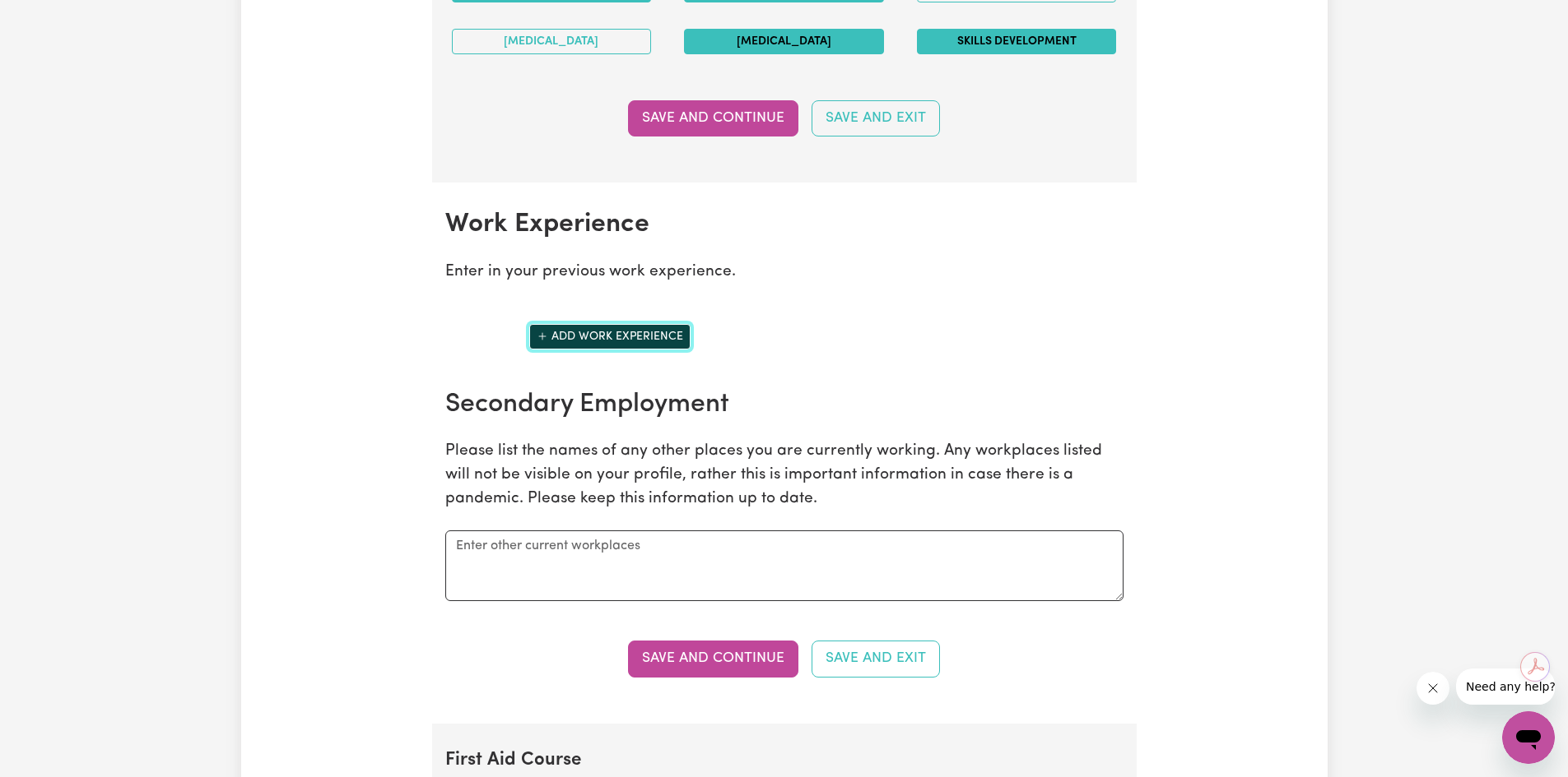
click at [581, 338] on button "Add work experience" at bounding box center [609, 336] width 161 height 25
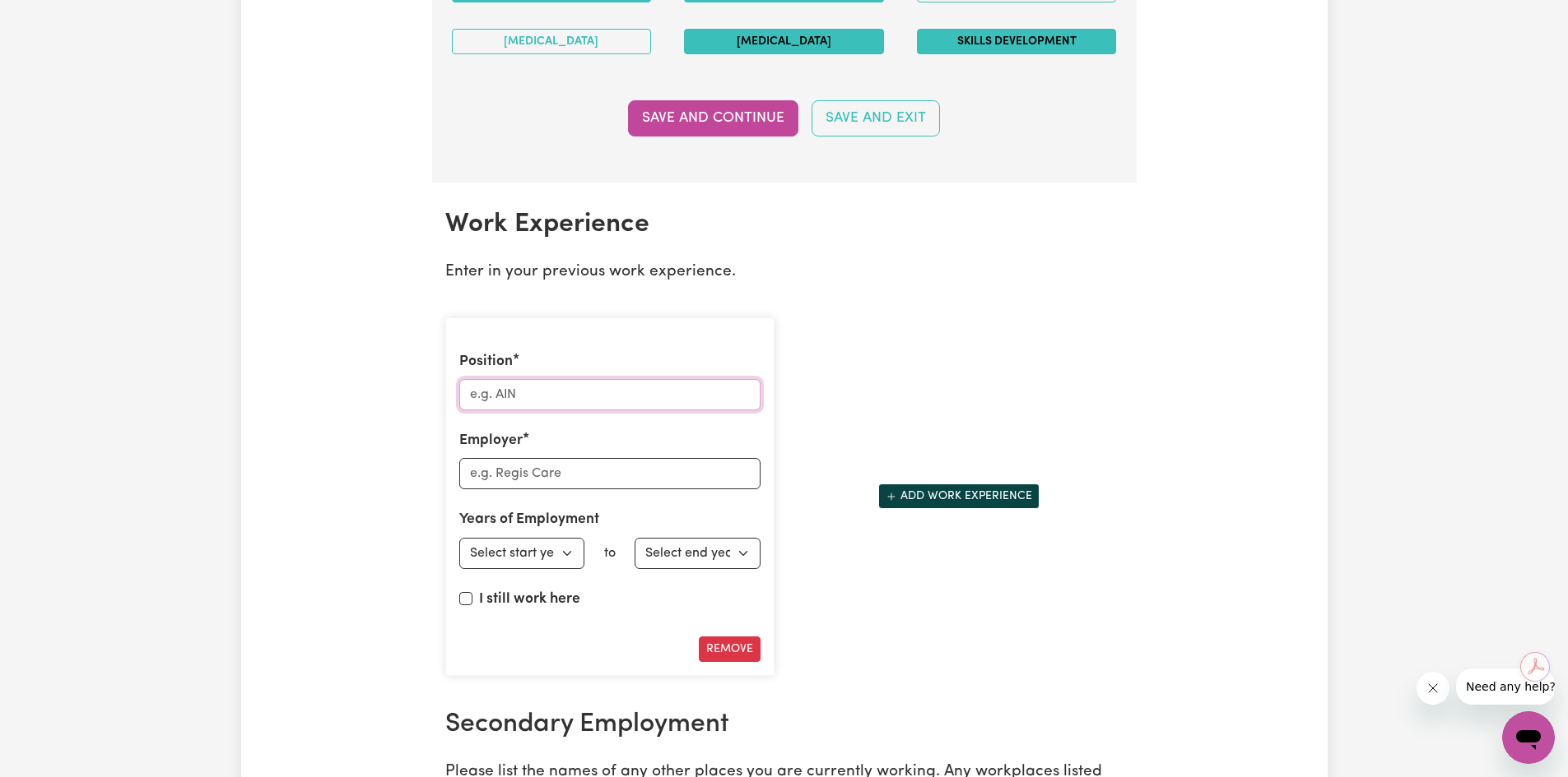
click at [524, 401] on input "Position" at bounding box center [610, 395] width 302 height 31
click at [525, 470] on input "Employer" at bounding box center [610, 474] width 302 height 31
click at [530, 552] on select "Select start year [DATE] 1952 1953 1954 1955 1956 1957 1958 1959 1960 1961 1962…" at bounding box center [522, 554] width 126 height 31
click at [459, 538] on select "Select start year [DATE] 1952 1953 1954 1955 1956 1957 1958 1959 1960 1961 1962…" at bounding box center [522, 554] width 126 height 31
click at [461, 598] on input "I still work here" at bounding box center [465, 598] width 13 height 13
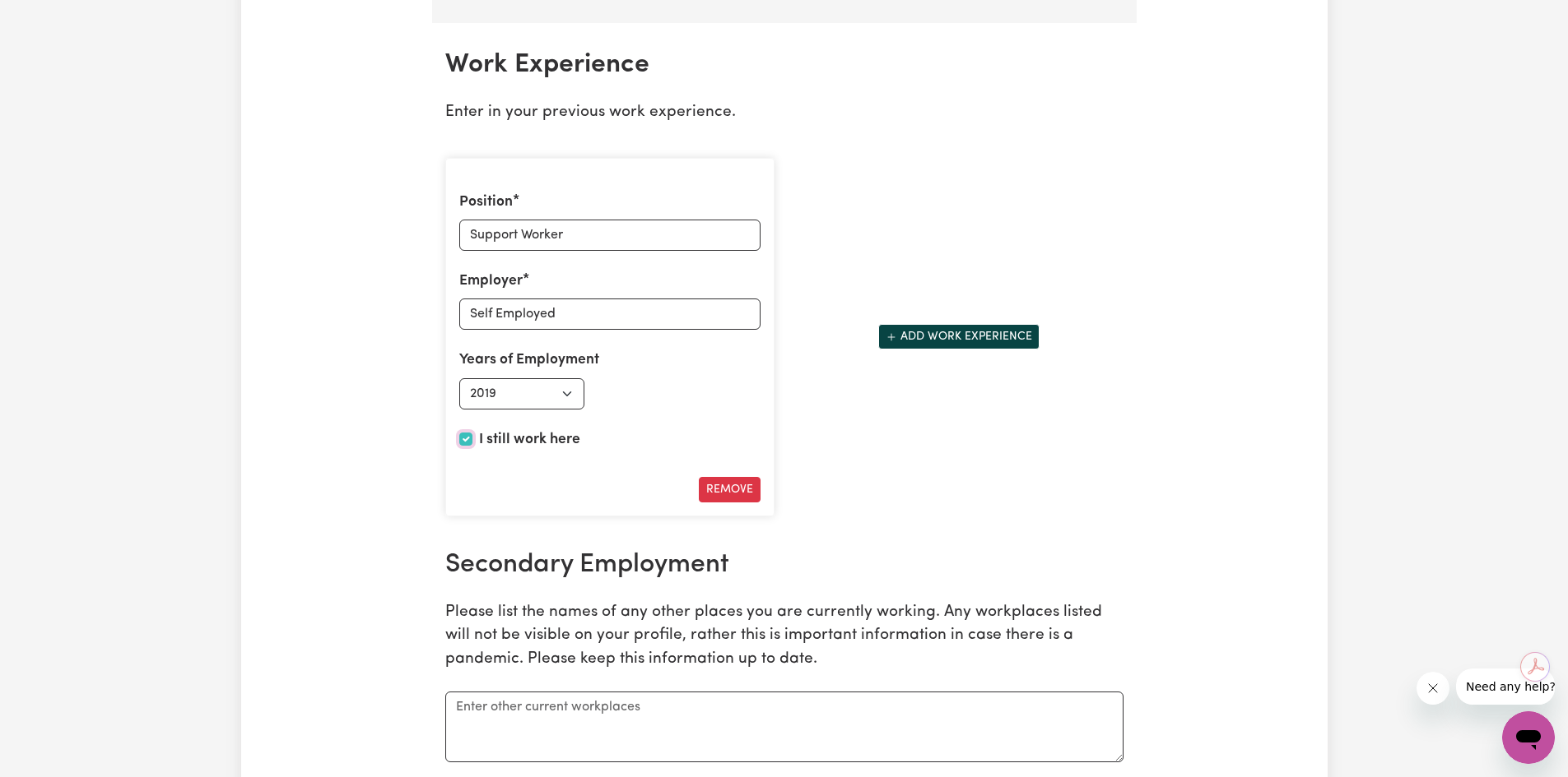
scroll to position [2468, 0]
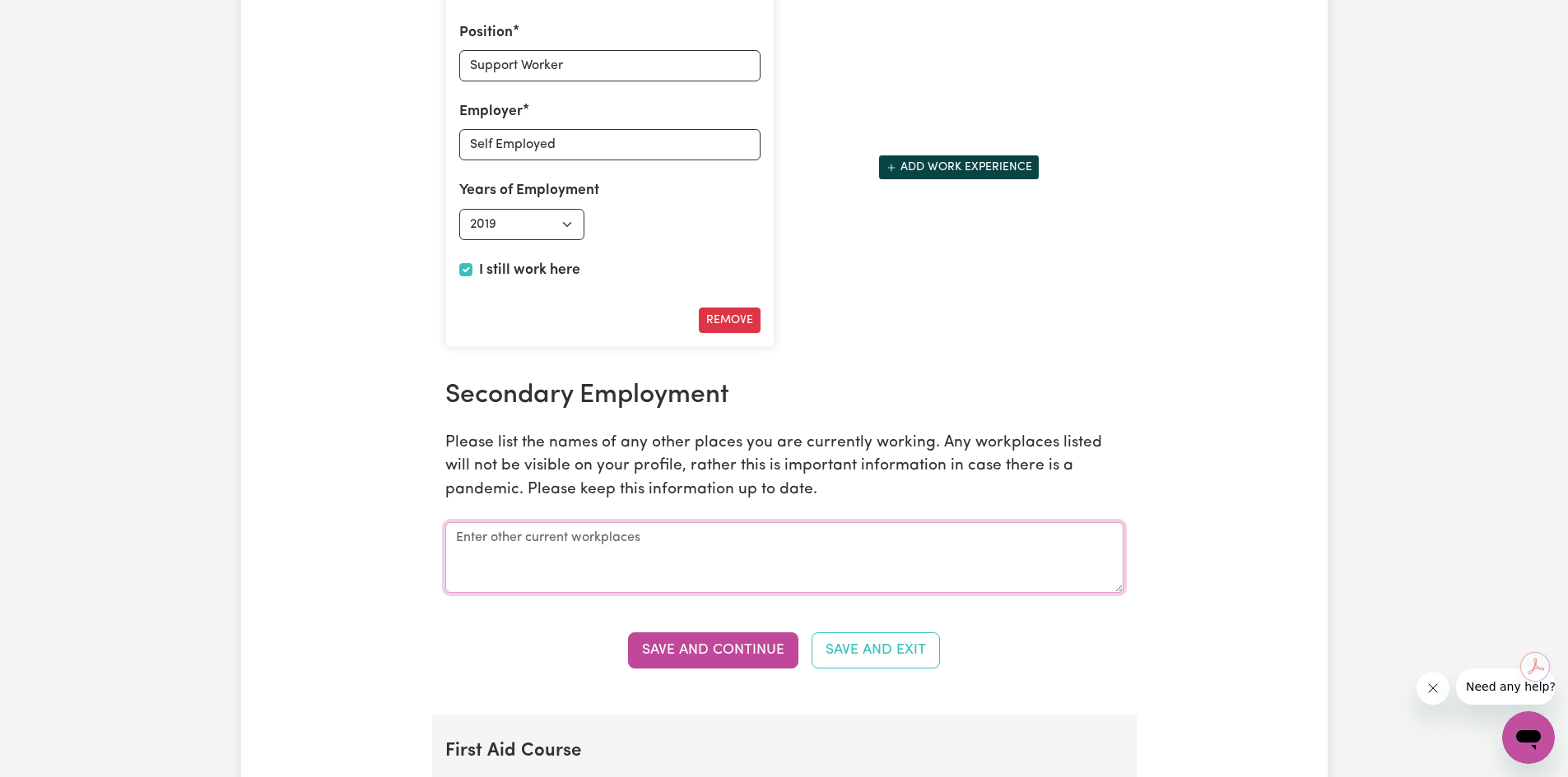
click at [525, 551] on textarea at bounding box center [784, 557] width 678 height 71
click at [674, 645] on button "Save and Continue" at bounding box center [713, 651] width 170 height 37
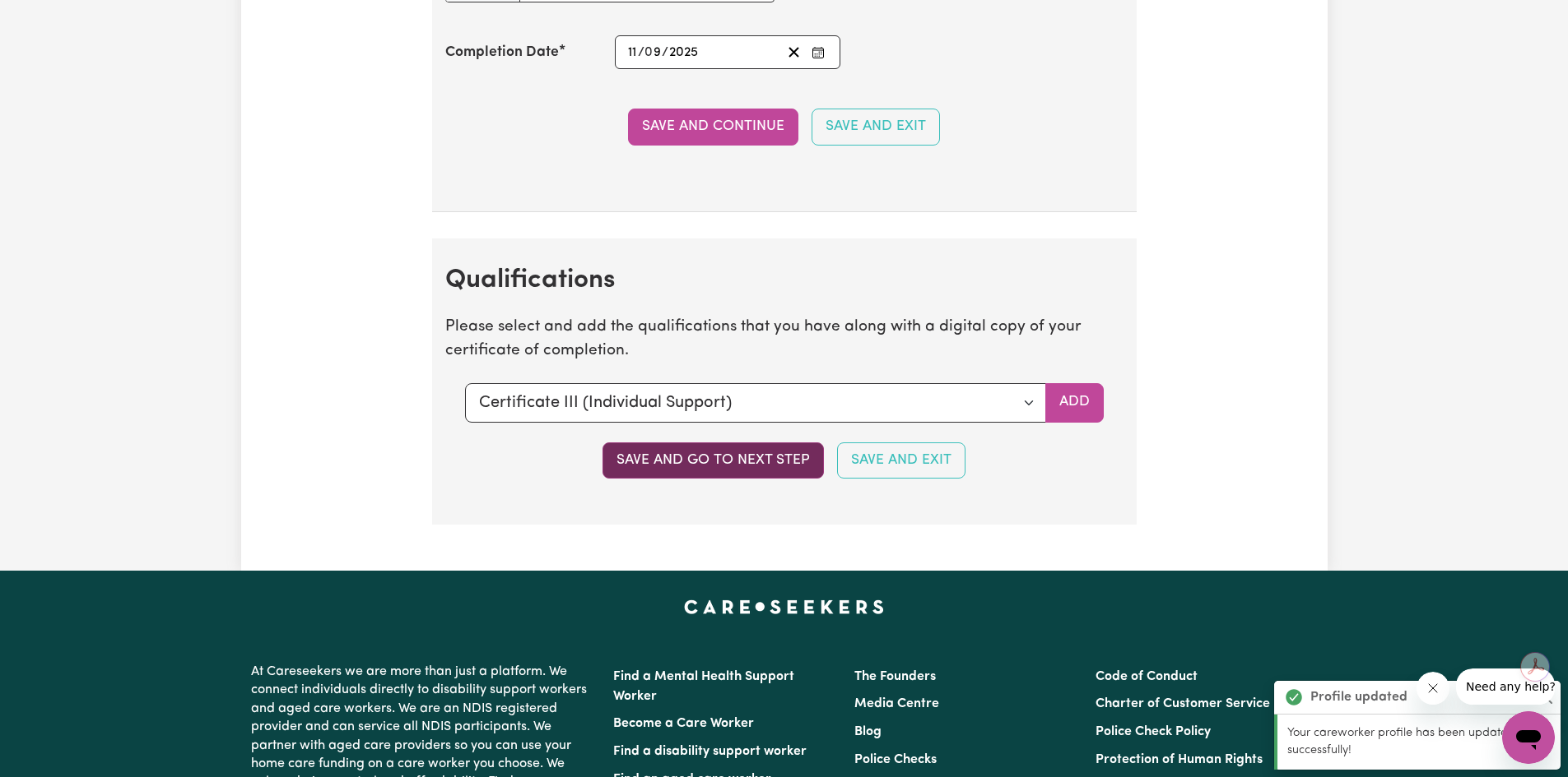
scroll to position [4088, 0]
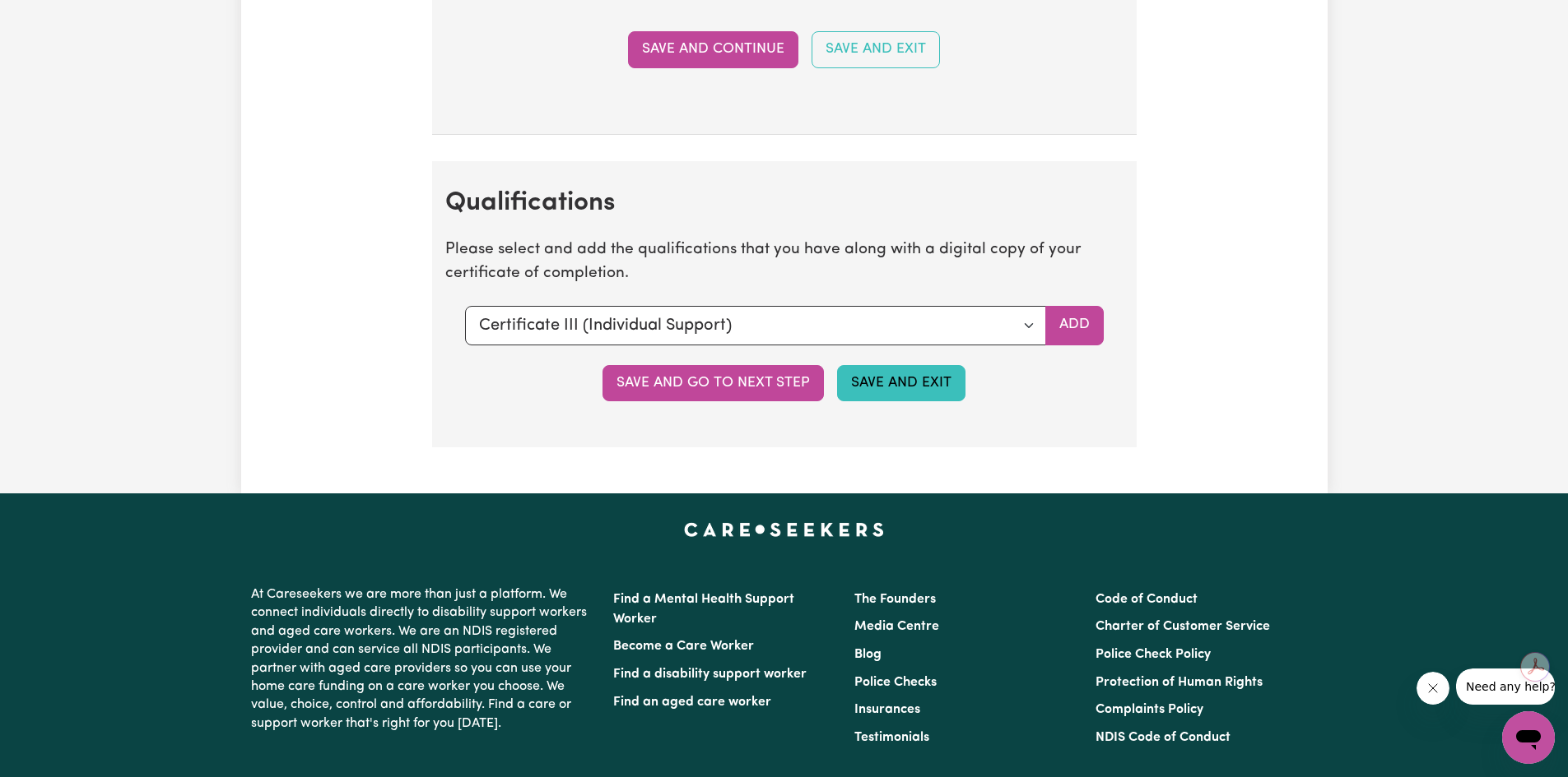
click at [918, 390] on button "Save and Exit" at bounding box center [900, 383] width 128 height 37
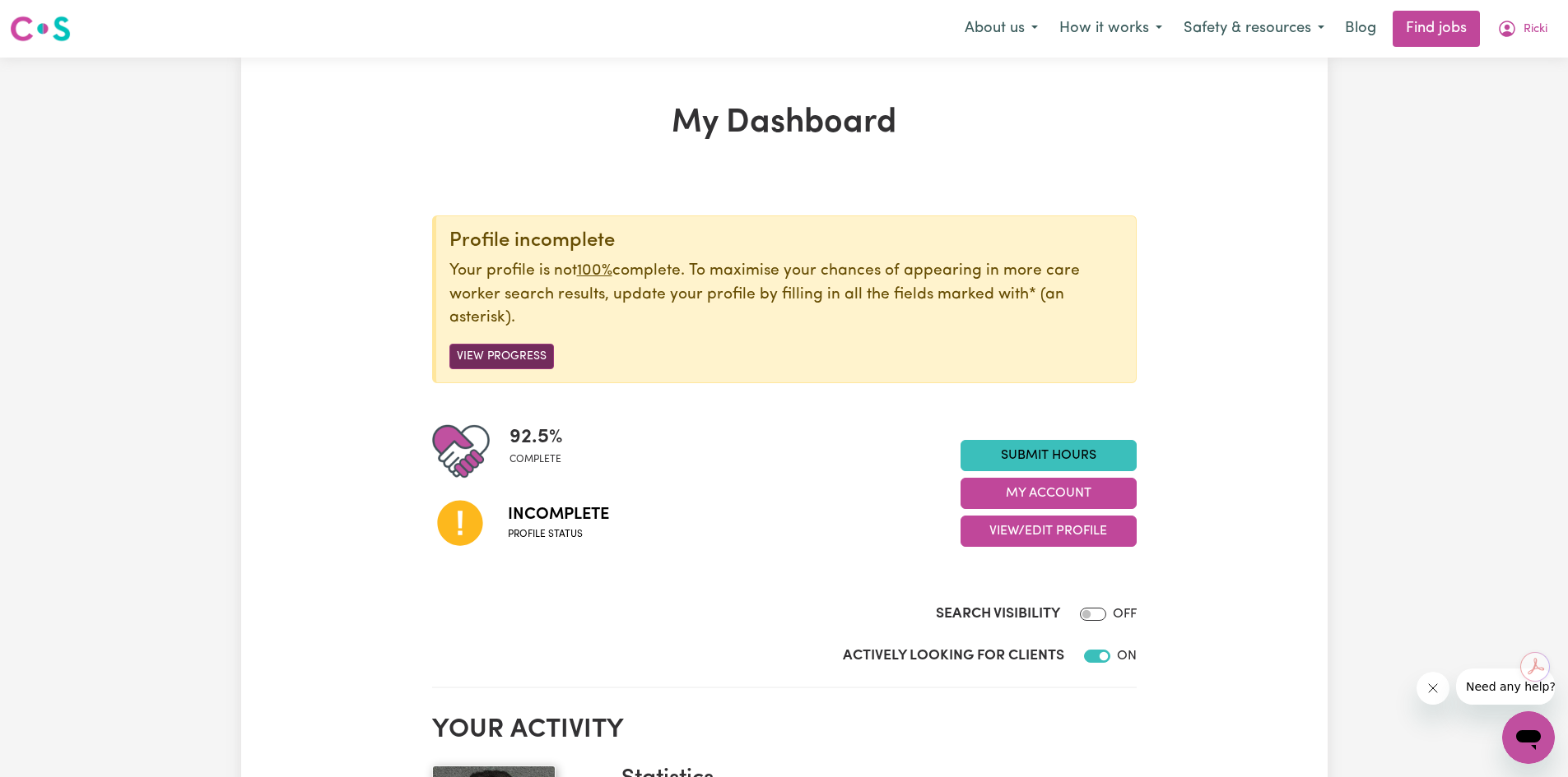
click at [543, 348] on button "View Progress" at bounding box center [502, 356] width 105 height 25
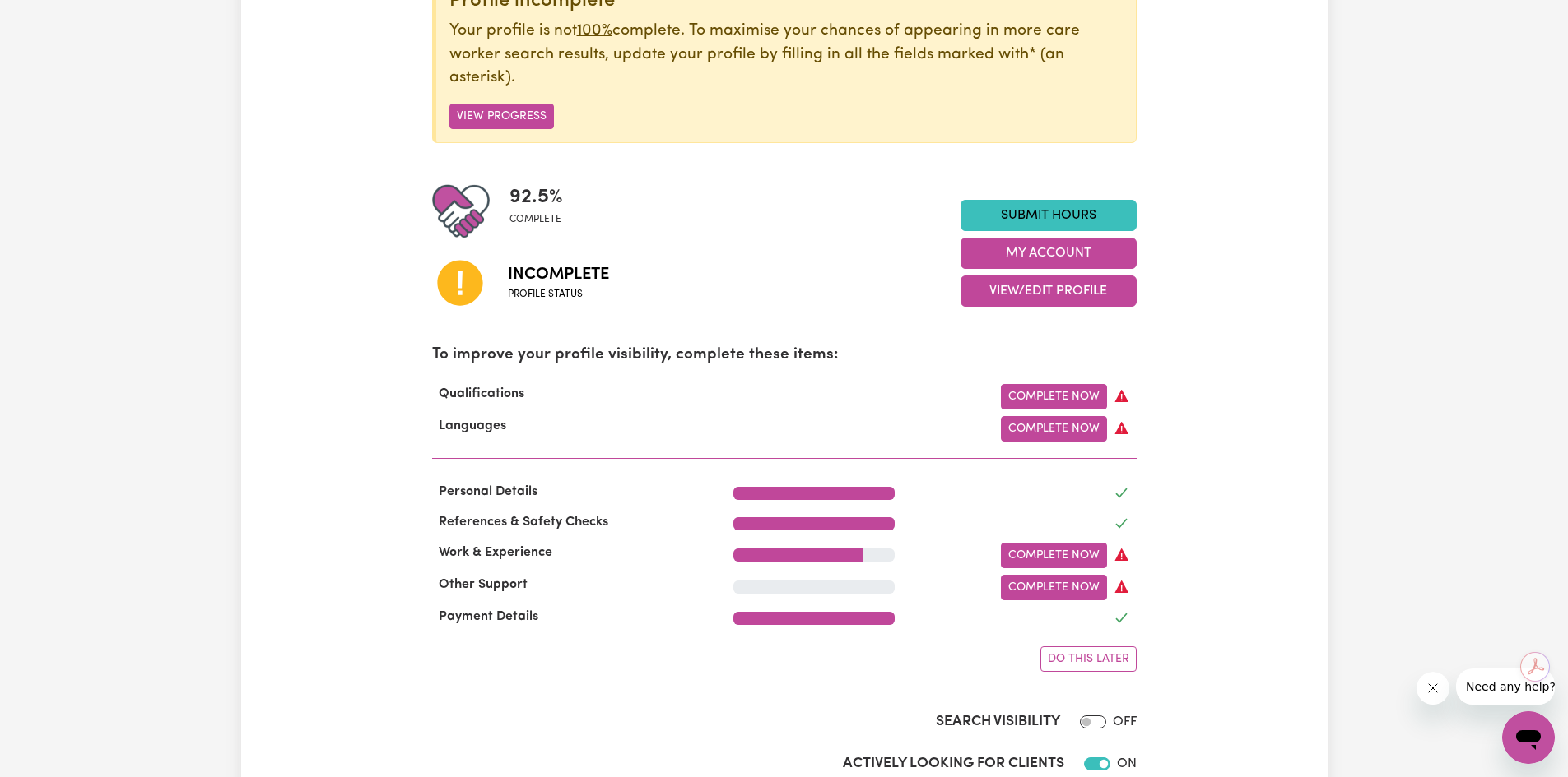
scroll to position [247, 0]
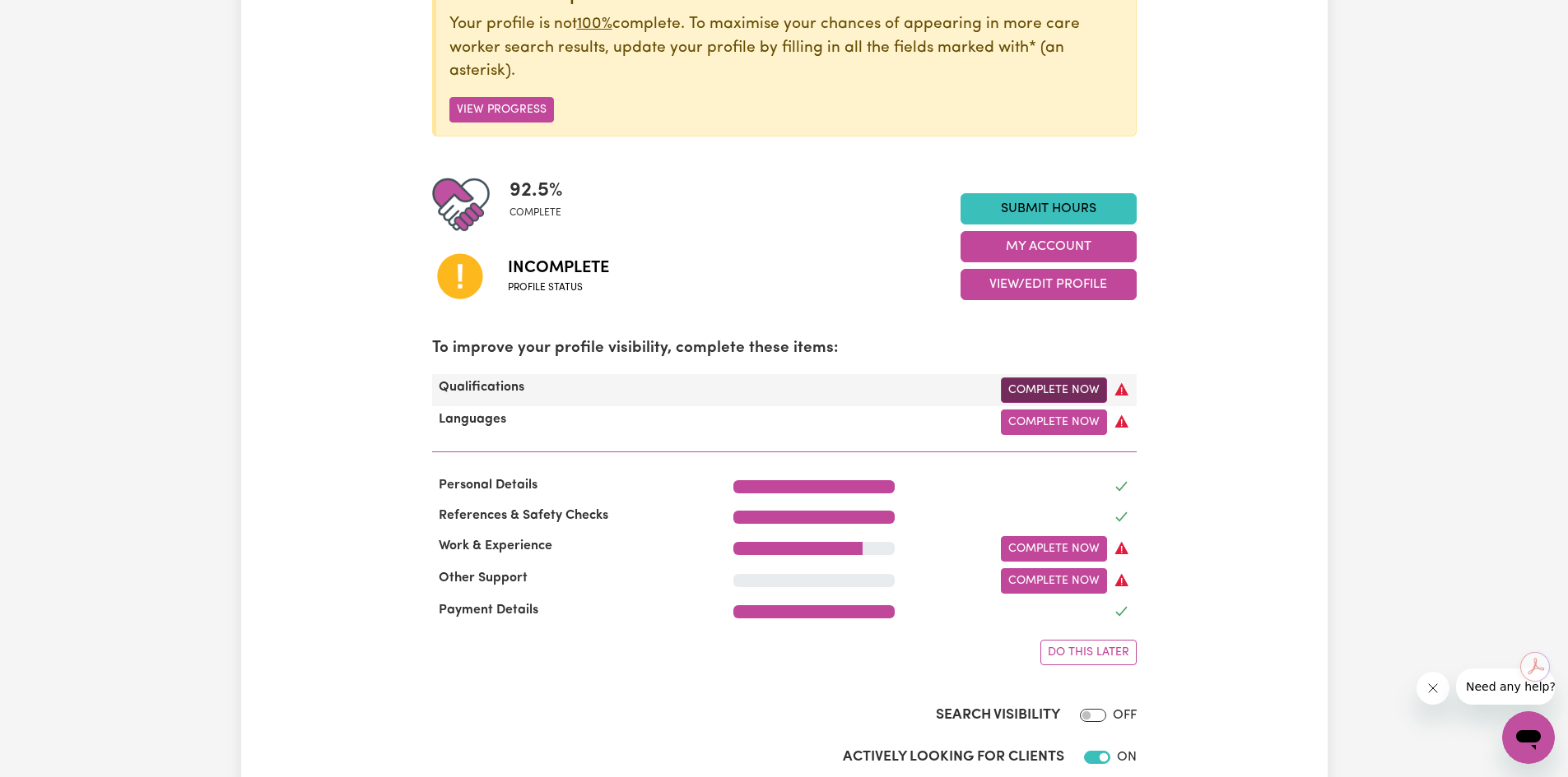
click at [1049, 392] on link "Complete Now" at bounding box center [1054, 389] width 106 height 25
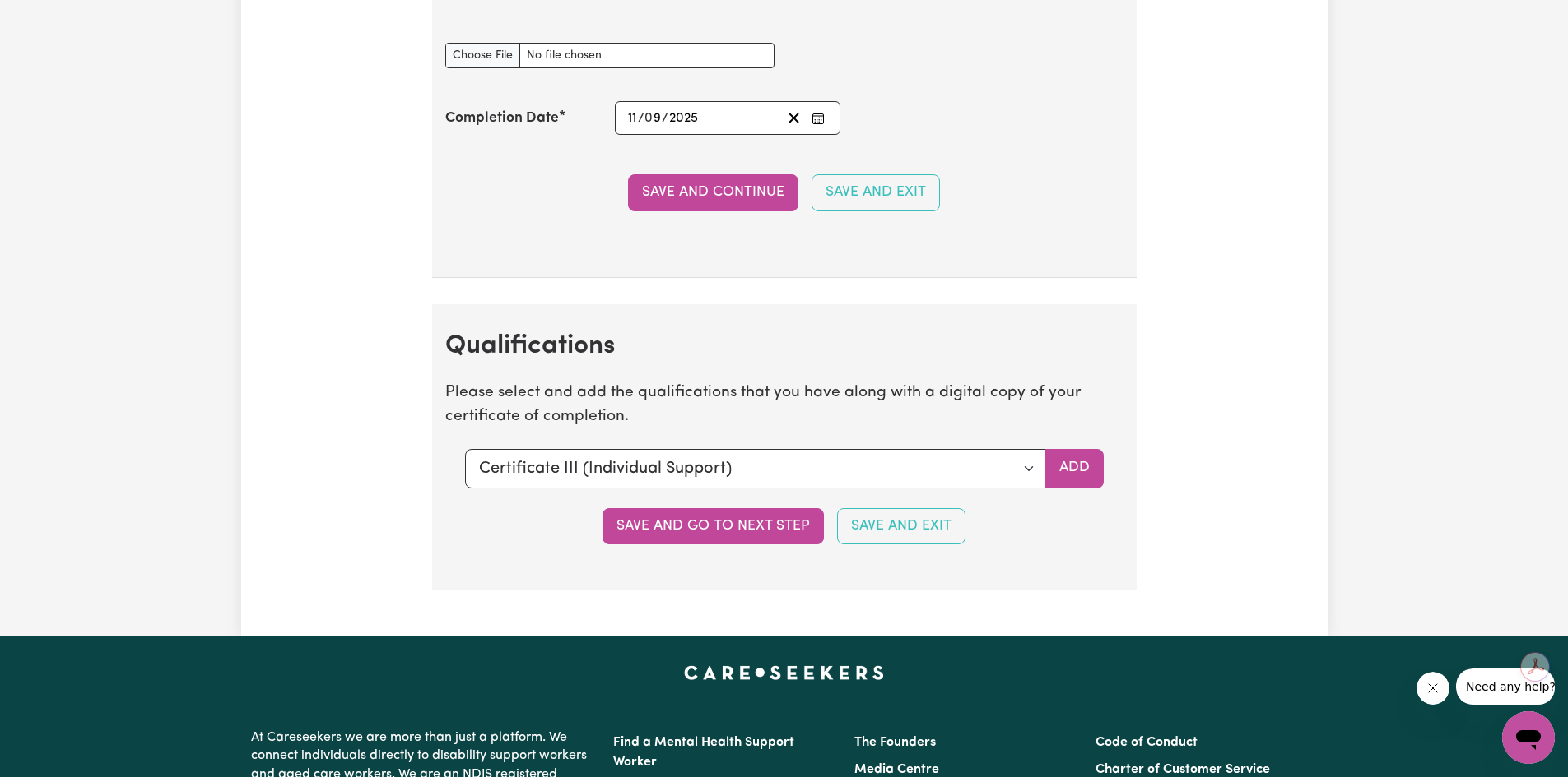
scroll to position [3949, 0]
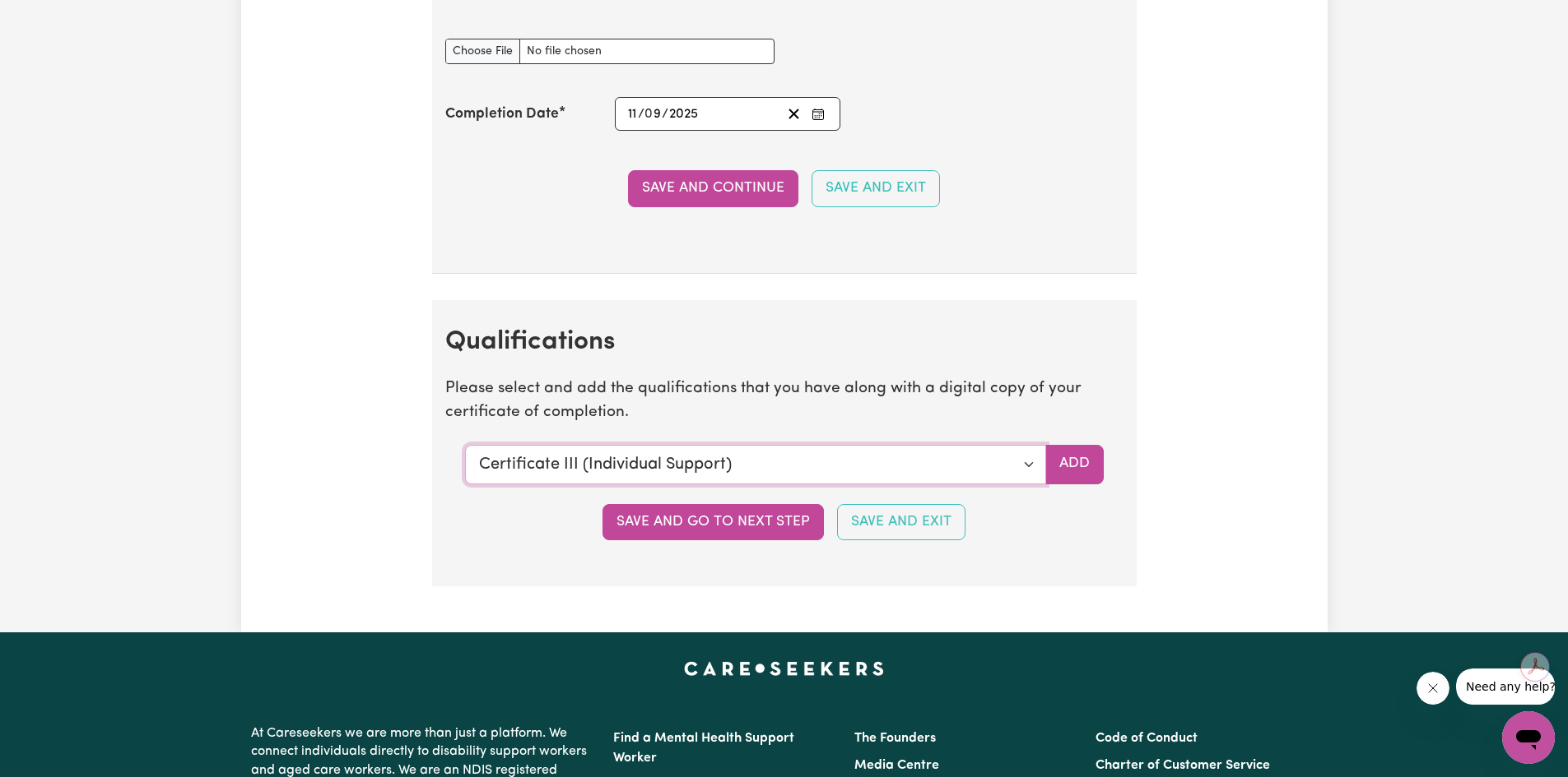
click at [1020, 463] on select "Select a qualification to add... Certificate III (Individual Support) Certifica…" at bounding box center [756, 464] width 581 height 39
click at [465, 445] on select "Select a qualification to add... Certificate III (Individual Support) Certifica…" at bounding box center [756, 464] width 581 height 39
click at [1100, 458] on button "Add" at bounding box center [1074, 464] width 58 height 39
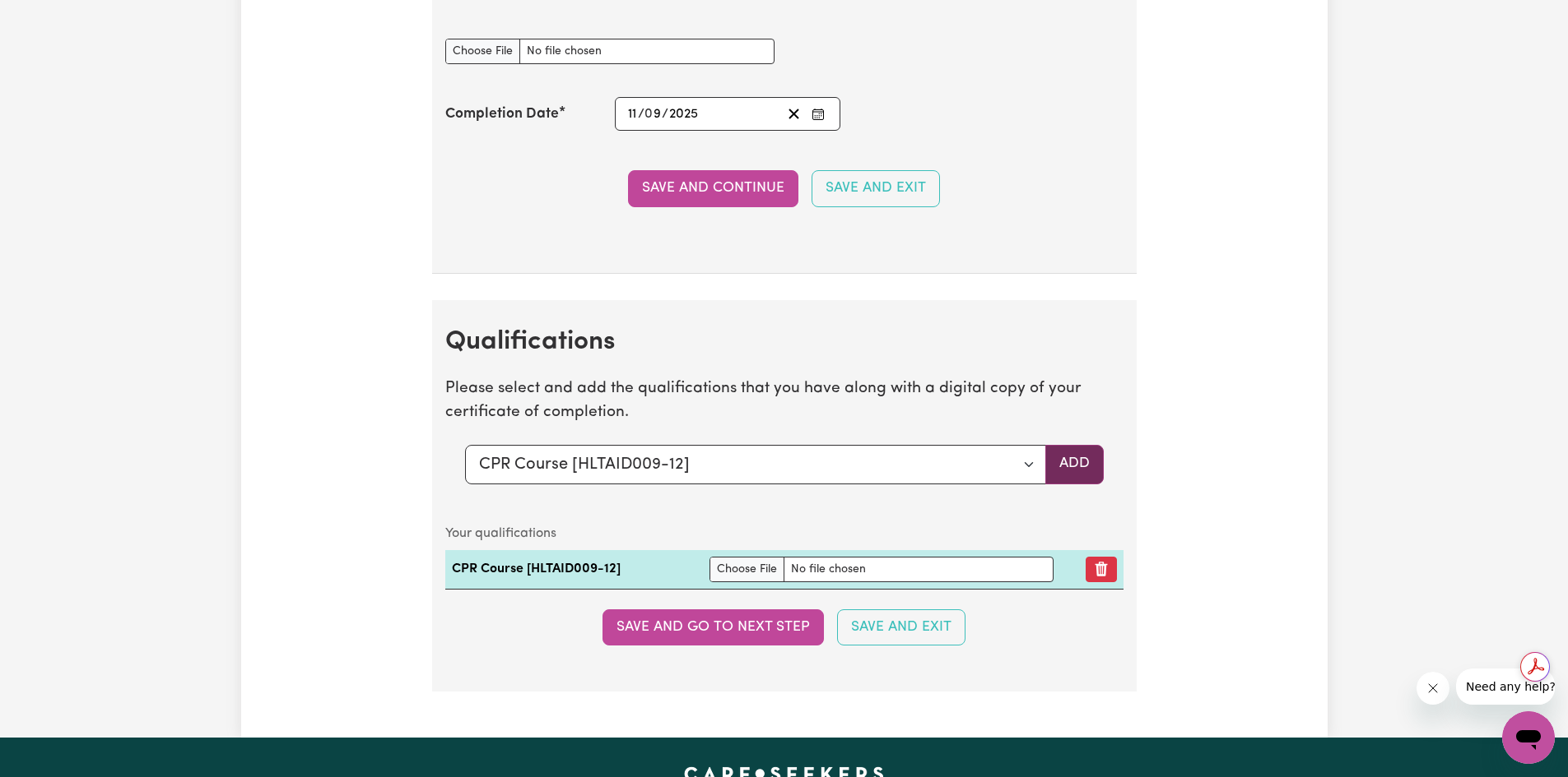
click at [1088, 463] on button "Add" at bounding box center [1074, 464] width 58 height 39
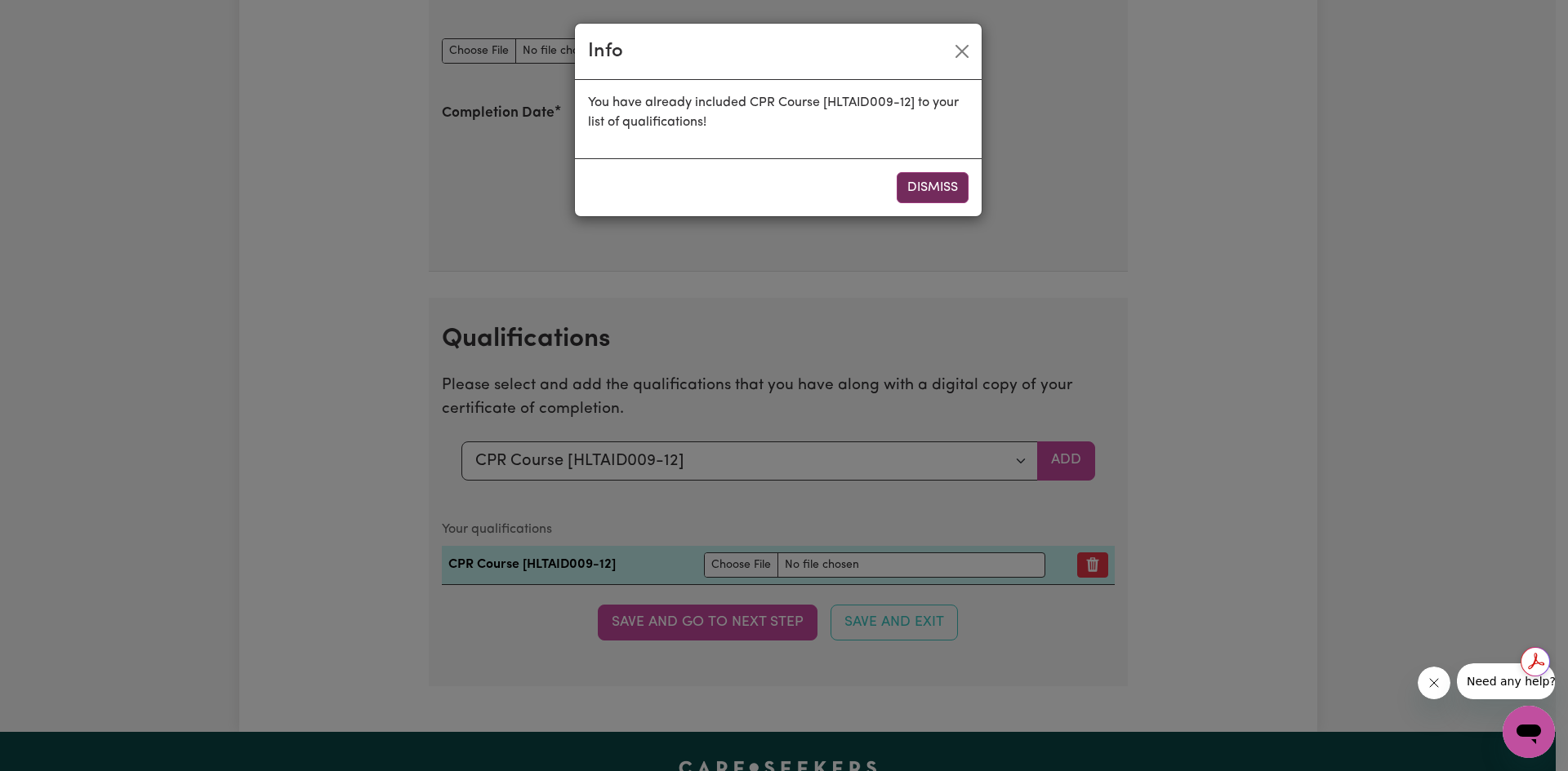
click at [948, 184] on button "Dismiss" at bounding box center [932, 188] width 72 height 31
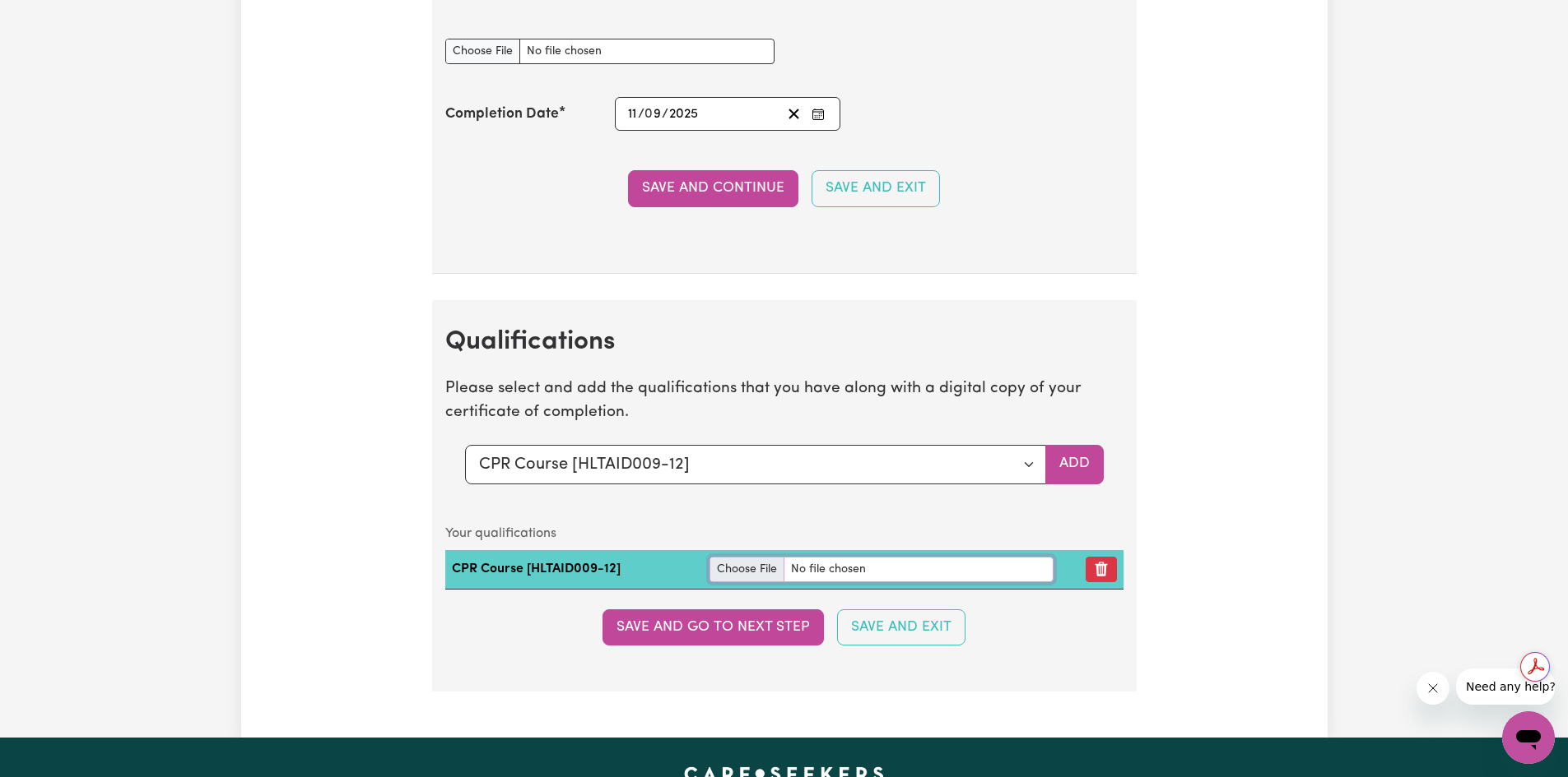
click at [762, 572] on input "file" at bounding box center [881, 569] width 344 height 25
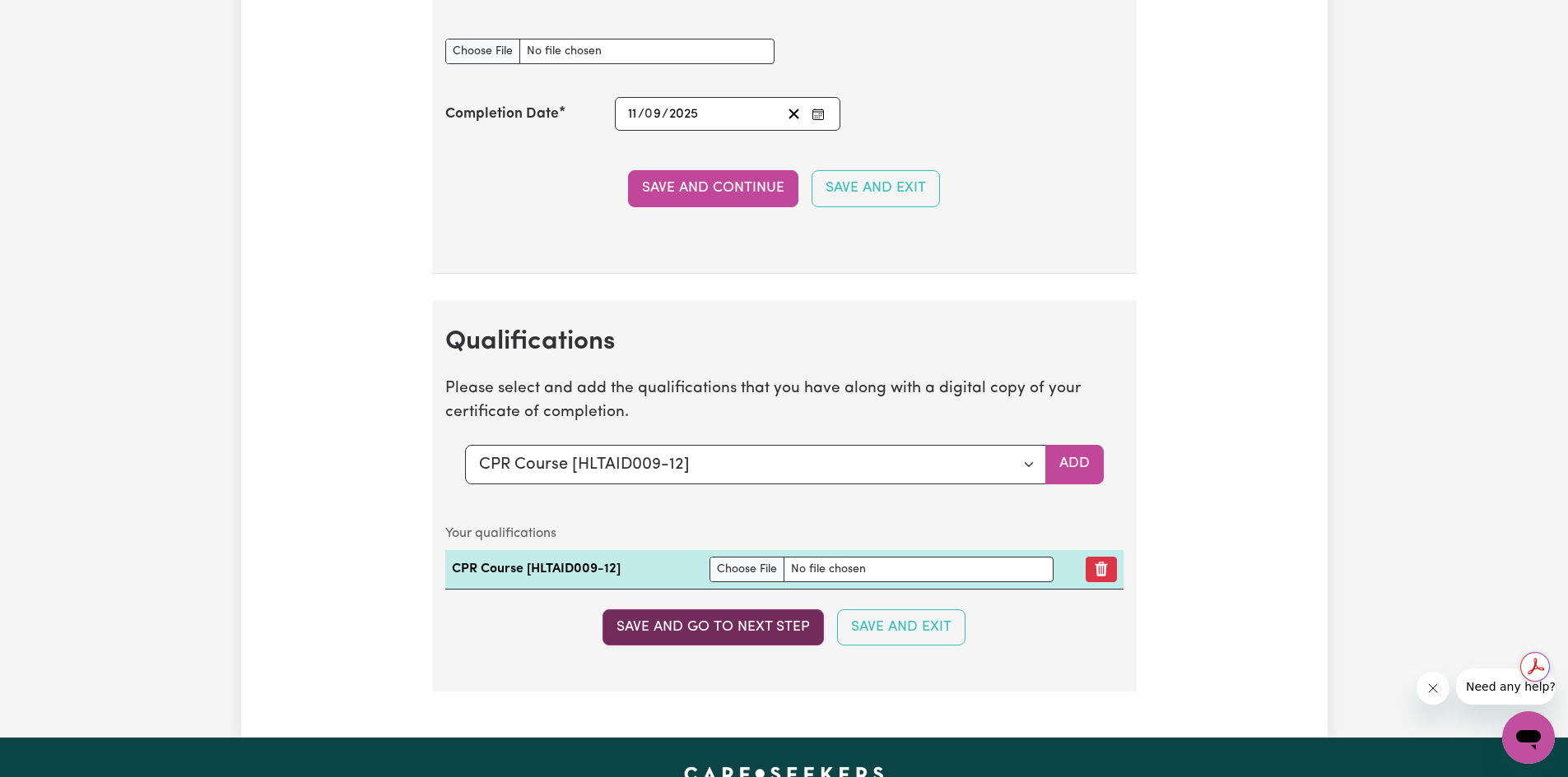
click at [739, 625] on button "Save and go to next step" at bounding box center [713, 628] width 221 height 37
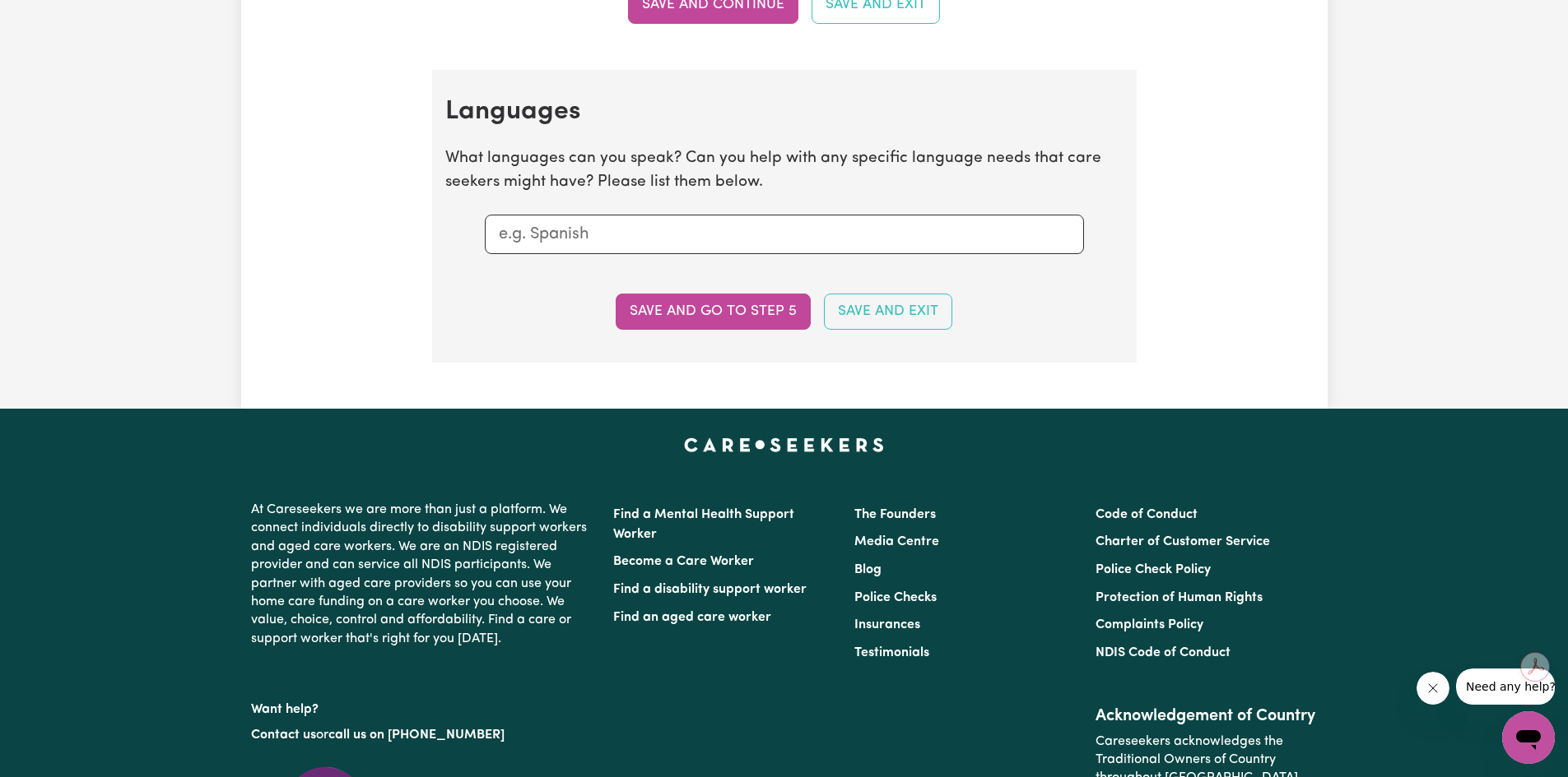
scroll to position [1727, 0]
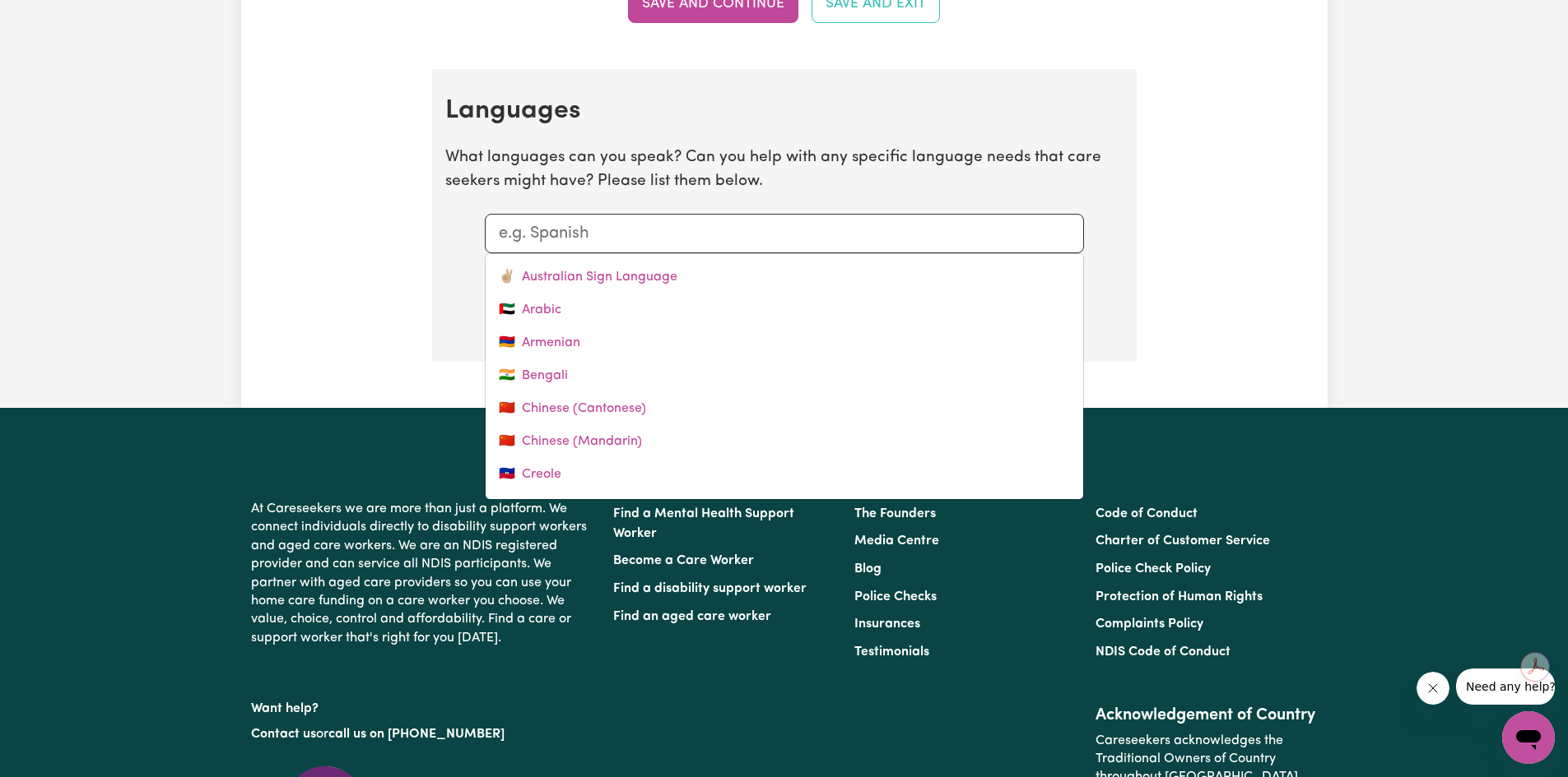
click at [584, 226] on input "text" at bounding box center [784, 233] width 571 height 24
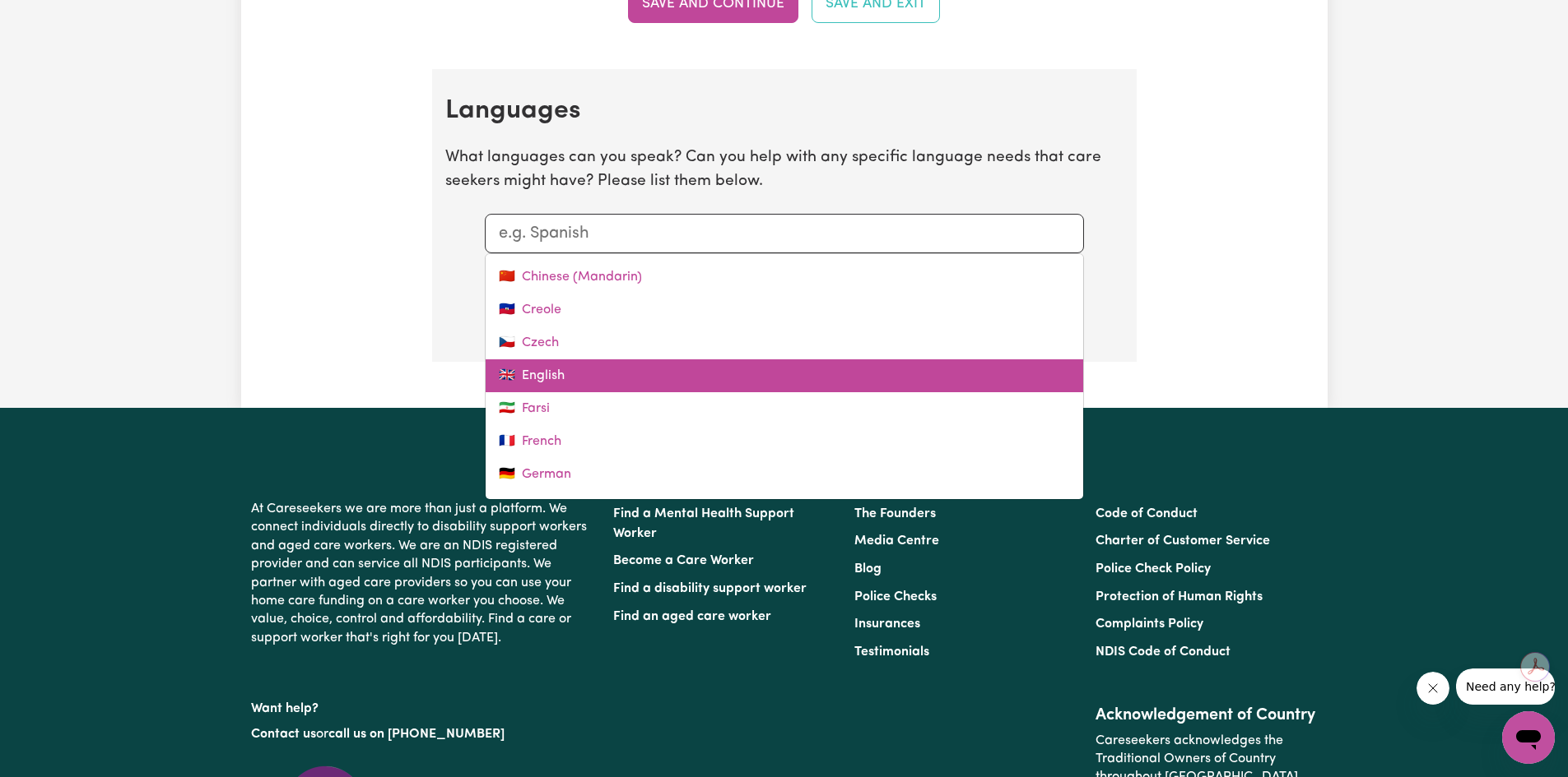
click at [585, 384] on link "🇬🇧 English" at bounding box center [784, 376] width 598 height 33
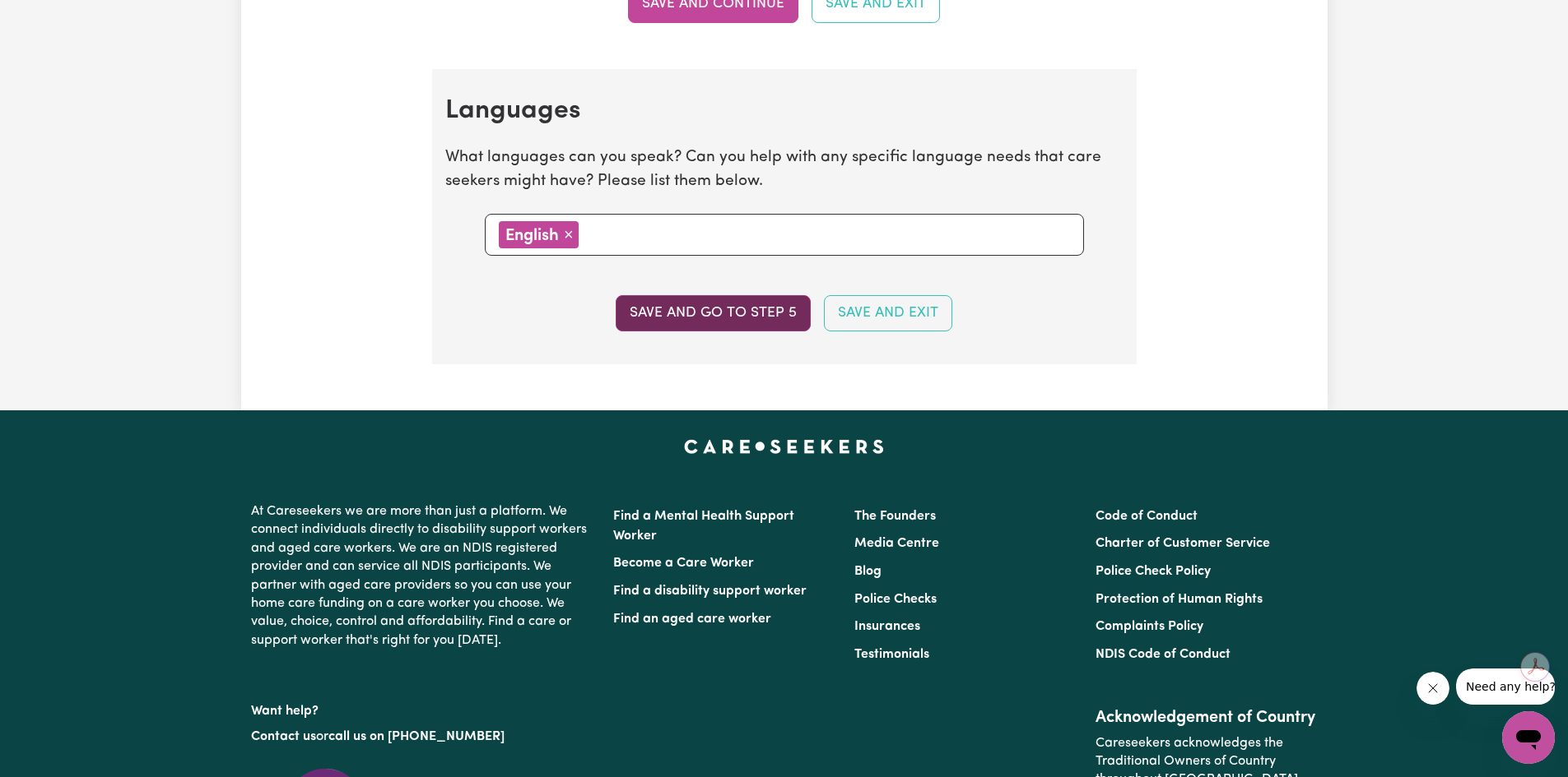
click at [717, 309] on button "Save and go to step 5" at bounding box center [713, 314] width 195 height 37
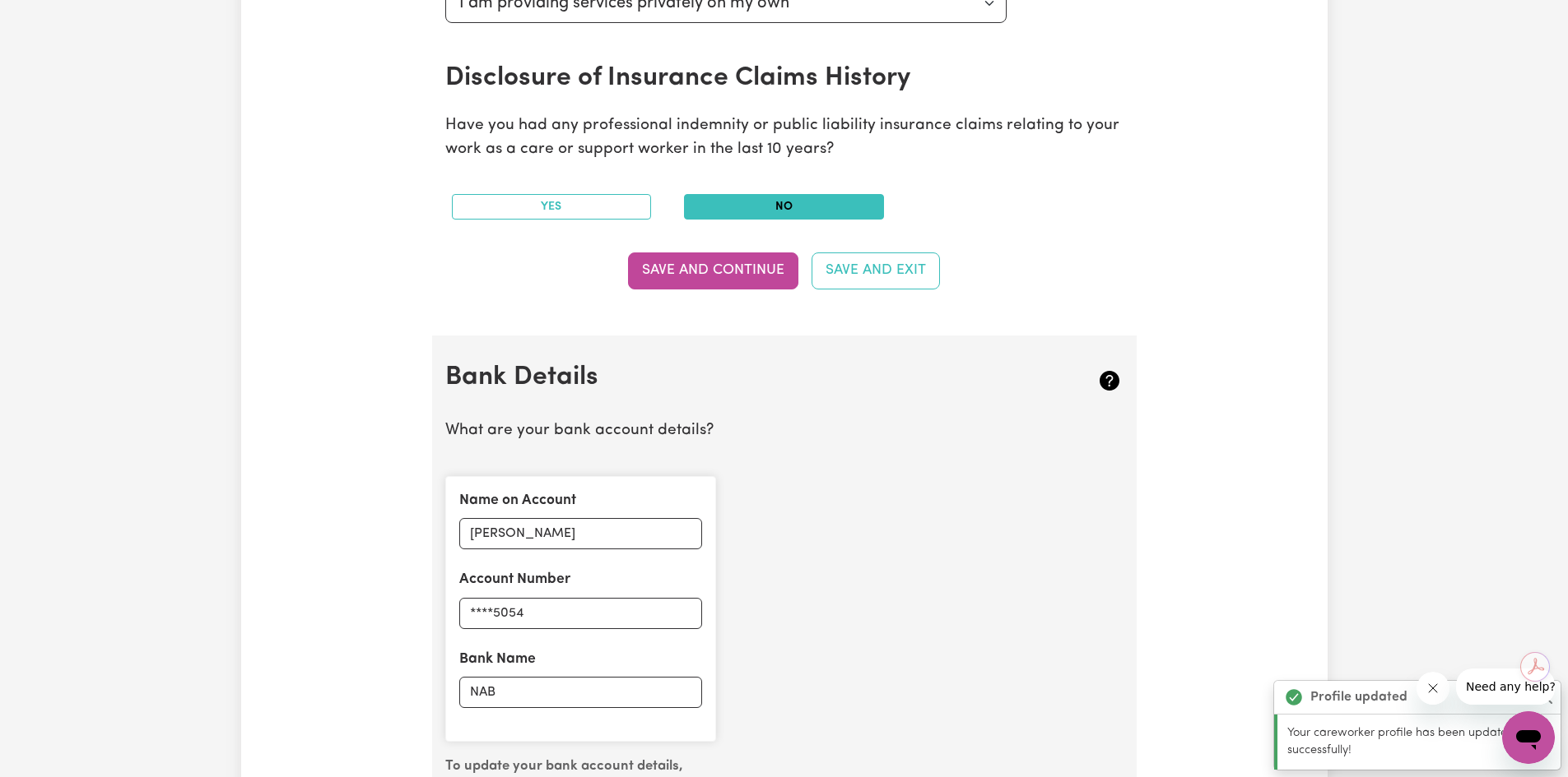
scroll to position [822, 0]
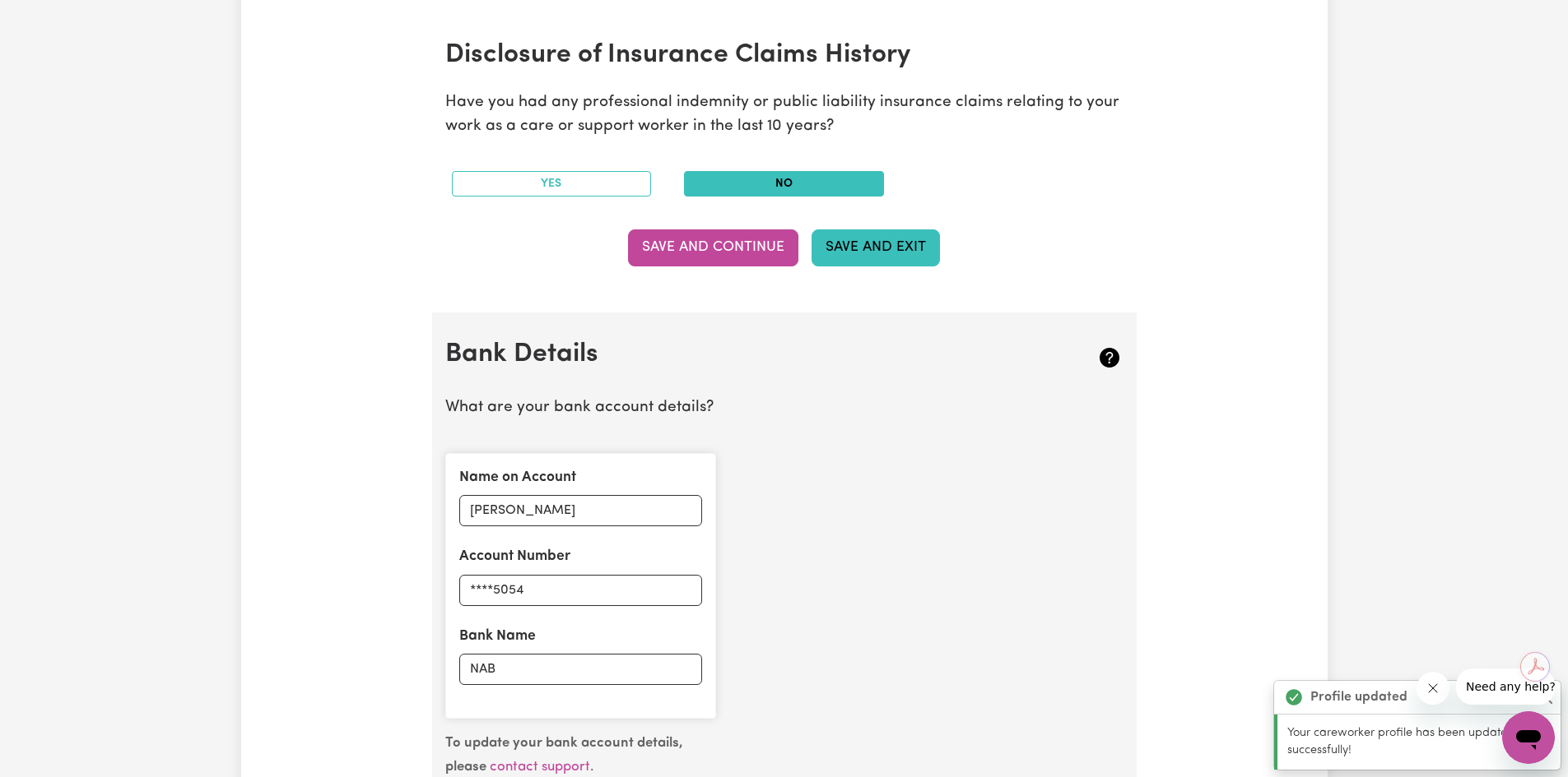
click at [873, 259] on button "Save and Exit" at bounding box center [875, 247] width 128 height 37
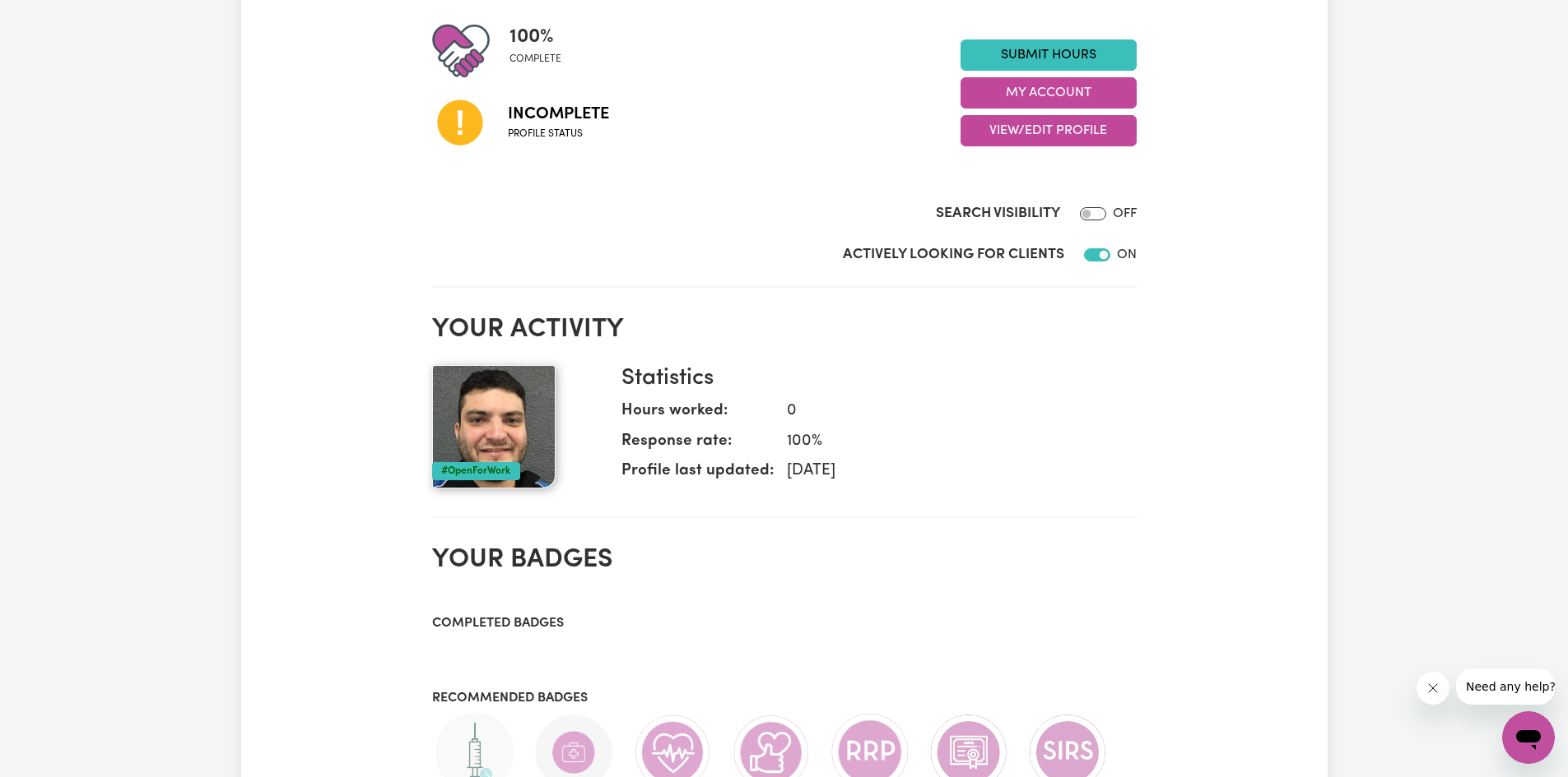
scroll to position [165, 0]
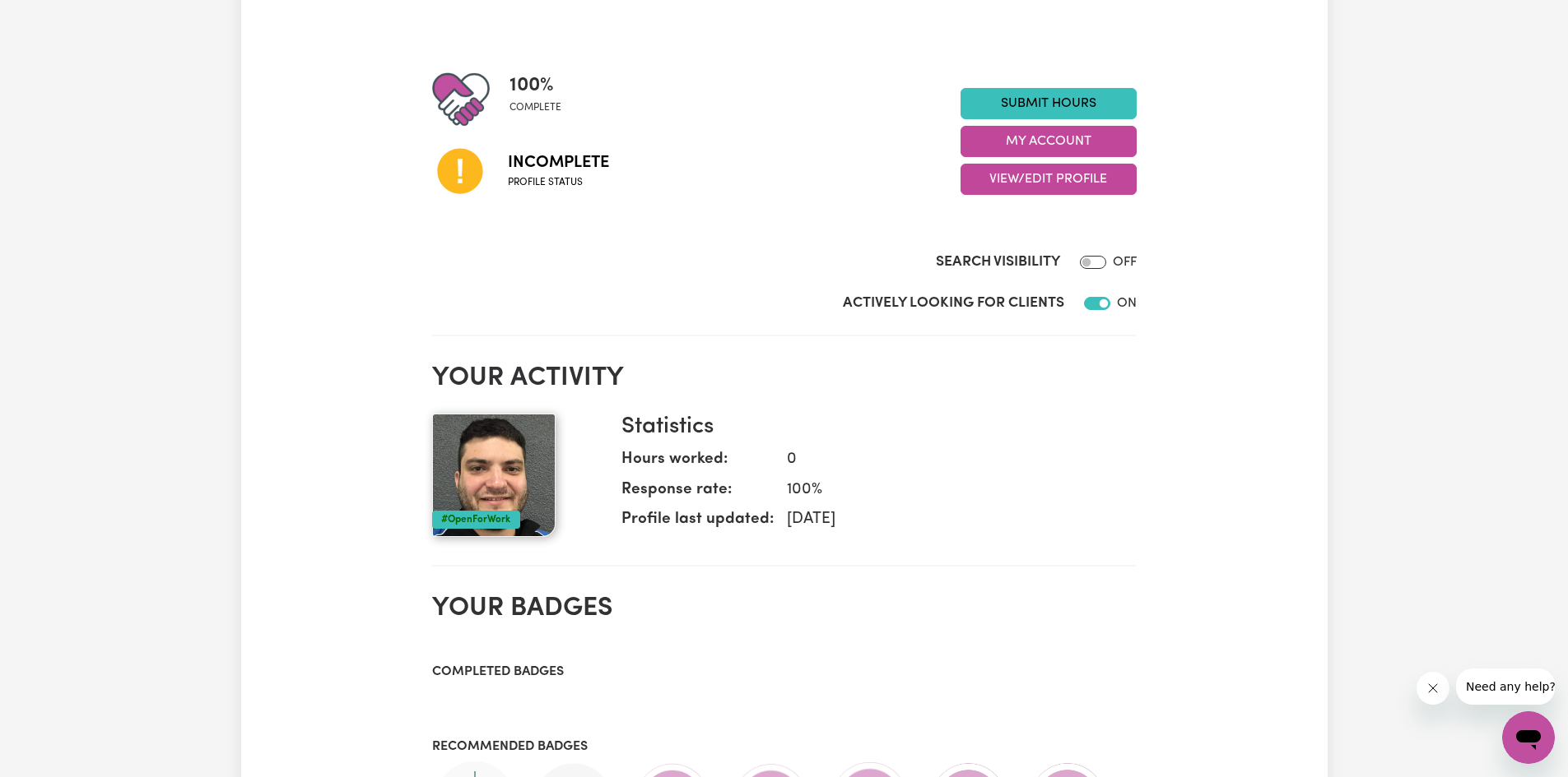
click at [439, 179] on icon at bounding box center [459, 172] width 45 height 45
click at [1060, 179] on button "View/Edit Profile" at bounding box center [1049, 179] width 176 height 31
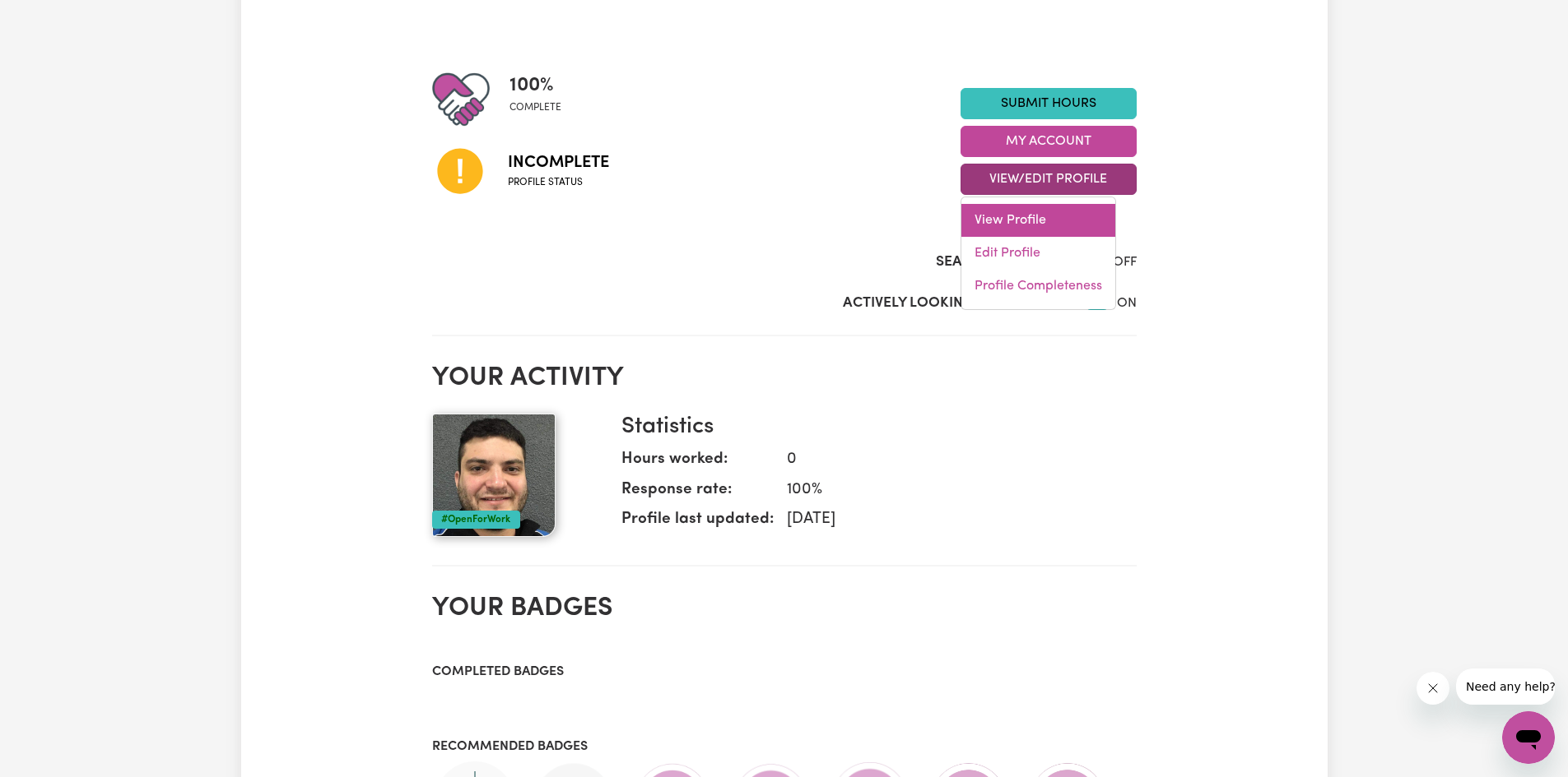
click at [1024, 210] on link "View Profile" at bounding box center [1038, 220] width 154 height 33
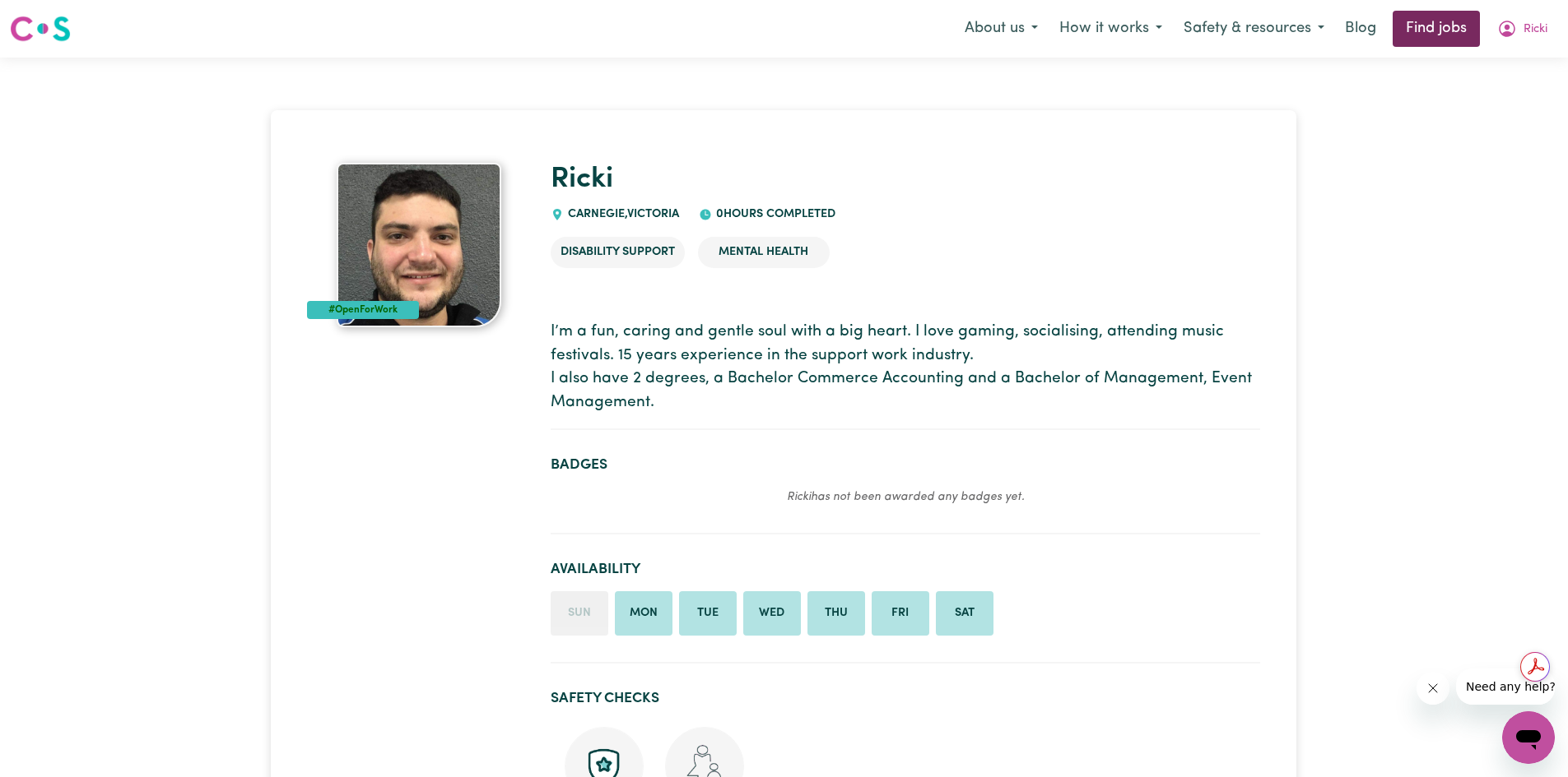
click at [1436, 26] on link "Find jobs" at bounding box center [1436, 29] width 87 height 37
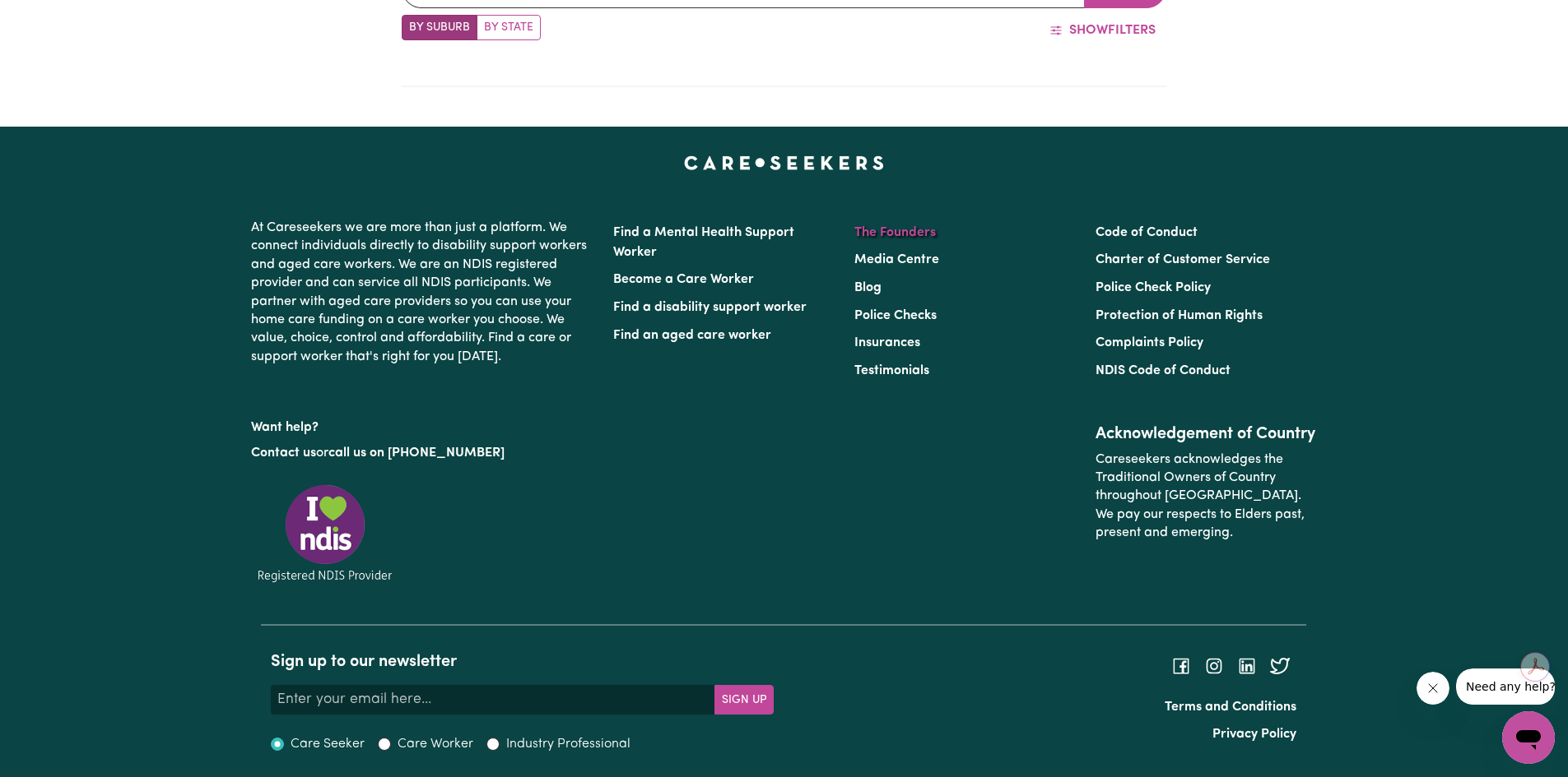
scroll to position [733, 0]
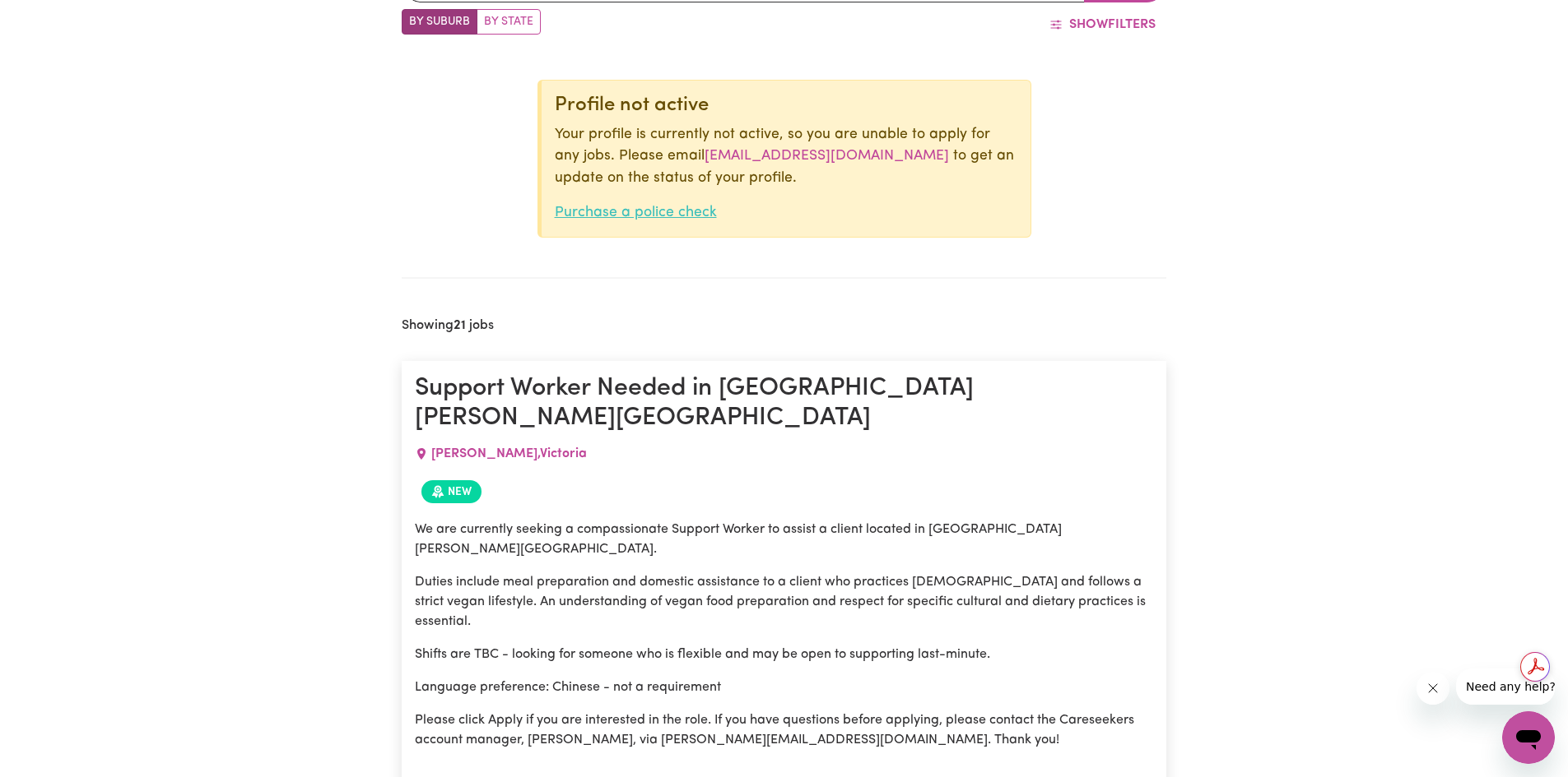
click at [692, 220] on link "Purchase a police check" at bounding box center [635, 213] width 162 height 14
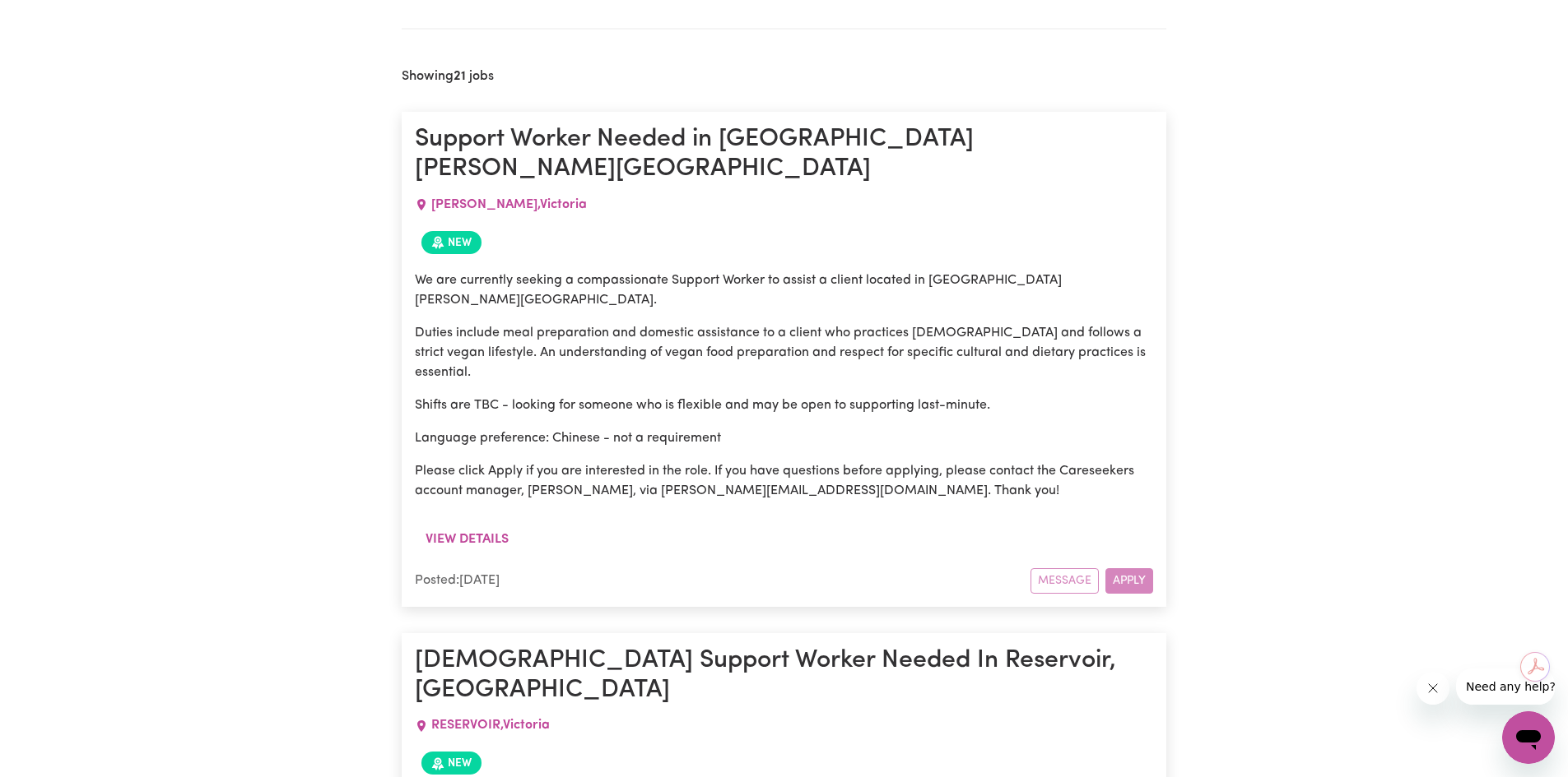
scroll to position [1063, 0]
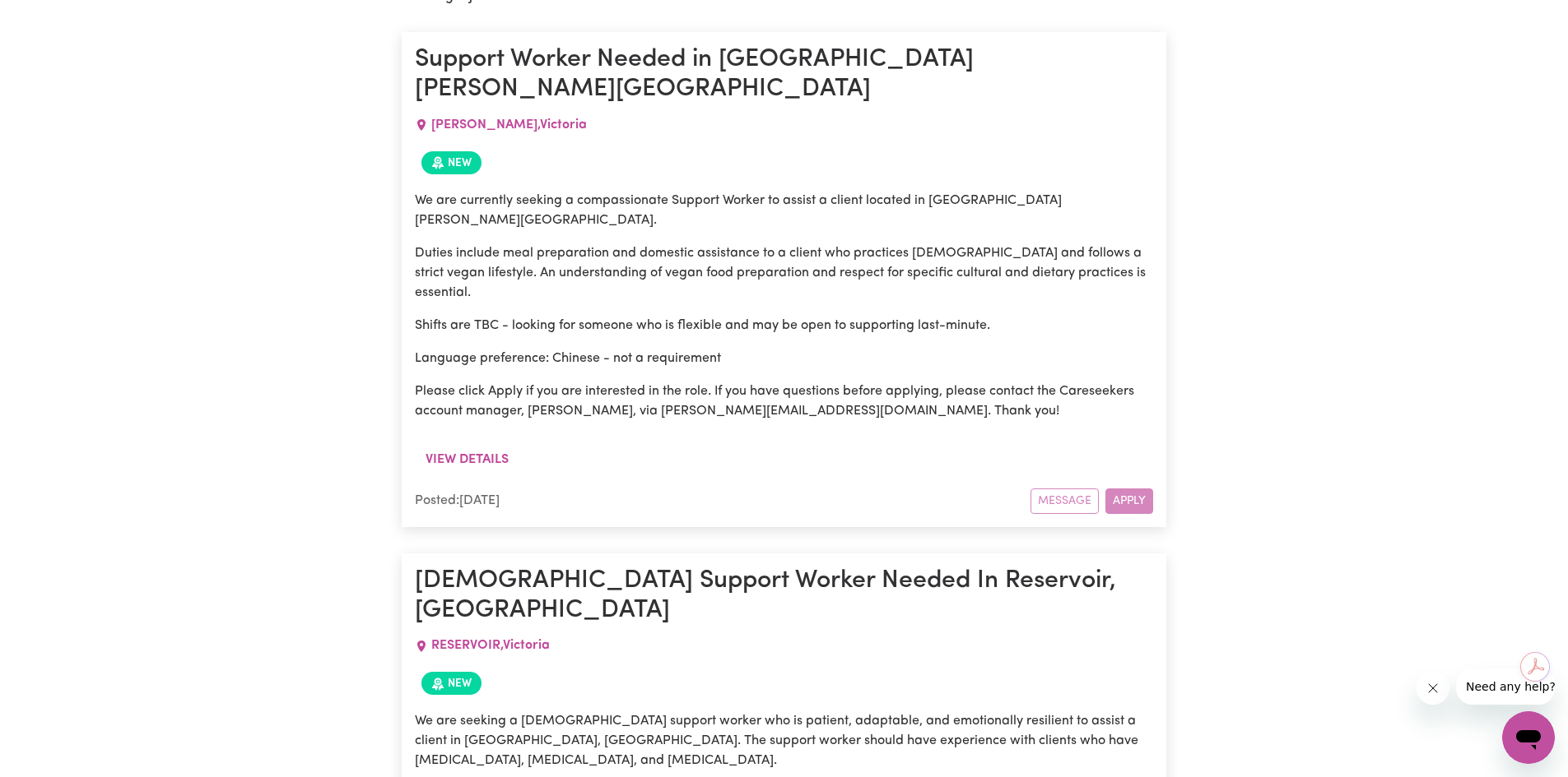
click at [1131, 489] on div "Message Apply" at bounding box center [1091, 501] width 123 height 25
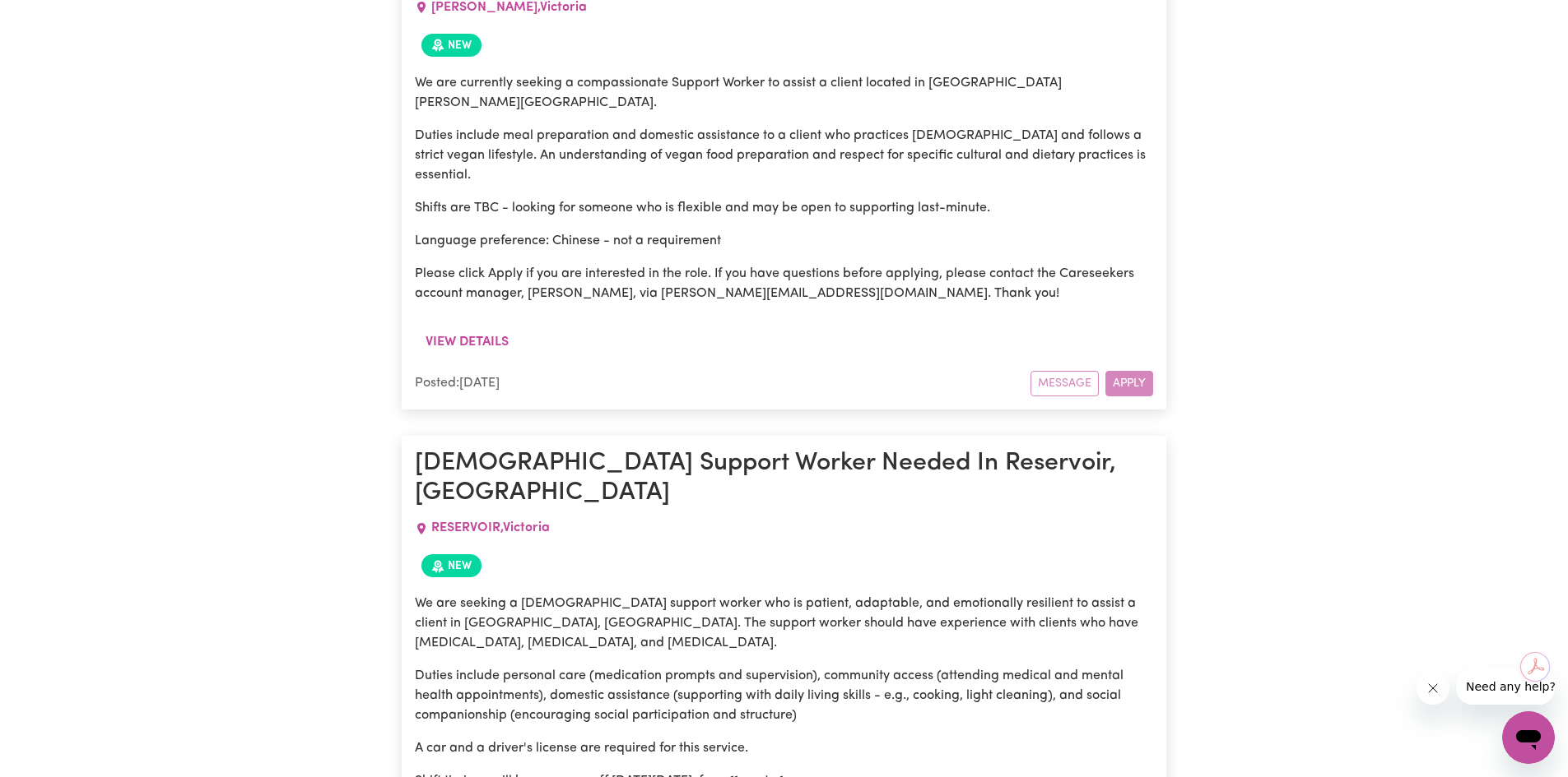
scroll to position [1145, 0]
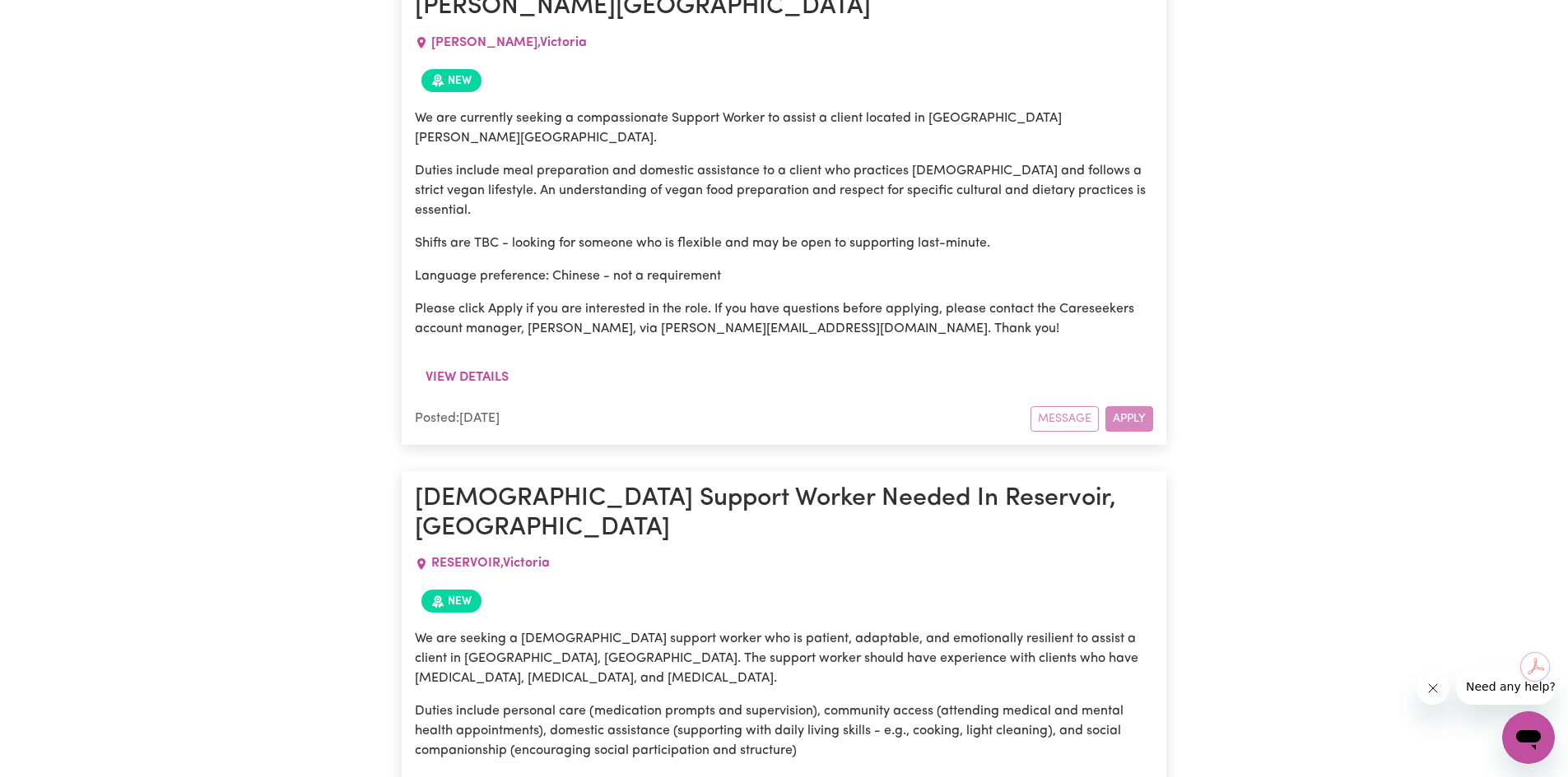
drag, startPoint x: 786, startPoint y: 272, endPoint x: 284, endPoint y: 178, distance: 510.7
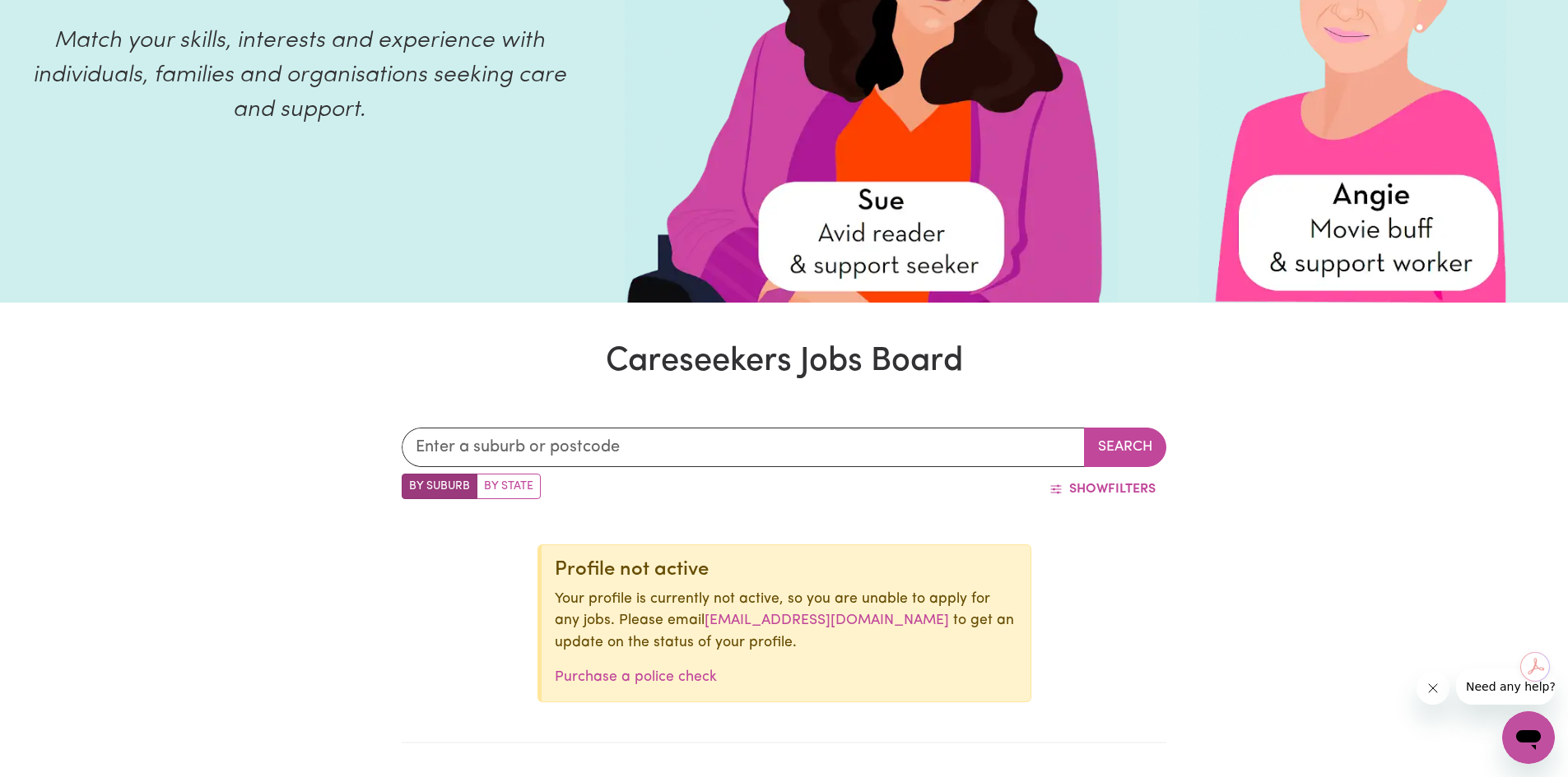
scroll to position [329, 0]
